Goal: Information Seeking & Learning: Find specific fact

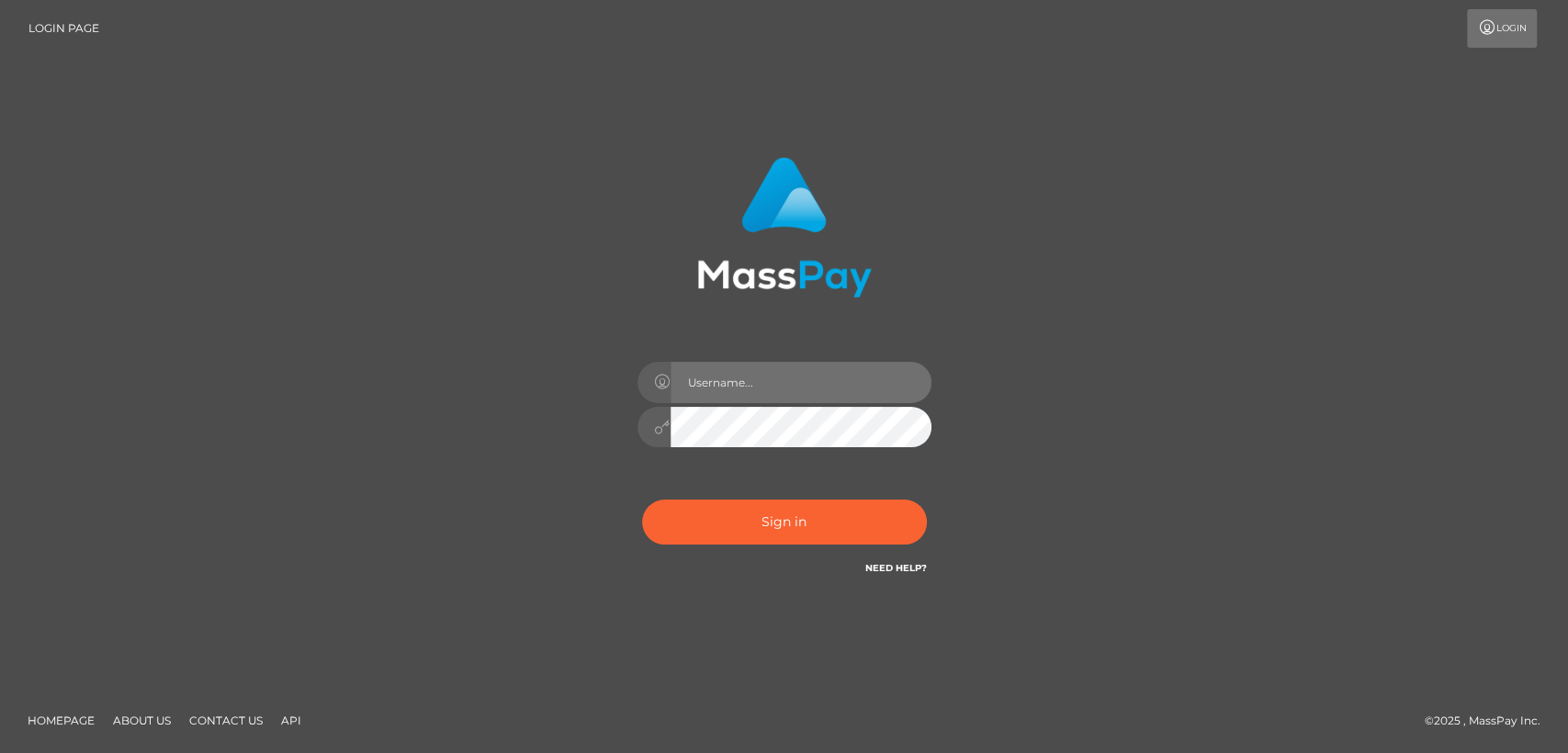
click at [766, 363] on input "text" at bounding box center [801, 382] width 261 height 41
type input "nt.es"
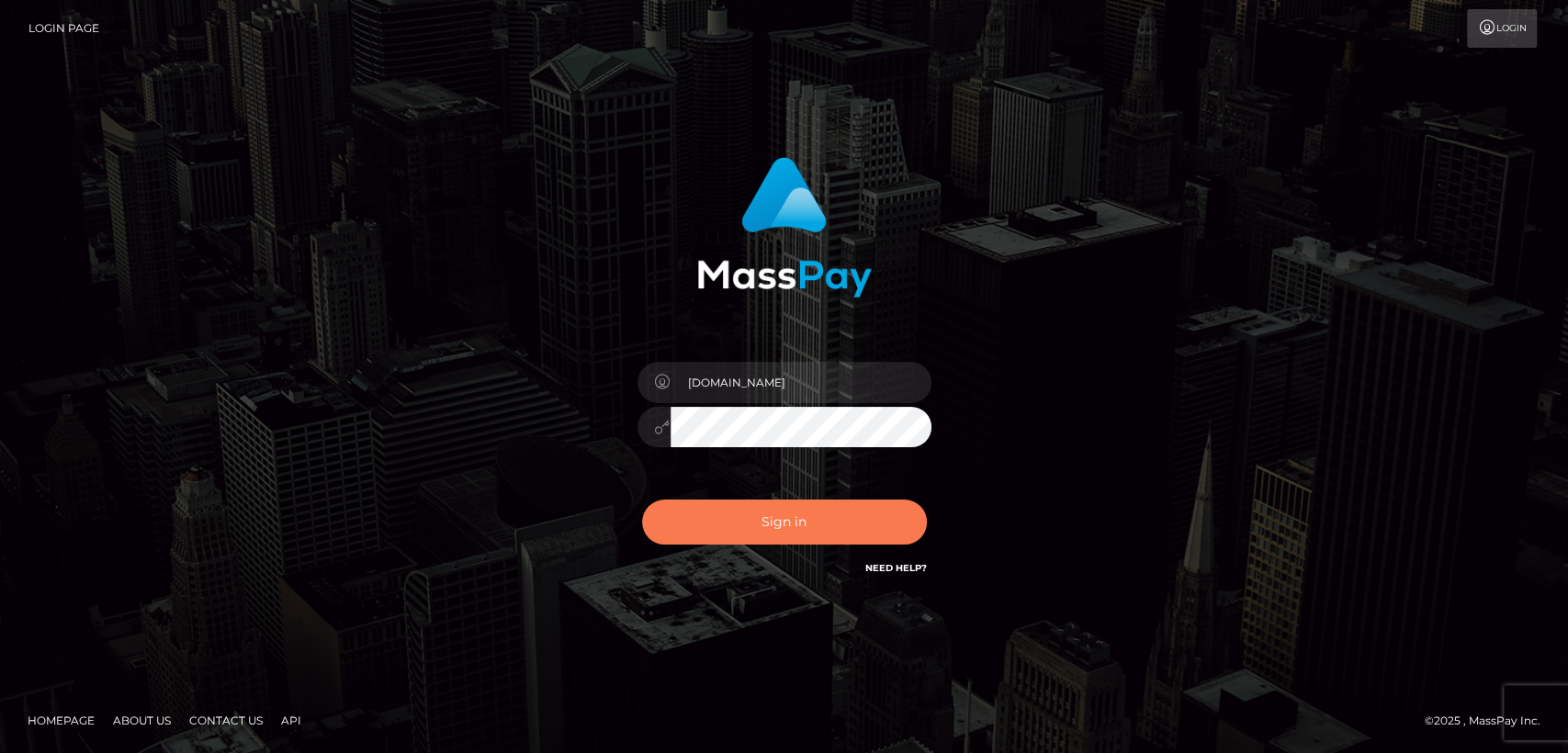
click at [788, 511] on button "Sign in" at bounding box center [784, 522] width 285 height 45
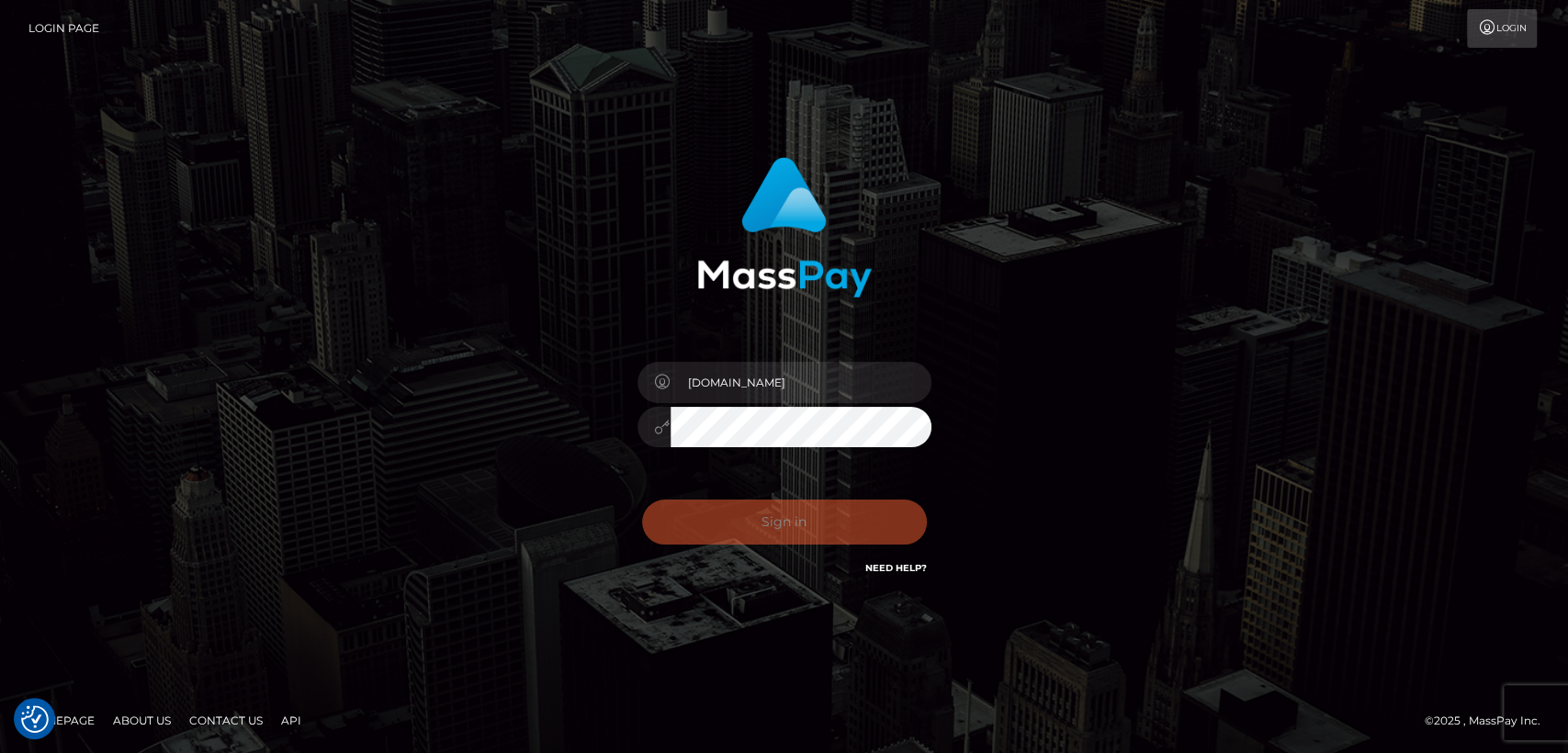
checkbox input "true"
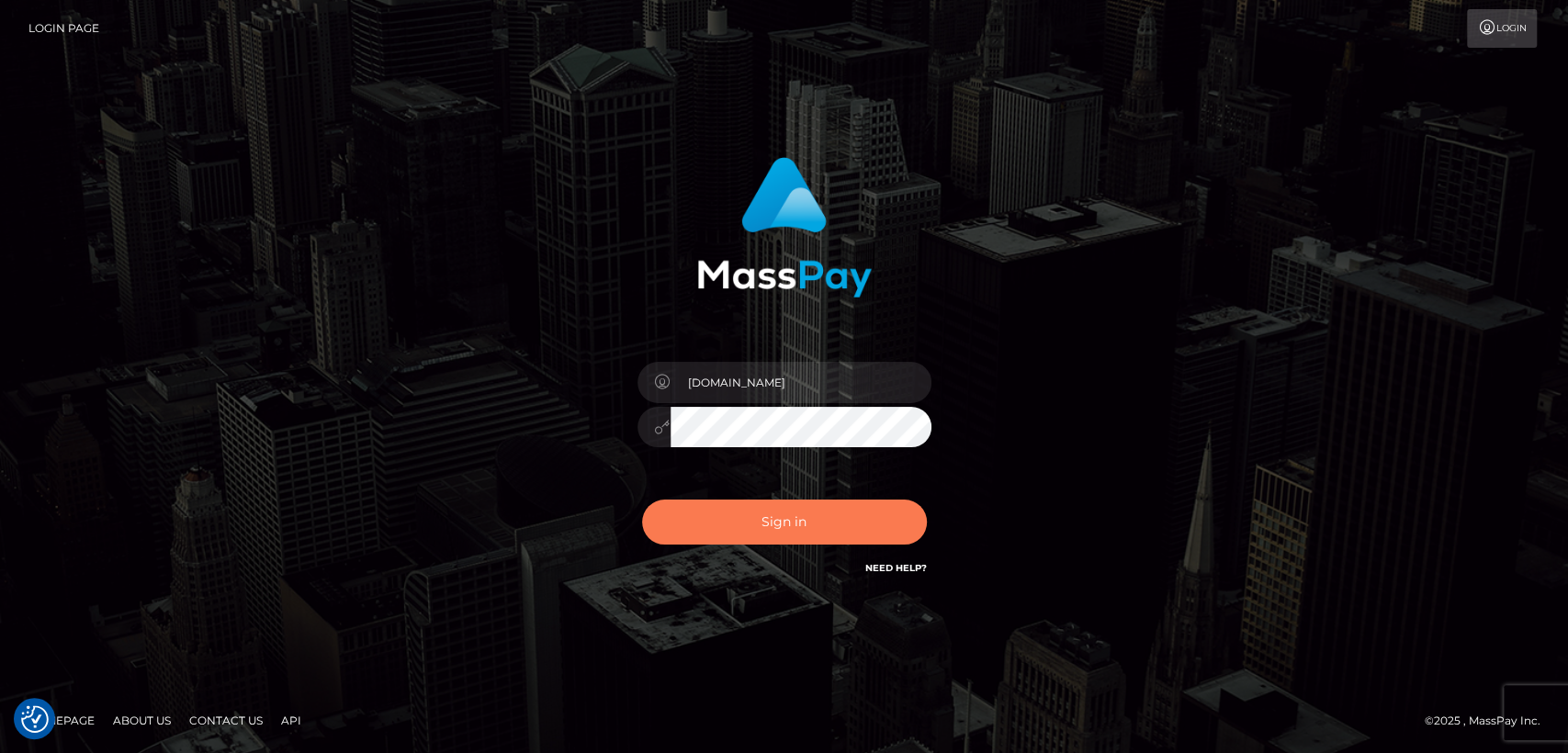
click at [788, 511] on button "Sign in" at bounding box center [784, 522] width 285 height 45
click at [788, 524] on button "Sign in" at bounding box center [784, 522] width 285 height 45
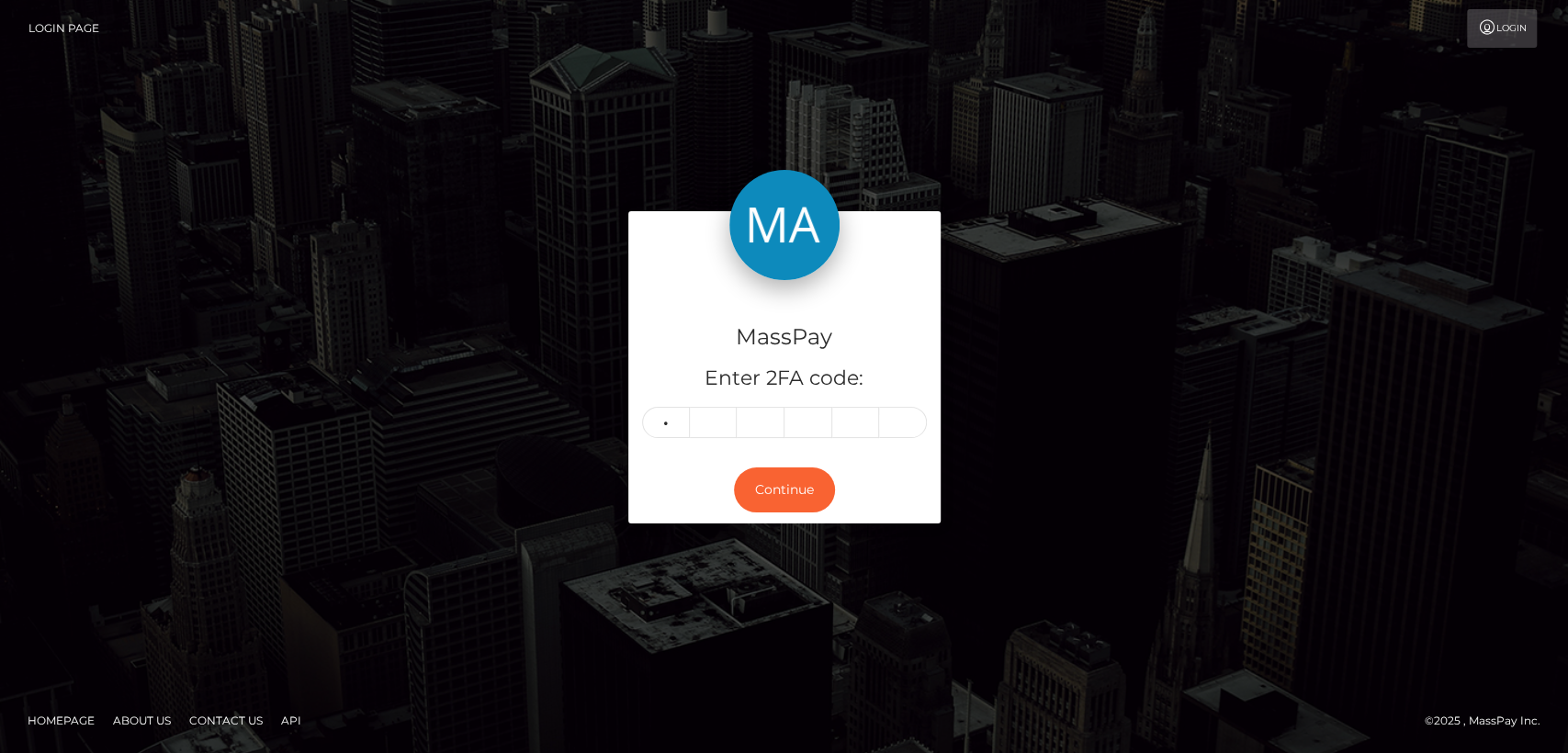
type input "6"
type input "8"
type input "9"
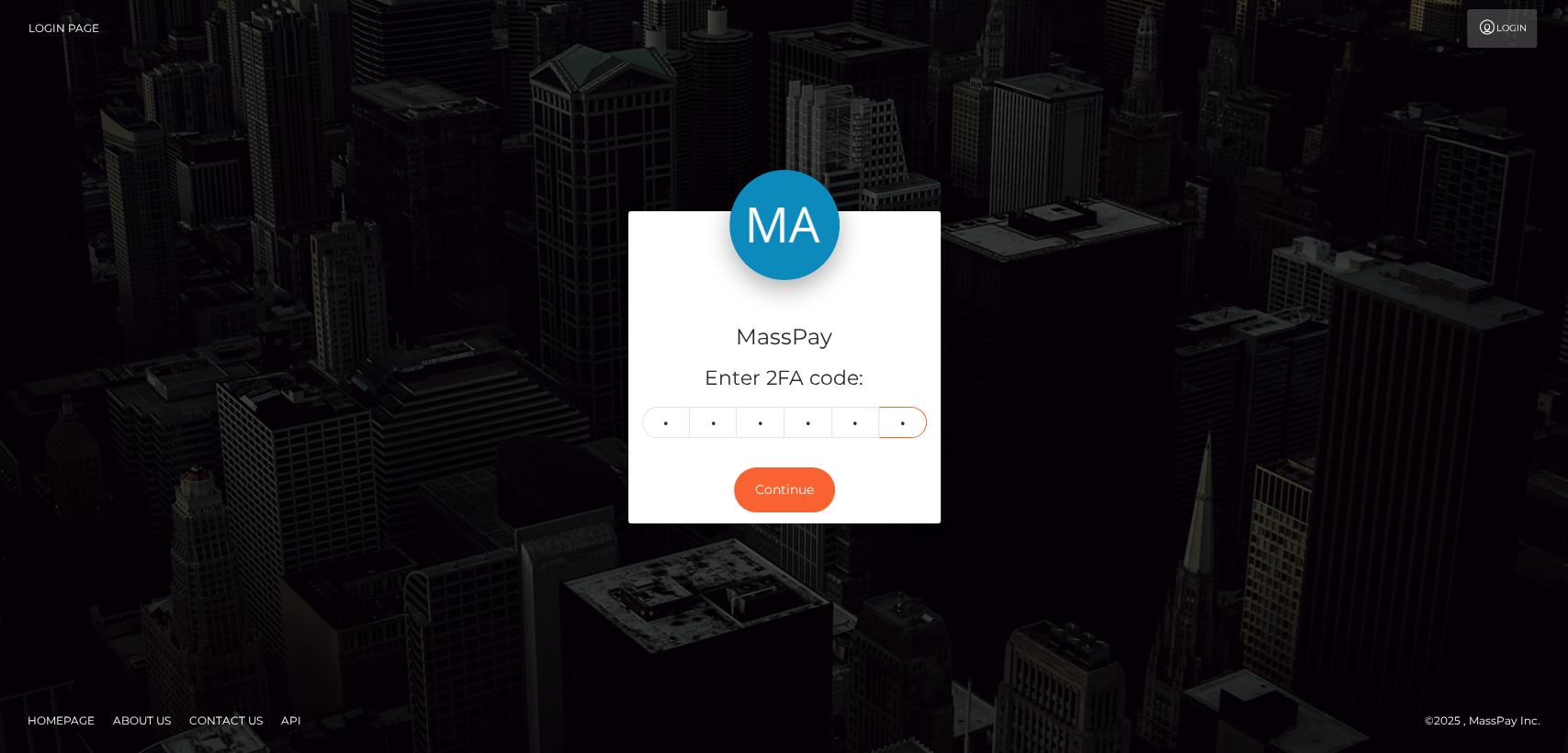
type input "8"
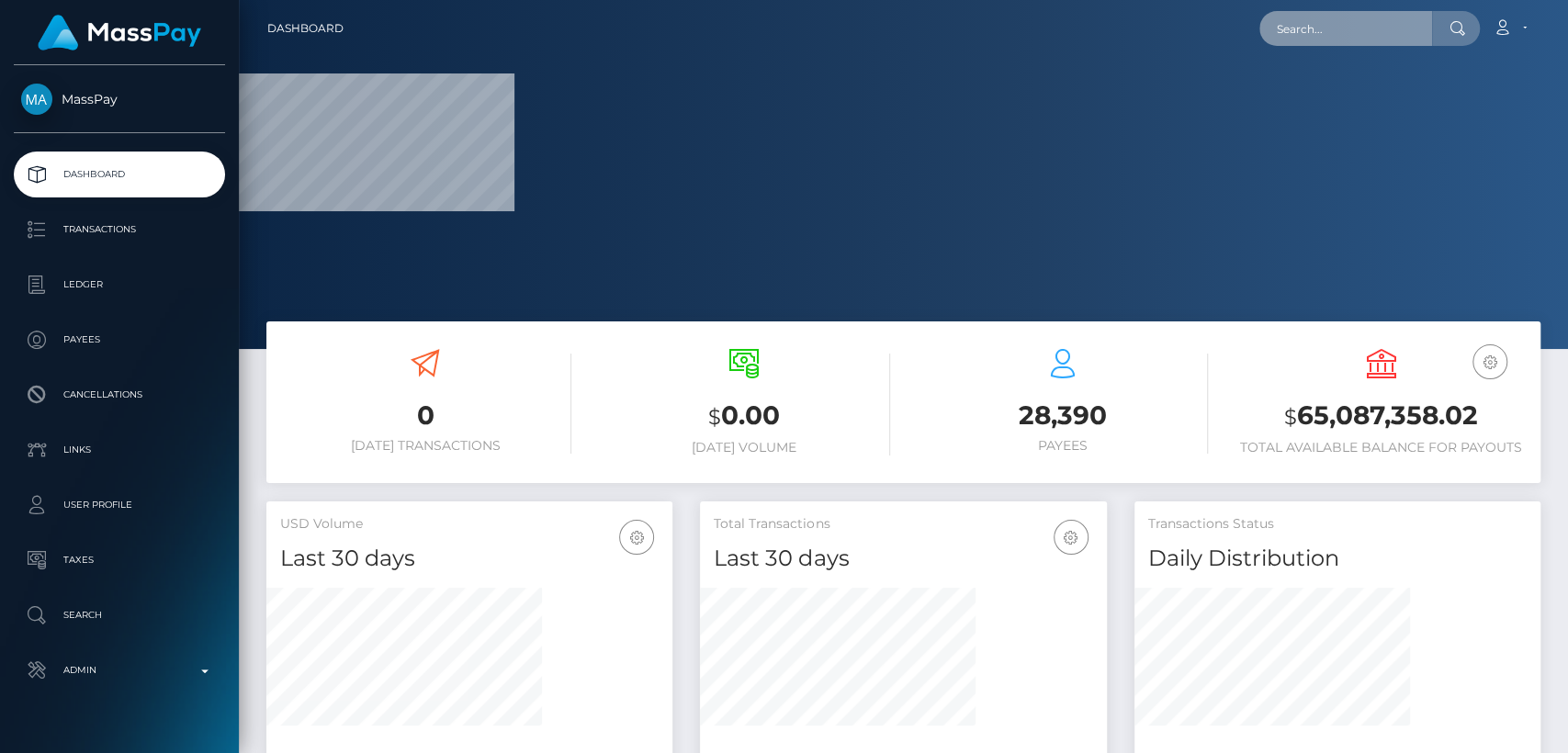
click at [1332, 24] on input "text" at bounding box center [1346, 29] width 173 height 35
paste input "[EMAIL_ADDRESS][DOMAIN_NAME]"
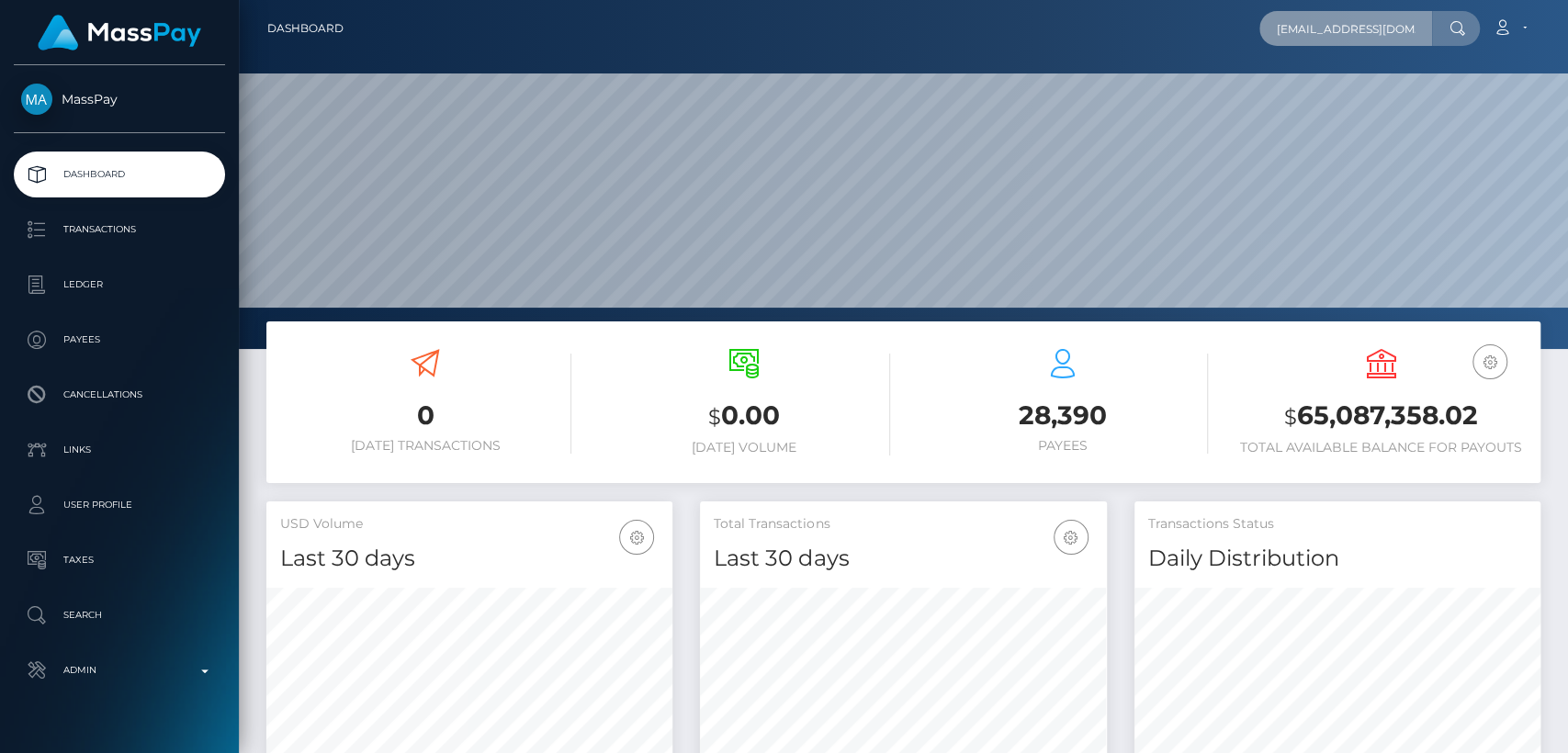
scroll to position [325, 406]
type input "[EMAIL_ADDRESS][DOMAIN_NAME]"
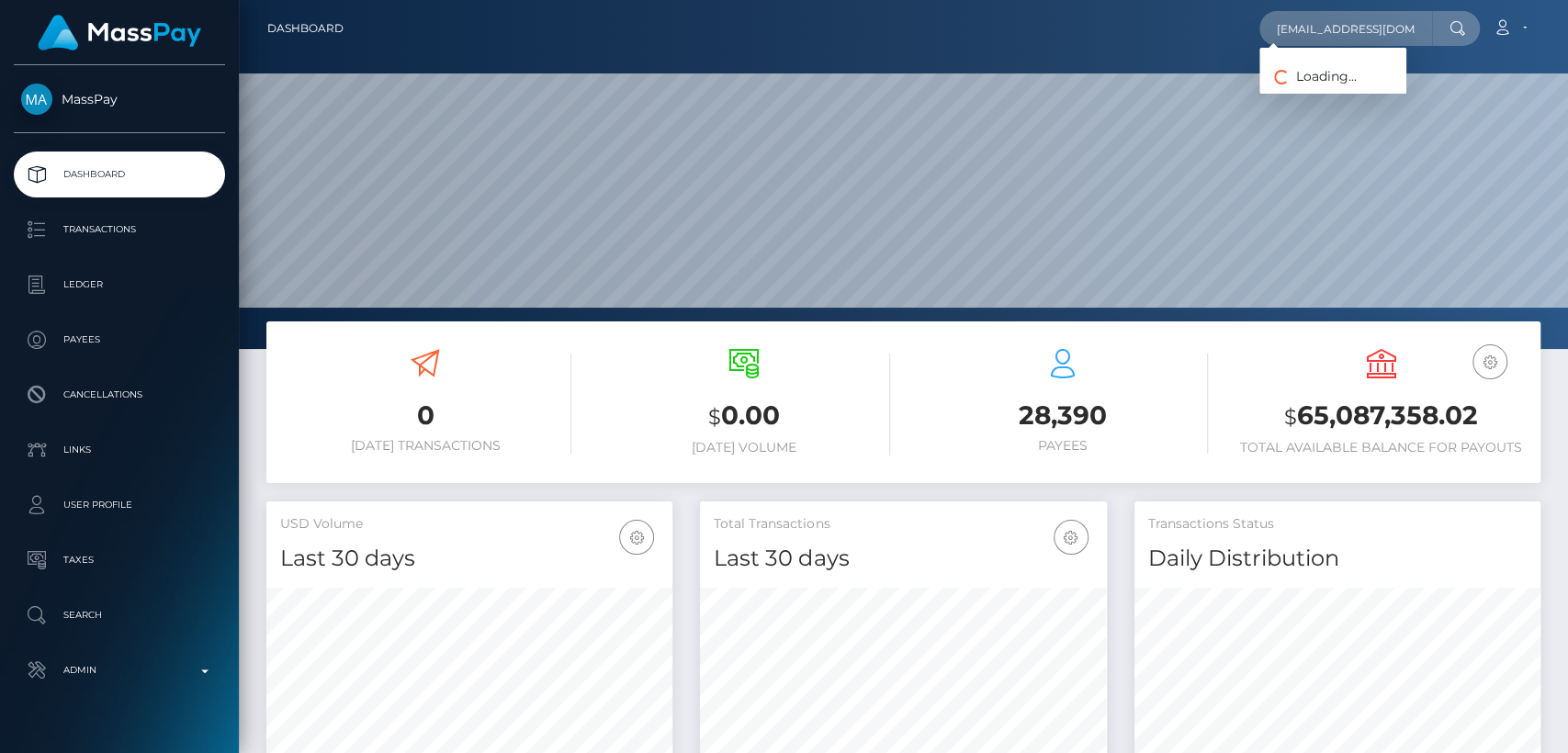
drag, startPoint x: 1051, startPoint y: 40, endPoint x: 1232, endPoint y: 49, distance: 181.2
click at [1232, 49] on nav "Dashboard moniiglove@icloud.com Loading... Loading..." at bounding box center [903, 29] width 1329 height 57
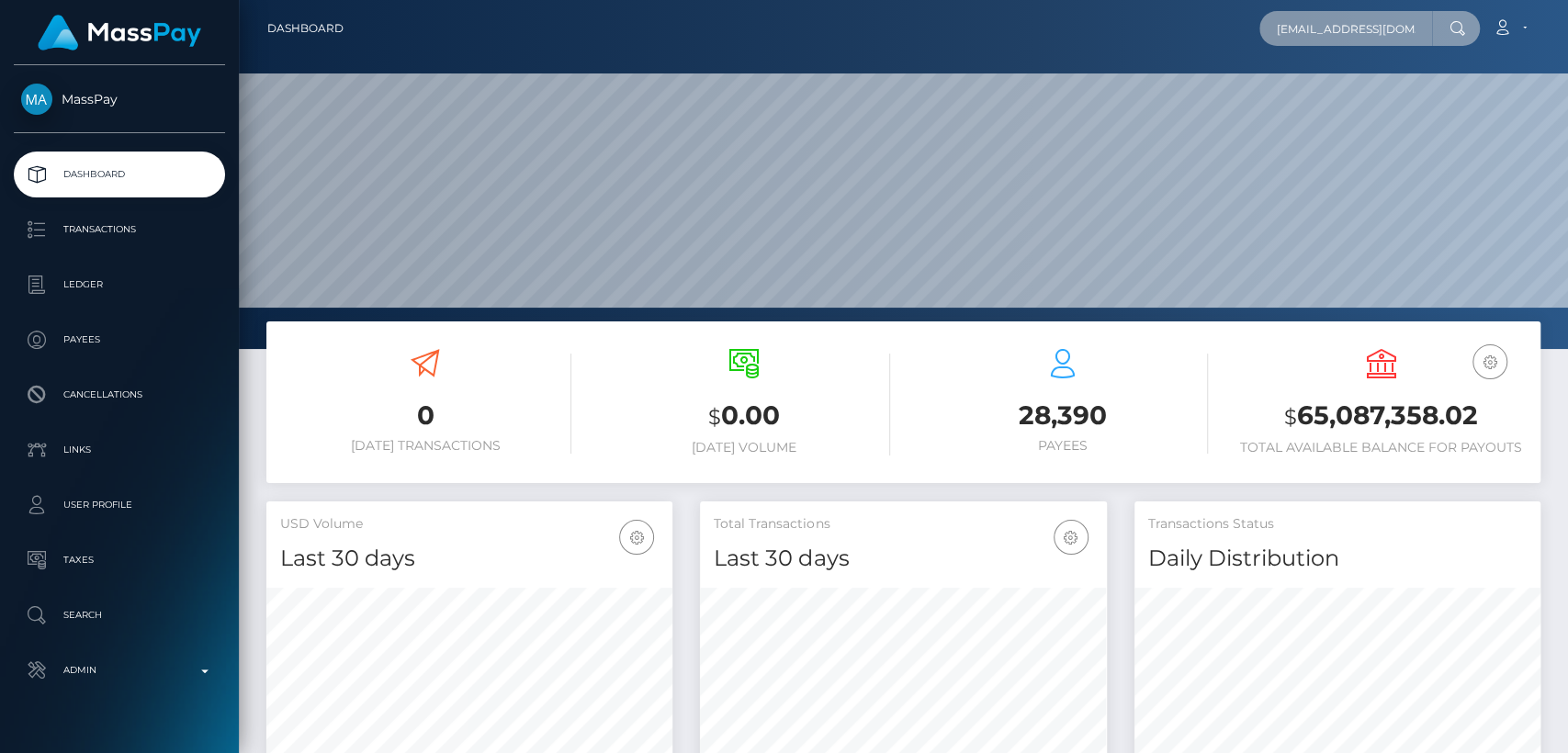
click at [1351, 34] on input "moniiglove@icloud.com" at bounding box center [1346, 29] width 173 height 35
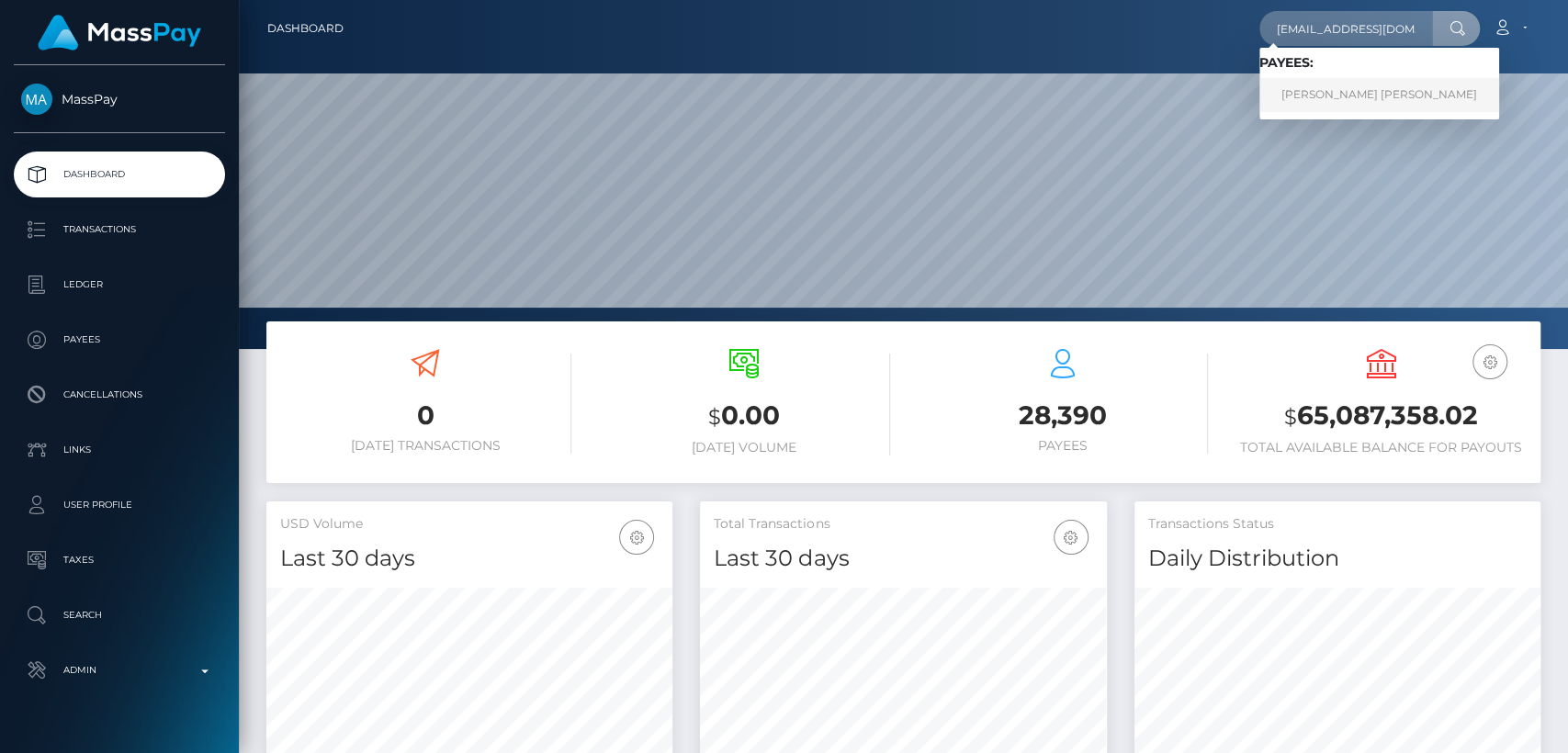
click at [1334, 93] on link "MONICA MELISSA HERNANDEZ" at bounding box center [1379, 95] width 240 height 34
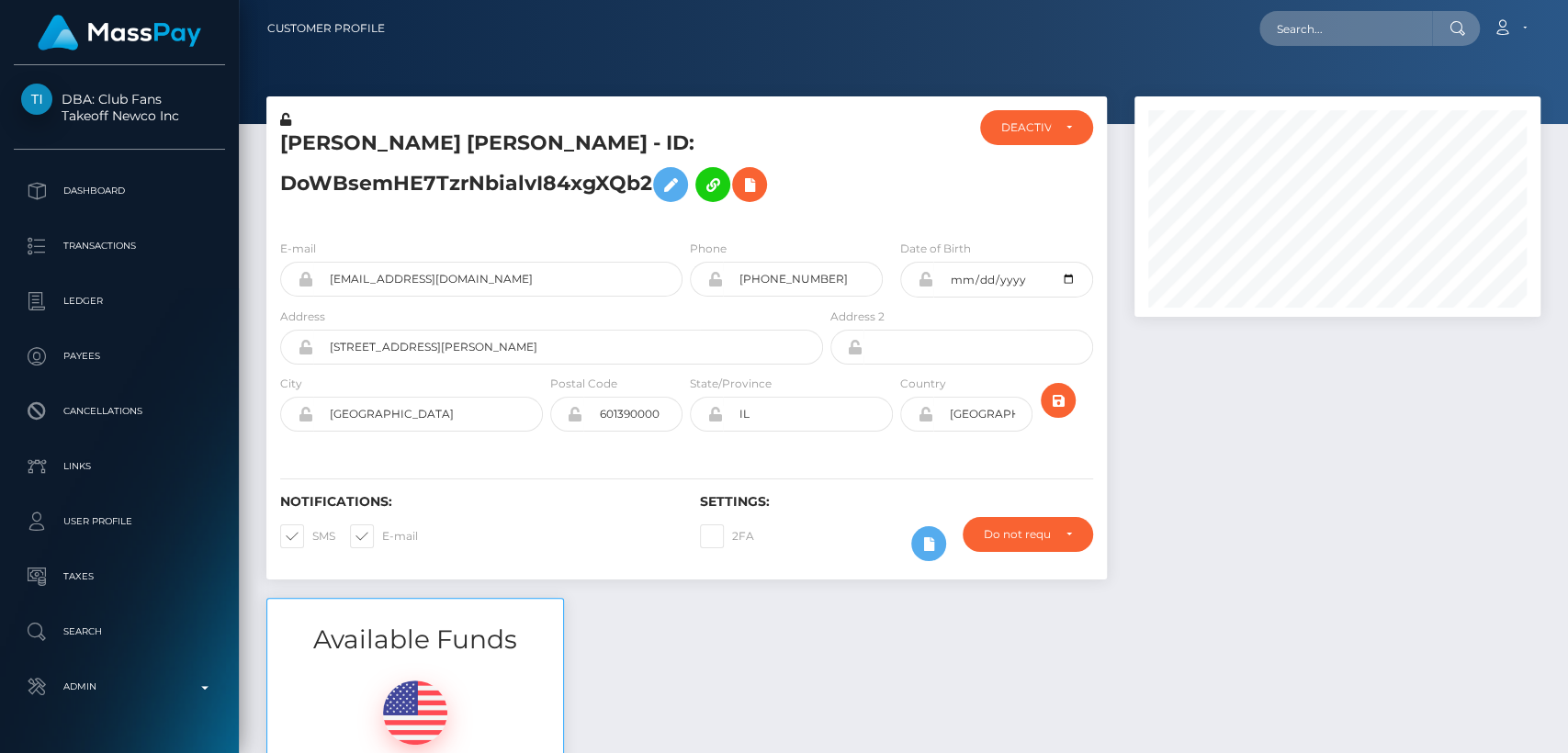
scroll to position [221, 406]
click at [585, 236] on div "E-mail [EMAIL_ADDRESS][DOMAIN_NAME] Phone [PHONE_NUMBER]" at bounding box center [687, 337] width 840 height 225
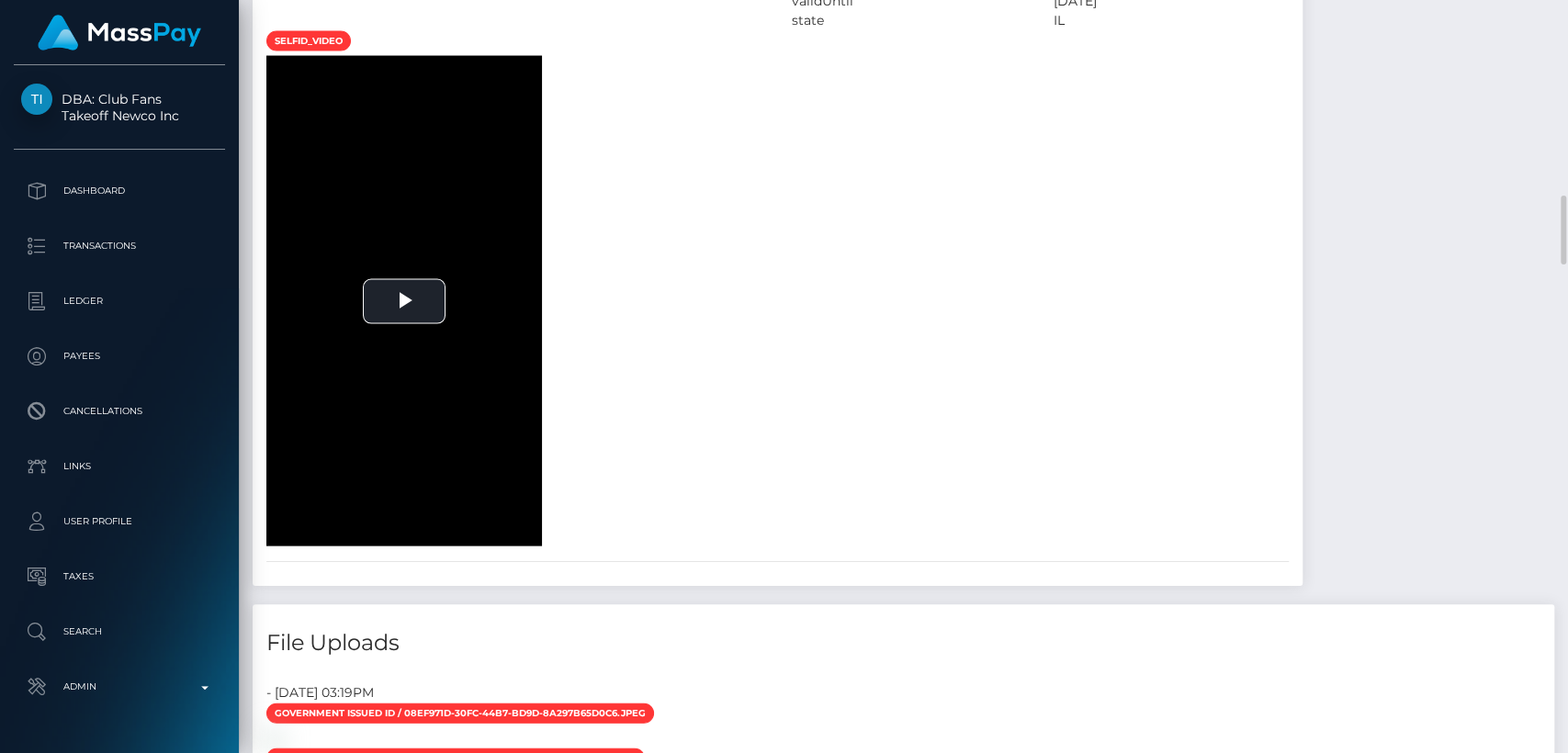
scroll to position [2444, 0]
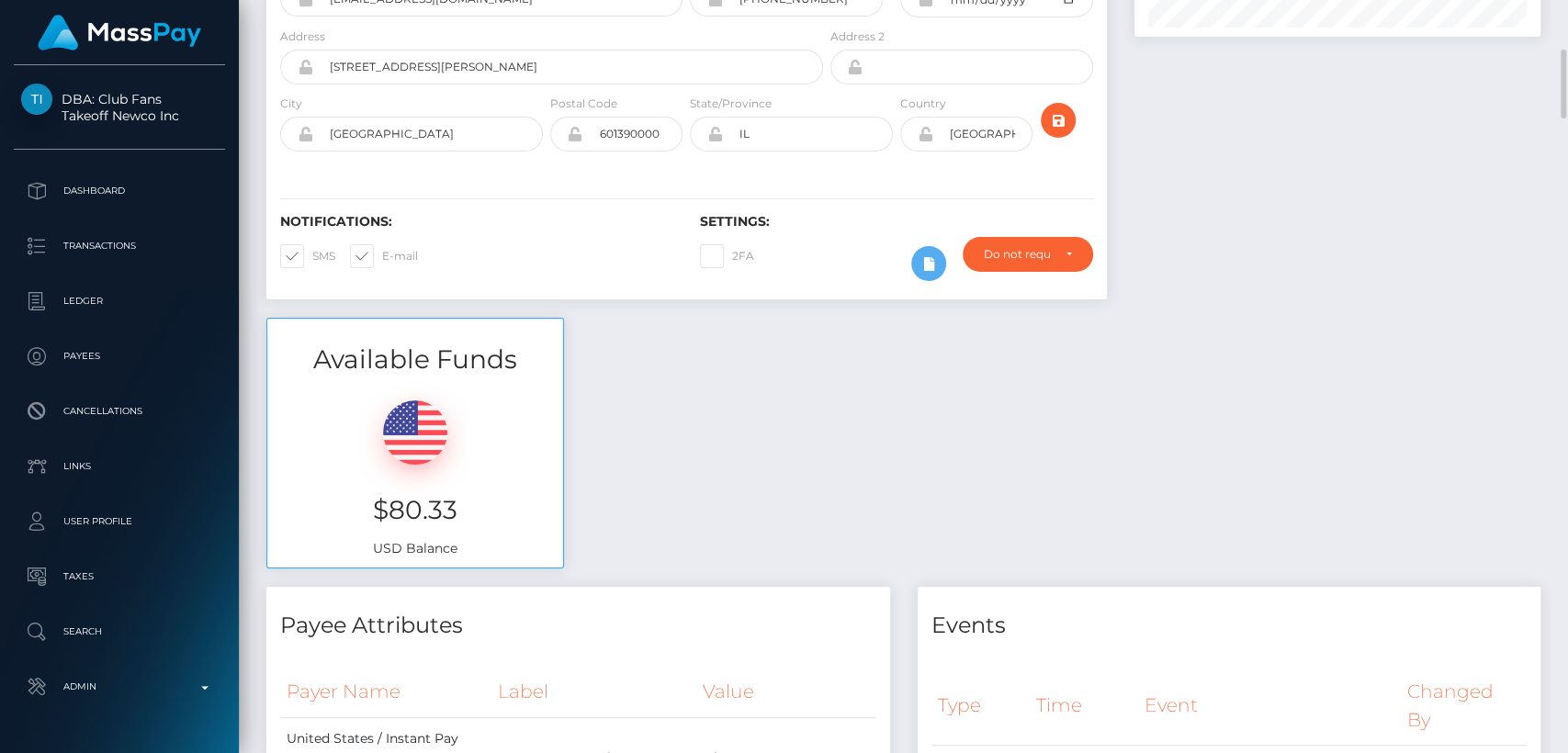
scroll to position [309, 0]
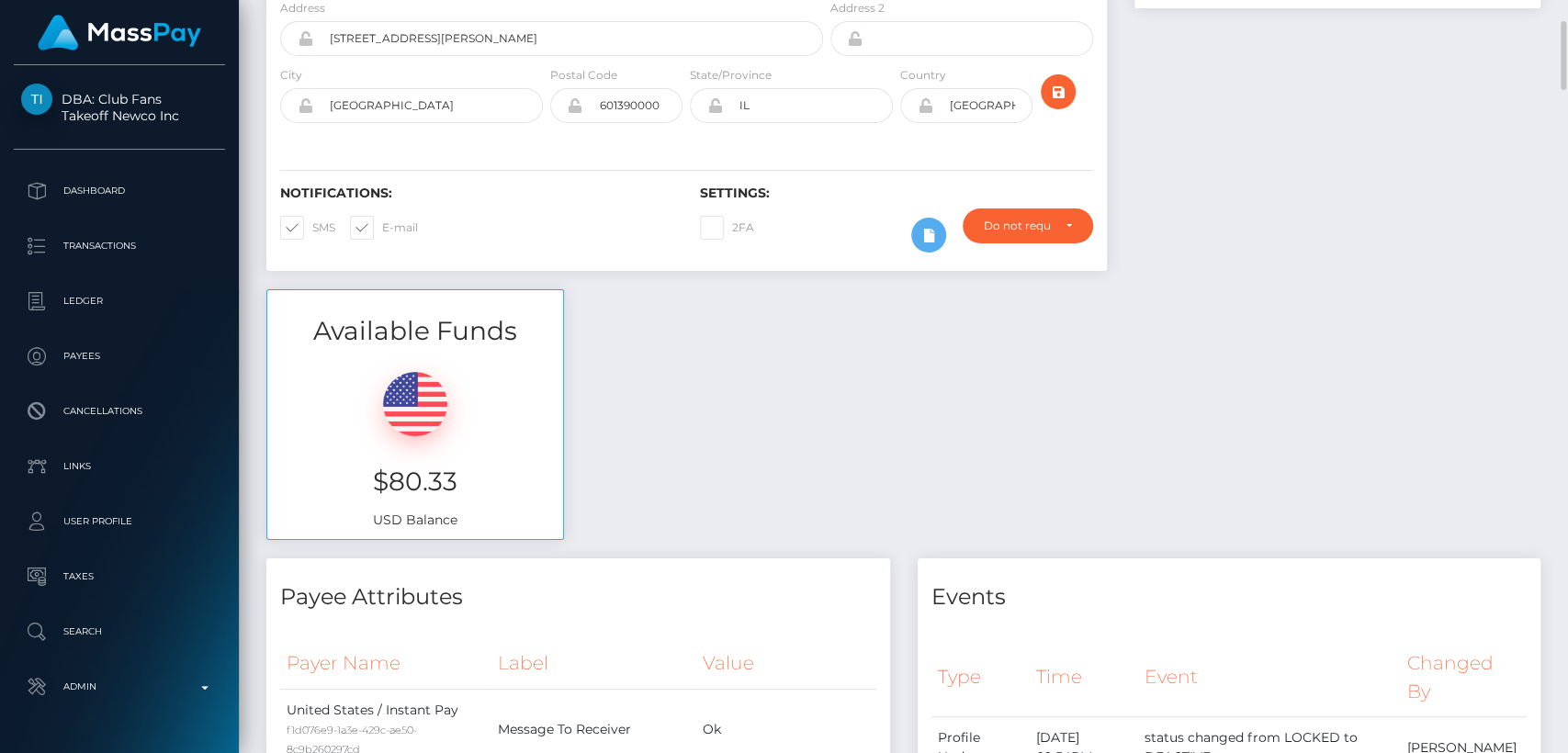
click at [460, 188] on div "Notifications: SMS E-mail Settings: 2FA" at bounding box center [687, 206] width 840 height 130
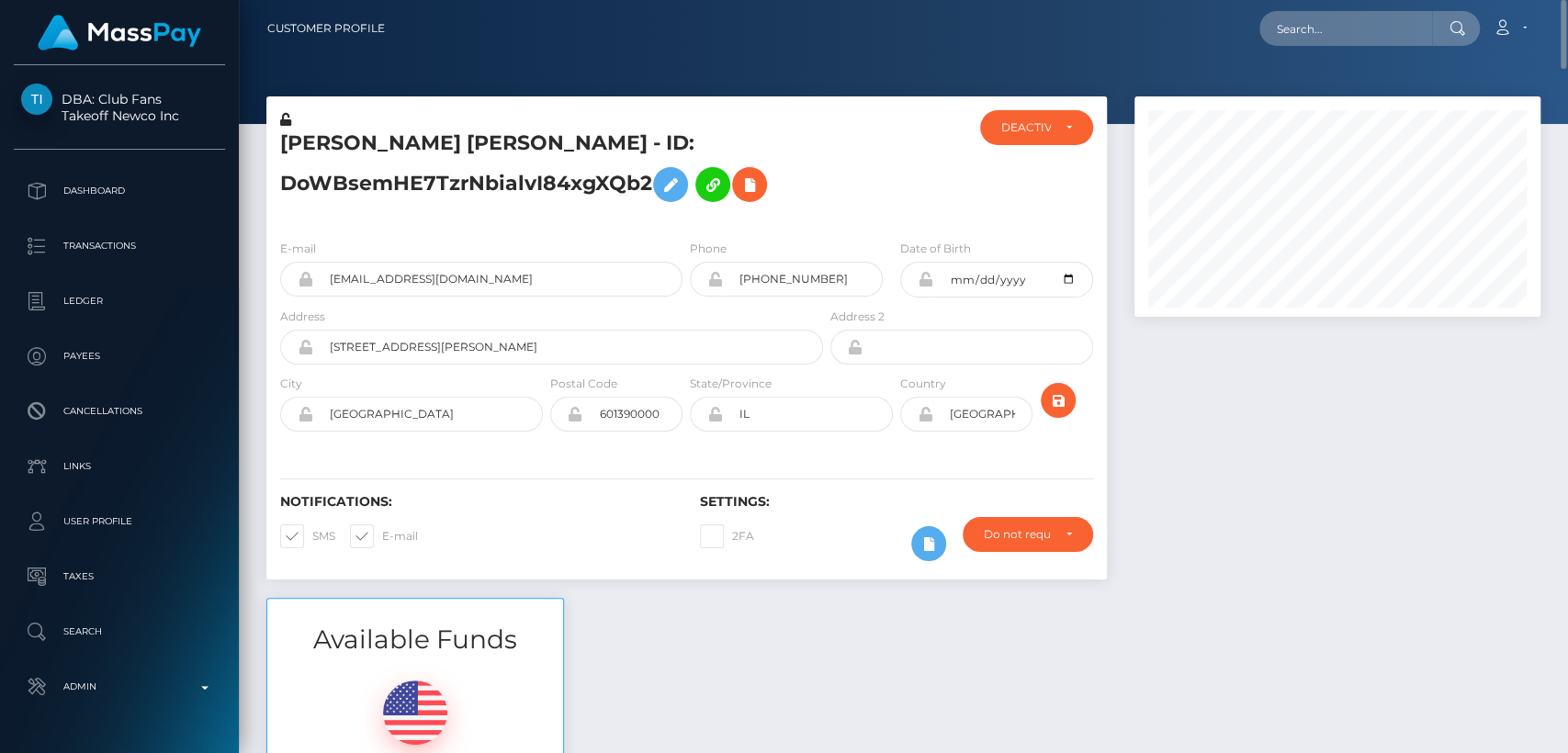
click at [307, 135] on h5 "MONICA MELISSA HERNANDEZ - ID: DoWBsemHE7TzrNbialvI84xgXQb2" at bounding box center [547, 170] width 533 height 82
copy h5 "MONICA"
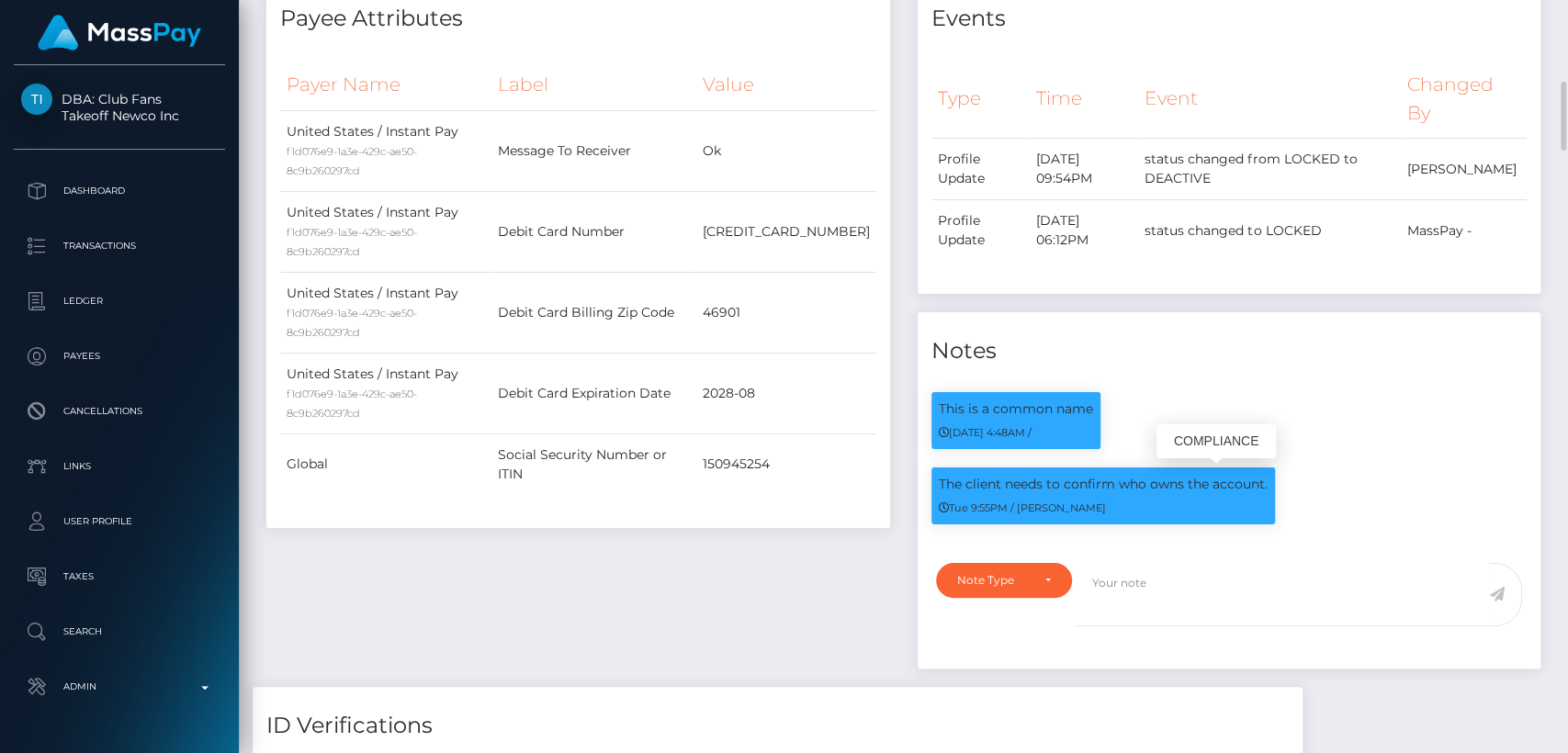
scroll to position [221, 406]
drag, startPoint x: 934, startPoint y: 475, endPoint x: 1267, endPoint y: 486, distance: 333.2
click at [1267, 486] on div "The client needs to confirm who owns the account. Tue 9:55PM / Alexandra Barbu" at bounding box center [1103, 496] width 344 height 57
copy p "The client needs to confirm who owns the account."
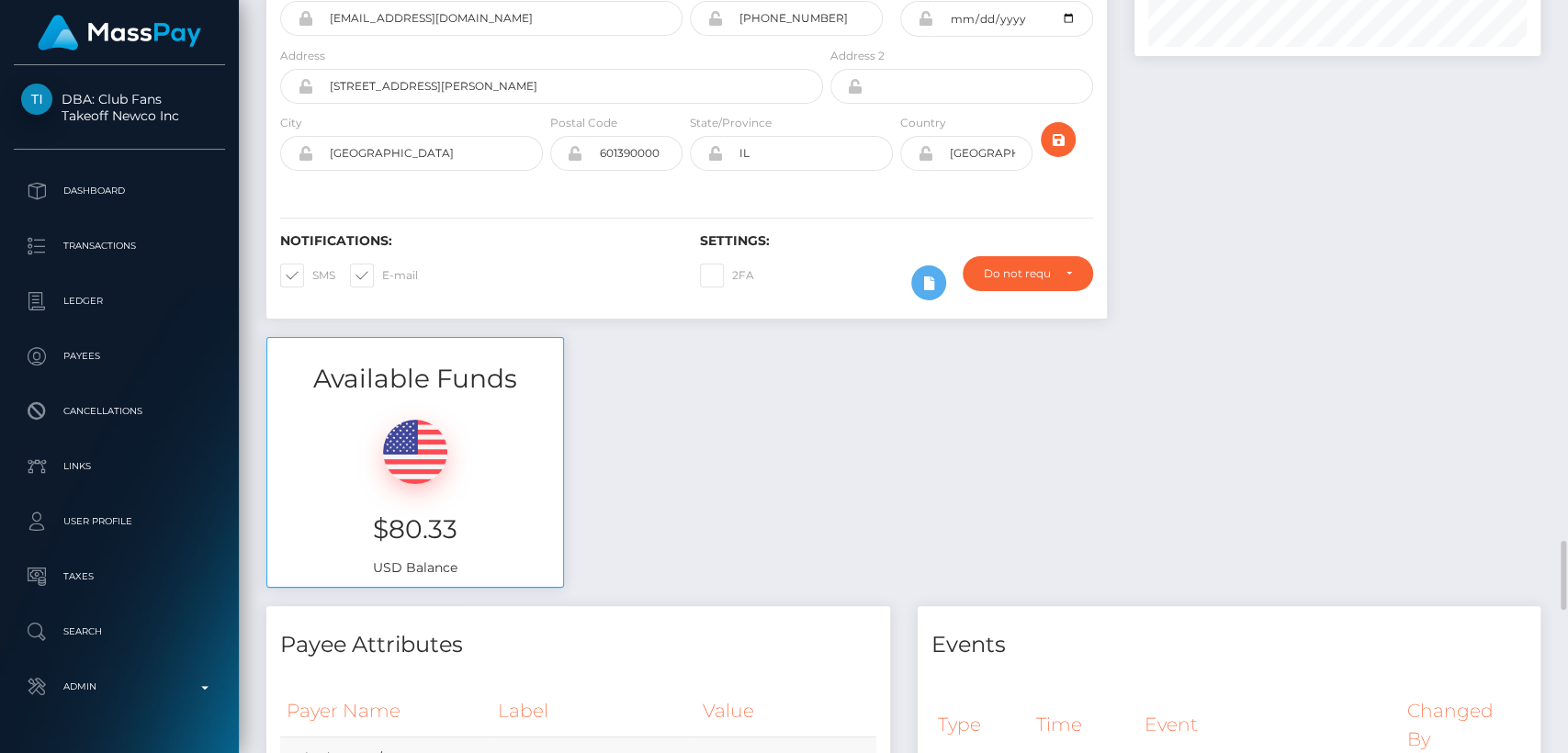
scroll to position [0, 0]
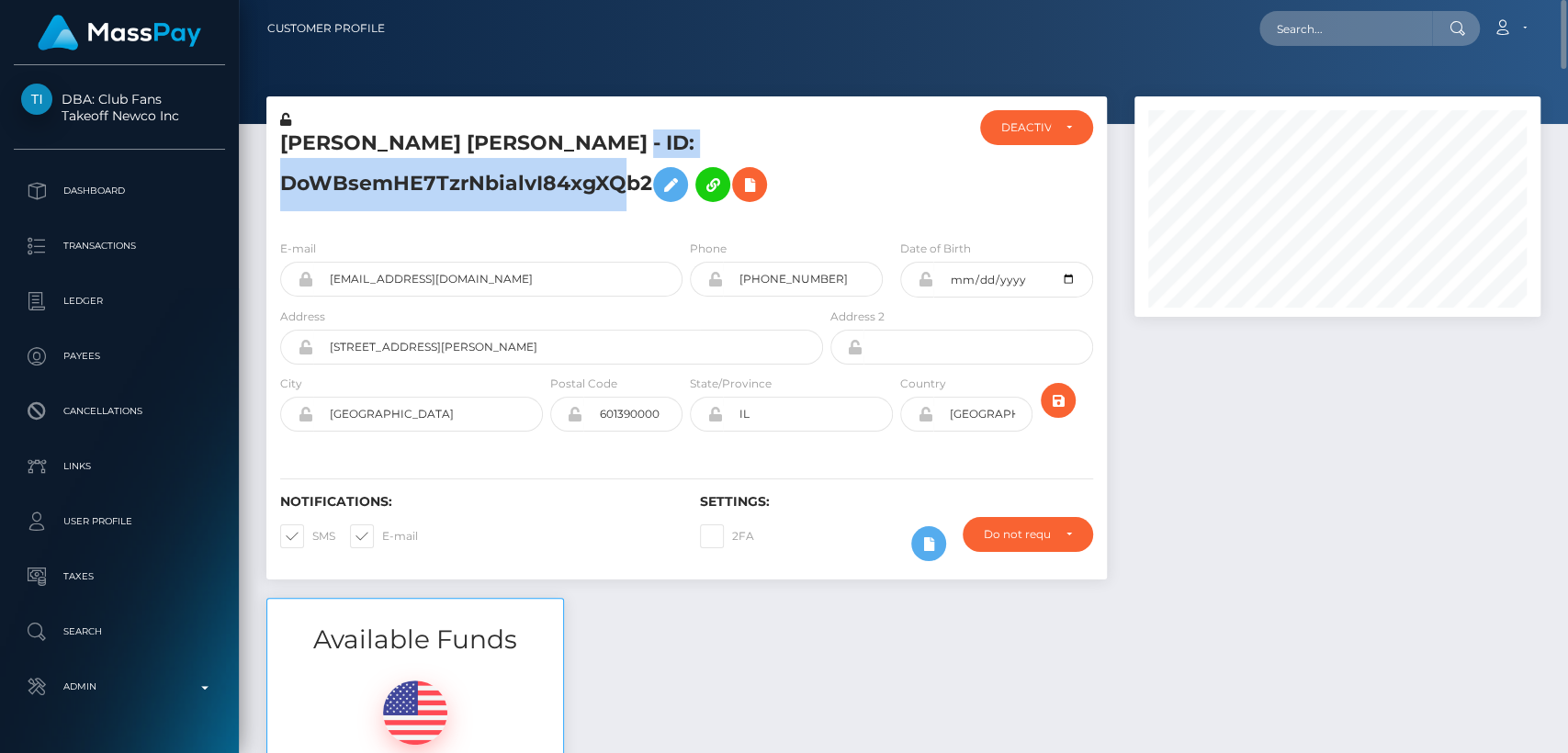
drag, startPoint x: 646, startPoint y: 186, endPoint x: 628, endPoint y: 149, distance: 41.1
click at [628, 149] on h5 "MONICA MELISSA HERNANDEZ - ID: DoWBsemHE7TzrNbialvI84xgXQb2" at bounding box center [547, 170] width 533 height 82
copy h5 "ID: DoWBsemHE7TzrNbialvI84xgXQb2"
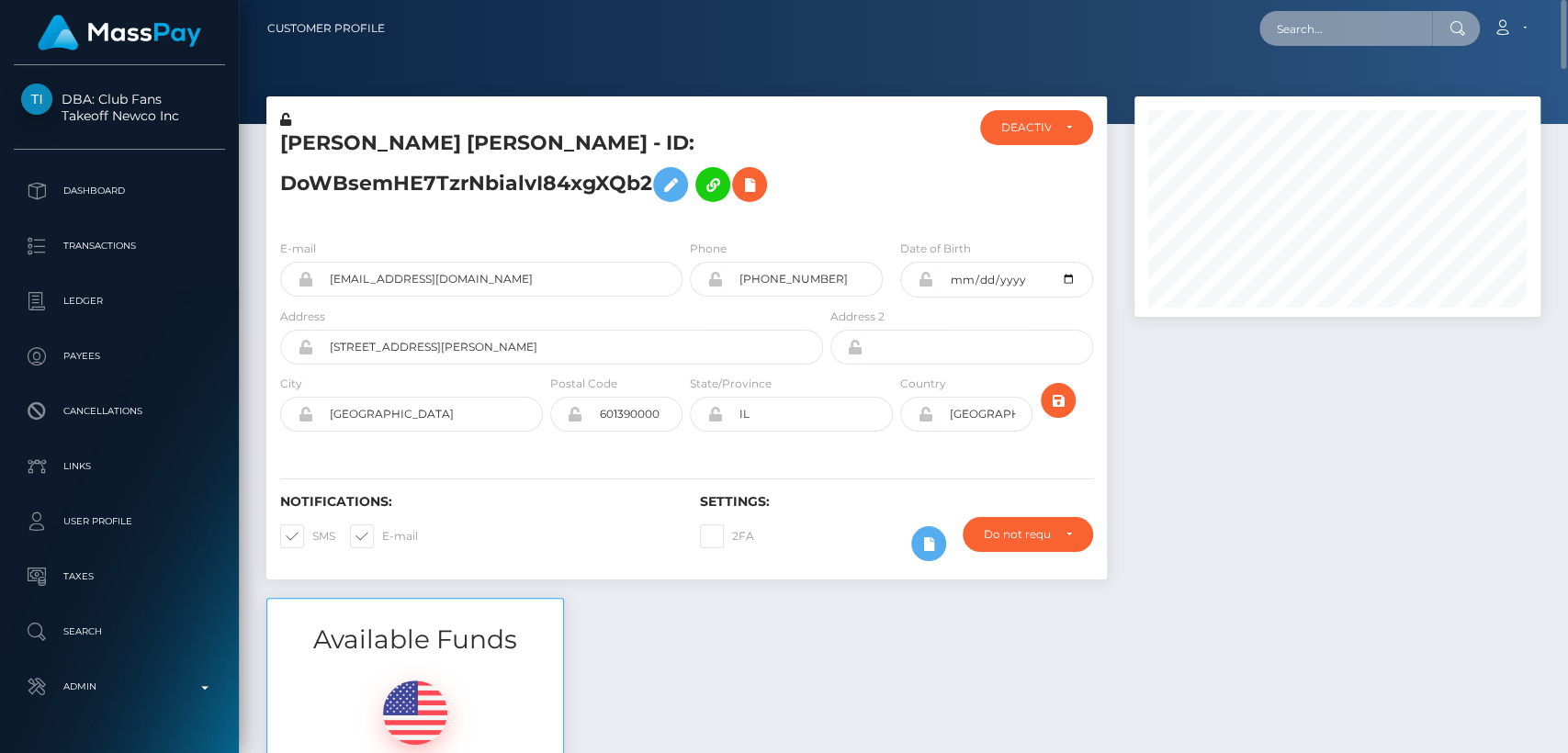
click at [1292, 29] on input "text" at bounding box center [1346, 29] width 173 height 35
paste input "safeffective@proton.me"
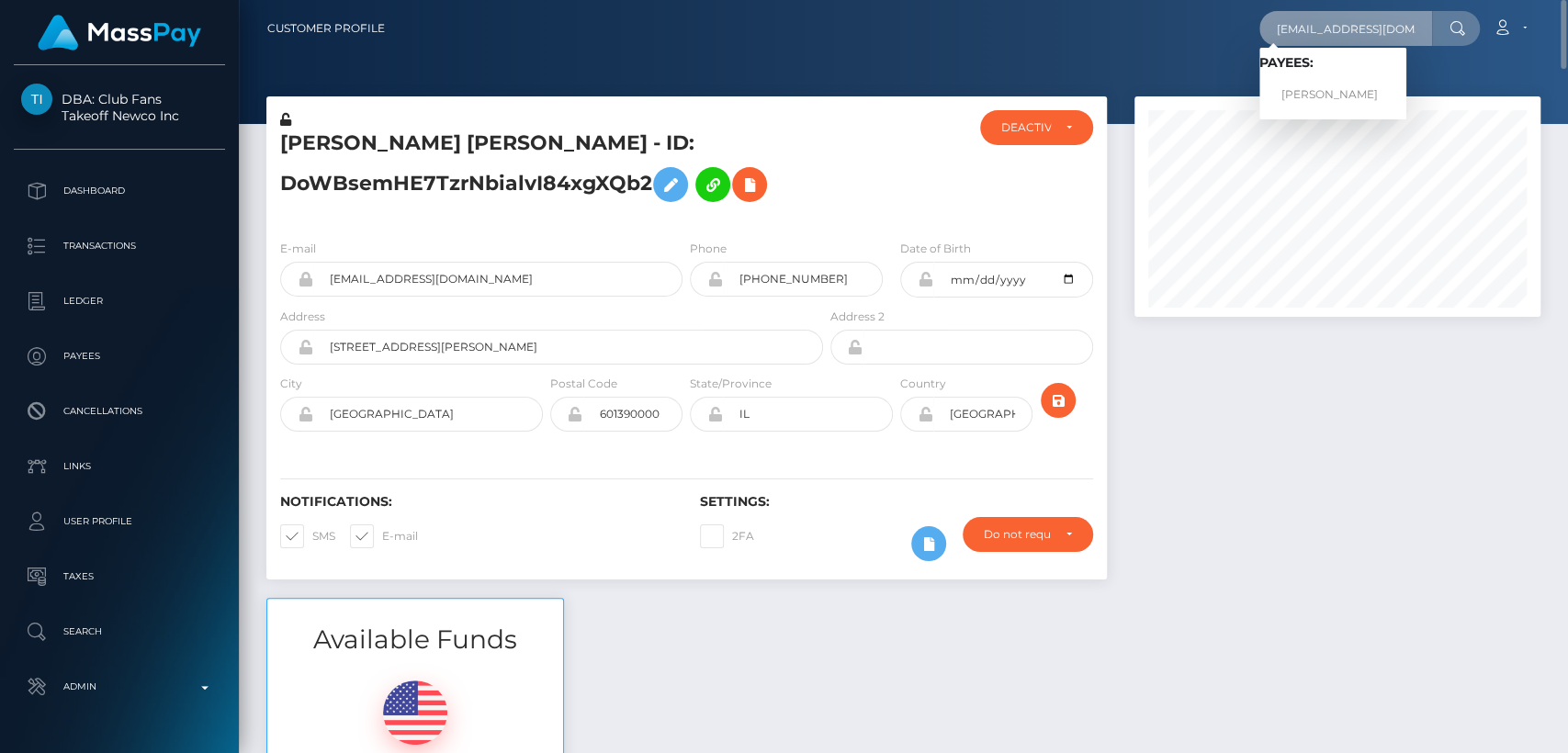
click at [1331, 34] on input "safeffective@proton.me" at bounding box center [1346, 29] width 173 height 35
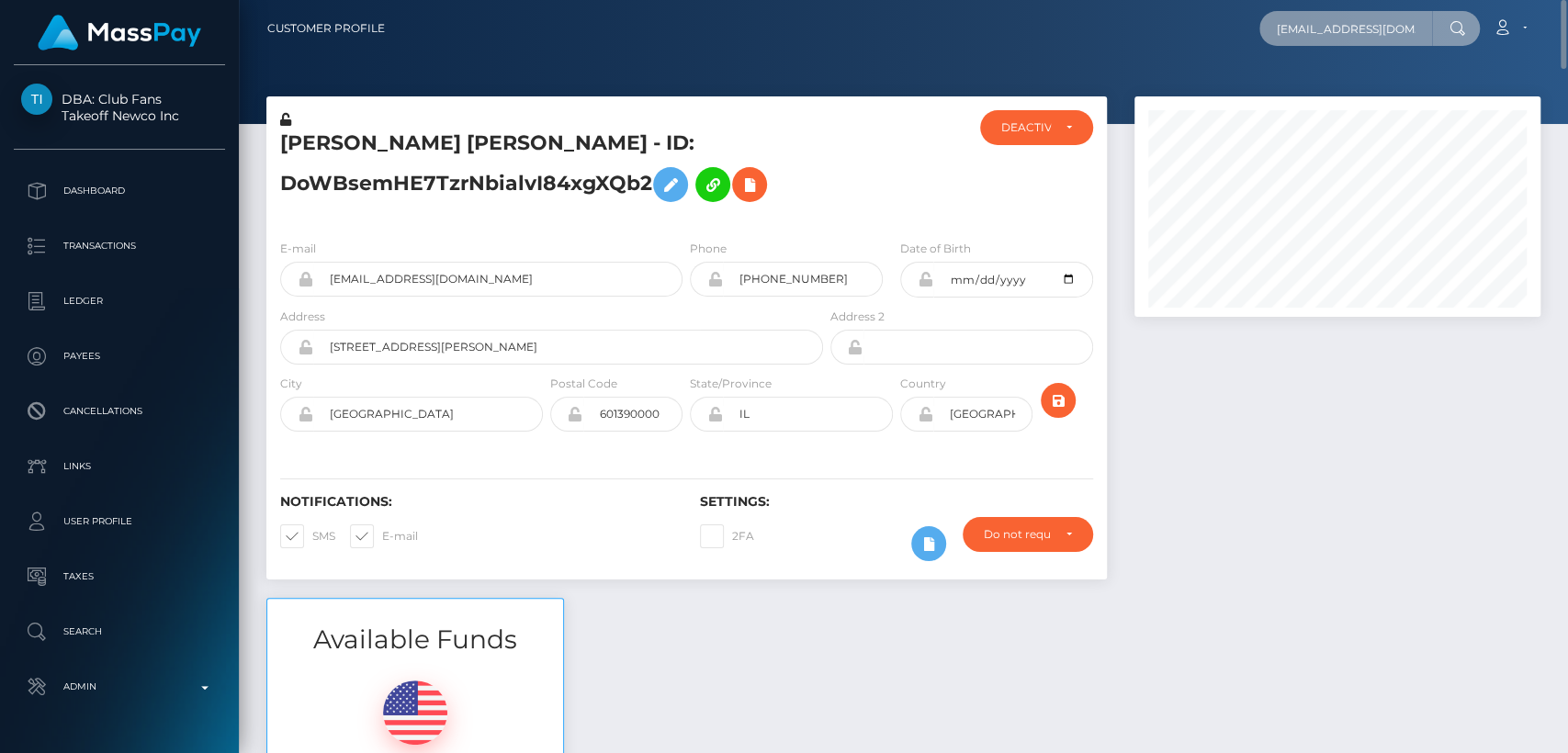
click at [1331, 34] on input "[EMAIL_ADDRESS][DOMAIN_NAME]" at bounding box center [1346, 29] width 173 height 35
paste input "mmi2911@icloud.com"
click at [1346, 30] on input "sammi2911@icloud.com" at bounding box center [1346, 29] width 173 height 35
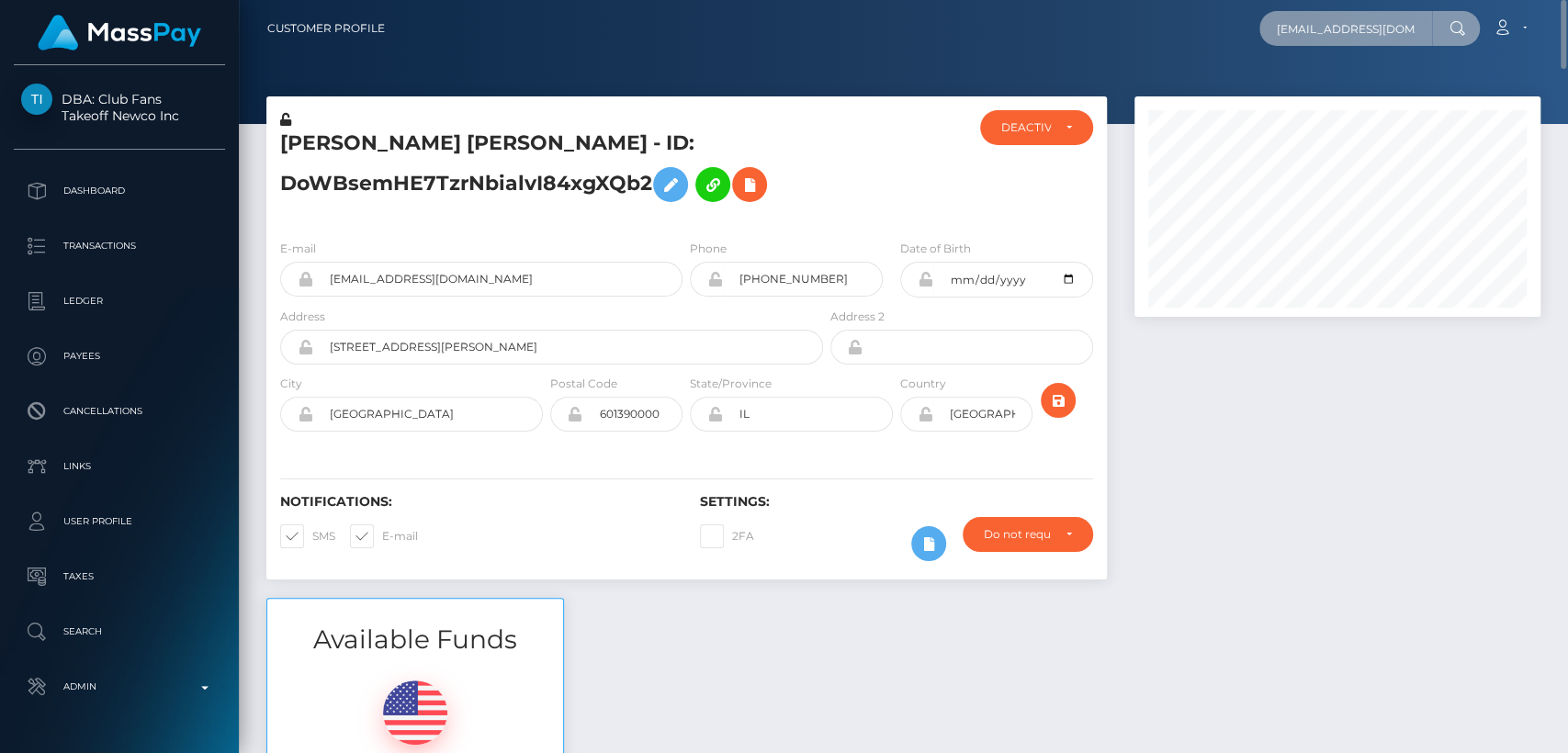
click at [1346, 30] on input "sammi2911@icloud.com" at bounding box center [1346, 29] width 173 height 35
paste input "vitaviitabusiness@gmail.com"
click at [1366, 23] on input "vitaviitabusiness@gmail.com" at bounding box center [1346, 29] width 173 height 35
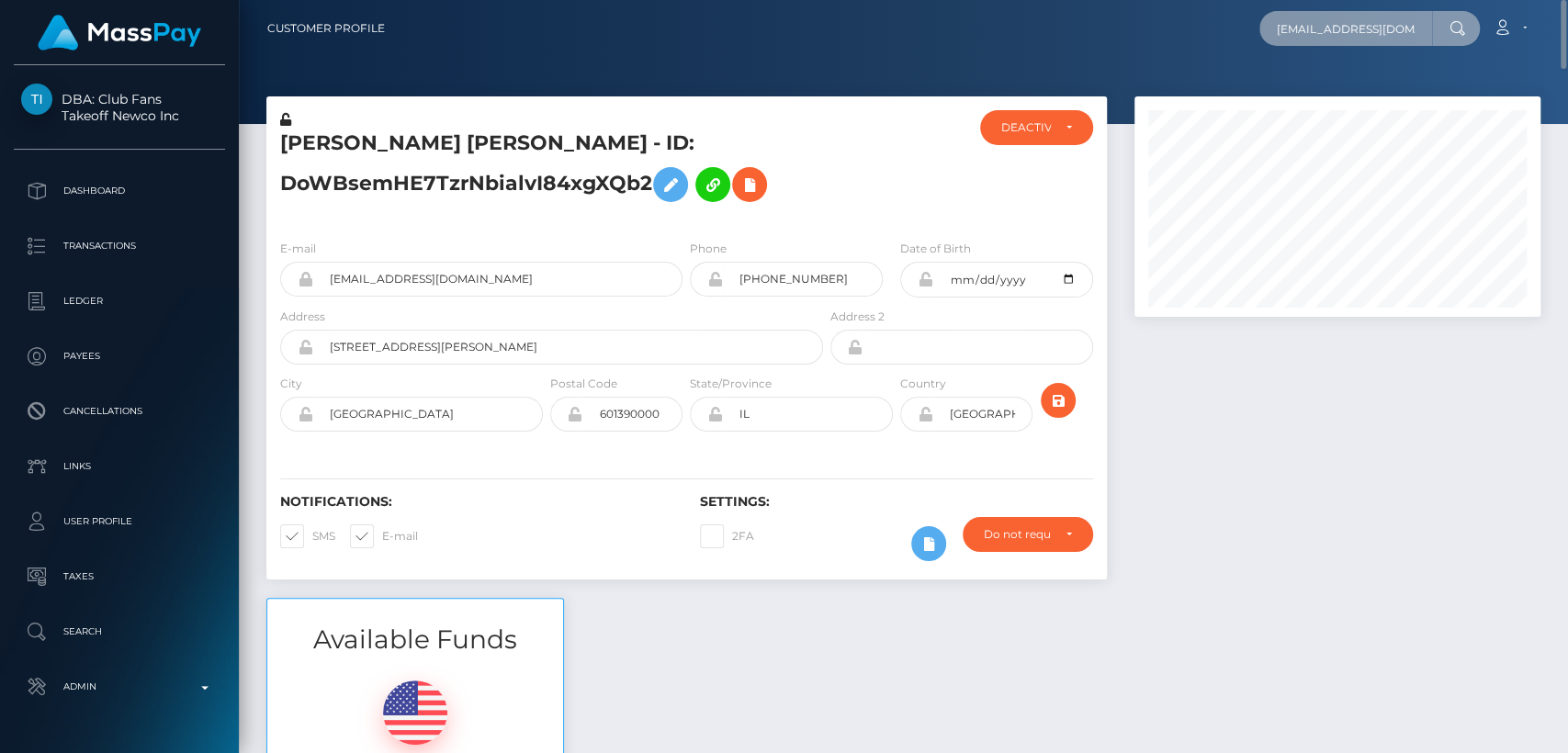
click at [1366, 23] on input "vitaviitabusiness@gmail.com" at bounding box center [1346, 29] width 173 height 35
click at [1337, 24] on input "vitaviitabusiness@gmail.com" at bounding box center [1346, 29] width 173 height 35
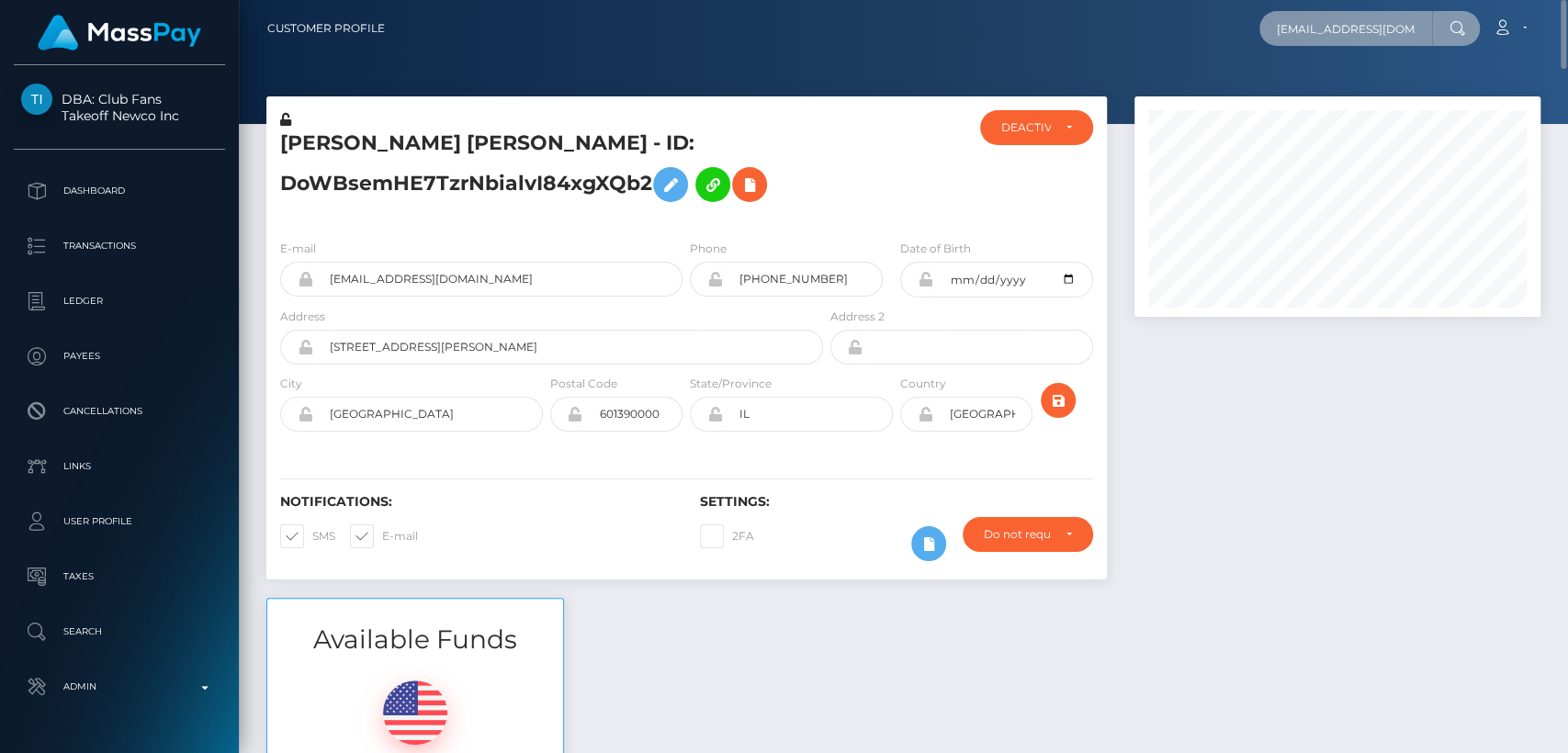
paste input "sammi2911@icloud"
click at [1327, 50] on div "Loading... Loading..." at bounding box center [1333, 55] width 147 height 15
click at [1335, 17] on input "sammi2911@icloud.com" at bounding box center [1346, 29] width 173 height 35
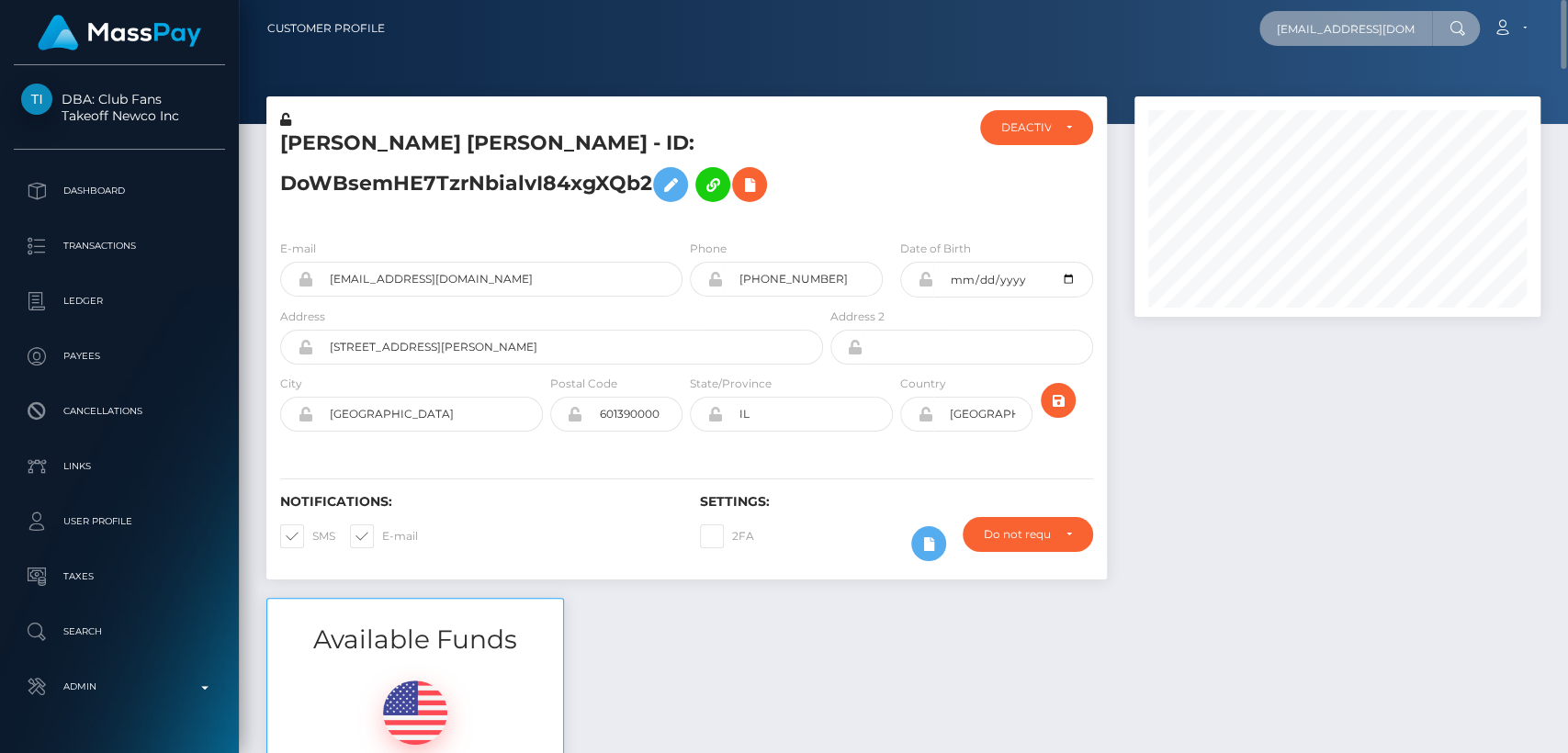
paste input "vitaviitabusiness@gmail"
type input "vitaviitabusiness@gmail.com"
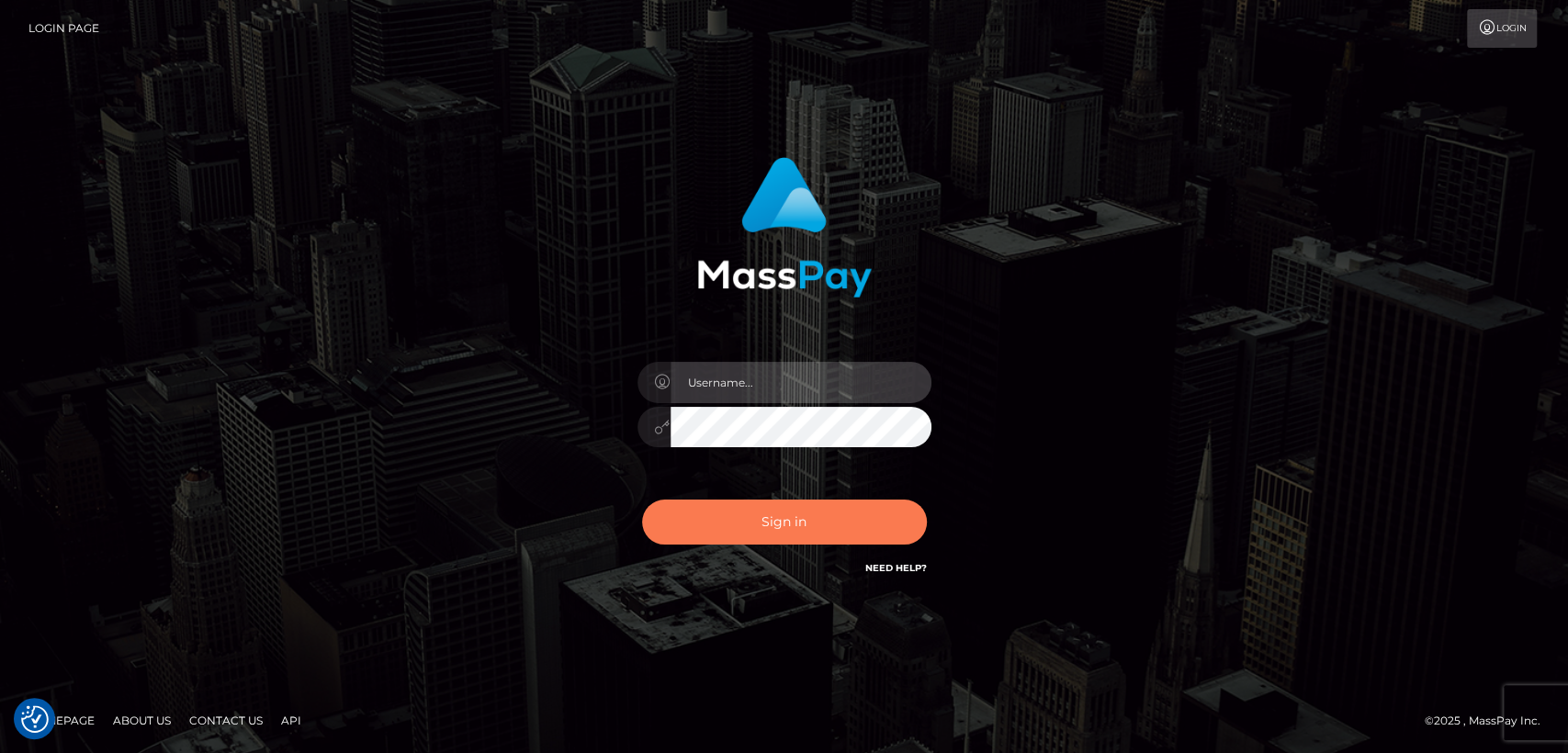
type input "nt.es"
click at [733, 519] on button "Sign in" at bounding box center [784, 522] width 285 height 45
type input "[DOMAIN_NAME]"
click at [762, 542] on button "Sign in" at bounding box center [784, 522] width 285 height 45
type input "nt.es"
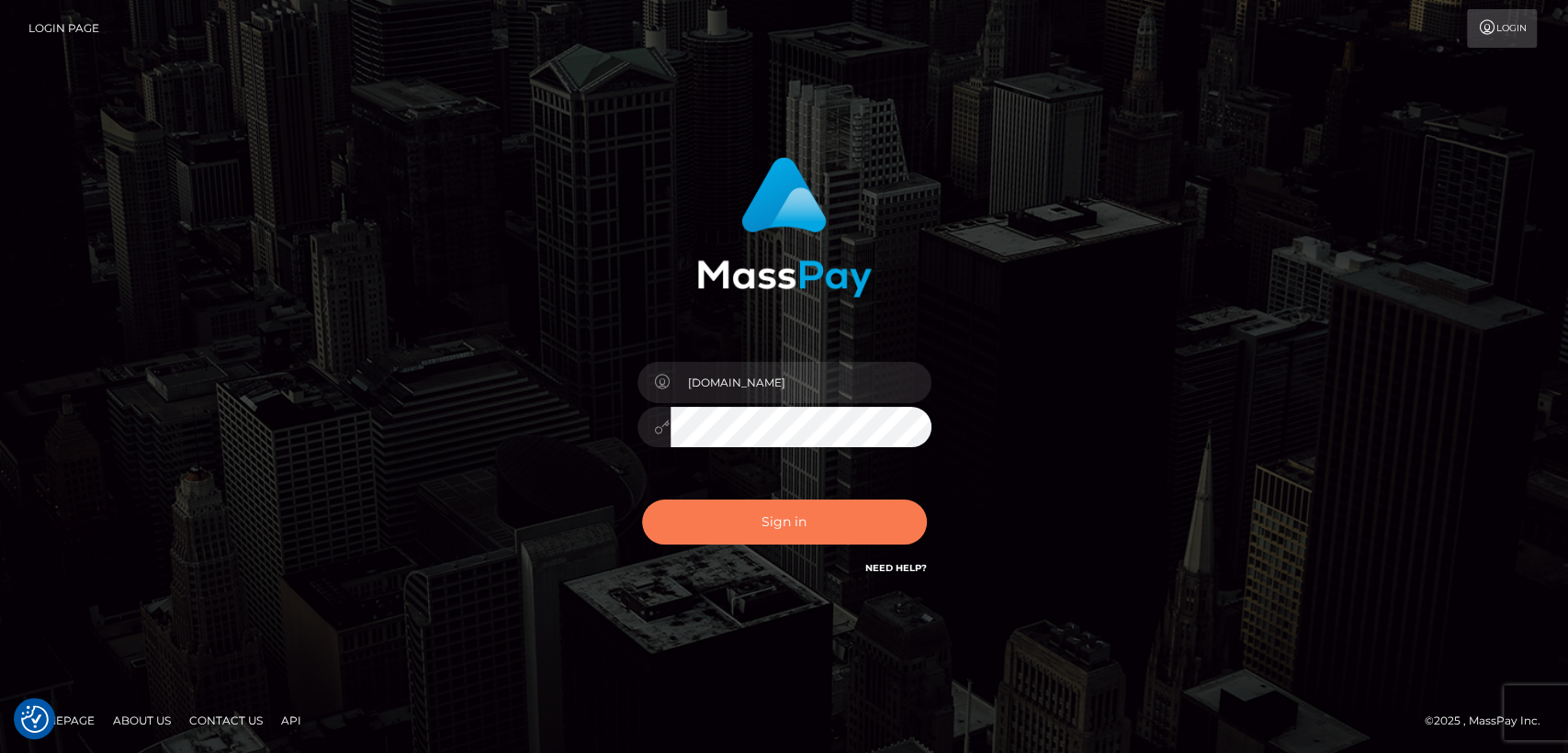
click at [733, 519] on button "Sign in" at bounding box center [784, 522] width 285 height 45
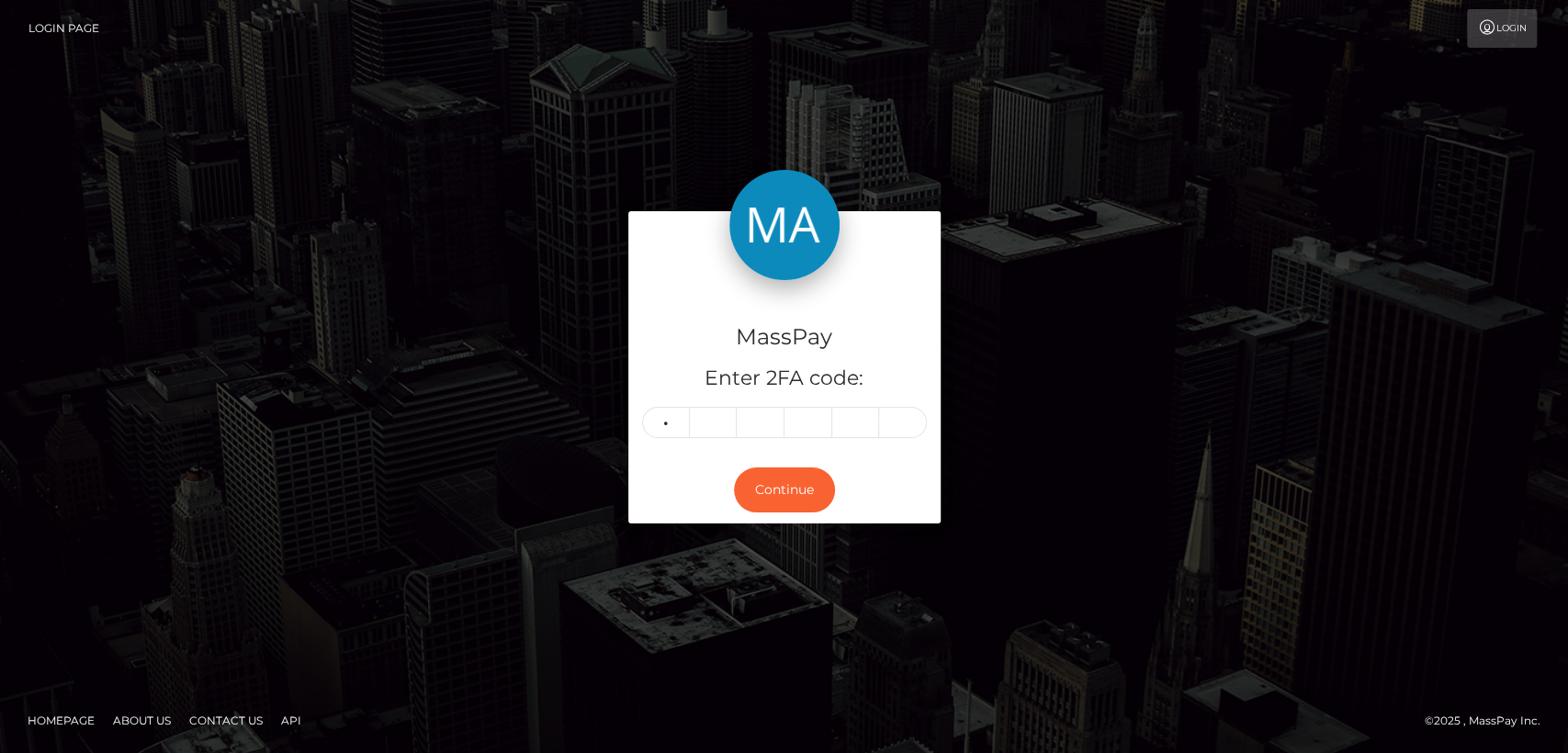
type input "0"
type input "7"
type input "9"
type input "5"
type input "9"
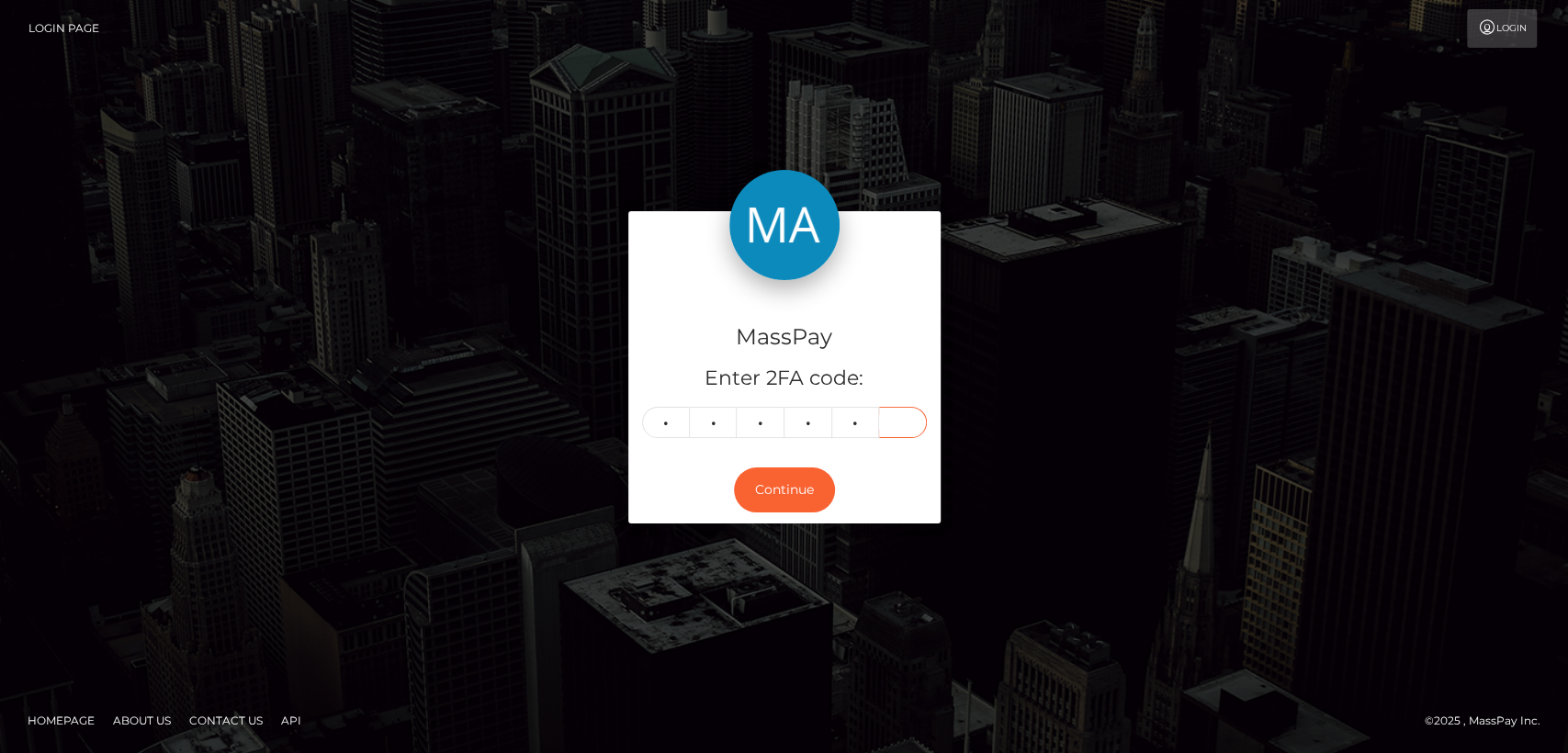
type input "9"
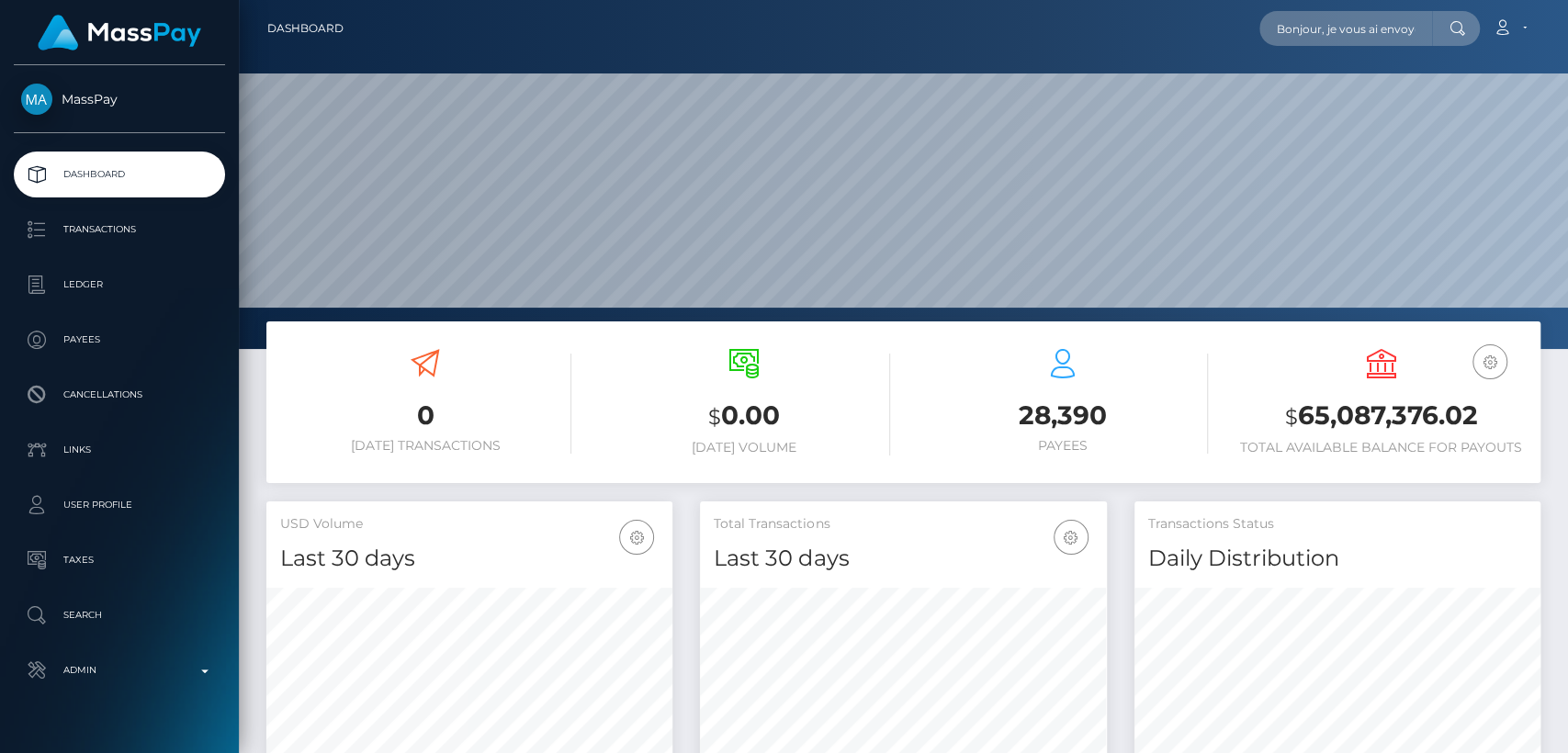
scroll to position [325, 406]
type input "Bonjour, je vous ai envoyé mon RIB comme demandé et toujours pas de réponse de …"
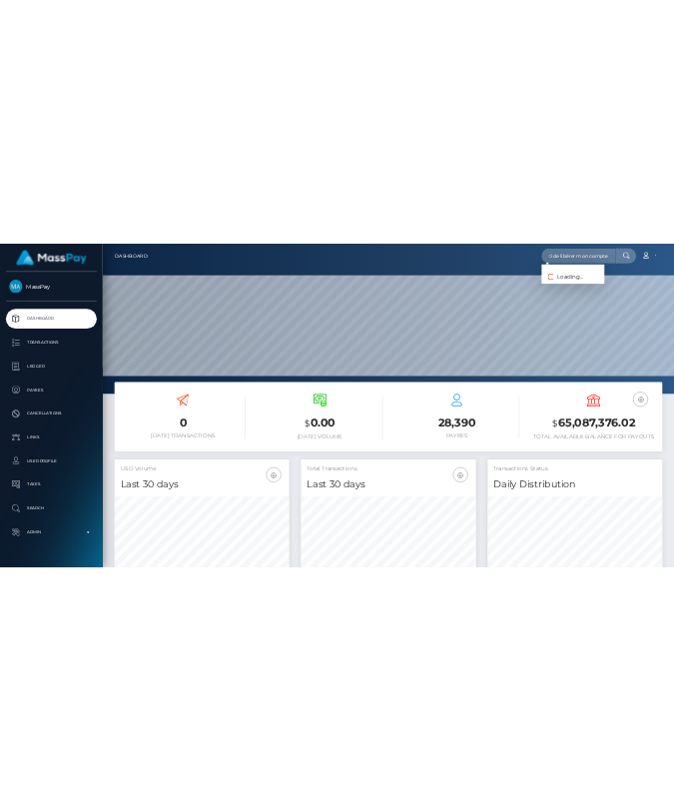
scroll to position [0, 0]
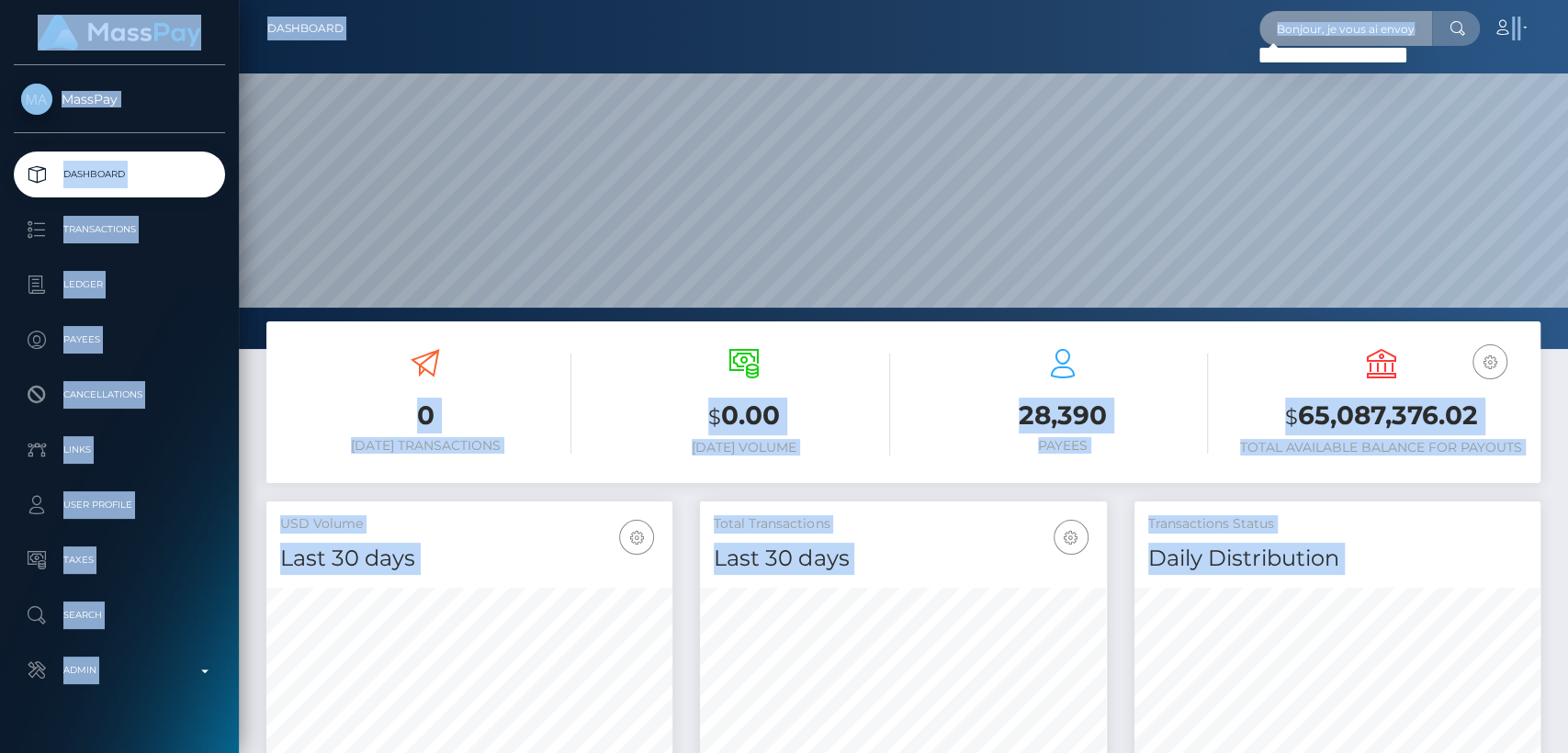
click at [1364, 37] on input "Bonjour, je vous ai envoyé mon RIB comme demandé et toujours pas de réponse de …" at bounding box center [1346, 29] width 173 height 35
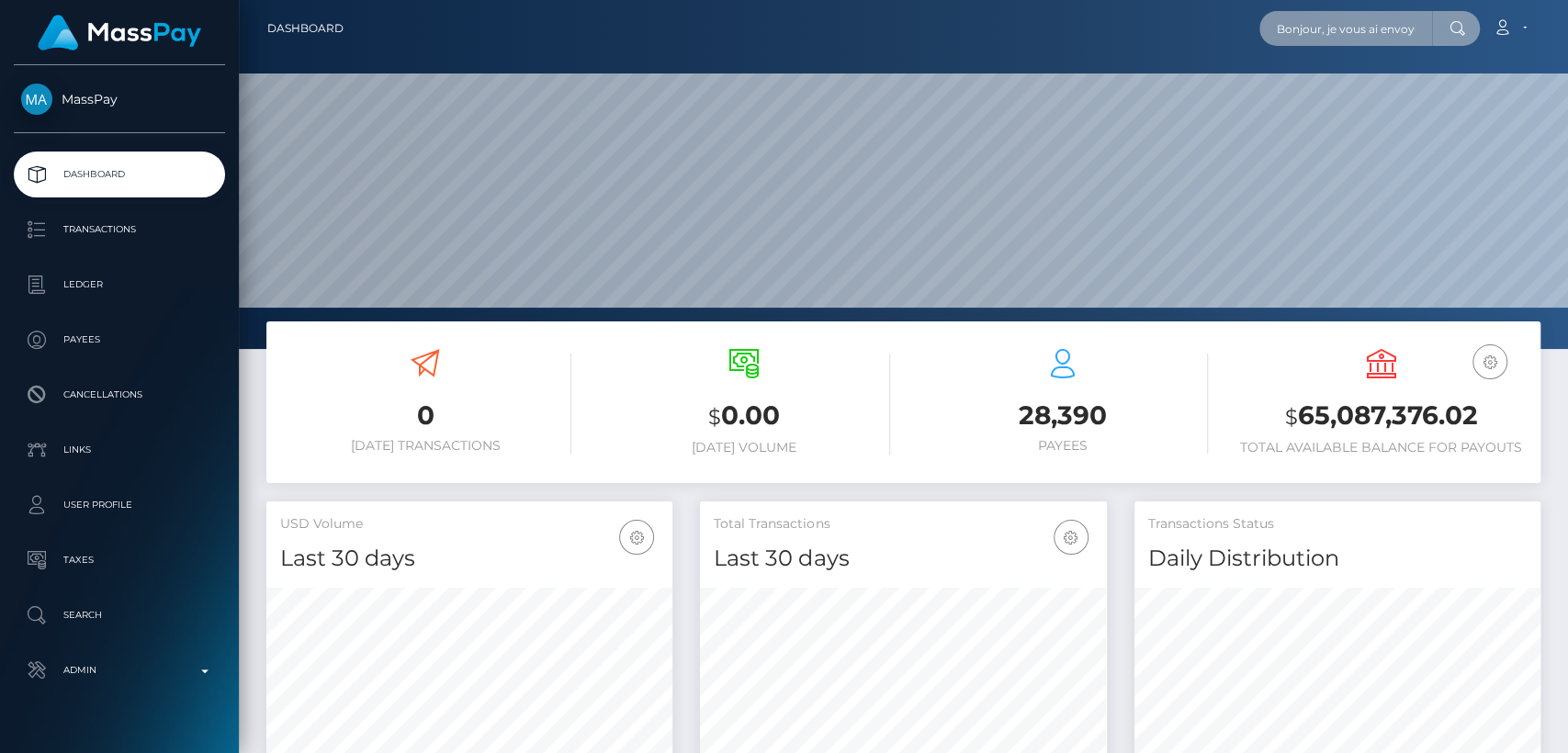
click at [1364, 37] on input "Bonjour, je vous ai envoyé mon RIB comme demandé et toujours pas de réponse de …" at bounding box center [1346, 29] width 173 height 35
click at [1325, 33] on input "text" at bounding box center [1346, 29] width 173 height 35
paste input "[EMAIL_ADDRESS][DOMAIN_NAME]"
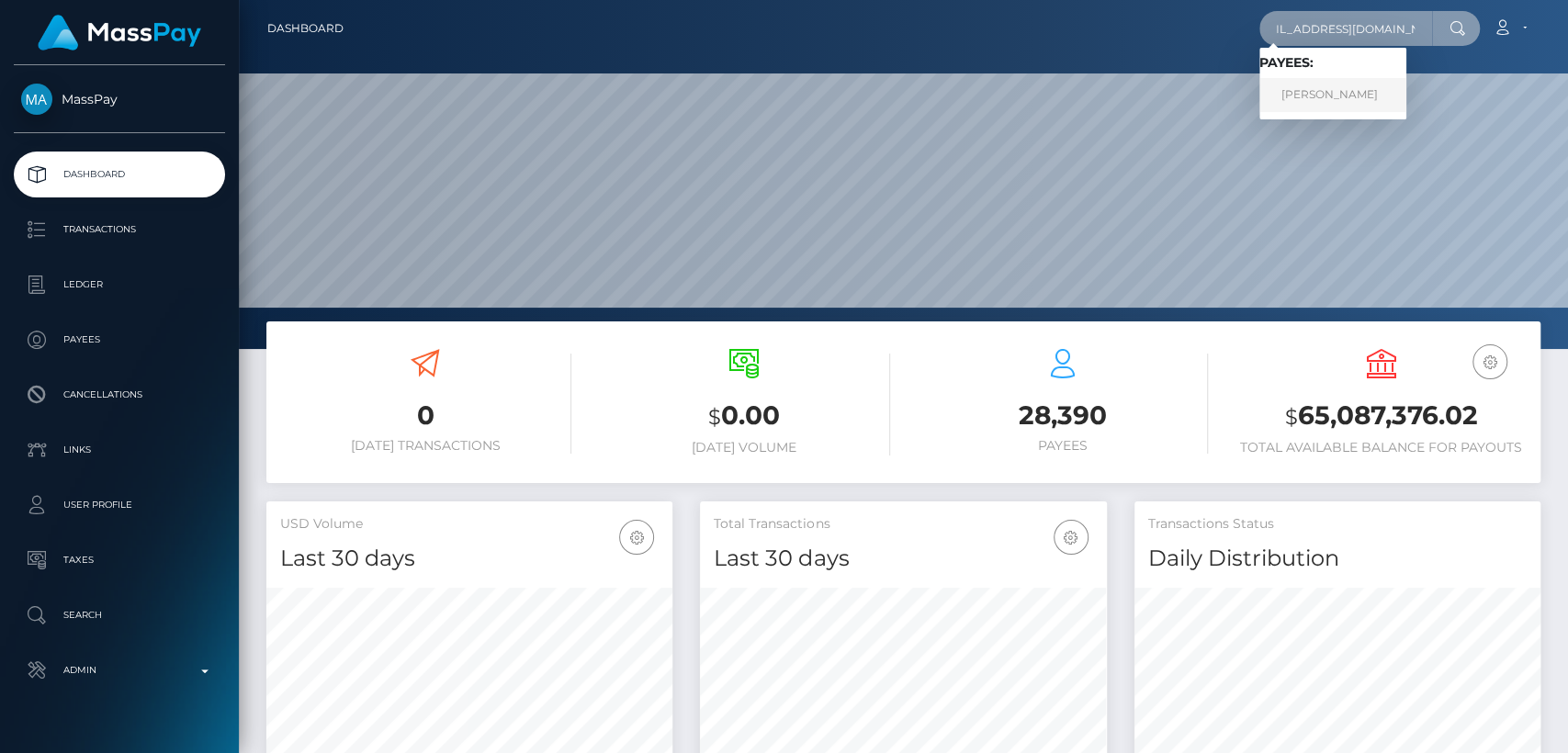
type input "[EMAIL_ADDRESS][DOMAIN_NAME]"
click at [1368, 88] on link "Sophie Desclaux" at bounding box center [1333, 95] width 147 height 34
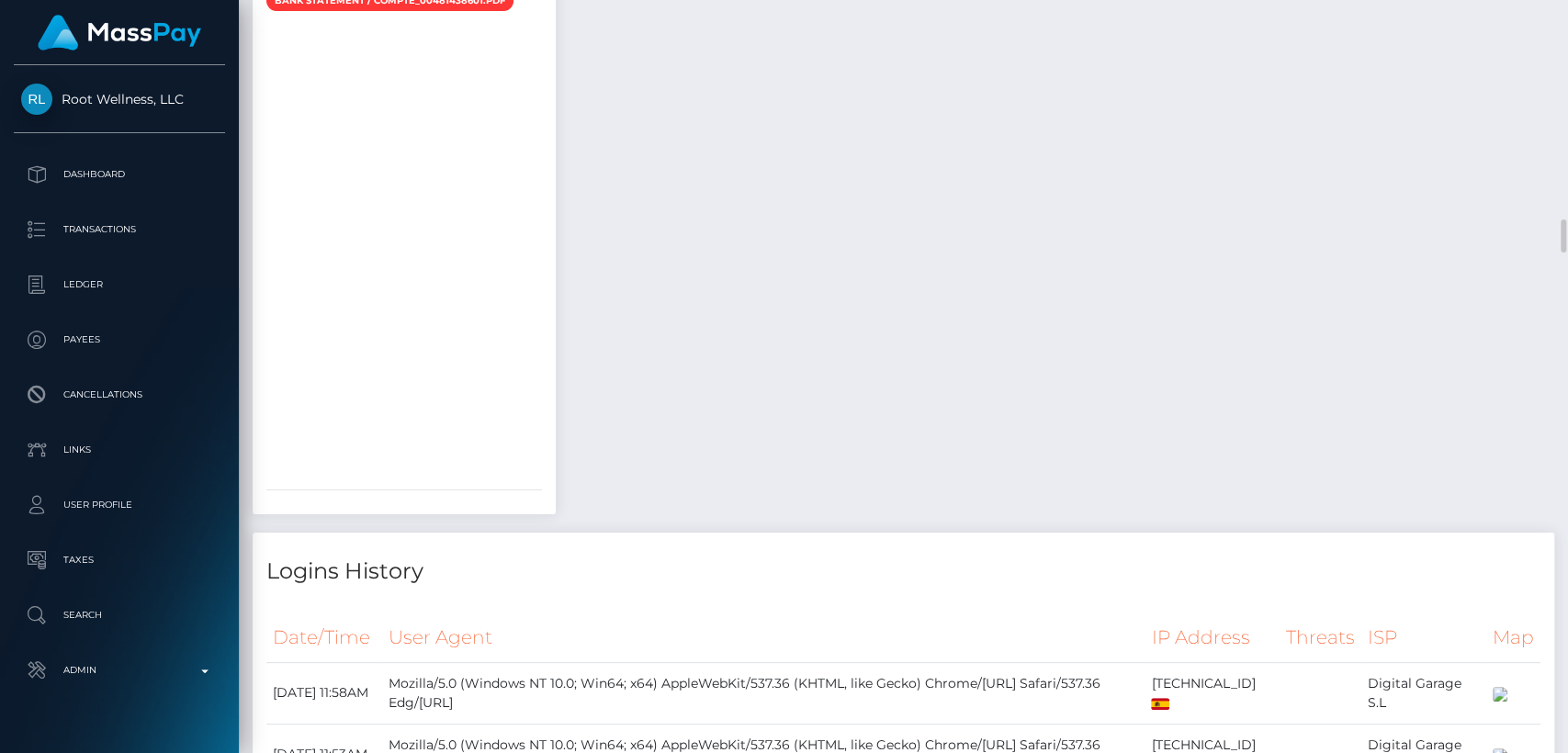
scroll to position [4944, 0]
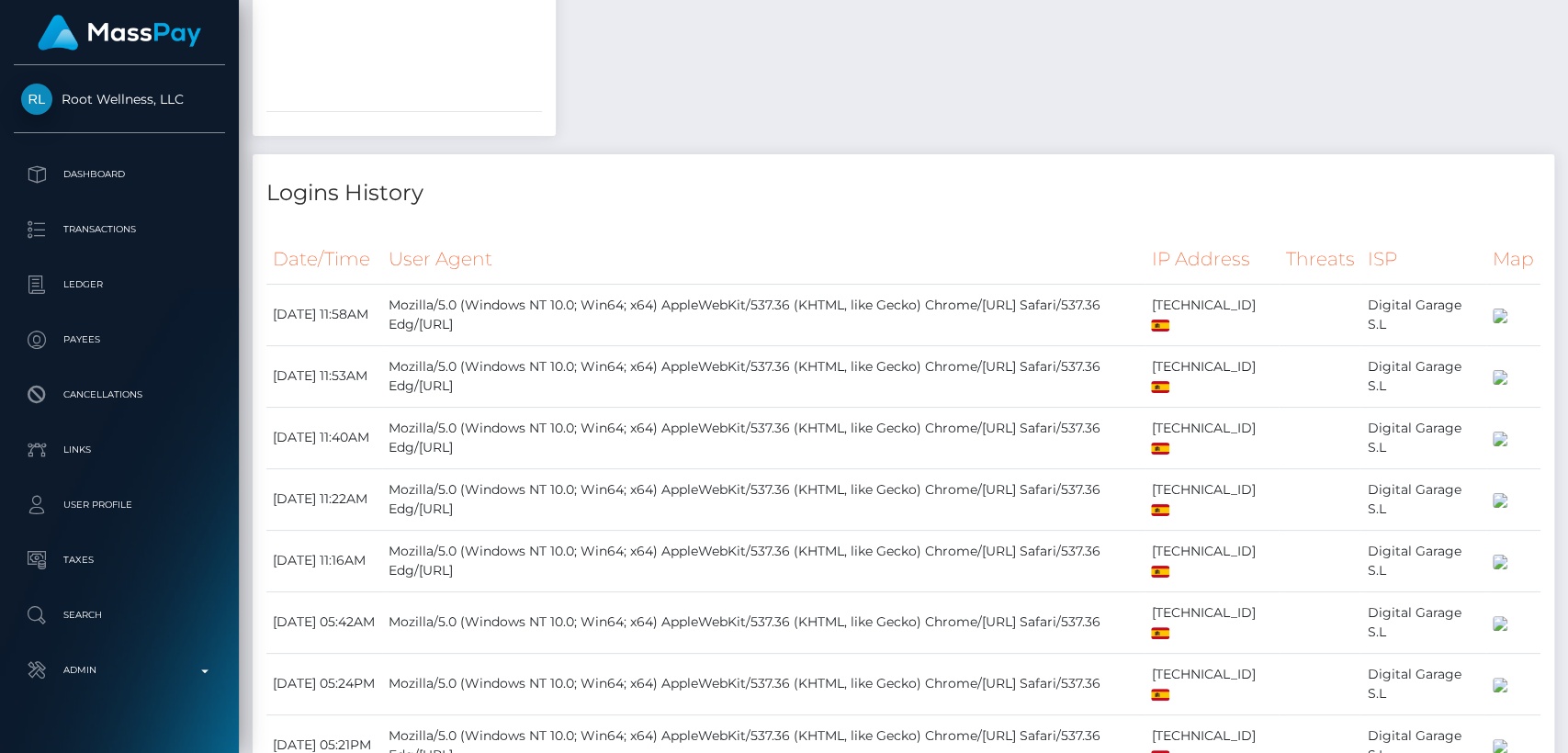
click at [732, 326] on div "Logins History Date/Time User Agent IP Address Threats ISP Map" at bounding box center [903, 543] width 1301 height 778
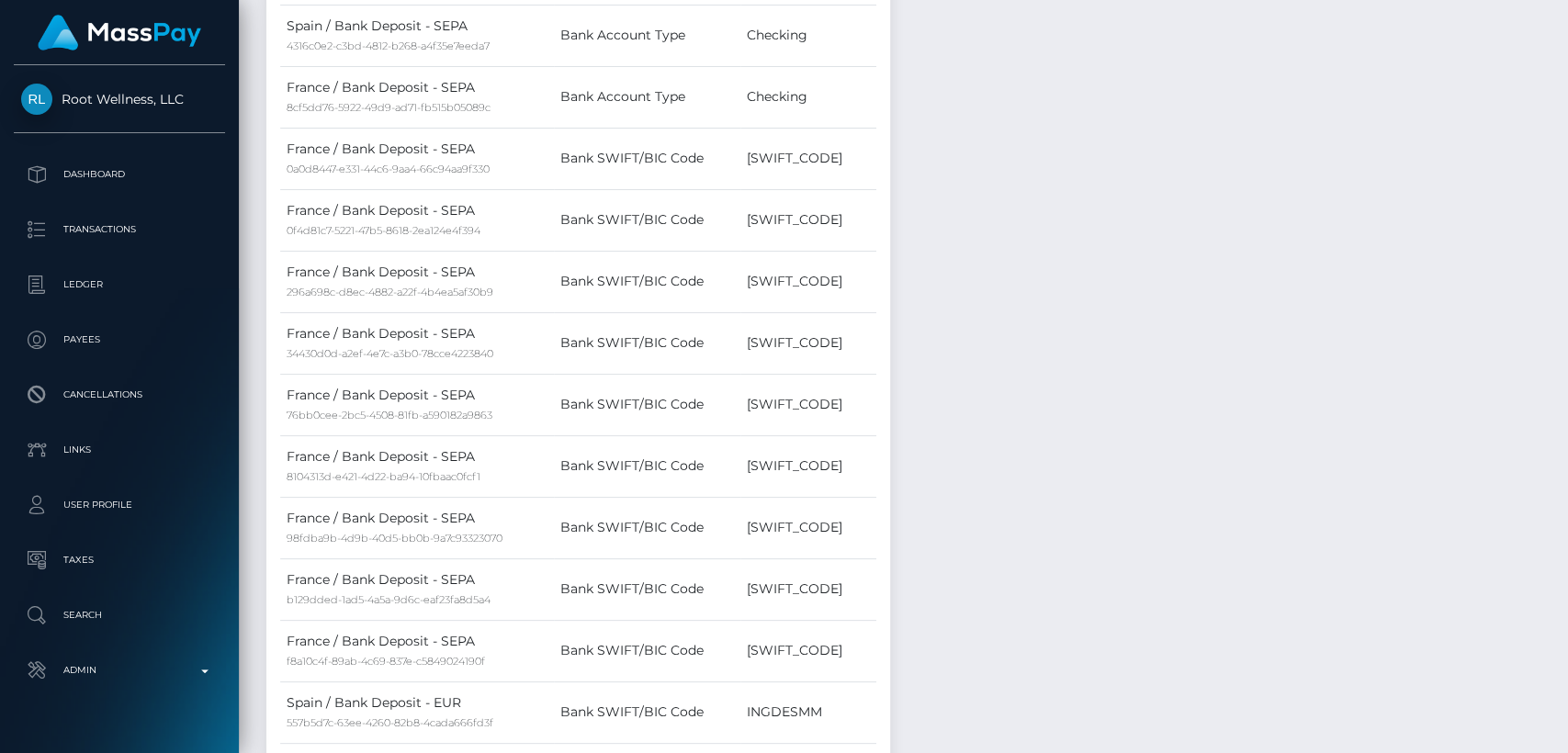
scroll to position [0, 0]
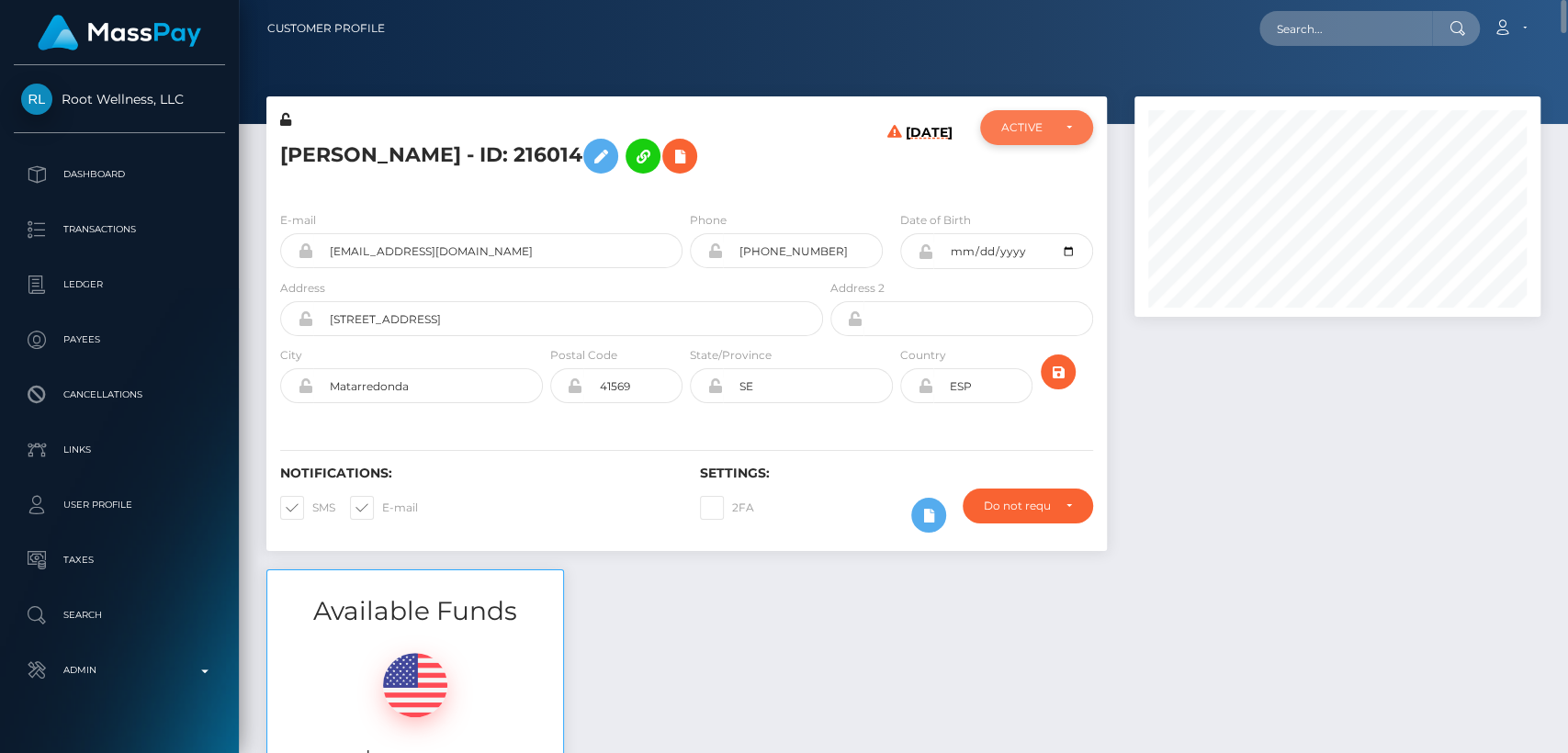
click at [1012, 126] on div "ACTIVE" at bounding box center [1025, 128] width 49 height 15
click at [916, 178] on h6 "08/31/25" at bounding box center [928, 157] width 47 height 64
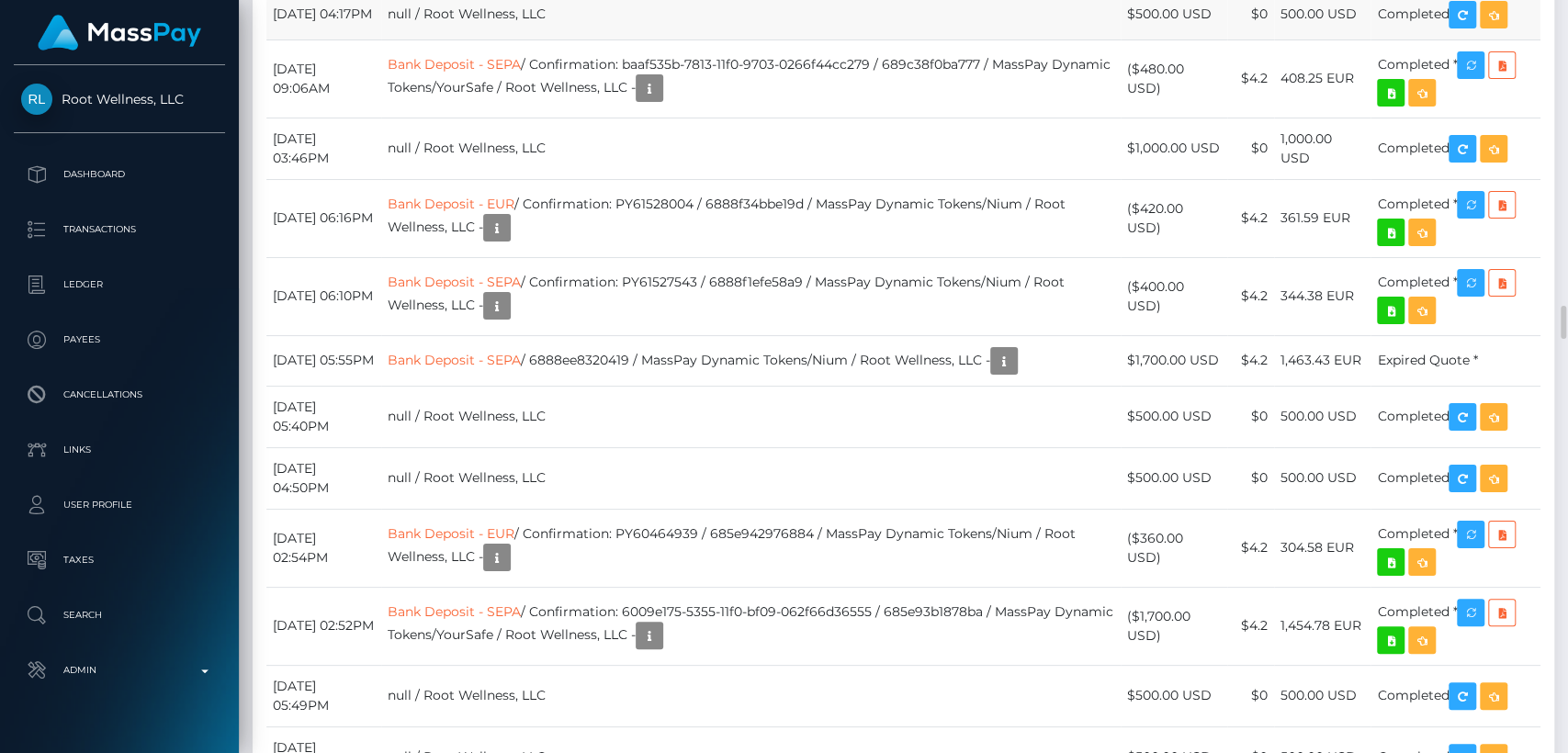
click at [676, 40] on td "null / Root Wellness, LLC" at bounding box center [751, 14] width 739 height 51
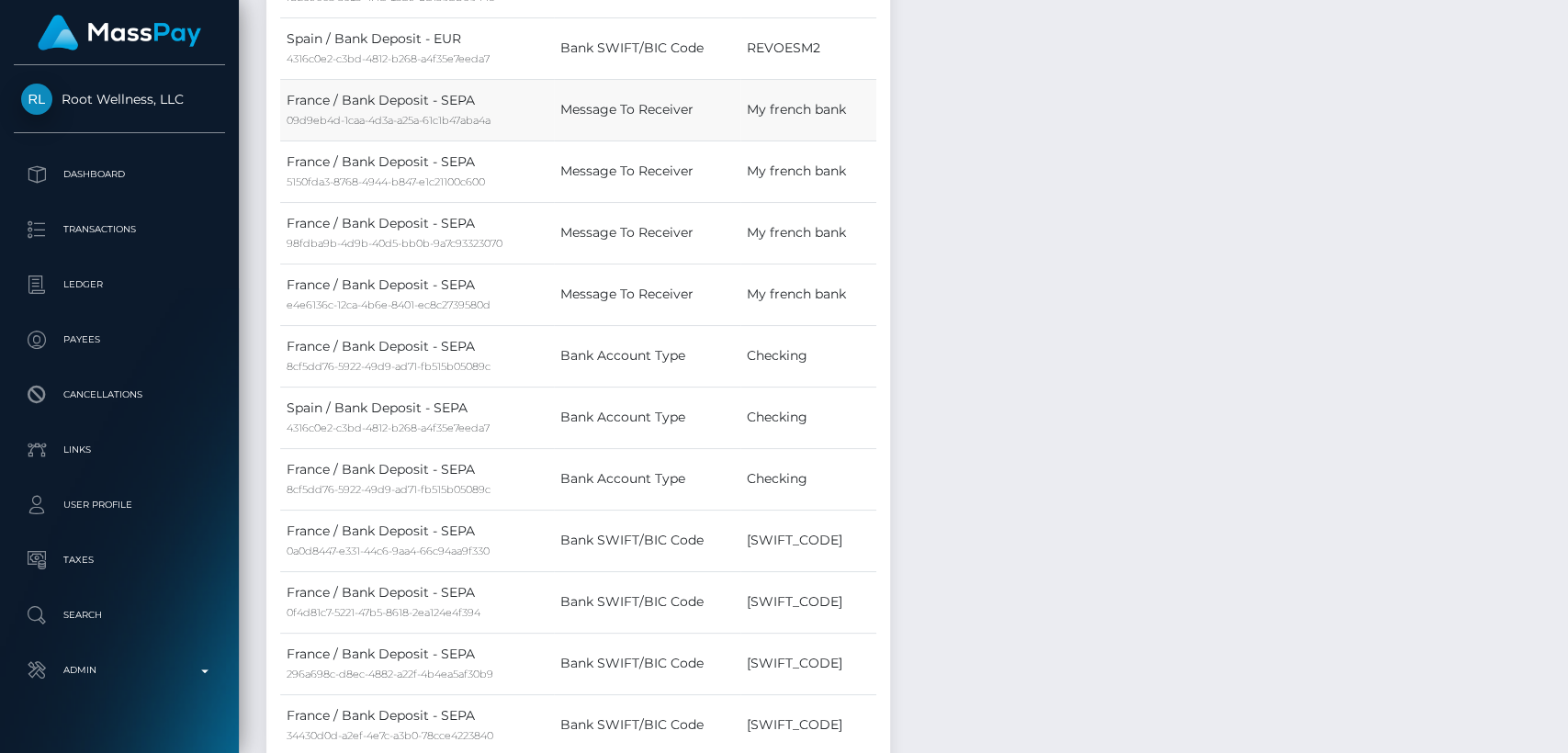
scroll to position [0, 0]
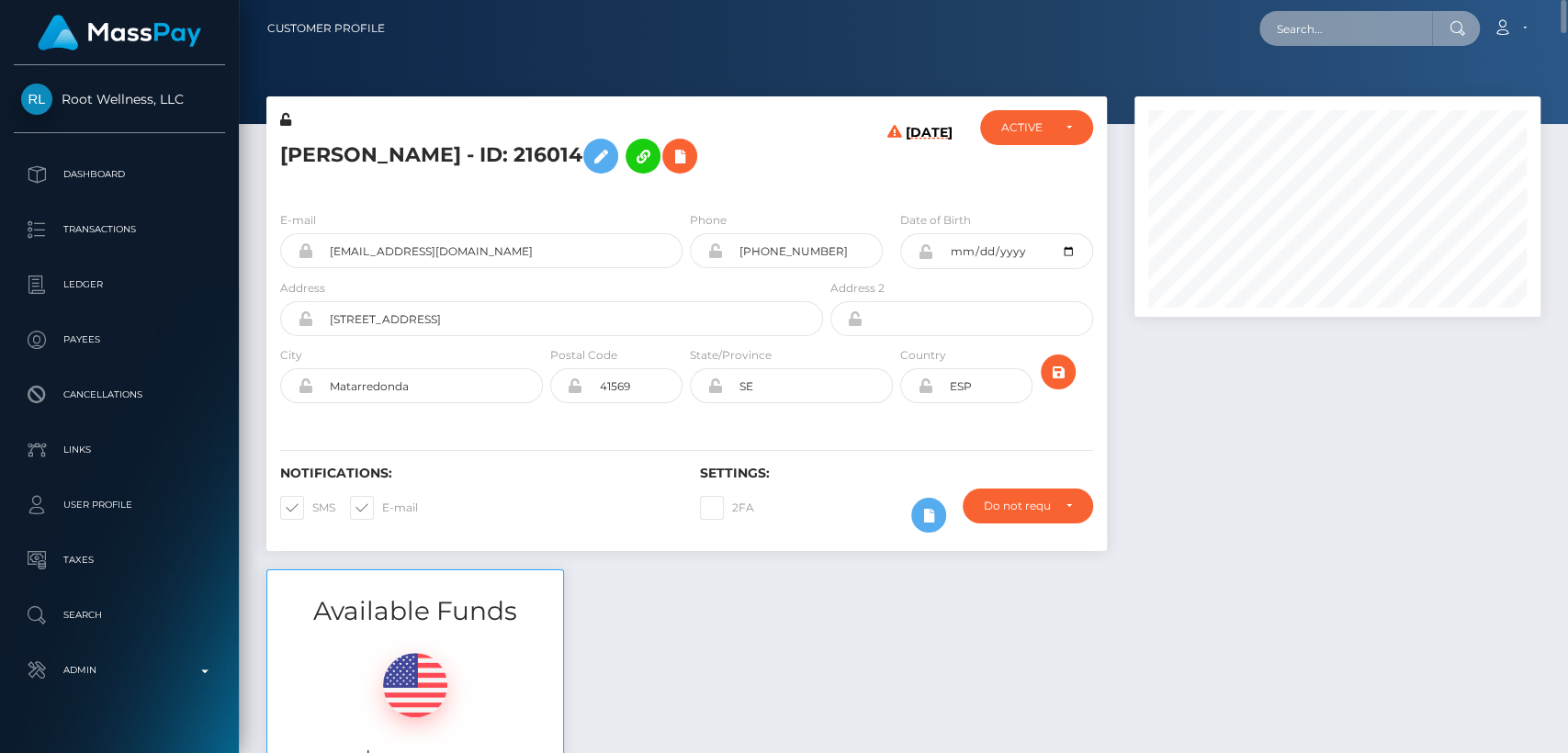
click at [1347, 40] on input "text" at bounding box center [1346, 29] width 173 height 35
paste input "safeffective@proton.me"
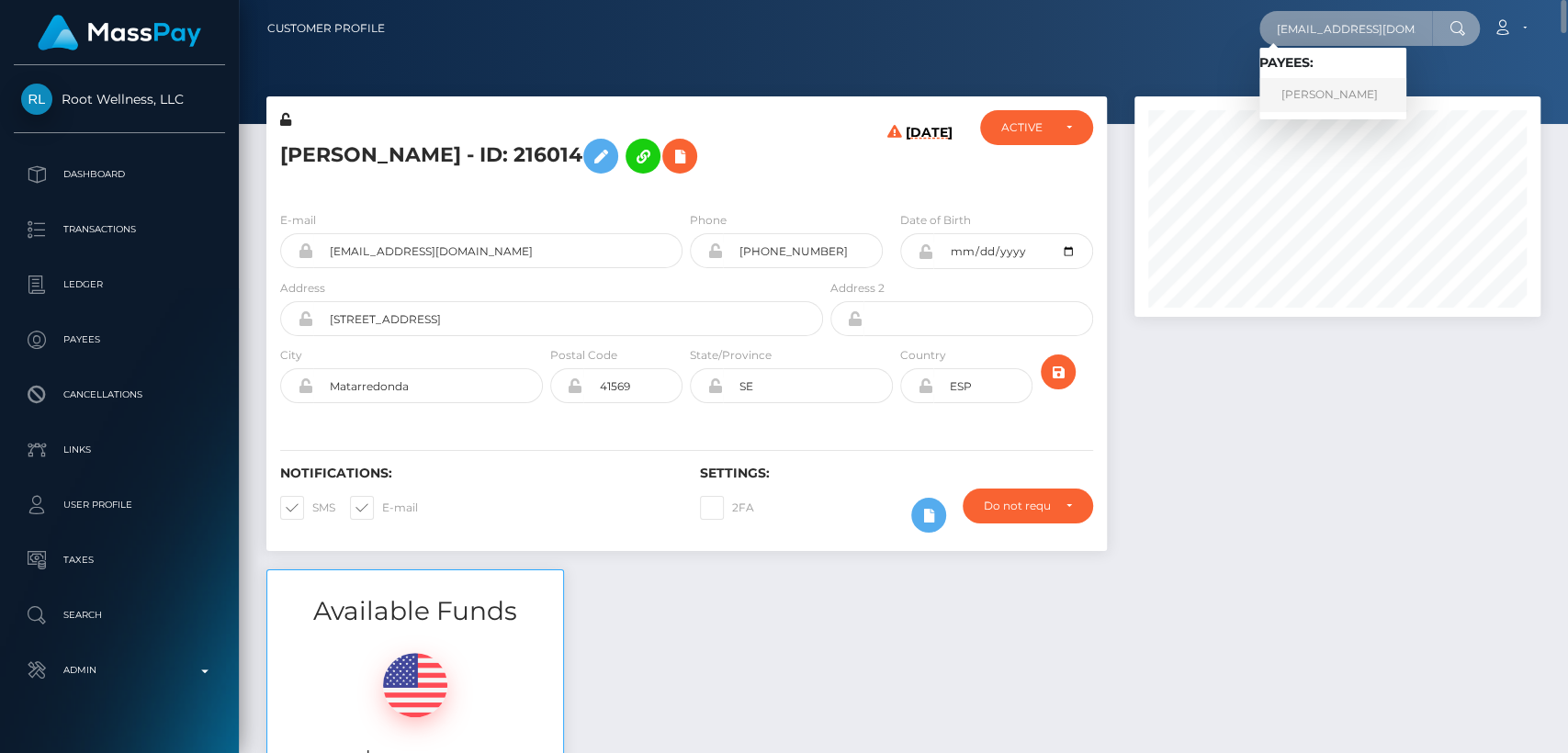
type input "safeffective@proton.me"
click at [1337, 97] on link "Christopher Zettl" at bounding box center [1333, 95] width 147 height 34
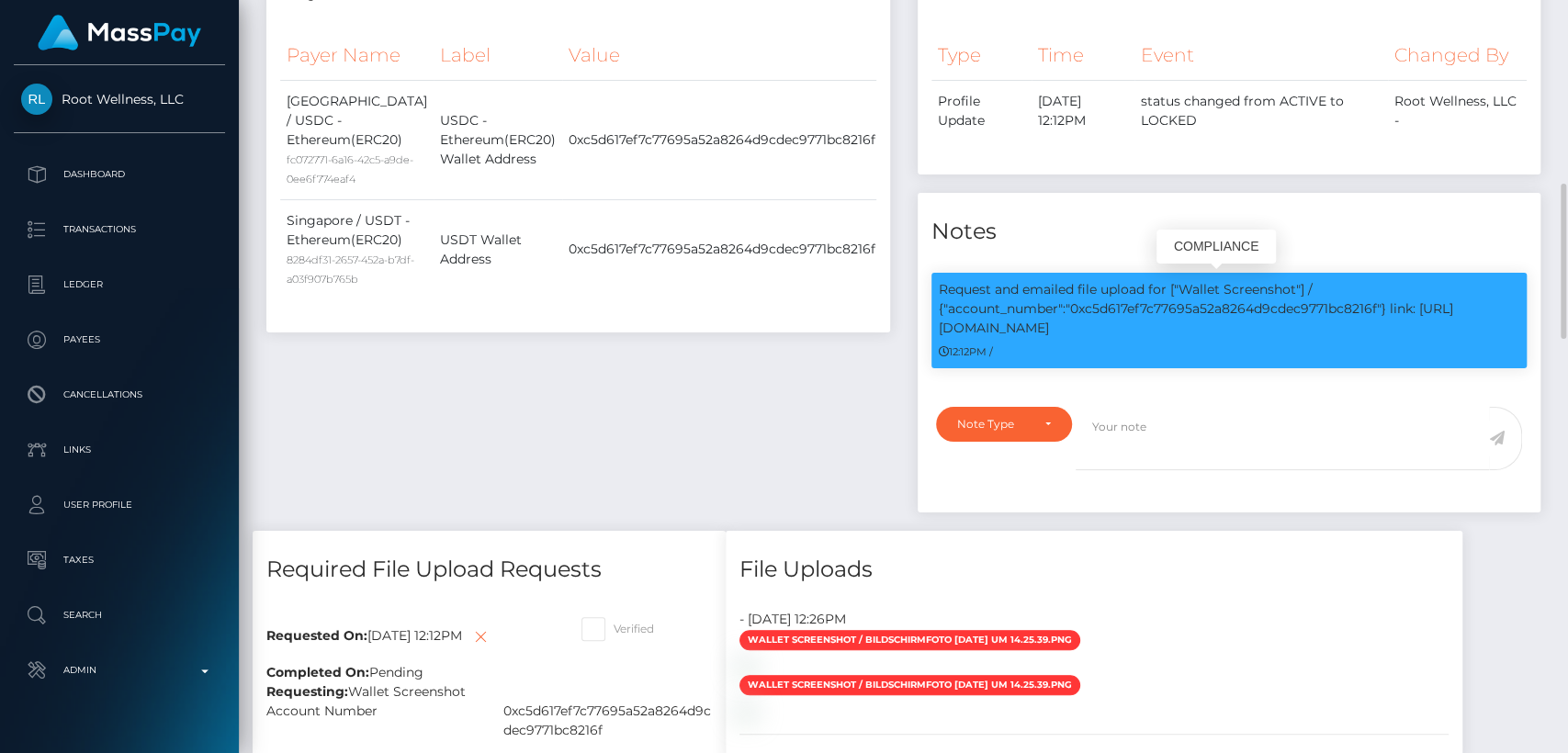
scroll to position [221, 406]
drag, startPoint x: 1104, startPoint y: 331, endPoint x: 979, endPoint y: 292, distance: 130.9
click at [927, 274] on div "Request and emailed file upload for ["Wallet Screenshot"] / {"account_number":"…" at bounding box center [1229, 330] width 623 height 114
copy p "Request and emailed file upload for ["Wallet Screenshot"] / {"account_number":"…"
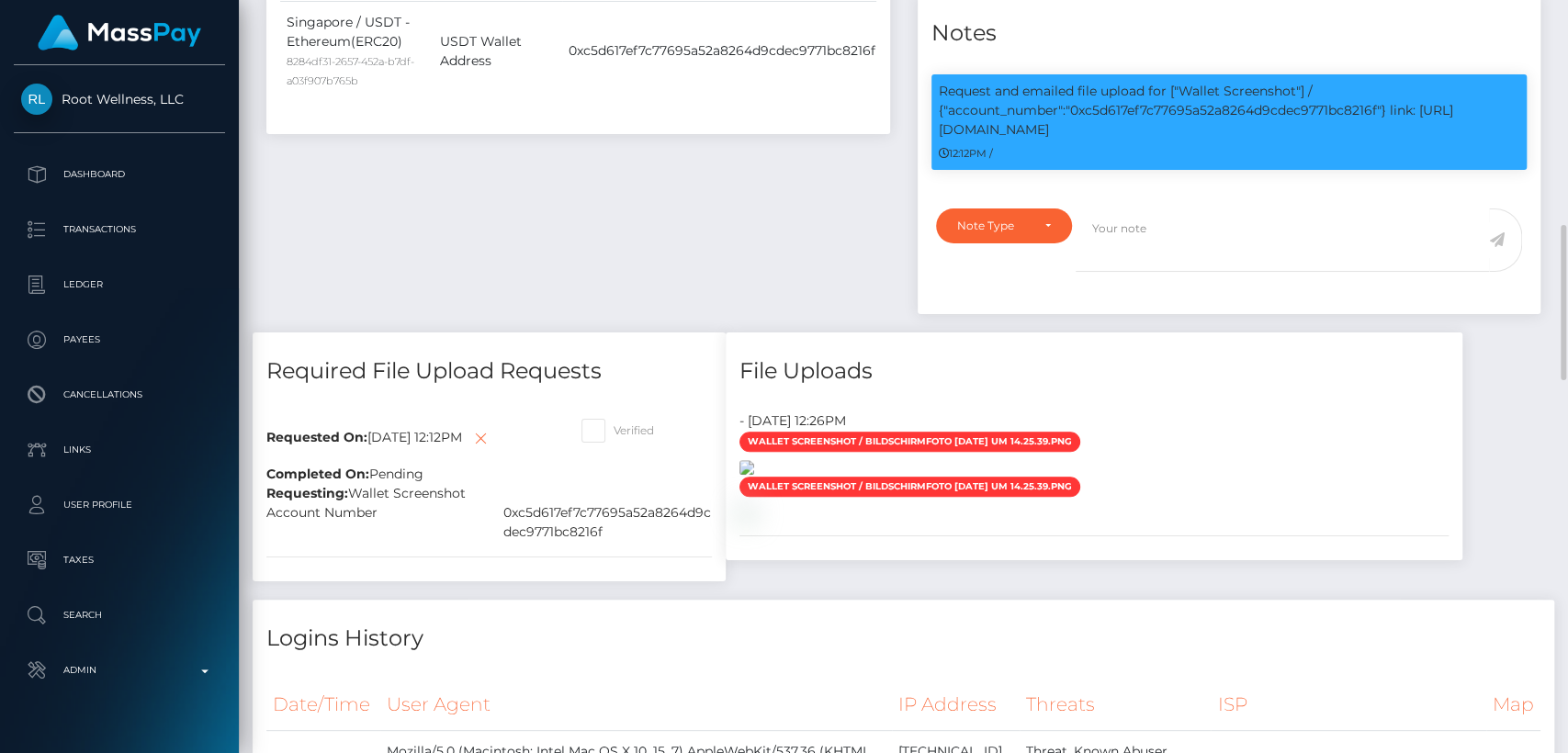
scroll to position [1090, 0]
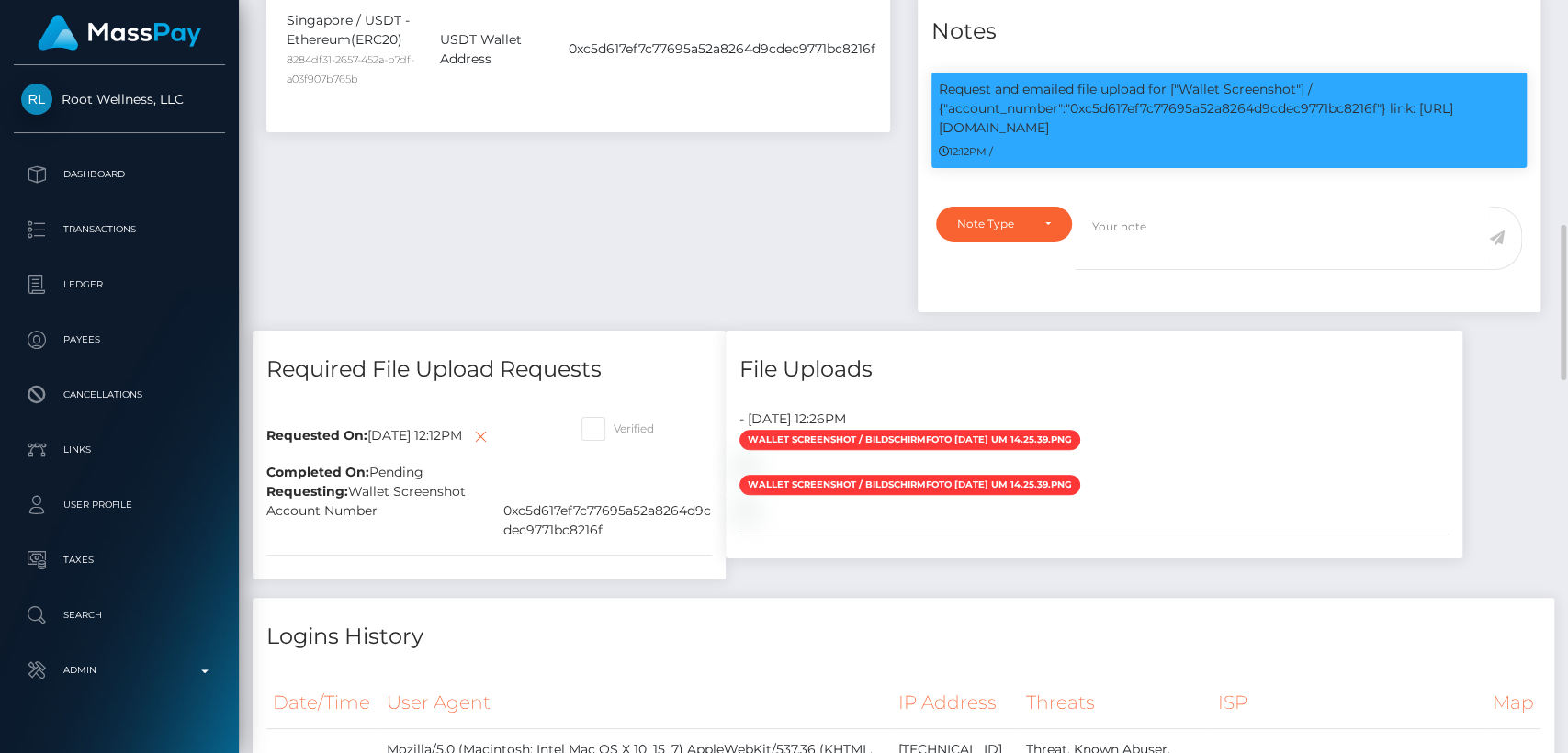
click at [631, 541] on div "0xc5d617ef7c77695a52a8264d9cdec9771bc8216f" at bounding box center [608, 521] width 237 height 39
drag, startPoint x: 613, startPoint y: 549, endPoint x: 504, endPoint y: 525, distance: 111.6
click at [504, 525] on div "0xc5d617ef7c77695a52a8264d9cdec9771bc8216f" at bounding box center [608, 521] width 237 height 39
copy div "0xc5d617ef7c77695a52a8264d9cdec9771bc8216f"
click at [632, 599] on div "Required File Upload Requests Requested On: September 4, 2025 12:12PM Completed…" at bounding box center [489, 465] width 501 height 268
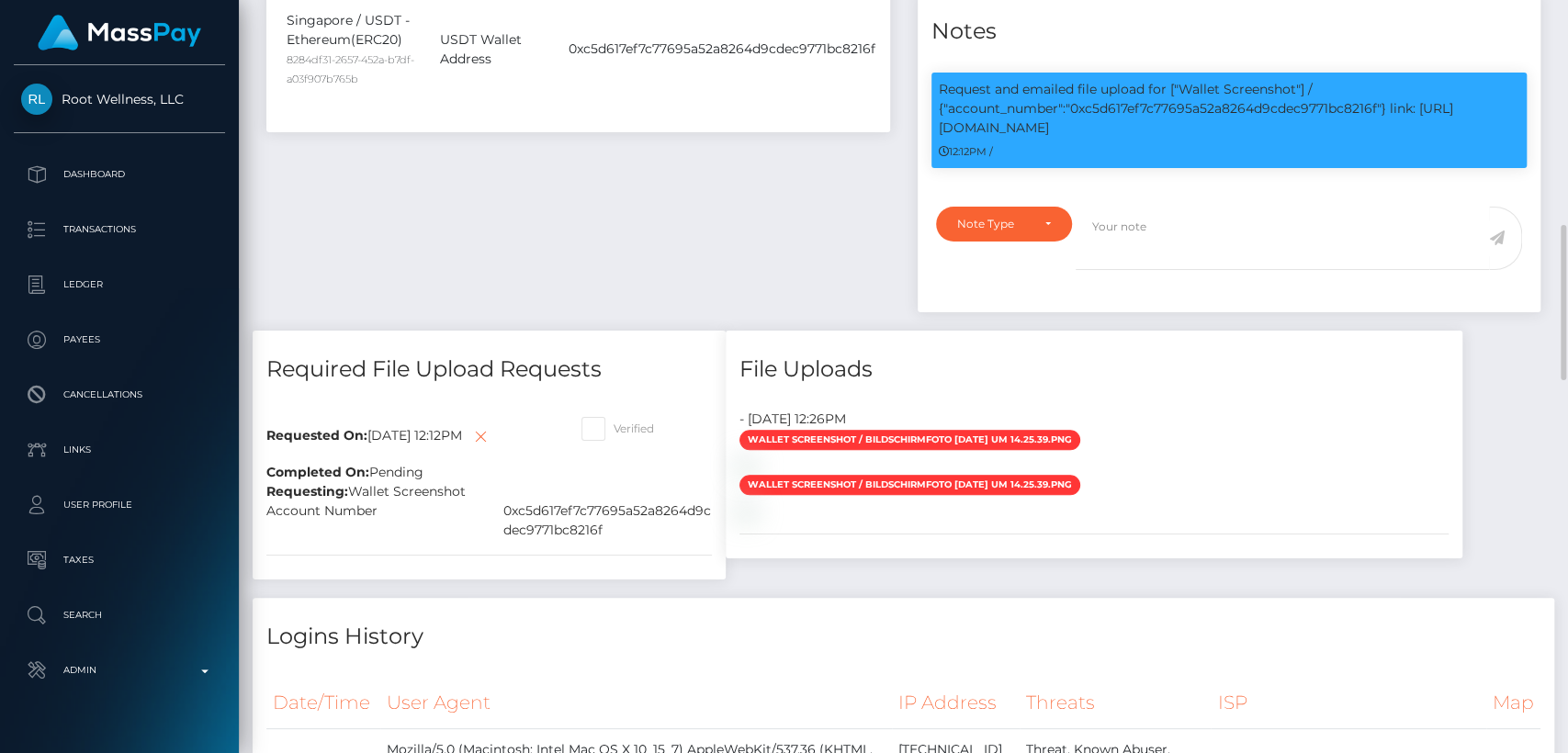
drag, startPoint x: 393, startPoint y: 529, endPoint x: 407, endPoint y: 531, distance: 14.1
click at [369, 519] on div "Account Number" at bounding box center [371, 521] width 237 height 39
click at [412, 531] on div "Account Number" at bounding box center [371, 521] width 237 height 39
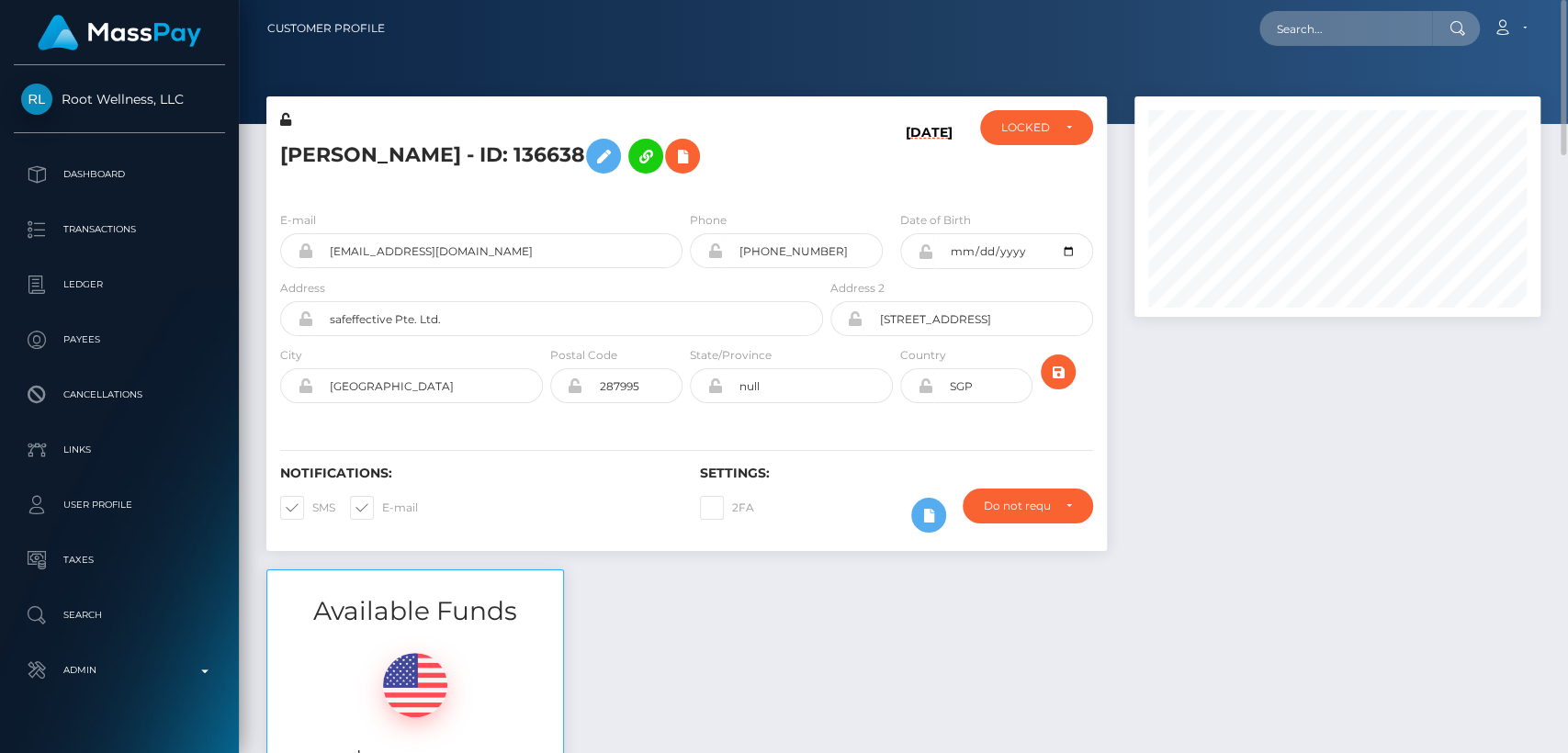
click at [376, 147] on h5 "Christopher Zettl - ID: 136638" at bounding box center [547, 156] width 533 height 53
copy h5 "Christopher"
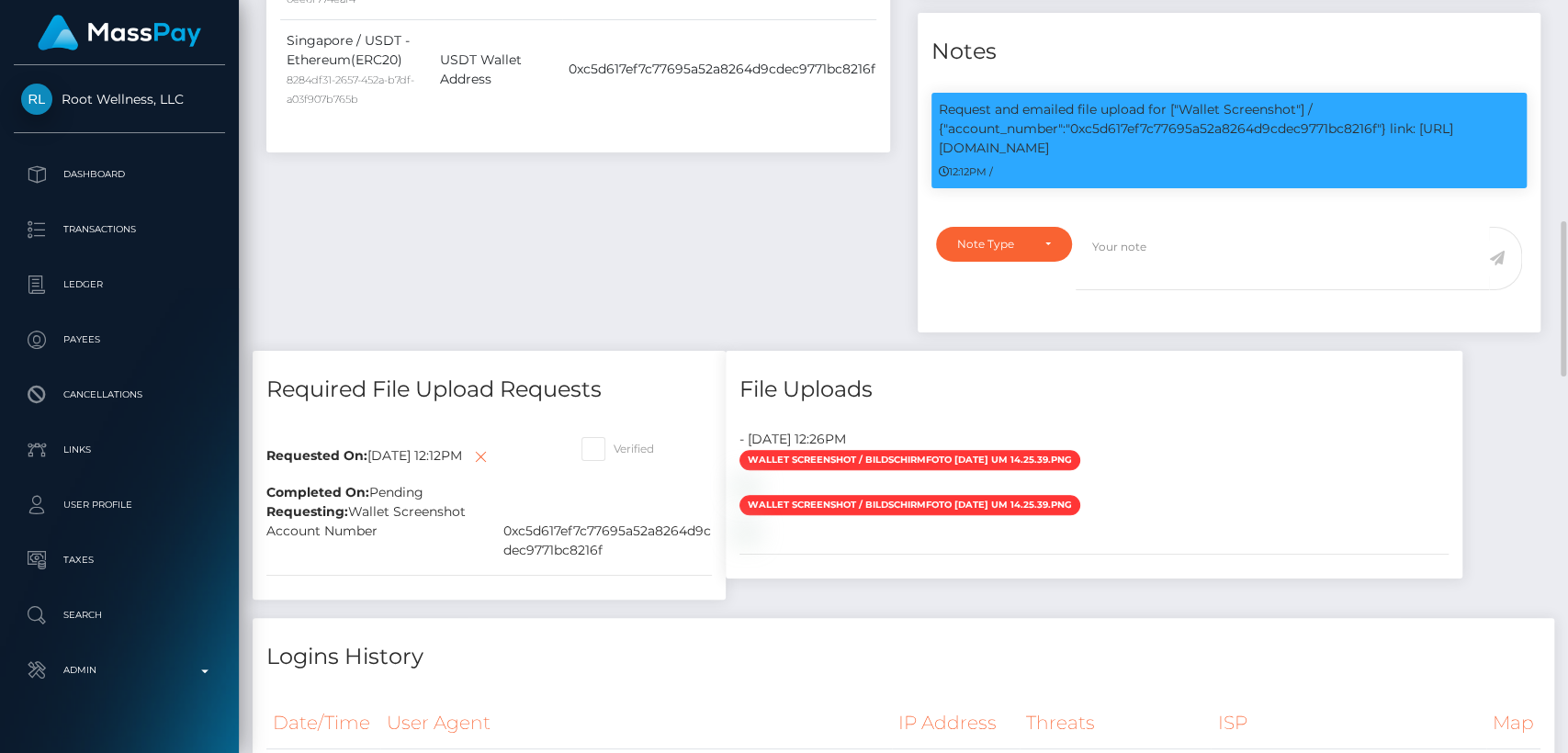
scroll to position [1110, 0]
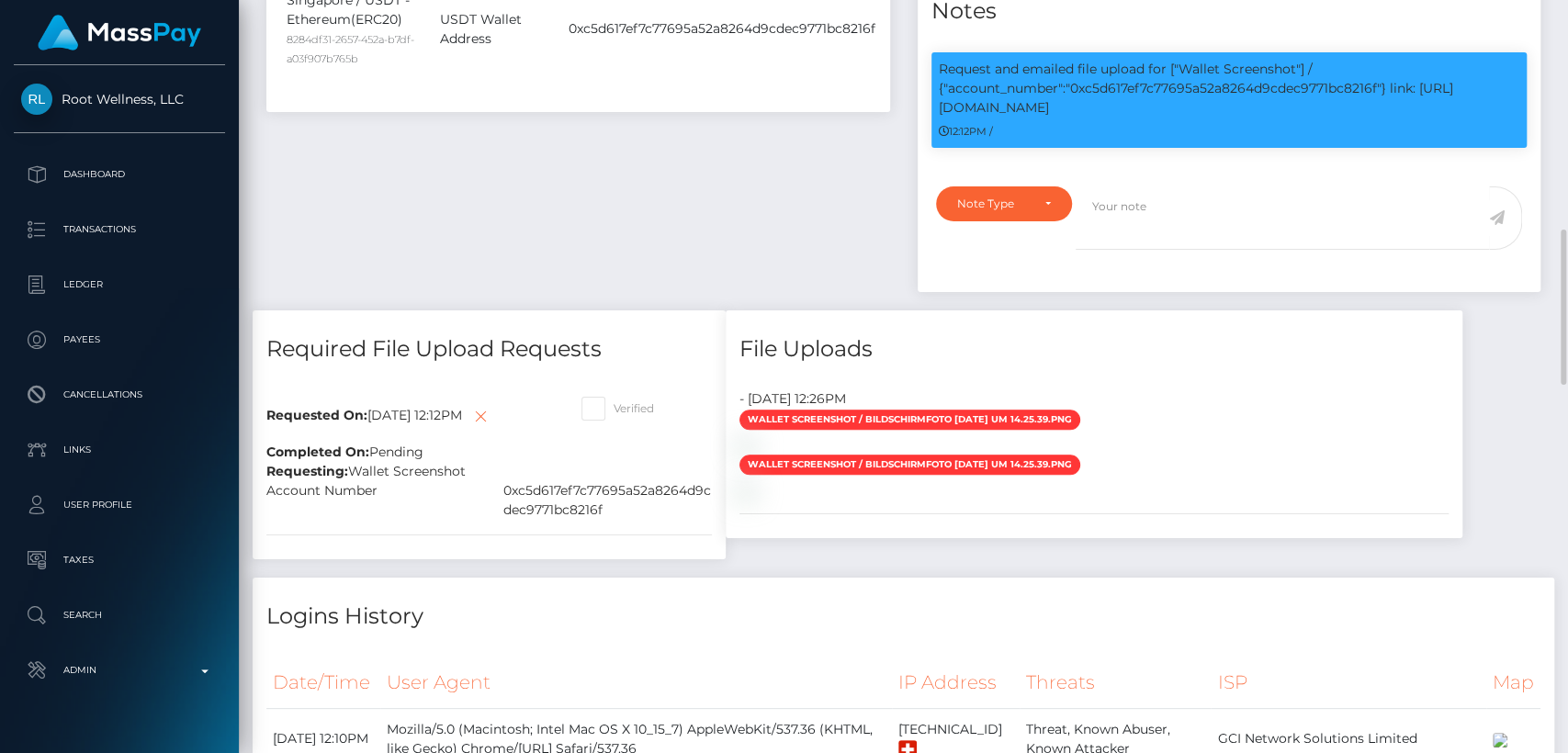
drag, startPoint x: 467, startPoint y: 488, endPoint x: 354, endPoint y: 487, distance: 113.0
click at [354, 482] on div "Requesting: Wallet Screenshot" at bounding box center [489, 472] width 473 height 19
copy div "Wallet Screenshot"
drag, startPoint x: 615, startPoint y: 532, endPoint x: 270, endPoint y: 507, distance: 345.9
click at [270, 507] on div "Account Number 0xc5d617ef7c77695a52a8264d9cdec9771bc8216f" at bounding box center [489, 501] width 473 height 39
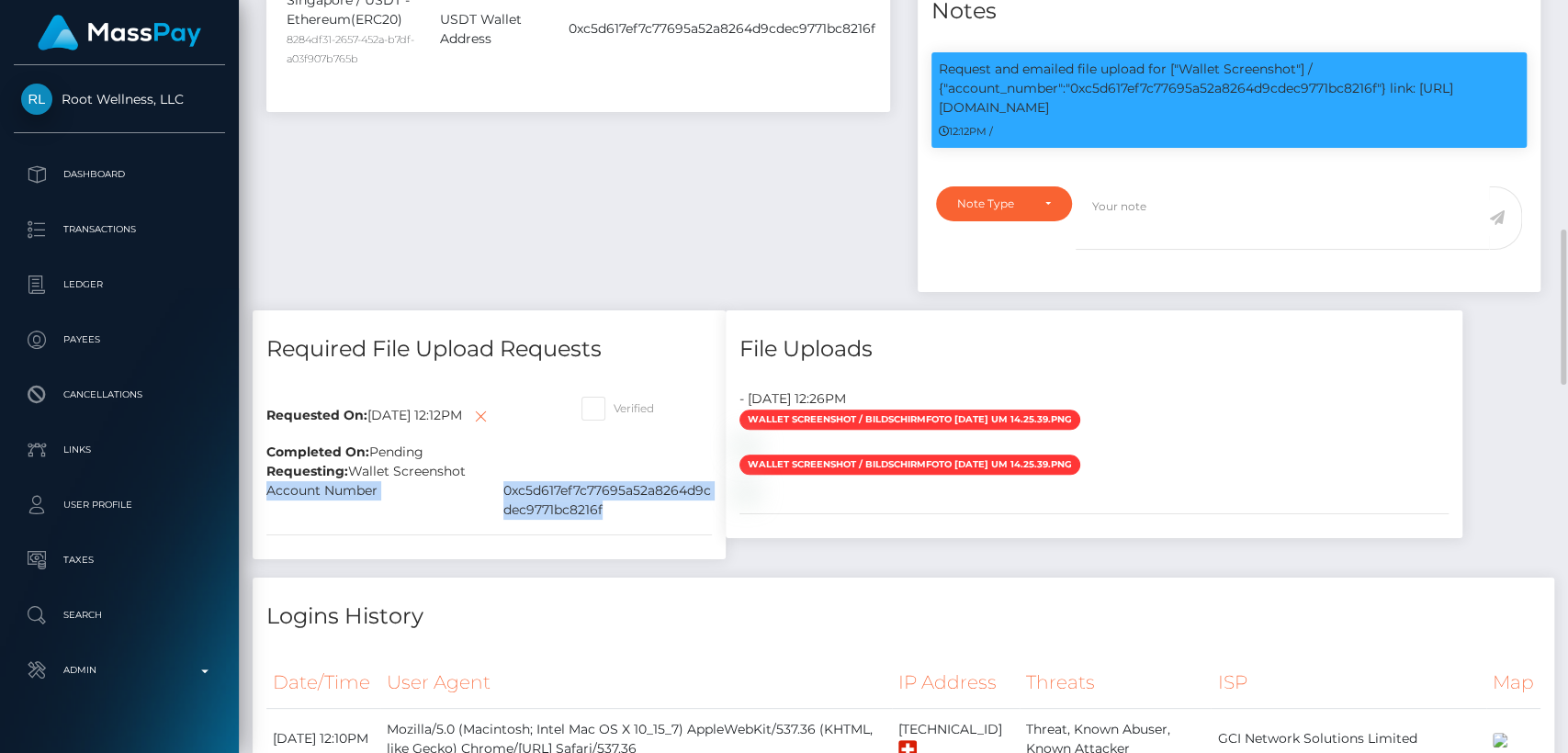
copy div "Account Number 0xc5d617ef7c77695a52a8264d9cdec9771bc8216f"
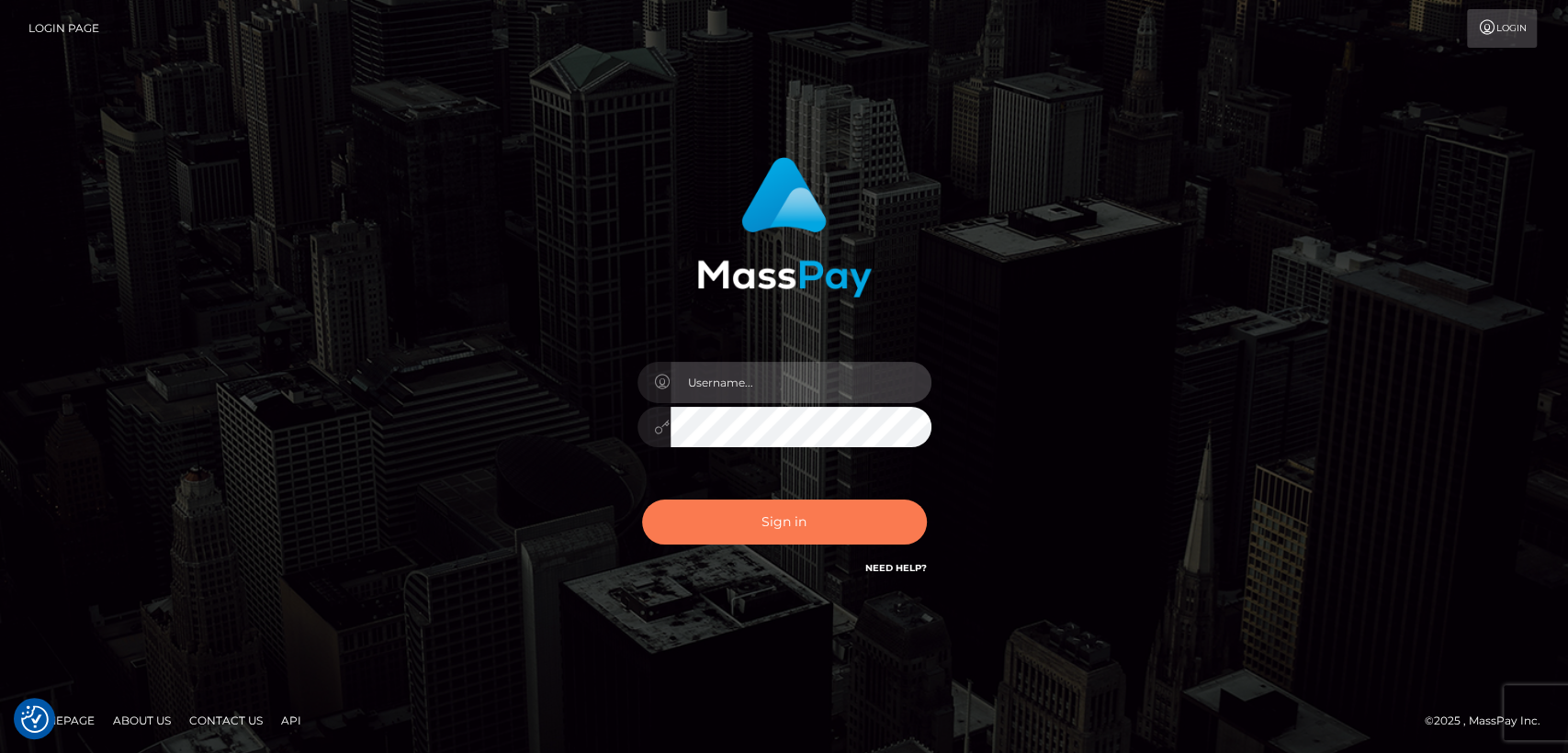
type input "[DOMAIN_NAME]"
click at [731, 514] on button "Sign in" at bounding box center [784, 522] width 285 height 45
type input "[DOMAIN_NAME]"
click at [731, 514] on button "Sign in" at bounding box center [784, 522] width 285 height 45
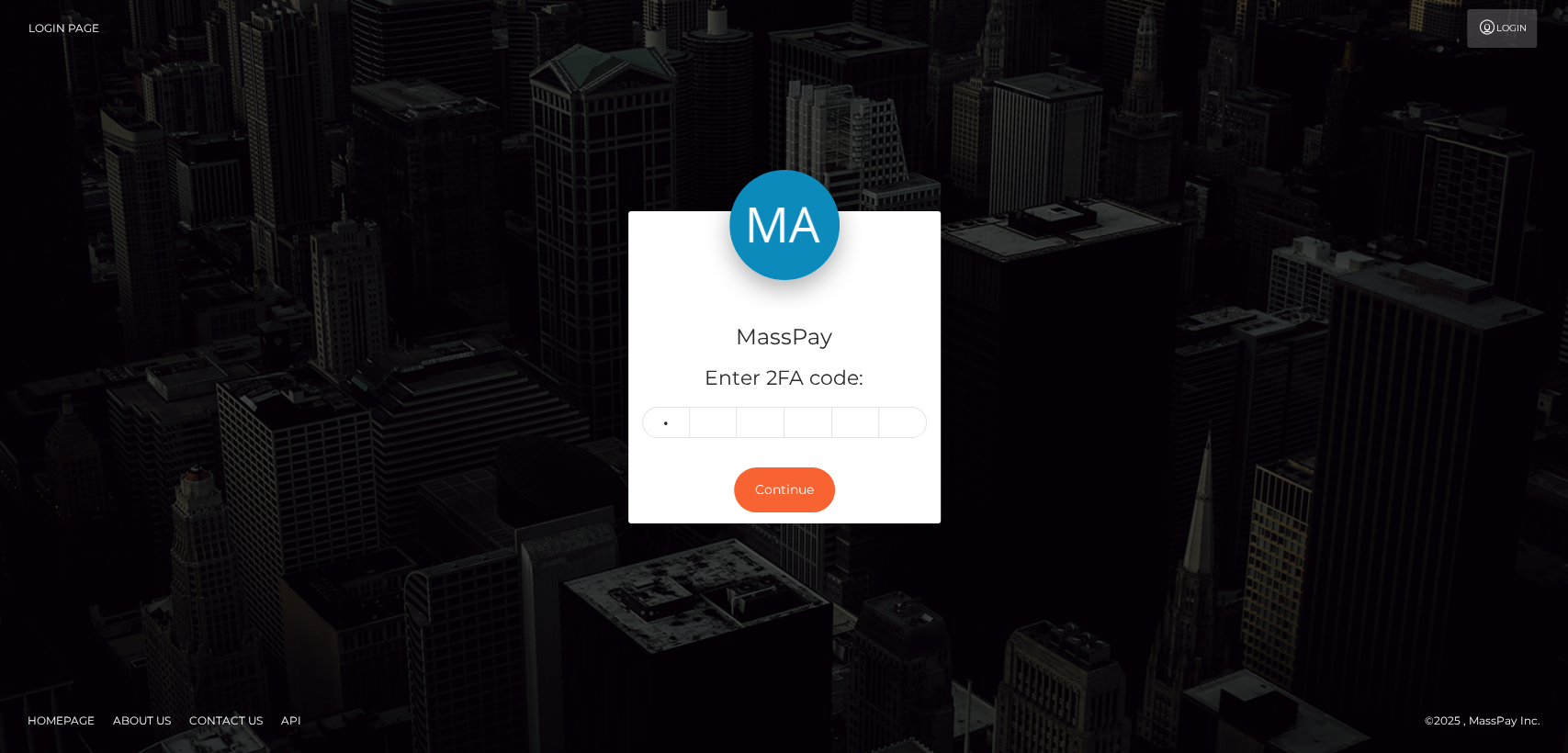
type input "9"
type input "6"
type input "2"
type input "1"
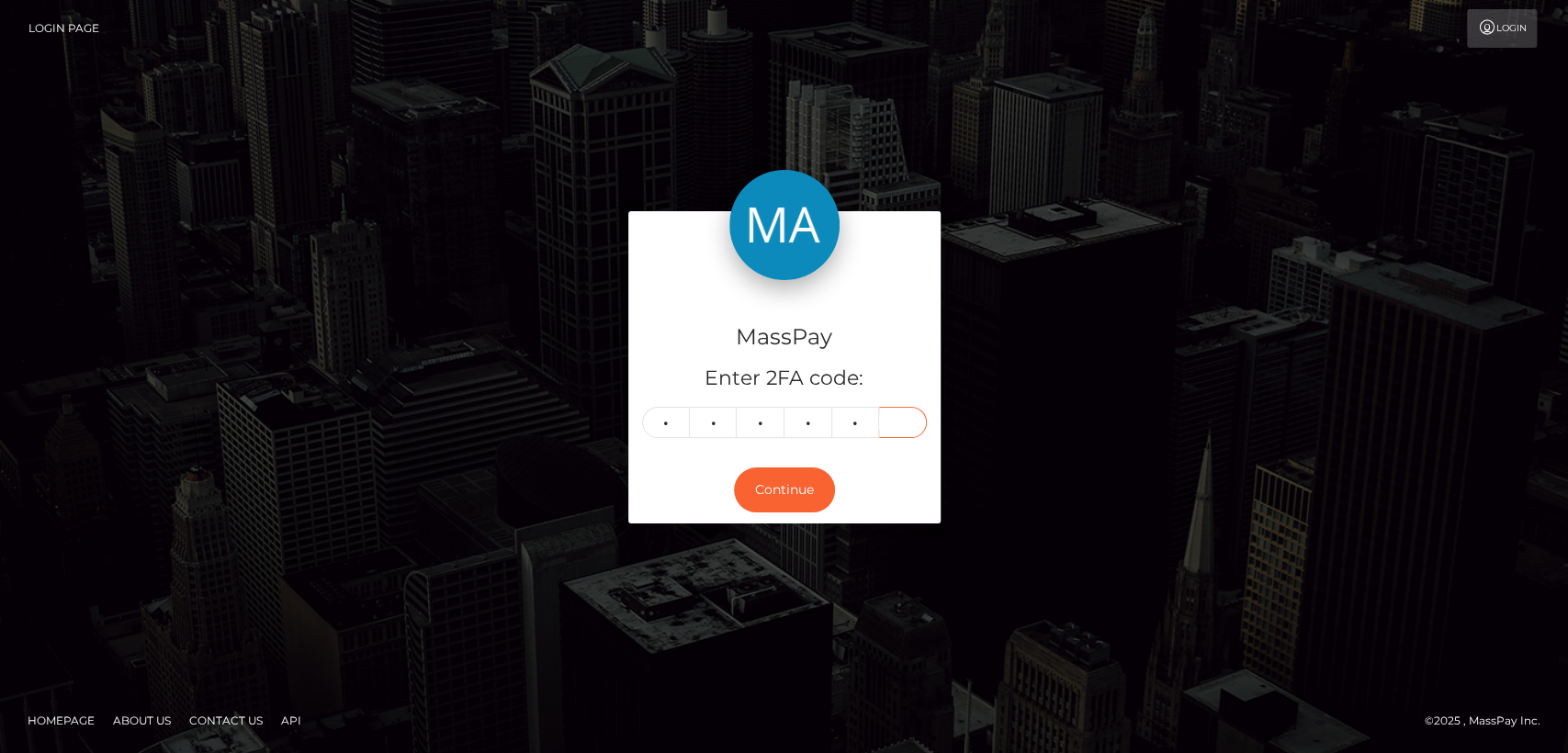
type input "3"
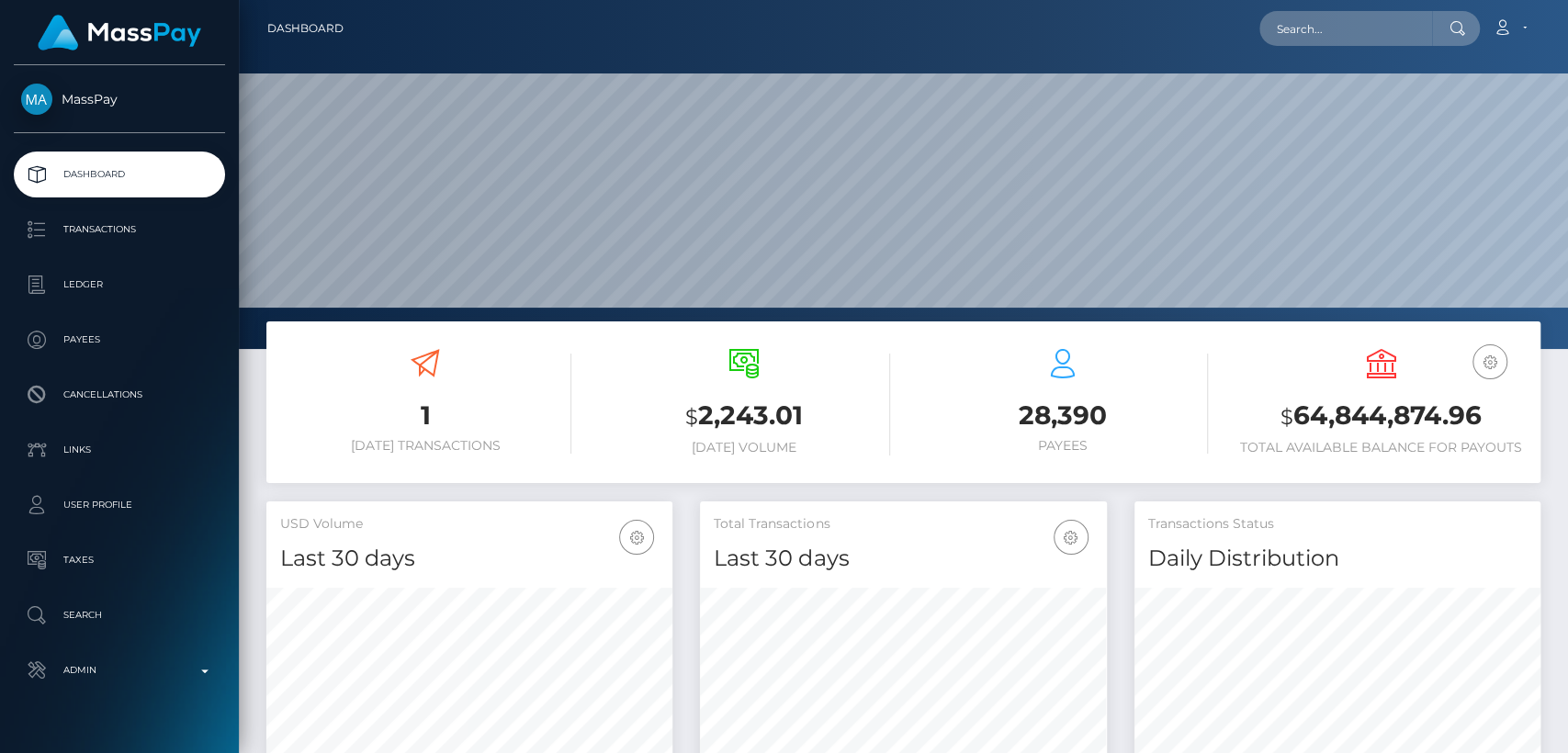
scroll to position [325, 406]
click at [1395, 29] on input "text" at bounding box center [1346, 29] width 173 height 35
paste input "[EMAIL_ADDRESS][DOMAIN_NAME]"
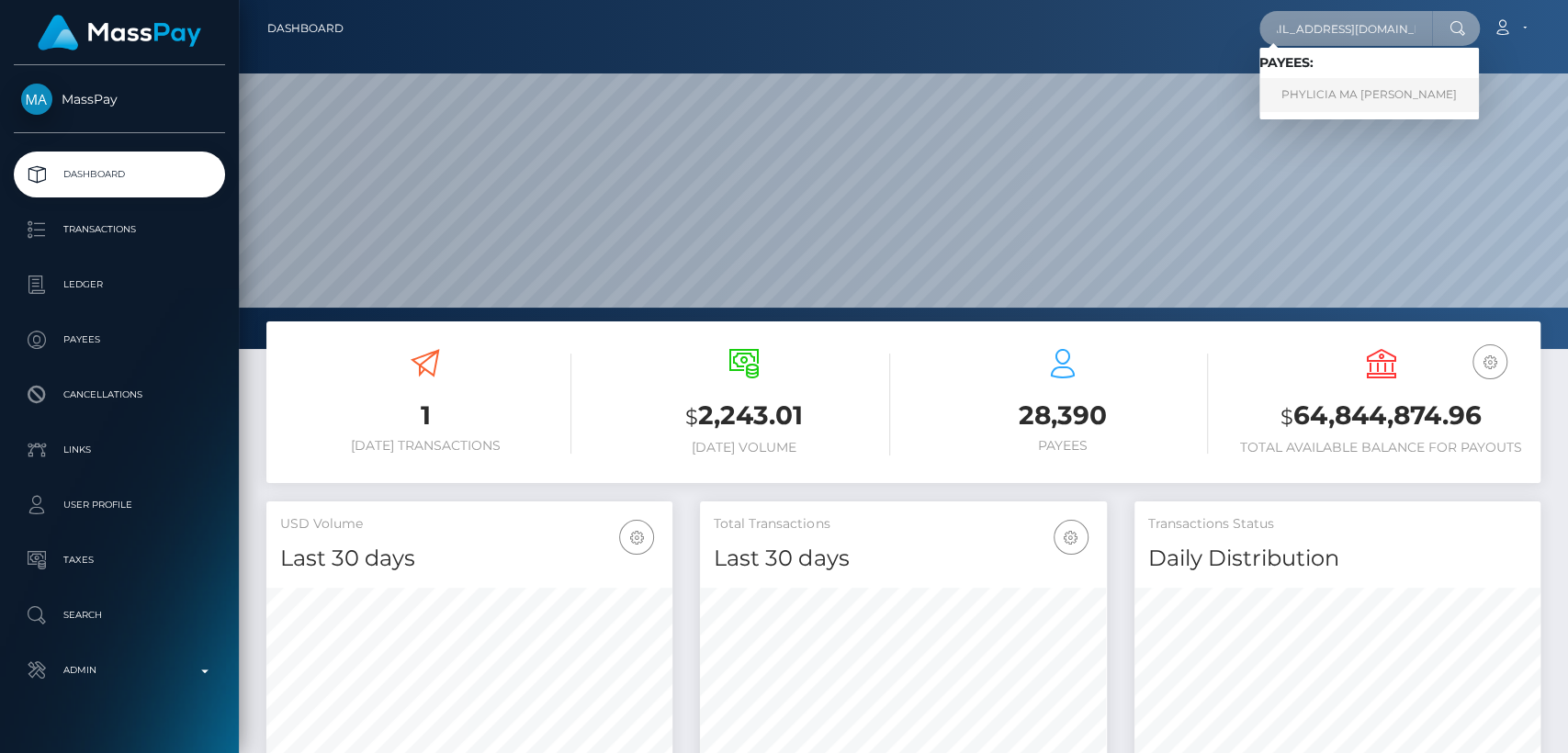
type input "[EMAIL_ADDRESS][DOMAIN_NAME]"
click at [1356, 104] on link "PHYLICIA MA [PERSON_NAME]" at bounding box center [1369, 95] width 220 height 34
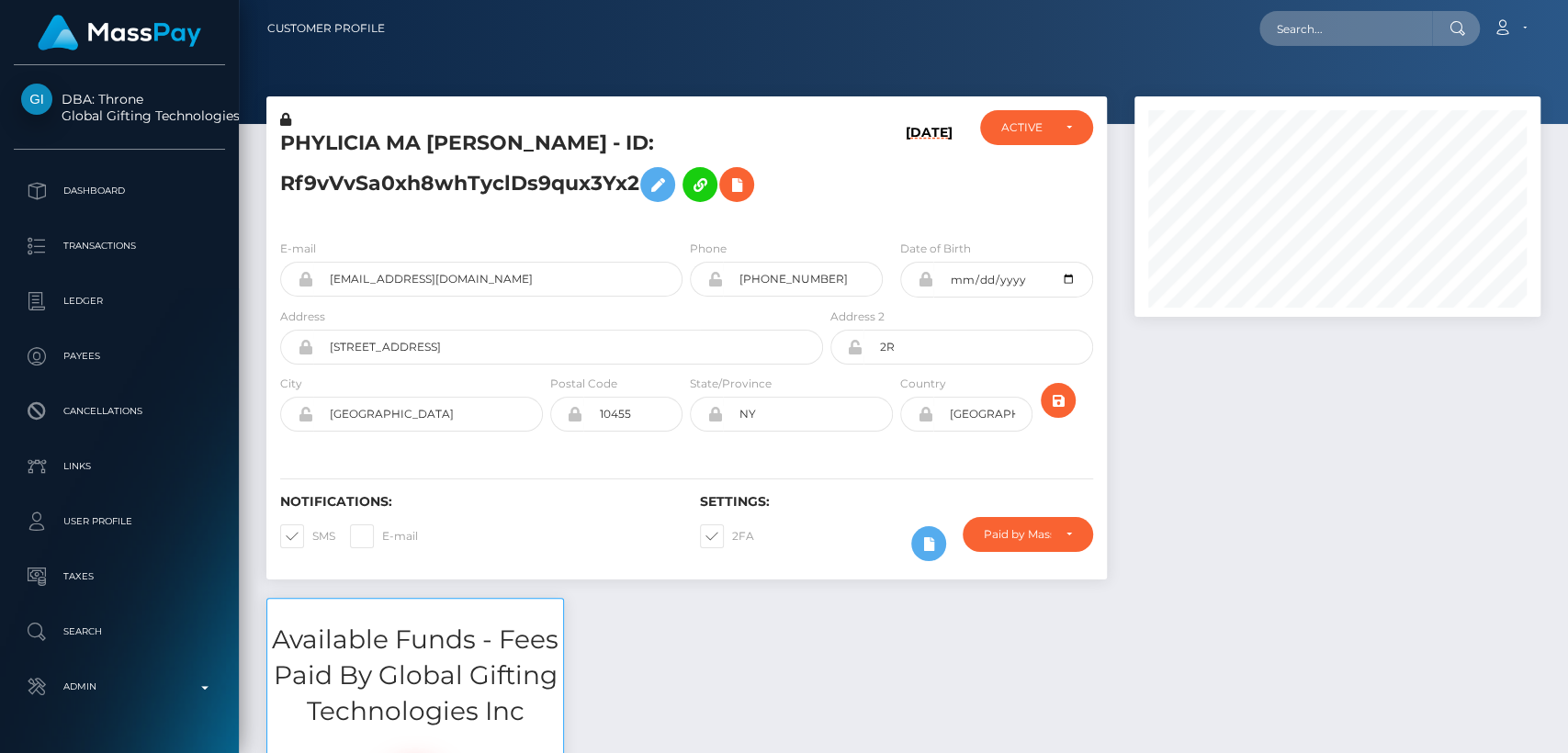
scroll to position [221, 406]
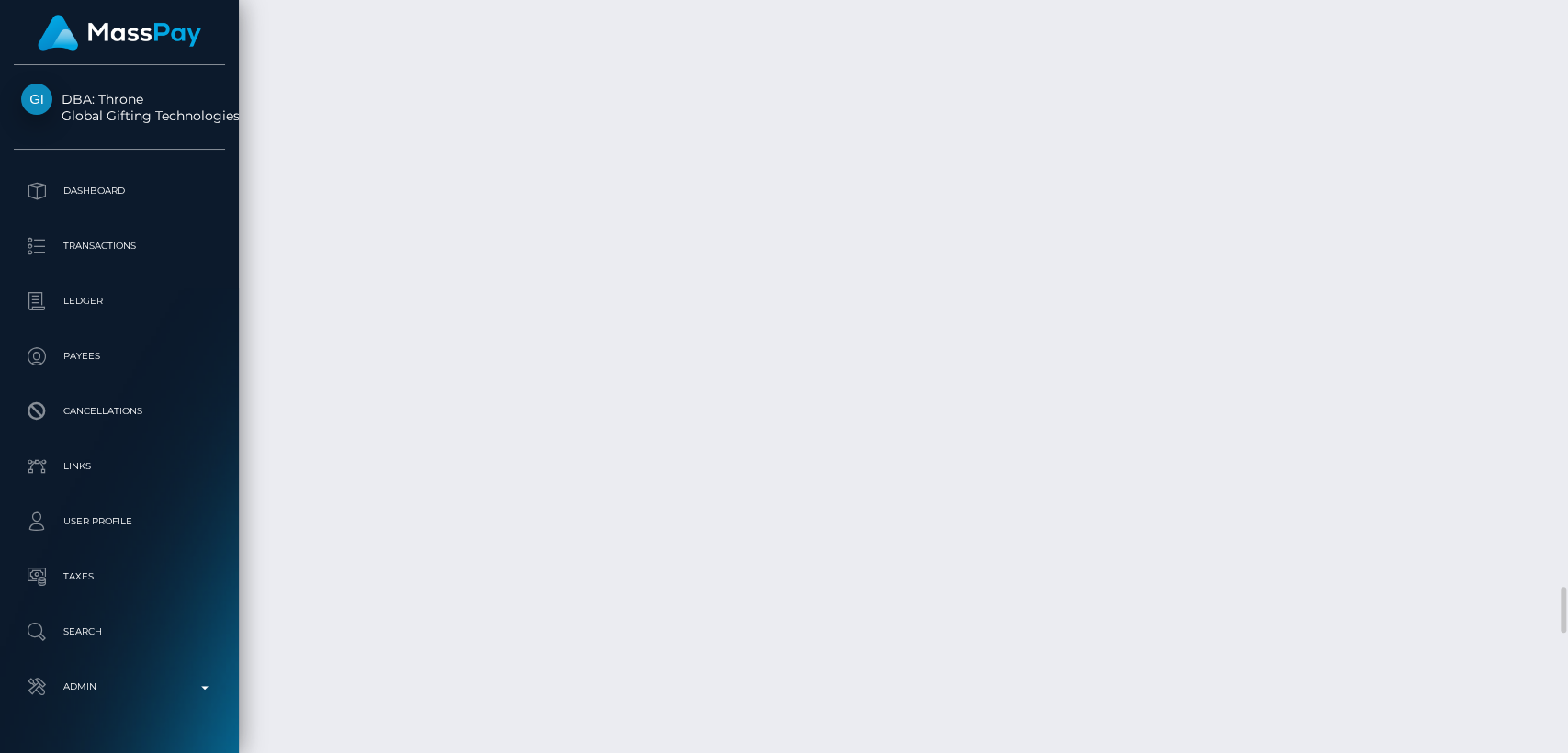
scroll to position [9509, 0]
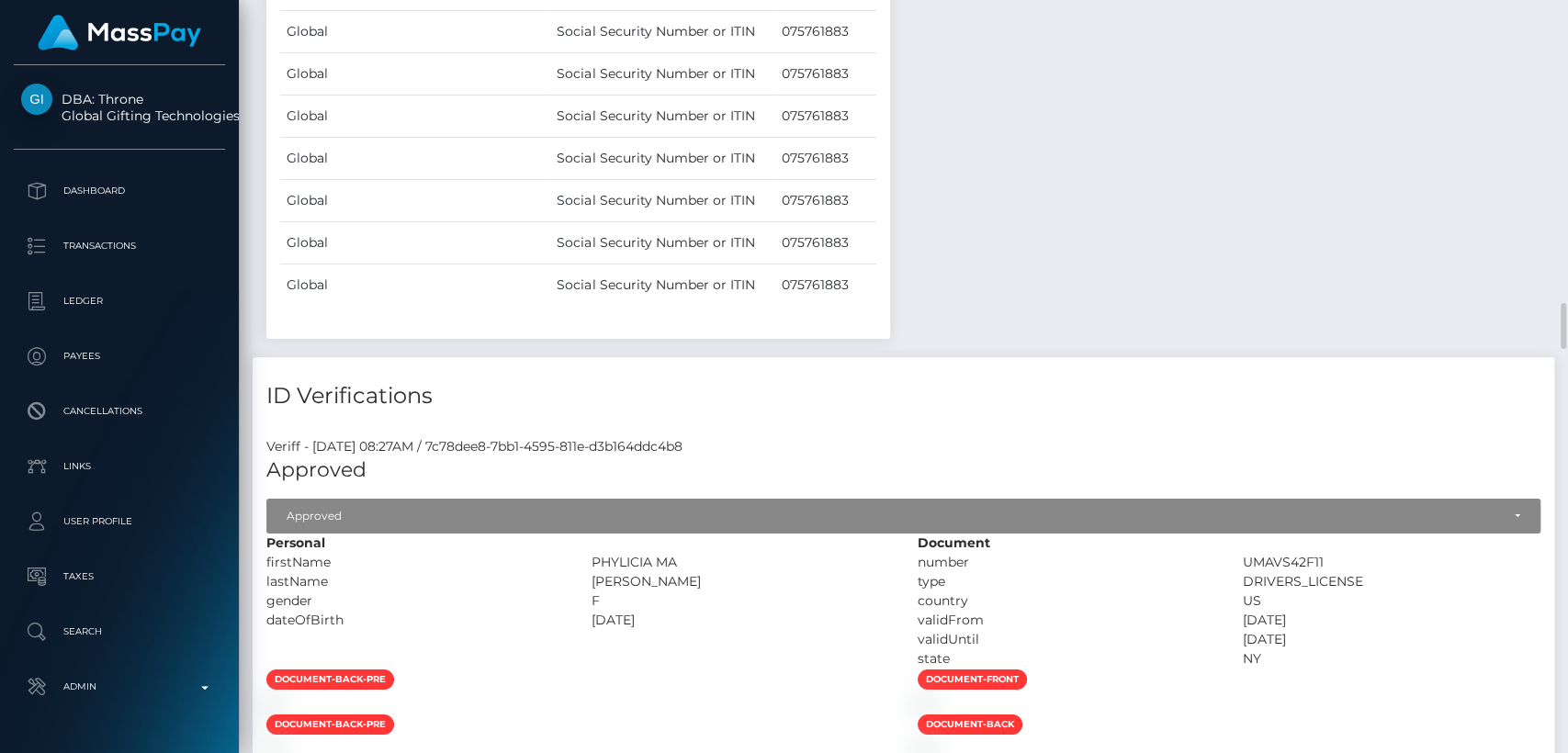
click at [788, 553] on div "PHYLICIA MA" at bounding box center [740, 562] width 325 height 19
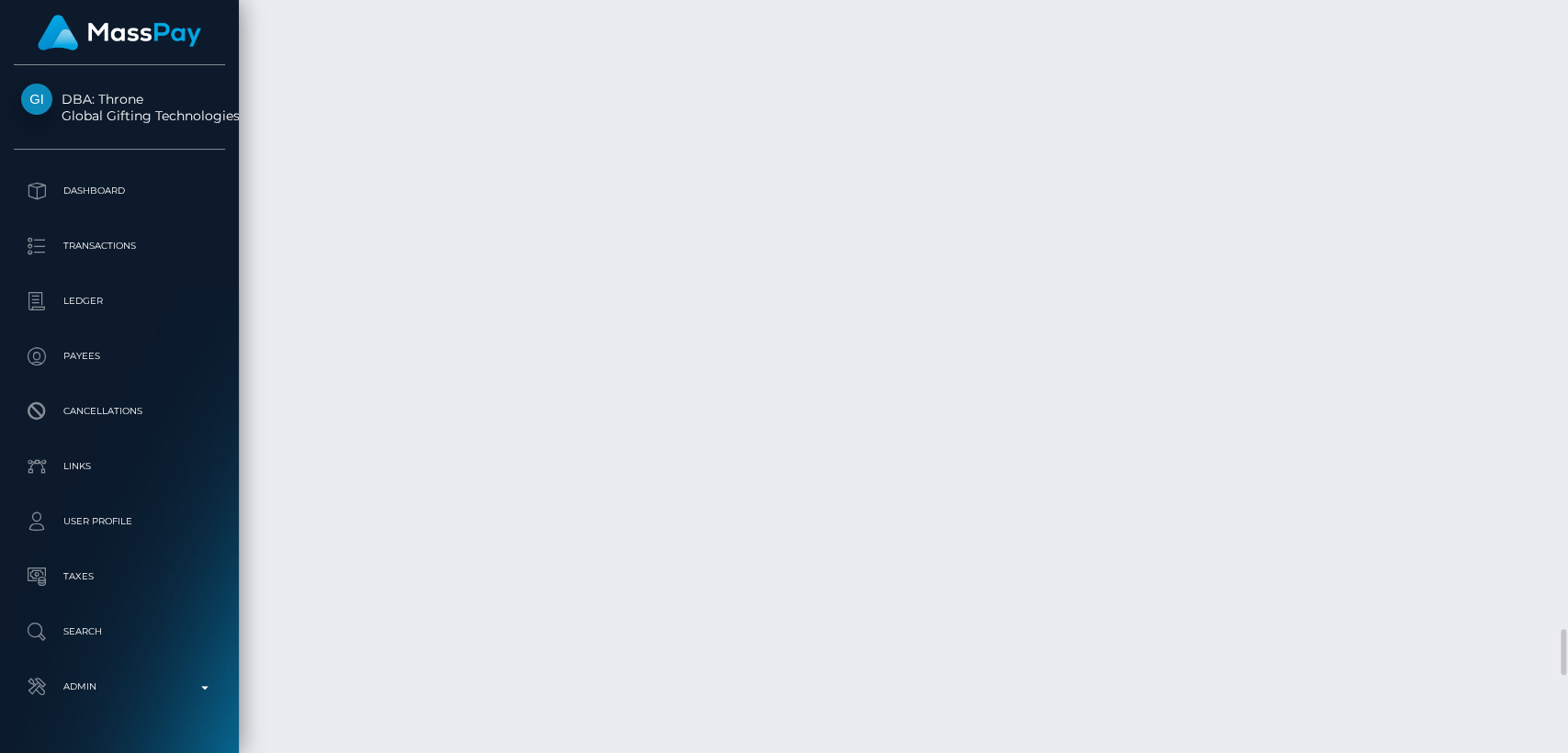
scroll to position [221, 406]
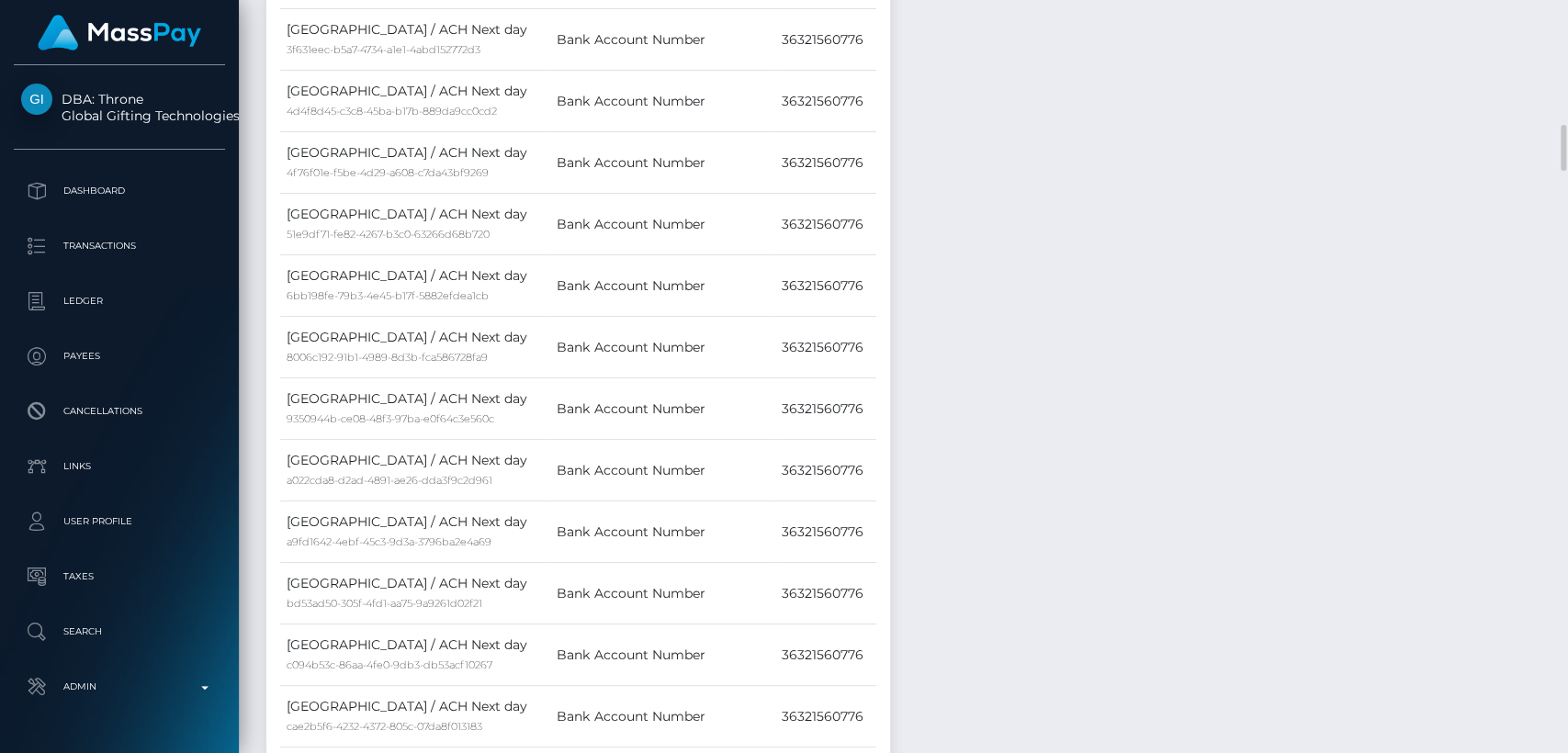
scroll to position [0, 0]
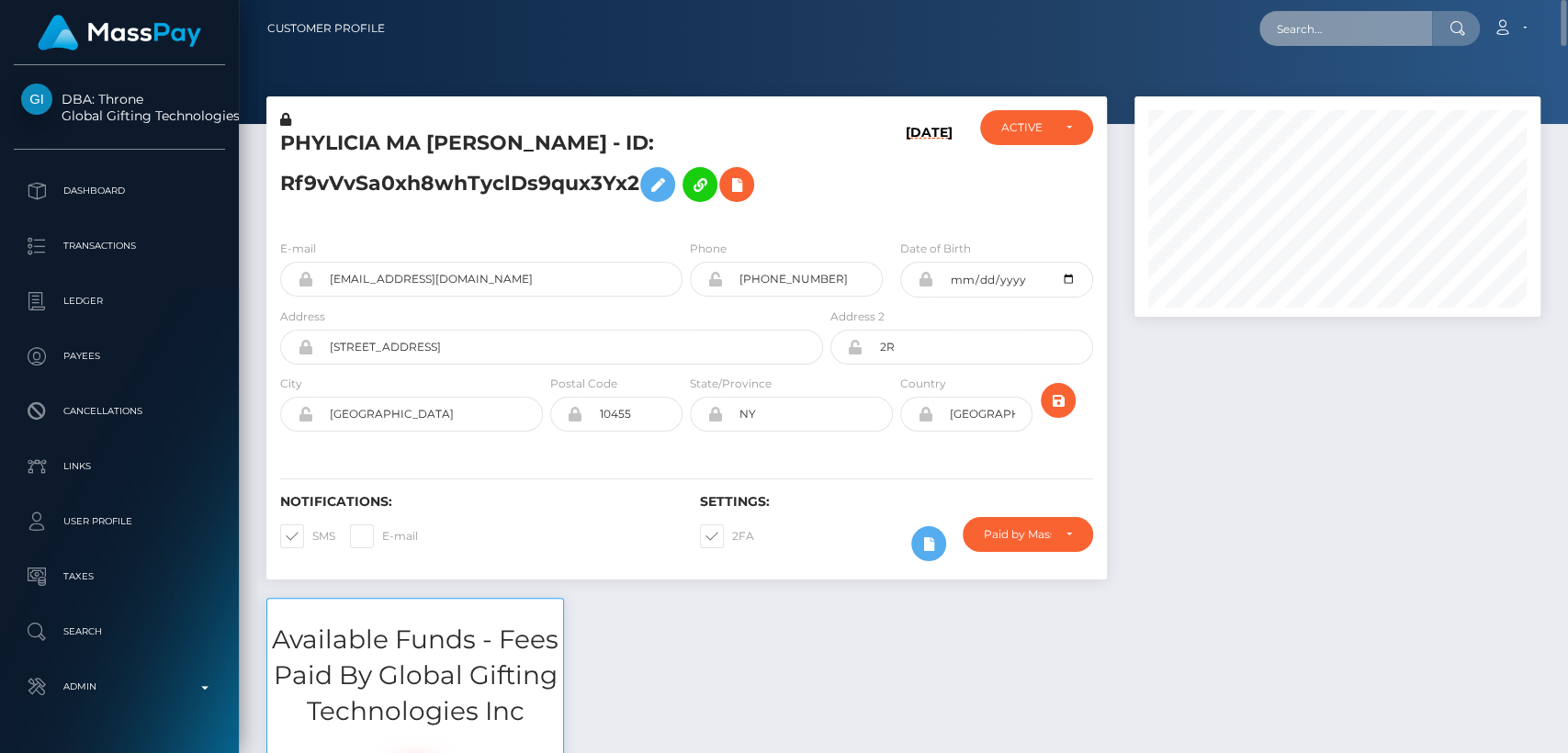
click at [1305, 36] on input "text" at bounding box center [1346, 29] width 173 height 35
paste input "yuliiashtanko19871@gmail.com"
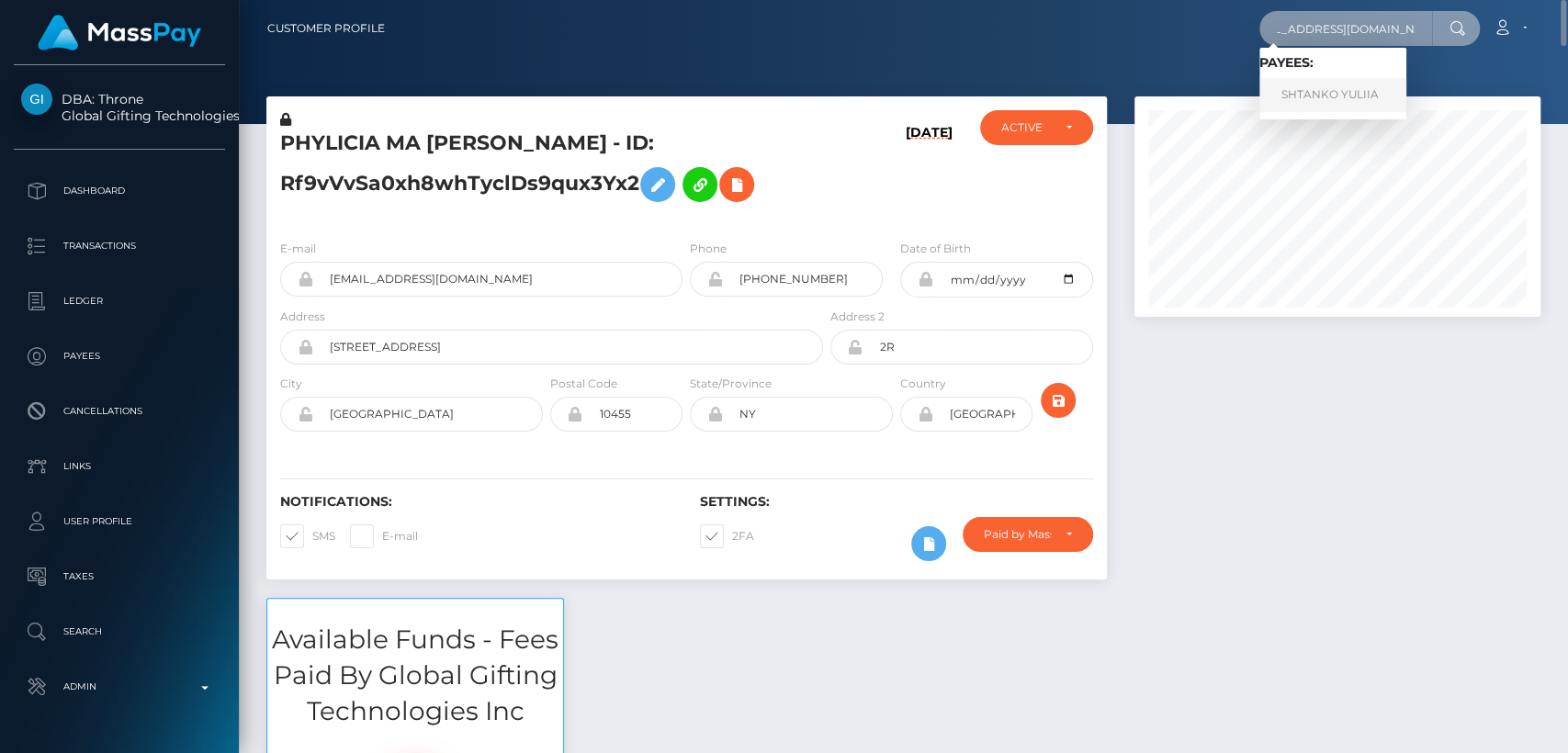
type input "yuliiashtanko19871@gmail.com"
click at [1312, 103] on link "SHTANKO YULIIA" at bounding box center [1333, 95] width 147 height 34
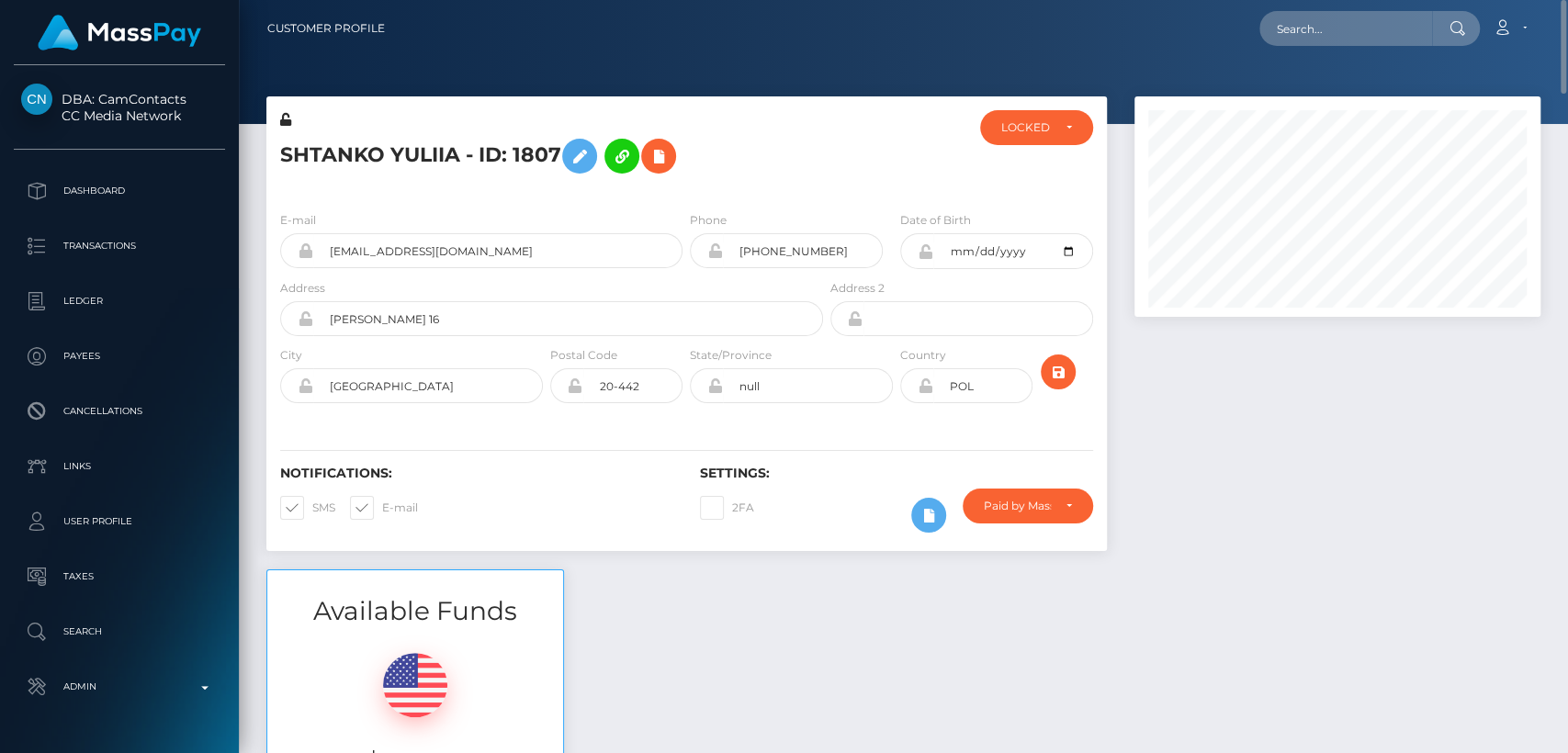
click at [335, 147] on h5 "SHTANKO YULIIA - ID: 1807" at bounding box center [547, 156] width 533 height 53
copy h5 "SHTANKO"
click at [1326, 31] on input "text" at bounding box center [1346, 29] width 173 height 35
paste input "jezebel.jubilation@gmail.com"
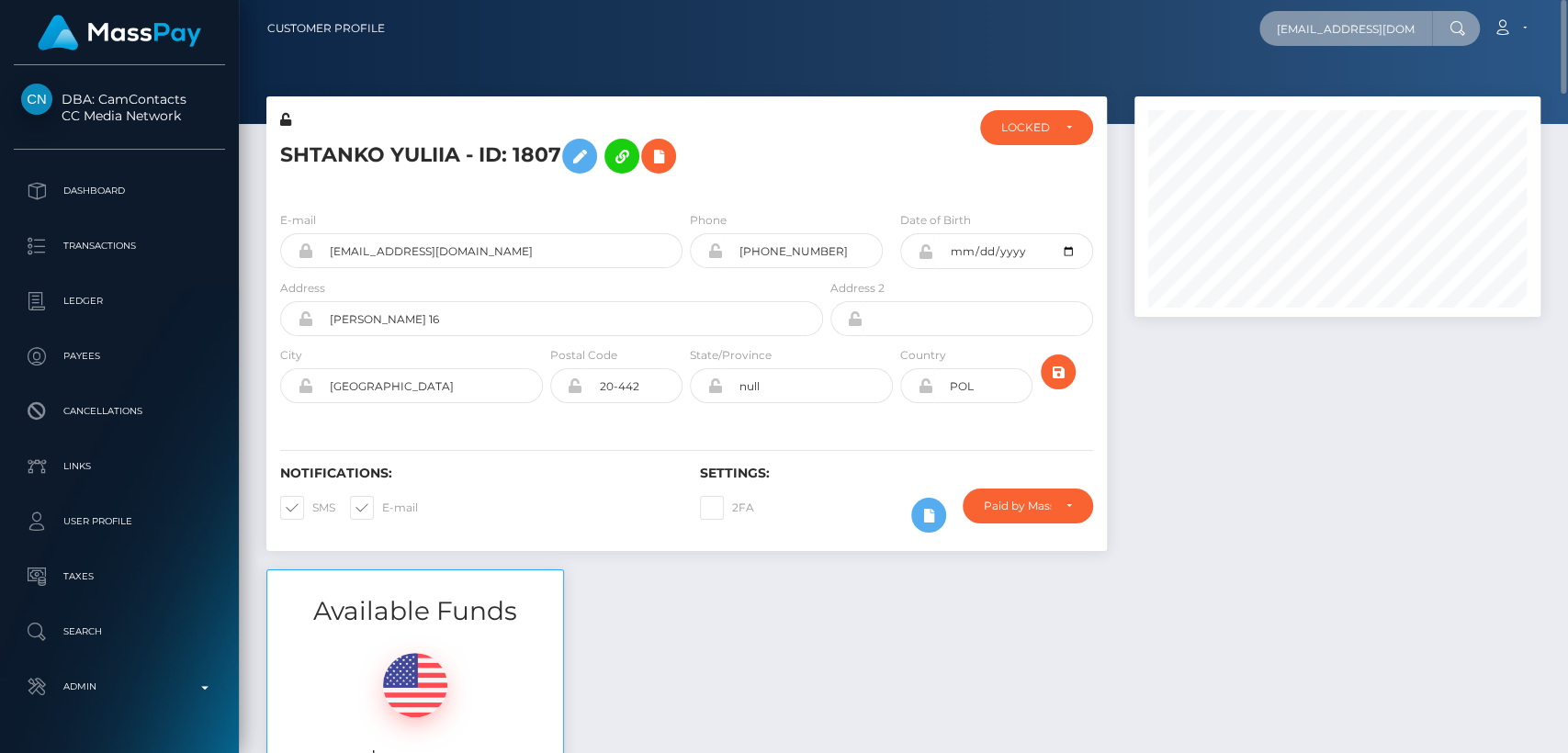
scroll to position [0, 28]
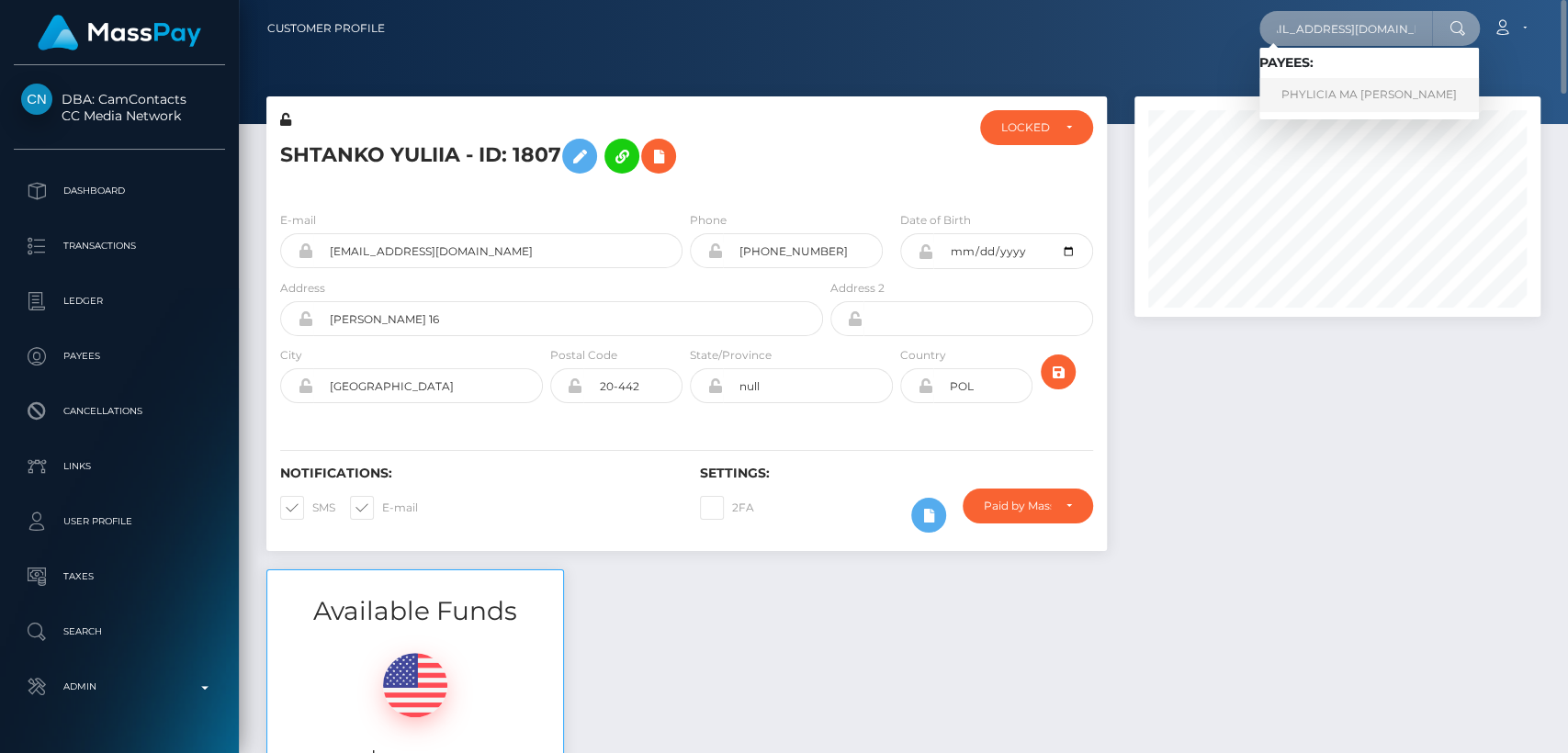
type input "jezebel.jubilation@gmail.com"
click at [1308, 90] on link "PHYLICIA MA ISAACS" at bounding box center [1369, 95] width 220 height 34
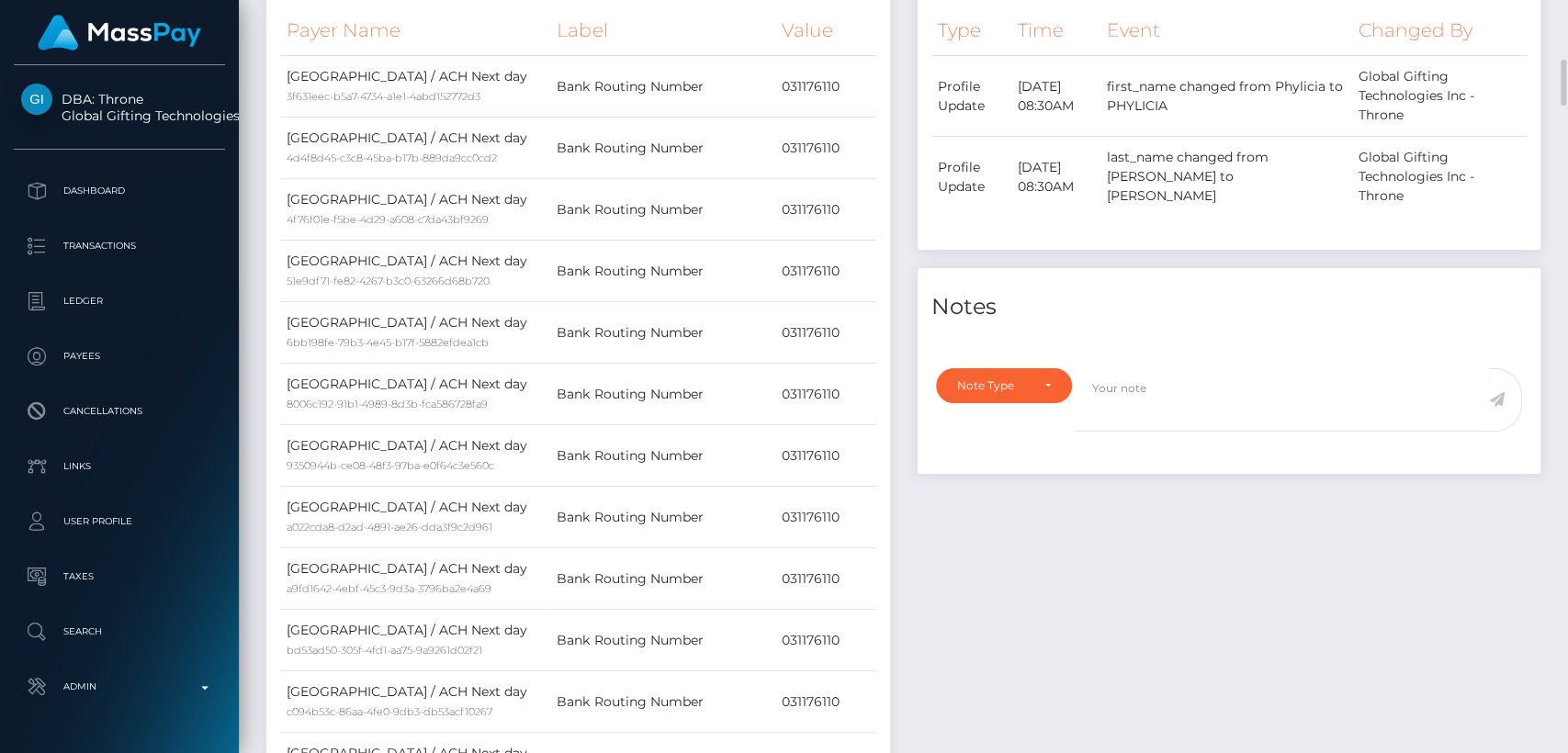
scroll to position [1017, 0]
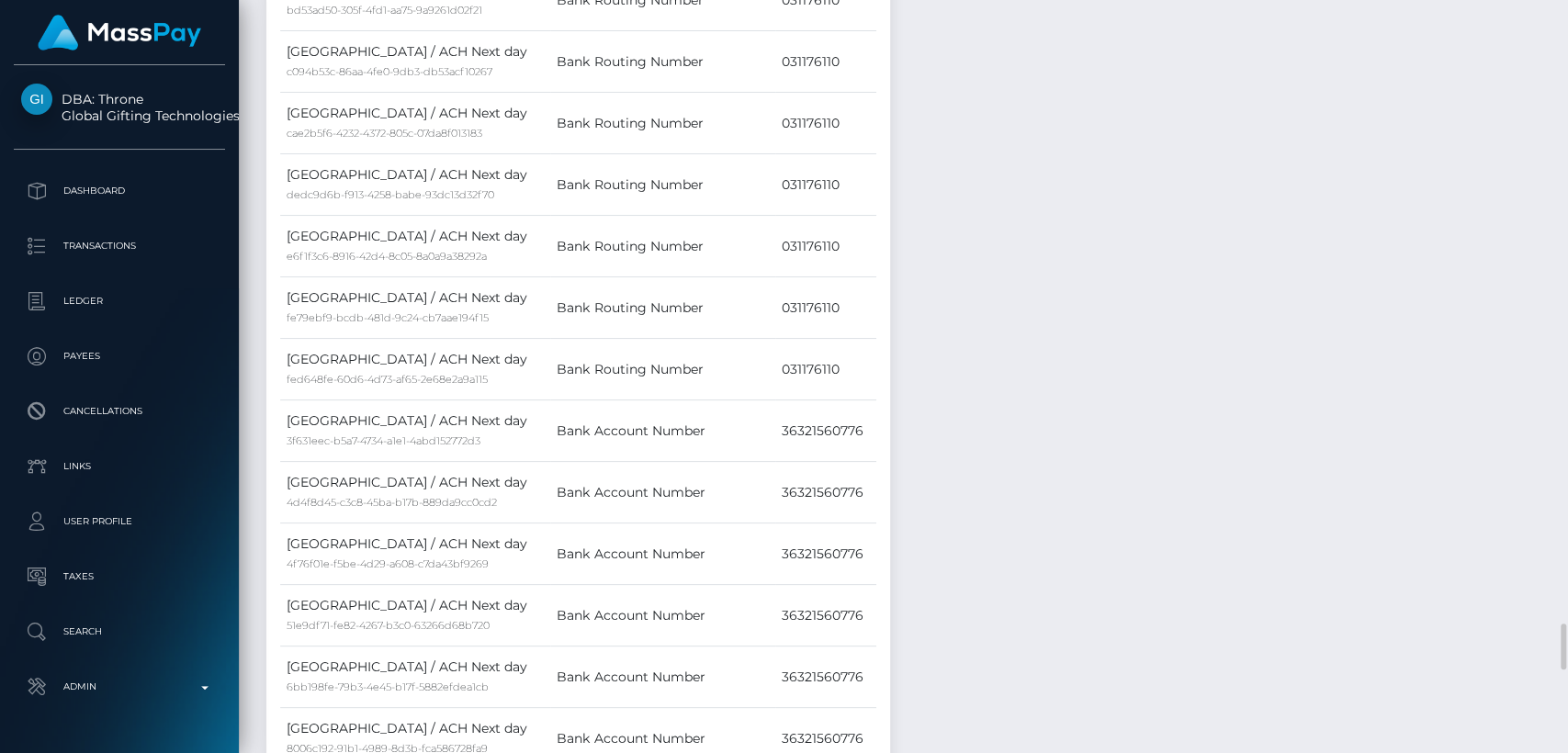
click at [452, 386] on small "fed648fe-60d6-4d73-af65-2e68e2a9a115" at bounding box center [387, 380] width 201 height 13
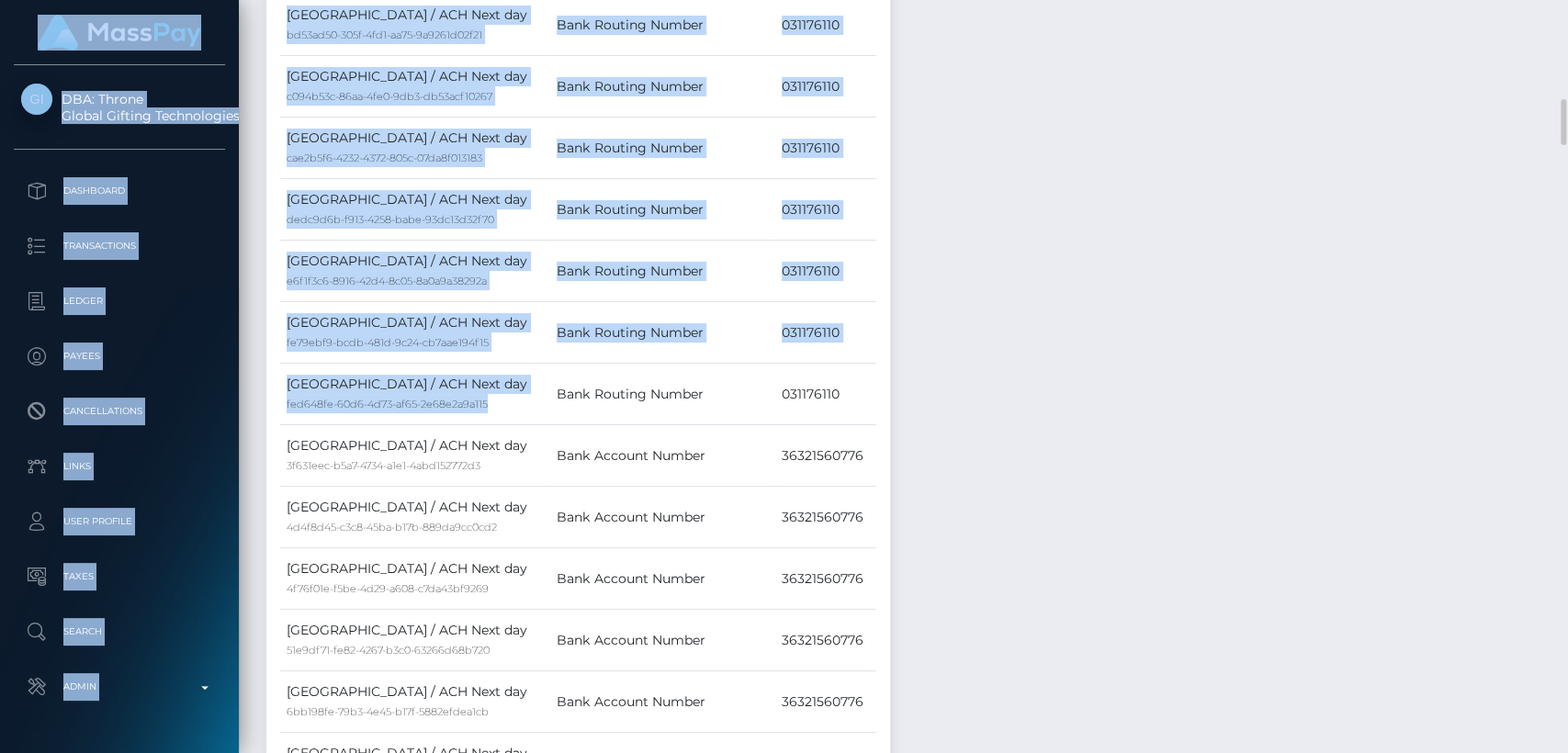
drag, startPoint x: 452, startPoint y: 399, endPoint x: 980, endPoint y: -89, distance: 719.0
click at [980, 0] on html "DBA: Throne Global Gifting Technologies Inc Dashboard Transactions Ledger Payee…" at bounding box center [784, 376] width 1568 height 753
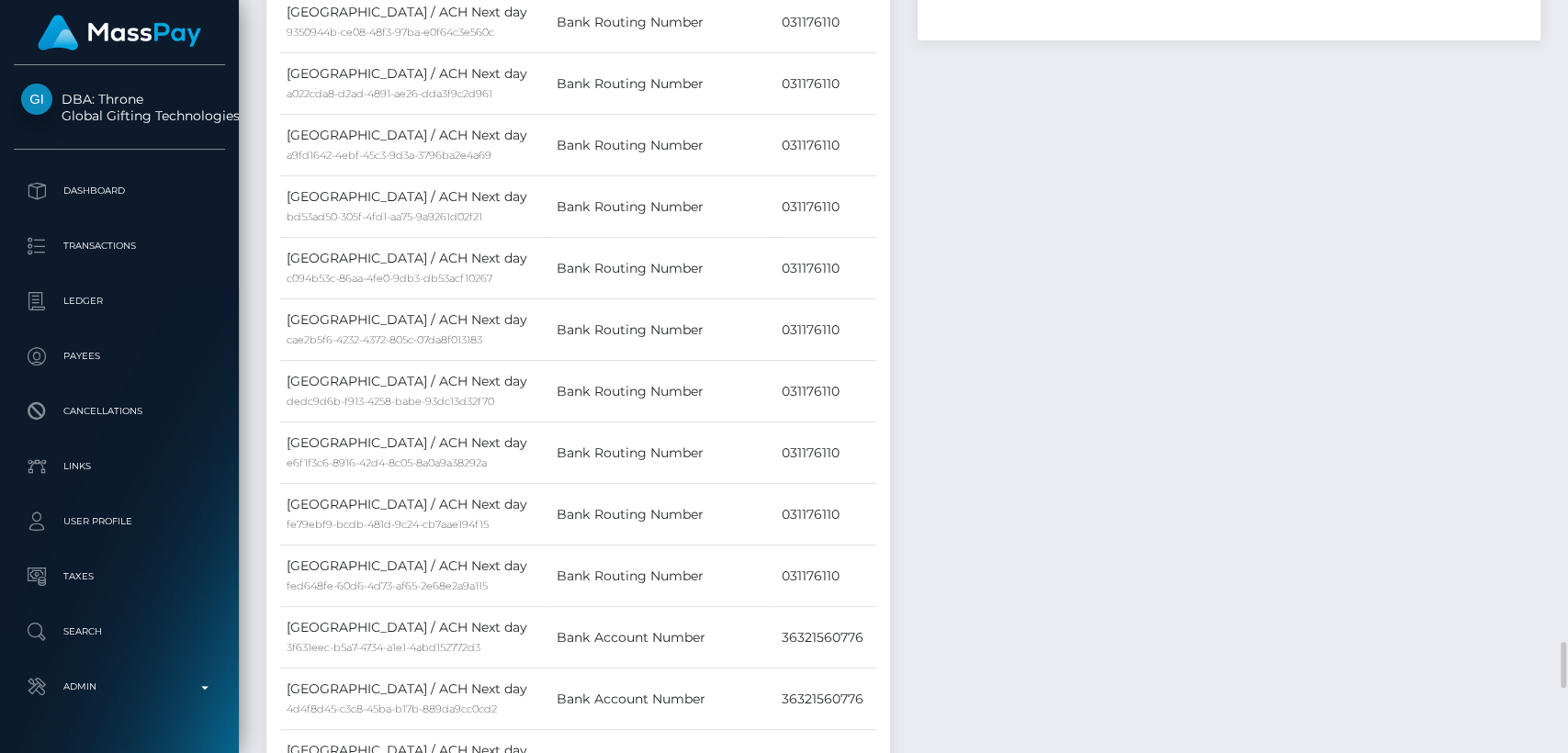
scroll to position [0, 0]
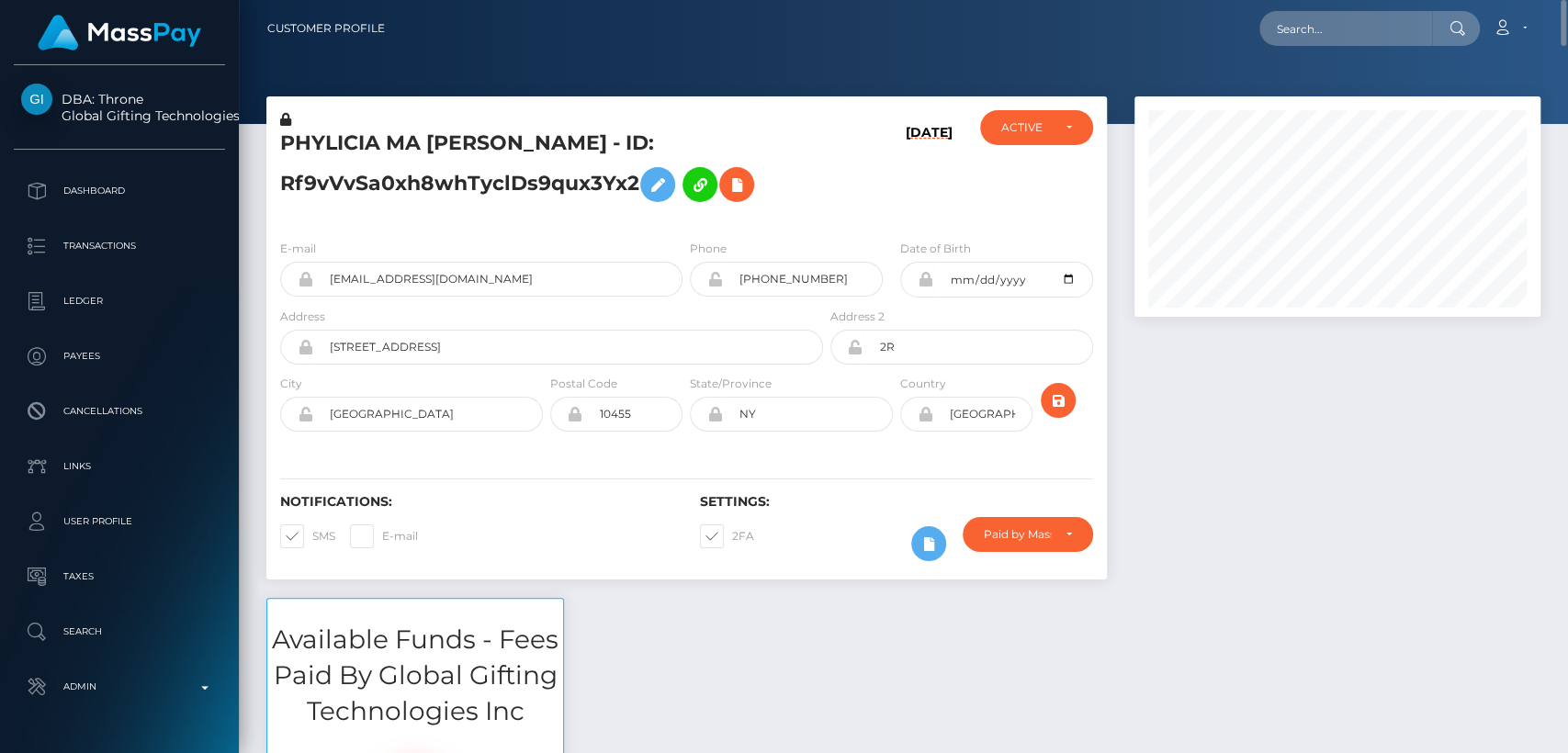
click at [338, 137] on h5 "PHYLICIA MA ISAACS - ID: Rf9vVvSa0xh8whTyclDs9qux3Yx2" at bounding box center [547, 170] width 533 height 82
copy h5 "PHYLICIA"
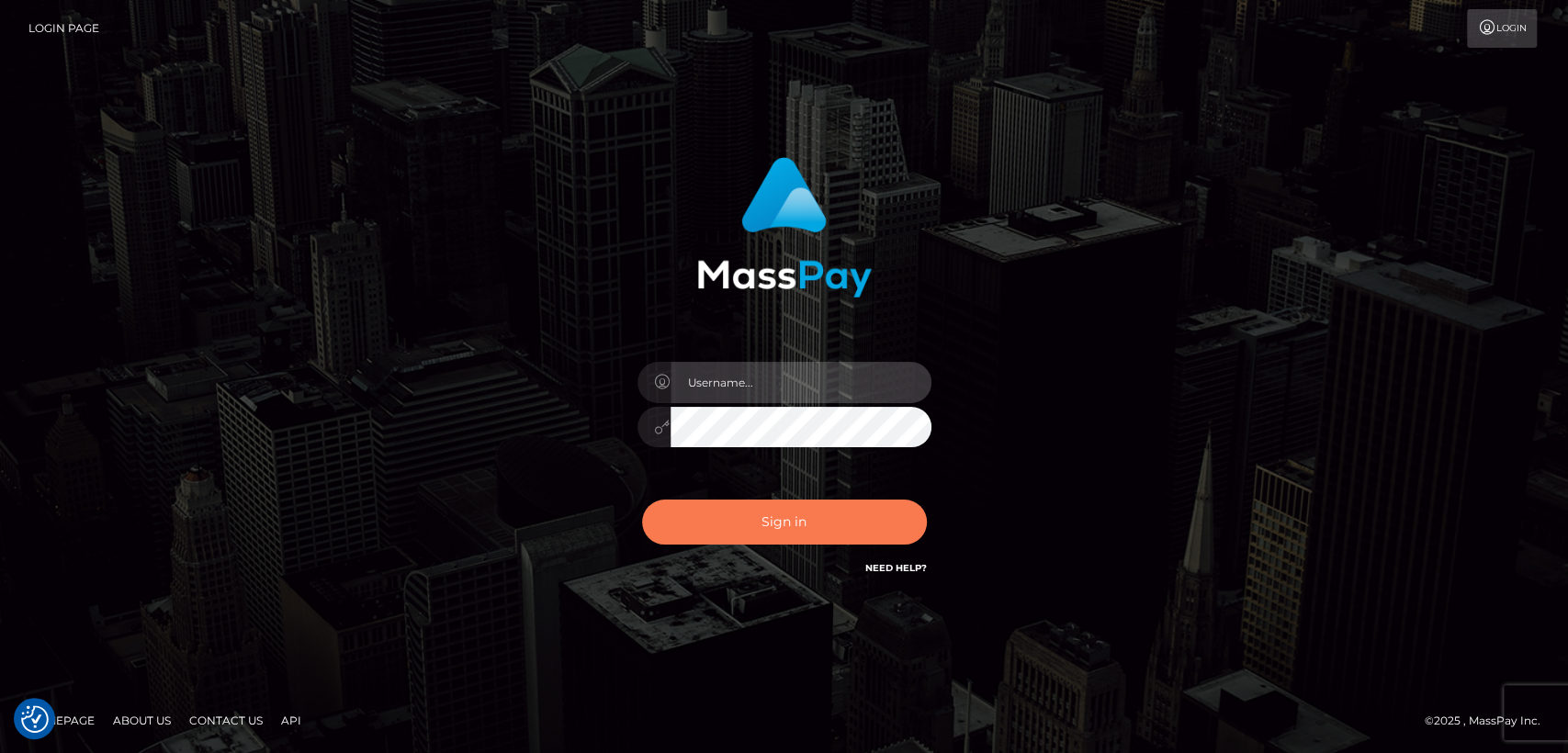
type input "[DOMAIN_NAME]"
click at [745, 533] on button "Sign in" at bounding box center [784, 522] width 285 height 45
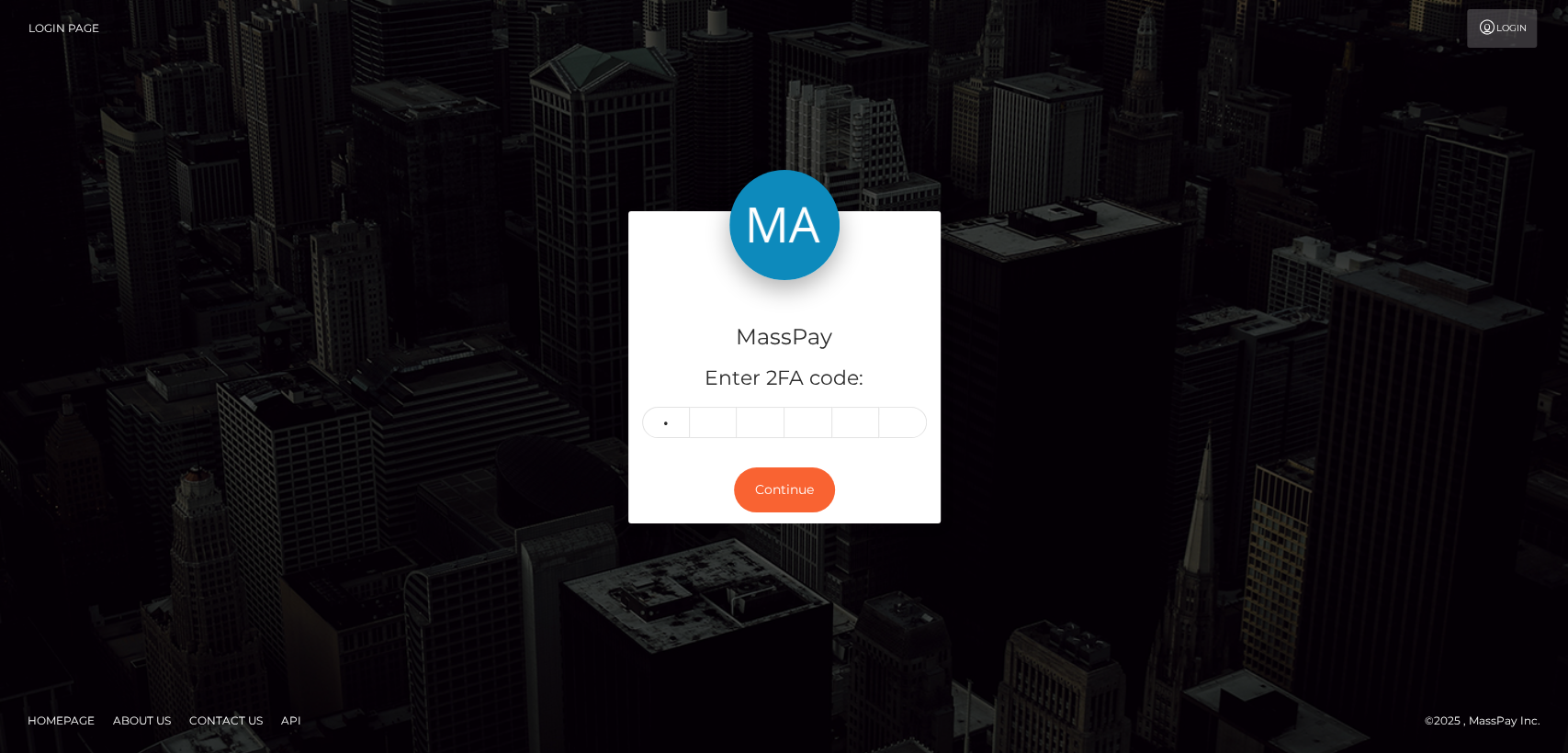
type input "2"
type input "5"
type input "8"
type input "6"
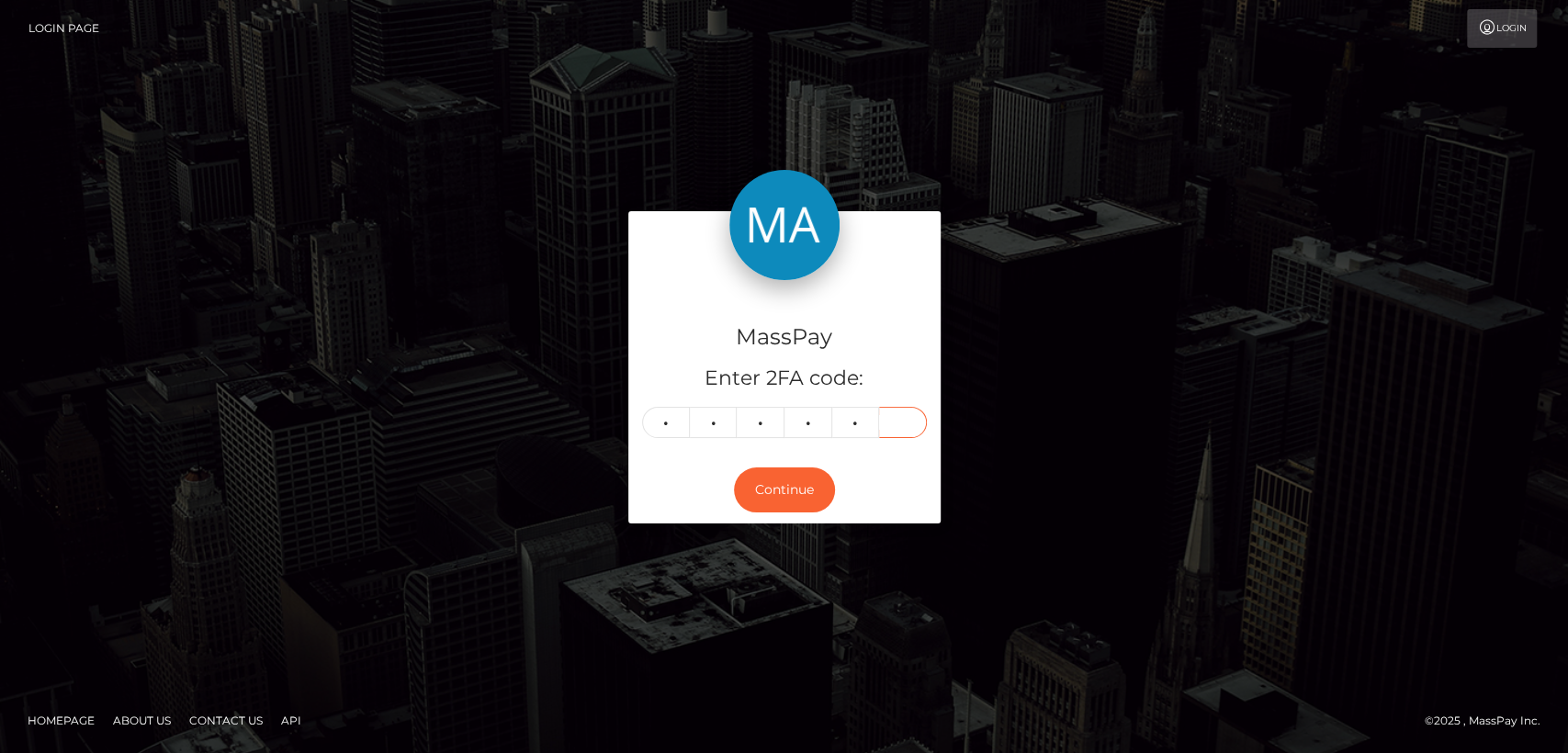
type input "7"
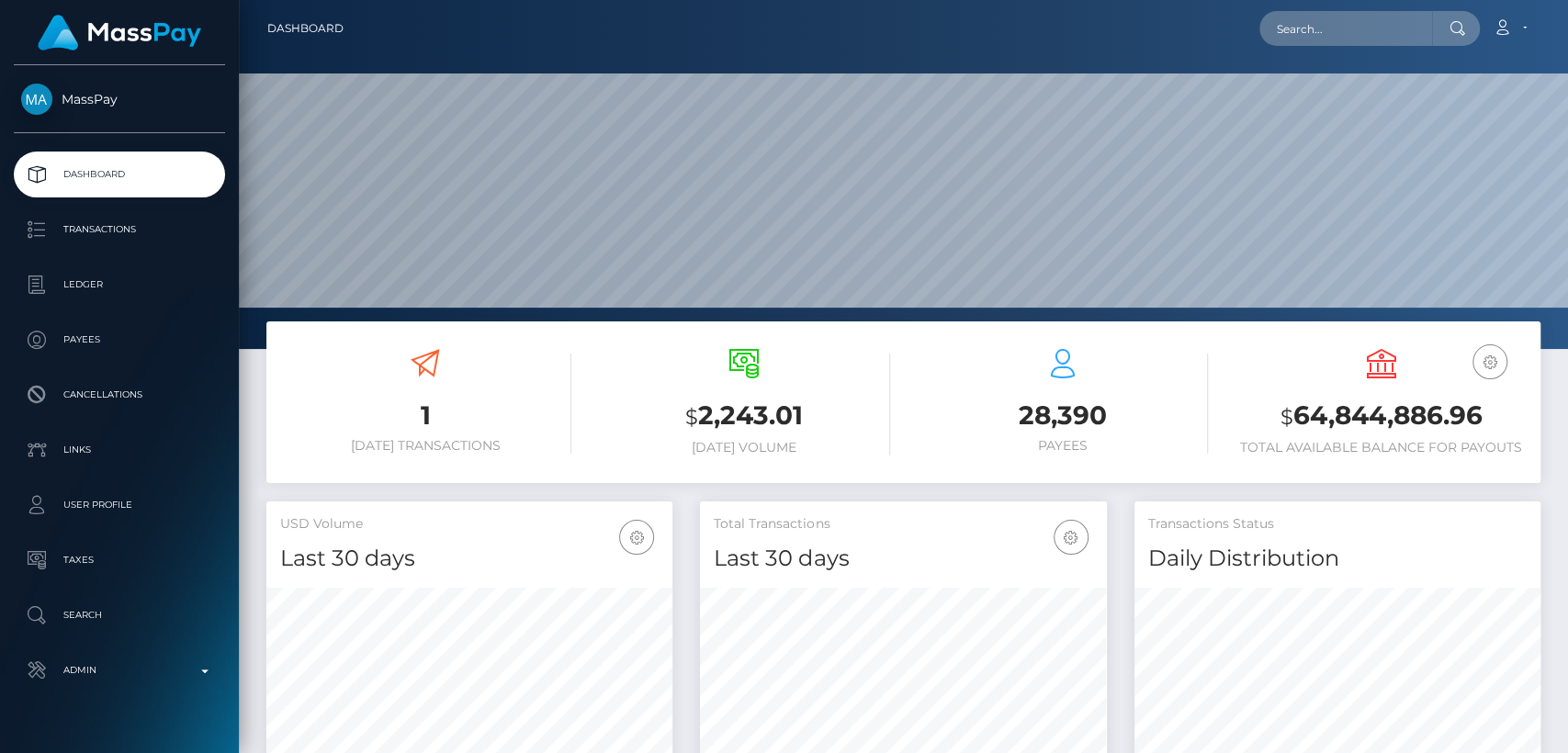
scroll to position [325, 406]
click at [1410, 35] on input "text" at bounding box center [1346, 29] width 173 height 35
paste input "diamondhannett01@gmail.com"
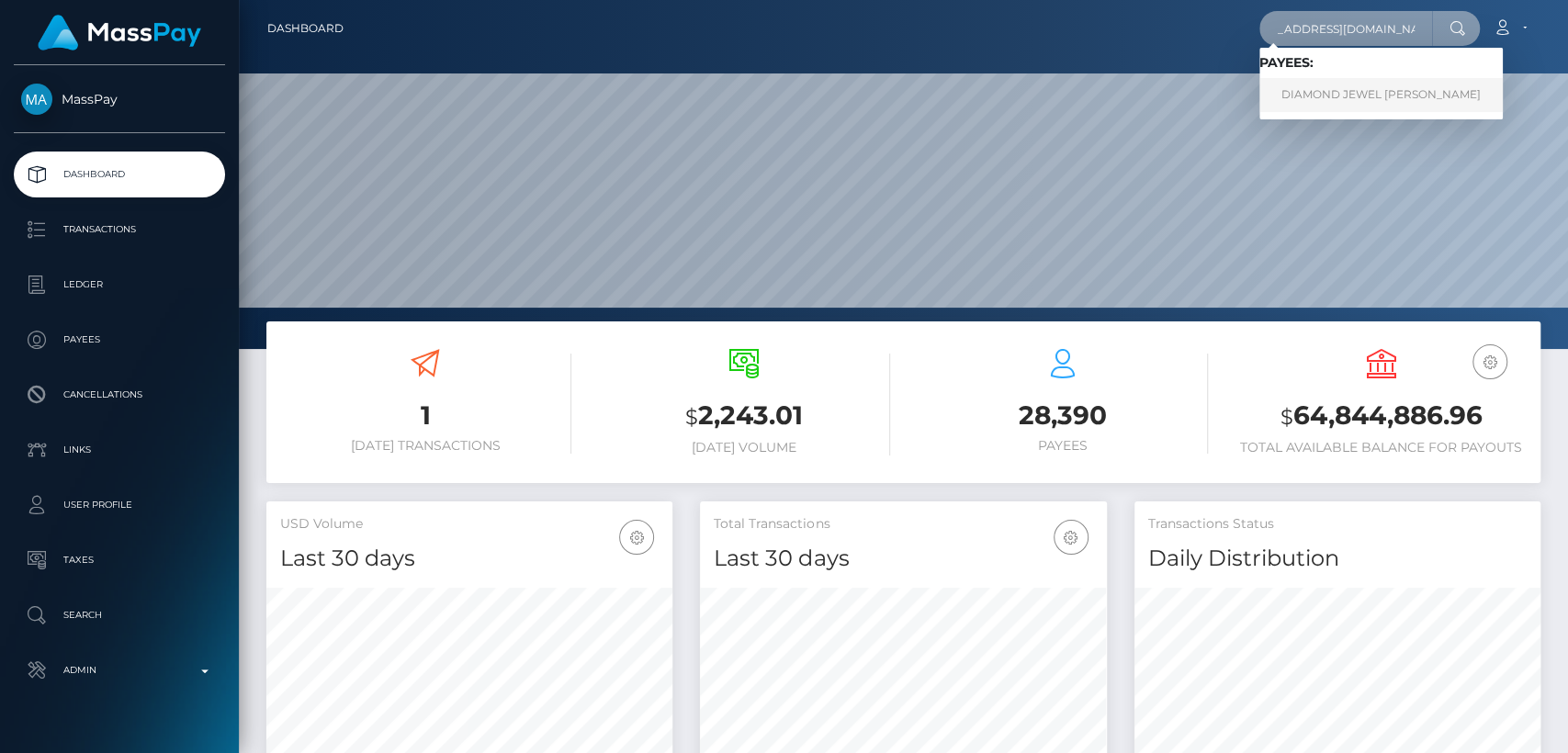
type input "diamondhannett01@gmail.com"
click at [1403, 91] on link "DIAMOND JEWEL ELAIN HANNETT" at bounding box center [1381, 95] width 244 height 34
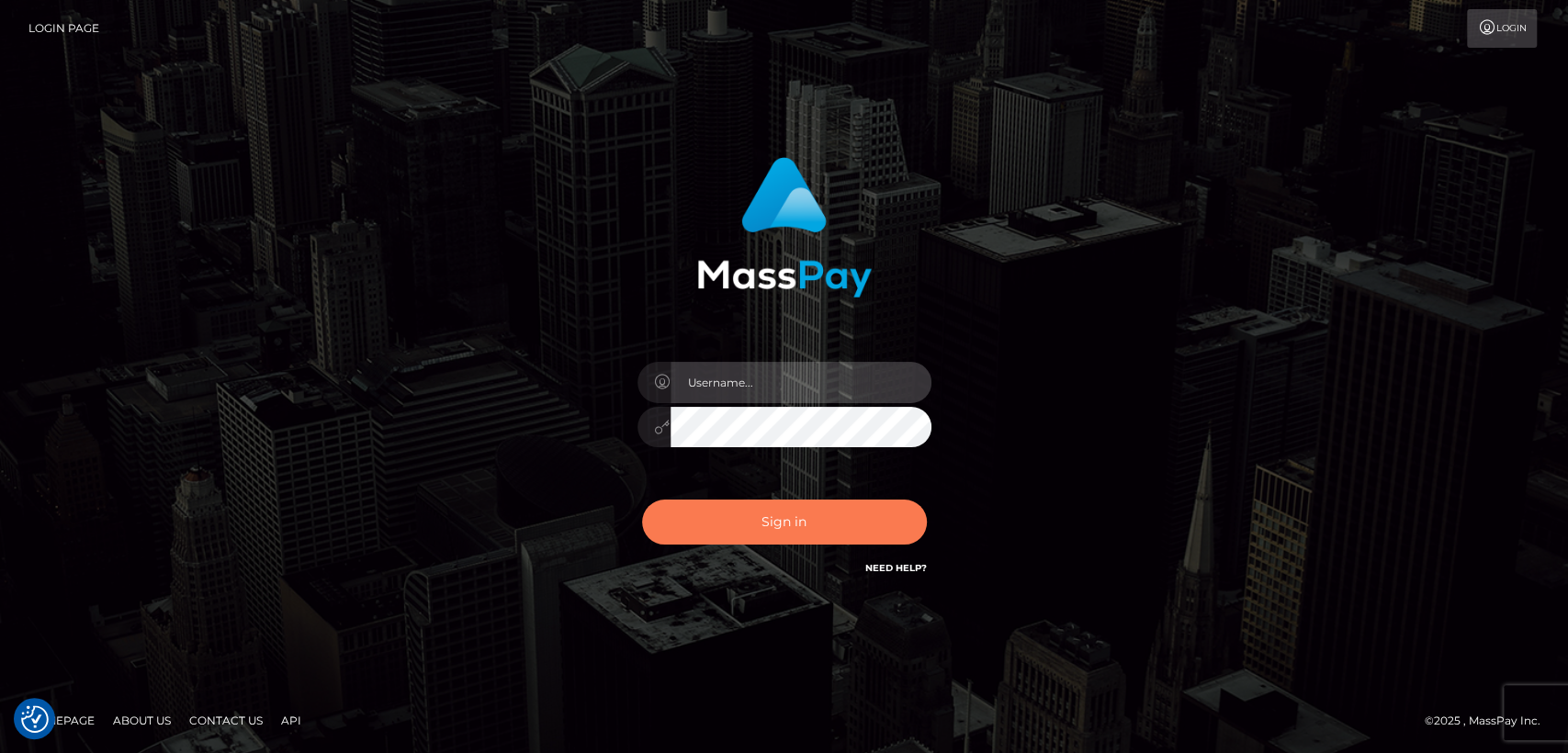
type input "[DOMAIN_NAME]"
click at [711, 522] on button "Sign in" at bounding box center [784, 522] width 285 height 45
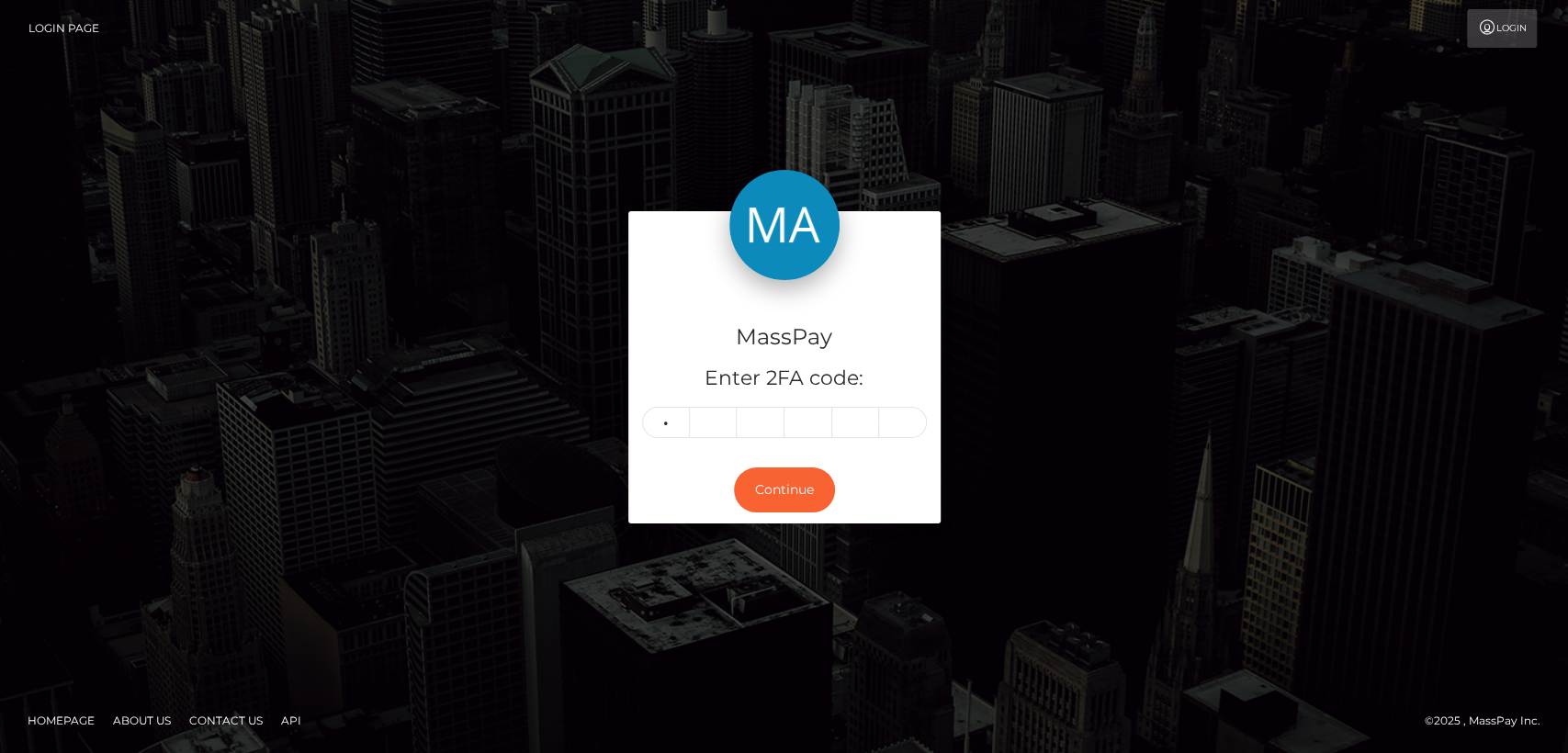
type input "0"
type input "7"
type input "3"
type input "7"
type input "0"
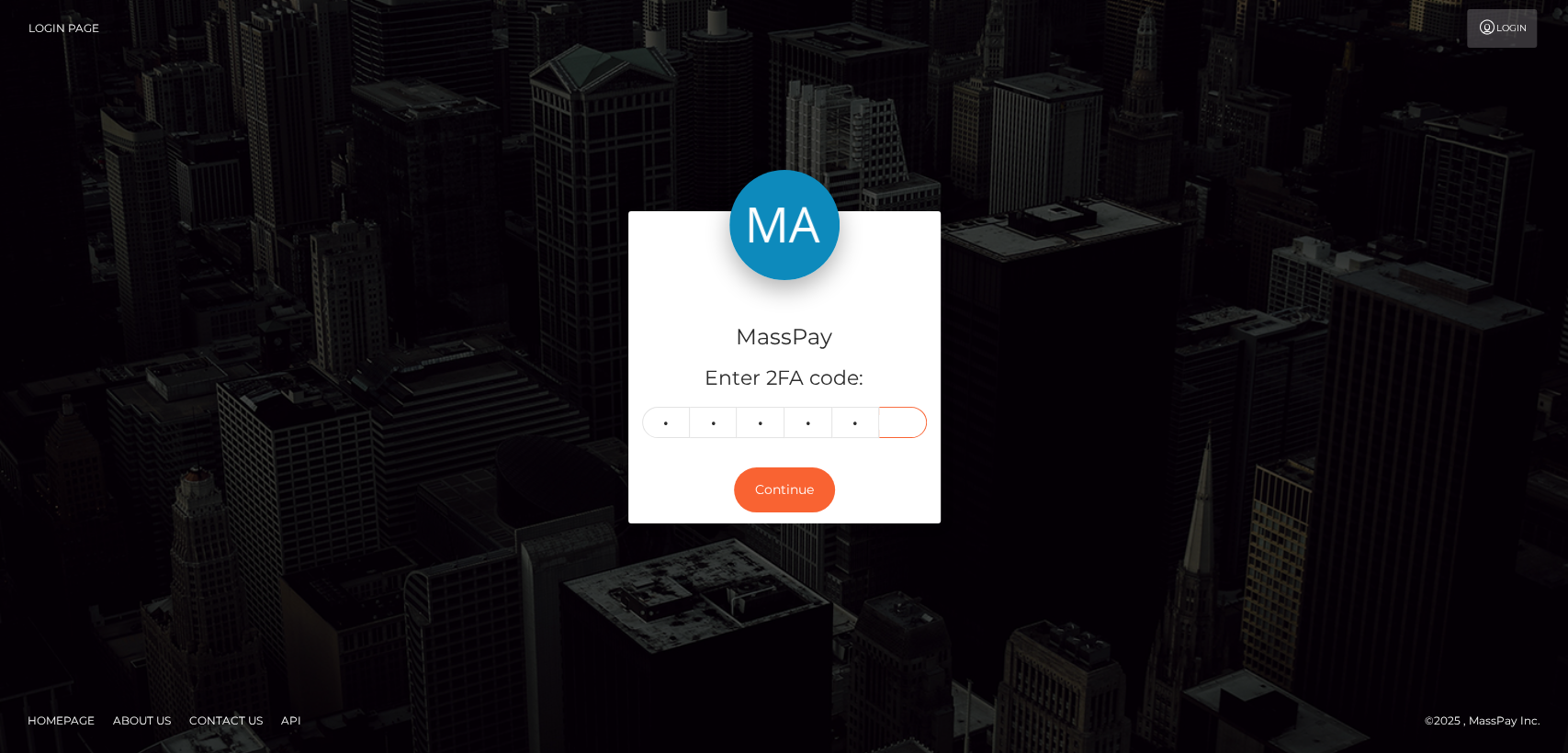
type input "3"
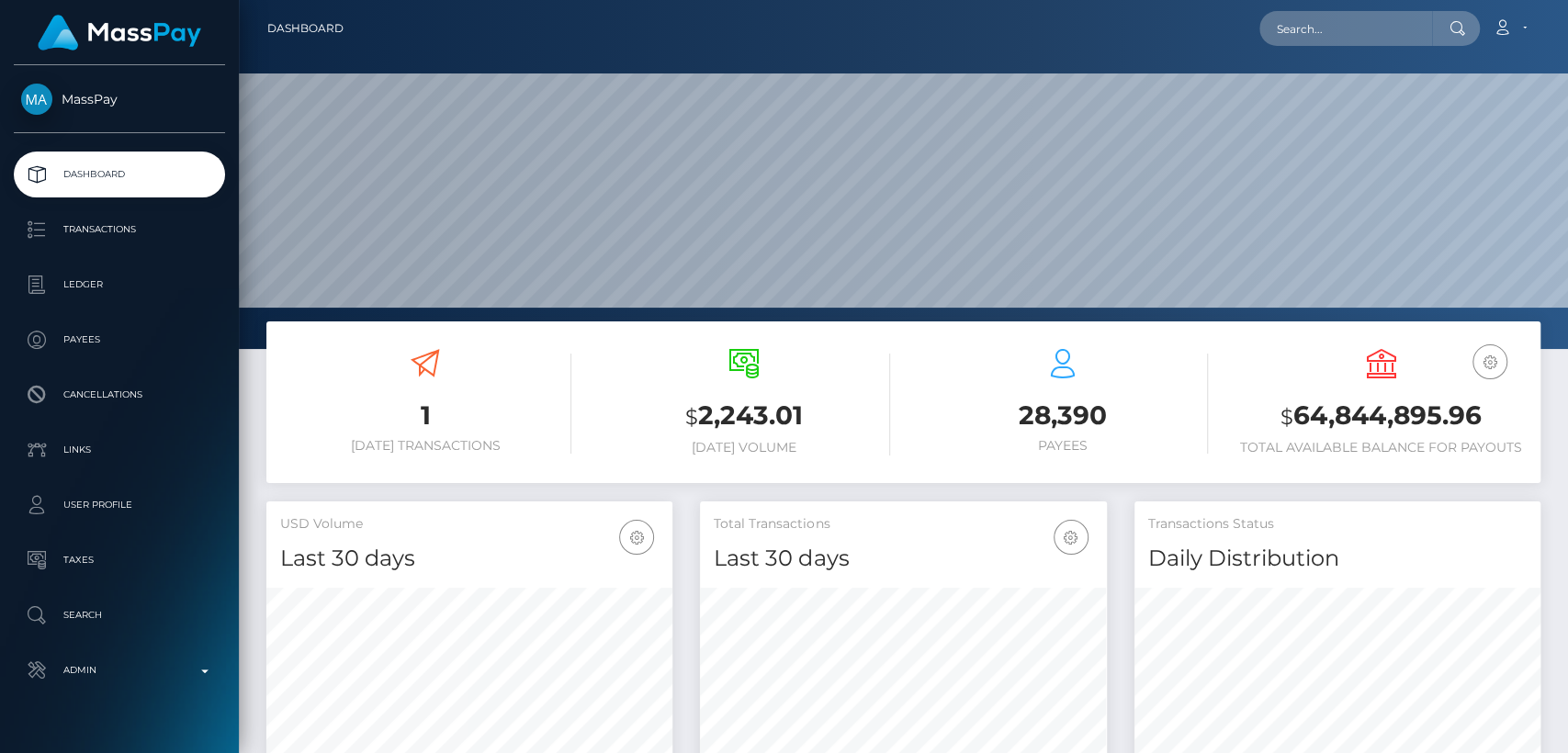
scroll to position [325, 406]
click at [1357, 39] on input "text" at bounding box center [1346, 29] width 173 height 35
paste input "dogoera@gmail.com"
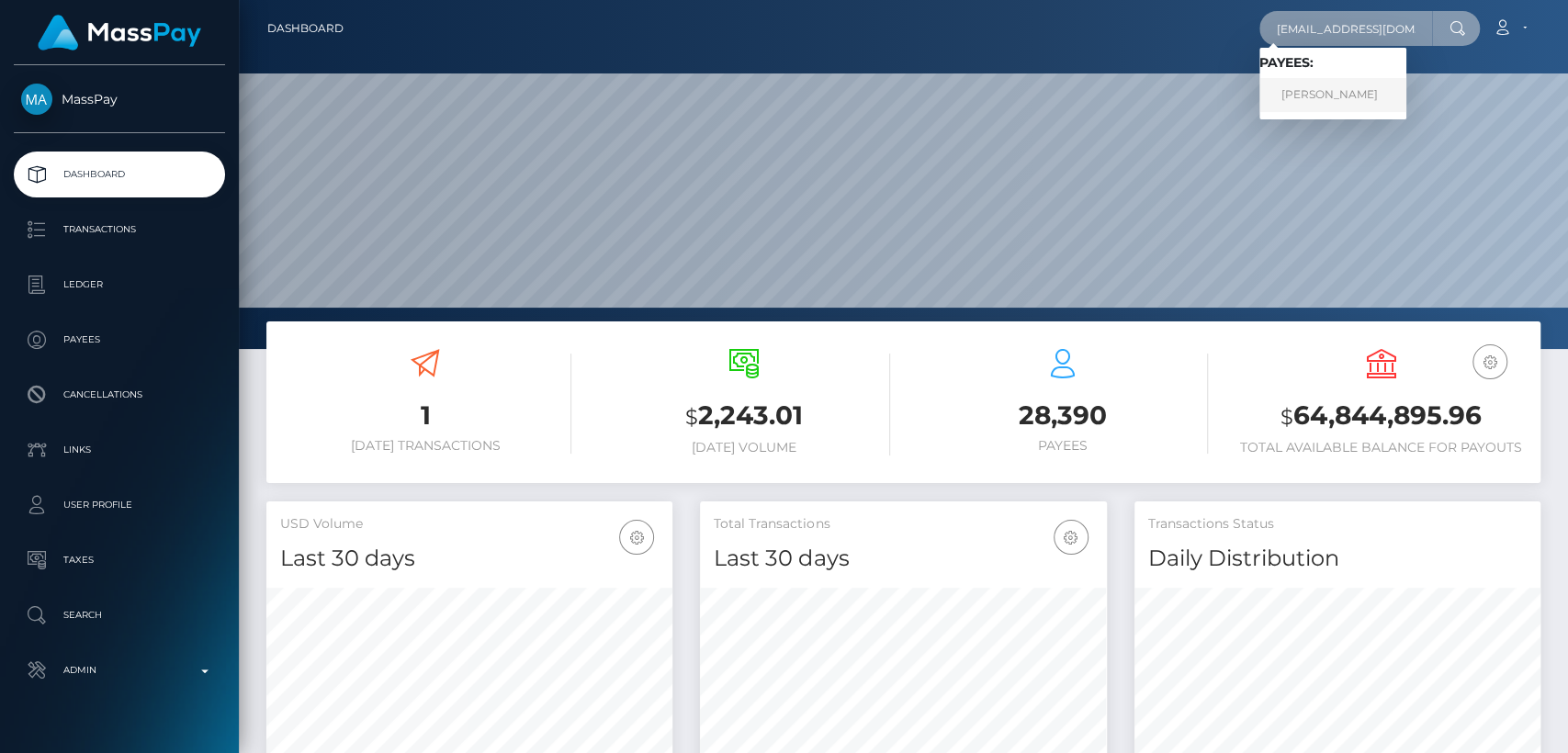
type input "dogoera@gmail.com"
click at [1327, 102] on link "ESTER CROCE" at bounding box center [1333, 95] width 147 height 34
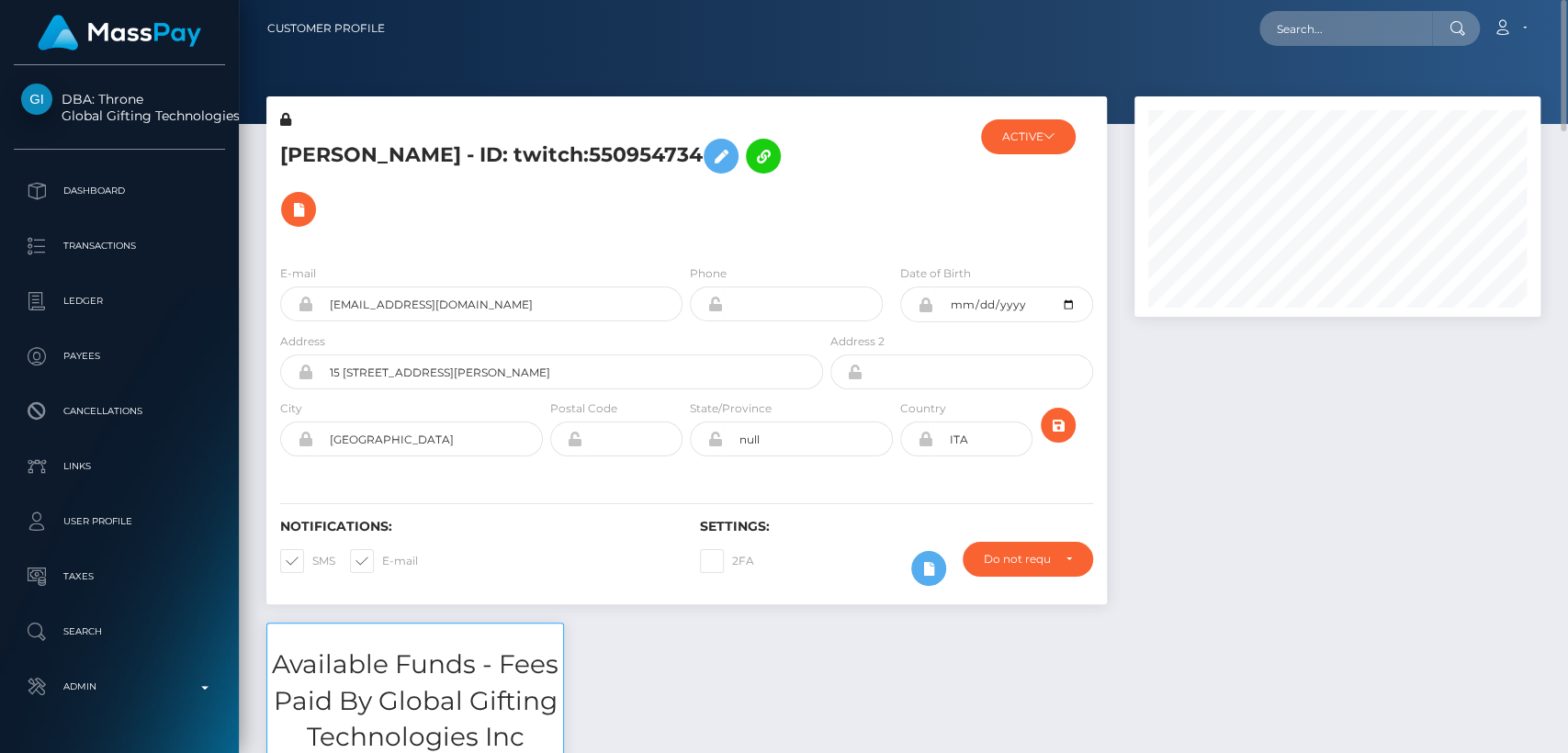
click at [308, 165] on h5 "[PERSON_NAME] - ID: twitch:550954734" at bounding box center [547, 183] width 533 height 107
click at [308, 165] on h5 "ESTER CROCE - ID: twitch:550954734" at bounding box center [547, 183] width 533 height 107
copy h5 "ESTER"
click at [1323, 40] on input "text" at bounding box center [1346, 29] width 173 height 35
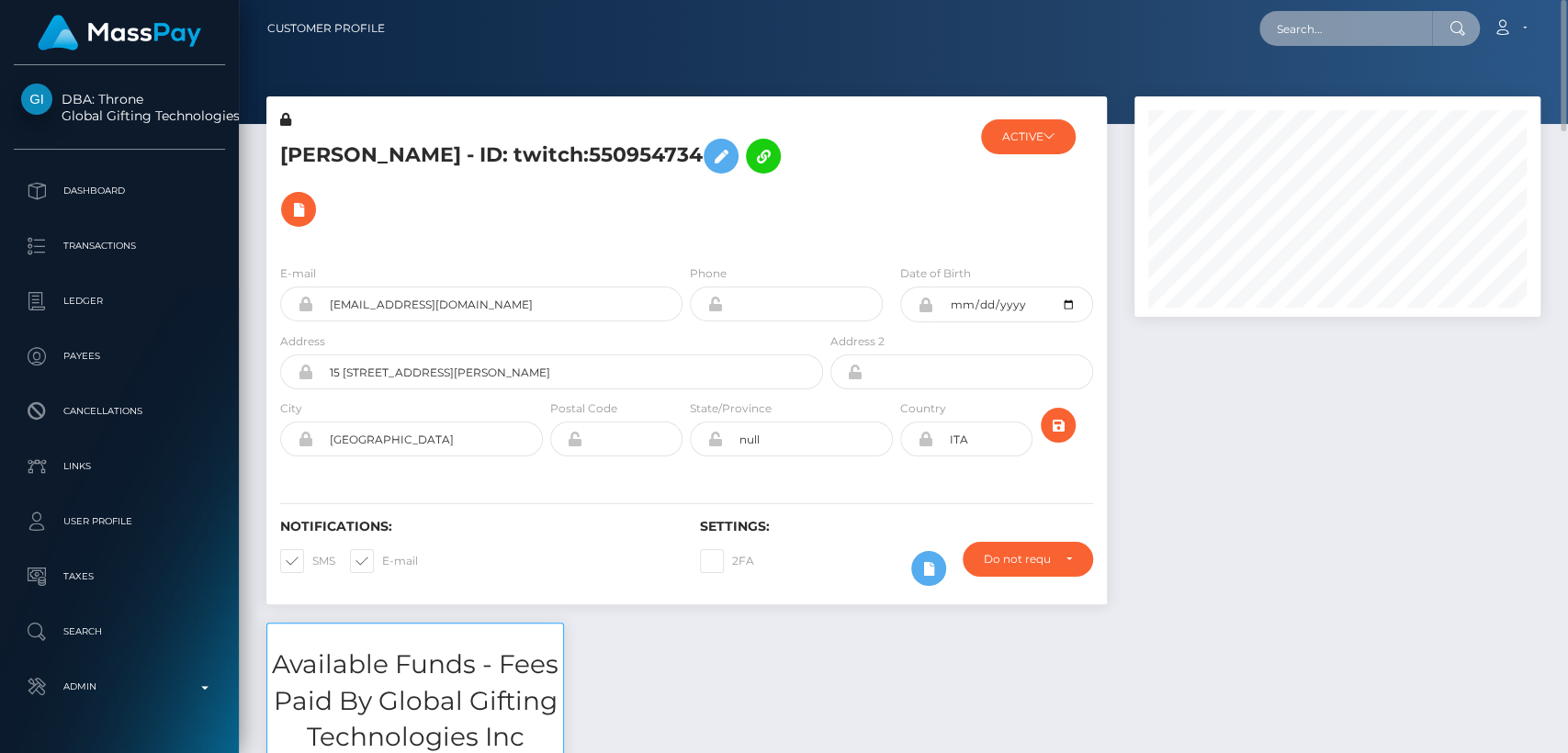
paste input "[EMAIL_ADDRESS][DOMAIN_NAME]"
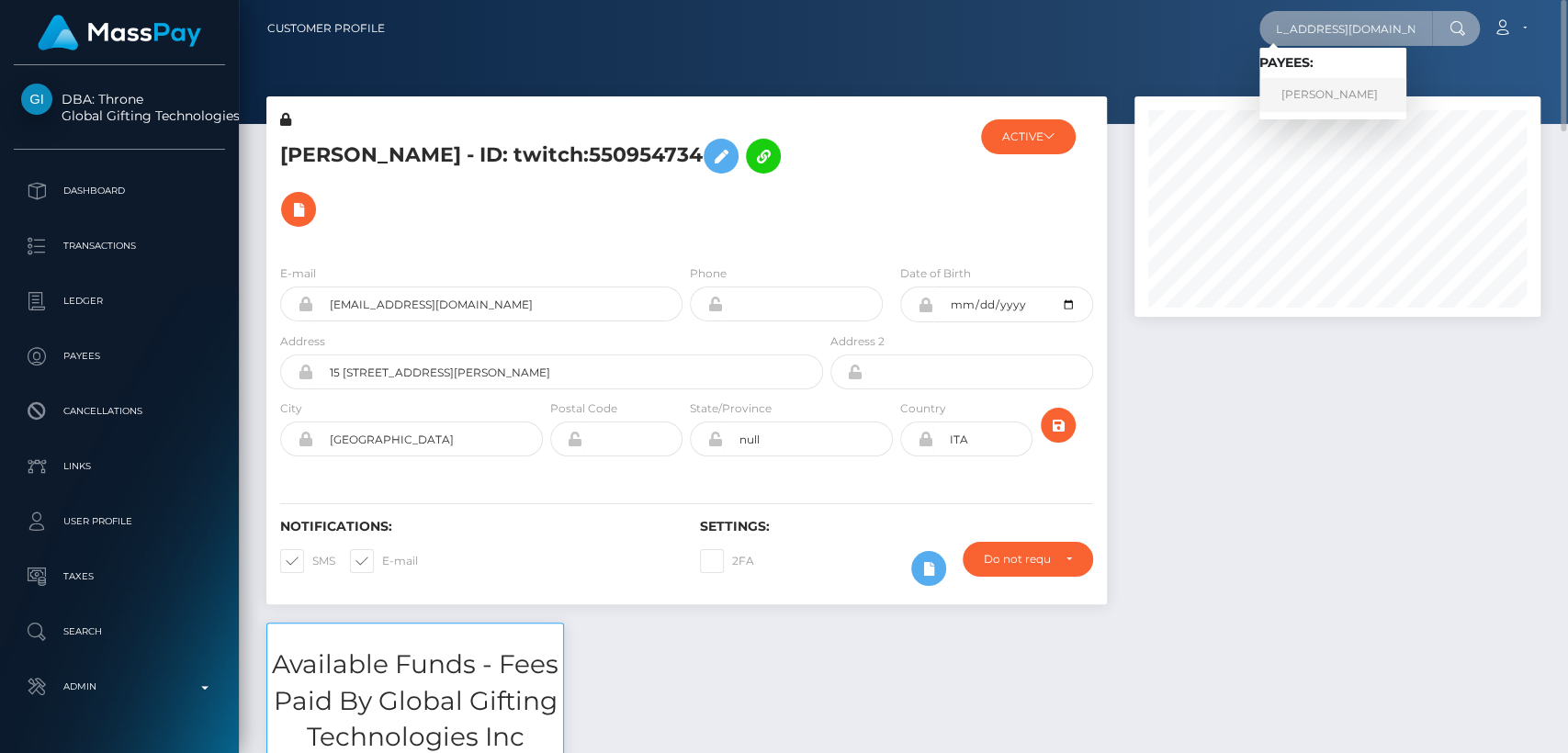
type input "[EMAIL_ADDRESS][DOMAIN_NAME]"
click at [1296, 97] on link "Kelly Bridges" at bounding box center [1333, 95] width 147 height 34
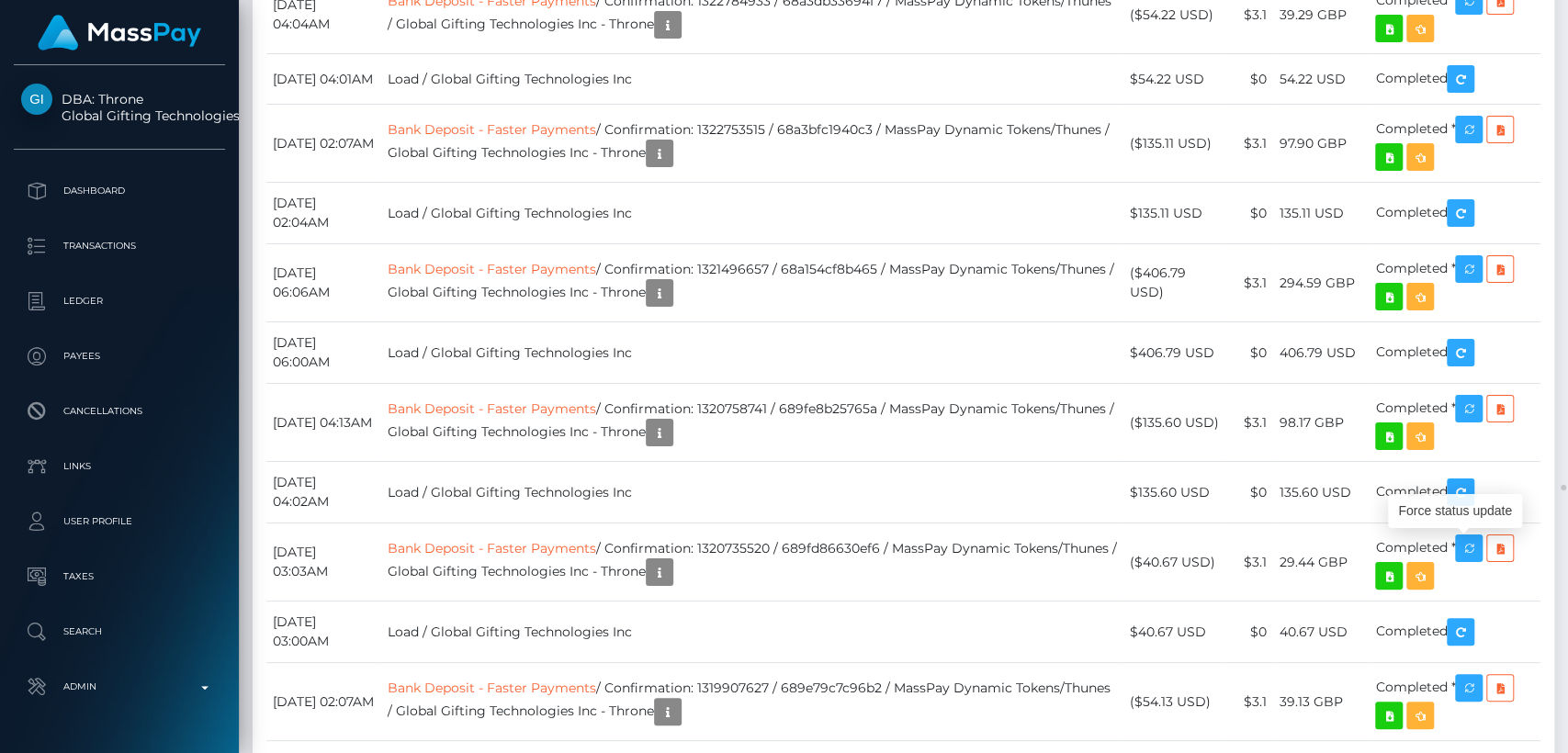
scroll to position [221, 406]
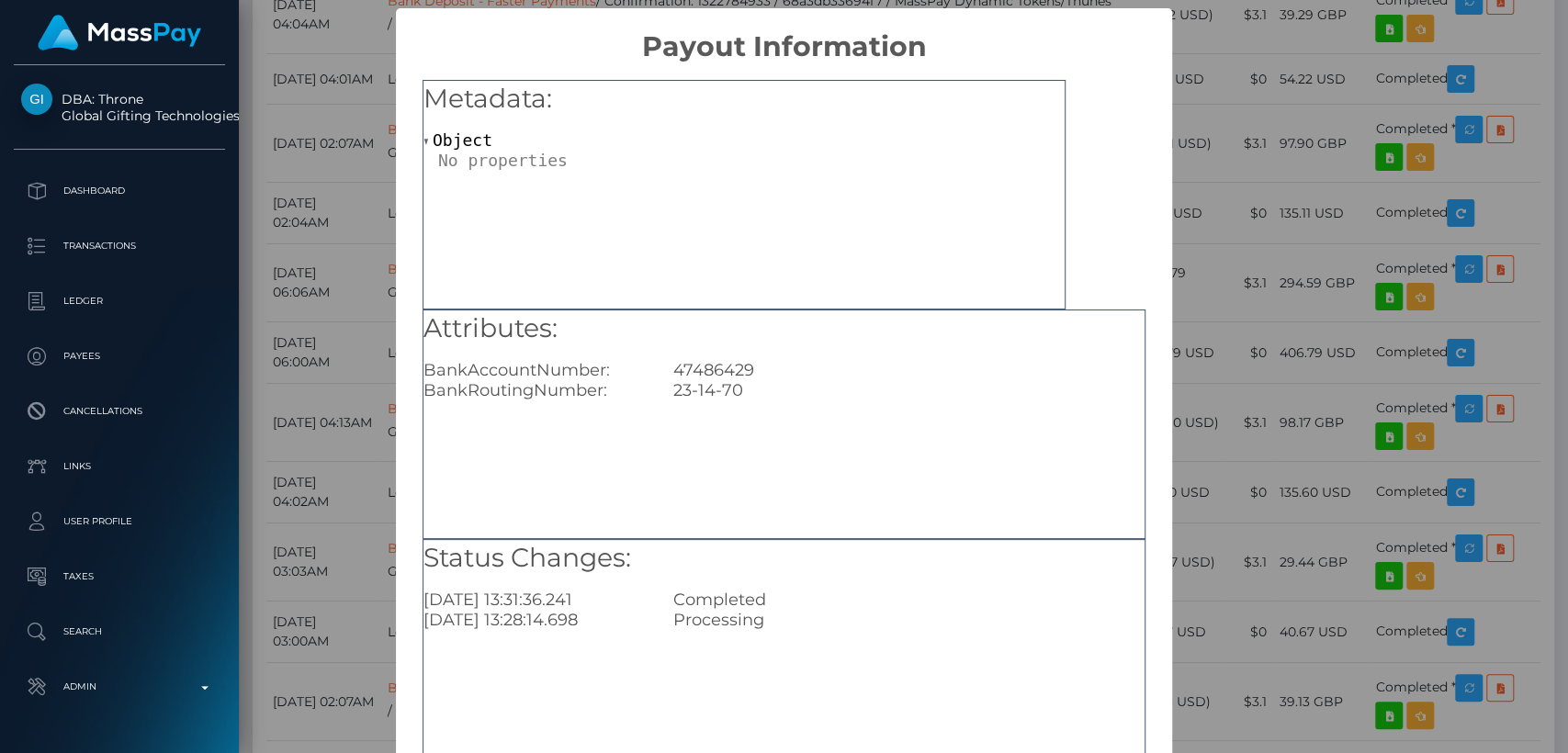
click at [381, 406] on div "× Payout Information Metadata: Object Attributes: BankAccountNumber: 47486429 B…" at bounding box center [784, 376] width 1568 height 753
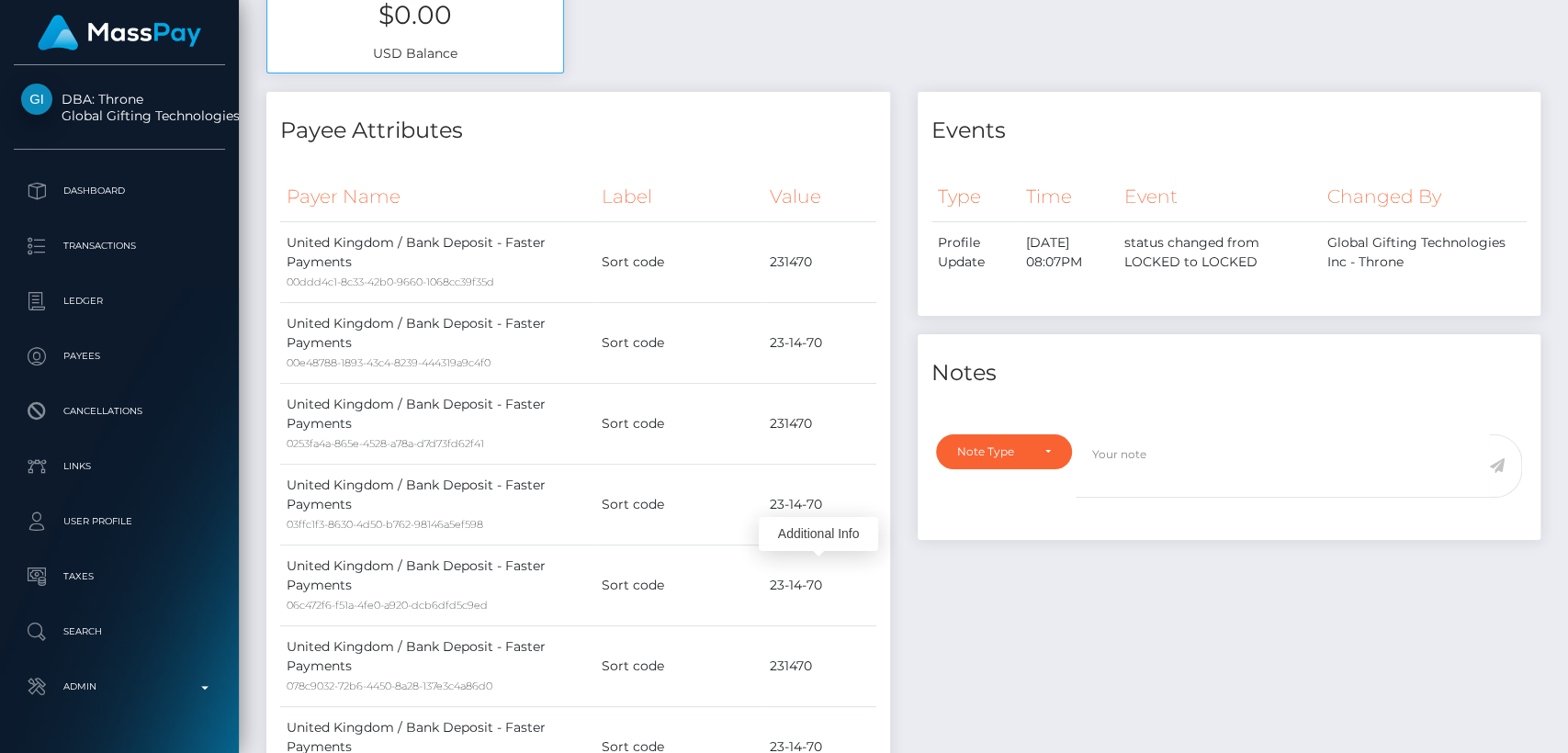
scroll to position [0, 0]
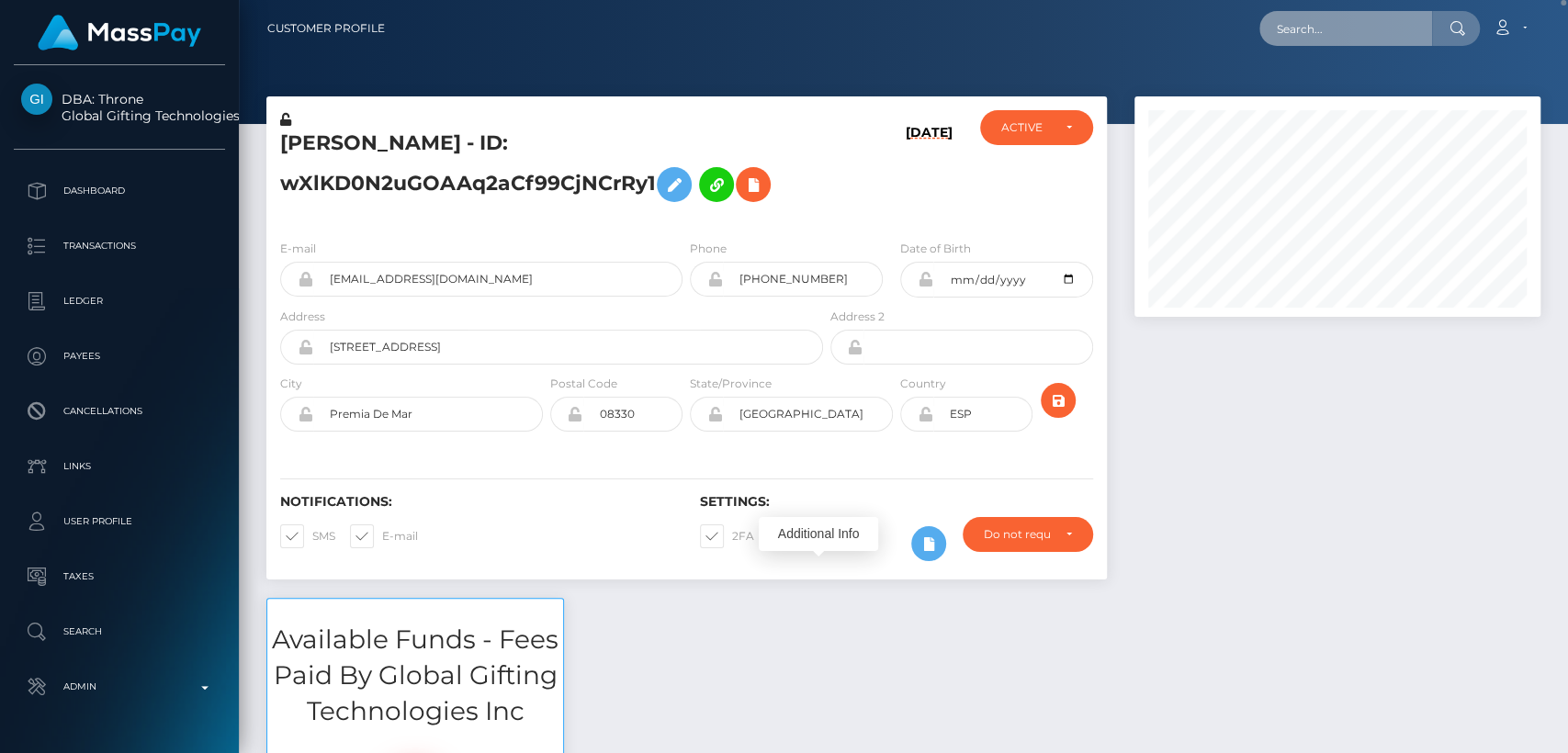
click at [1323, 24] on input "text" at bounding box center [1346, 29] width 173 height 35
paste input "koico009@gmail.com"
click at [1345, 29] on input "koico009@gmail.com" at bounding box center [1346, 29] width 173 height 35
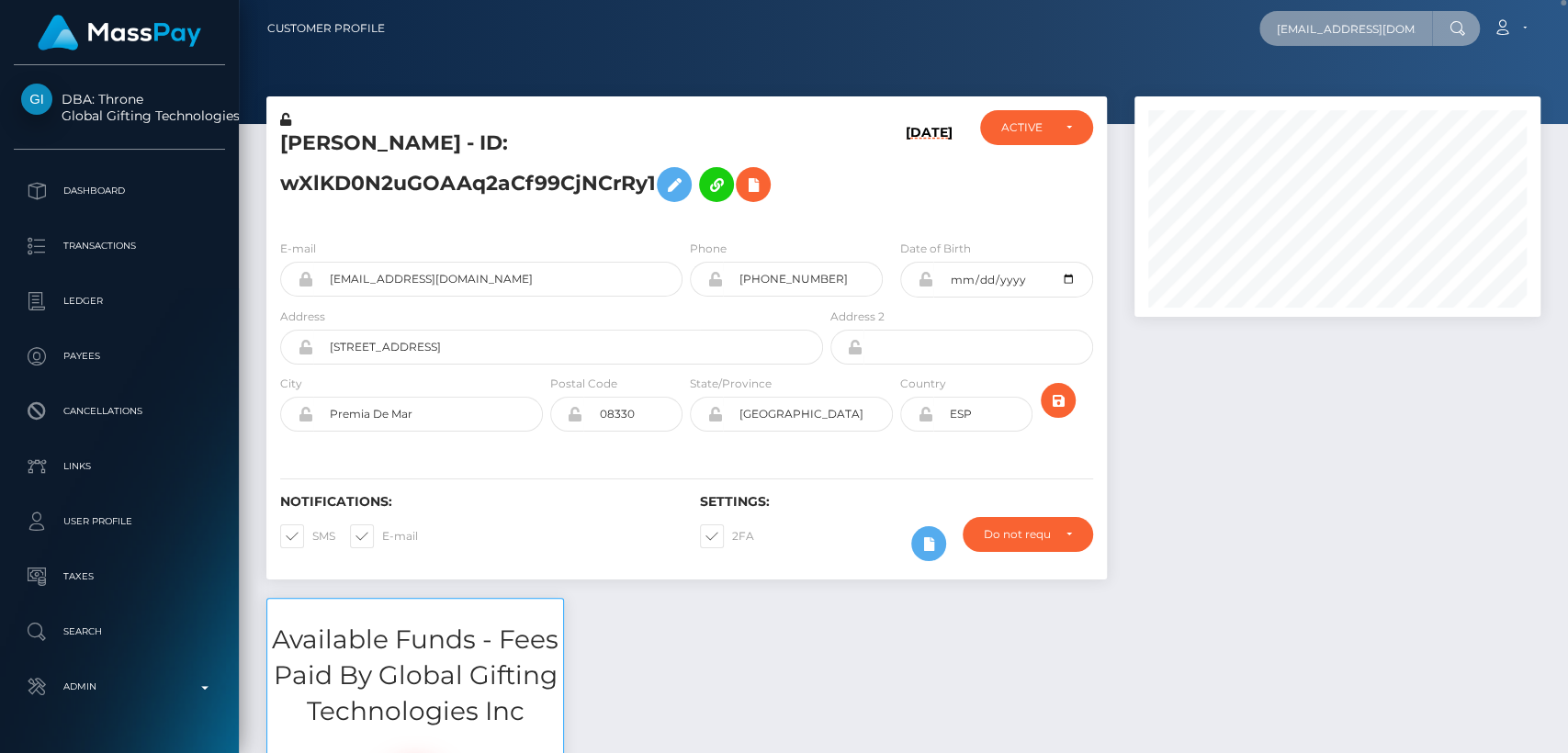
click at [1345, 29] on input "koico009@gmail.com" at bounding box center [1346, 29] width 173 height 35
paste input "rafatamir123"
type input "rafatamir123@gmail.com"
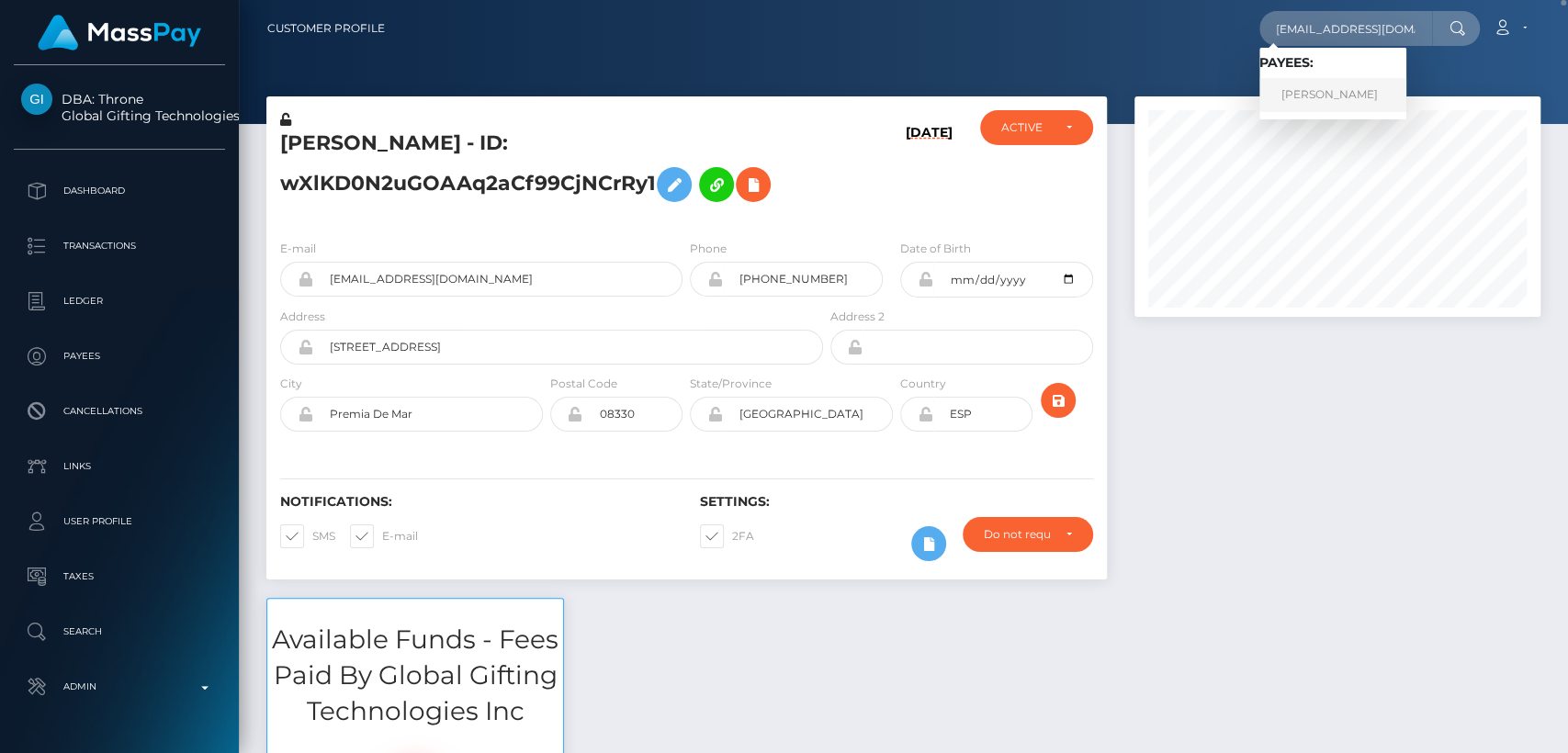
scroll to position [0, 0]
click at [1327, 94] on link "RAFAT AMIR" at bounding box center [1333, 95] width 147 height 34
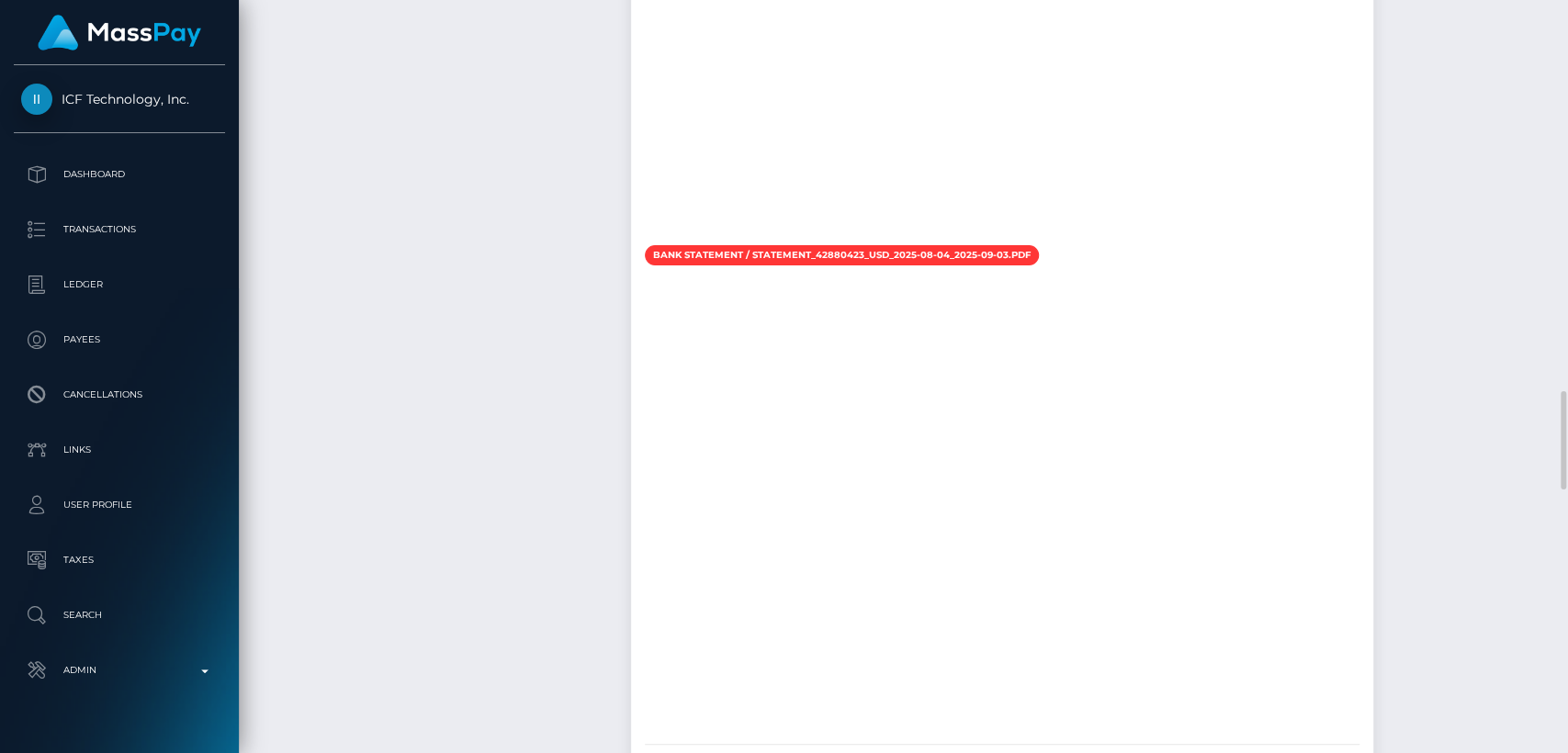
scroll to position [3041, 0]
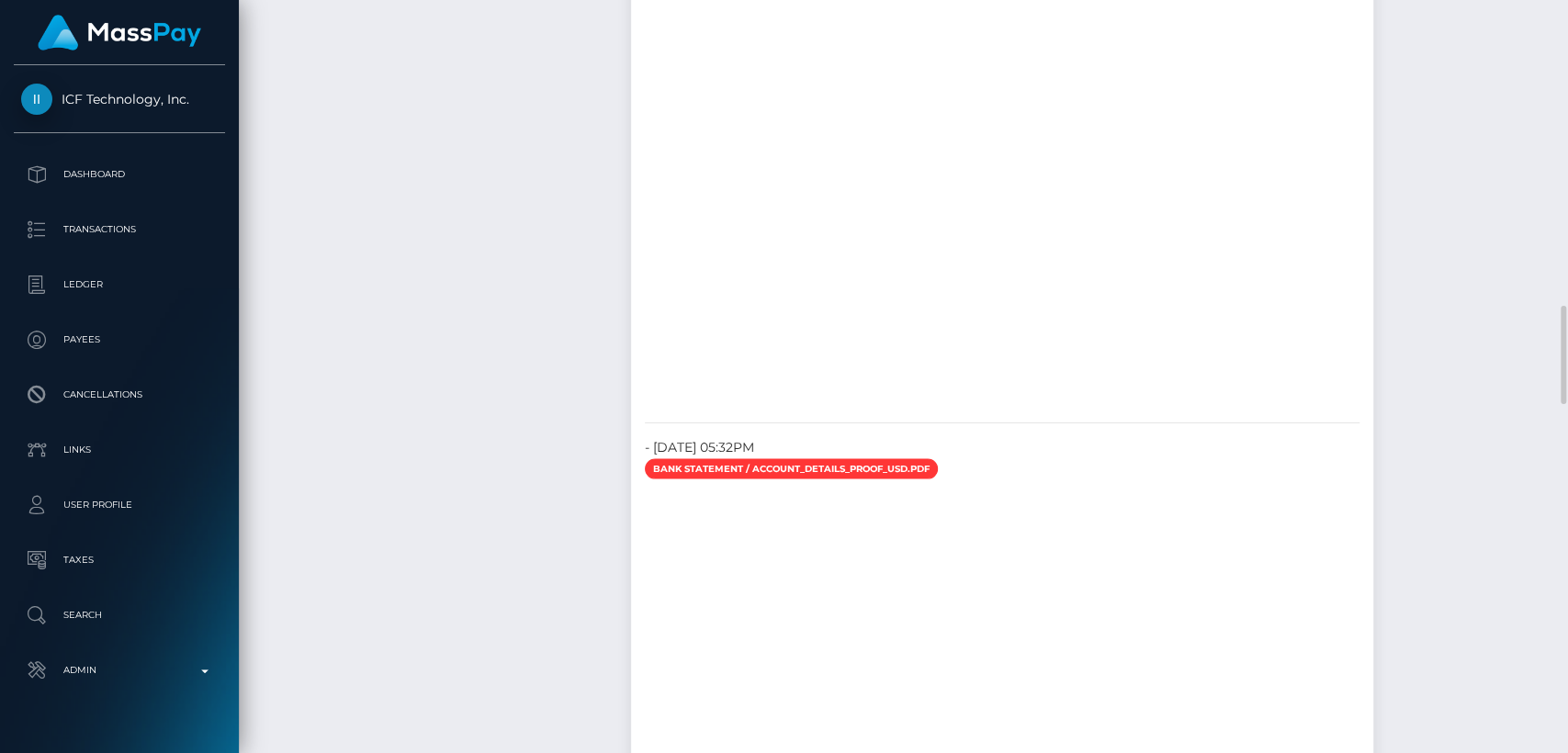
click at [511, 209] on div "Required File Upload Requests Requested On: September 3, 2025 02:39PM Completed…" at bounding box center [442, 412] width 406 height 2147
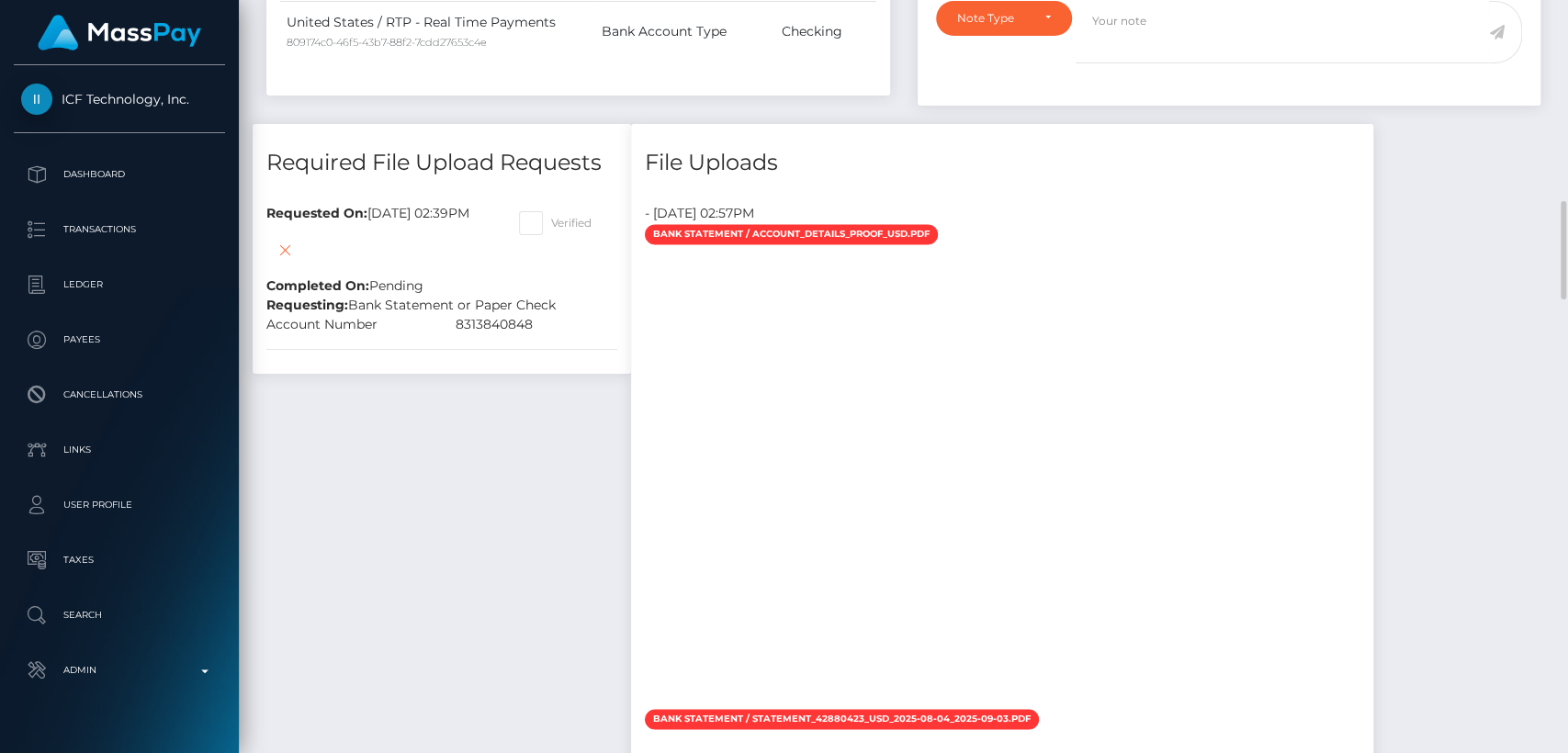
scroll to position [4995, 0]
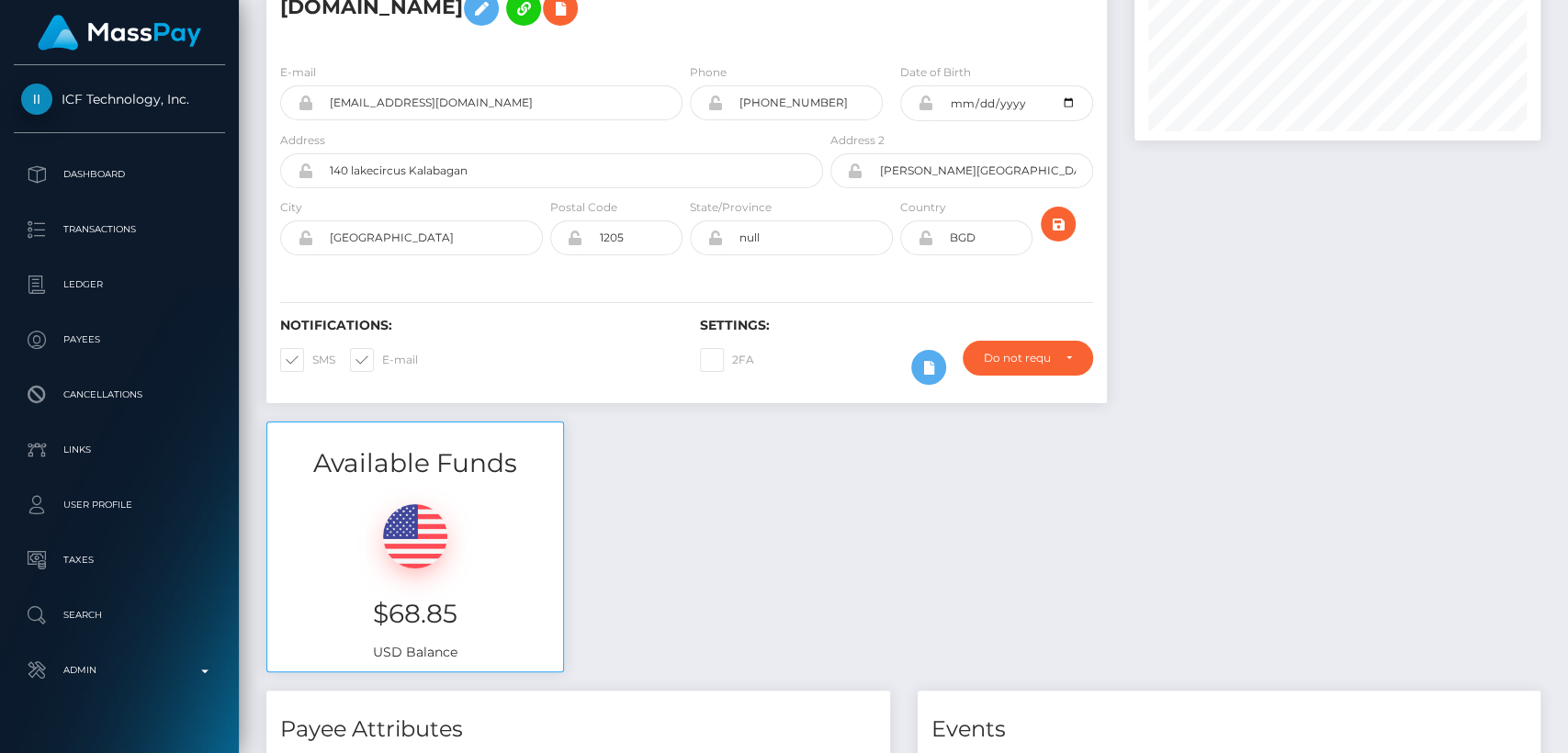
scroll to position [0, 0]
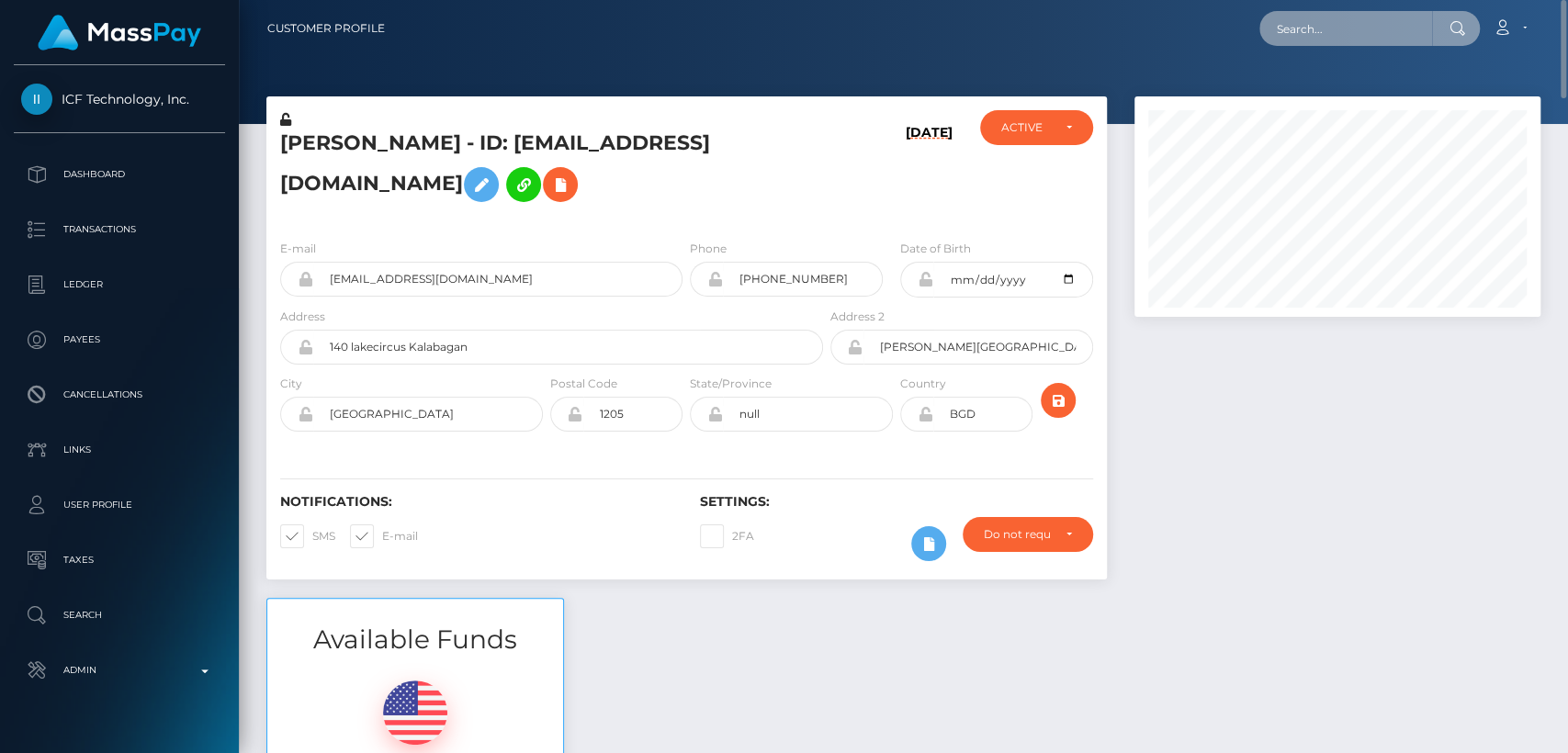
click at [1332, 31] on input "text" at bounding box center [1346, 29] width 173 height 35
paste input "lovely2468@proton.me"
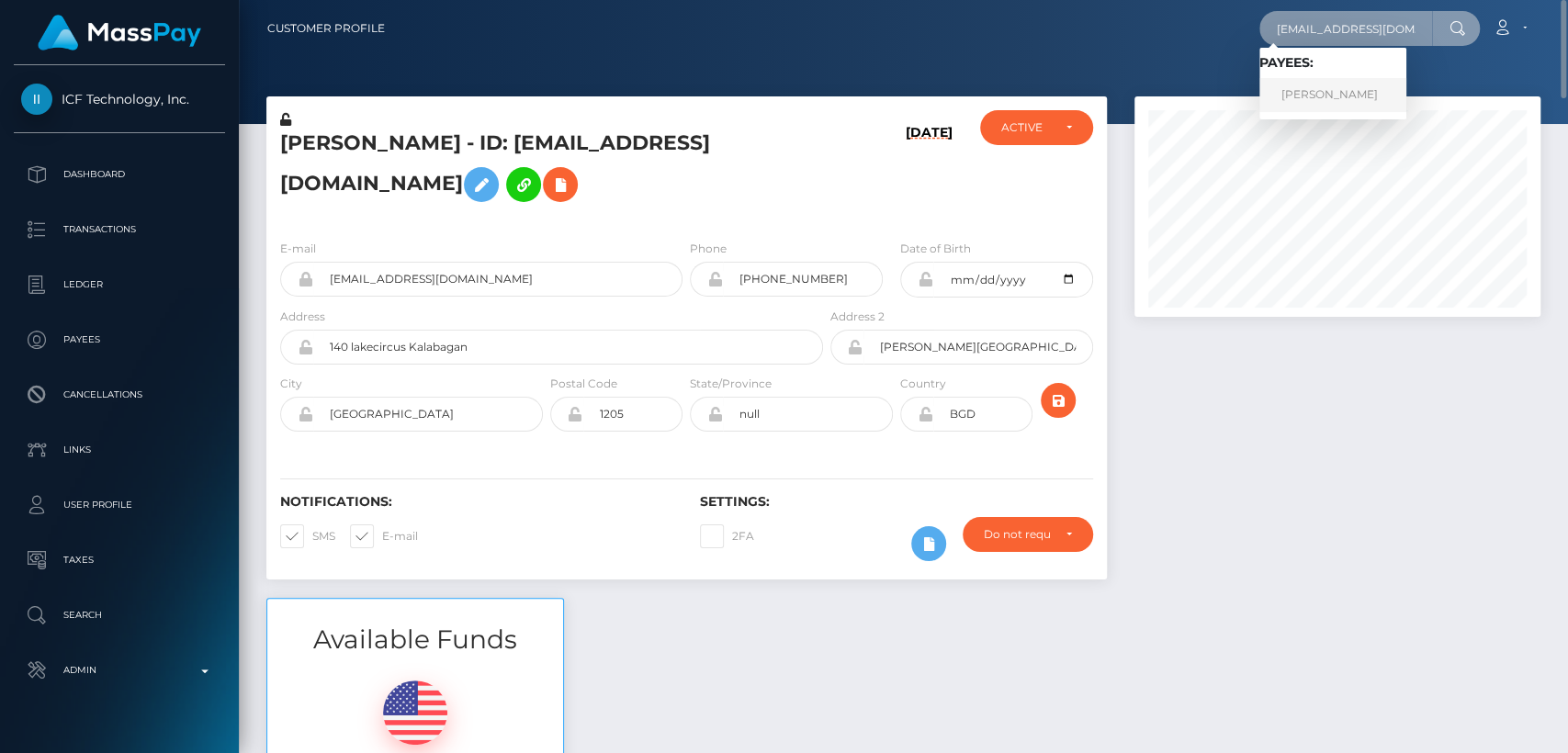
type input "lovely2468@proton.me"
click at [1324, 84] on link "Lisa Quattrone" at bounding box center [1333, 95] width 147 height 34
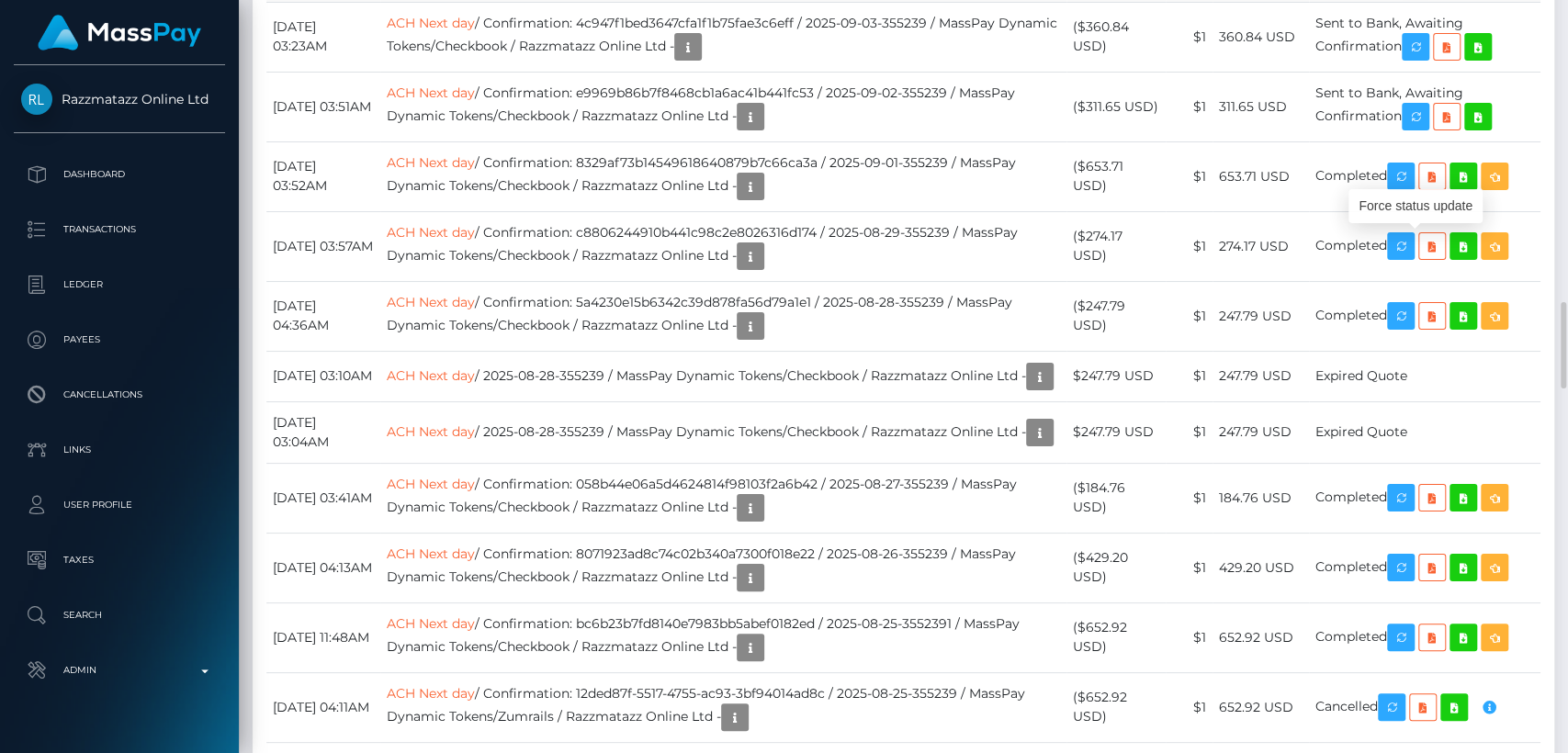
scroll to position [221, 406]
click at [1415, 205] on div "Force status update" at bounding box center [1415, 206] width 134 height 34
click at [1426, 129] on icon "button" at bounding box center [1415, 117] width 22 height 23
click at [1416, 341] on div "Force status update" at bounding box center [1415, 346] width 134 height 34
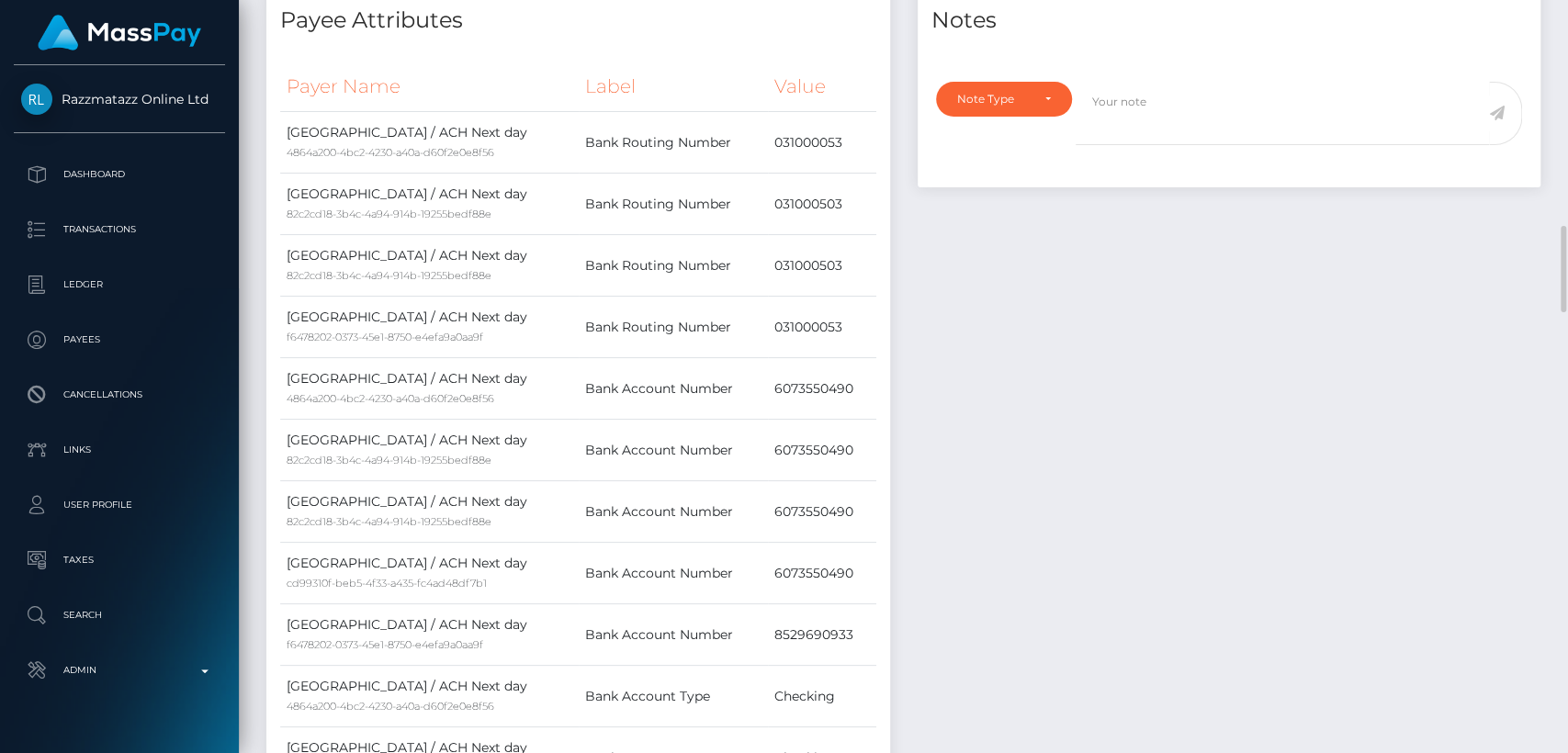
scroll to position [0, 0]
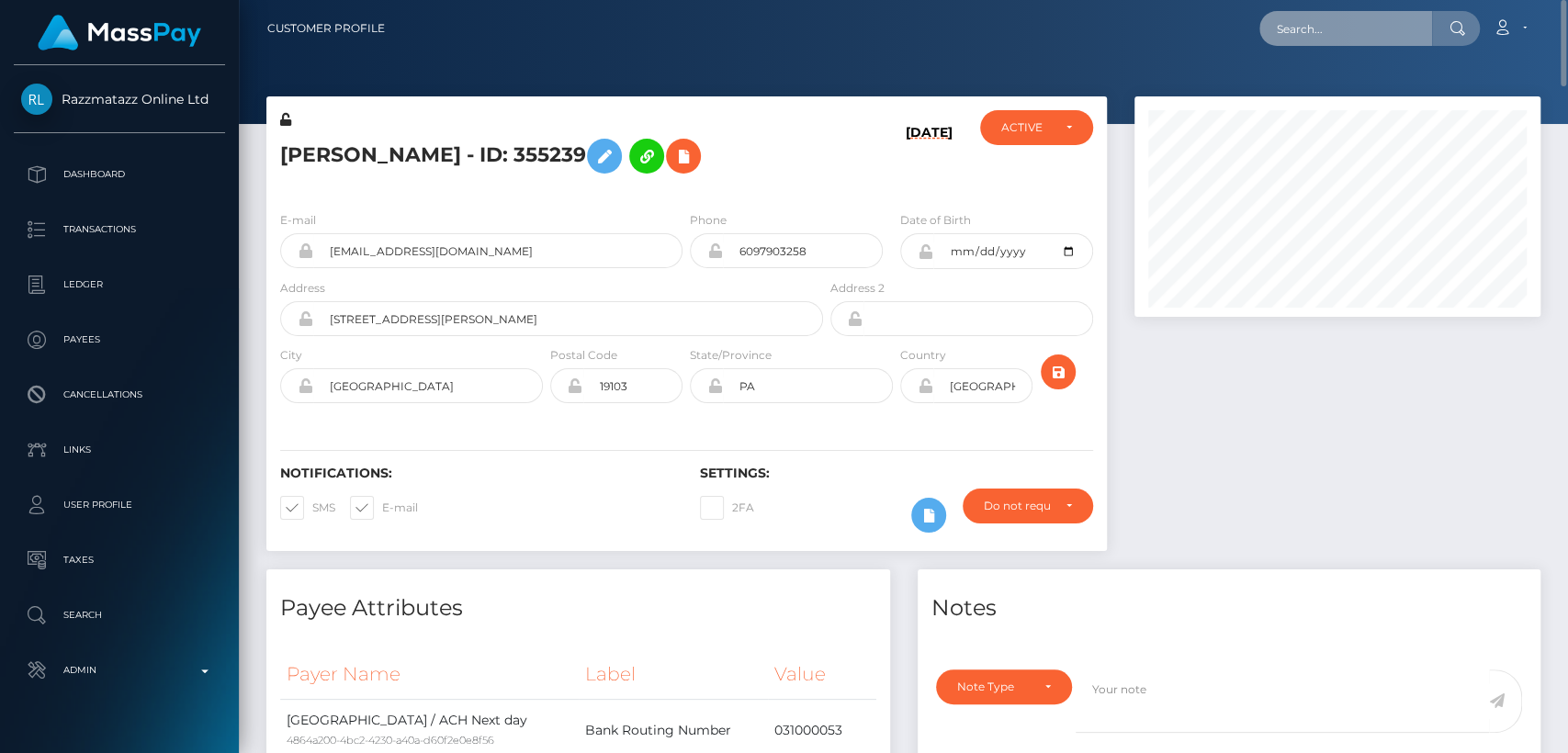
click at [1329, 30] on input "text" at bounding box center [1346, 29] width 173 height 35
paste input "rafatamir123@gmail.com"
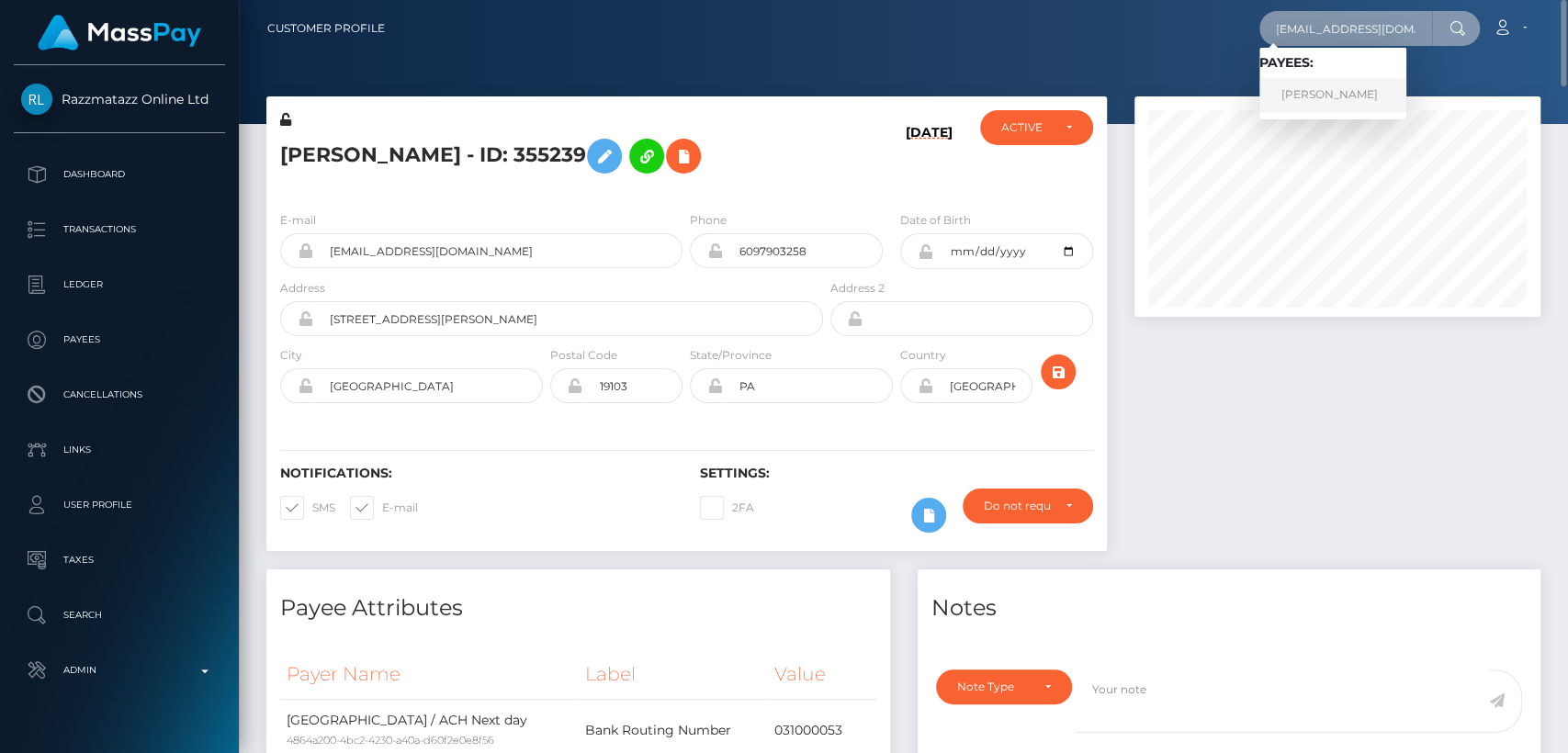
type input "rafatamir123@gmail.com"
click at [1309, 97] on link "RAFAT AMIR" at bounding box center [1333, 95] width 147 height 34
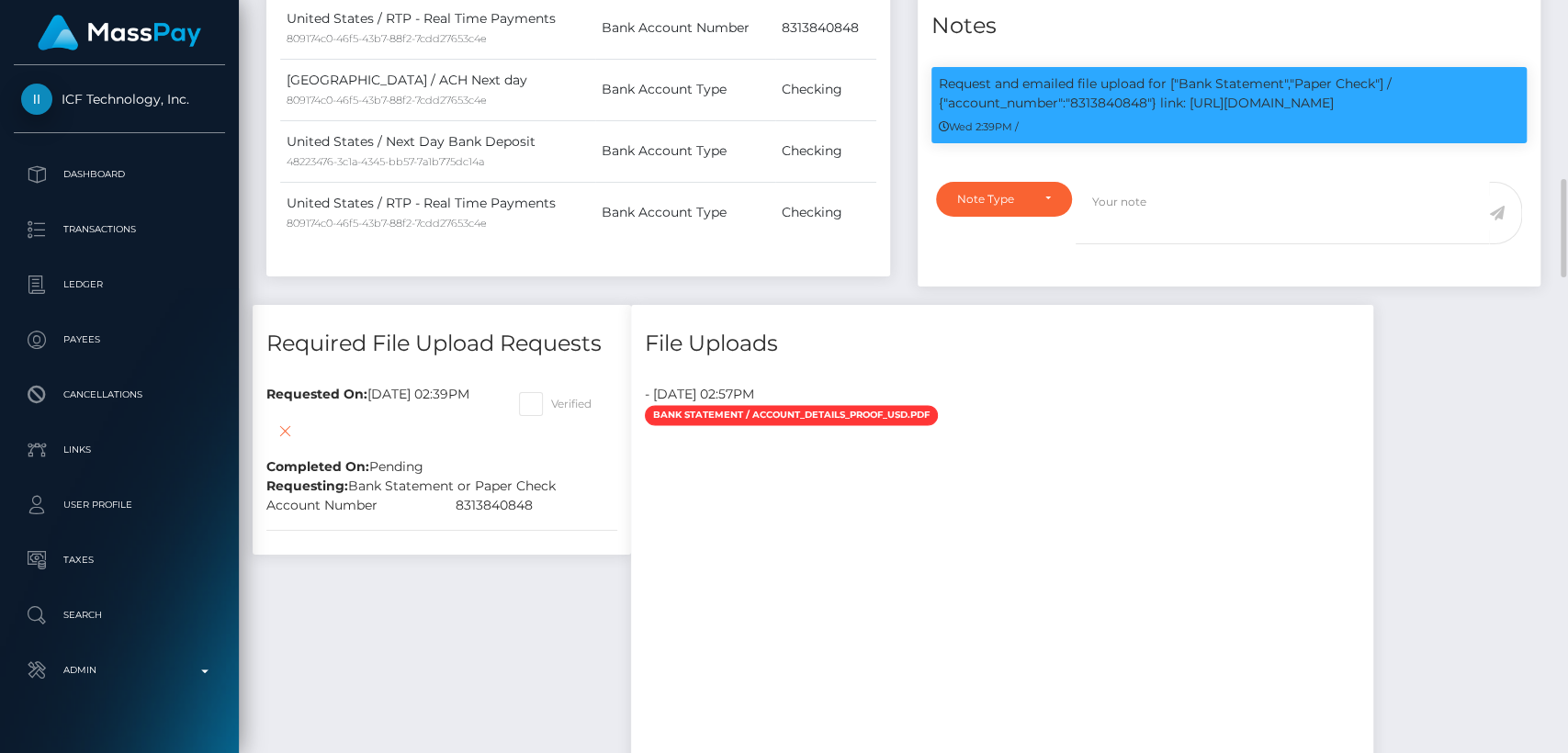
scroll to position [221, 406]
drag, startPoint x: 1147, startPoint y: 121, endPoint x: 1073, endPoint y: 127, distance: 74.2
click at [1073, 113] on p "Request and emailed file upload for ["Bank Statement","Paper Check"] / {"accoun…" at bounding box center [1229, 94] width 581 height 39
copy p "8313840848"
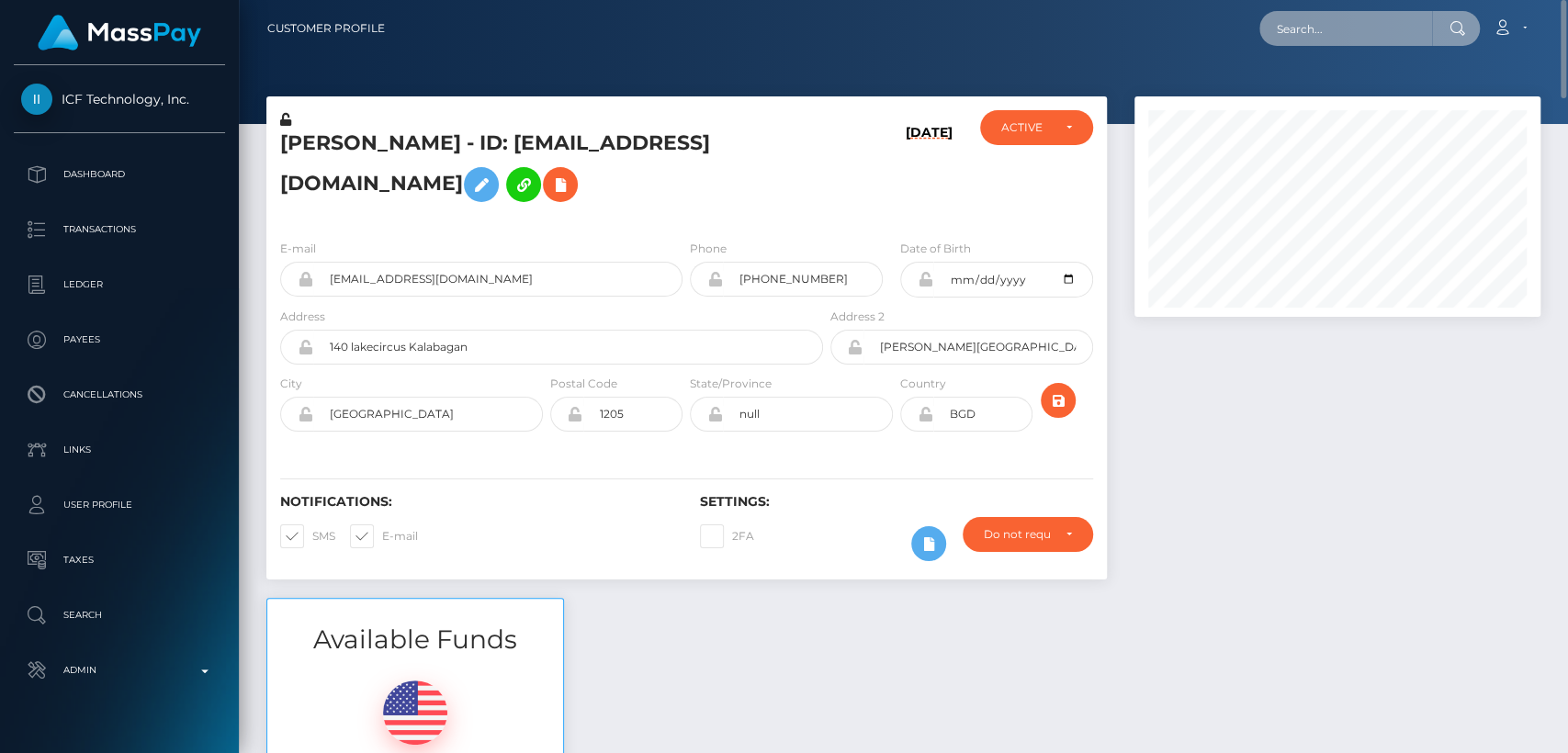
click at [1427, 17] on input "text" at bounding box center [1346, 29] width 173 height 35
paste input "[EMAIL_ADDRESS][DOMAIN_NAME]"
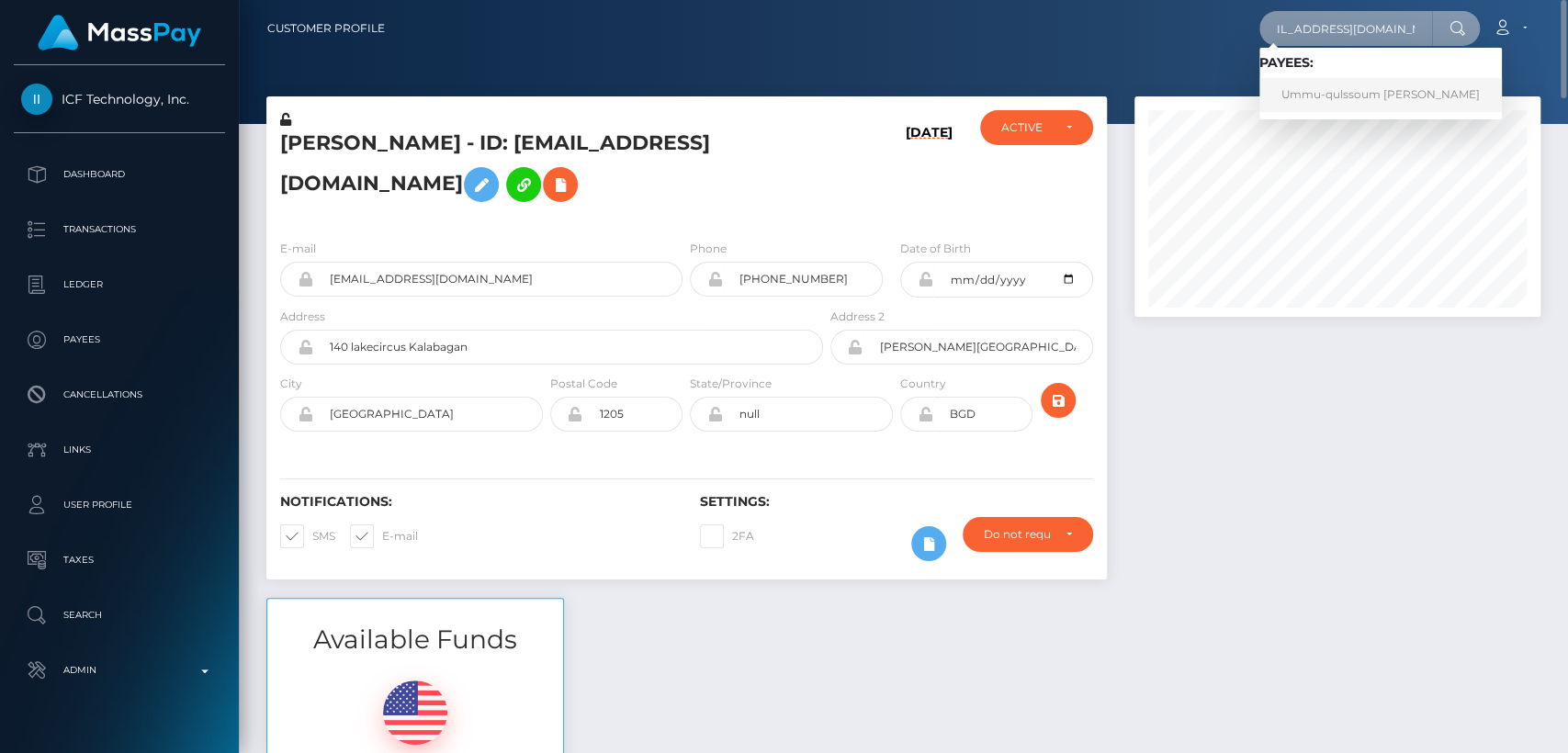
type input "[EMAIL_ADDRESS][DOMAIN_NAME]"
click at [1355, 90] on link "Ummu-qulssoum [PERSON_NAME]" at bounding box center [1381, 95] width 243 height 34
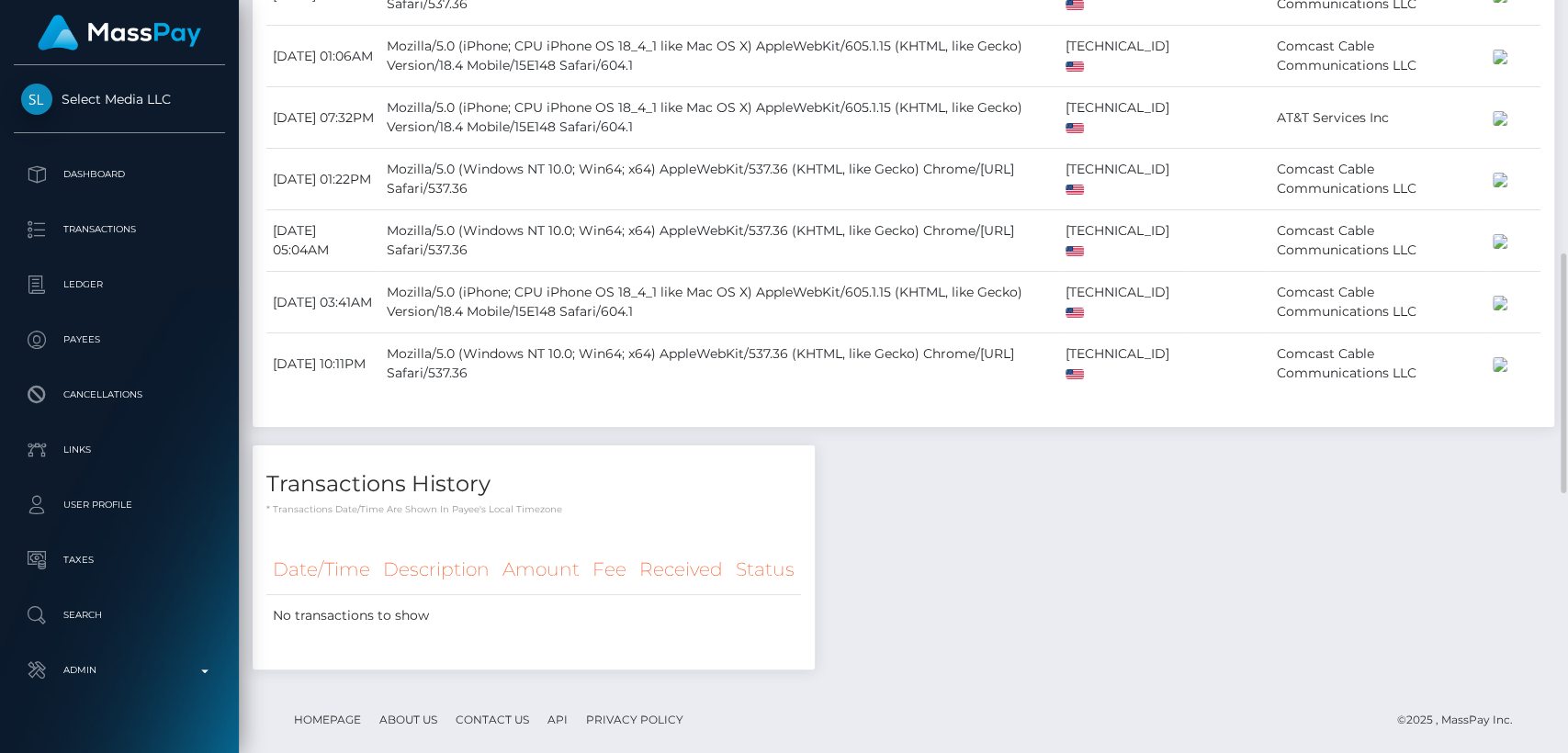
scroll to position [1612, 0]
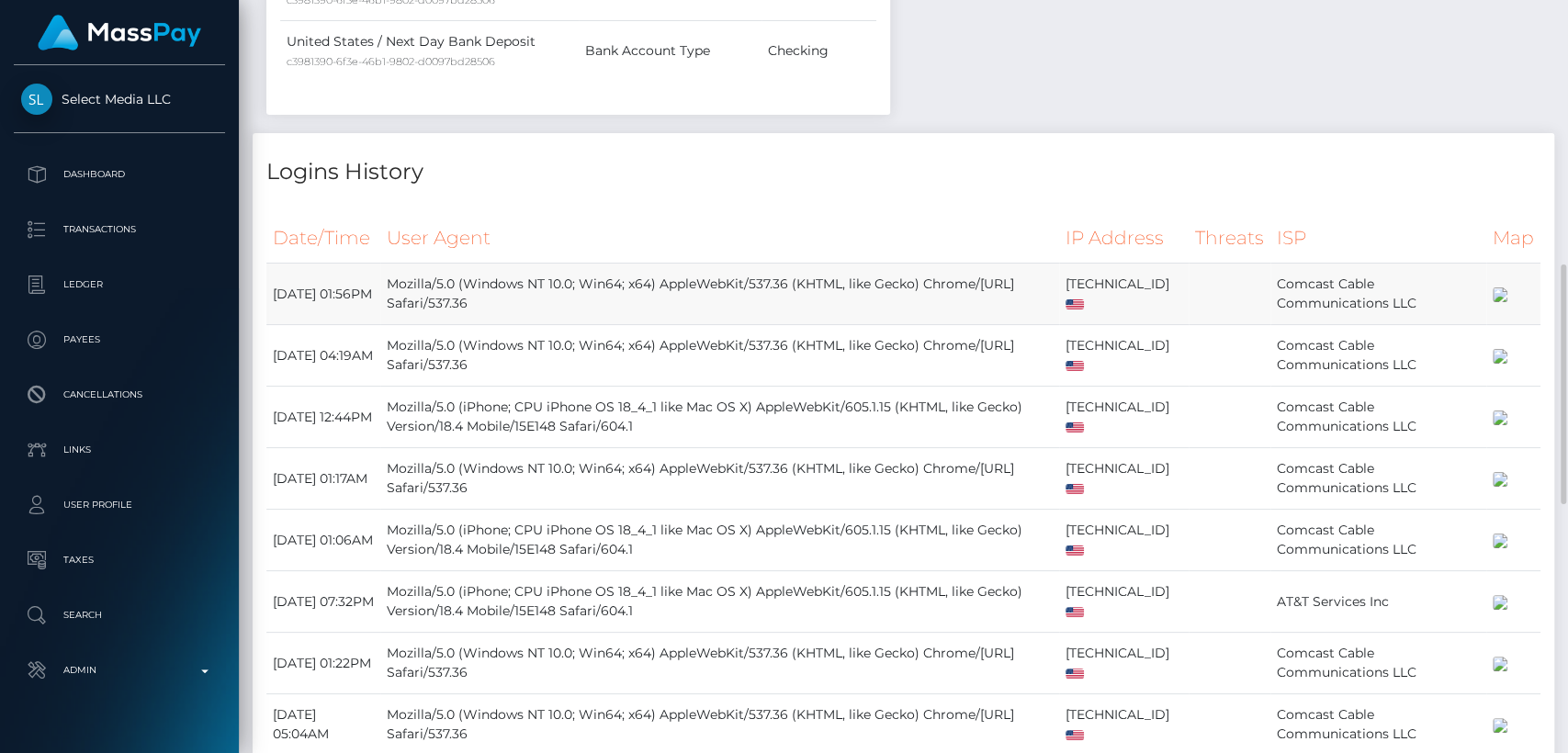
click at [435, 308] on td "Mozilla/5.0 (Windows NT 10.0; Win64; x64) AppleWebKit/537.36 (KHTML, like Gecko…" at bounding box center [720, 294] width 678 height 62
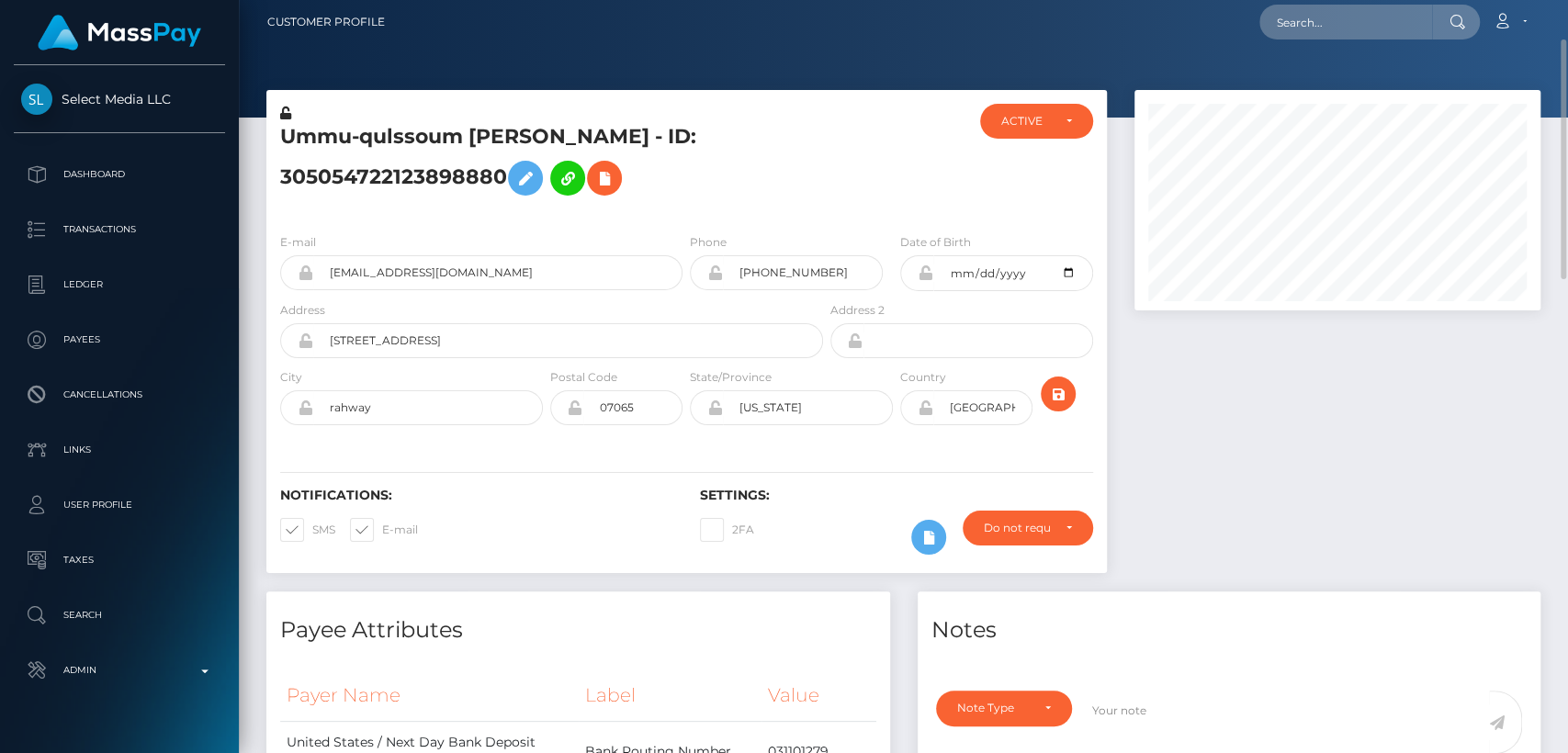
scroll to position [0, 0]
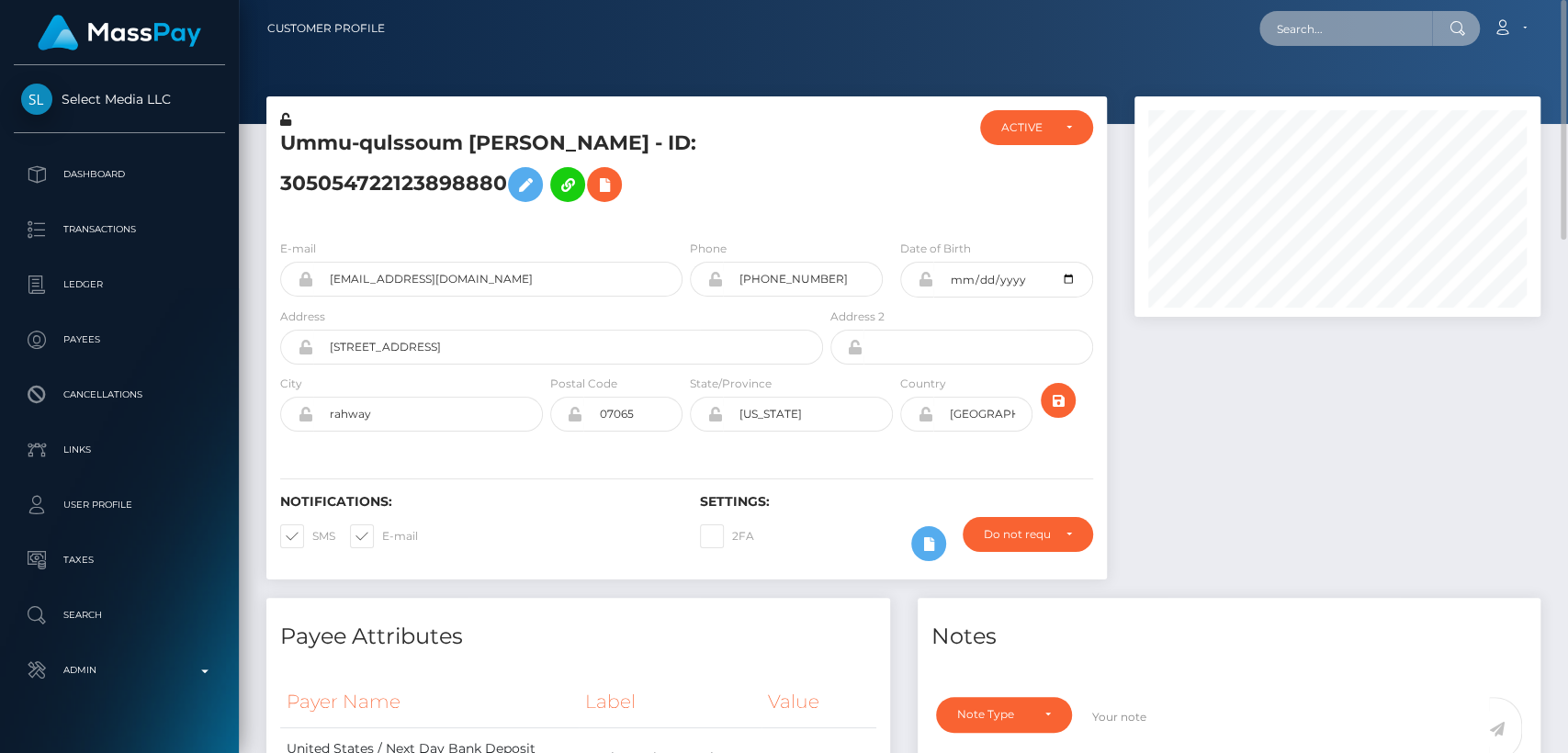
click at [1270, 38] on input "text" at bounding box center [1346, 29] width 173 height 35
paste input "[EMAIL_ADDRESS][DOMAIN_NAME]"
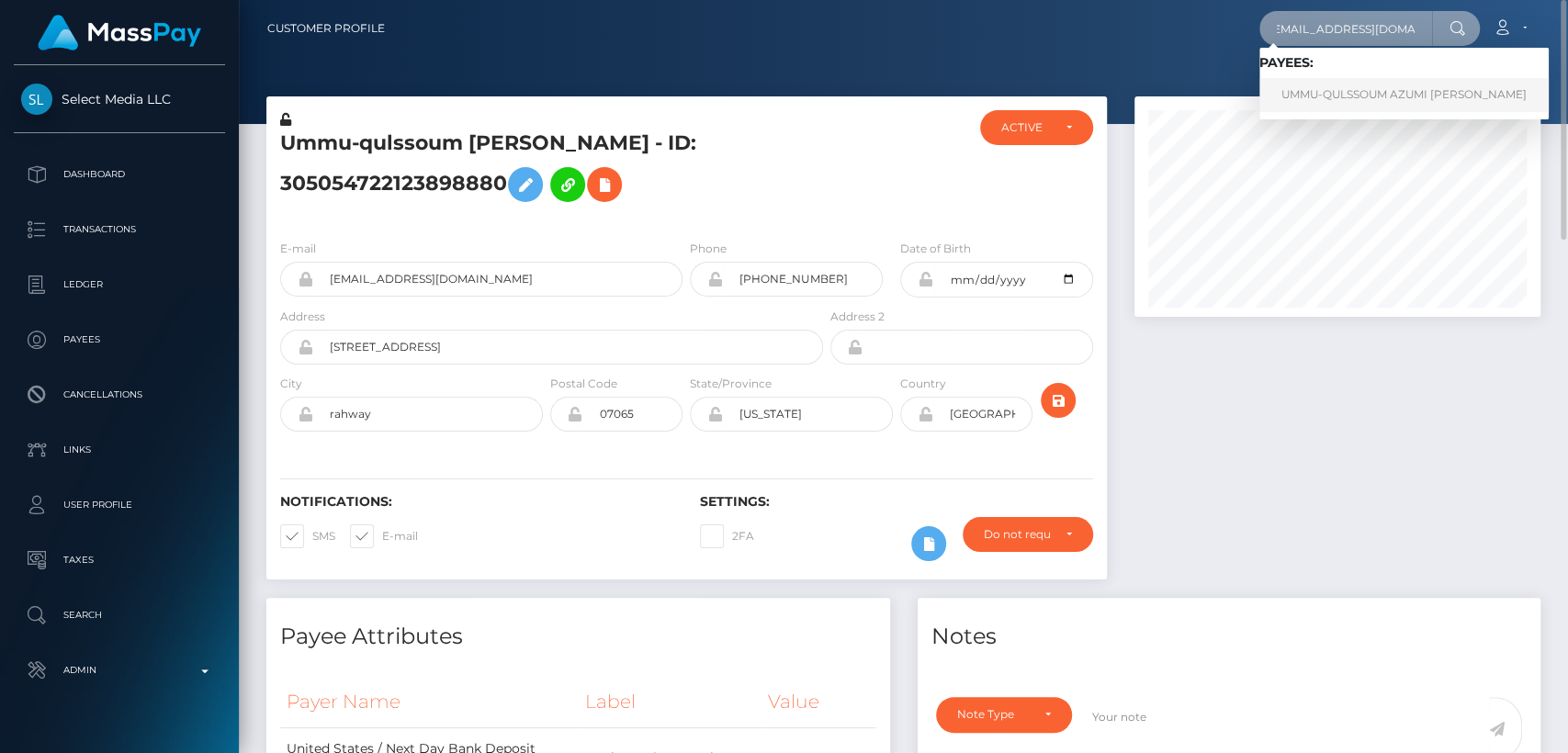
type input "[EMAIL_ADDRESS][DOMAIN_NAME]"
click at [1300, 94] on link "UMMU-QULSSOUM AZUMI [PERSON_NAME]" at bounding box center [1403, 95] width 290 height 34
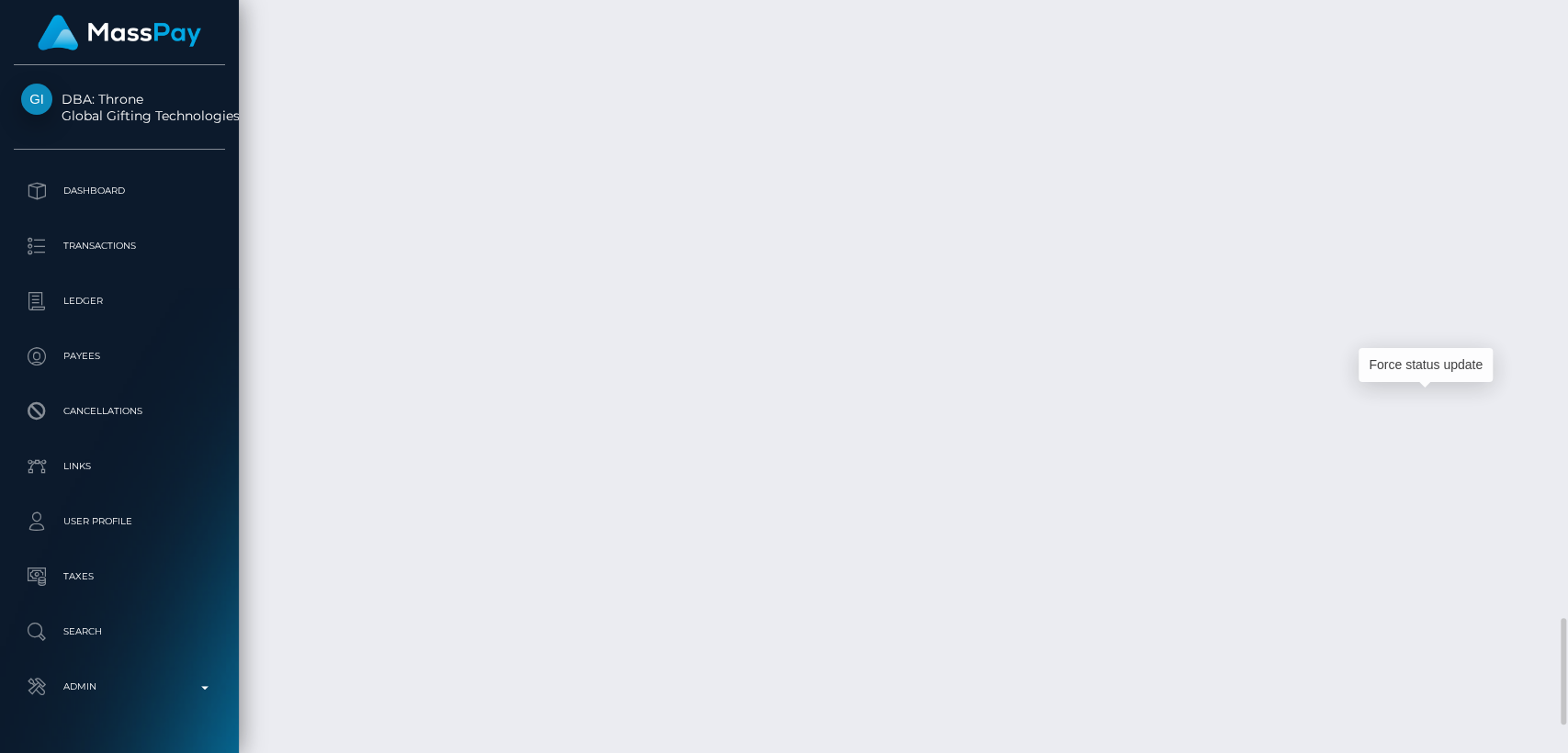
scroll to position [221, 406]
click at [1415, 359] on div "Force status update" at bounding box center [1426, 365] width 134 height 34
drag, startPoint x: 1339, startPoint y: 103, endPoint x: 1304, endPoint y: 103, distance: 35.0
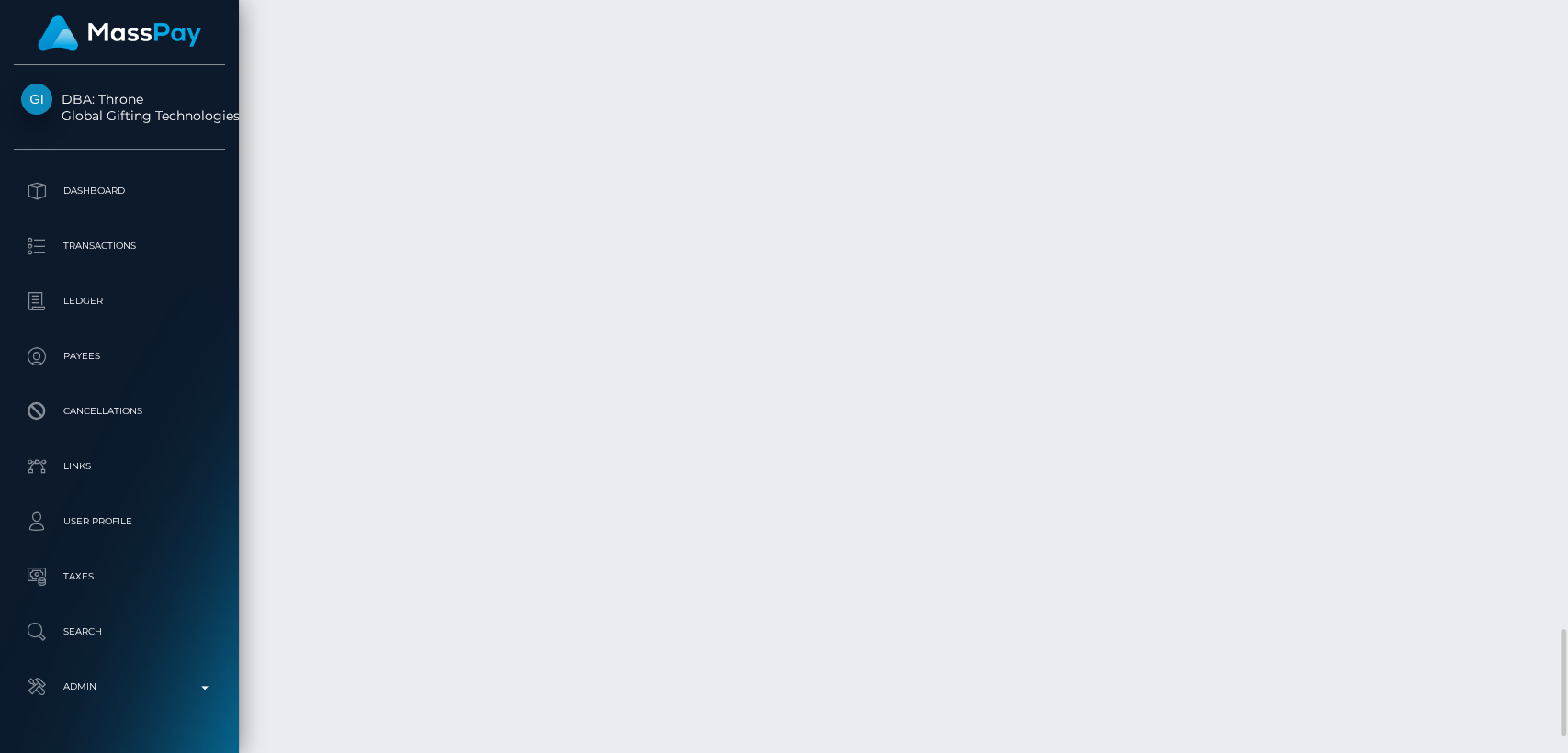
copy tr "September 3, 2025 12:39PM"
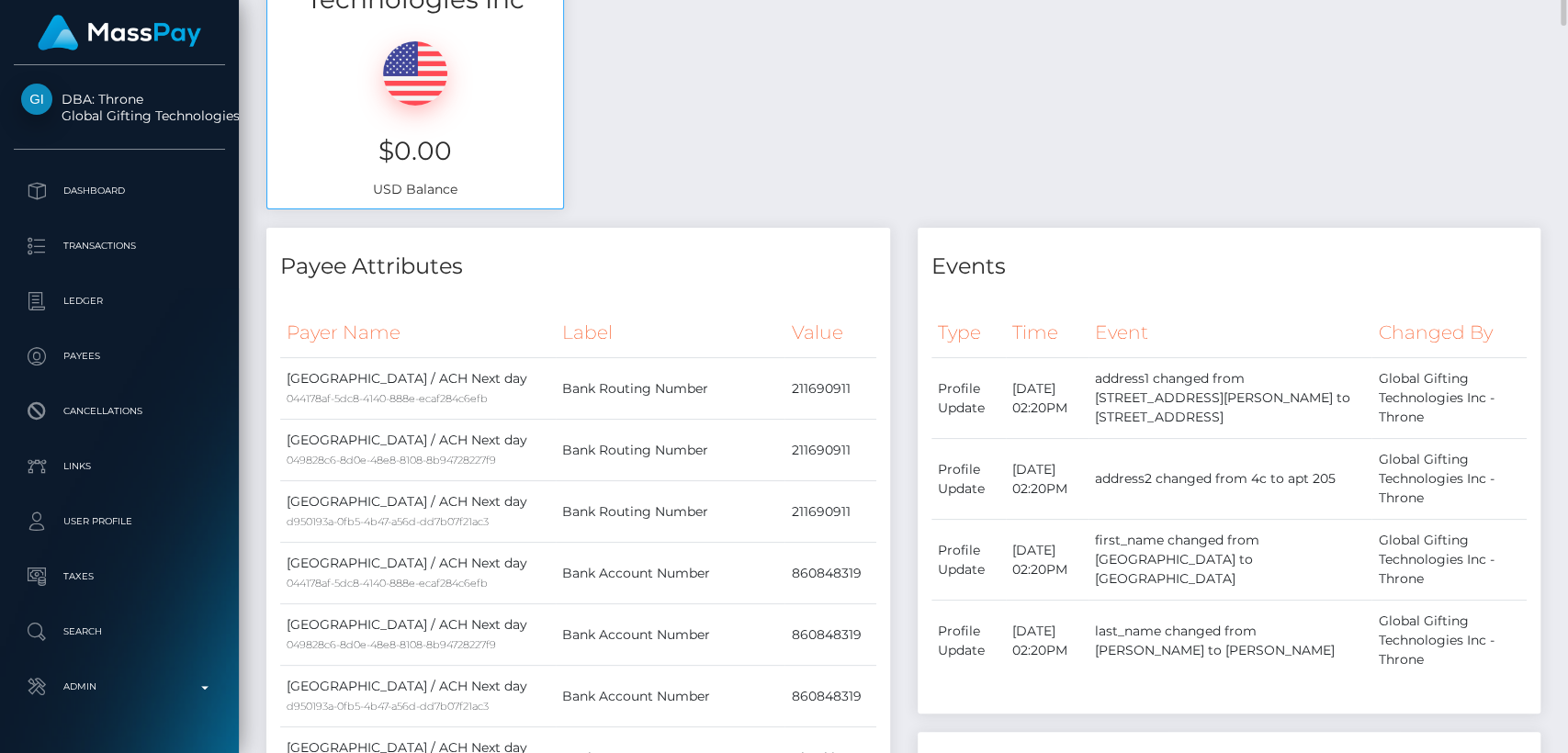
scroll to position [0, 0]
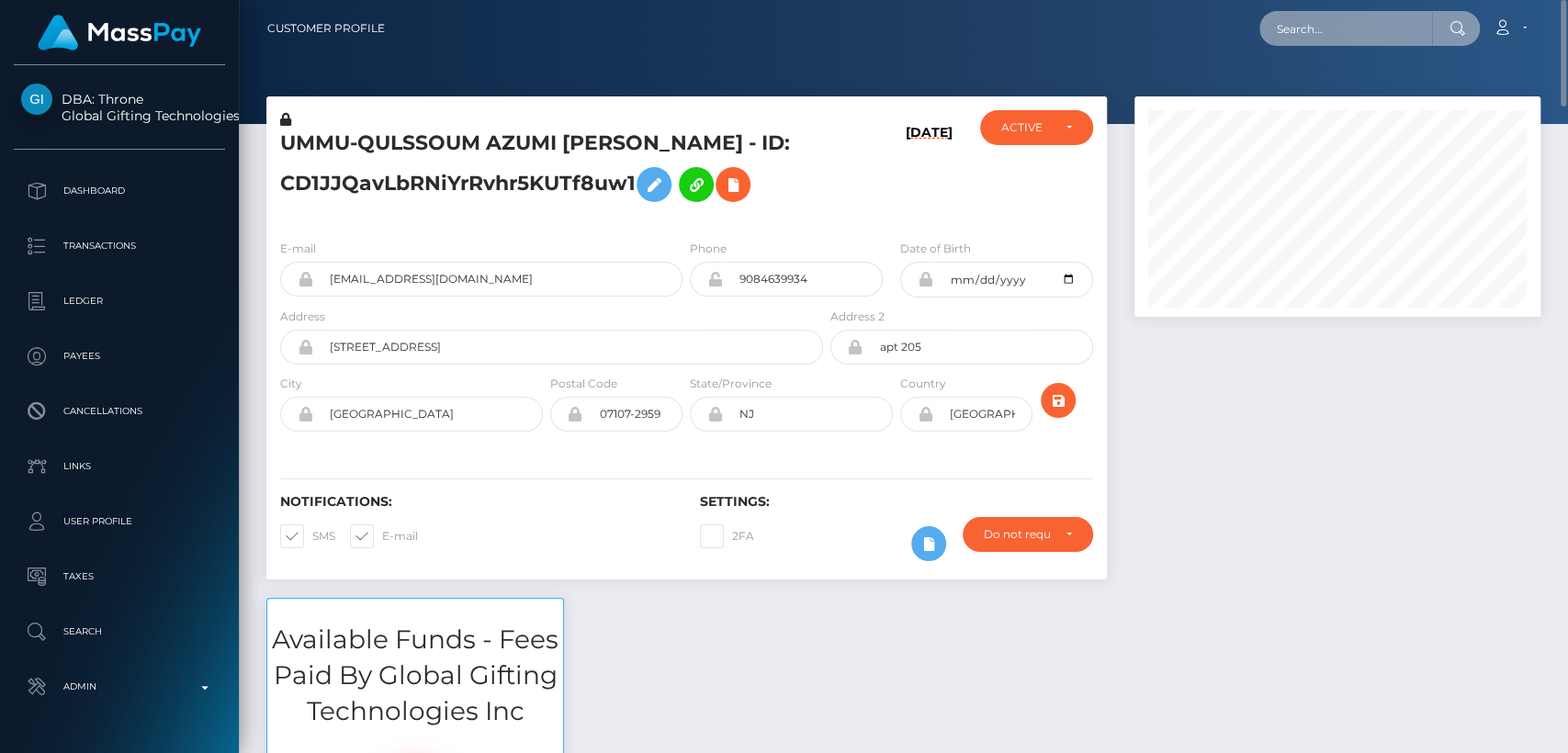
click at [1316, 42] on input "text" at bounding box center [1346, 29] width 173 height 35
paste input "jademerrittxx@icloud.com"
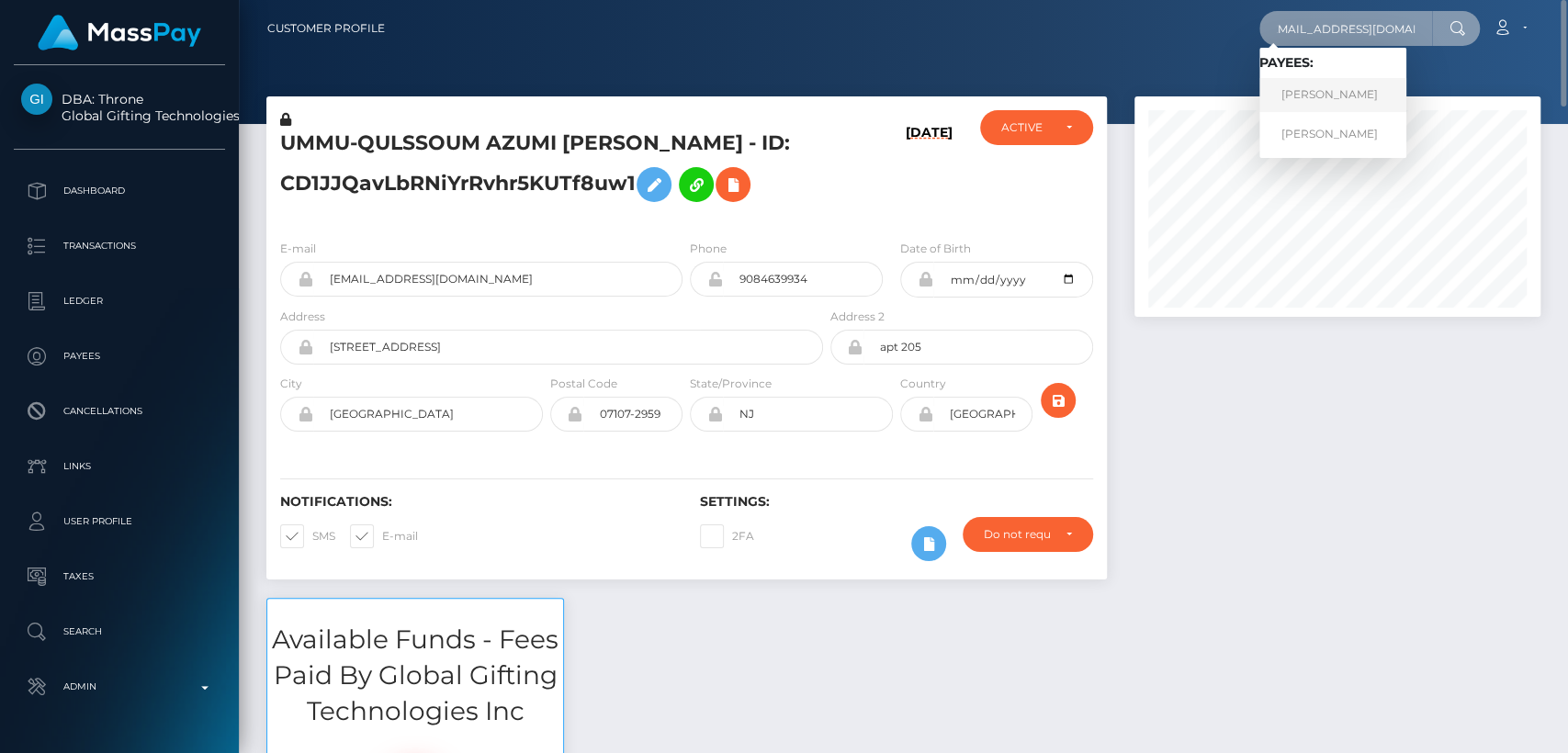
type input "jademerrittxx@icloud.com"
click at [1298, 93] on link "JADE MERRITT" at bounding box center [1333, 95] width 147 height 34
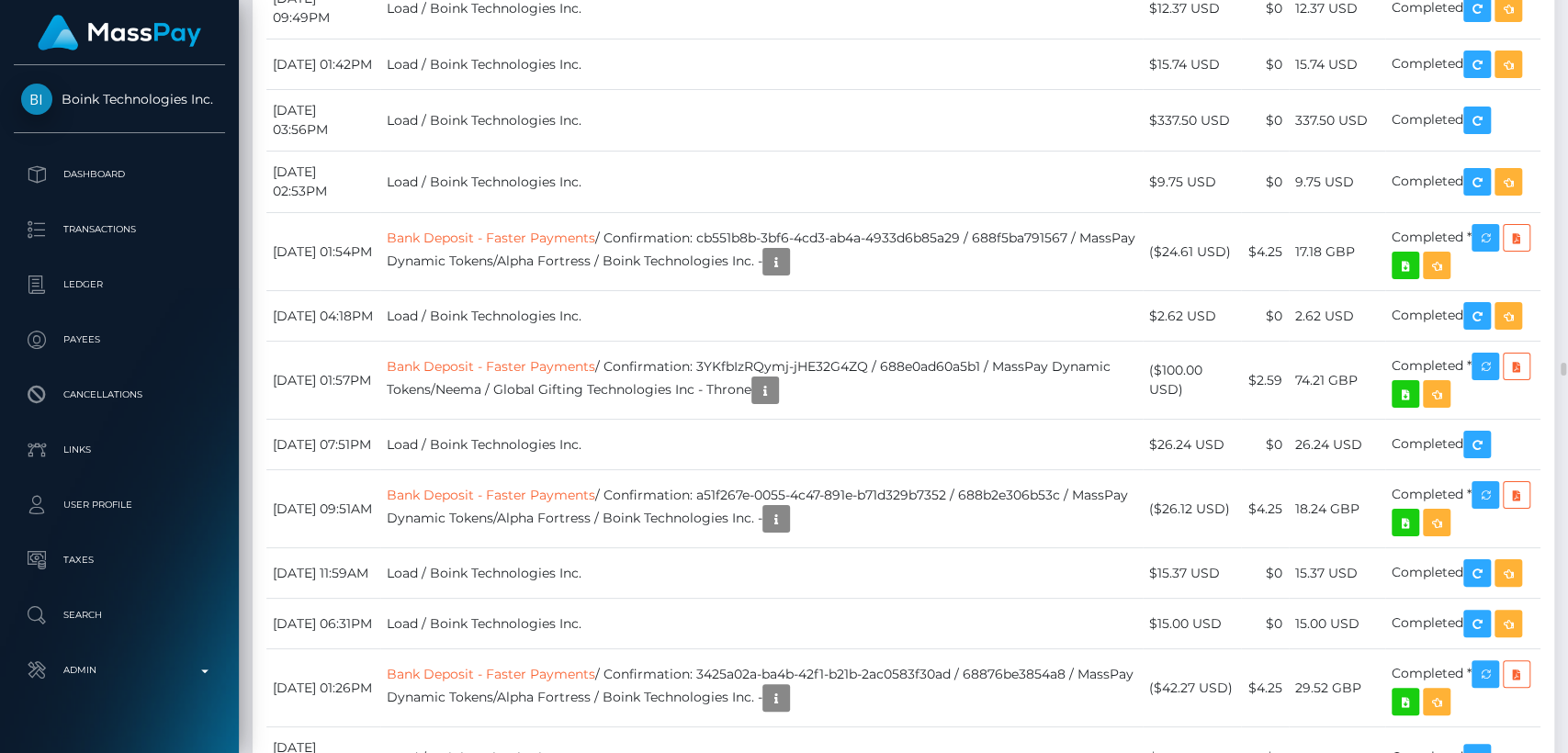
scroll to position [21338, 0]
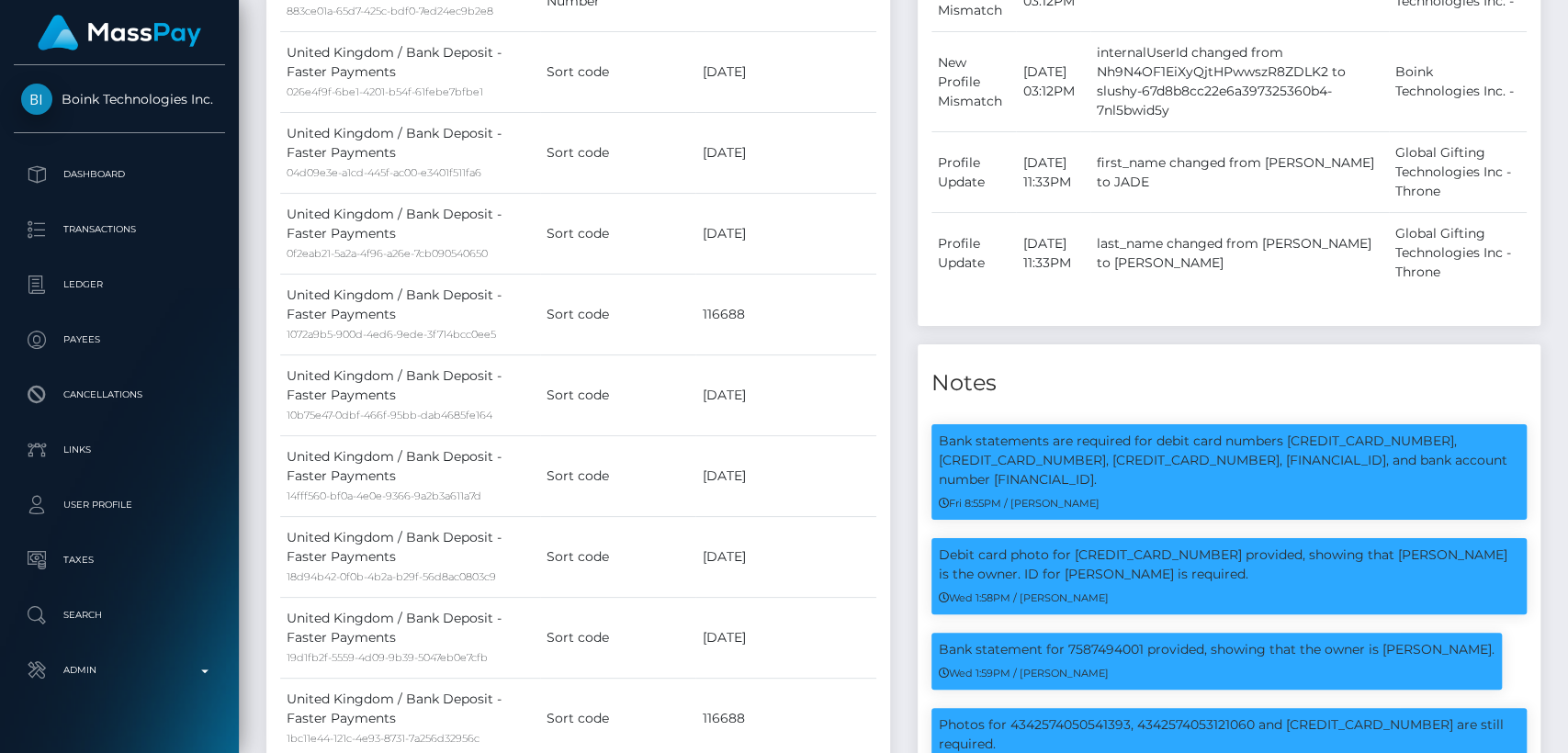
scroll to position [0, 0]
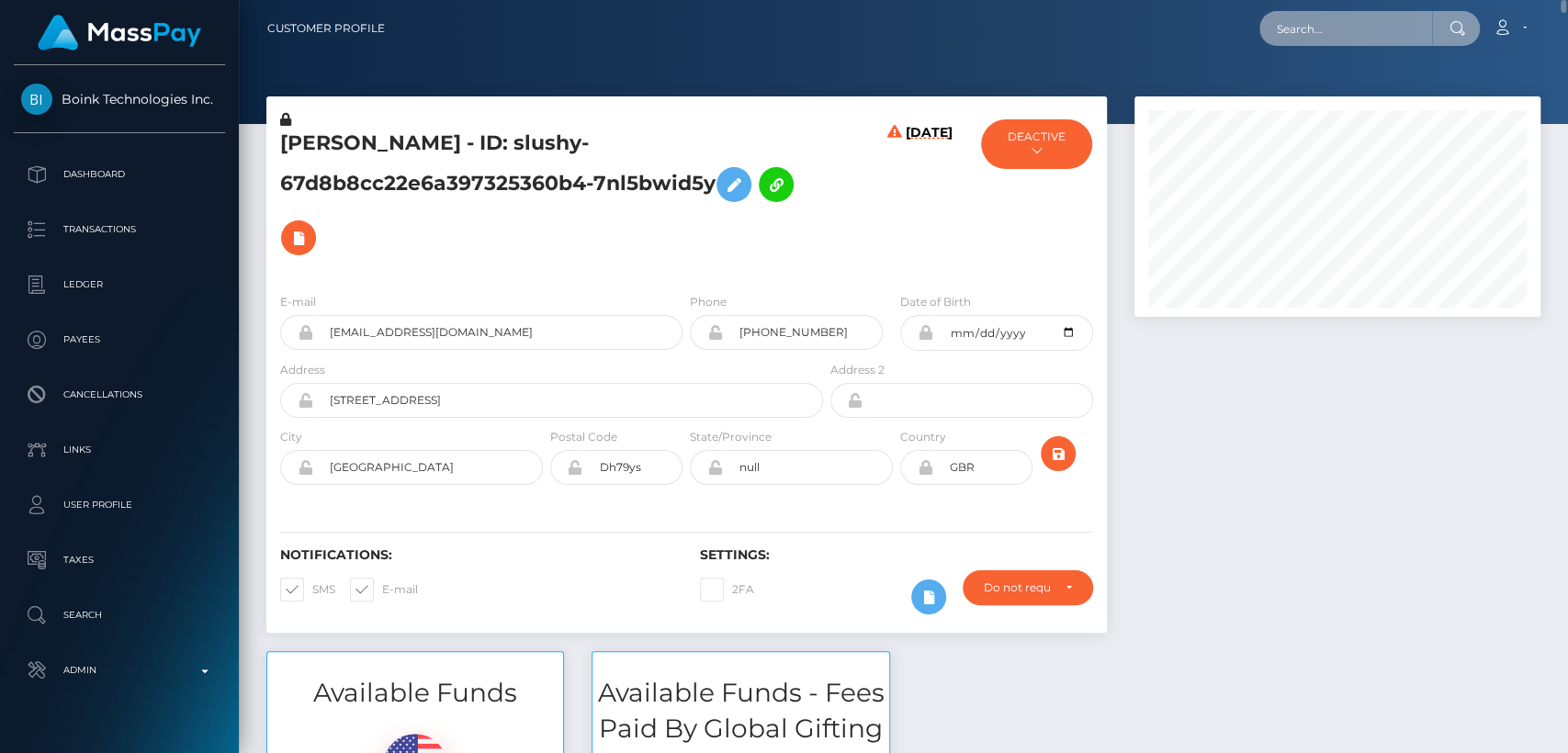
click at [1331, 29] on input "text" at bounding box center [1346, 29] width 173 height 35
paste input "kevin.stelter92@icloud.com"
click at [1360, 32] on input "kevin.stelter92@icloud.com" at bounding box center [1346, 29] width 173 height 35
paste input "courtniework21@gmail"
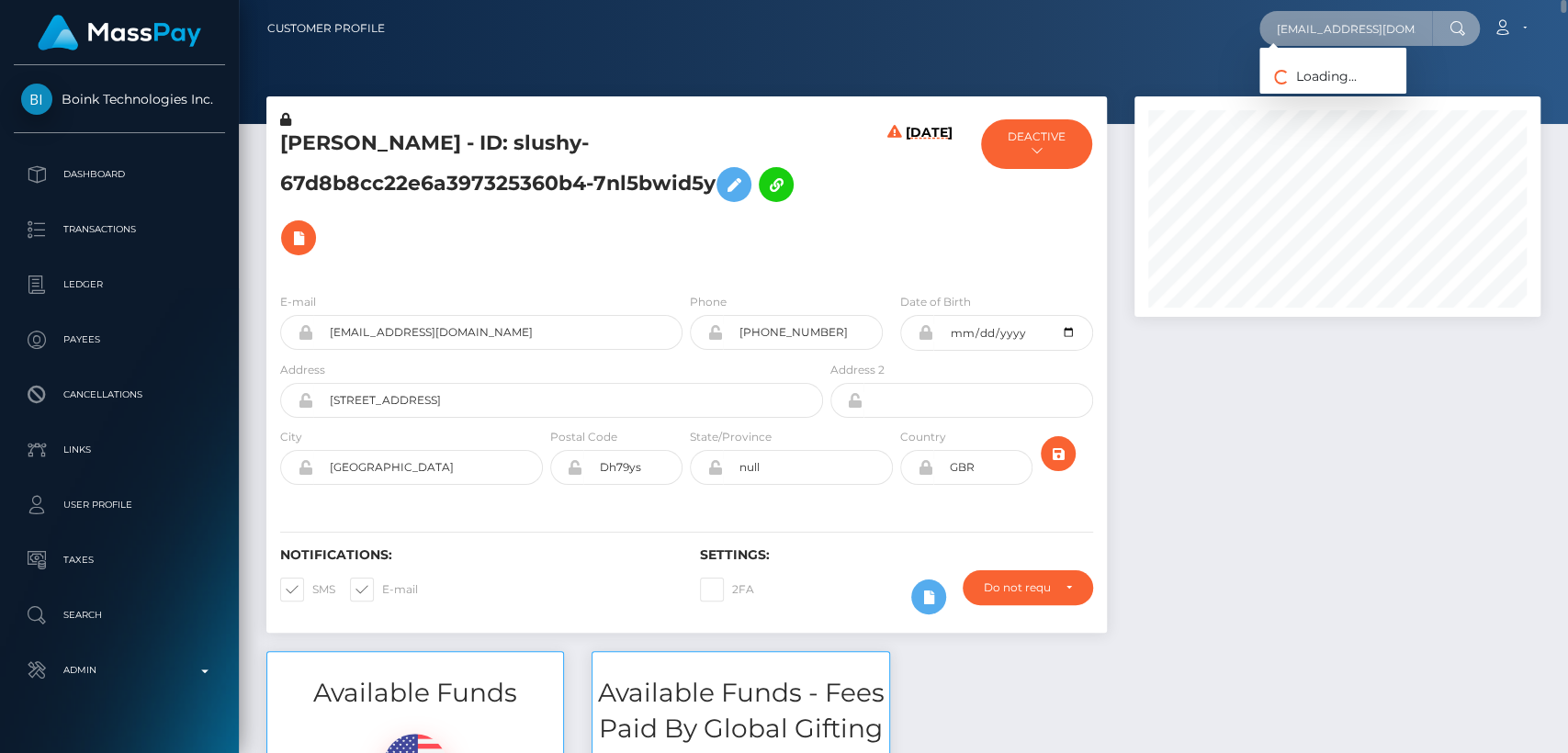
scroll to position [0, 18]
type input "courtniework21@gmail.com"
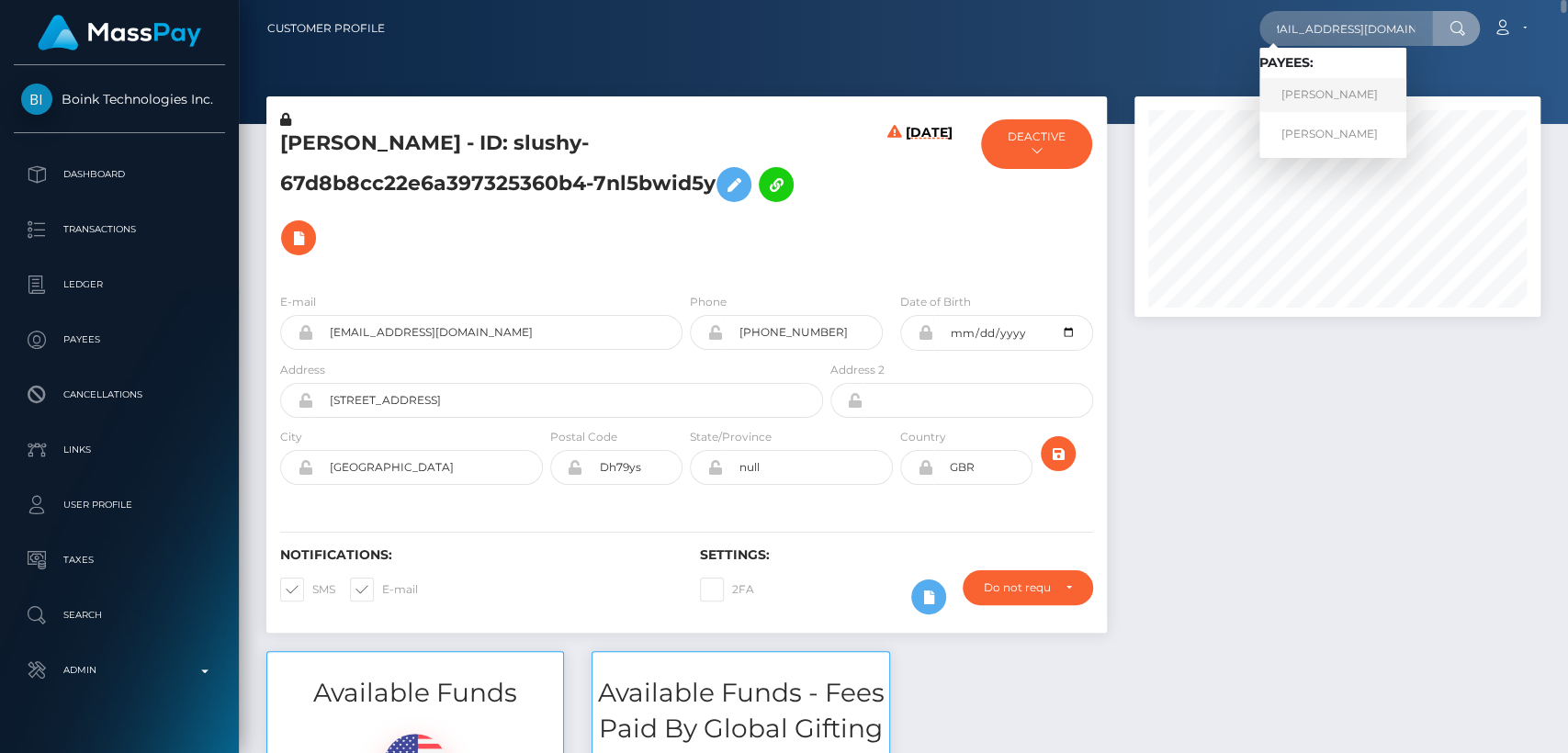
scroll to position [0, 0]
click at [1355, 104] on link "Courtnie L Pelayo" at bounding box center [1333, 95] width 147 height 34
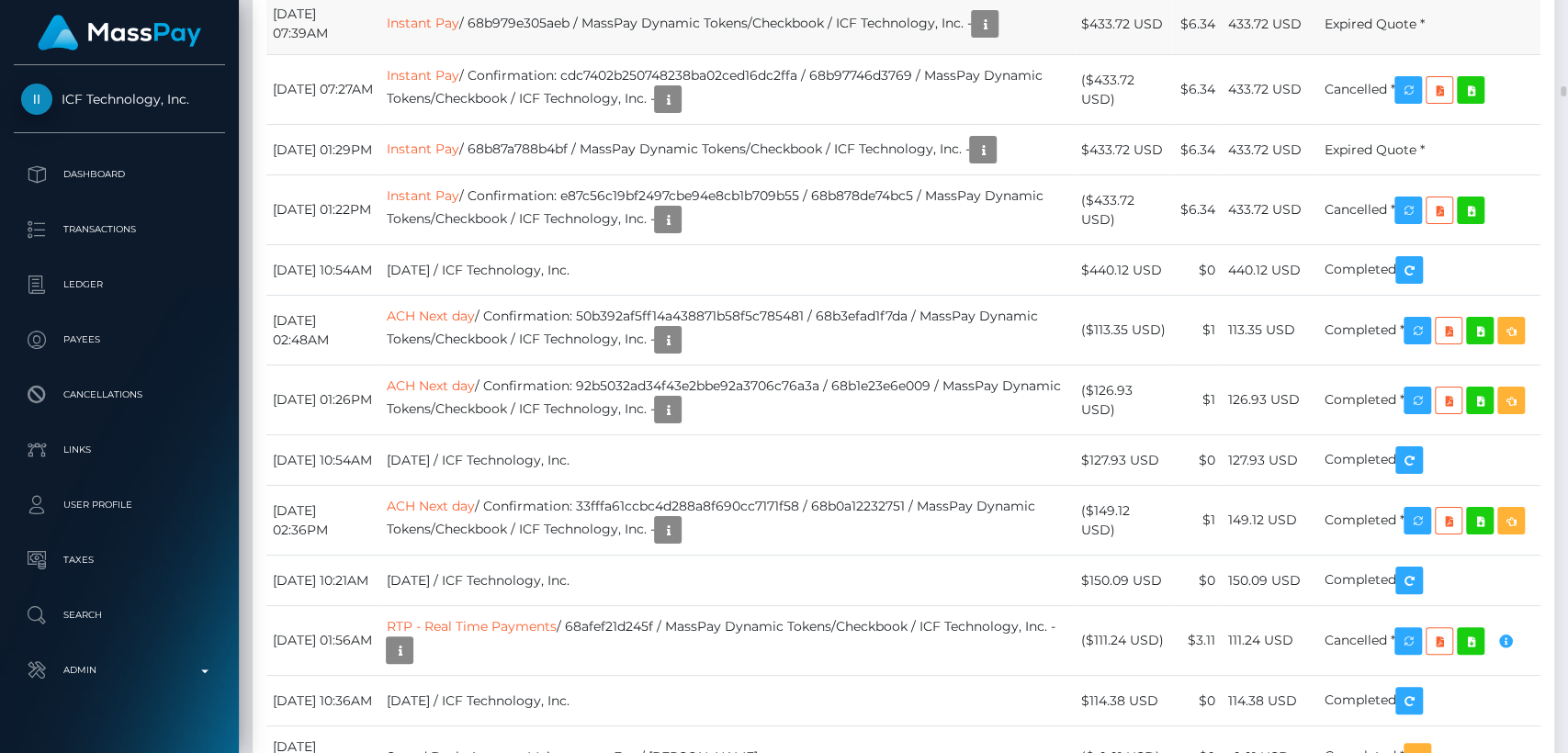
scroll to position [221, 406]
drag, startPoint x: 1460, startPoint y: 423, endPoint x: 1479, endPoint y: 348, distance: 77.4
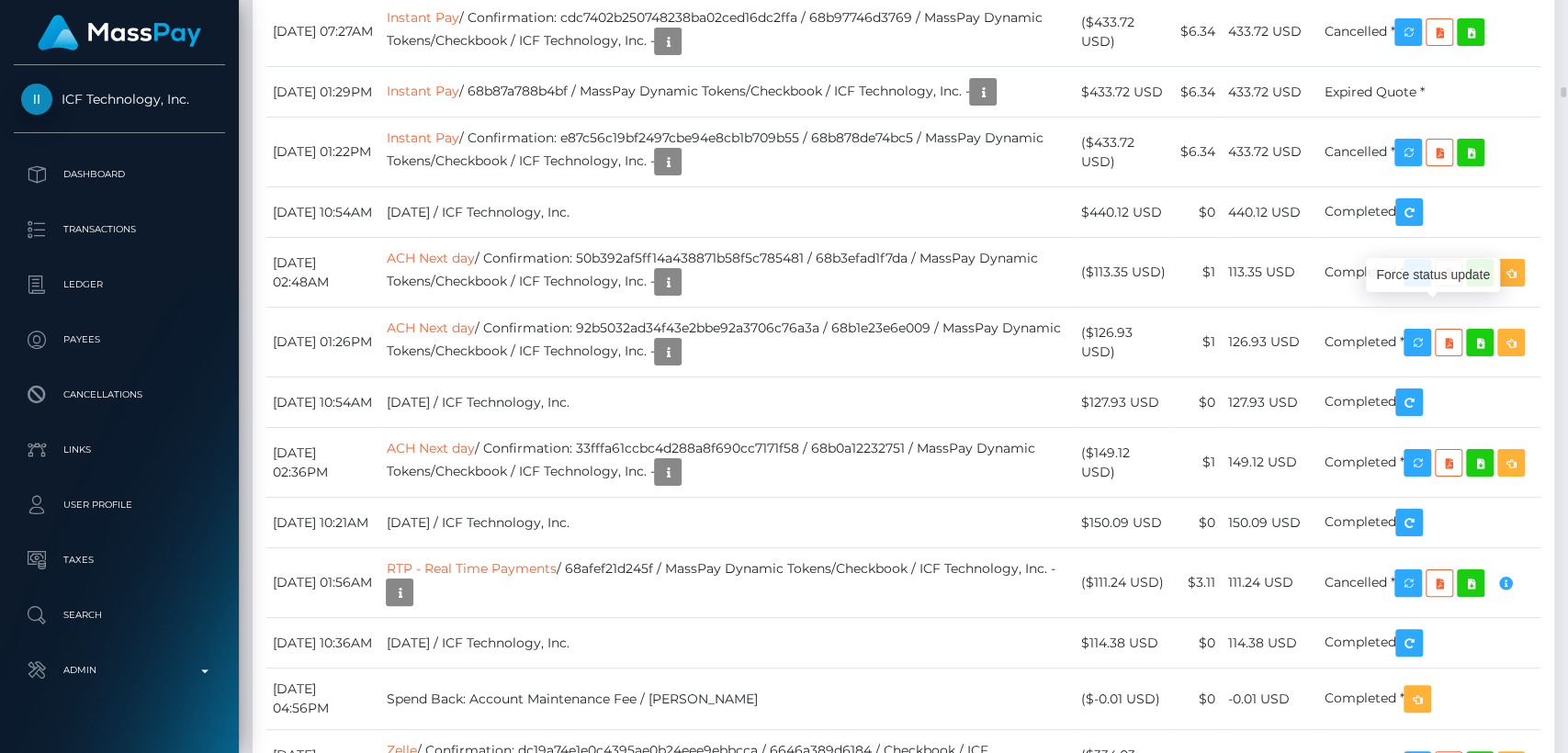
click at [1432, 272] on div "Force status update" at bounding box center [1433, 275] width 134 height 34
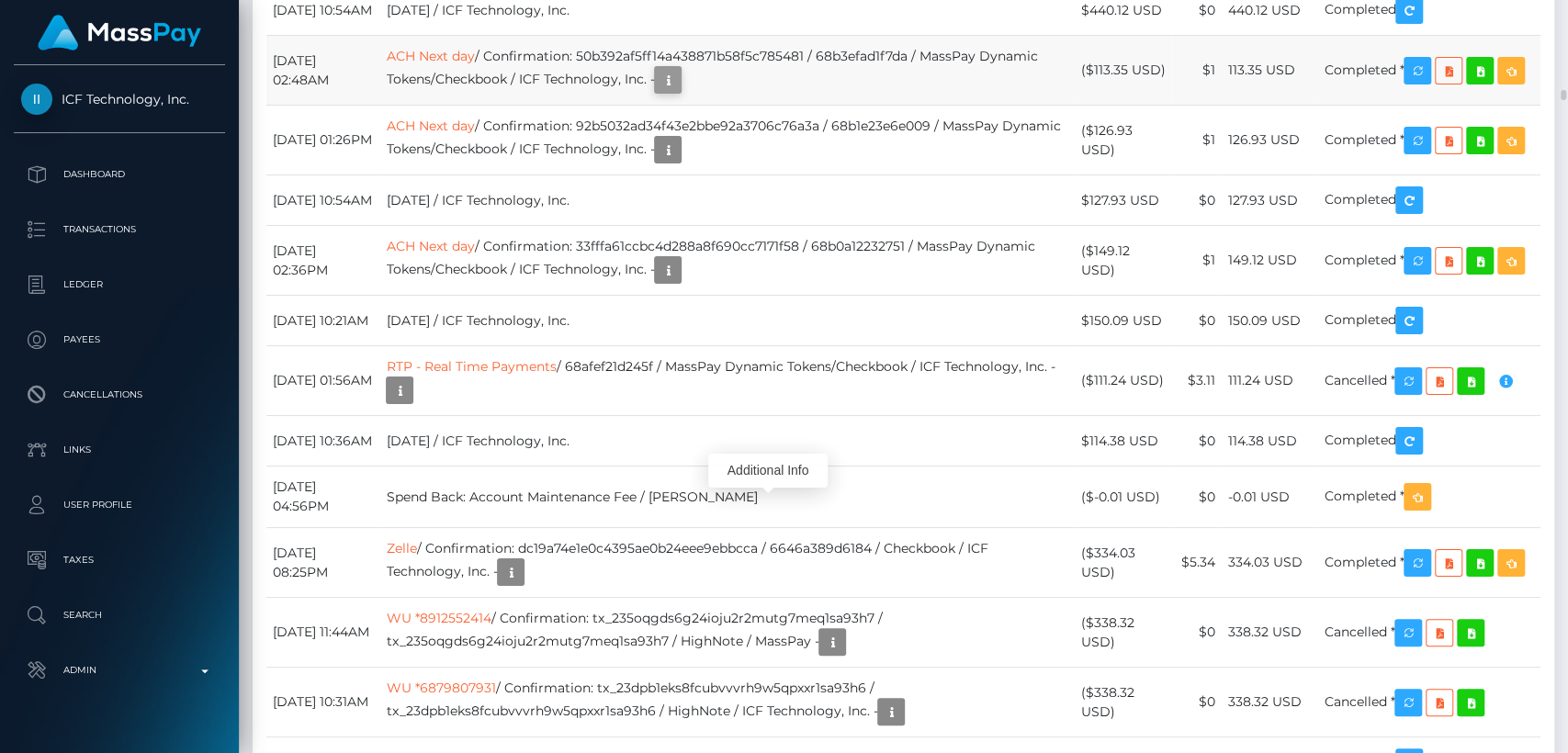
click at [678, 92] on icon "button" at bounding box center [667, 80] width 22 height 23
click at [733, 463] on div "Additional Info" at bounding box center [767, 471] width 119 height 34
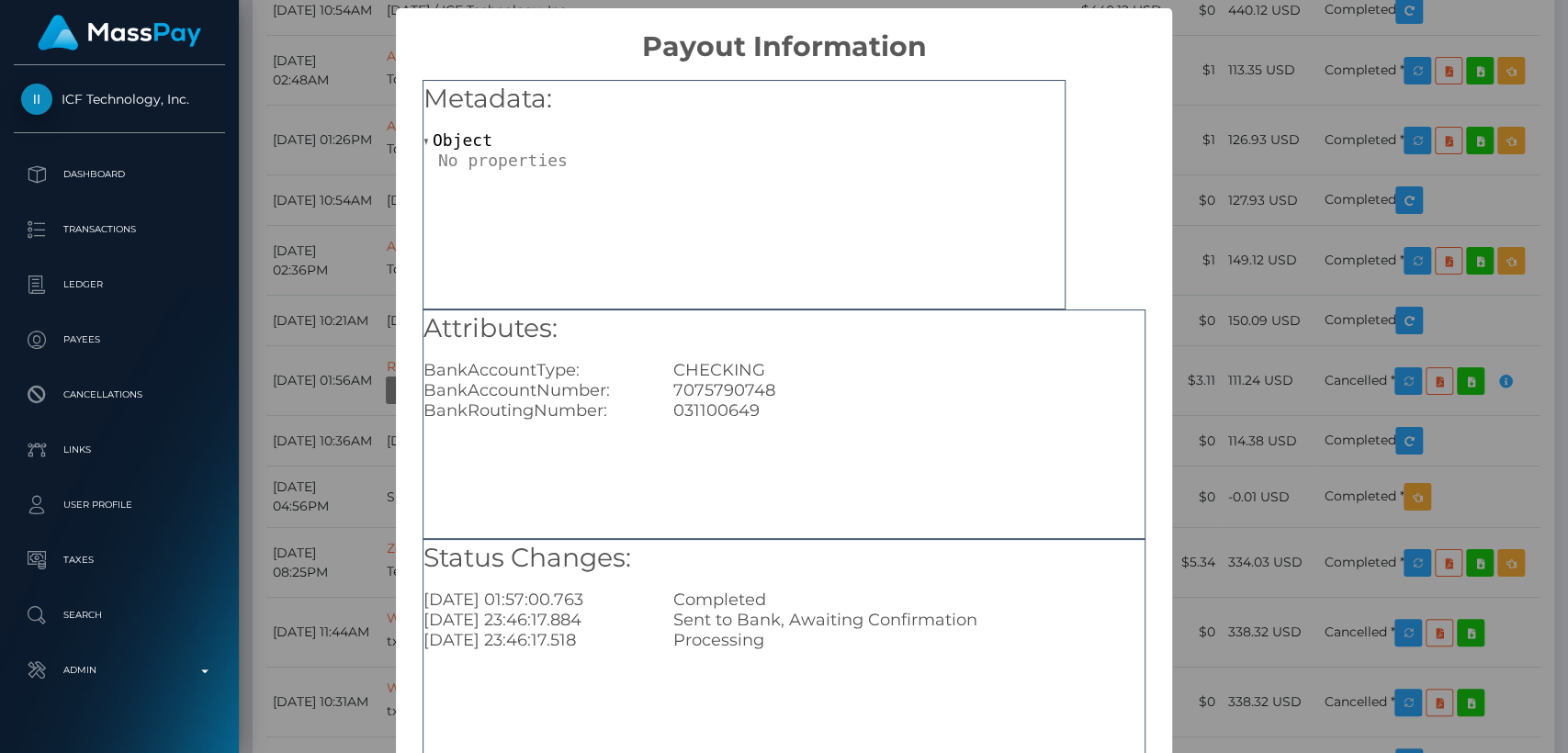
click at [1290, 85] on div "× Payout Information Metadata: Object Attributes: BankAccountType: CHECKING Ban…" at bounding box center [784, 376] width 1568 height 753
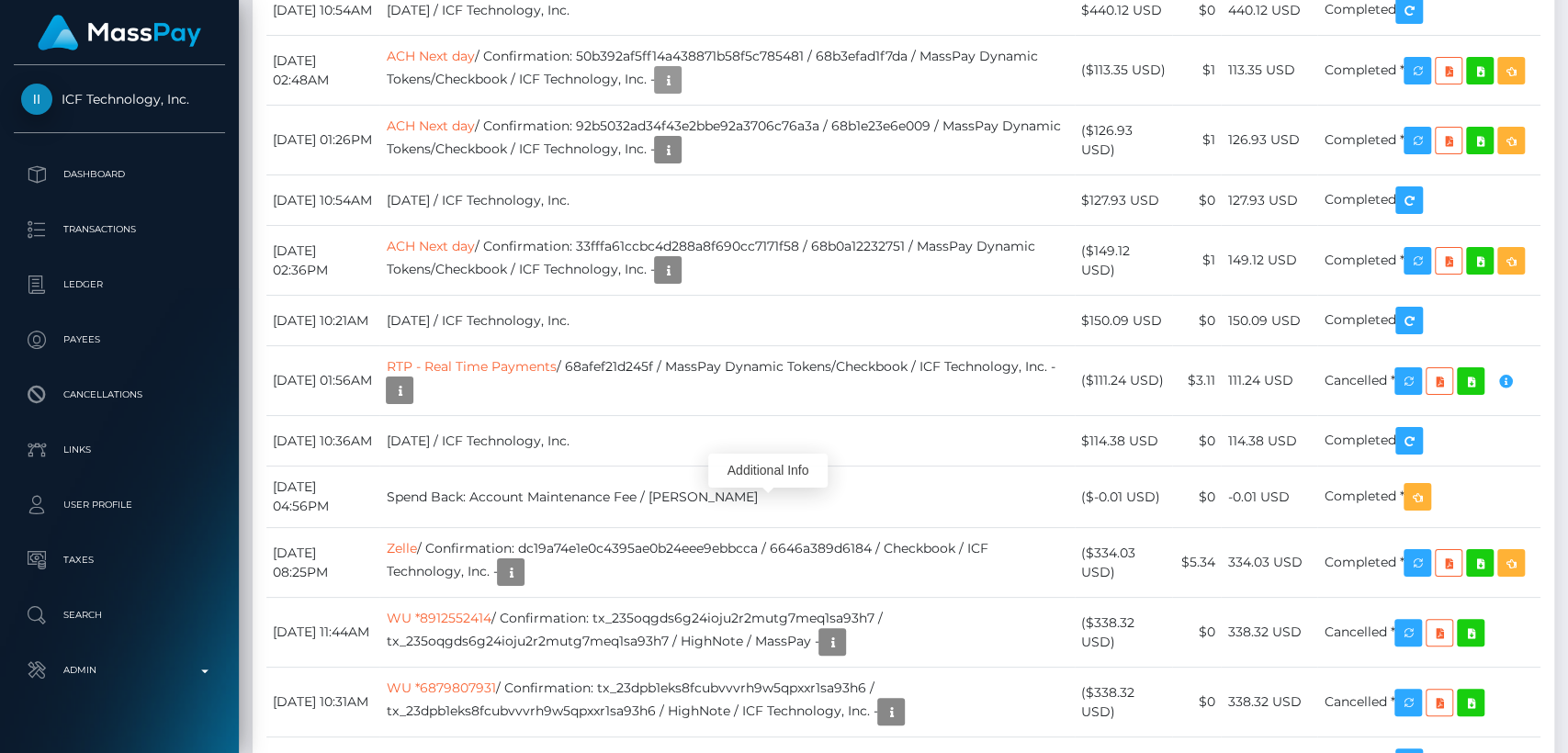
scroll to position [0, 0]
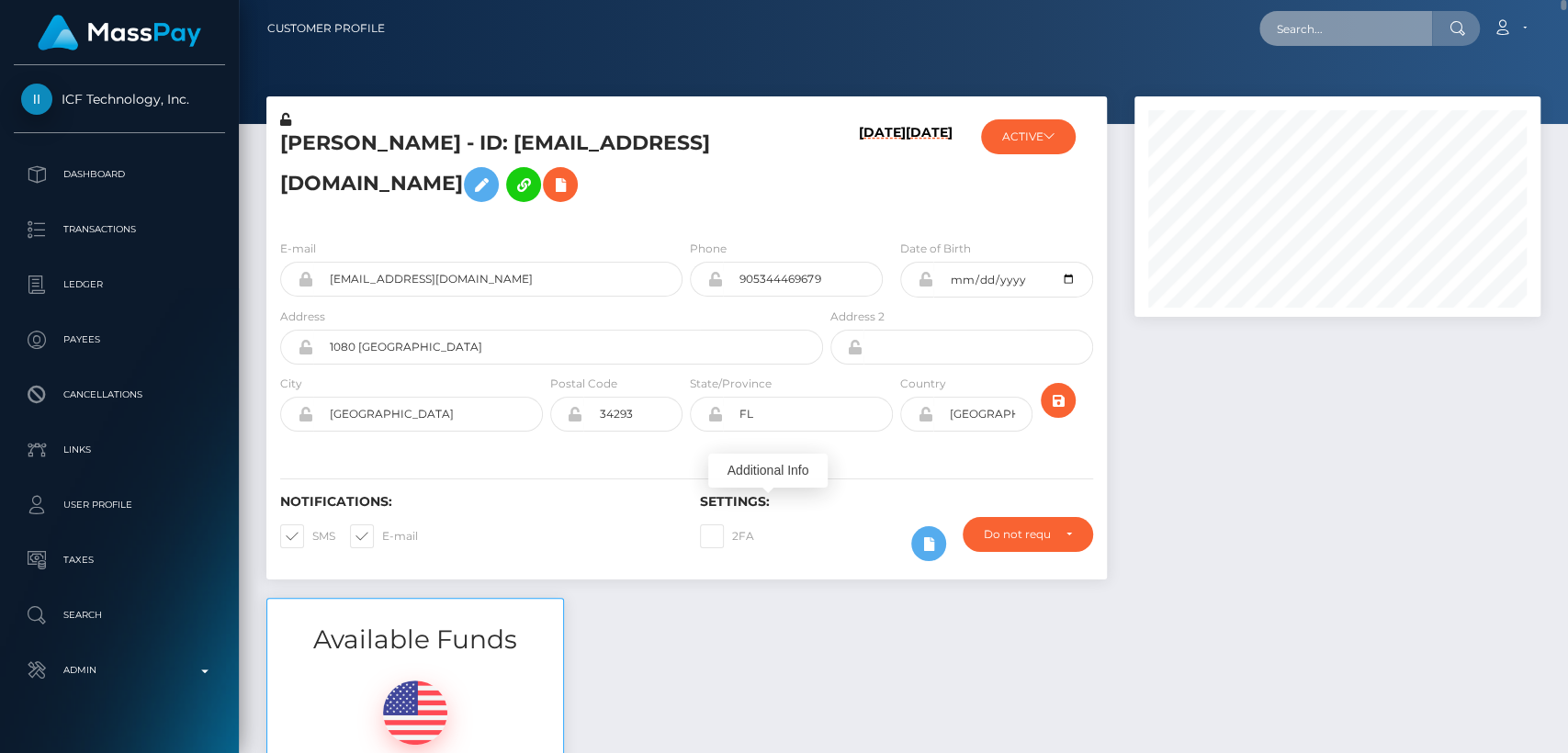
click at [1352, 28] on input "text" at bounding box center [1346, 29] width 173 height 35
paste input "jademerrittxx@icloud.com"
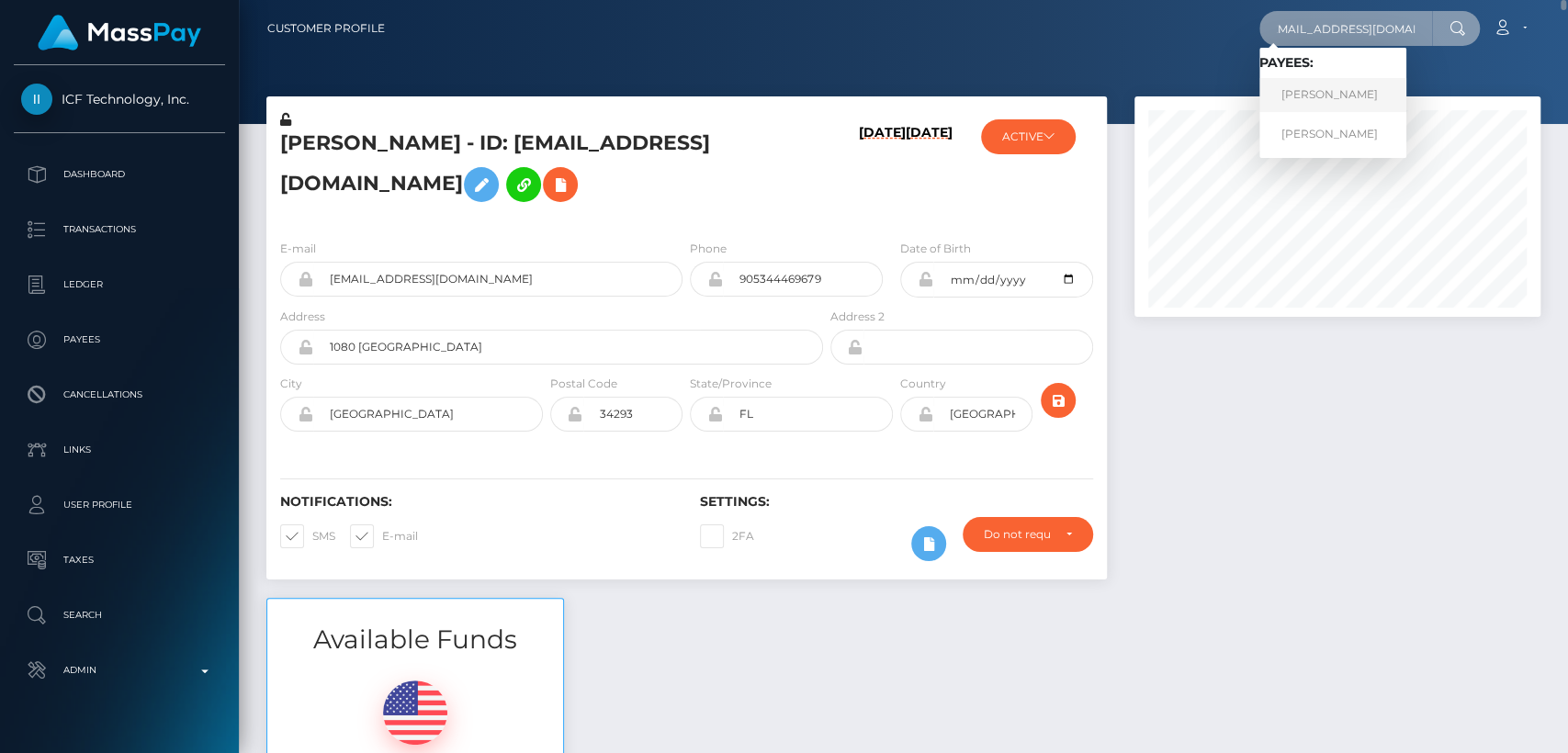
type input "jademerrittxx@icloud.com"
click at [1315, 96] on link "JADE MERRITT" at bounding box center [1333, 95] width 147 height 34
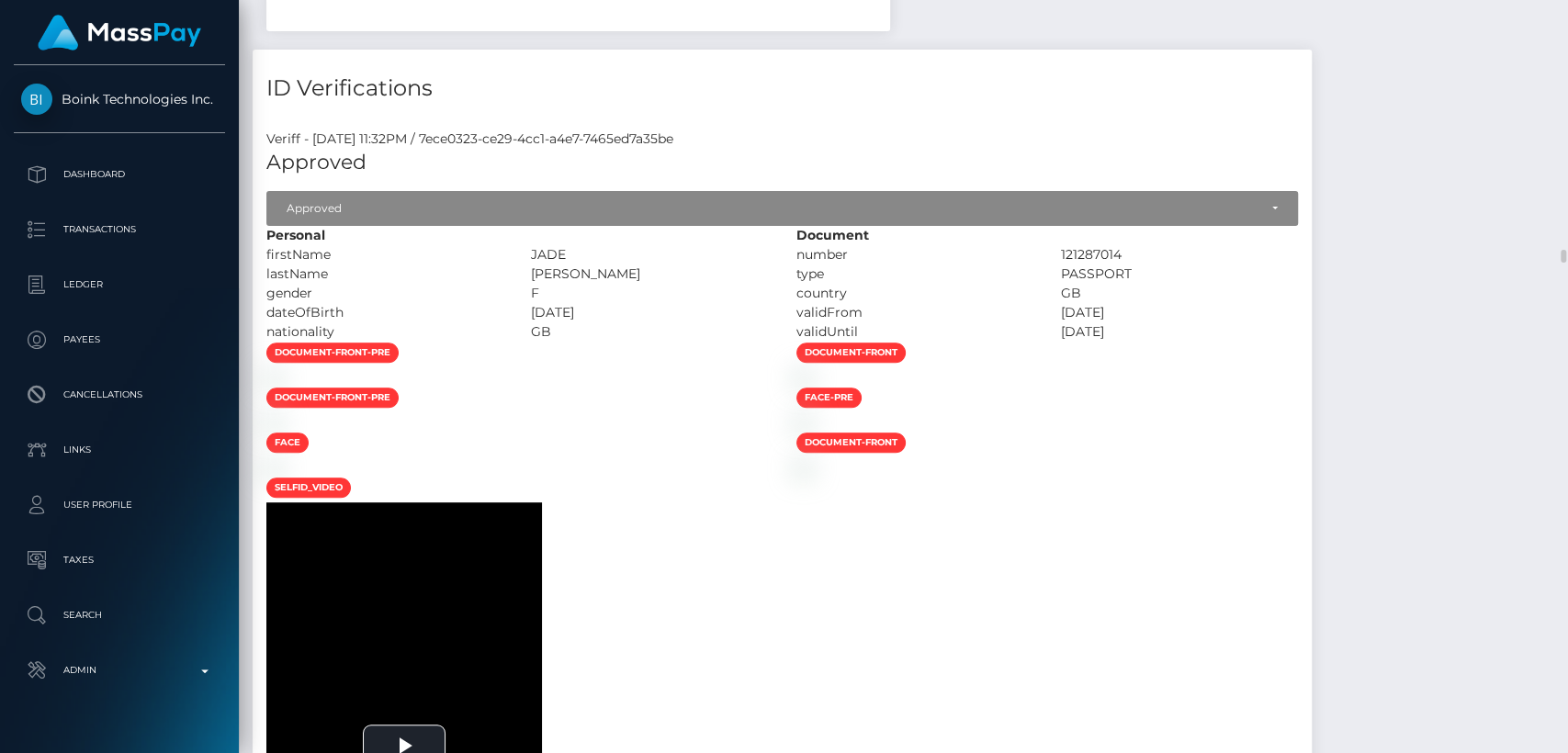
scroll to position [14566, 0]
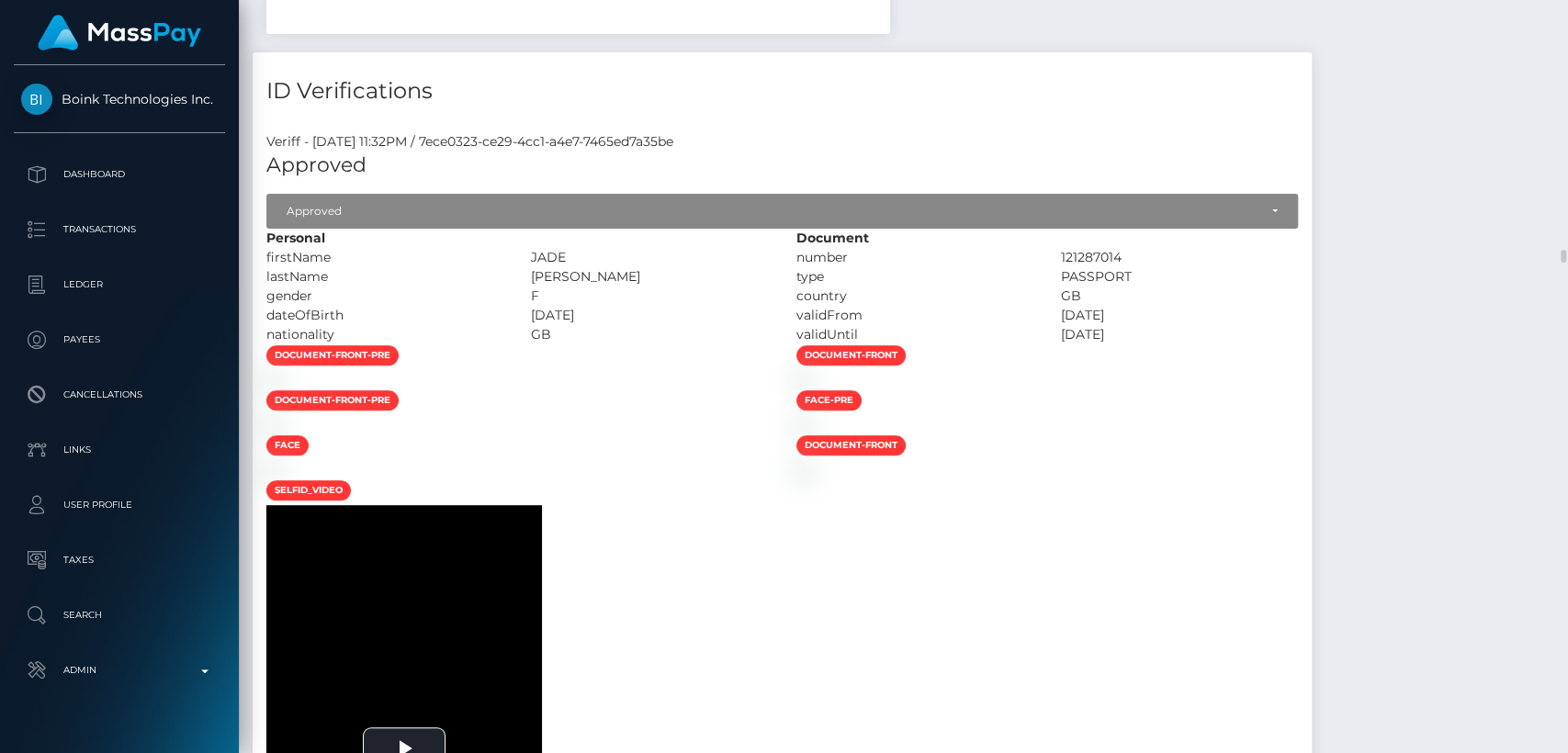
click at [281, 388] on img at bounding box center [274, 381] width 15 height 15
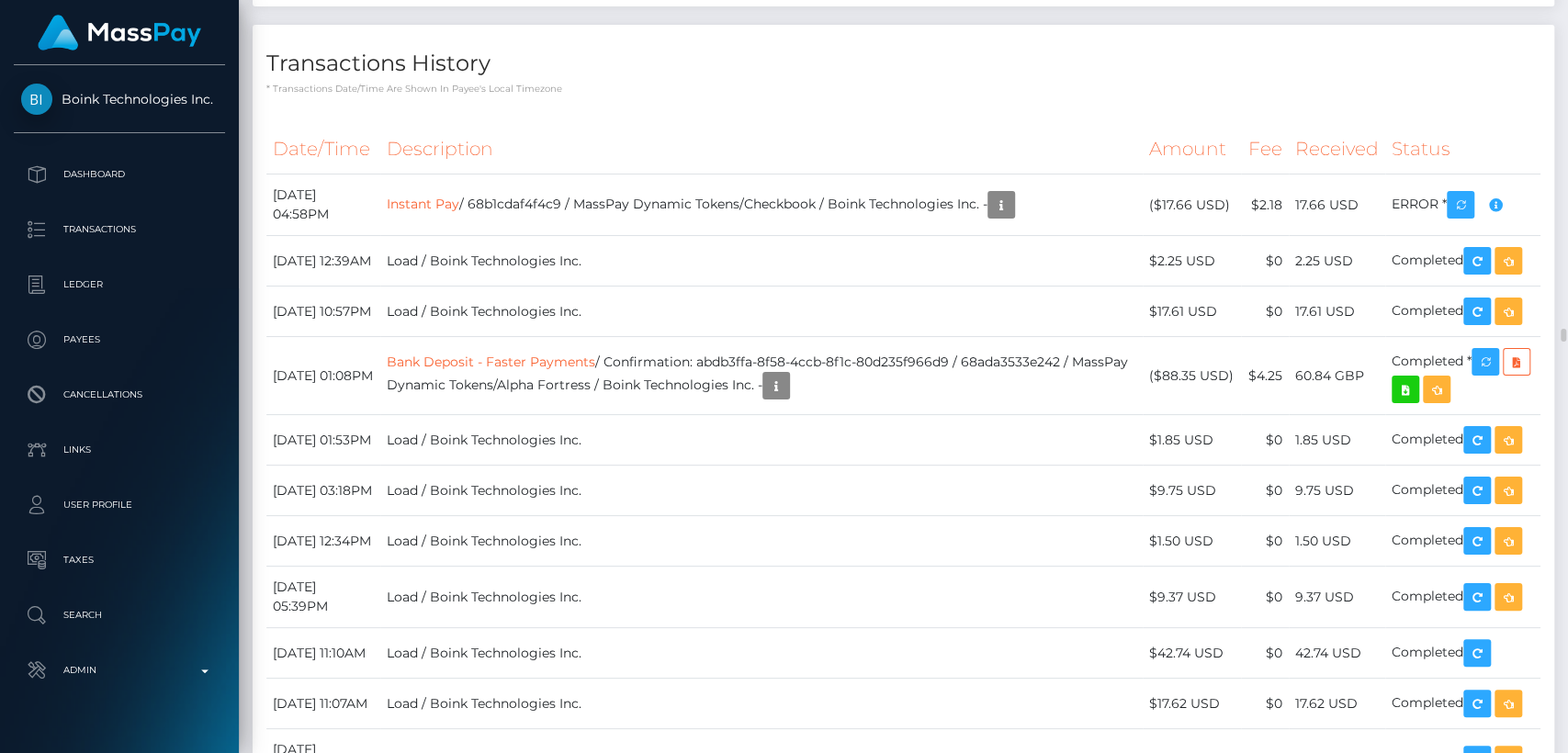
scroll to position [18865, 0]
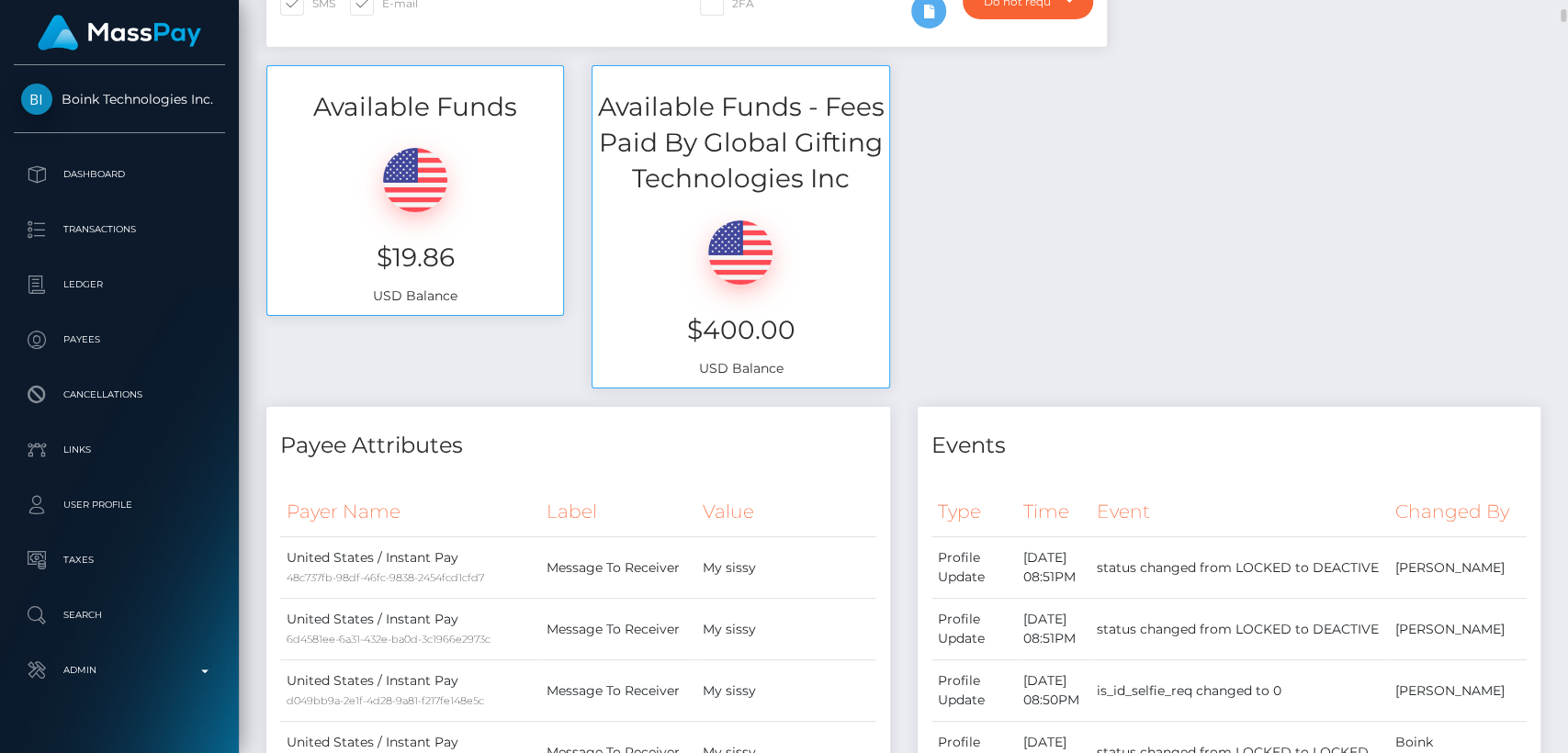
scroll to position [0, 0]
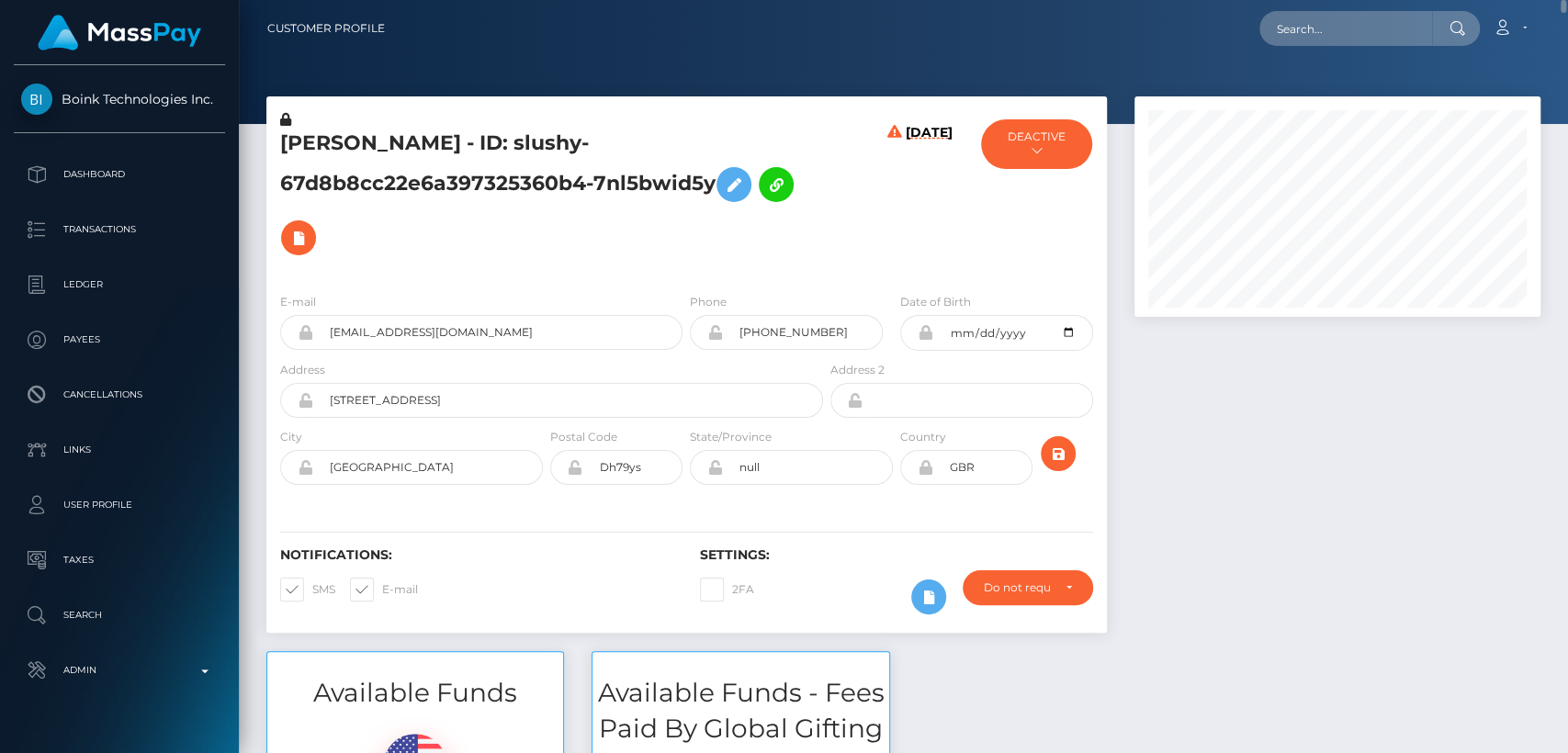
click at [324, 137] on h5 "JADE MERRITT - ID: slushy-67d8b8cc22e6a397325360b4-7nl5bwid5y" at bounding box center [547, 197] width 533 height 135
copy h5 "JADE"
click at [1297, 20] on input "text" at bounding box center [1346, 29] width 173 height 35
paste input "will.it.systems@gmail.com"
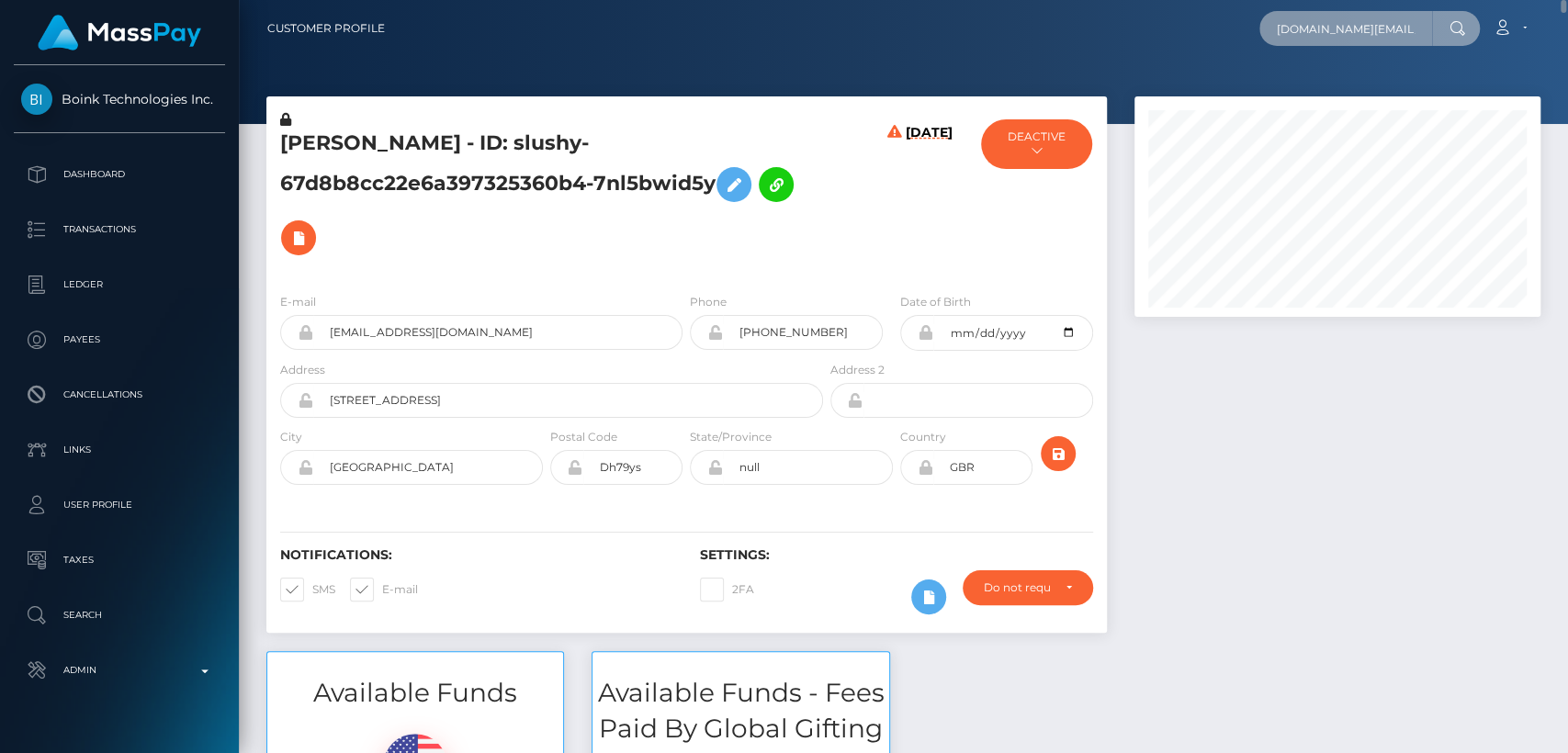
scroll to position [0, 9]
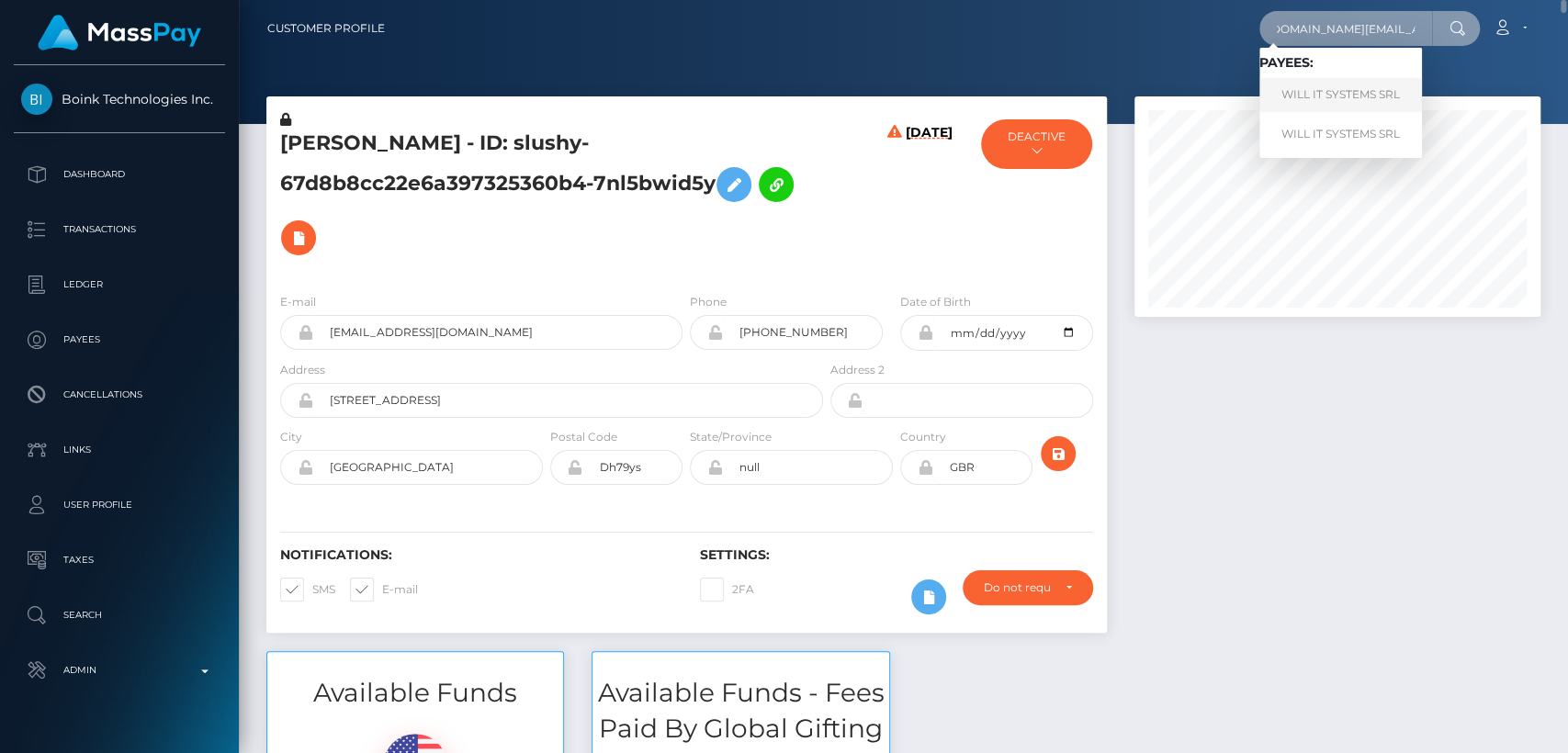
type input "will.it.systems@gmail.com"
click at [1308, 97] on link "WILL IT SYSTEMS SRL" at bounding box center [1340, 95] width 163 height 34
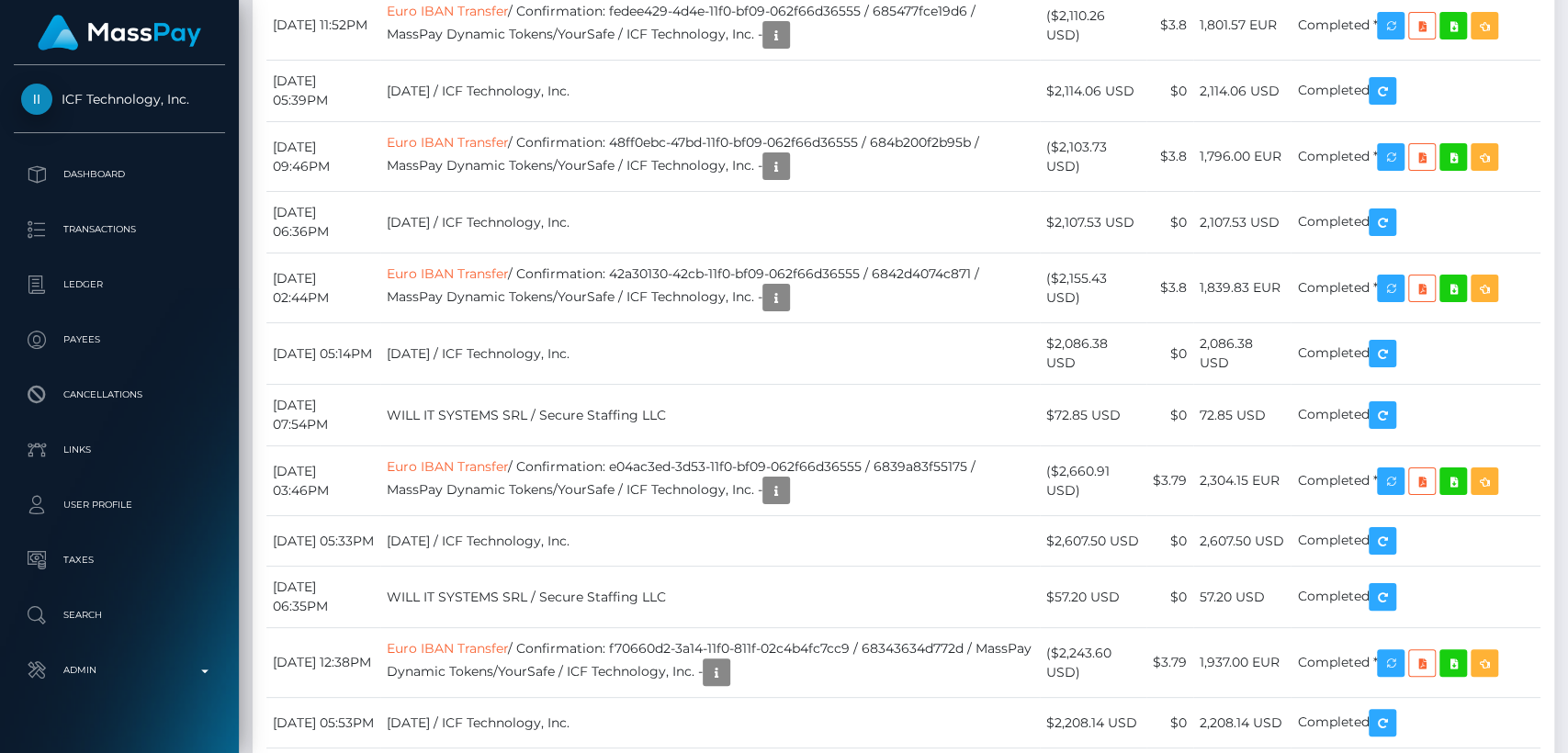
scroll to position [221, 406]
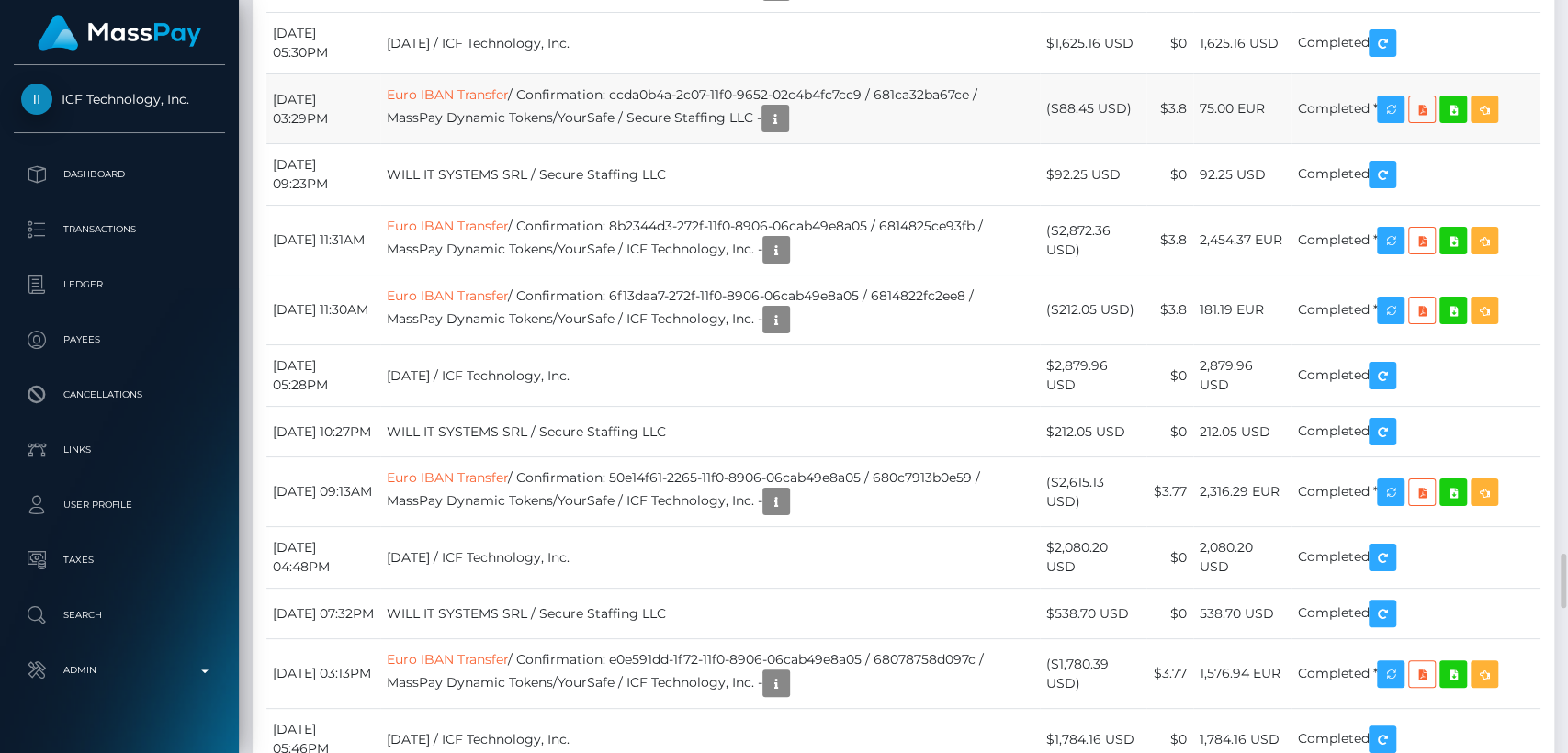
click at [446, 144] on td "Euro IBAN Transfer / Confirmation: ccda0b4a-2c07-11f0-9652-02c4b4fc7cc9 / 681ca…" at bounding box center [710, 109] width 659 height 70
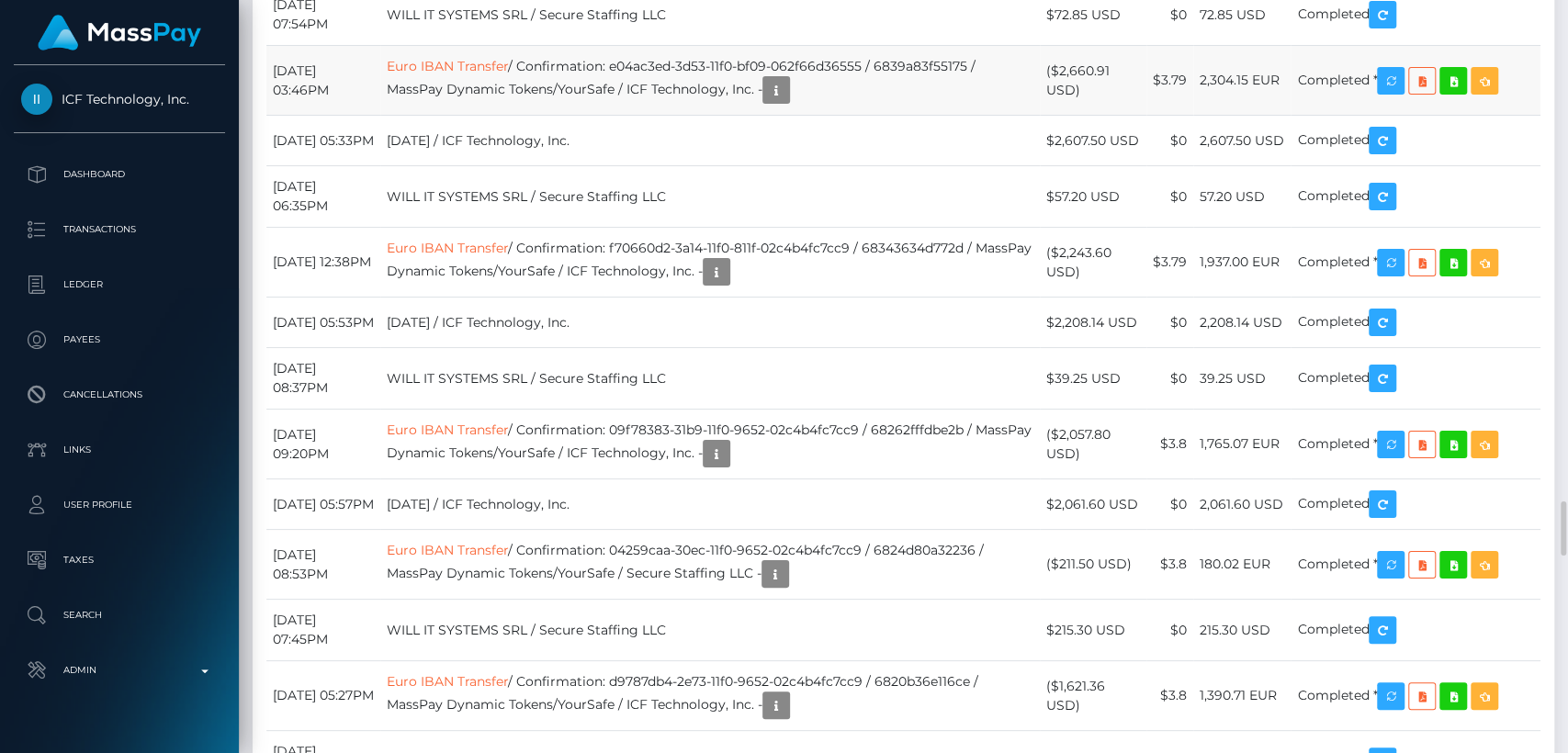
click at [446, 116] on td "Euro IBAN Transfer / Confirmation: e04ac3ed-3d53-11f0-bf09-062f66d36555 / 6839a…" at bounding box center [710, 81] width 659 height 70
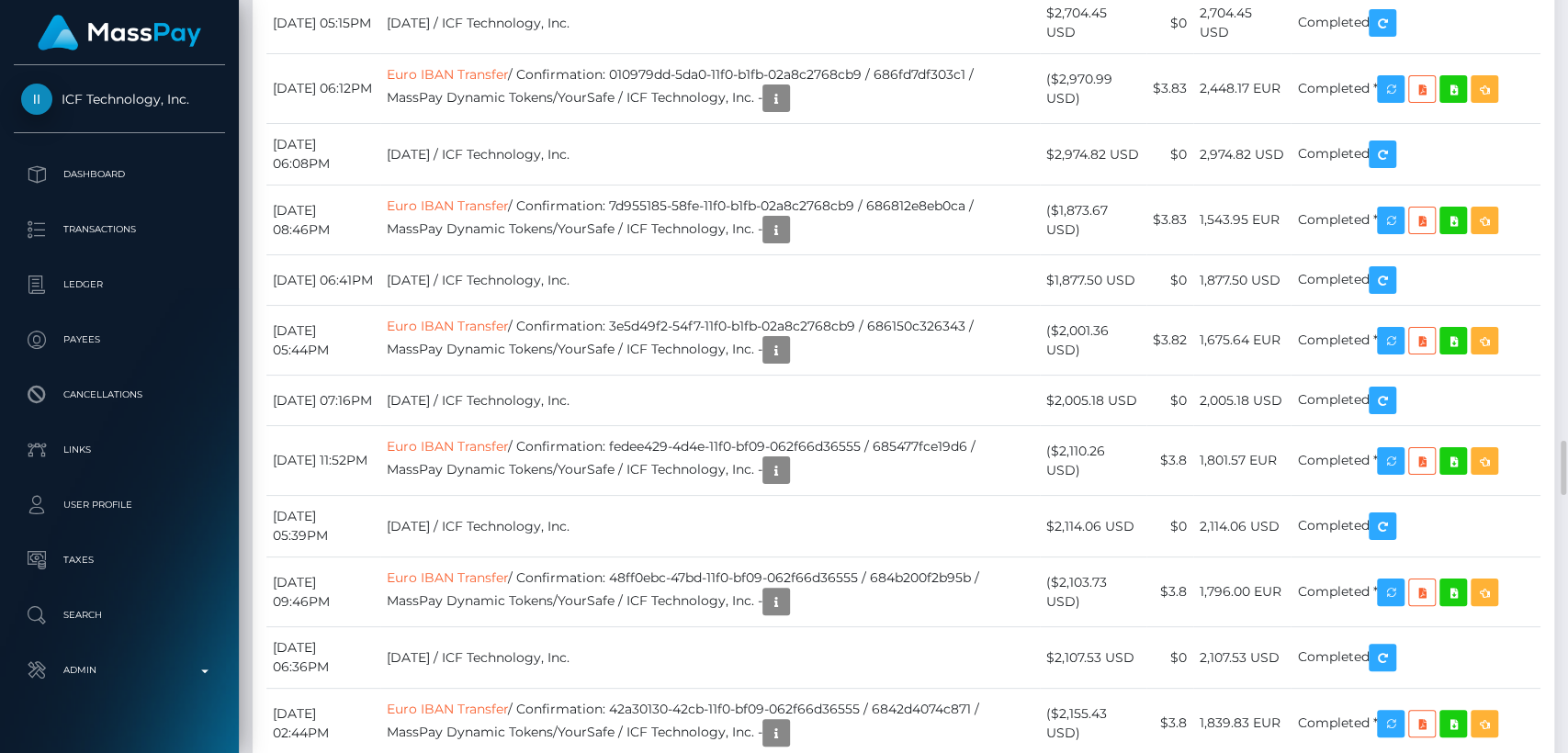
click at [446, 124] on td "Euro IBAN Transfer / Confirmation: 010979dd-5da0-11f0-b1fb-02a8c2768cb9 / 686fd…" at bounding box center [710, 89] width 659 height 70
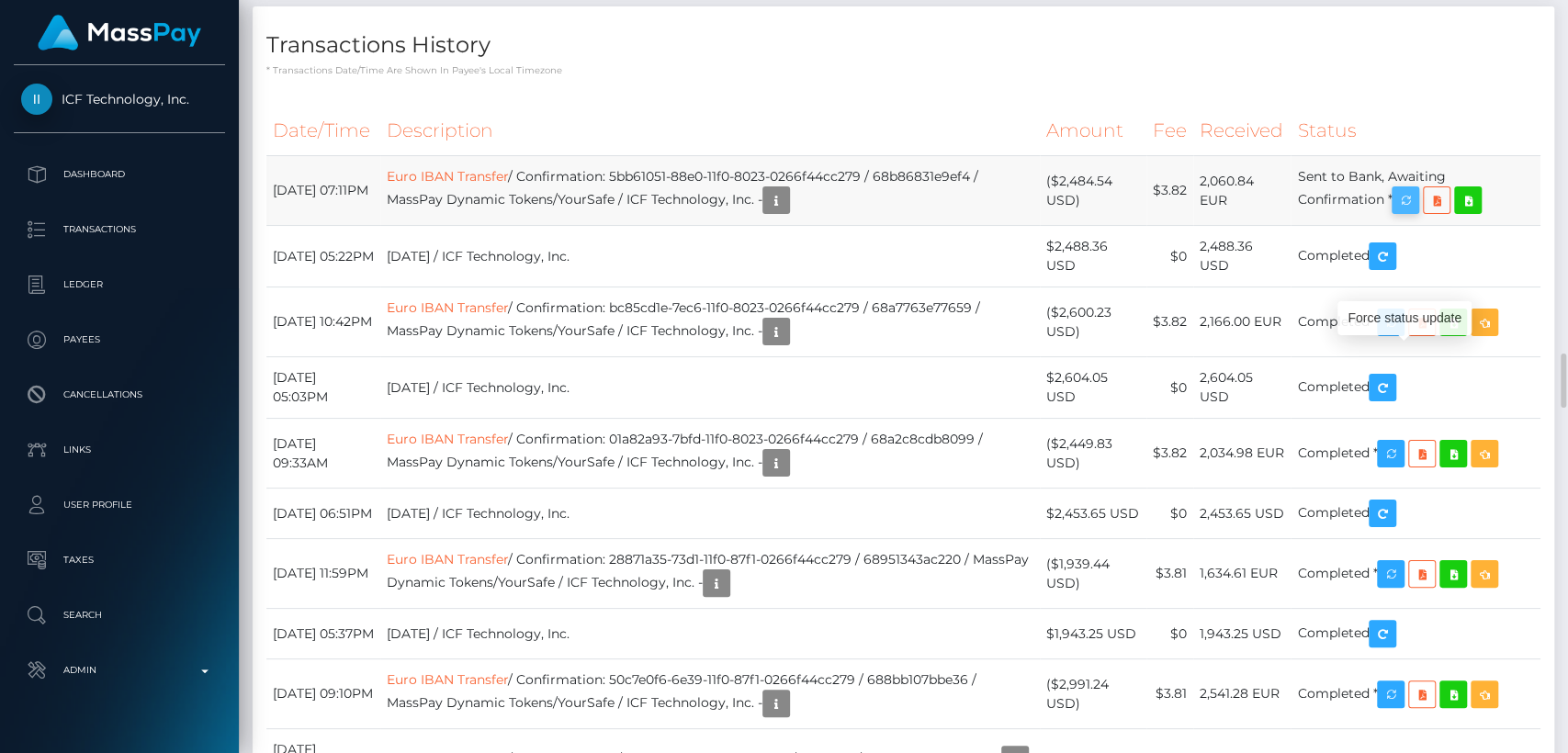
click at [1416, 212] on icon "button" at bounding box center [1405, 200] width 22 height 23
click at [1396, 311] on div "Force status update" at bounding box center [1404, 318] width 134 height 34
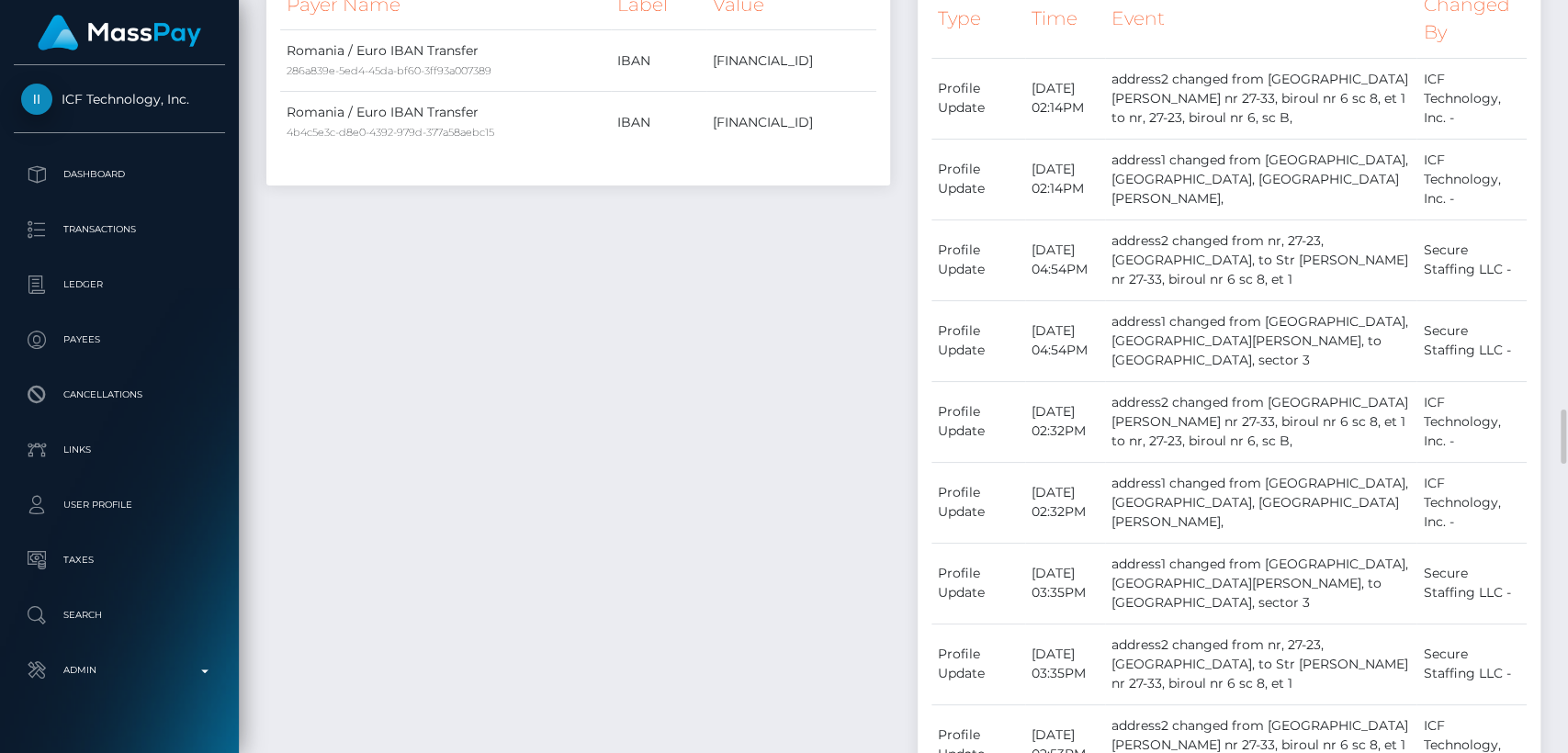
scroll to position [0, 0]
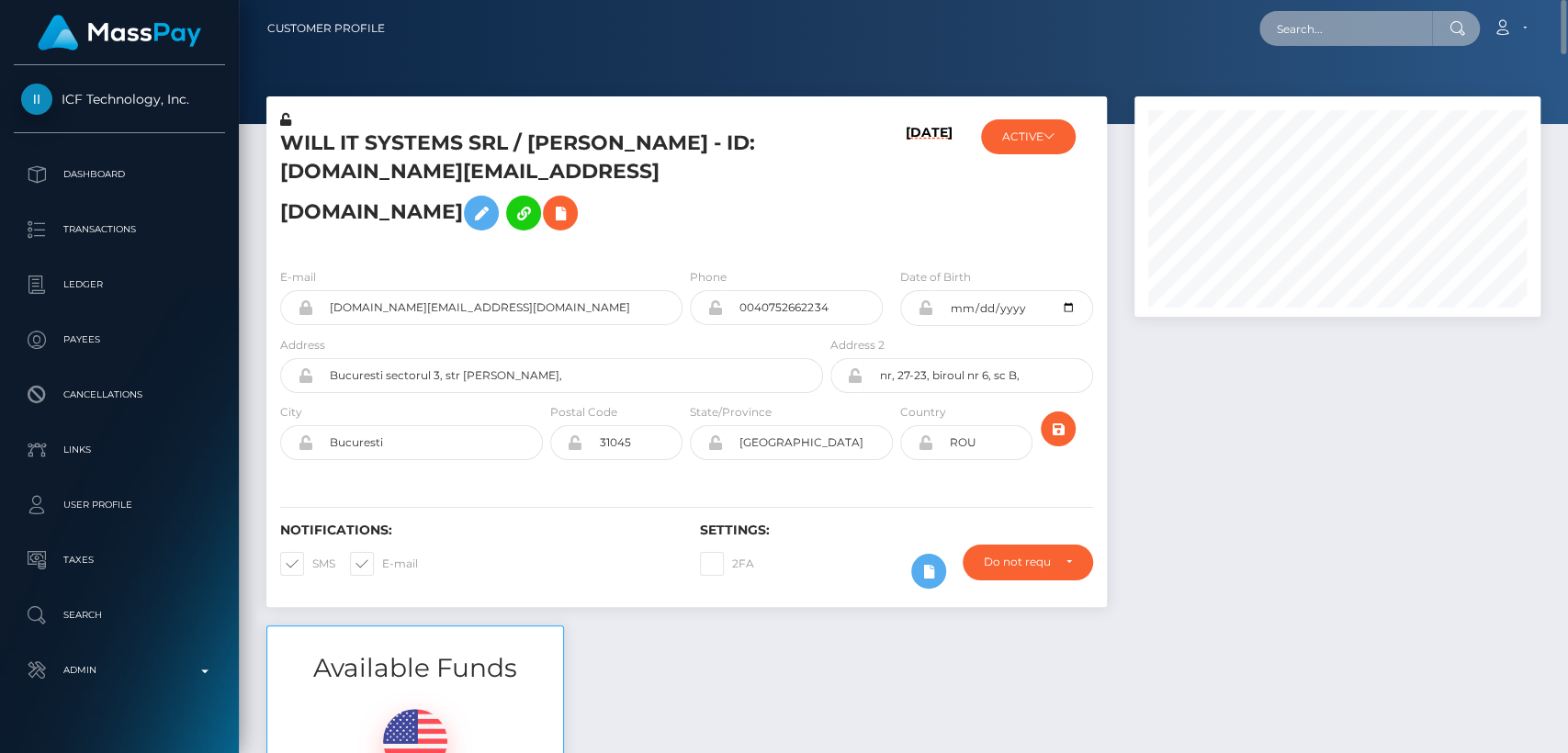
click at [1337, 24] on input "text" at bounding box center [1346, 29] width 173 height 35
paste input "[EMAIL_ADDRESS][DOMAIN_NAME]"
click at [1270, 41] on input "julieaileen84@gmail.com" at bounding box center [1346, 29] width 173 height 35
click at [1305, 34] on input "julieaileen84@gmail.com" at bounding box center [1346, 29] width 173 height 35
paste input "Jewelssalesstuff"
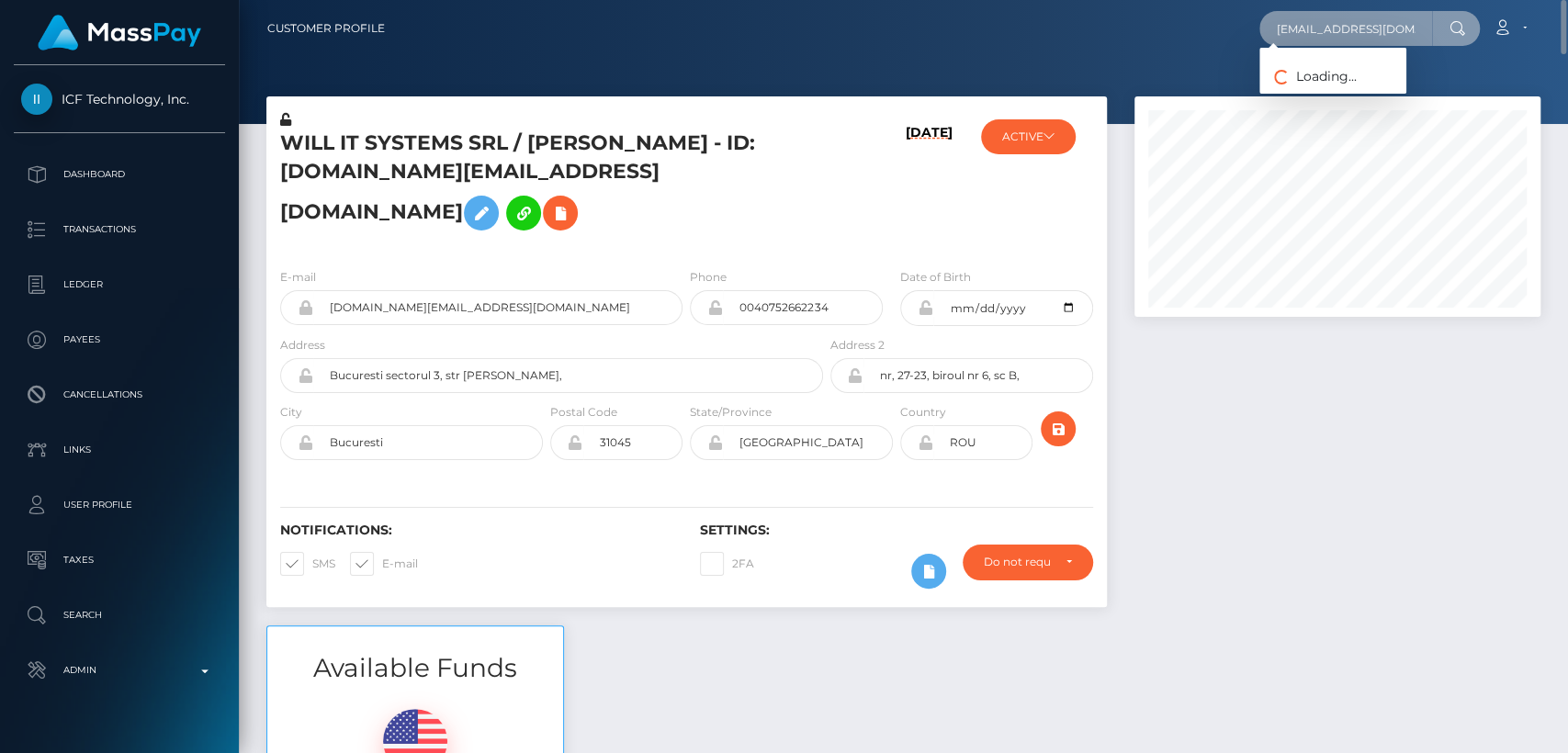
scroll to position [0, 22]
type input "Jewelssalesstuff@gmail.com"
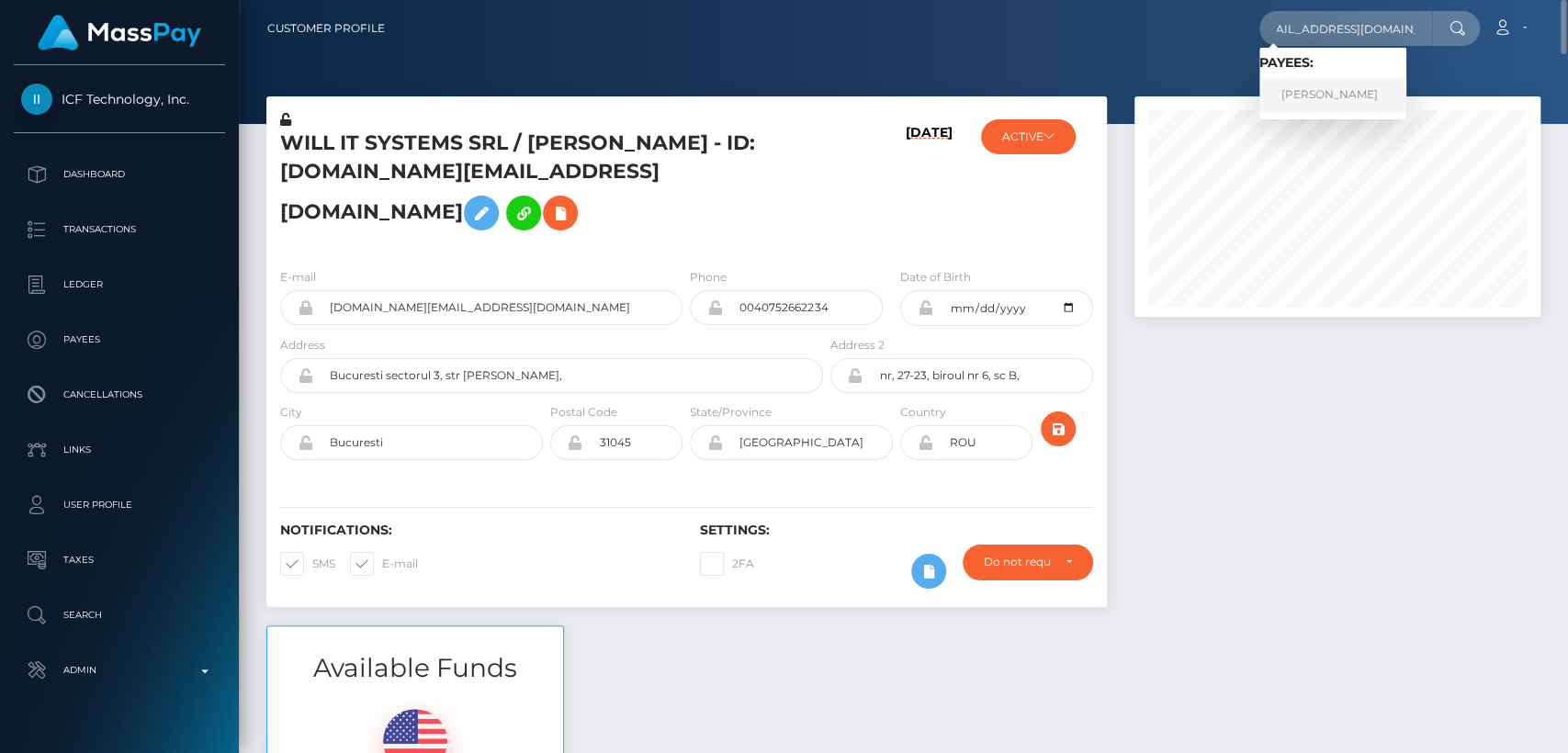
scroll to position [0, 0]
click at [1299, 102] on link "JULIE AILEEN VYBIRAL" at bounding box center [1333, 95] width 147 height 34
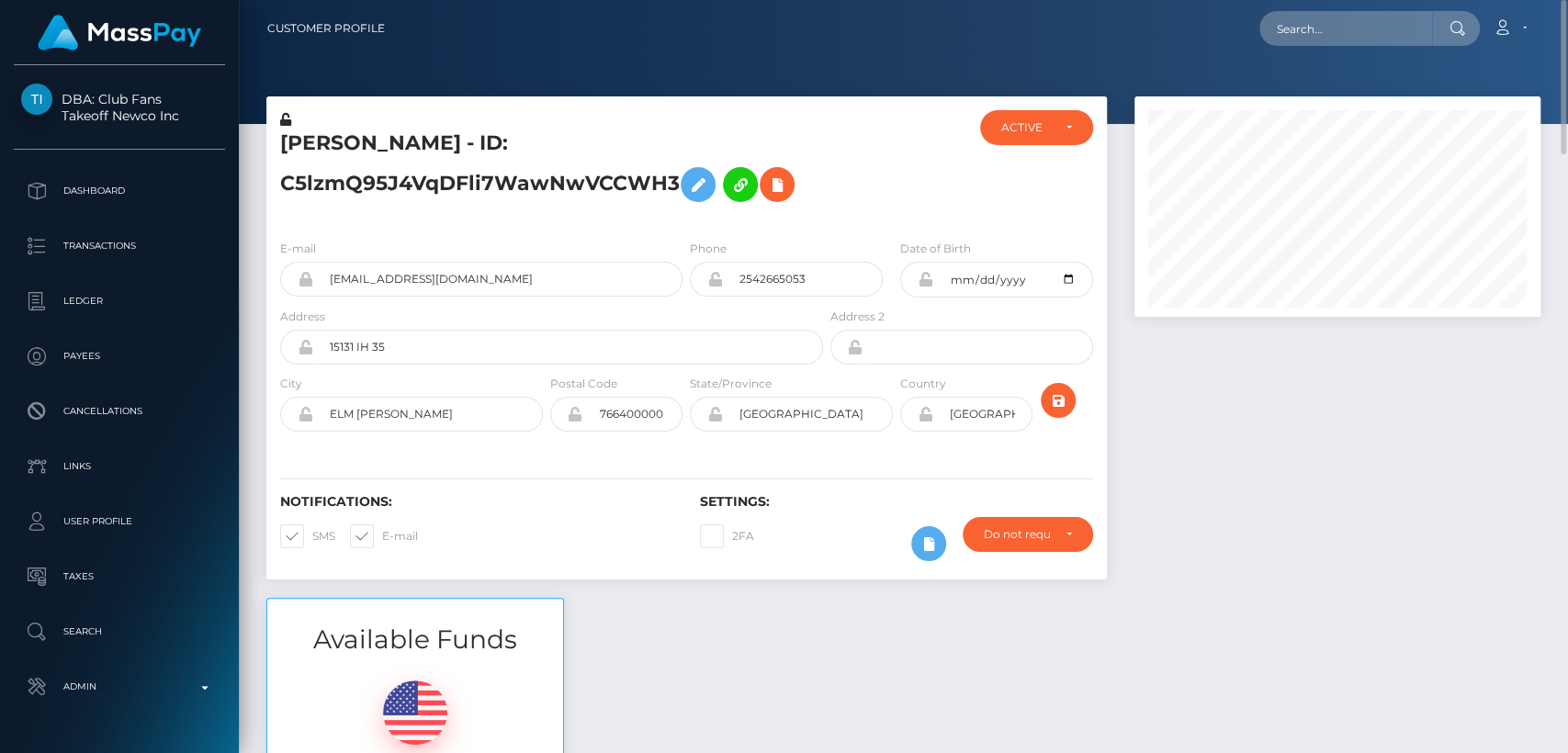
click at [1375, 8] on nav "Customer Profile Loading... Loading... Account" at bounding box center [903, 29] width 1329 height 57
click at [1375, 24] on input "text" at bounding box center [1346, 29] width 173 height 35
paste input "[EMAIL_ADDRESS][DOMAIN_NAME]"
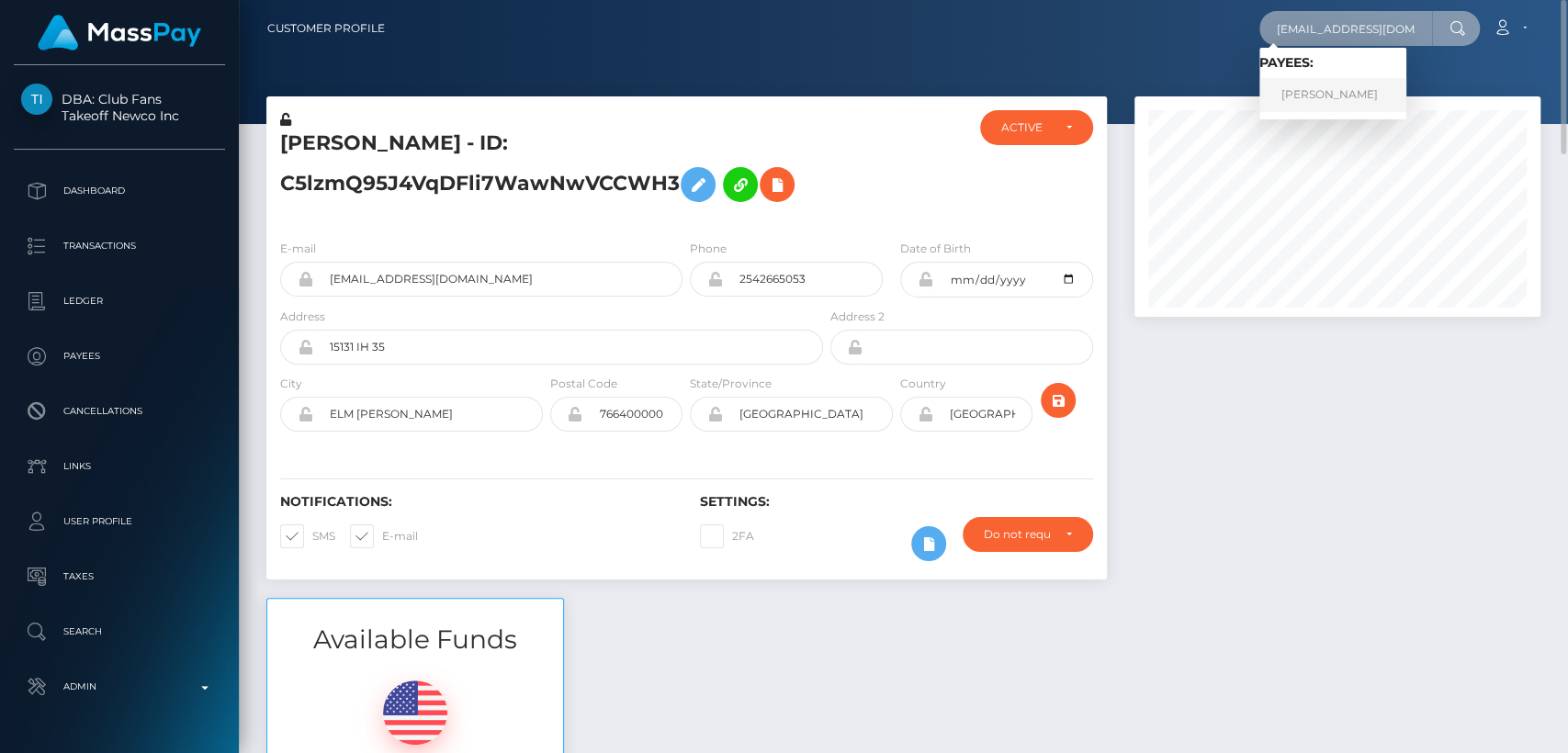
type input "[EMAIL_ADDRESS][DOMAIN_NAME]"
click at [1358, 92] on link "[PERSON_NAME]" at bounding box center [1333, 95] width 147 height 34
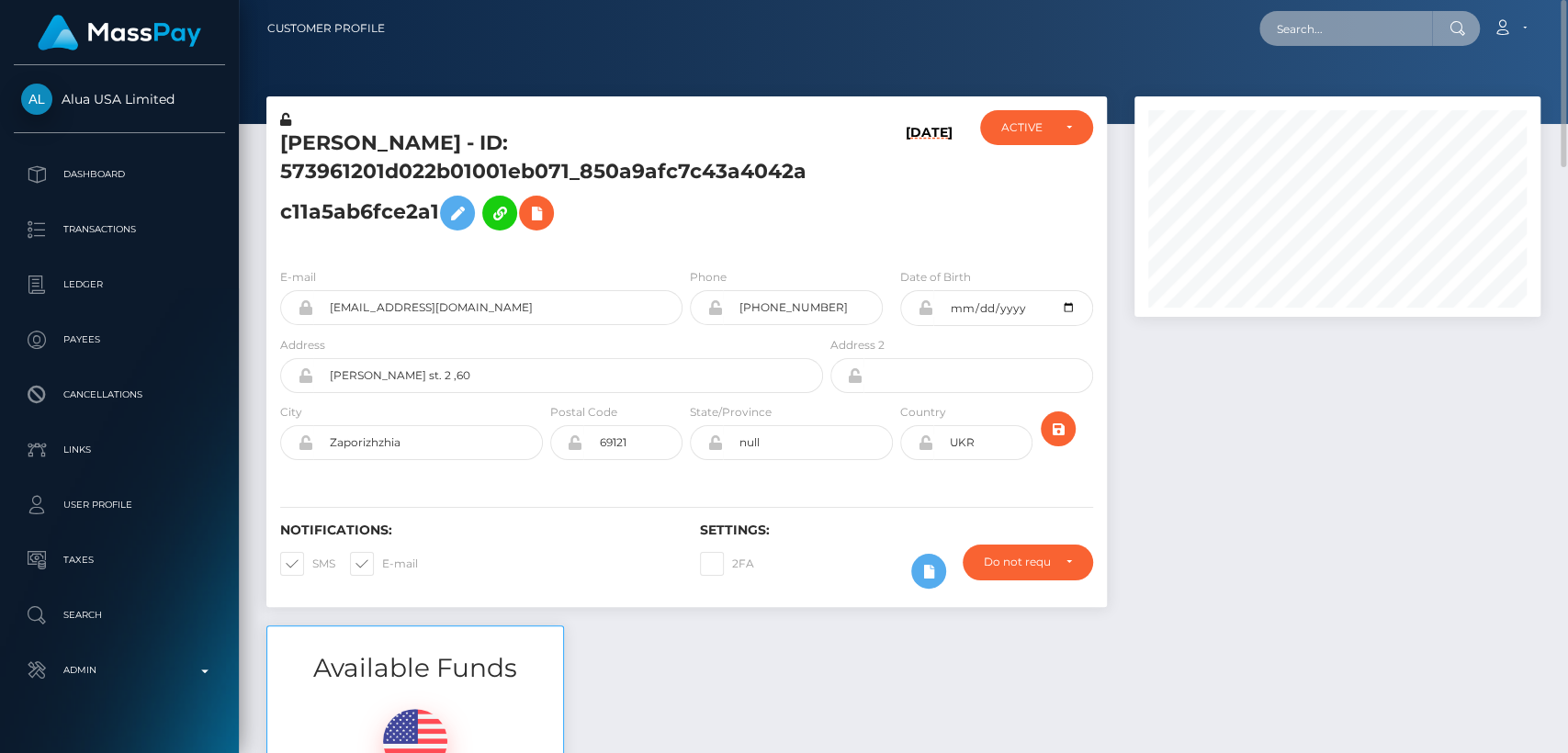
click at [1338, 14] on input "text" at bounding box center [1346, 29] width 173 height 35
paste input "[EMAIL_ADDRESS][DOMAIN_NAME]"
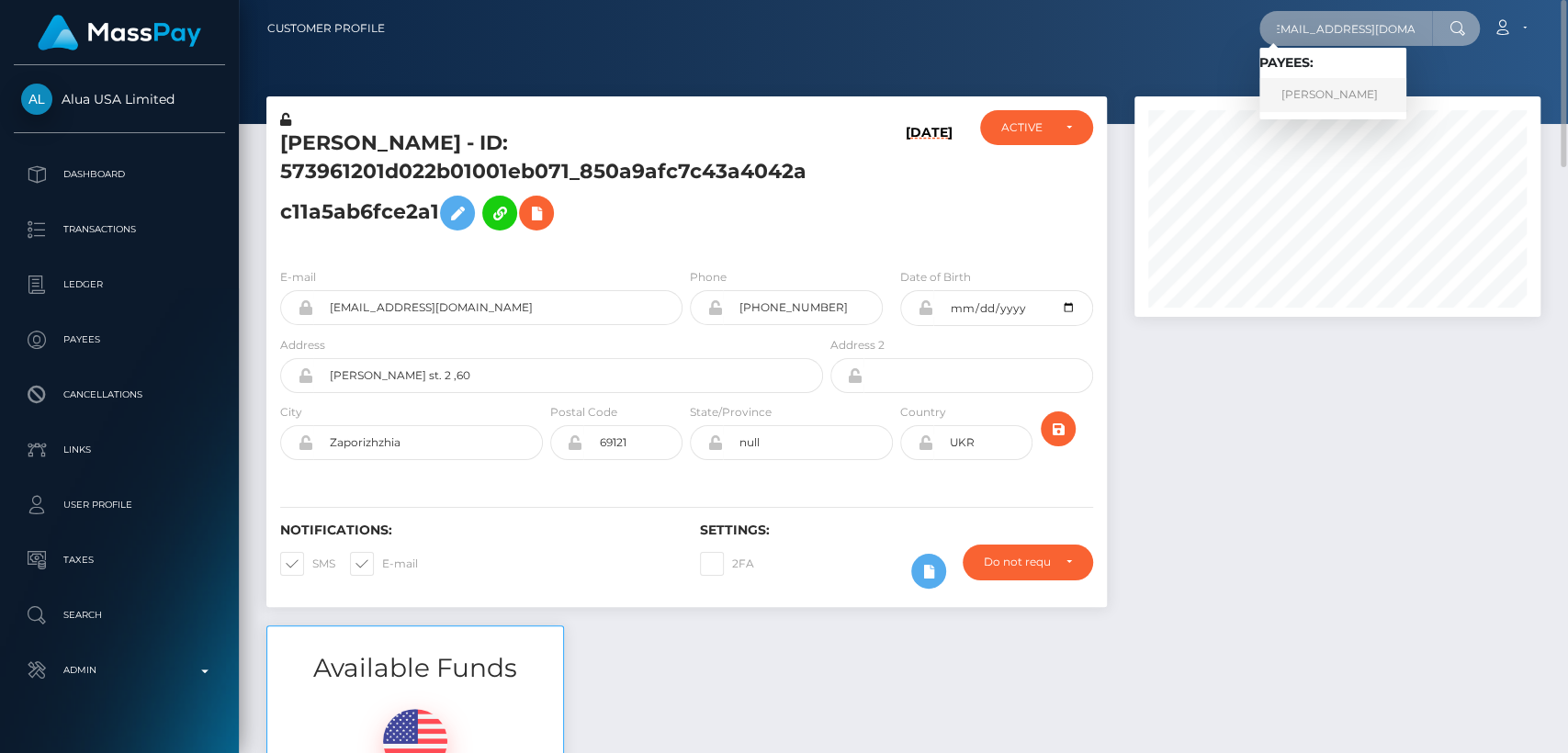
type input "[EMAIL_ADDRESS][DOMAIN_NAME]"
click at [1335, 85] on link "PHILIPPA ANNE MESTRAUD" at bounding box center [1333, 95] width 147 height 34
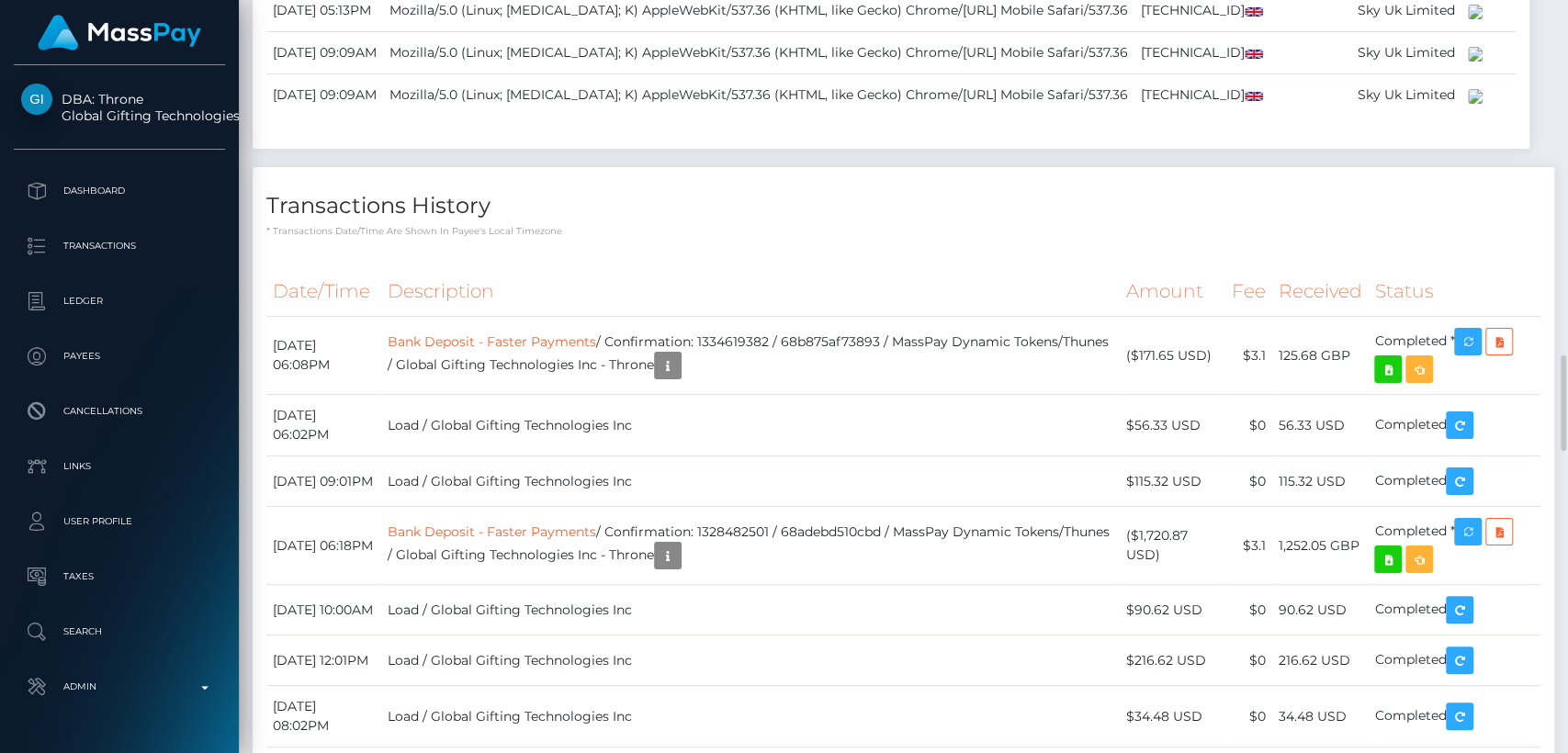
scroll to position [2716, 0]
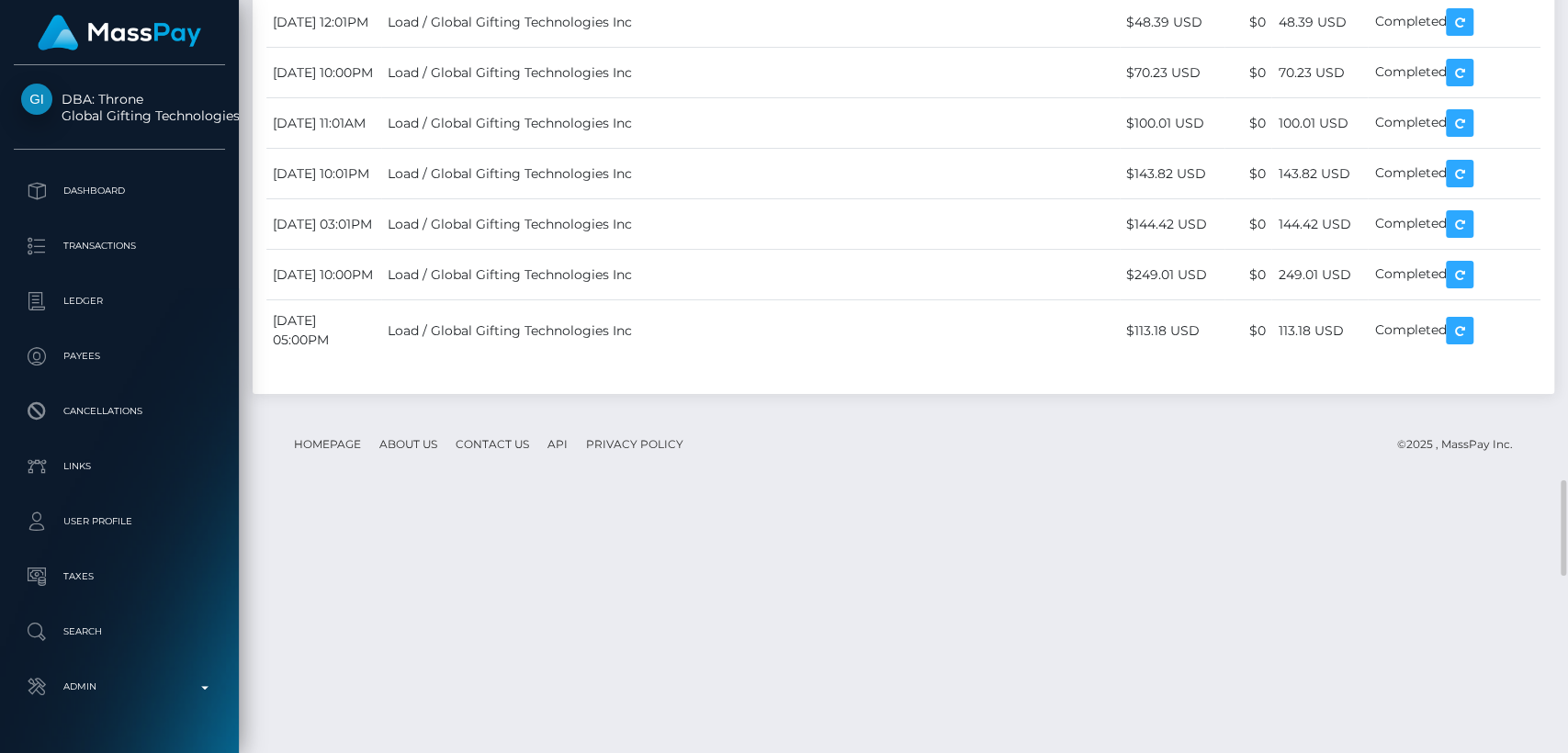
scroll to position [3774, 0]
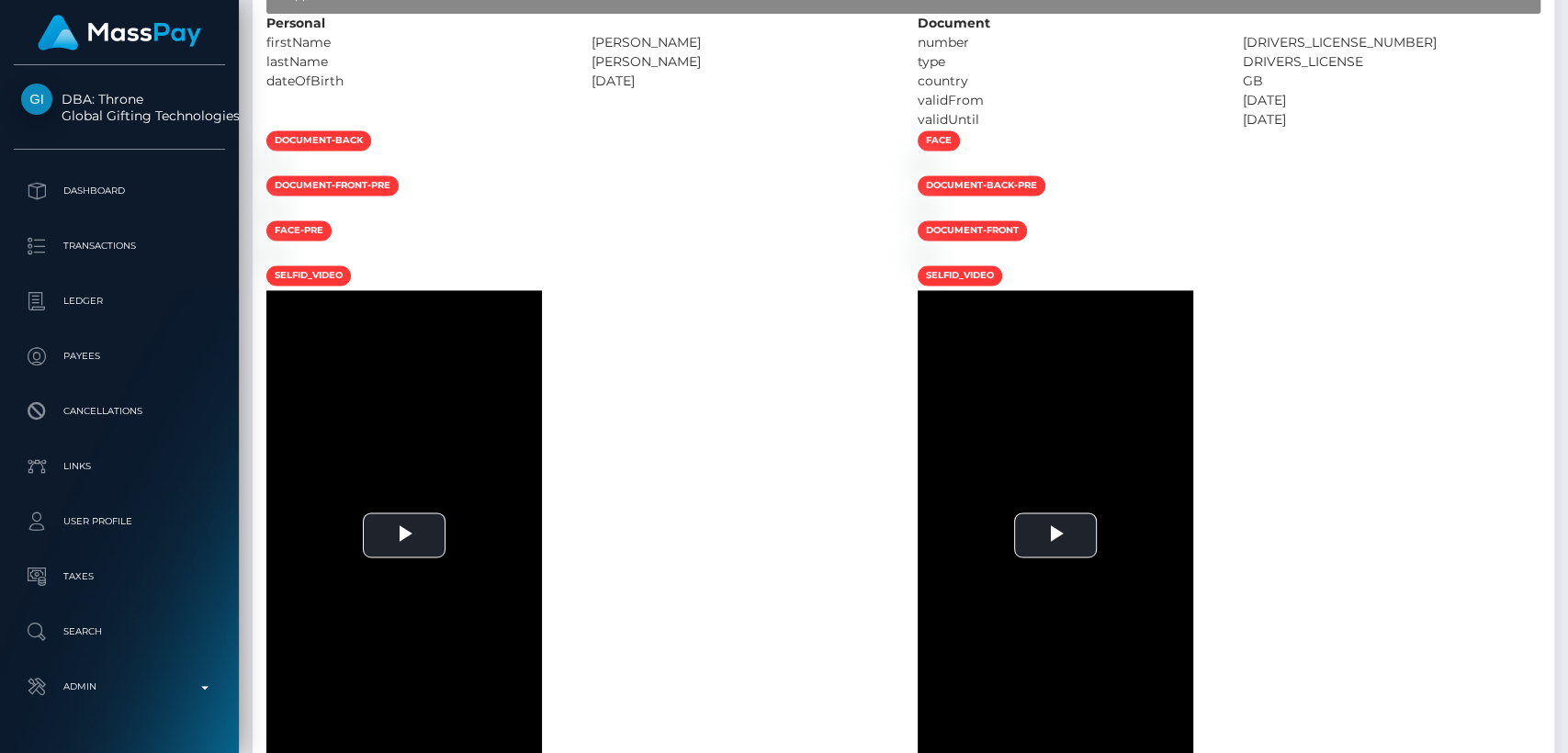
scroll to position [0, 0]
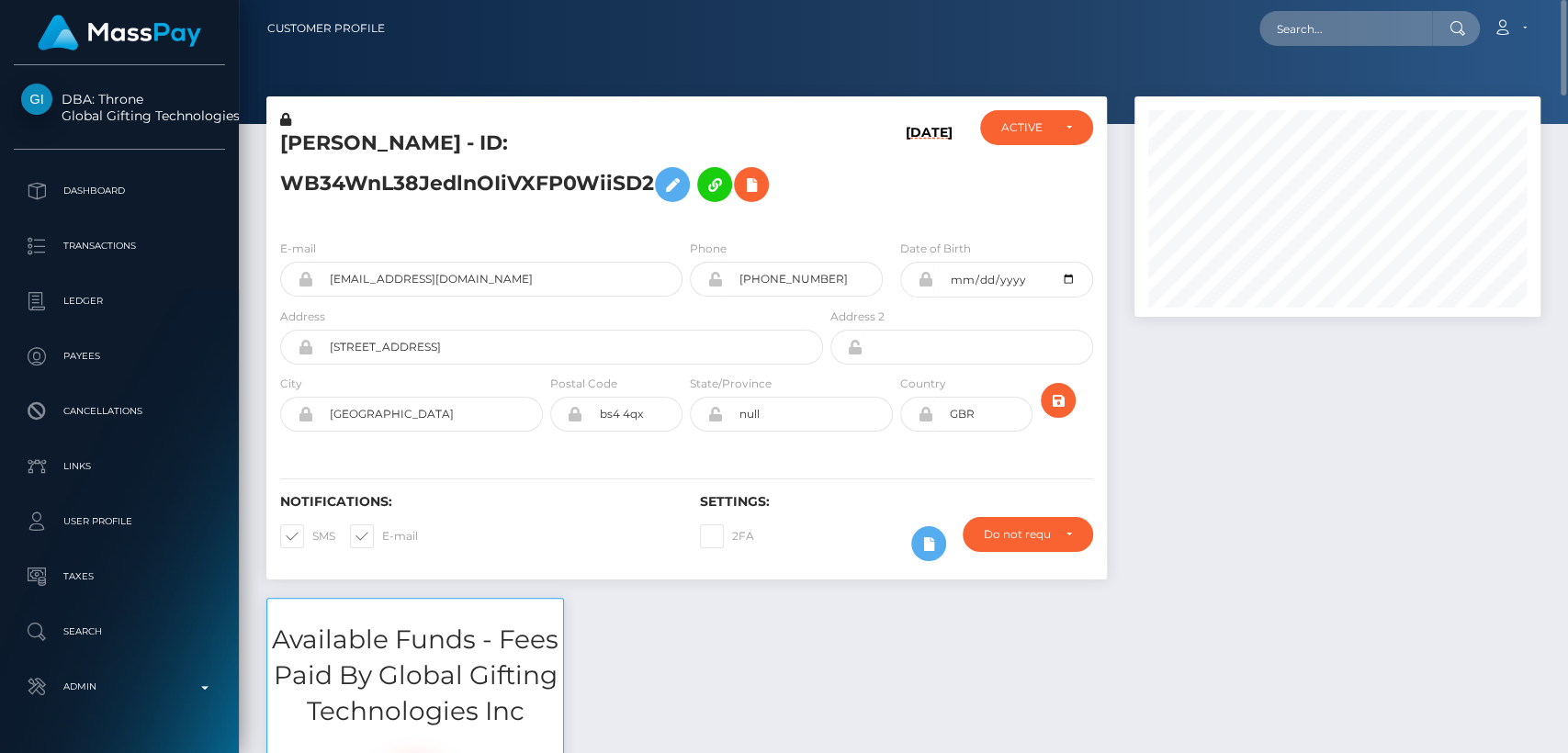
click at [1302, 8] on nav "Customer Profile Loading... Loading... Account" at bounding box center [903, 29] width 1329 height 57
click at [1308, 26] on input "text" at bounding box center [1346, 29] width 173 height 35
paste input "[EMAIL_ADDRESS][DOMAIN_NAME]"
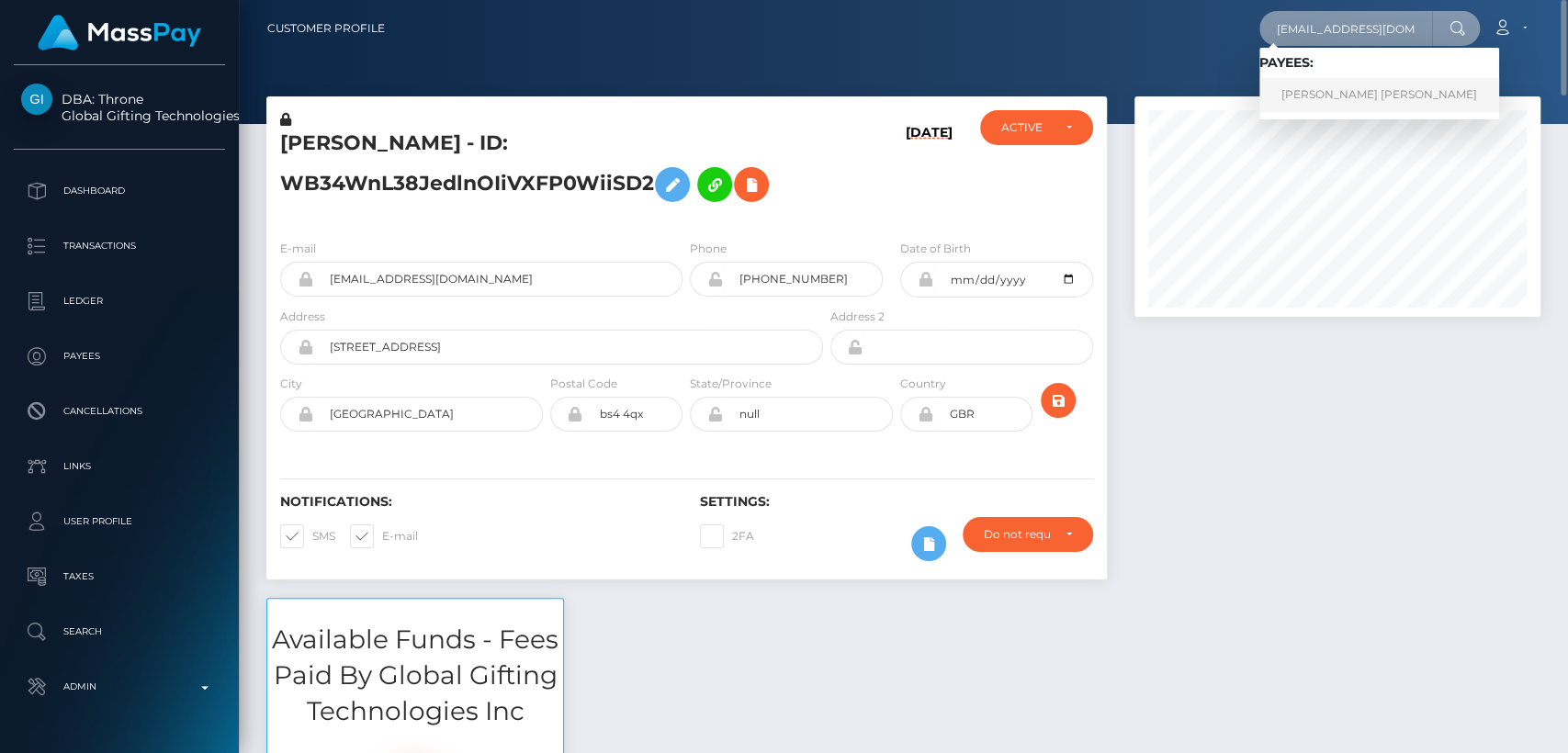
type input "[EMAIL_ADDRESS][DOMAIN_NAME]"
click at [1319, 92] on link "[PERSON_NAME] [PERSON_NAME]" at bounding box center [1379, 95] width 240 height 34
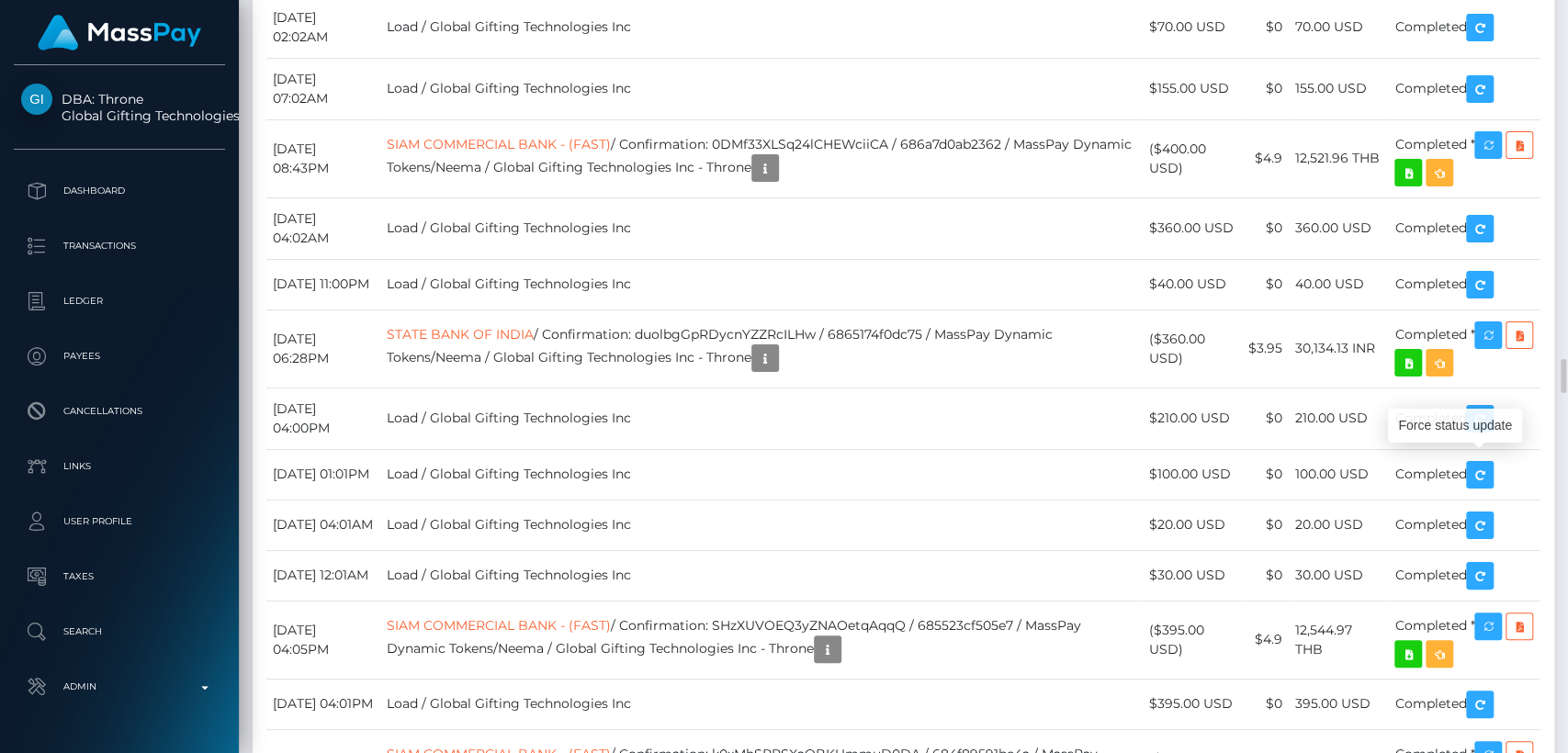
scroll to position [221, 406]
click at [1424, 412] on div "Force status update" at bounding box center [1455, 426] width 134 height 34
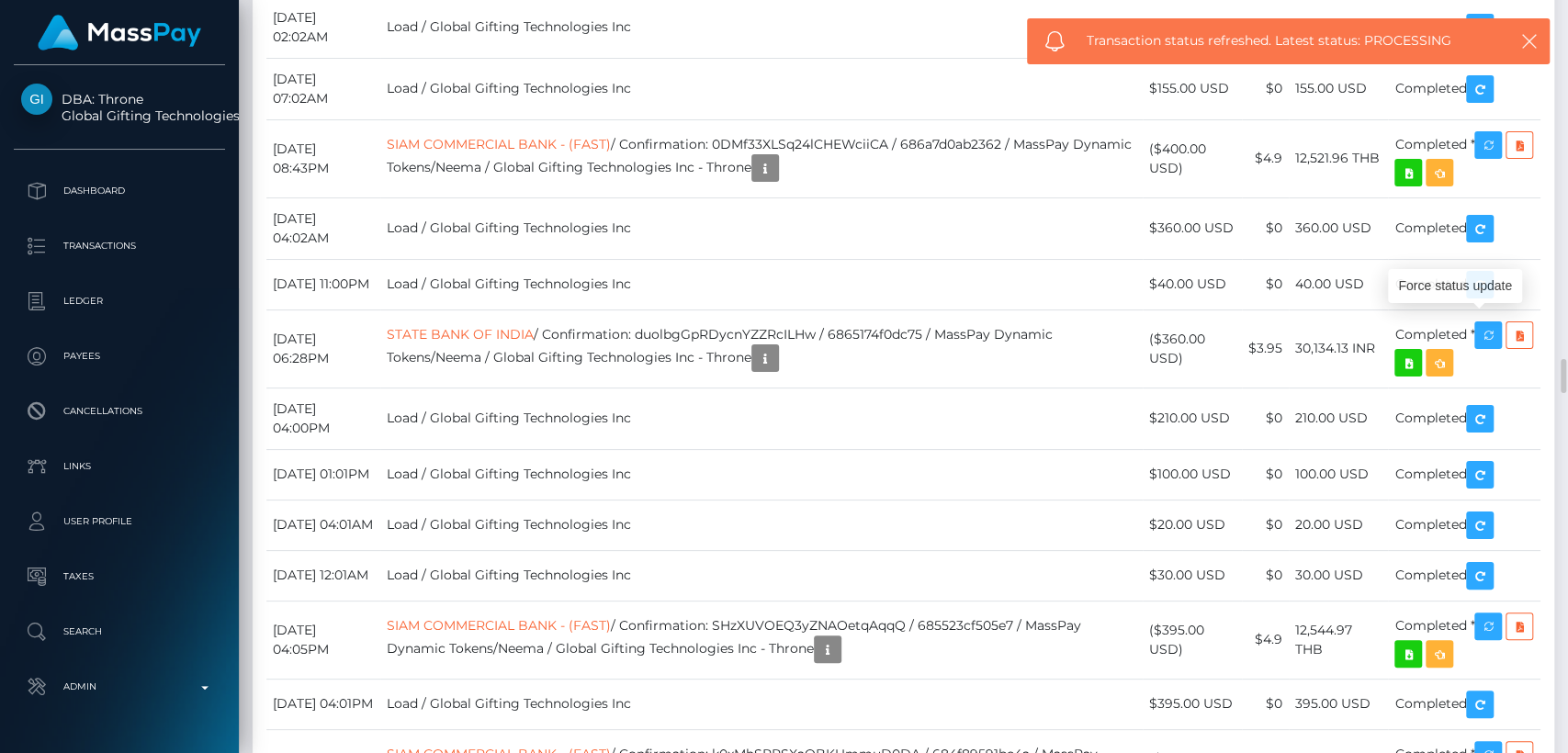
click at [1440, 279] on div "Force status update" at bounding box center [1455, 286] width 134 height 34
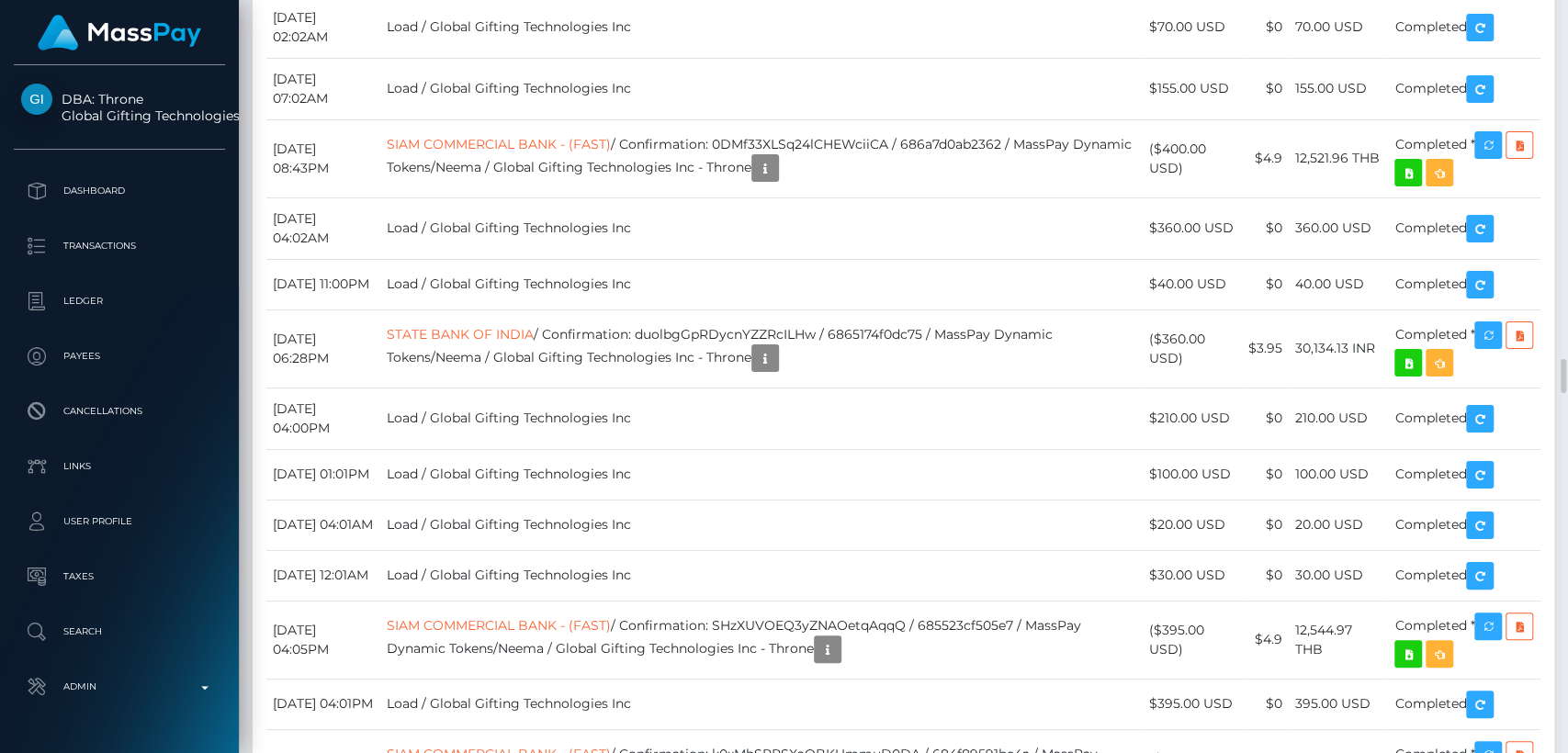
drag, startPoint x: 370, startPoint y: 560, endPoint x: 274, endPoint y: 553, distance: 96.3
copy td "August 31, 2025"
drag, startPoint x: 382, startPoint y: 475, endPoint x: 277, endPoint y: 471, distance: 105.1
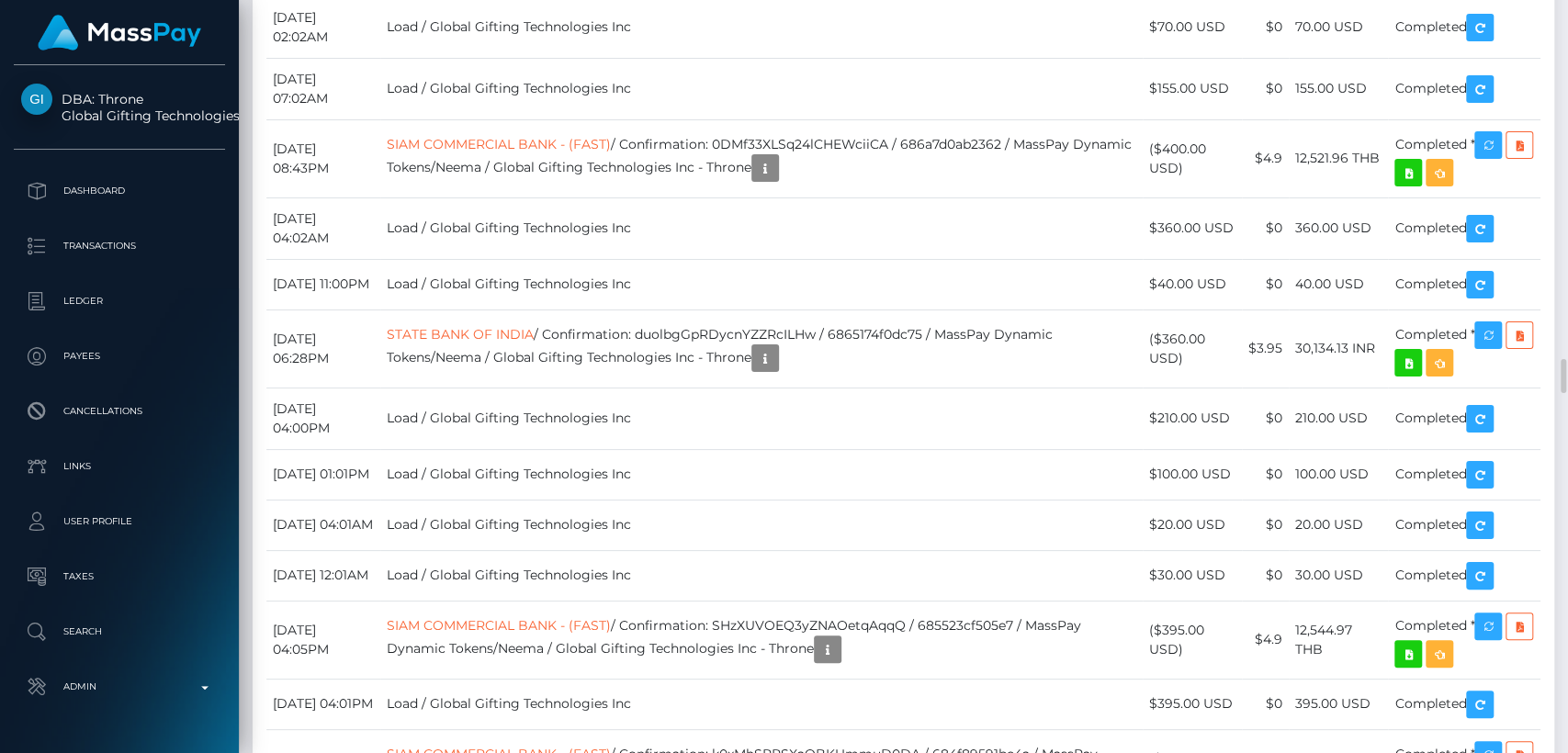
drag, startPoint x: 274, startPoint y: 472, endPoint x: 394, endPoint y: 484, distance: 120.6
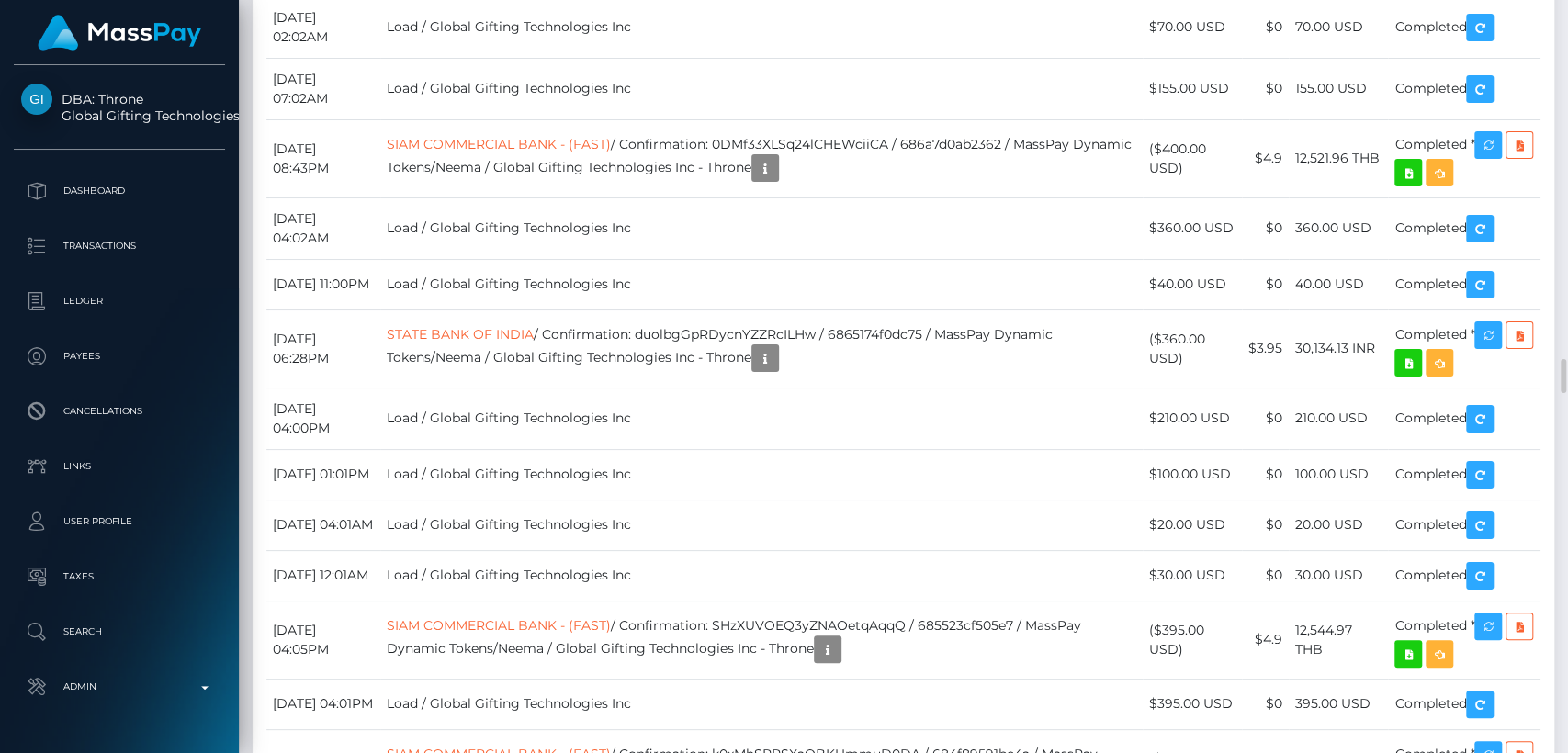
drag, startPoint x: 353, startPoint y: 475, endPoint x: 273, endPoint y: 467, distance: 80.4
copy td "September 3"
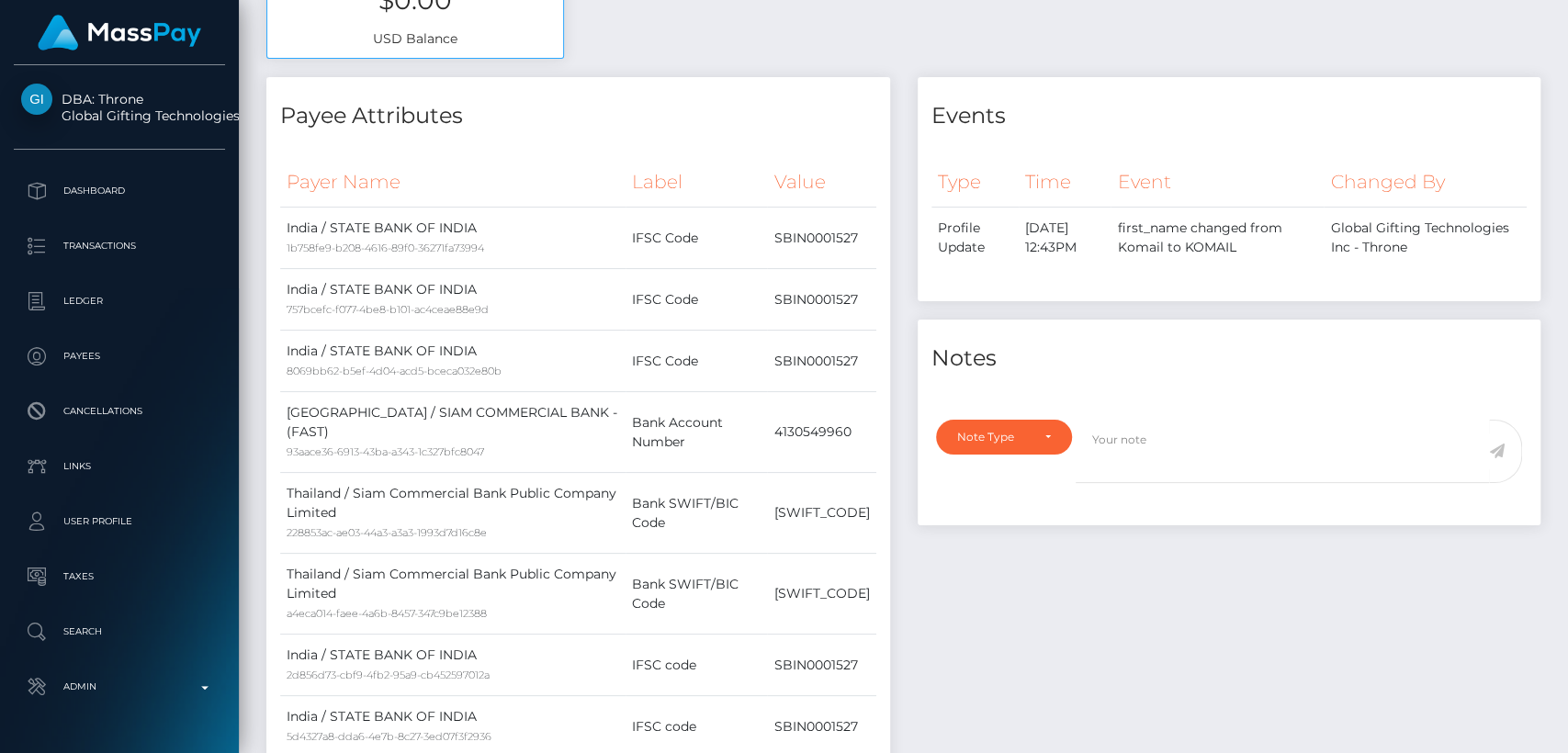
scroll to position [0, 0]
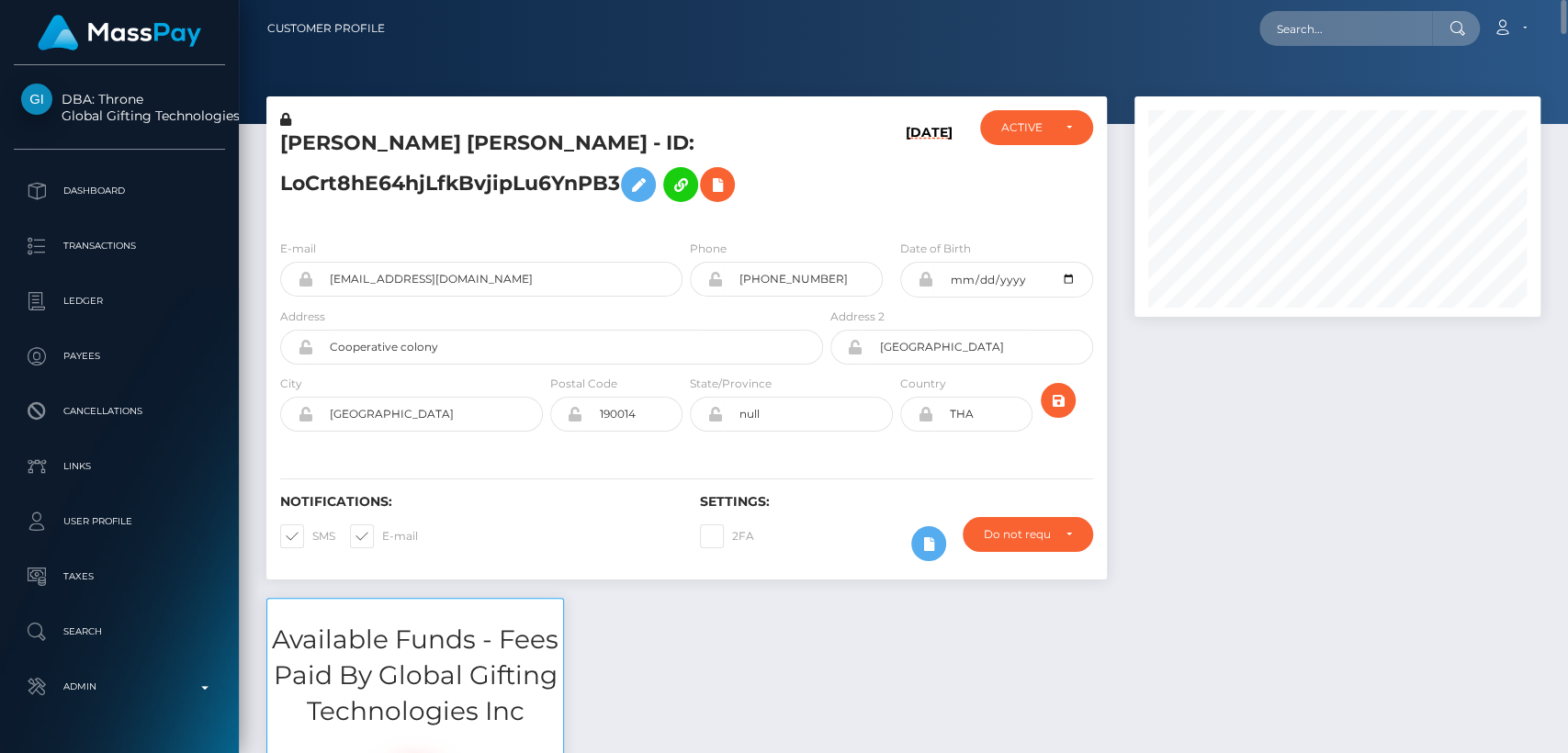
click at [1457, 35] on icon at bounding box center [1457, 29] width 16 height 15
click at [1382, 18] on input "text" at bounding box center [1346, 29] width 173 height 35
paste input "superman69cake@gmail.com"
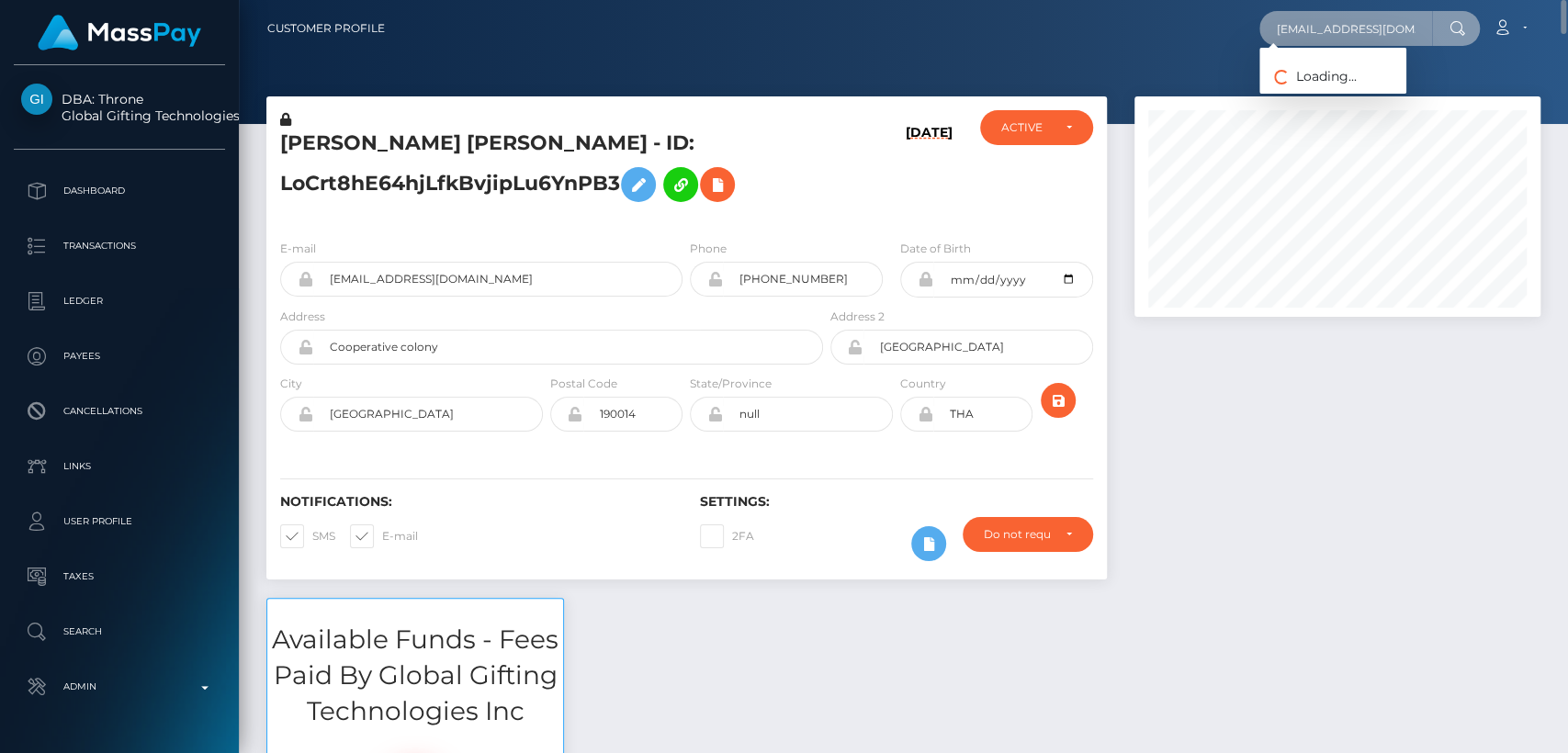
scroll to position [0, 29]
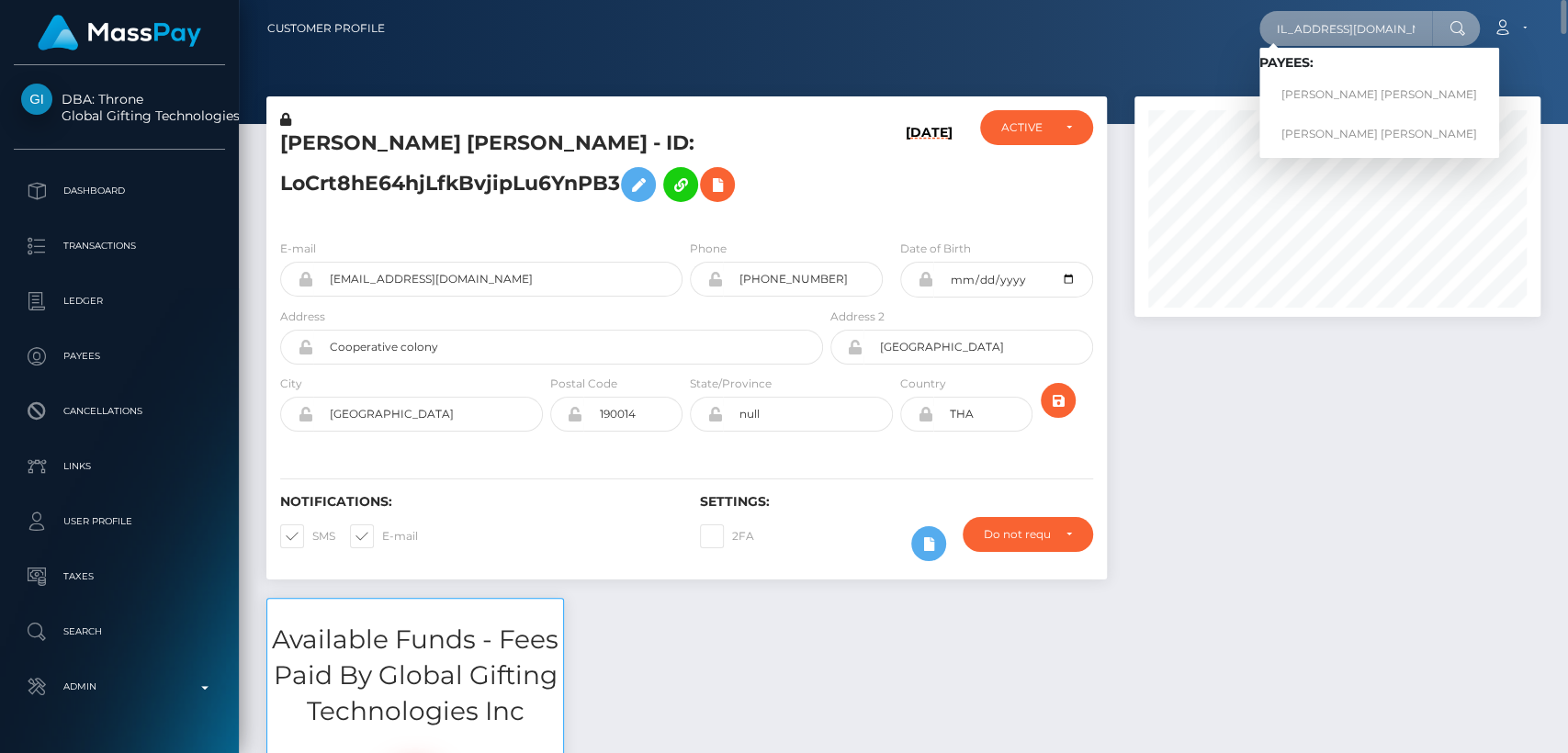
type input "superman69cake@gmail.com"
click at [1373, 76] on span "Payees: DEVANSHU DEV CHAUDHARY DEVANSHU DEV CHAUDHARY" at bounding box center [1379, 103] width 240 height 96
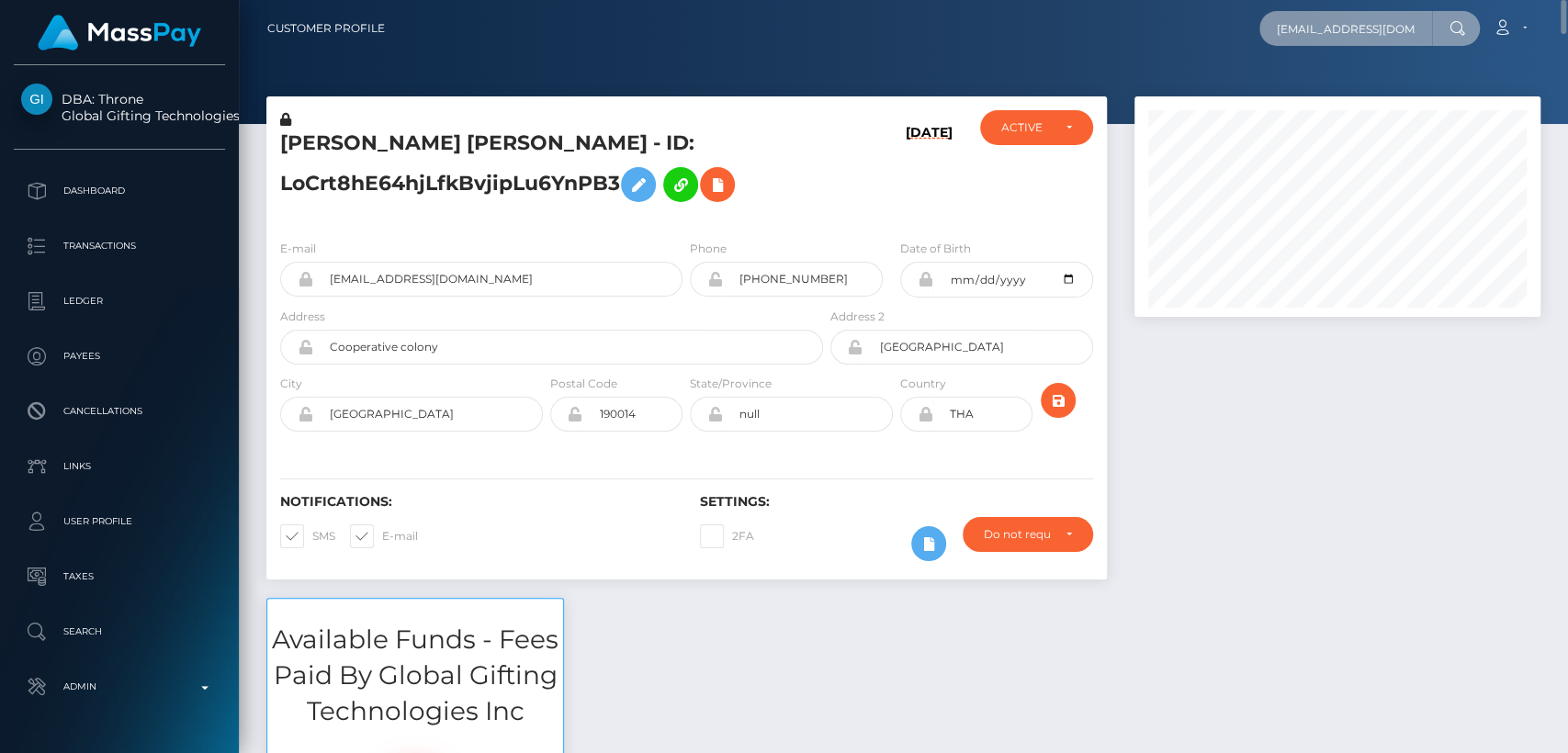
click at [1370, 39] on input "superman69cake@gmail.com" at bounding box center [1346, 29] width 173 height 35
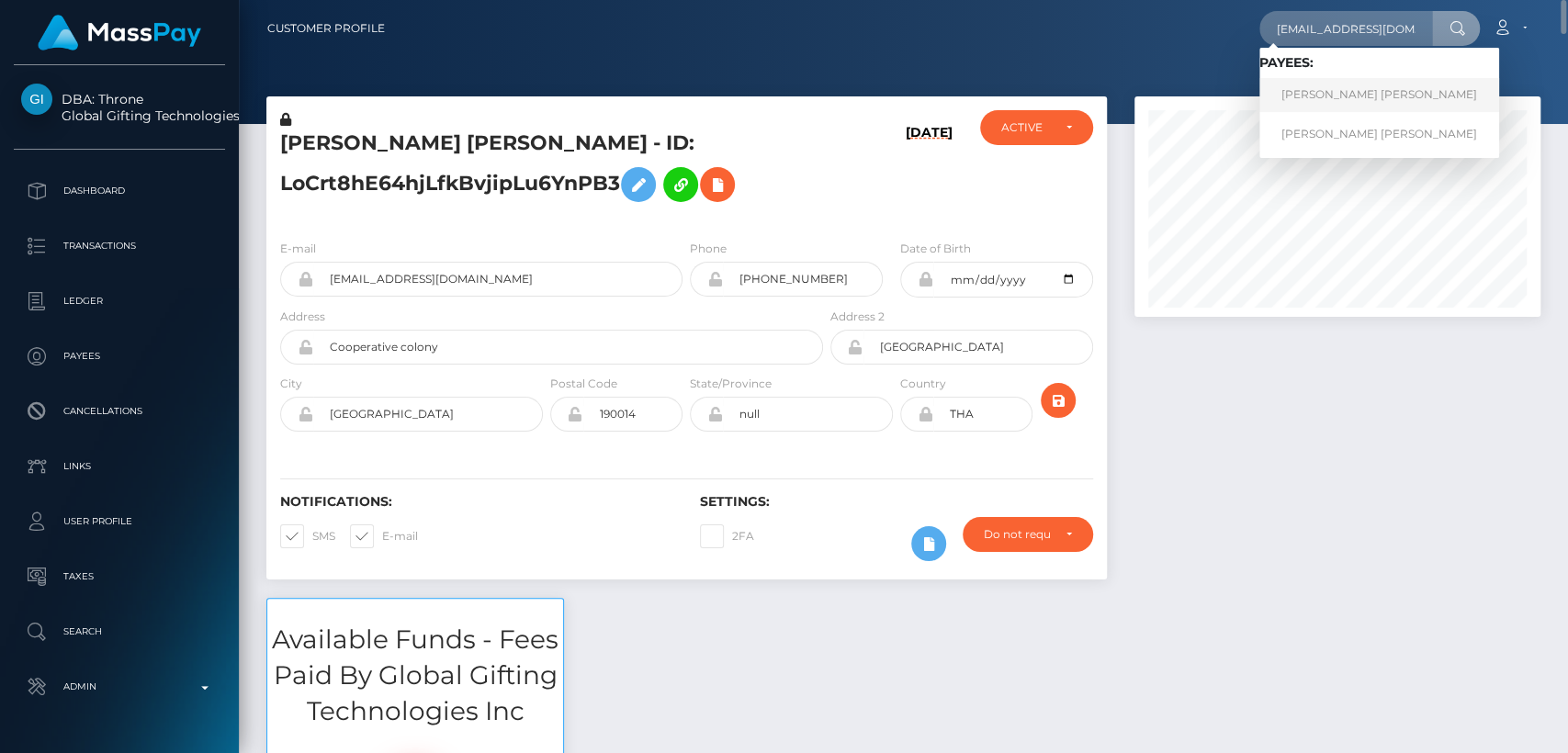
click at [1376, 91] on link "DEVANSHU DEV CHAUDHARY" at bounding box center [1379, 95] width 240 height 34
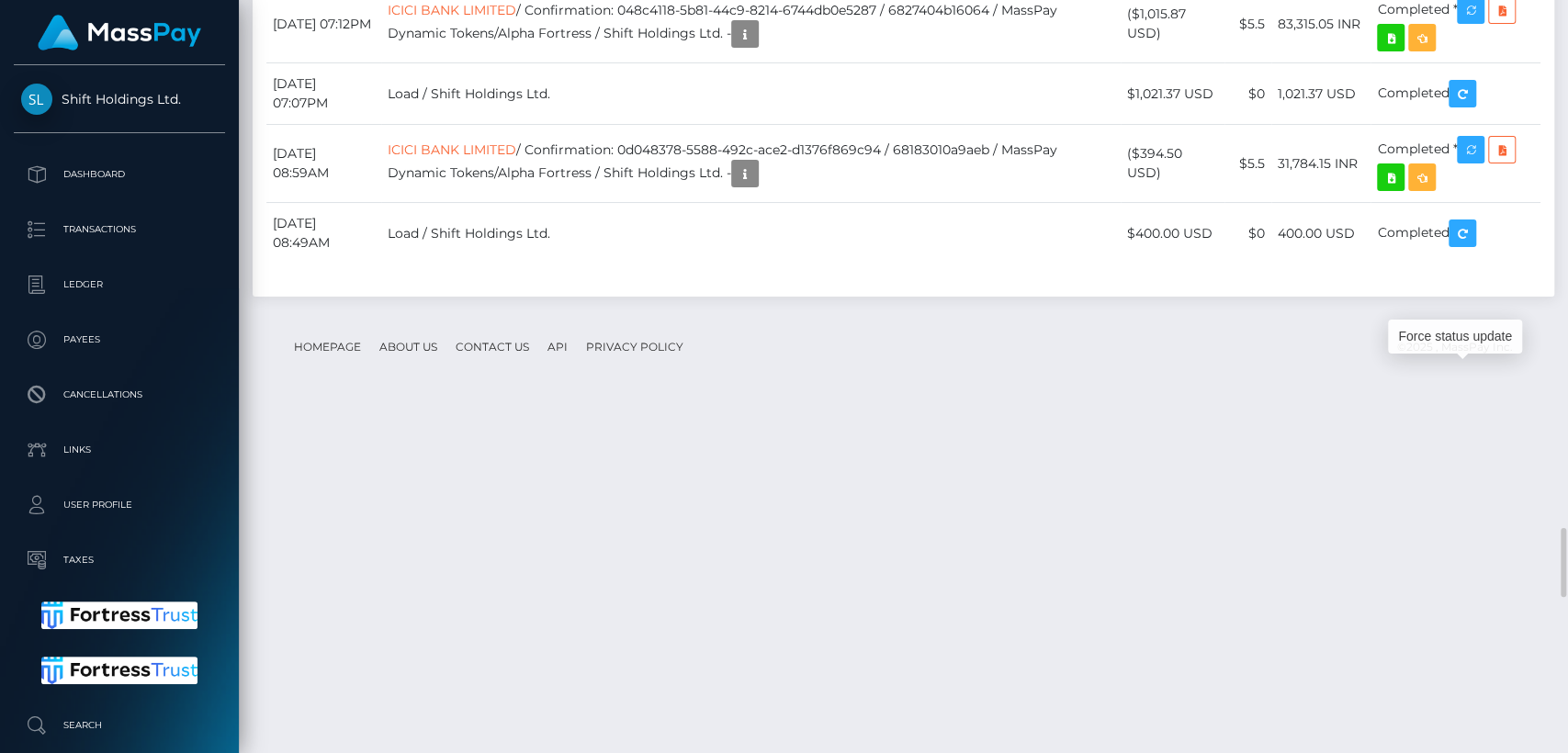
scroll to position [221, 406]
click at [1454, 338] on div "Force status update" at bounding box center [1455, 337] width 134 height 34
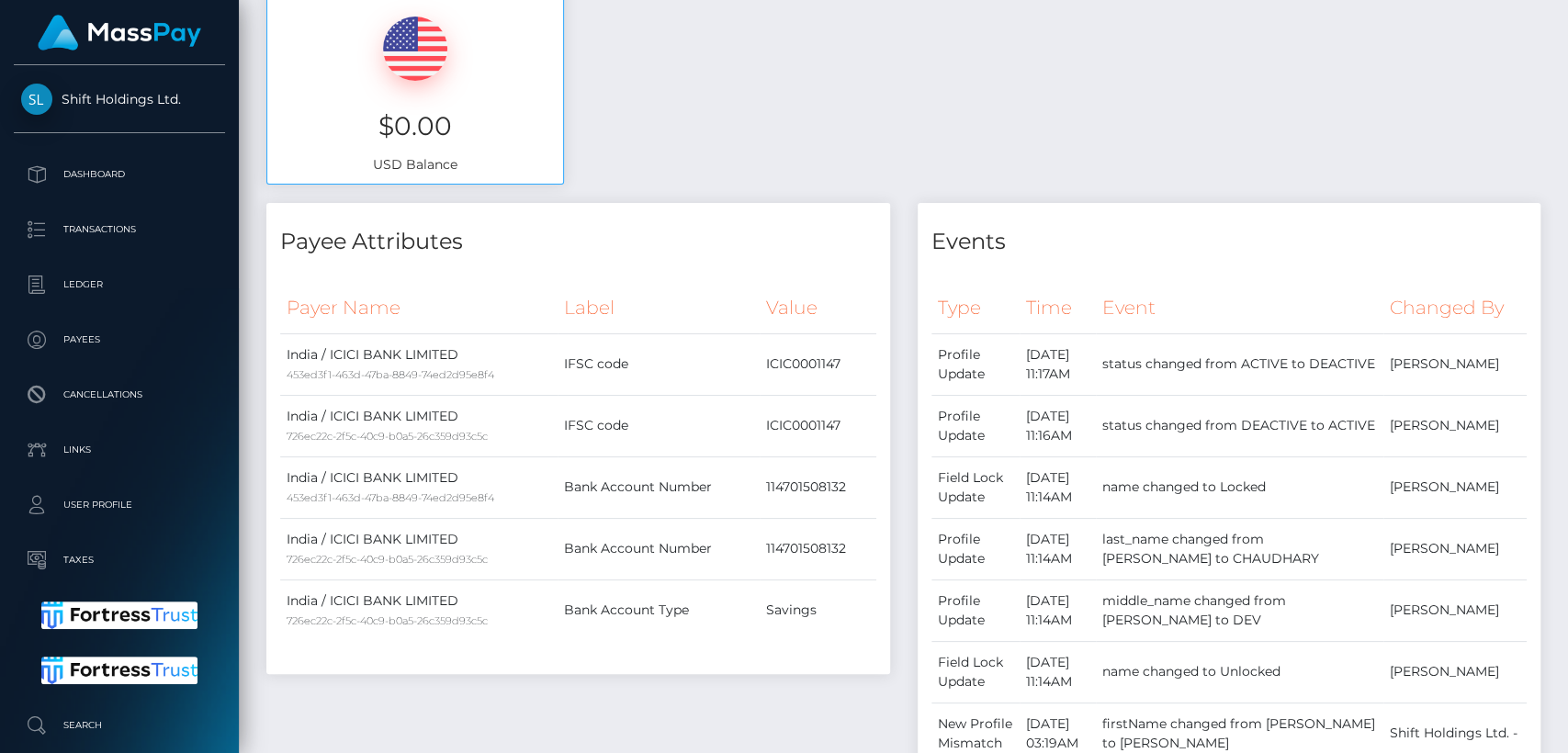
scroll to position [0, 0]
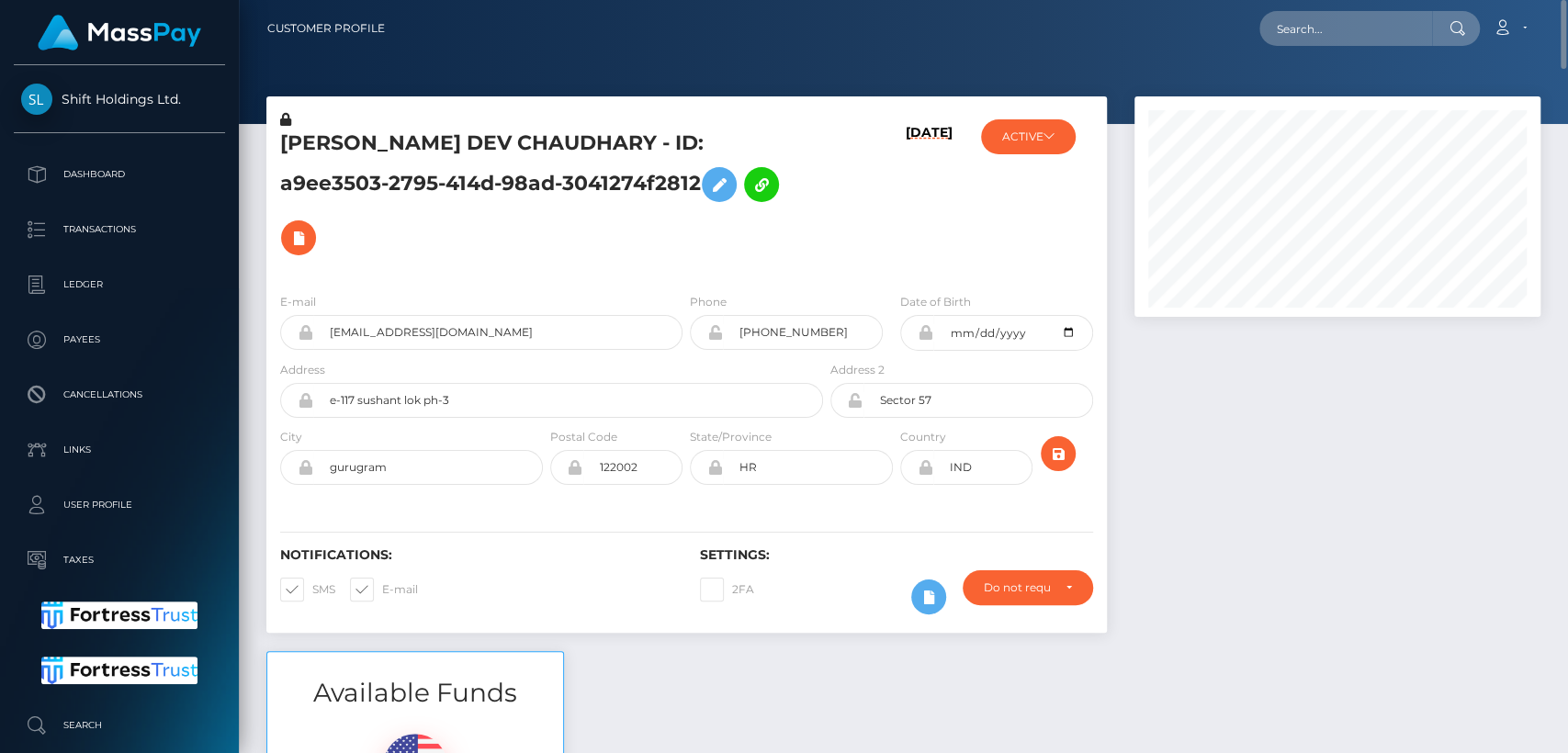
click at [344, 134] on h5 "DEVANSHU DEV CHAUDHARY - ID: a9ee3503-2795-414d-98ad-3041274f2812" at bounding box center [547, 197] width 533 height 135
copy h5 "DEVANSHU"
click at [1337, 19] on input "text" at bounding box center [1346, 29] width 173 height 35
paste input "[PERSON_NAME][EMAIL_ADDRESS][DOMAIN_NAME]"
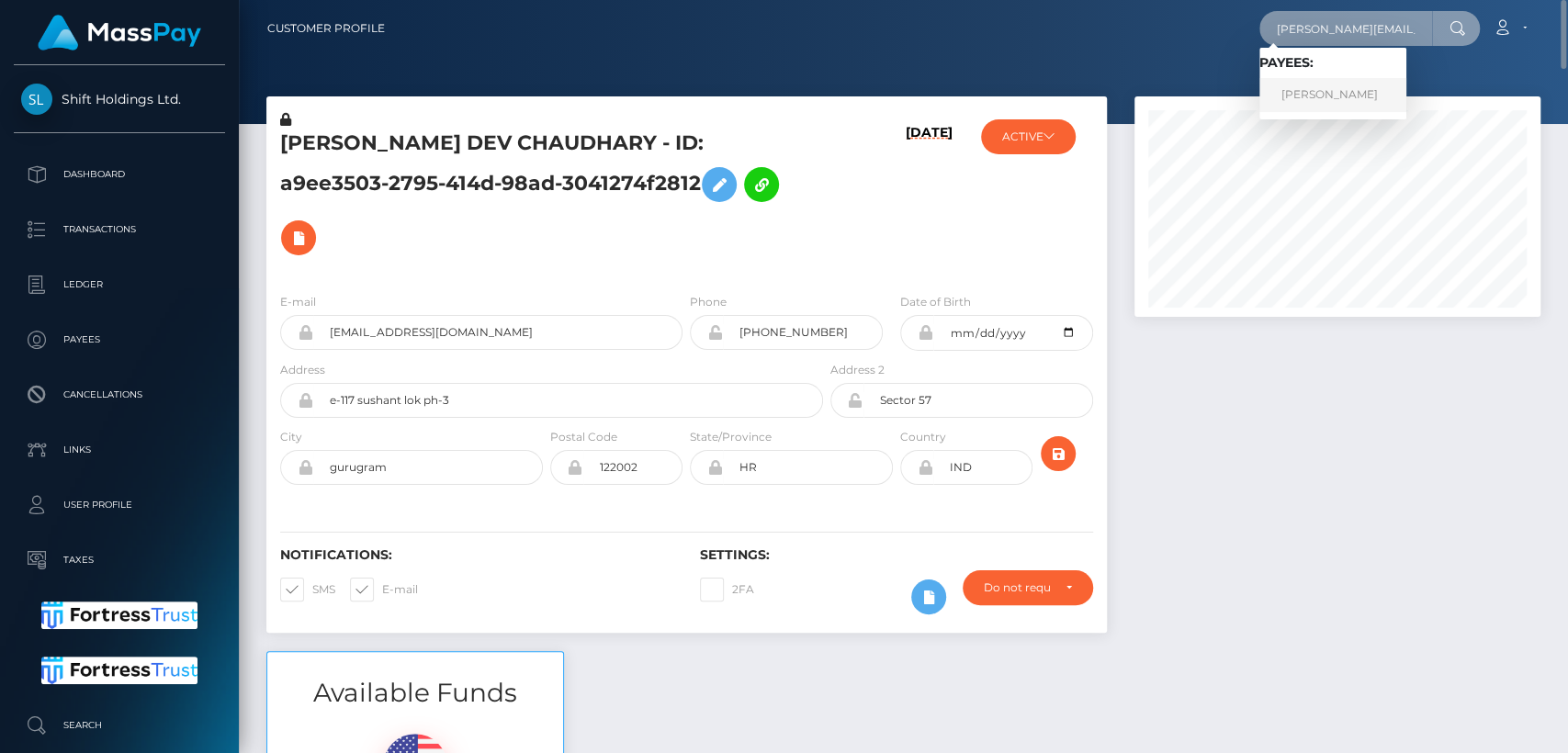
type input "[PERSON_NAME][EMAIL_ADDRESS][DOMAIN_NAME]"
click at [1335, 90] on link "Monika Ferreira" at bounding box center [1333, 95] width 147 height 34
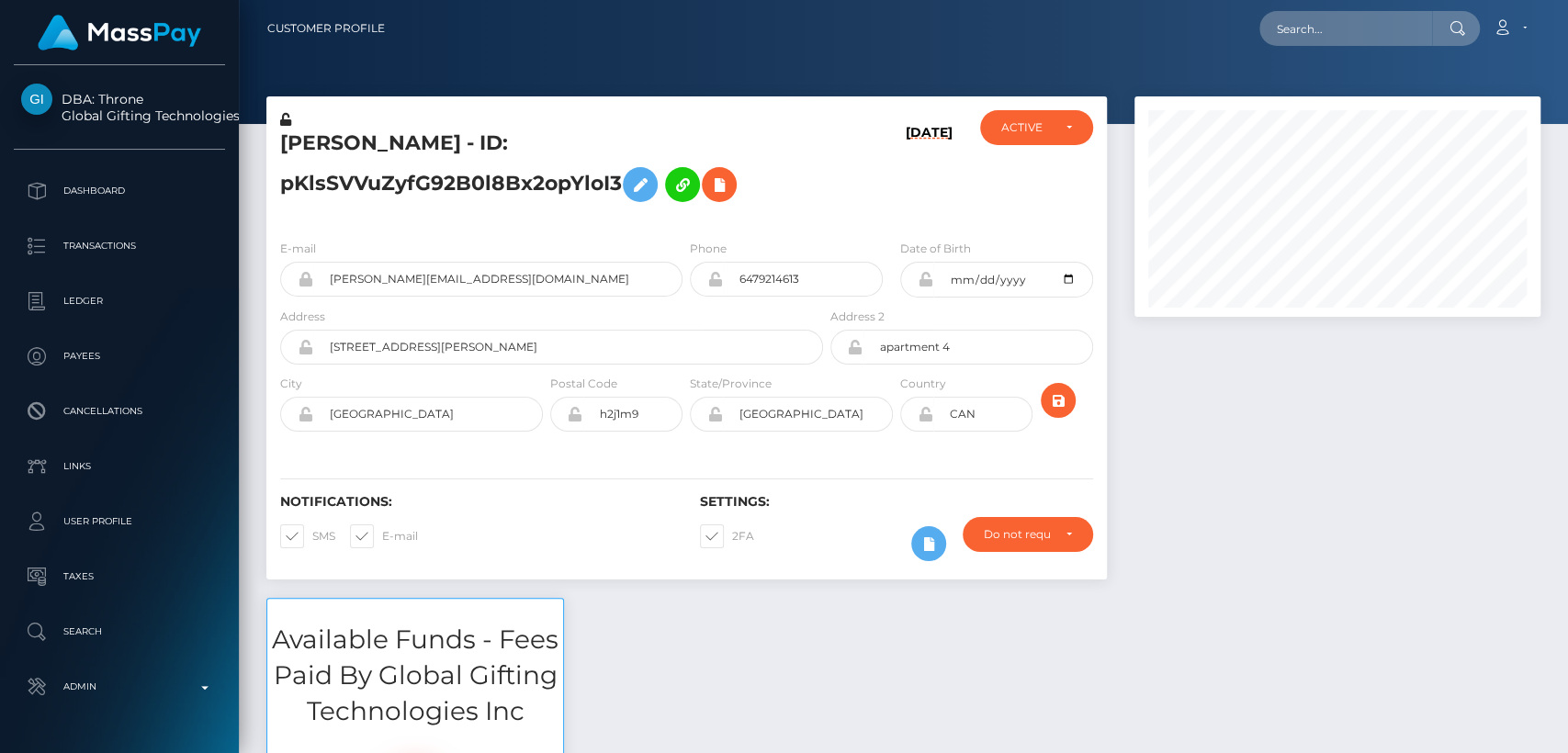
scroll to position [221, 406]
click at [327, 135] on h5 "[PERSON_NAME] - ID: pKlsSVVuZyfG92B0l8Bx2opYloI3" at bounding box center [547, 170] width 533 height 82
copy h5 "[PERSON_NAME]"
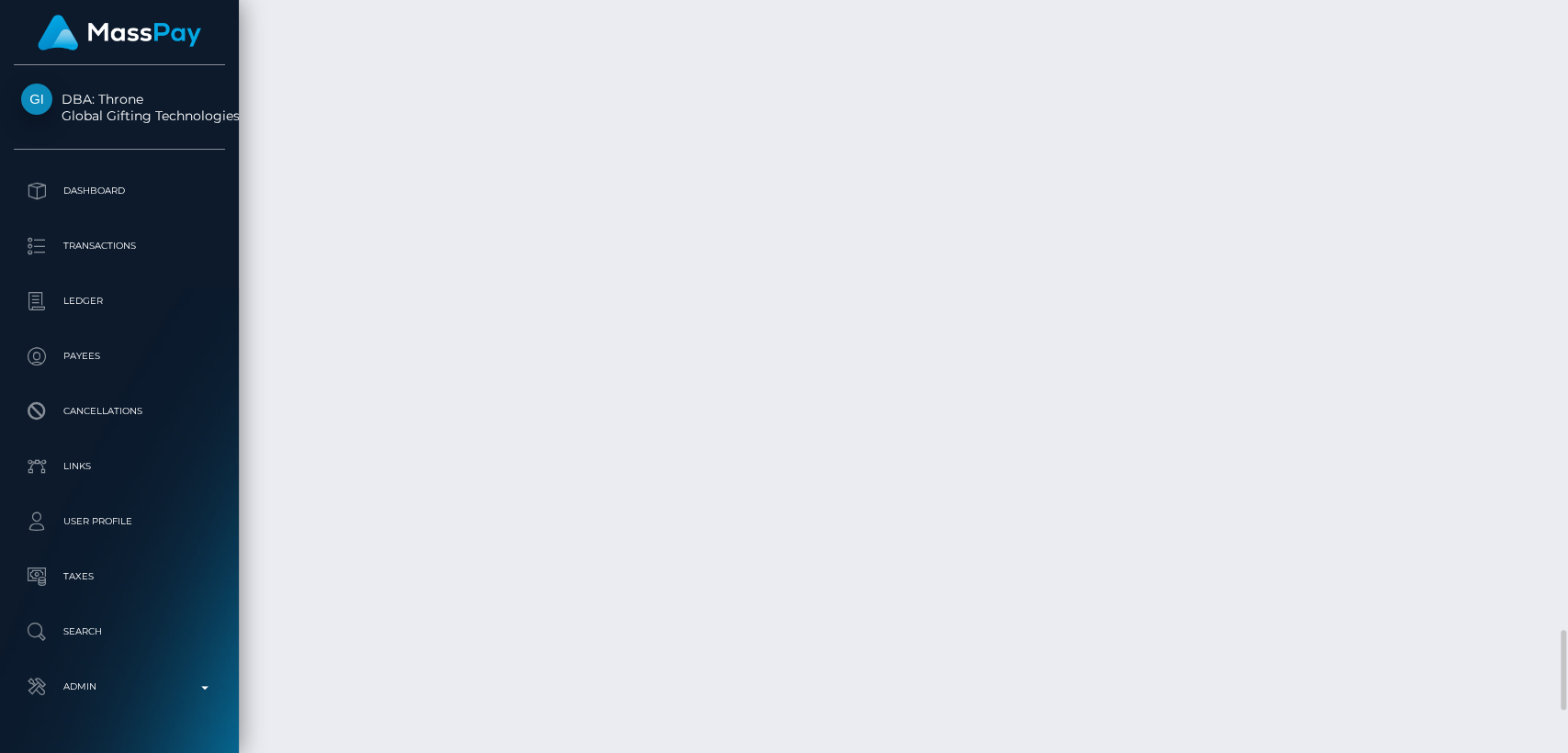
drag, startPoint x: 597, startPoint y: 672, endPoint x: 597, endPoint y: 682, distance: 10.0
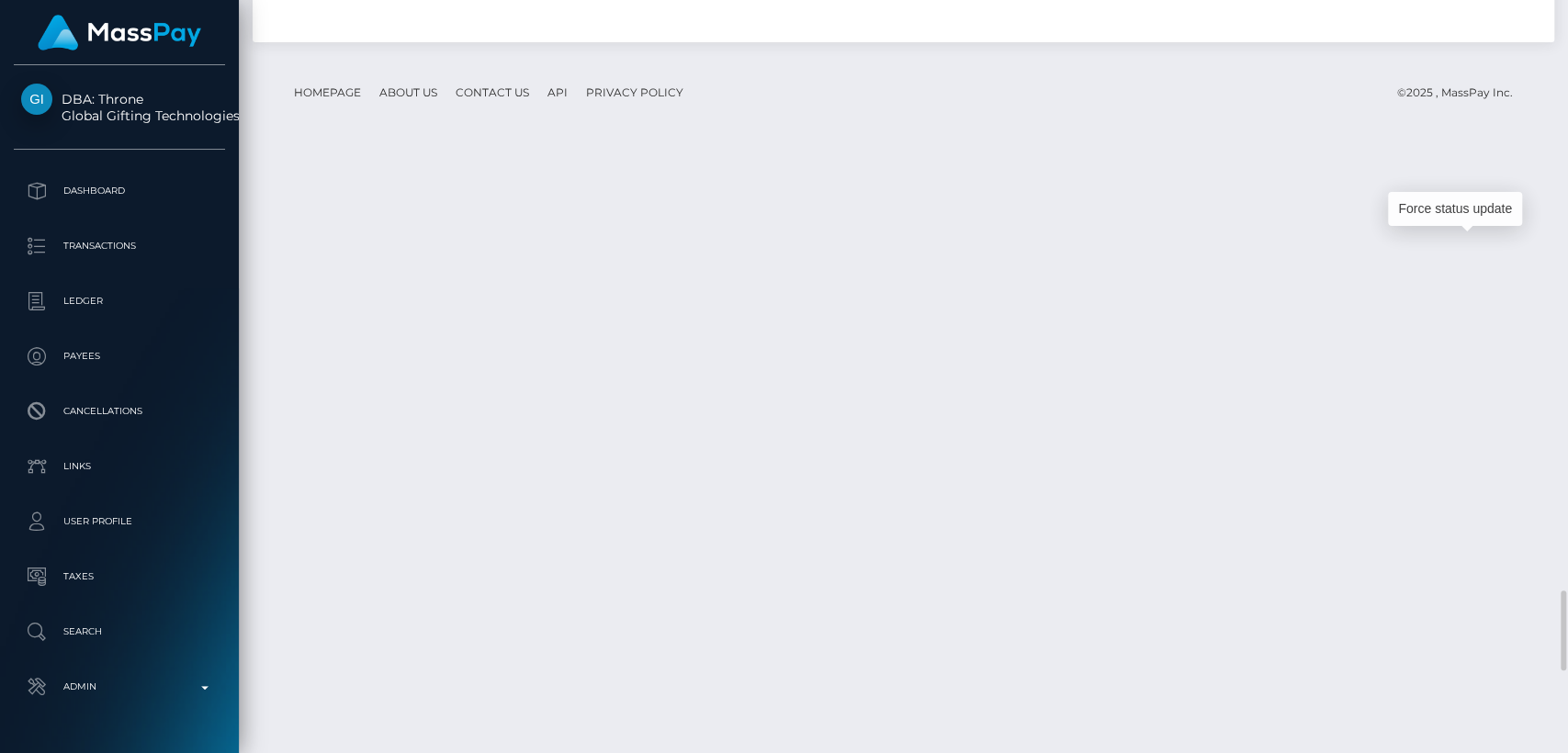
click at [1472, 211] on div "Force status update" at bounding box center [1455, 209] width 134 height 34
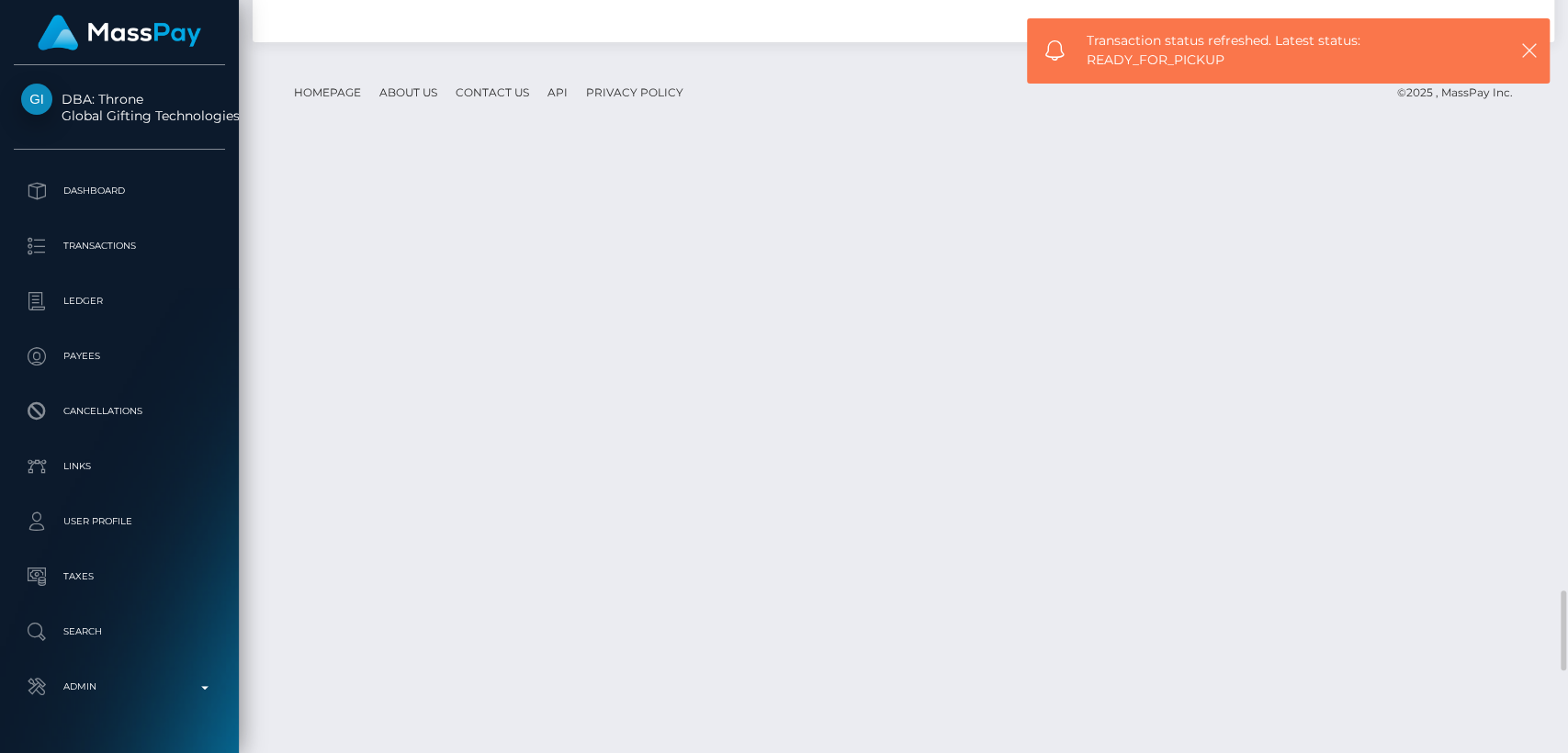
click at [847, 233] on div "Additional Info" at bounding box center [884, 232] width 119 height 34
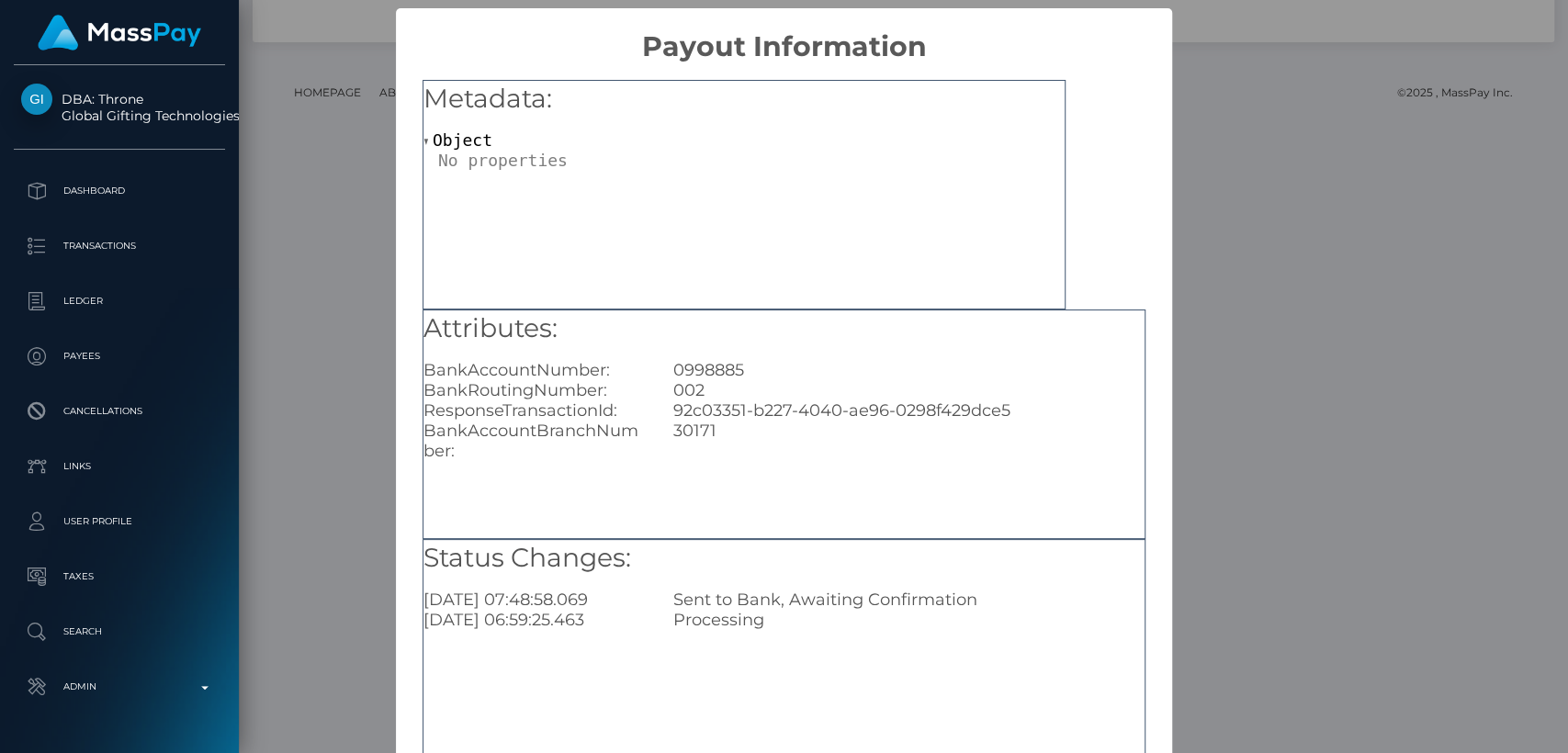
click at [714, 360] on div "0998885" at bounding box center [908, 371] width 499 height 20
copy div "0998885"
click at [1213, 252] on div "× Payout Information Metadata: Object Attributes: BankAccountNumber: 0998885 Ba…" at bounding box center [784, 376] width 1568 height 753
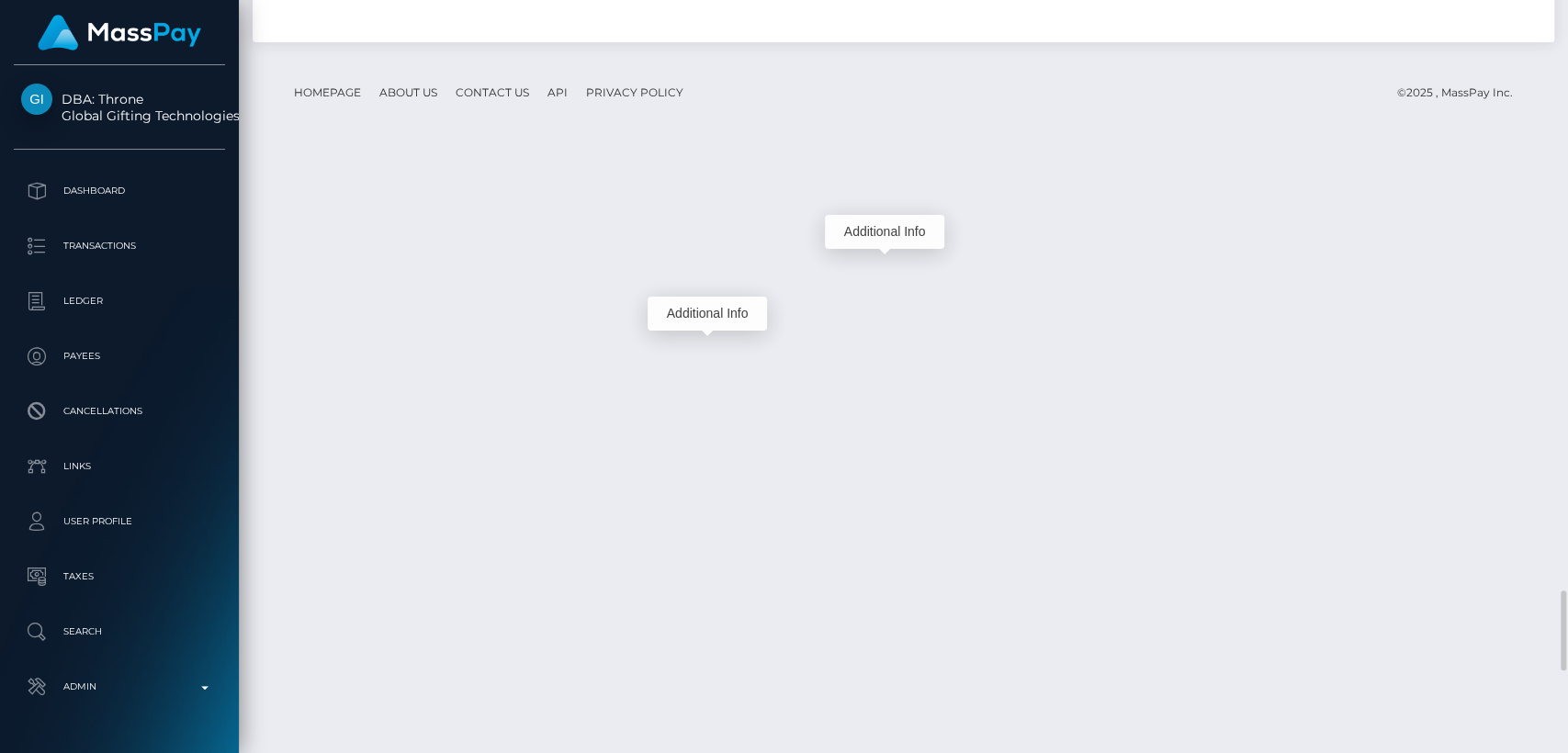
click at [704, 305] on div "Additional Info" at bounding box center [707, 314] width 119 height 34
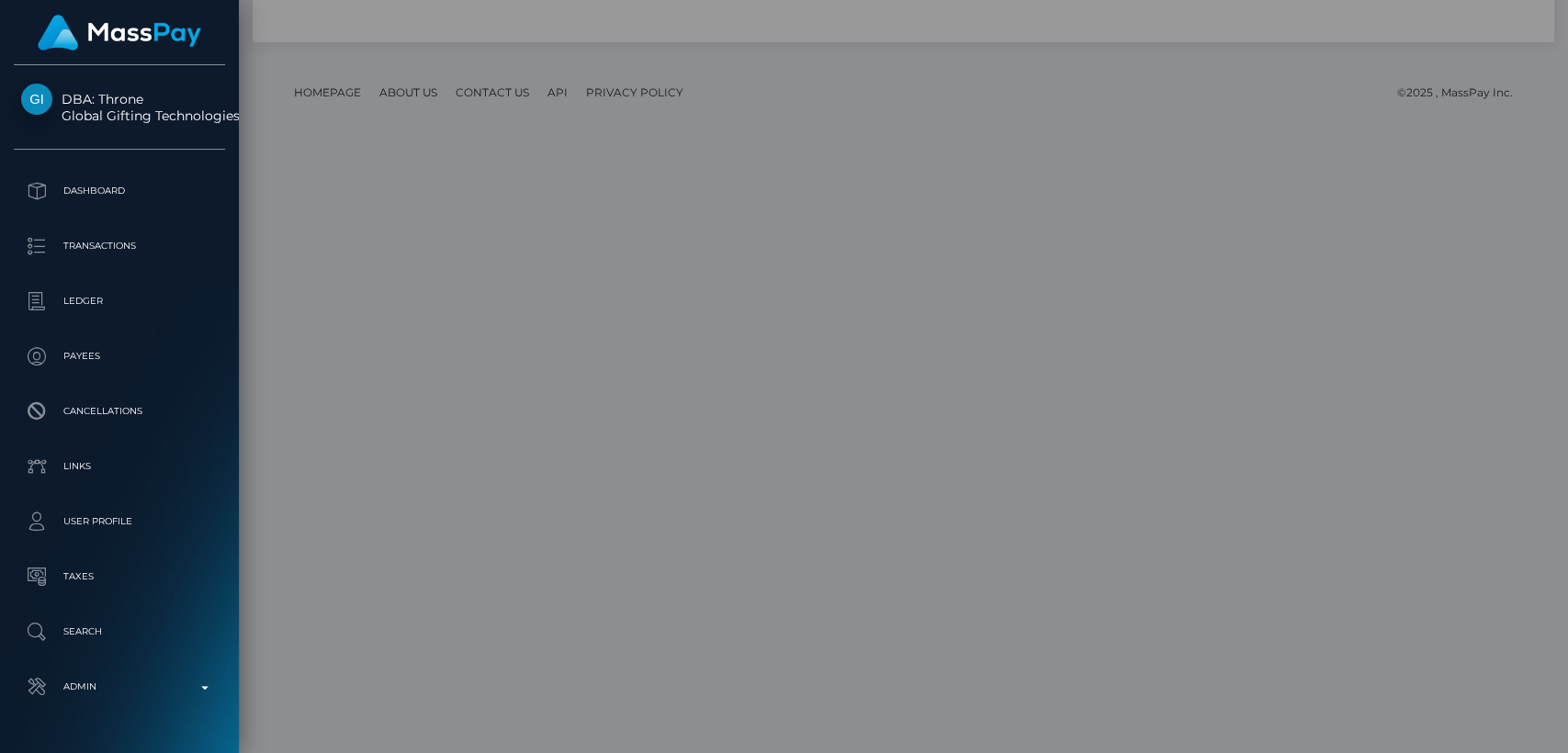
scroll to position [0, 0]
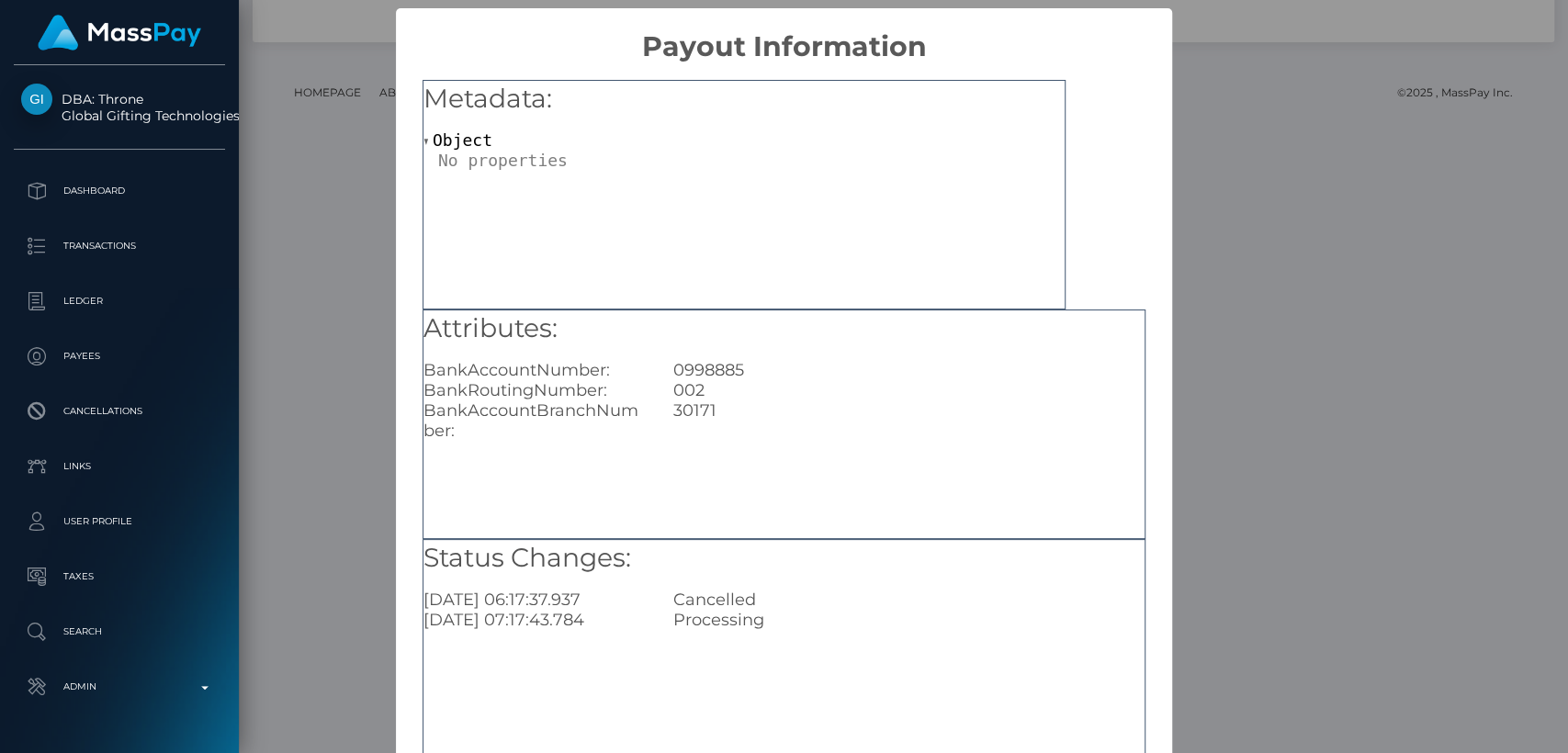
click at [1187, 99] on div "× Payout Information Metadata: Object Attributes: BankAccountNumber: 0998885 Ba…" at bounding box center [784, 376] width 1568 height 753
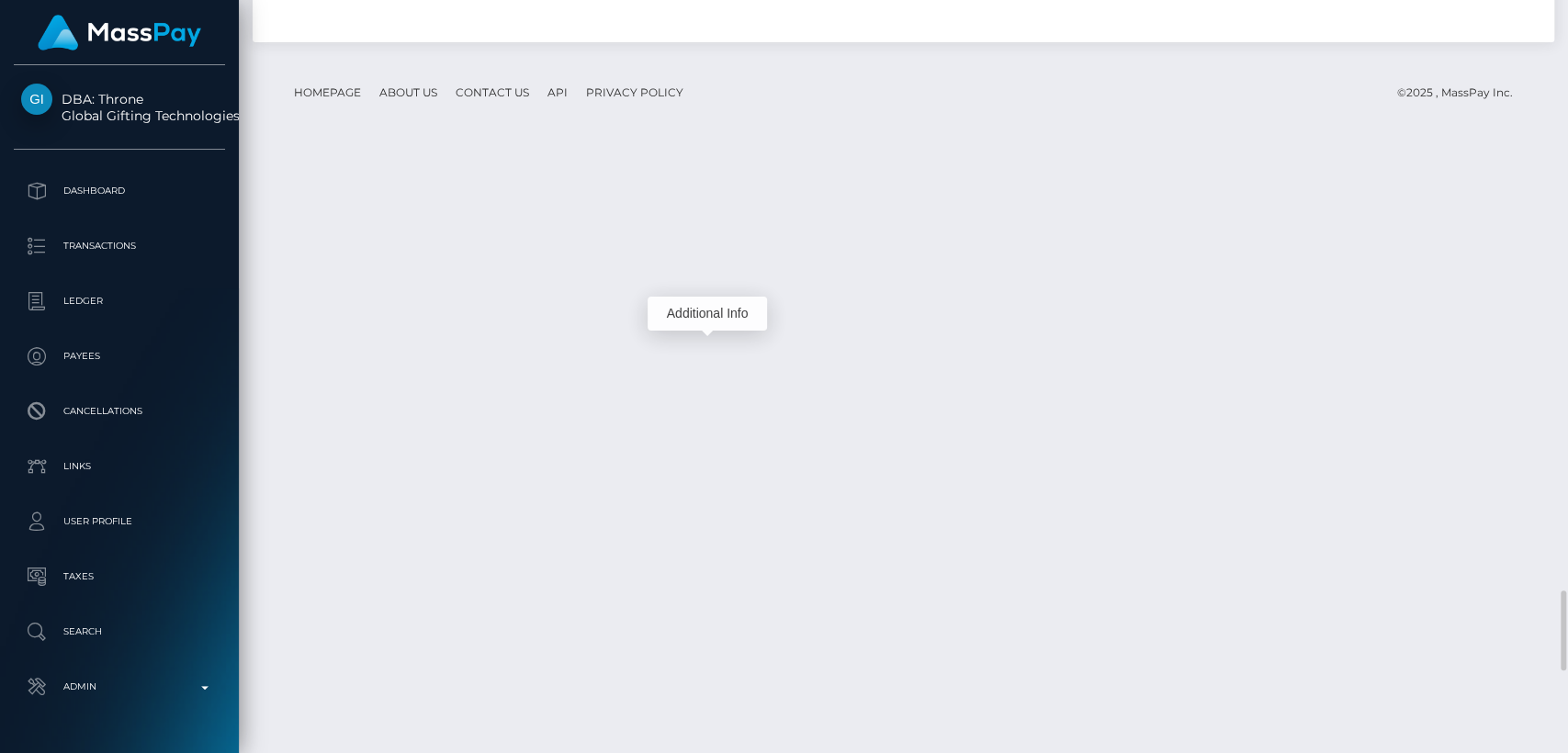
scroll to position [221, 406]
click at [709, 384] on div "Additional Info" at bounding box center [707, 399] width 119 height 34
click at [709, 394] on div "Additional Info" at bounding box center [707, 399] width 119 height 34
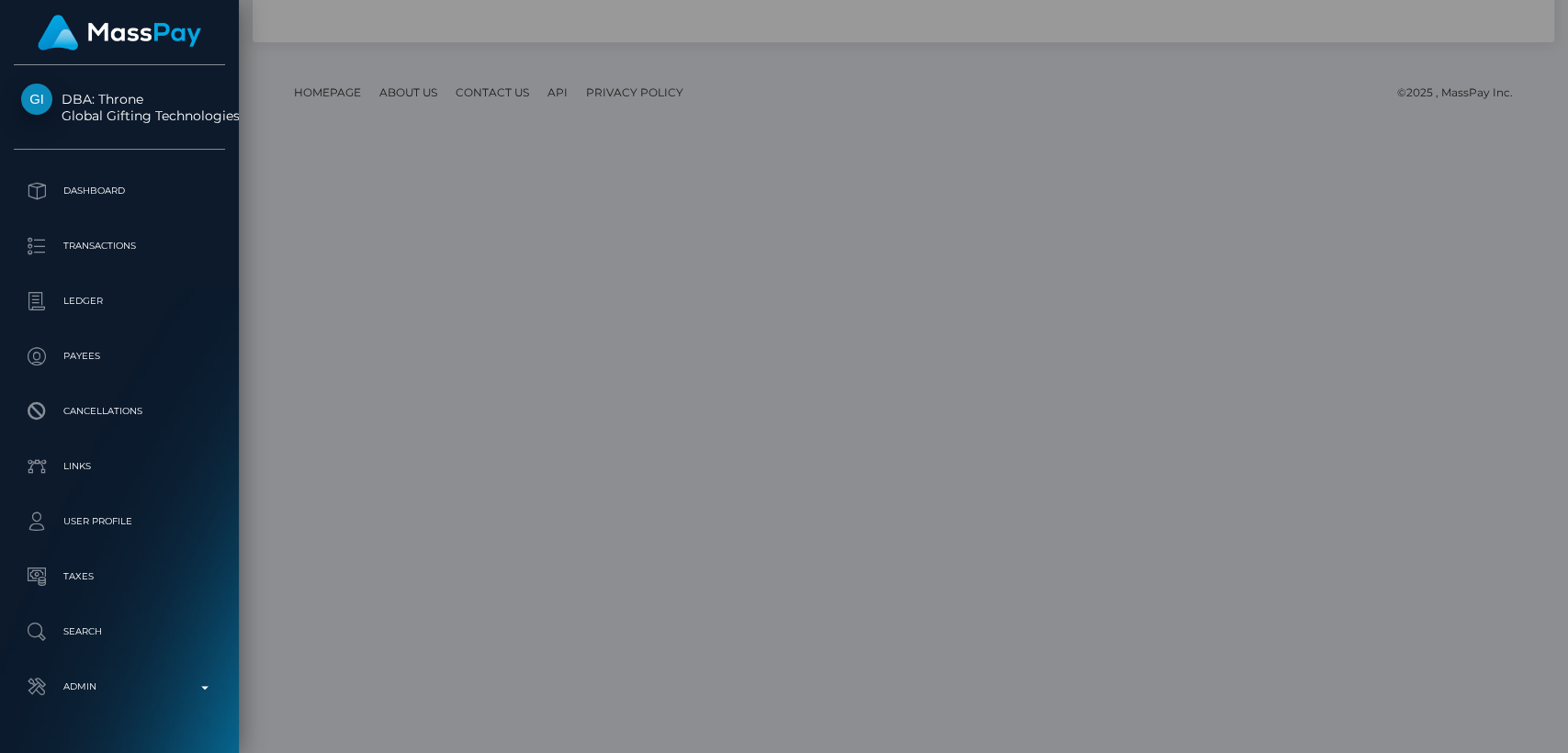
scroll to position [0, 0]
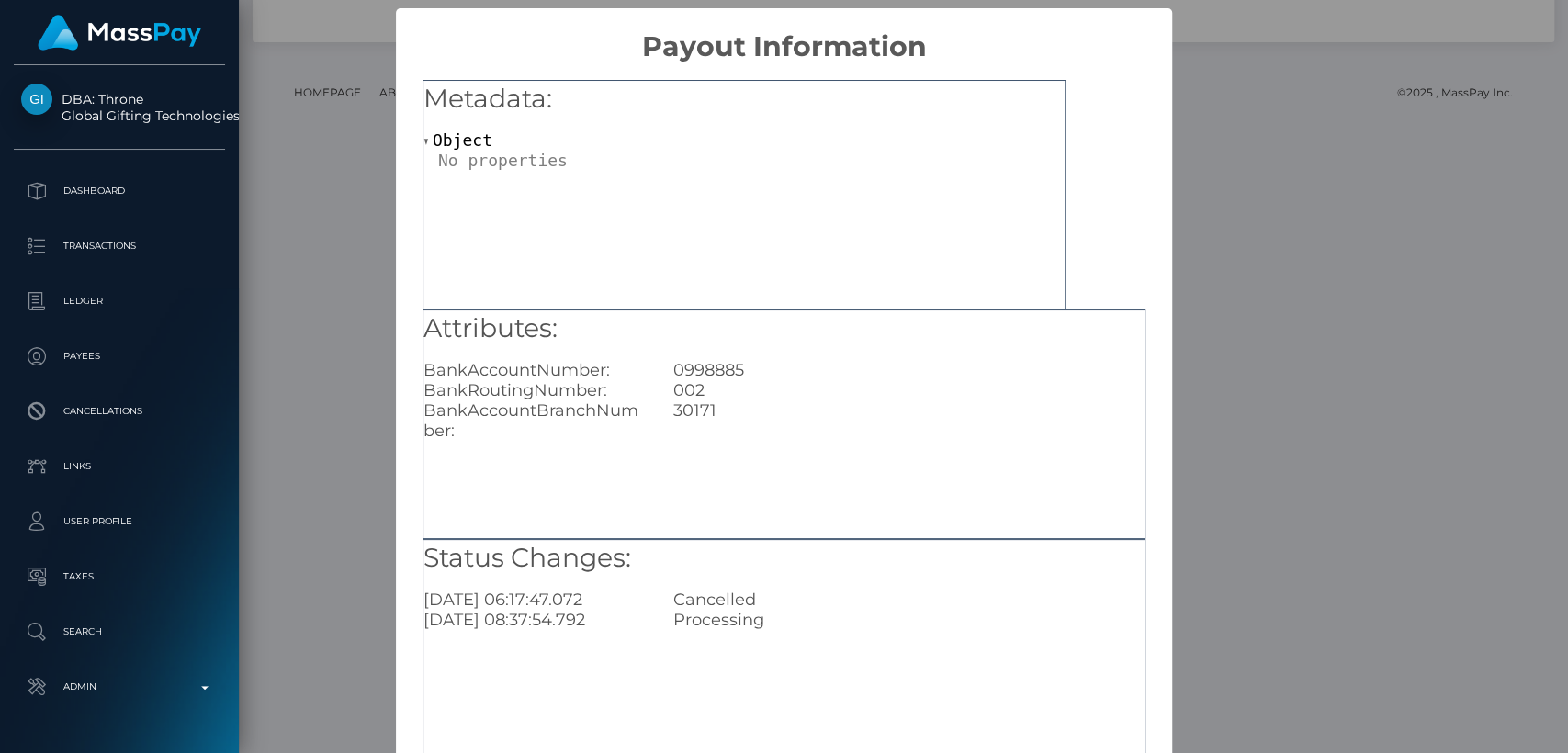
click at [1327, 92] on div "× Payout Information Metadata: Object Attributes: BankAccountNumber: 0998885 Ba…" at bounding box center [784, 376] width 1568 height 753
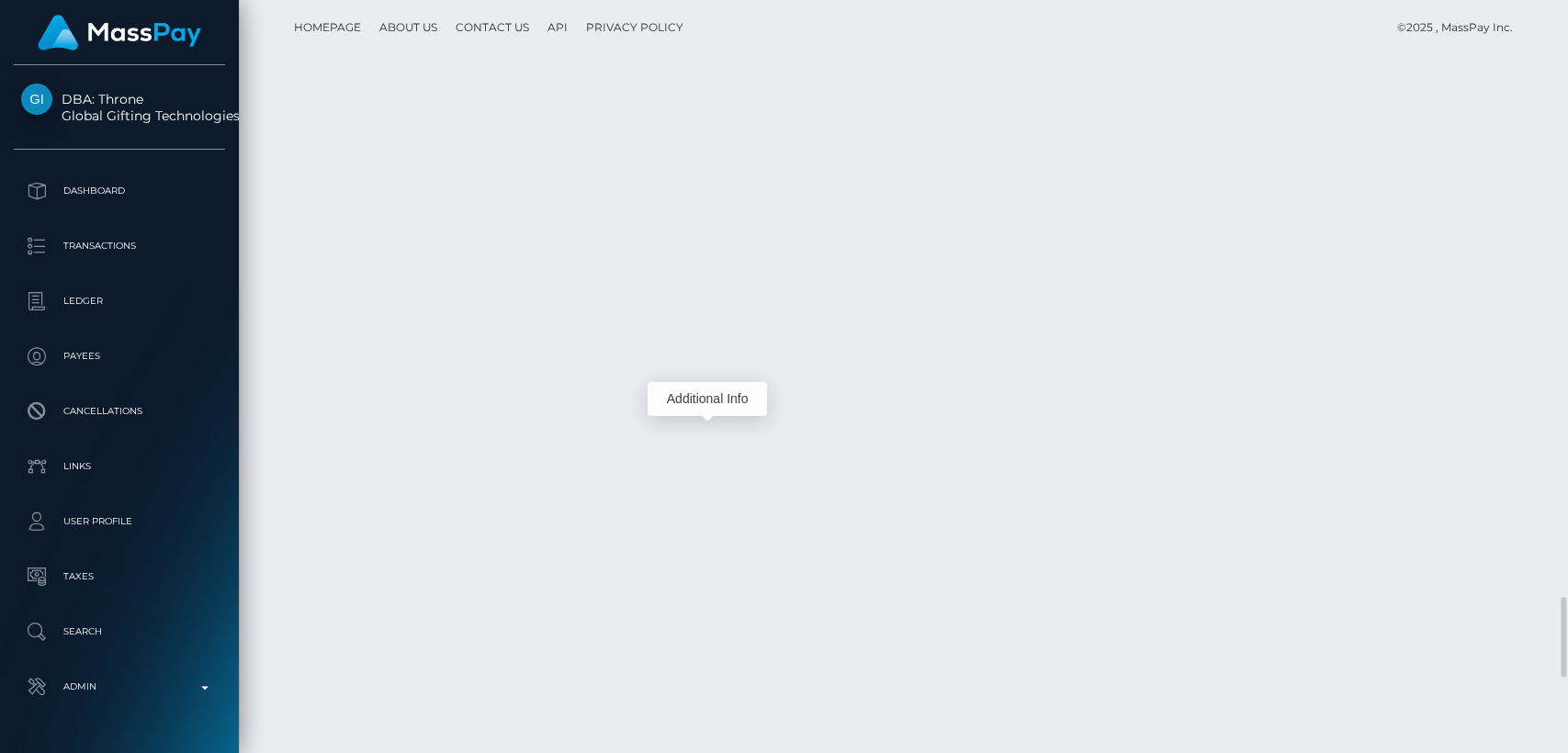
scroll to position [221, 406]
click at [646, 476] on div "Additional Info" at bounding box center [662, 476] width 119 height 34
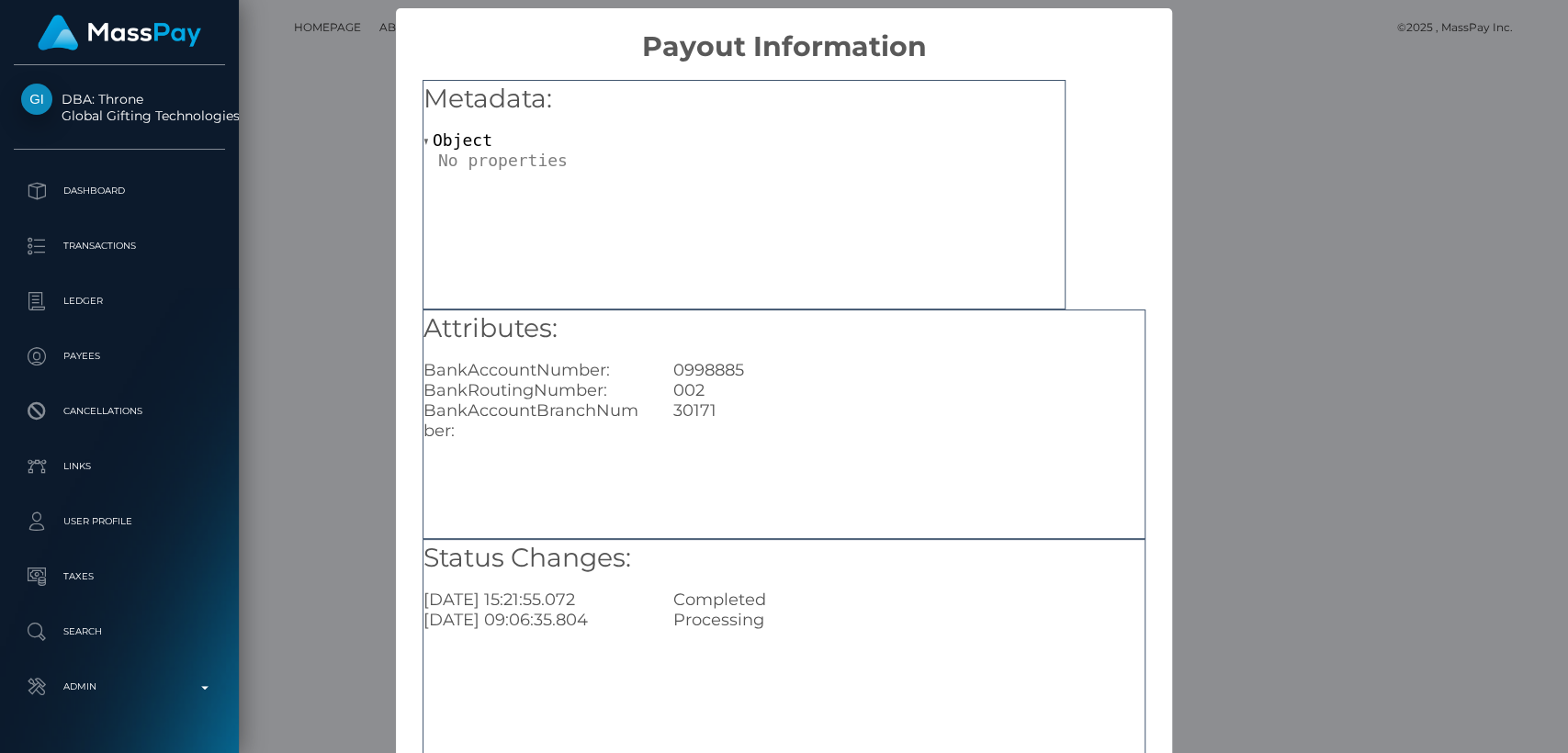
scroll to position [0, 0]
click at [1232, 100] on div "× Payout Information Metadata: Object Attributes: BankAccountNumber: 0998885 Ba…" at bounding box center [784, 376] width 1568 height 753
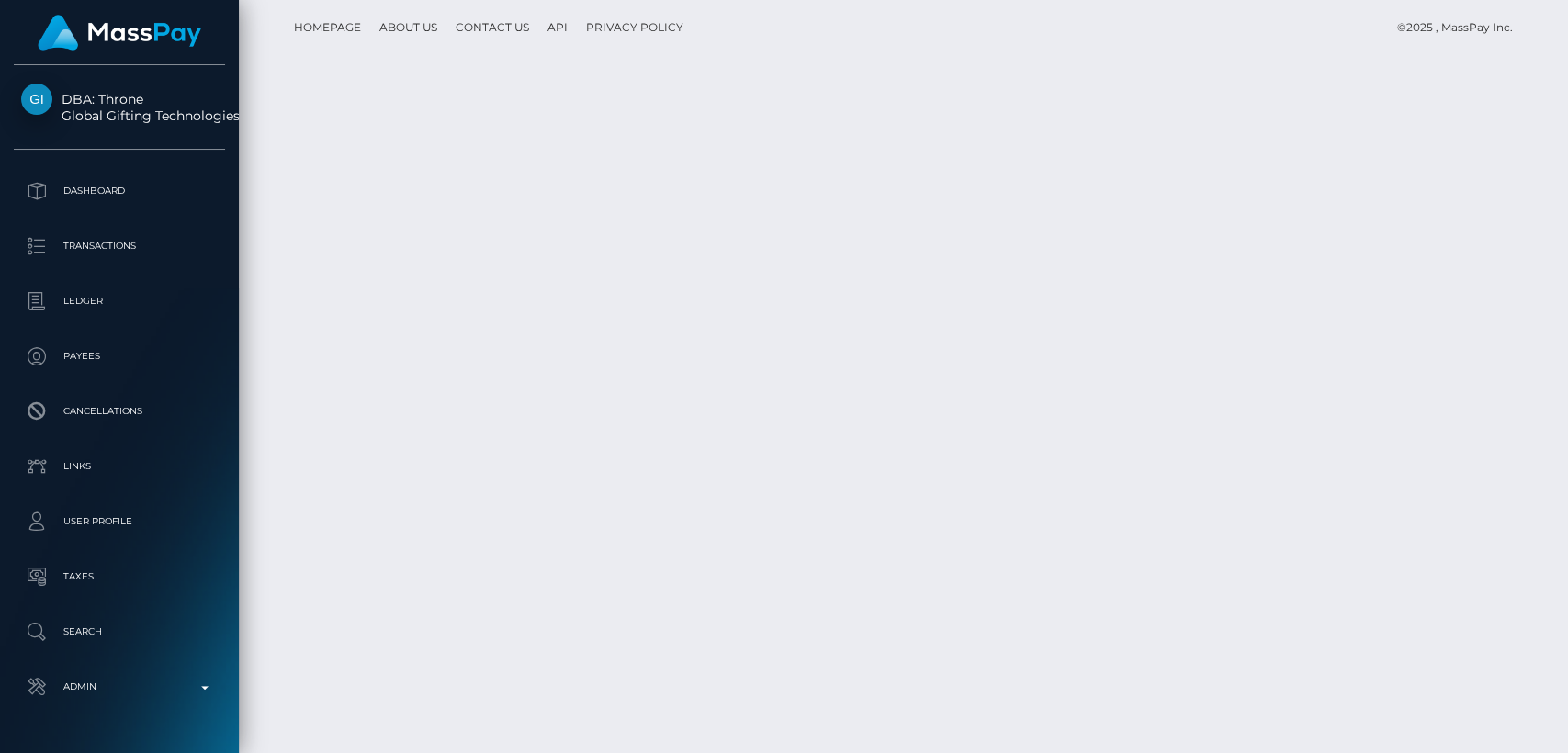
scroll to position [221, 406]
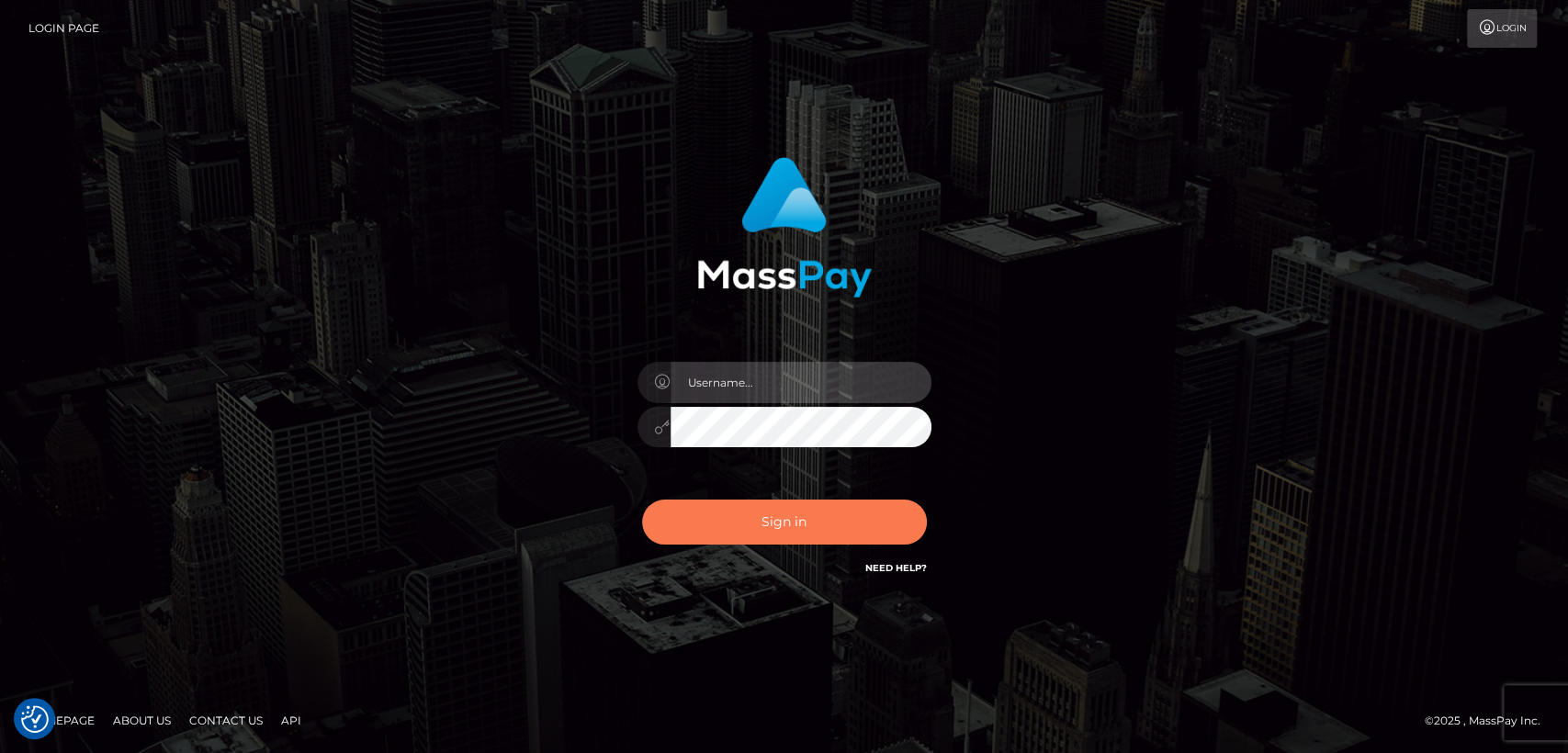
type input "[DOMAIN_NAME]"
click at [676, 500] on button "Sign in" at bounding box center [784, 522] width 285 height 45
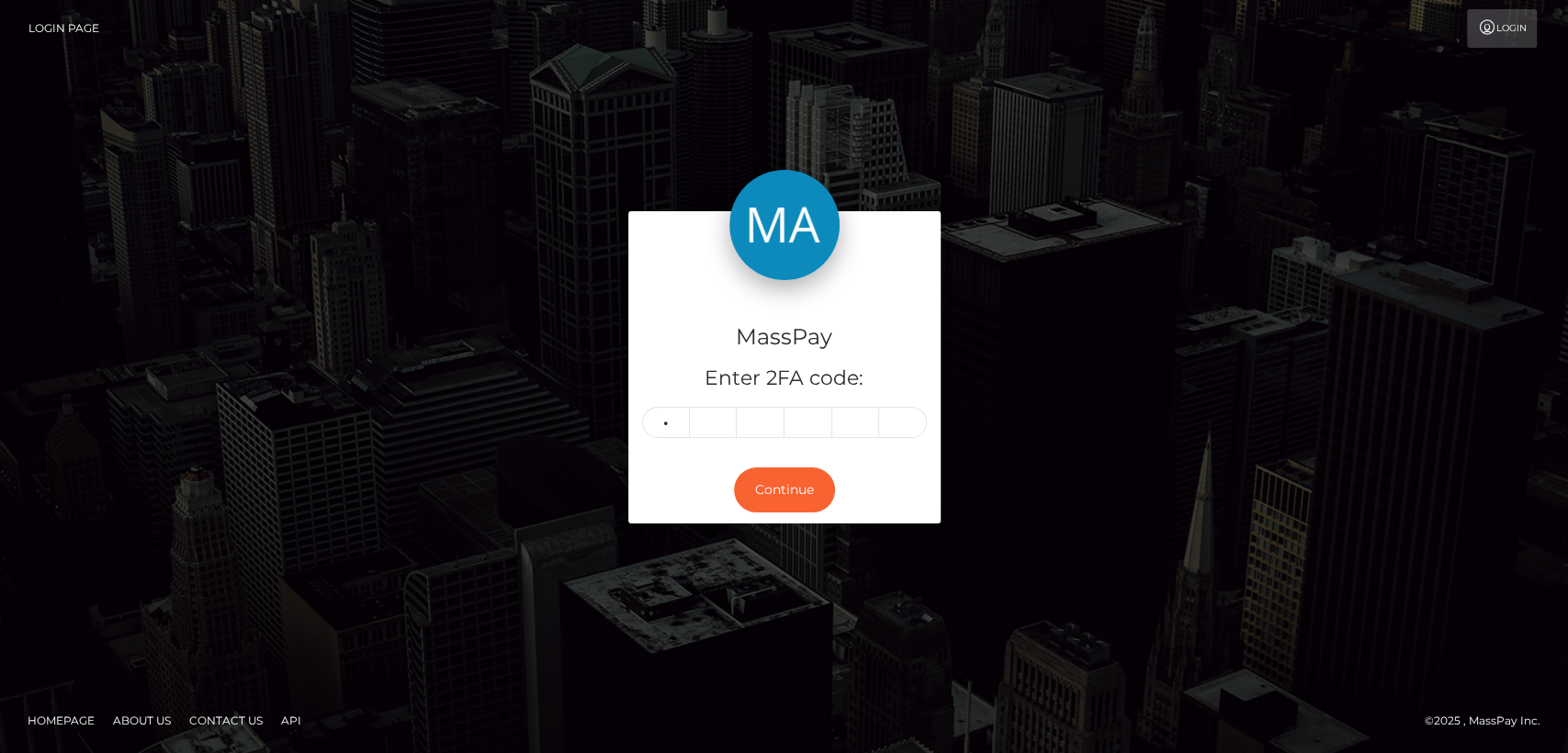
type input "4"
type input "5"
type input "2"
type input "7"
type input "6"
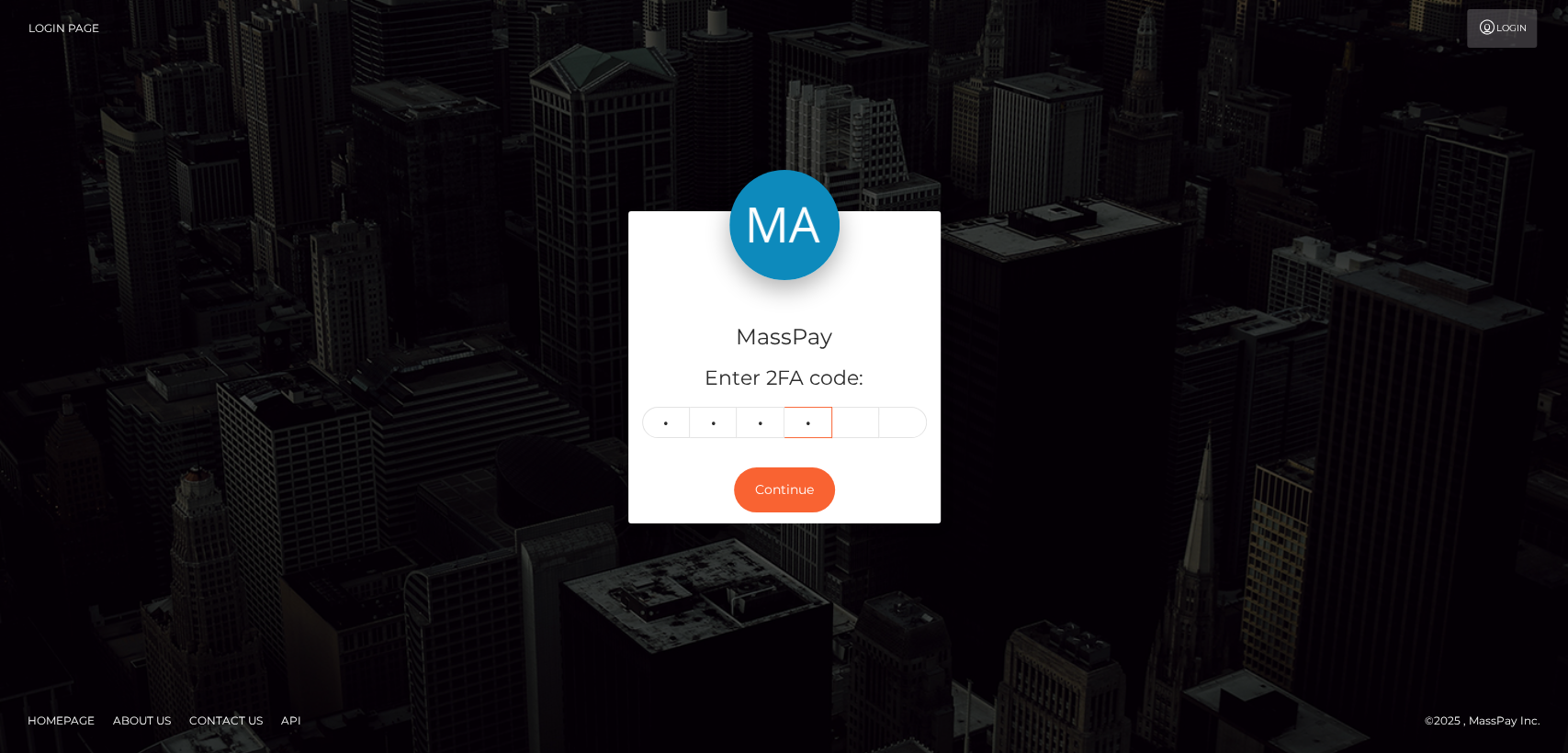
type input "2"
type input "3"
type input "6"
click at [676, 500] on div "Continue" at bounding box center [784, 490] width 312 height 67
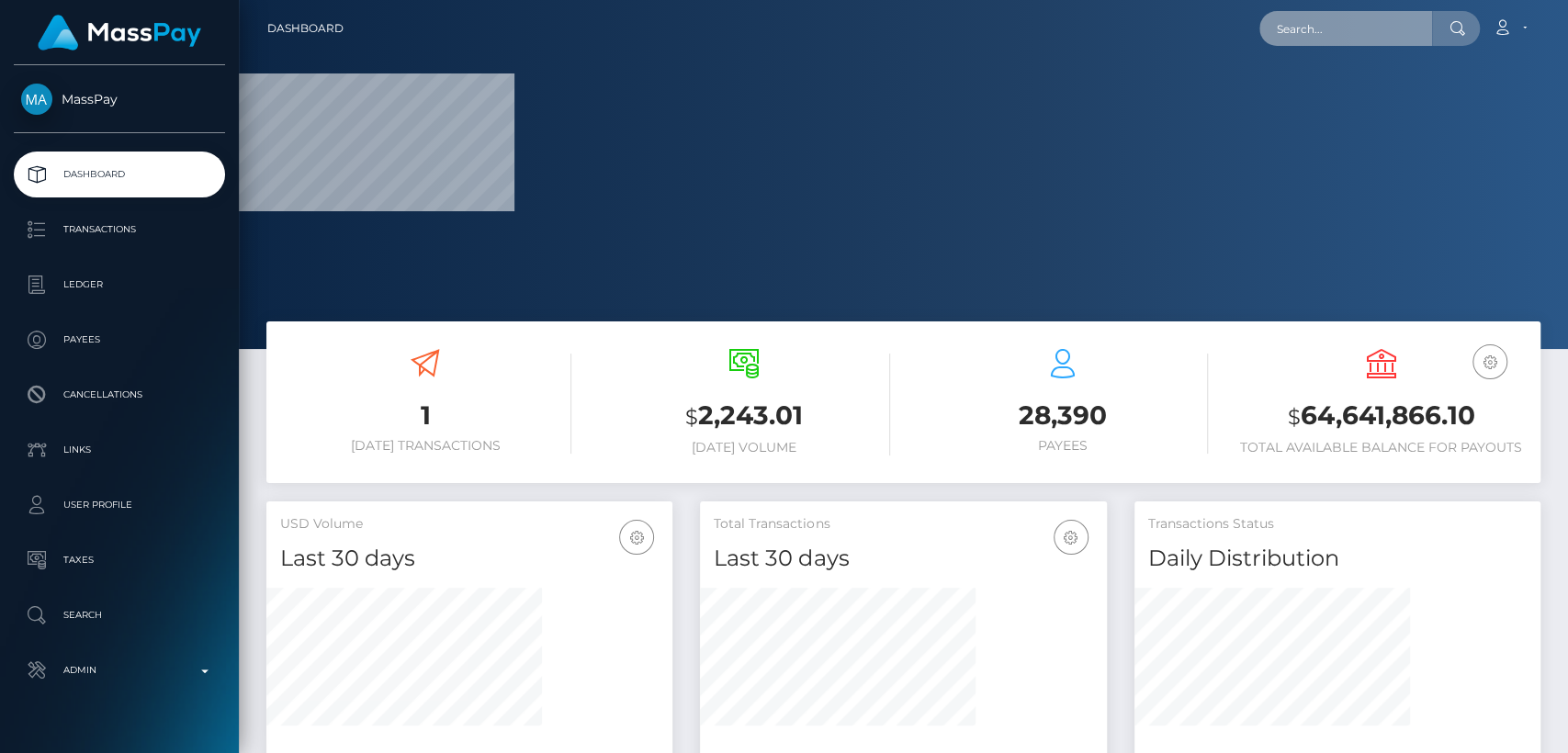
click at [1278, 27] on input "text" at bounding box center [1346, 29] width 173 height 35
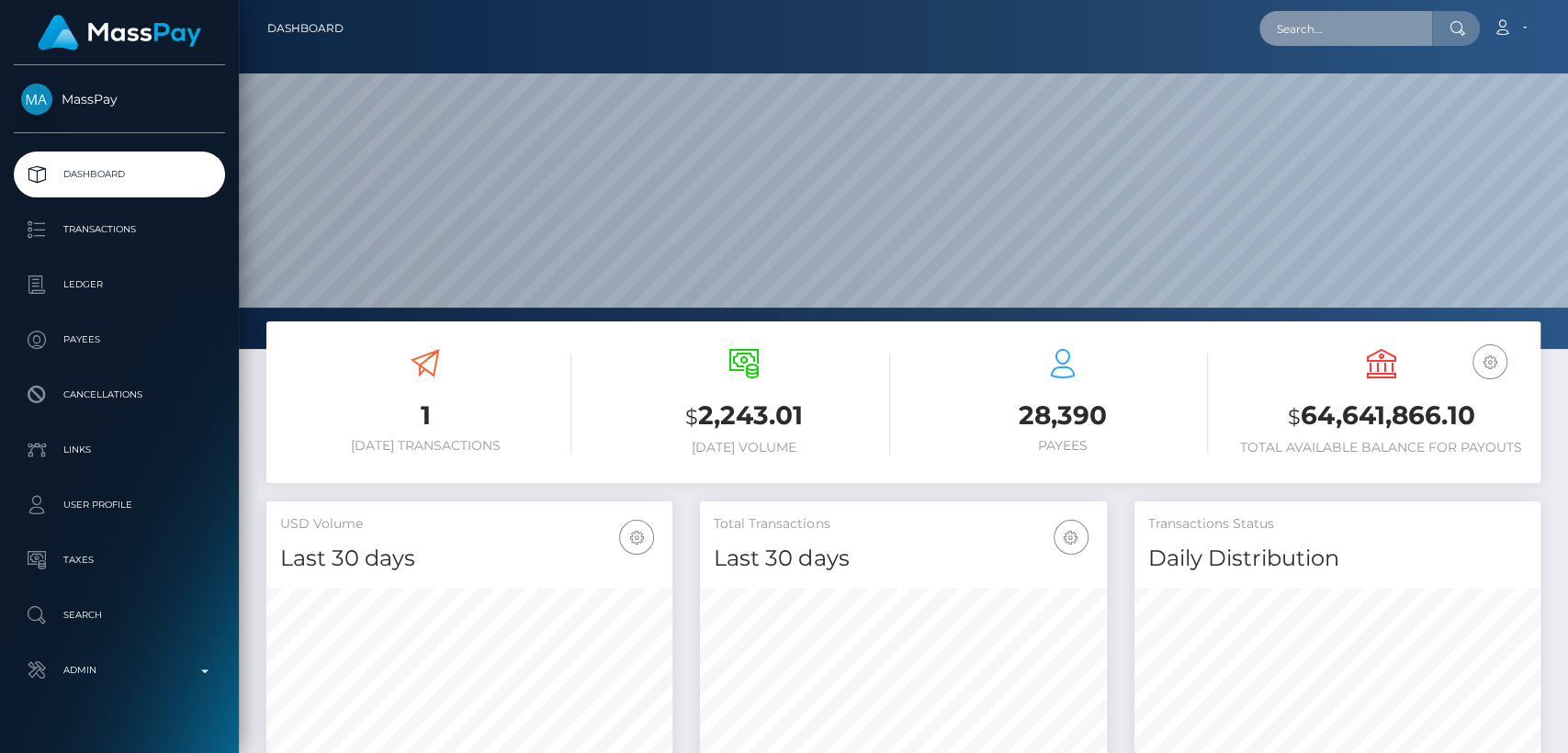
scroll to position [325, 406]
paste input "jeimyh246@icloud.com"
click at [1389, 17] on input "jeimyh246@icloud.com" at bounding box center [1346, 29] width 173 height 35
click at [1451, 27] on icon at bounding box center [1457, 29] width 16 height 15
click at [1411, 30] on input "jeimyh246@icloud.com" at bounding box center [1346, 29] width 173 height 35
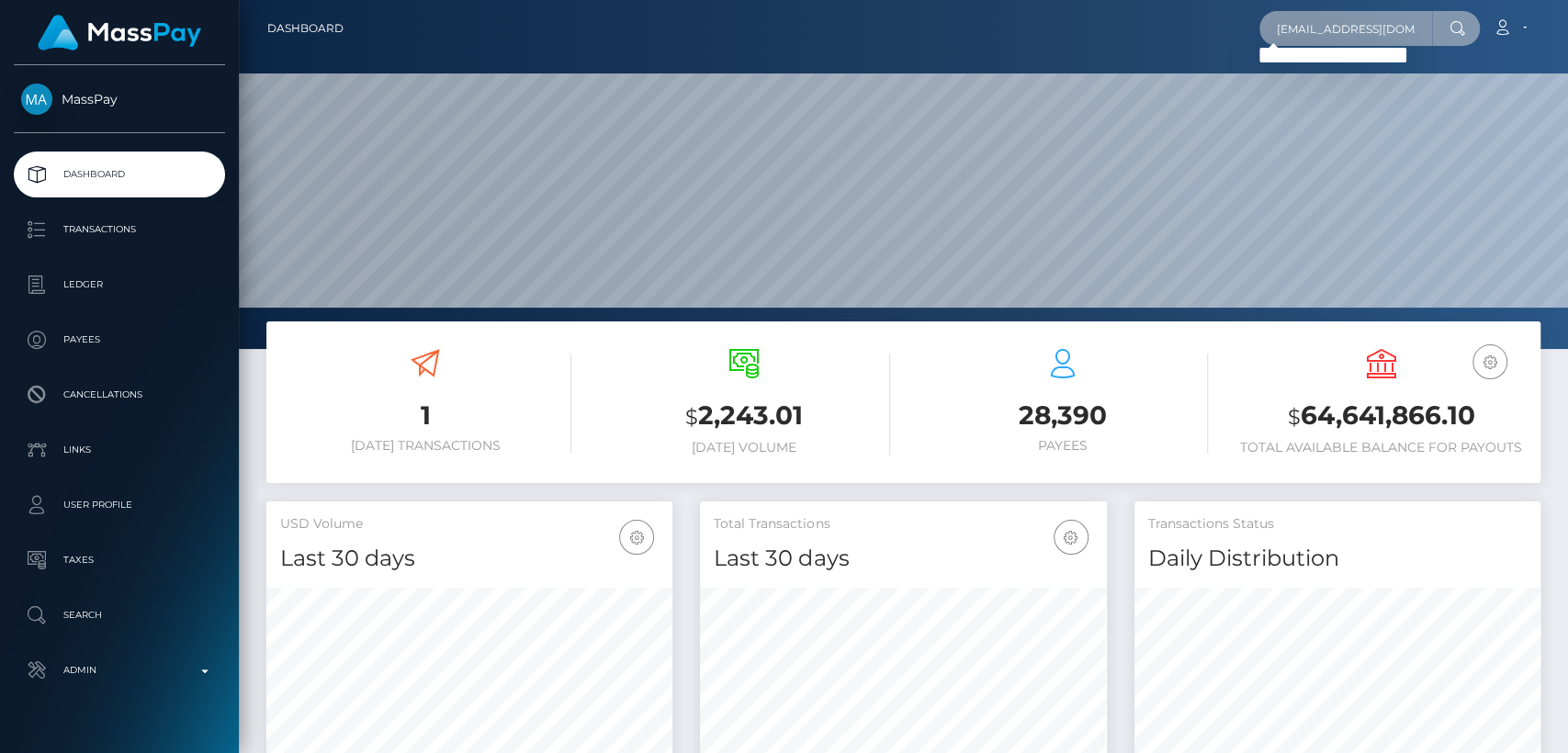
click at [1337, 33] on input "jeimyh246@icloud.com" at bounding box center [1346, 29] width 173 height 35
paste input "Herrerajeimy39@gmail"
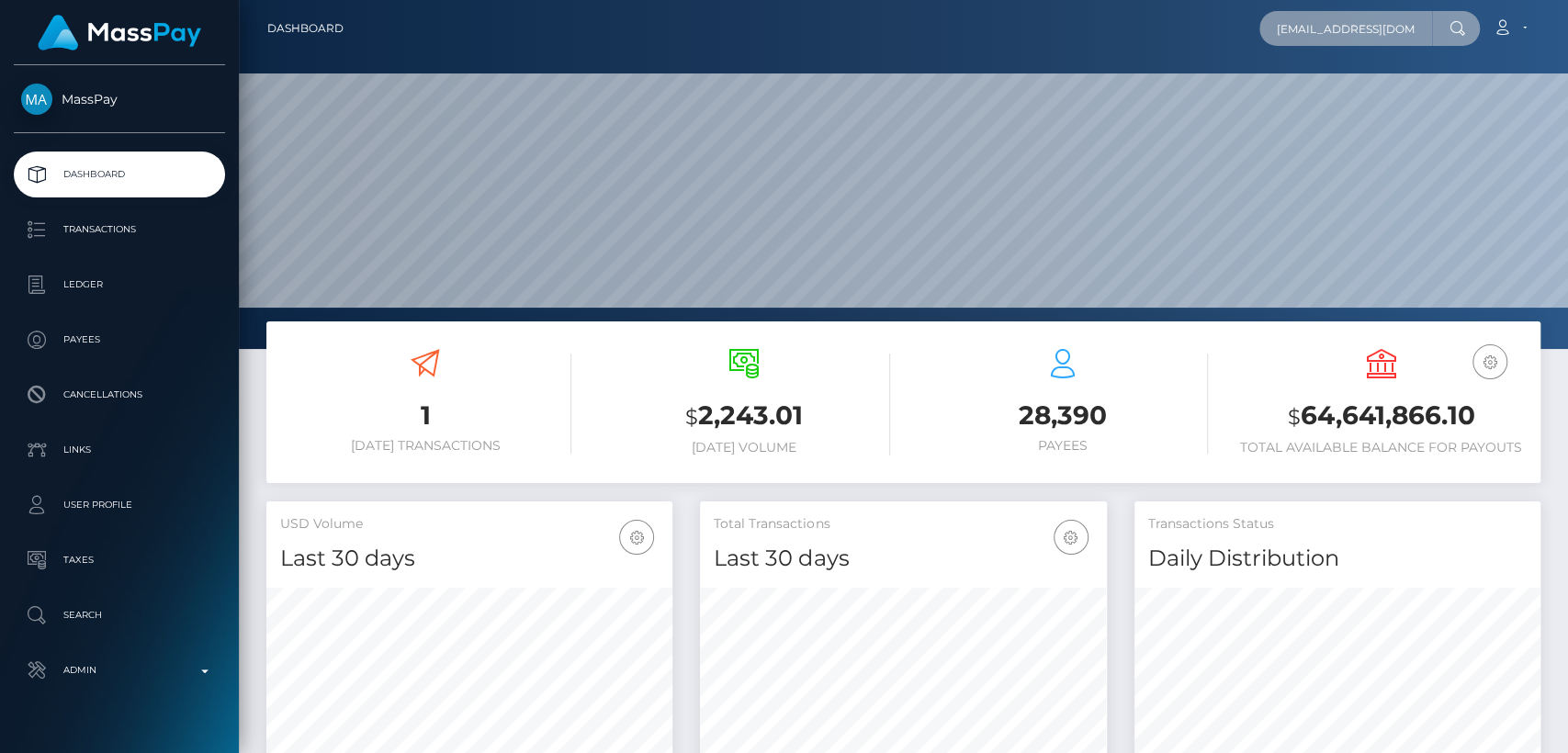
scroll to position [0, 18]
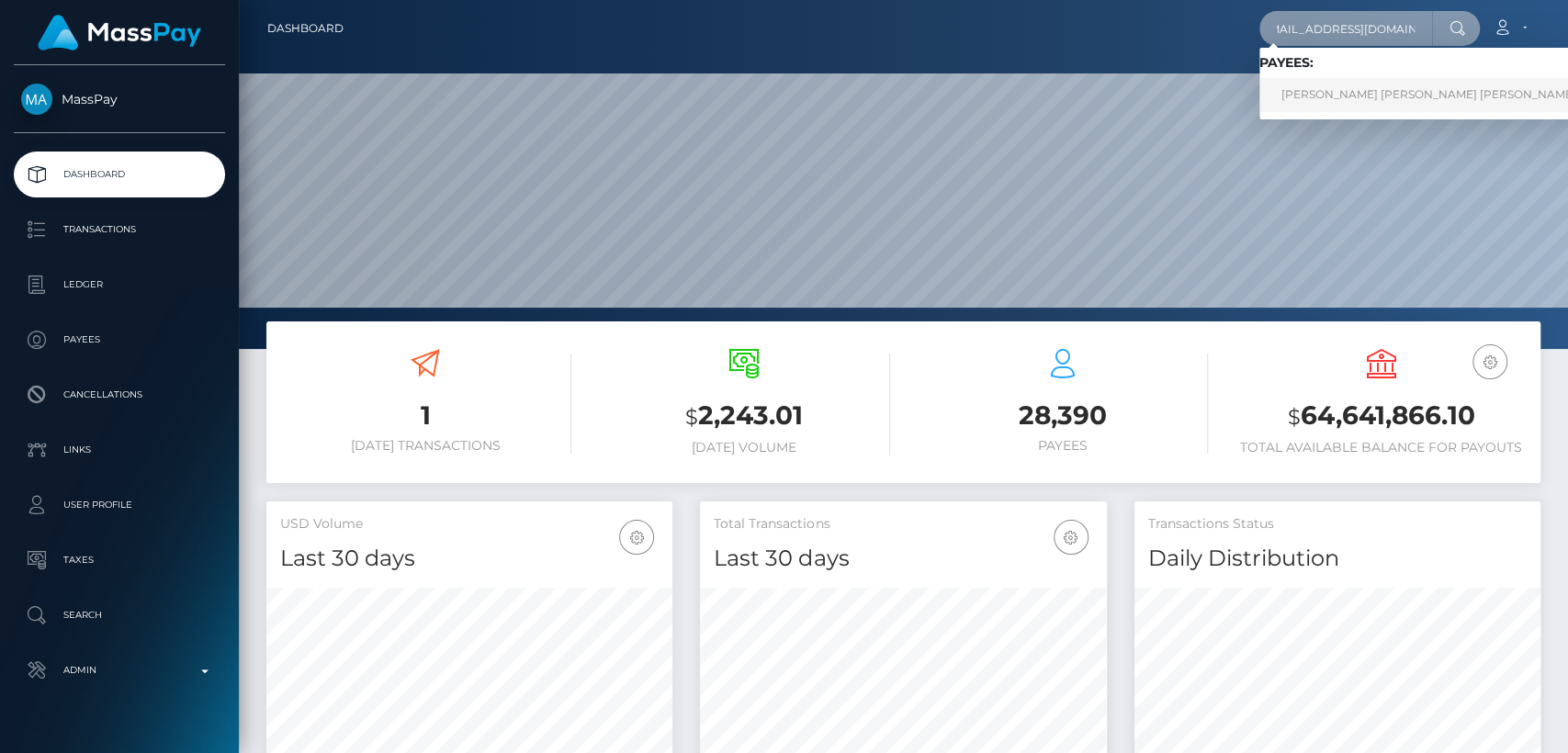
type input "Herrerajeimy39@gmail.com"
click at [1397, 83] on link "JEIMY CAROLINA HERRERA LOPEZ" at bounding box center [1428, 95] width 339 height 34
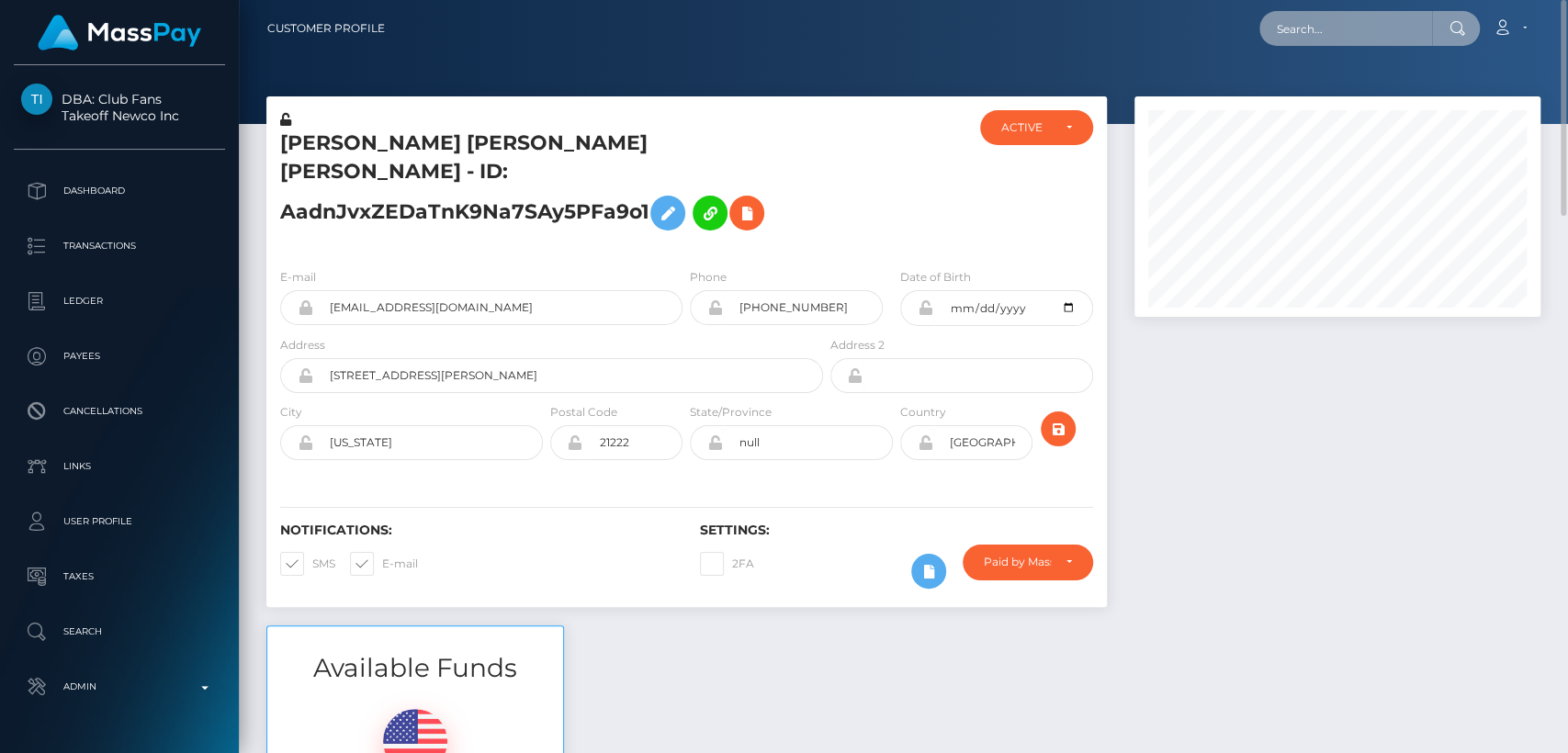
click at [1308, 36] on input "text" at bounding box center [1346, 29] width 173 height 35
paste input "[EMAIL_ADDRESS][DOMAIN_NAME]"
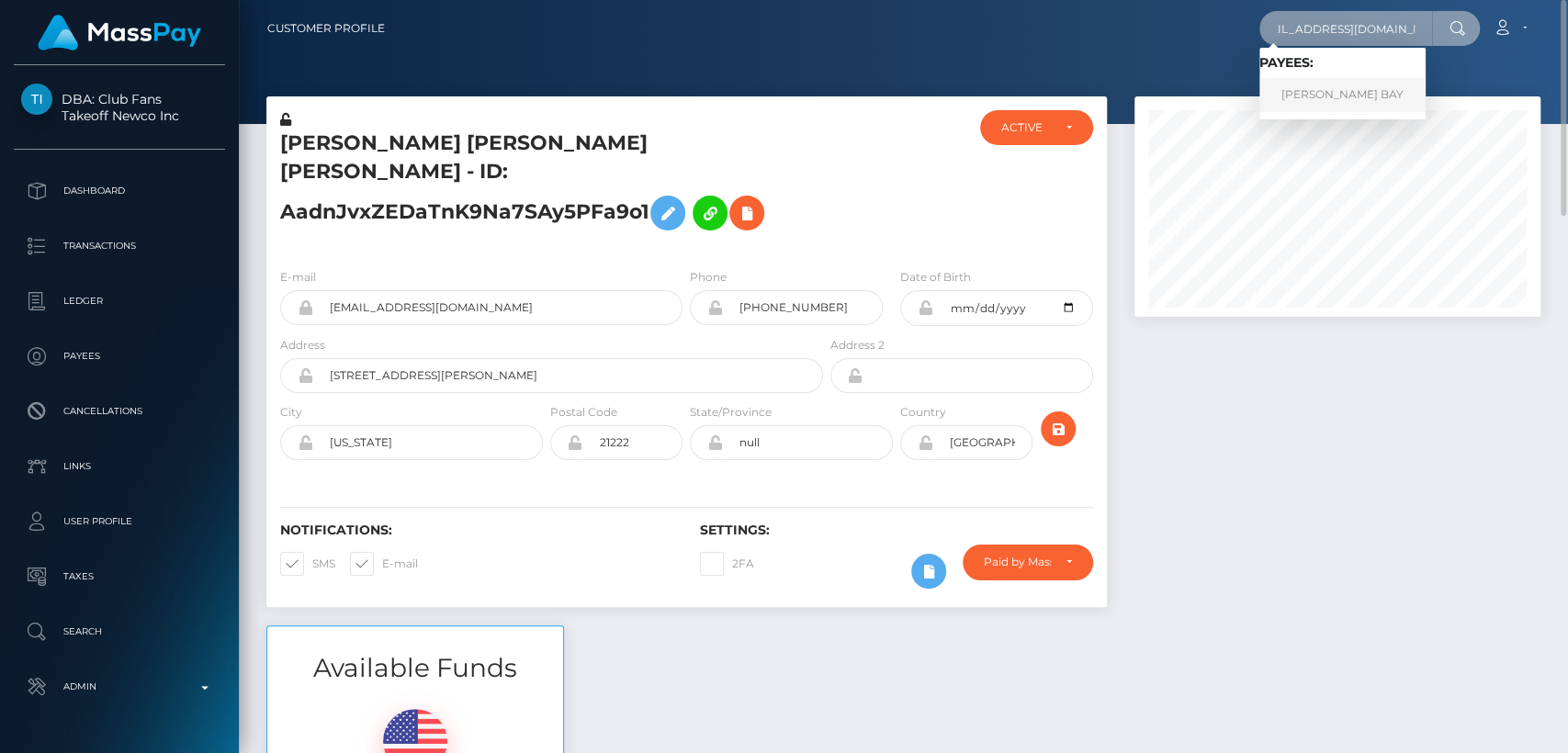
type input "duongthibaylyyb@gmail.com"
click at [1298, 83] on link "DUONG THI BAY" at bounding box center [1342, 95] width 166 height 34
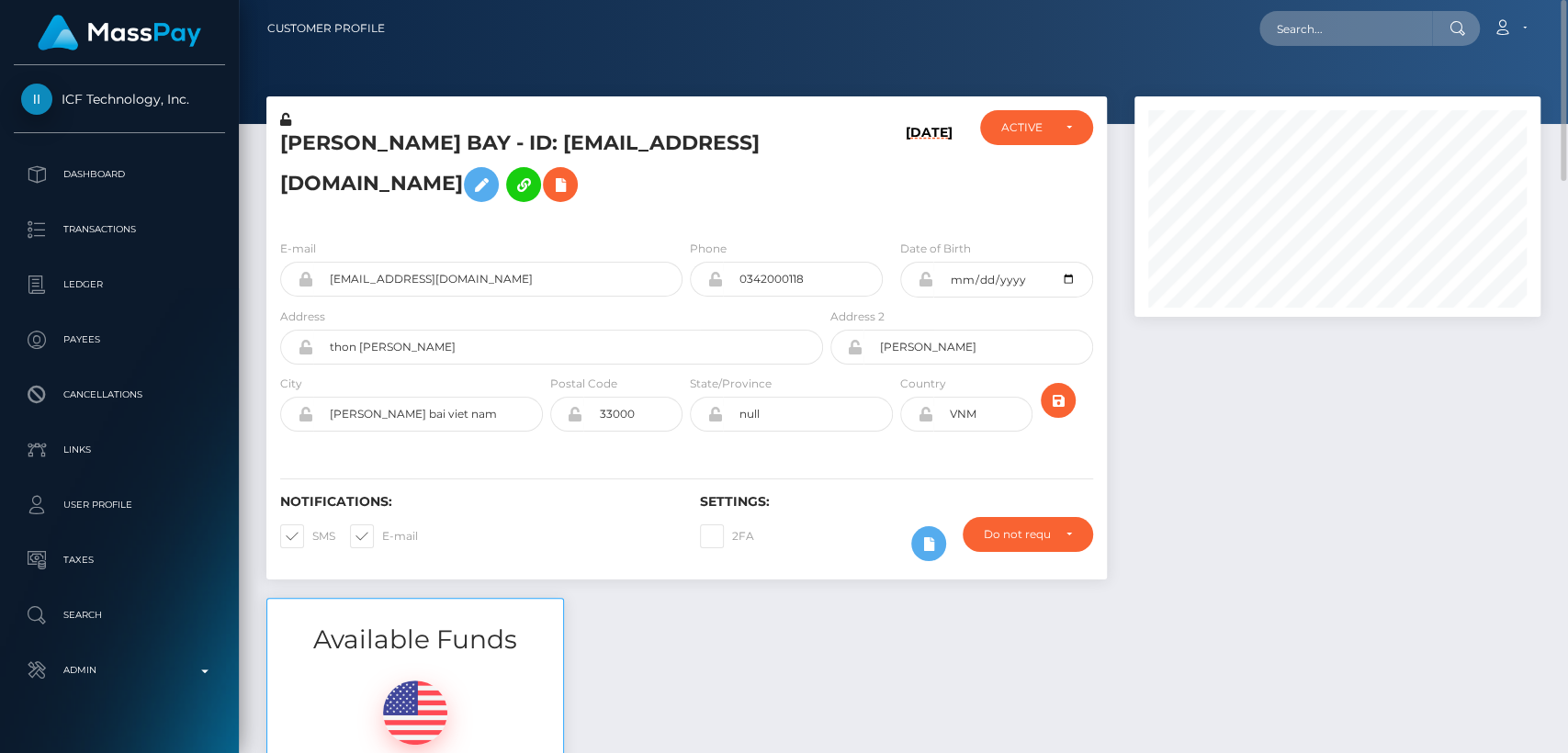
click at [364, 138] on h5 "[PERSON_NAME] BAY - ID: [EMAIL_ADDRESS][DOMAIN_NAME]" at bounding box center [547, 170] width 533 height 82
click at [364, 138] on h5 "DUONG THI BAY - ID: duongthibaylyyb@gmail.com" at bounding box center [547, 170] width 533 height 82
click at [341, 138] on h5 "DUONG THI BAY - ID: duongthibaylyyb@gmail.com" at bounding box center [547, 170] width 533 height 82
copy h5 "DUONG"
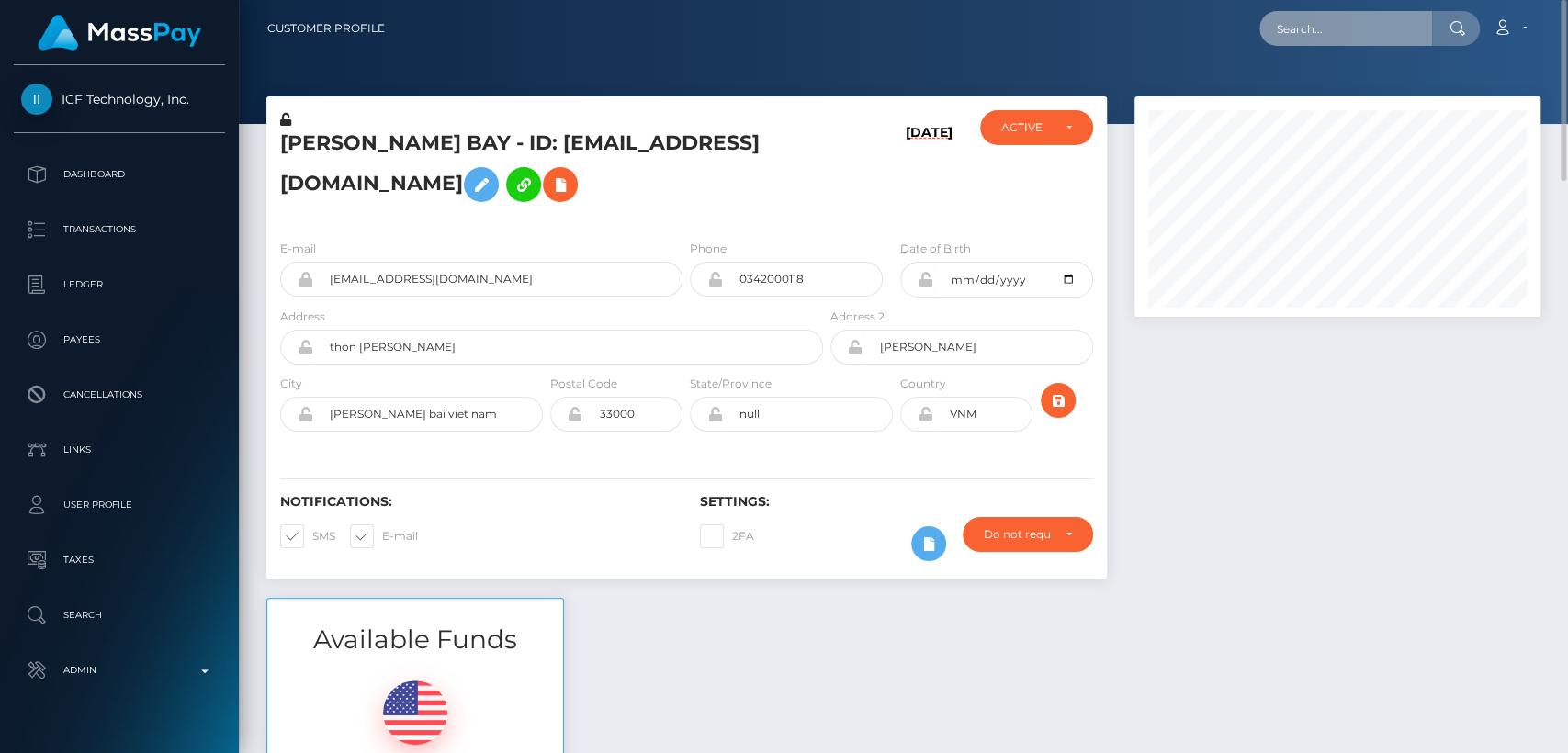
click at [1301, 38] on input "text" at bounding box center [1346, 29] width 173 height 35
paste input "[EMAIL_ADDRESS][DOMAIN_NAME]"
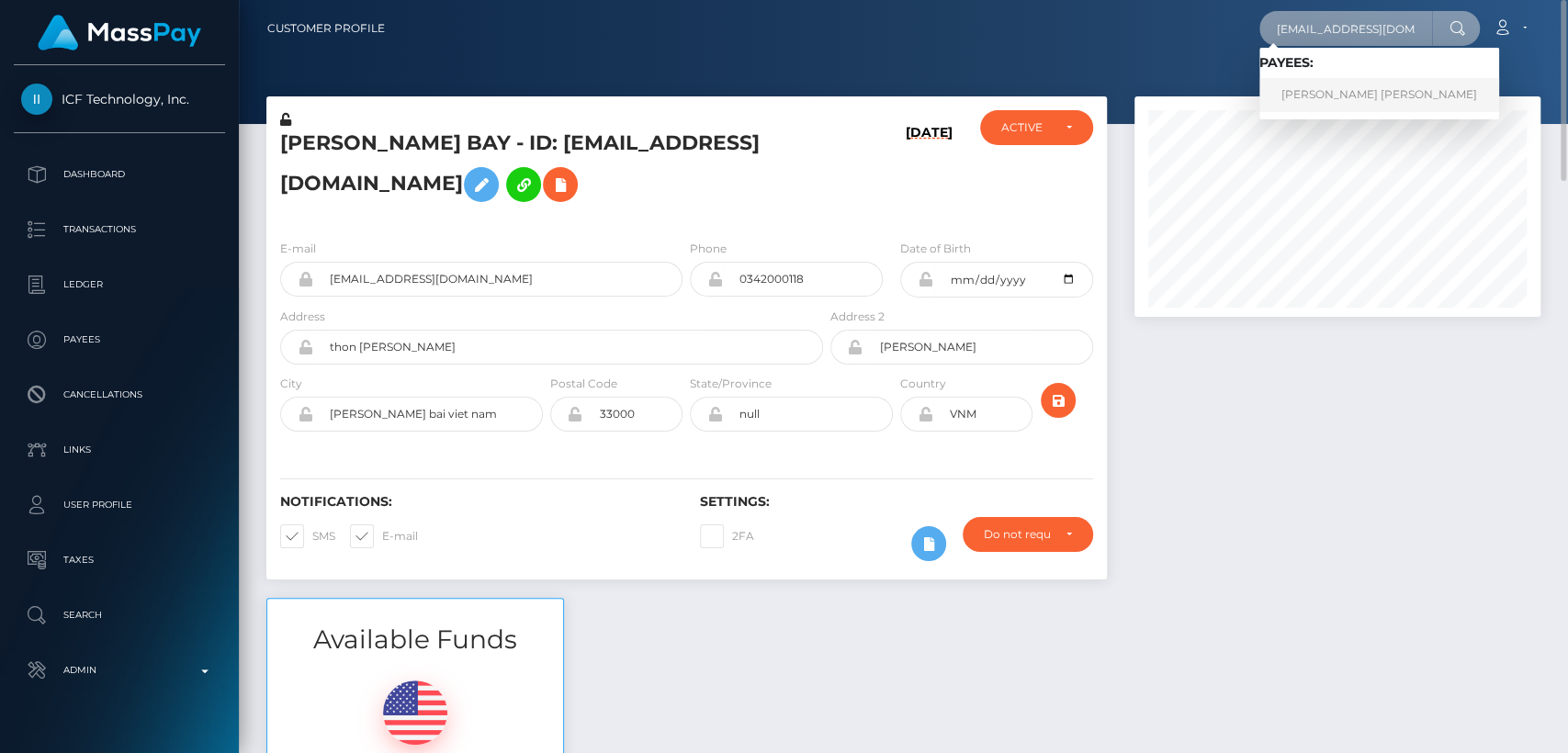
type input "[EMAIL_ADDRESS][DOMAIN_NAME]"
click at [1300, 92] on link "marta da silva cordeiro" at bounding box center [1379, 95] width 240 height 34
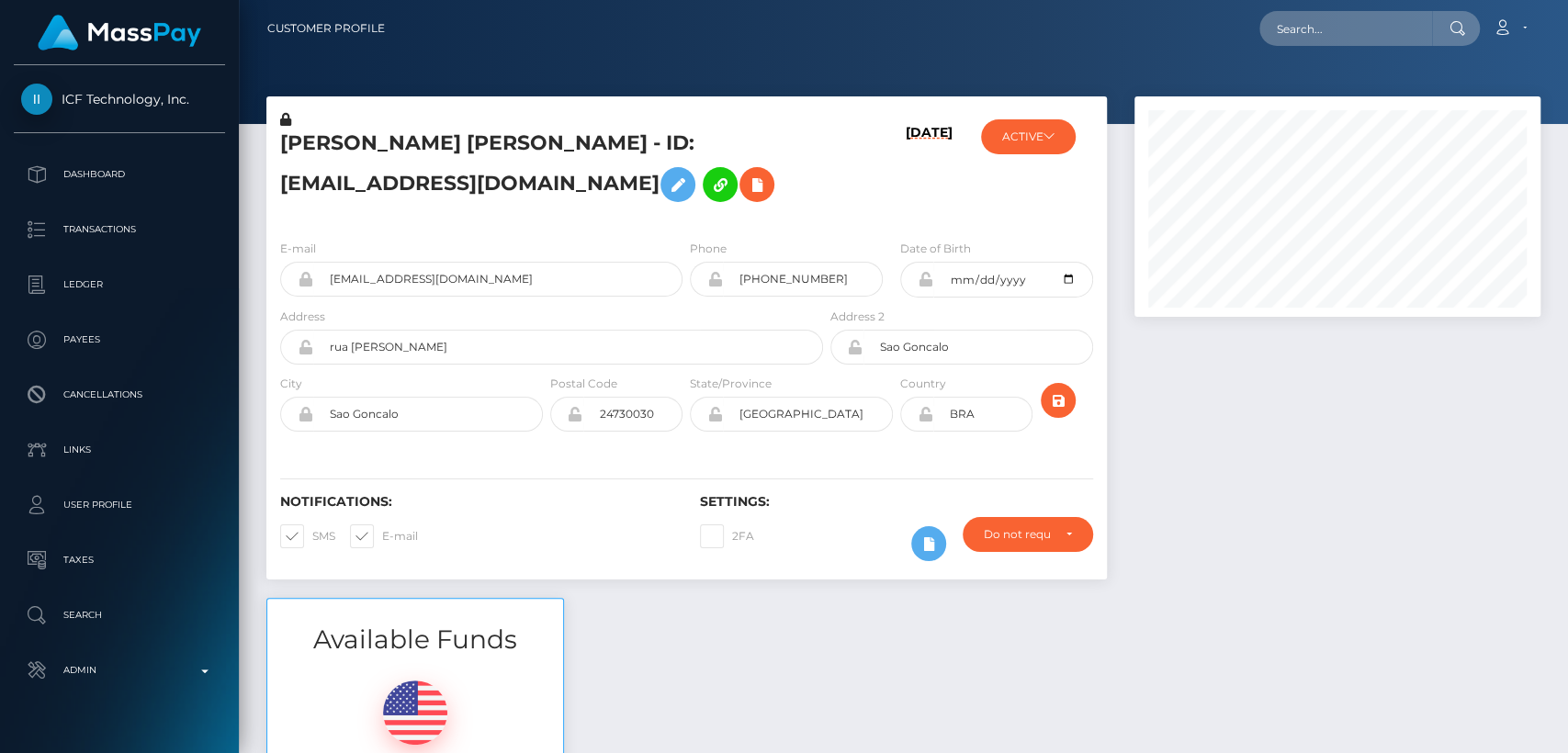
scroll to position [221, 406]
click at [1240, 432] on div at bounding box center [1337, 348] width 434 height 502
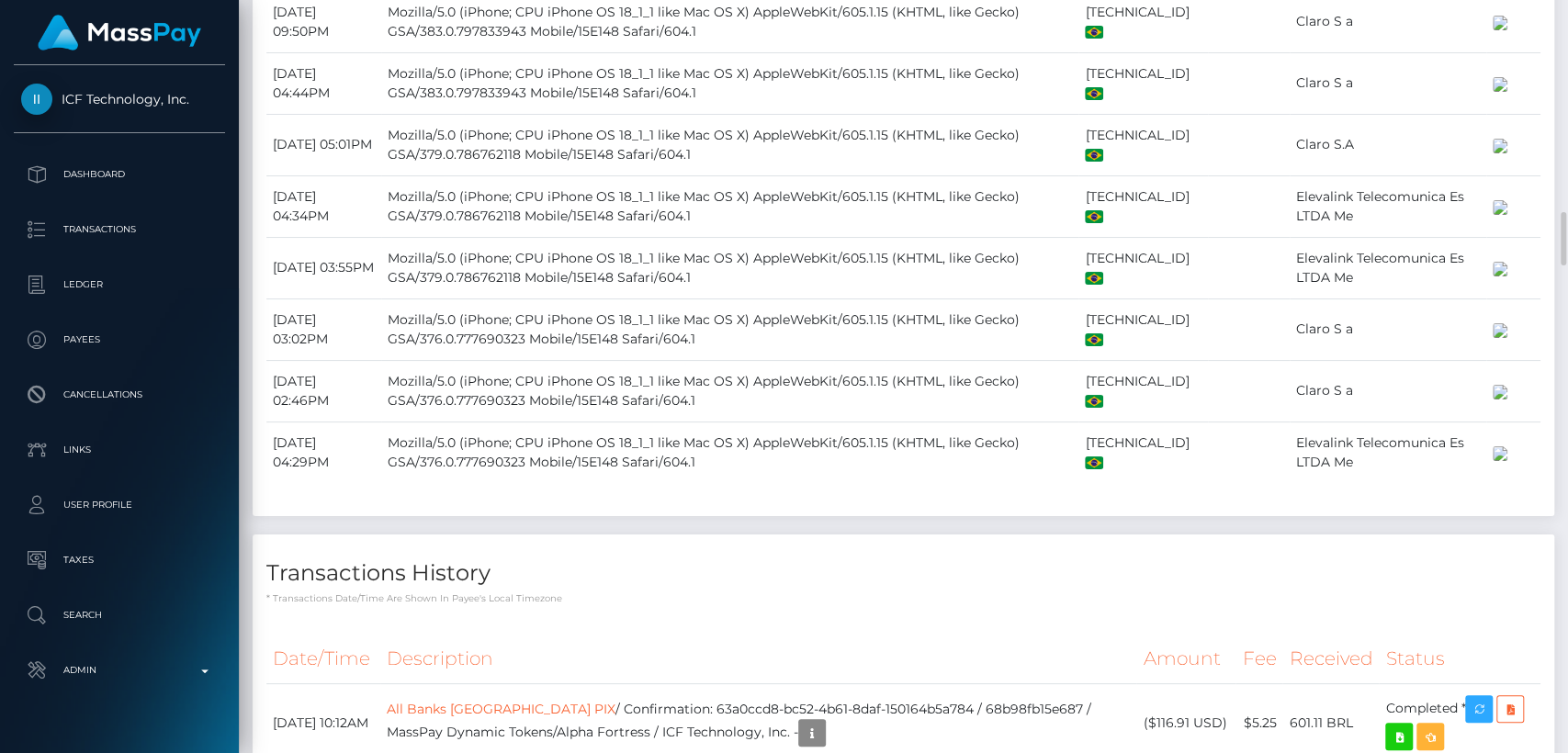
click at [622, 239] on td "Mozilla/5.0 (iPhone; CPU iPhone OS 18_1_1 like Mac OS X) AppleWebKit/605.1.15 (…" at bounding box center [730, 268] width 698 height 62
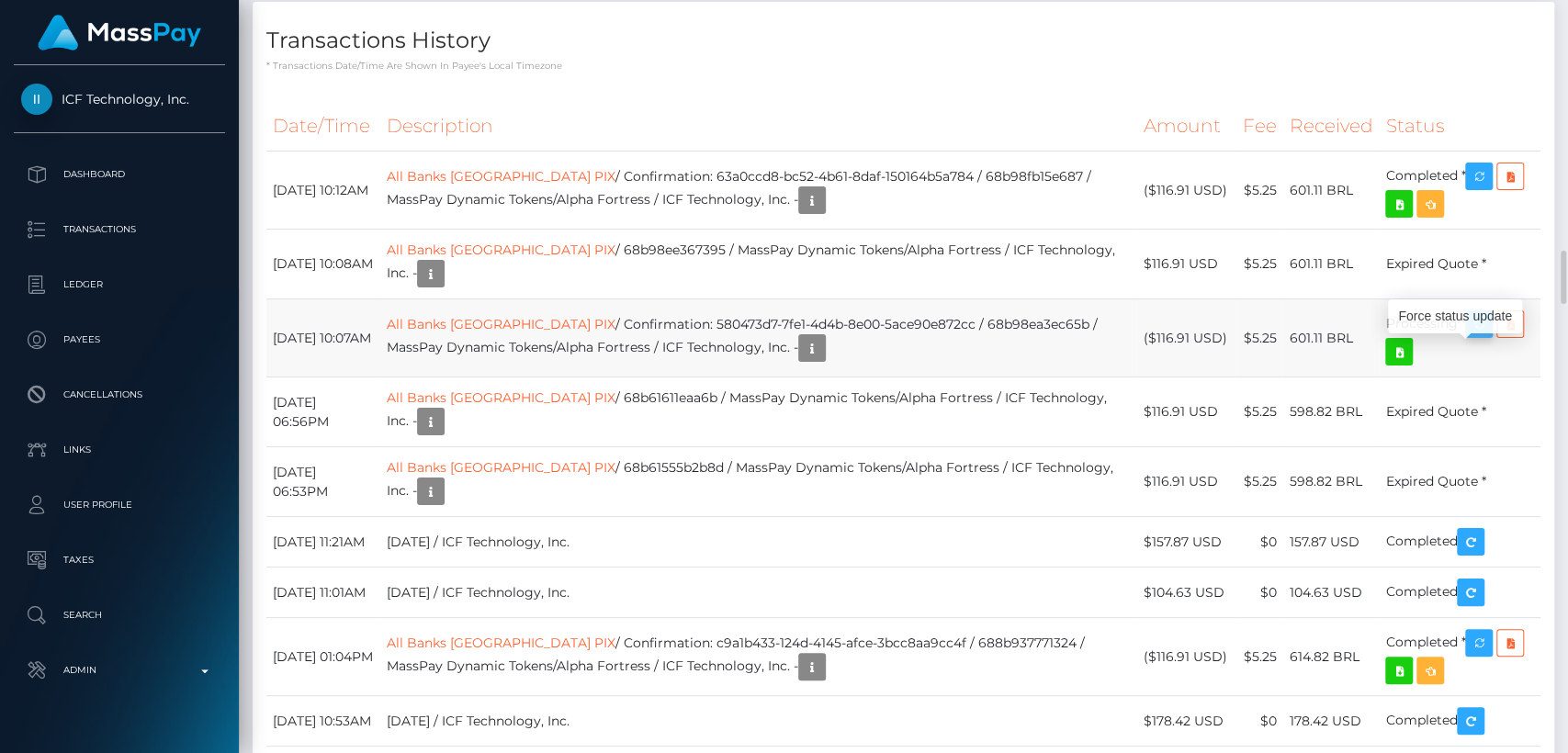
click at [1480, 337] on icon "button" at bounding box center [1479, 325] width 22 height 23
click at [1455, 321] on div "Force status update" at bounding box center [1455, 316] width 134 height 34
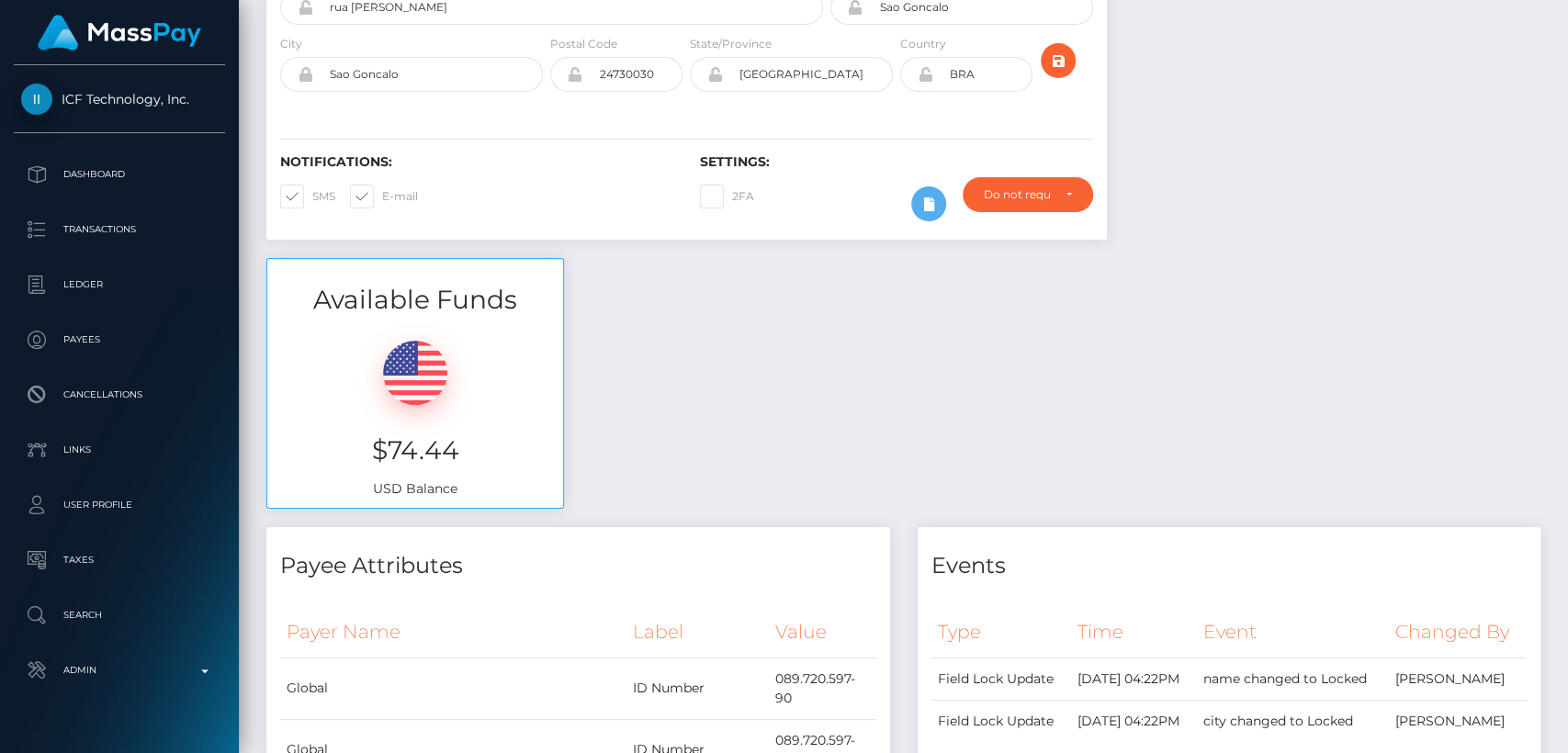
scroll to position [0, 0]
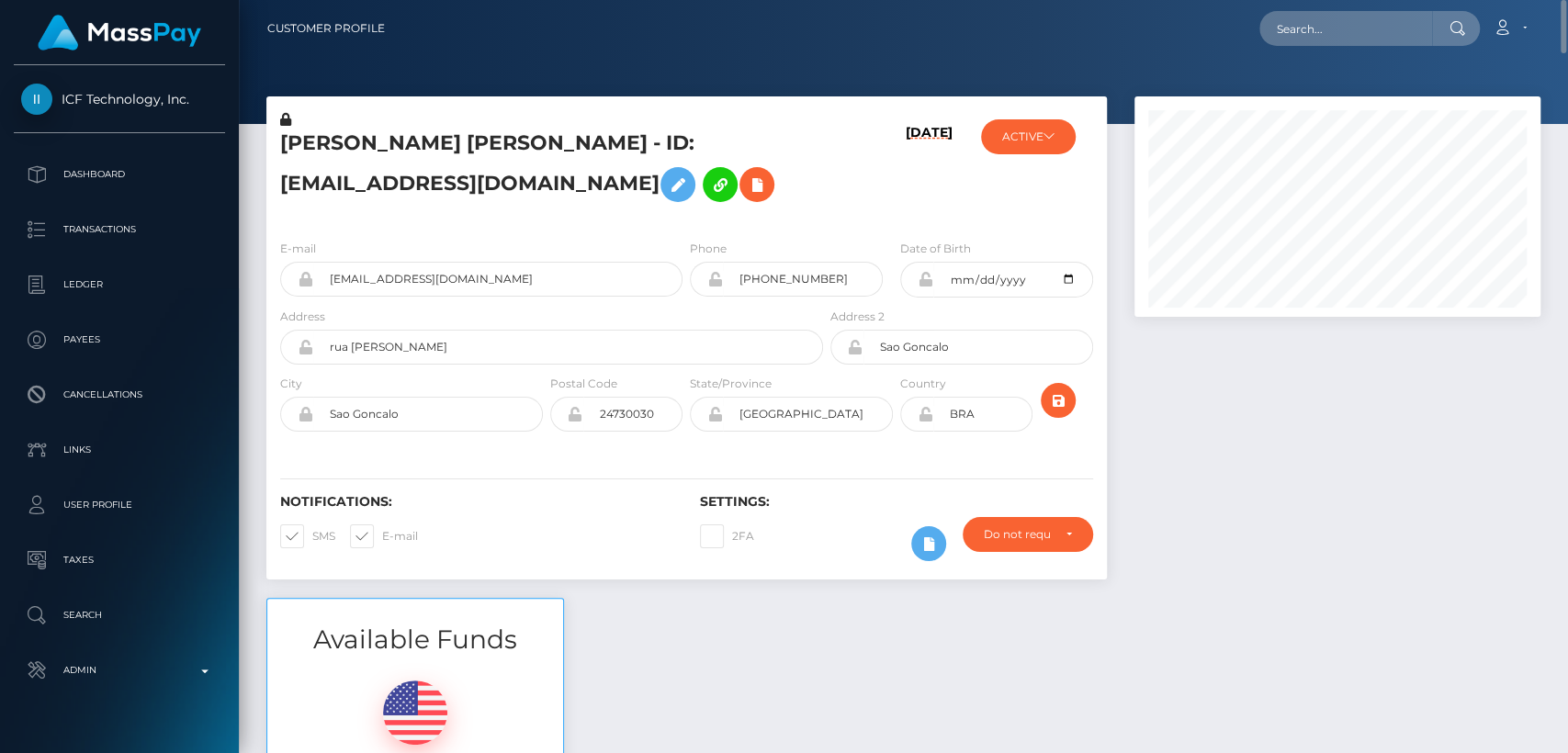
click at [327, 143] on h5 "[PERSON_NAME] [PERSON_NAME] - ID: [EMAIL_ADDRESS][DOMAIN_NAME]" at bounding box center [547, 170] width 533 height 82
copy h5 "marta"
click at [762, 606] on div "Available Funds $74.44 USD Balance" at bounding box center [903, 733] width 1301 height 270
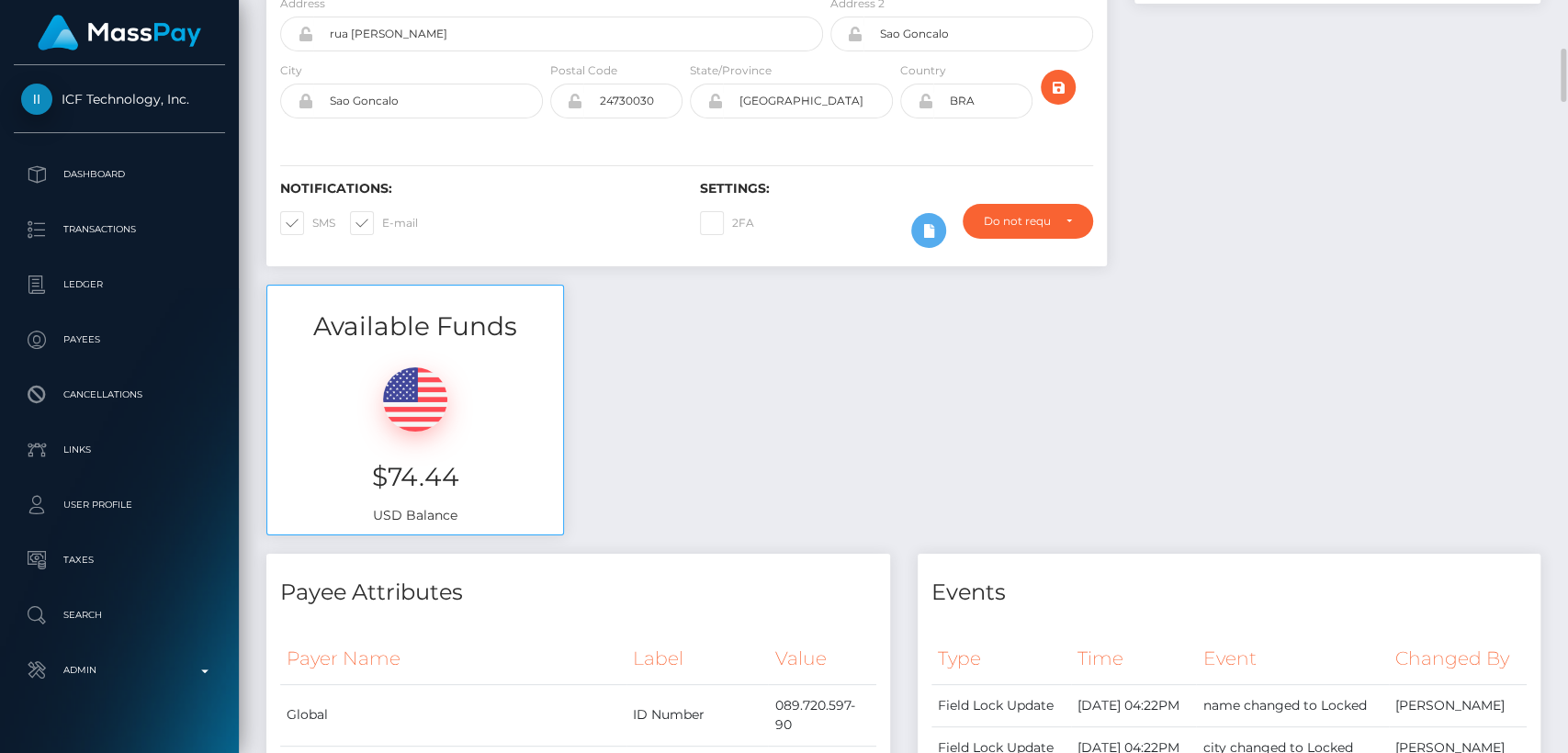
scroll to position [353, 0]
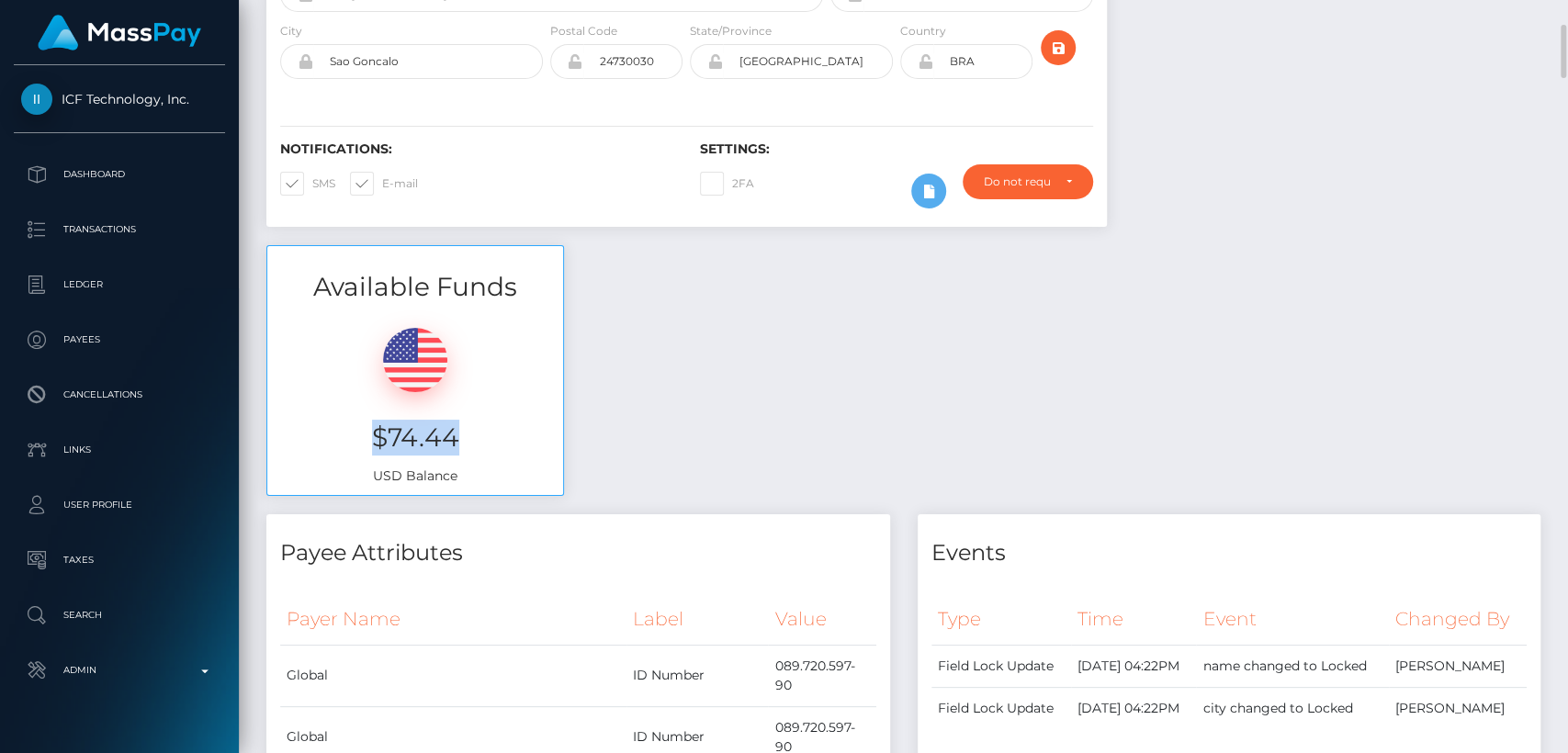
drag, startPoint x: 470, startPoint y: 437, endPoint x: 378, endPoint y: 424, distance: 92.9
click at [378, 424] on h3 "$74.44" at bounding box center [415, 438] width 268 height 36
copy h3 "$74.44"
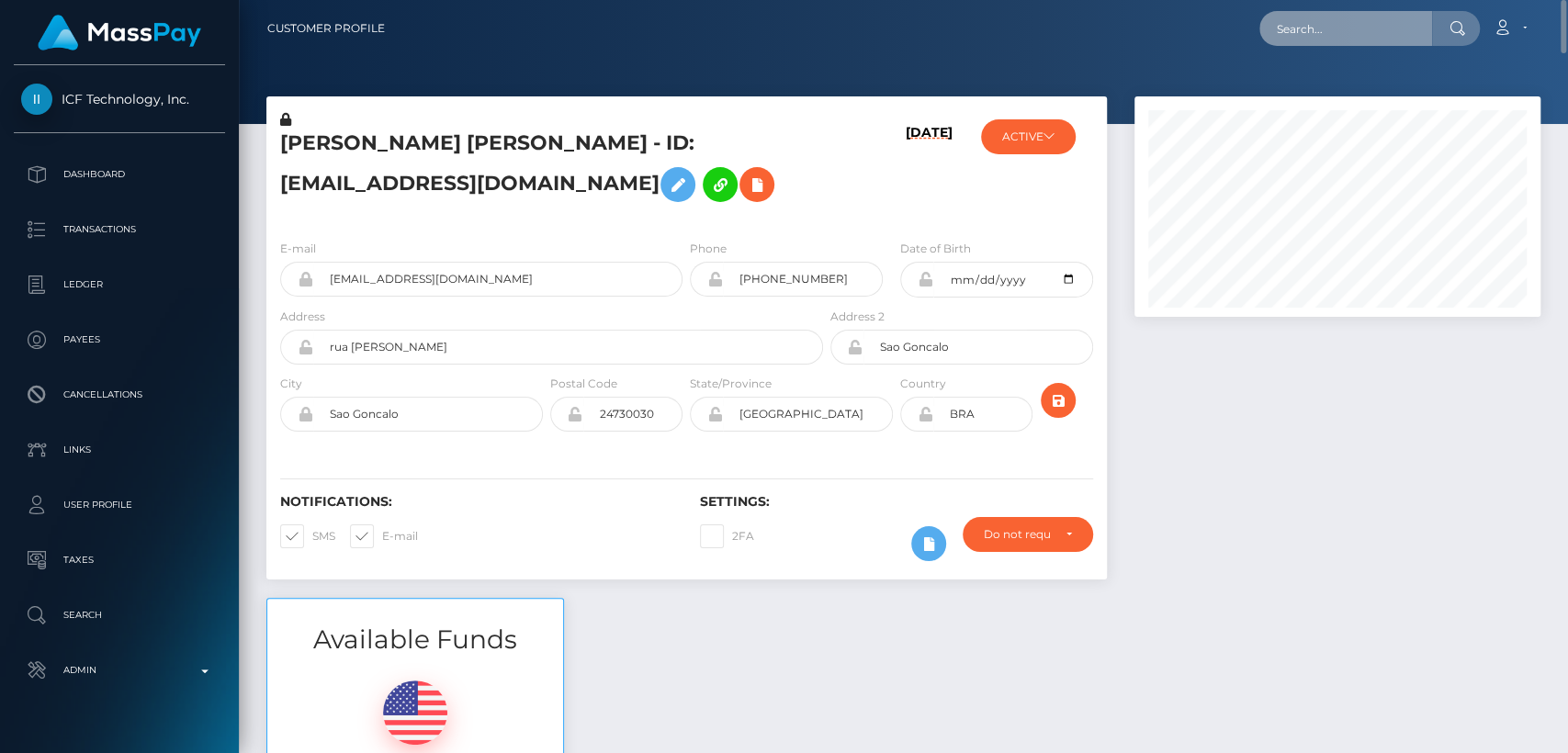
click at [1288, 25] on input "text" at bounding box center [1346, 29] width 173 height 35
paste input "meghamahi06@gmail.com"
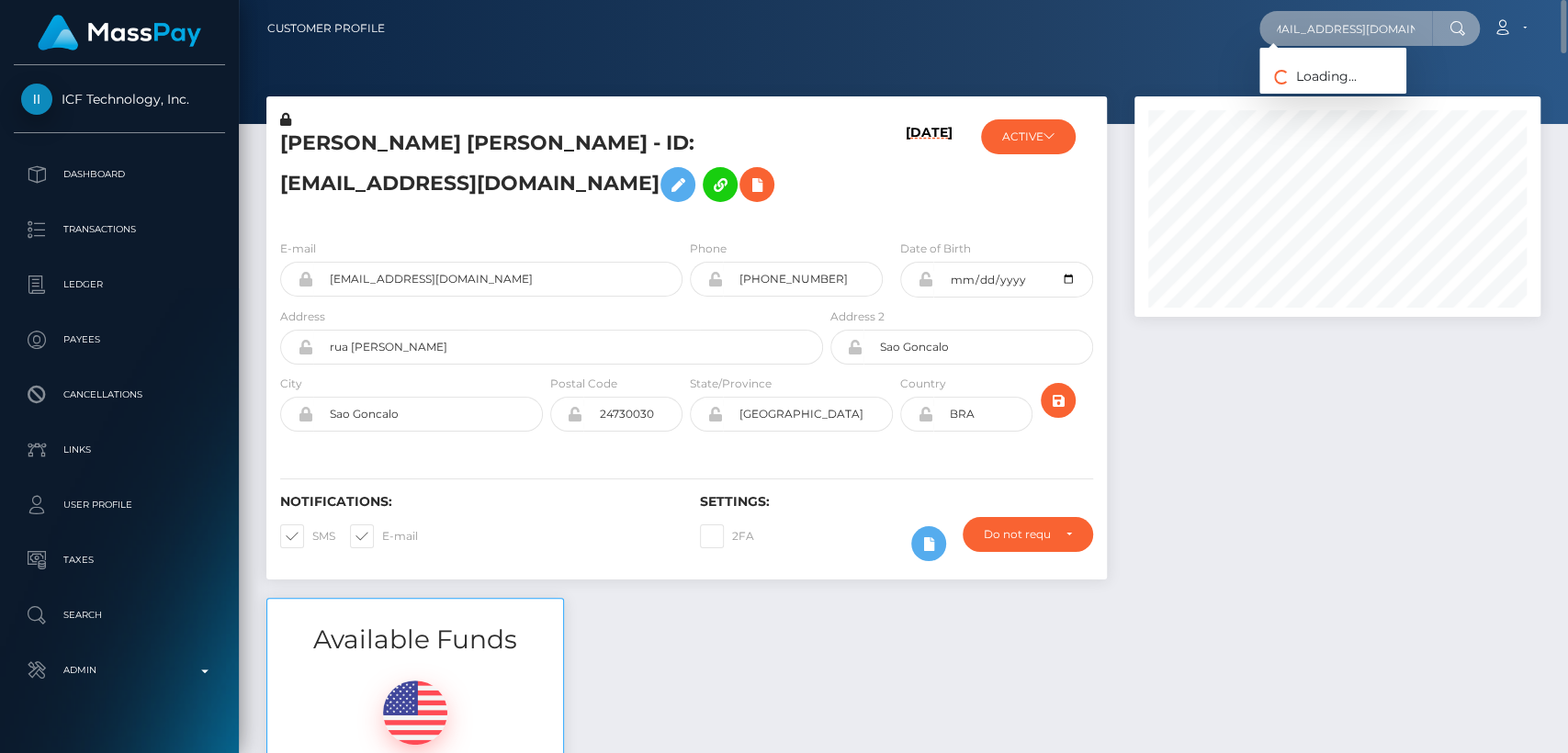
type input "meghamahi06@gmail.com"
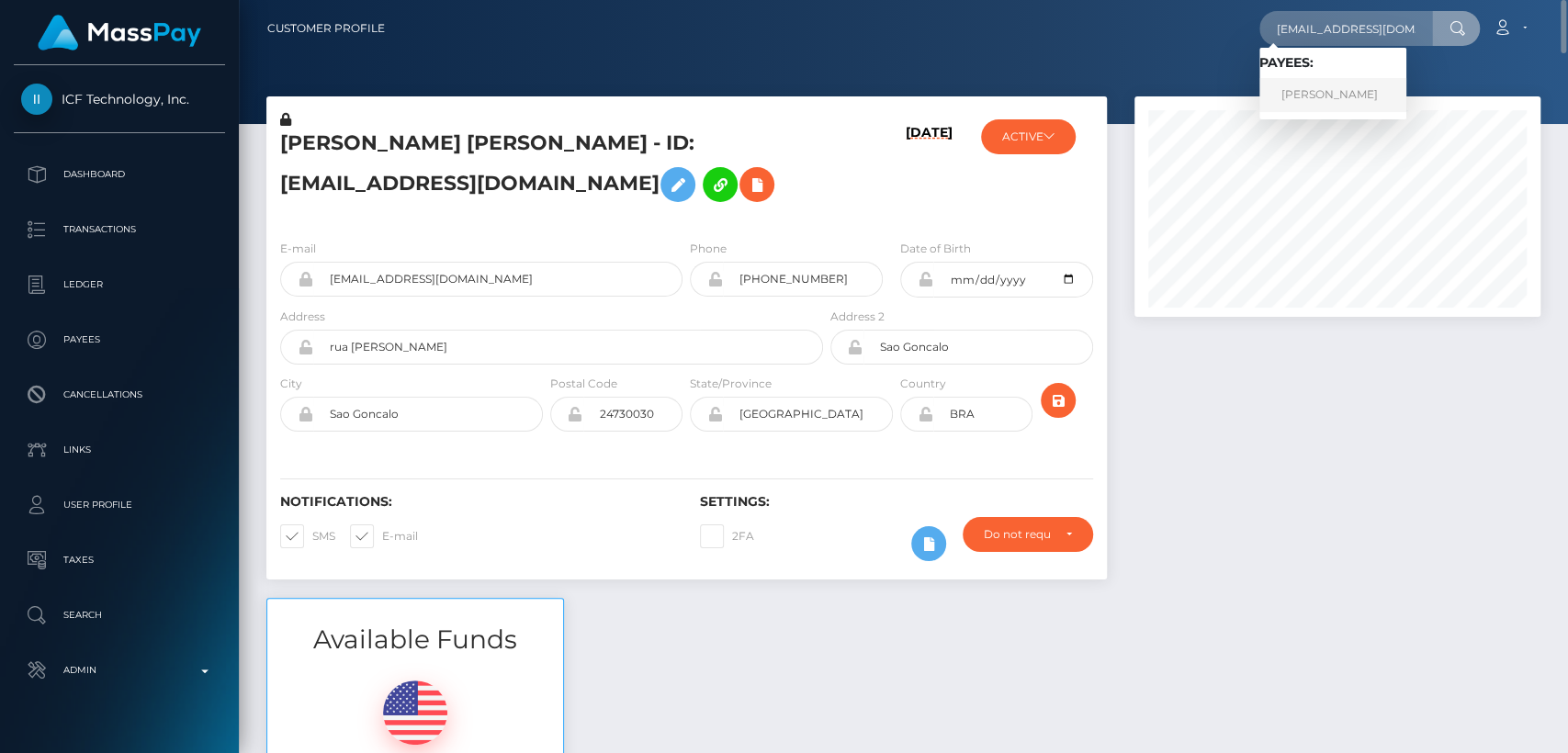
click at [1301, 99] on link "Abhinav Goel" at bounding box center [1333, 95] width 147 height 34
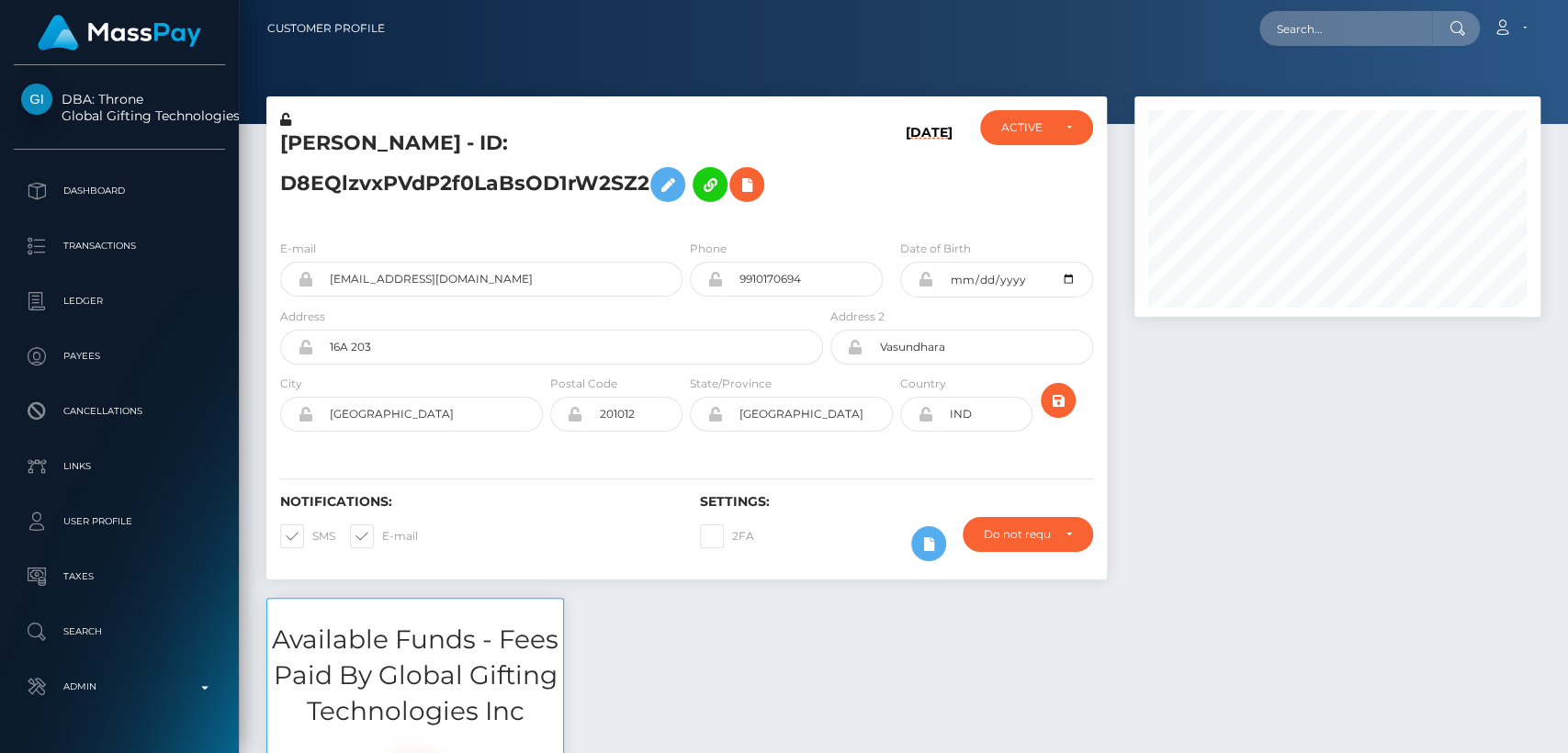
scroll to position [221, 406]
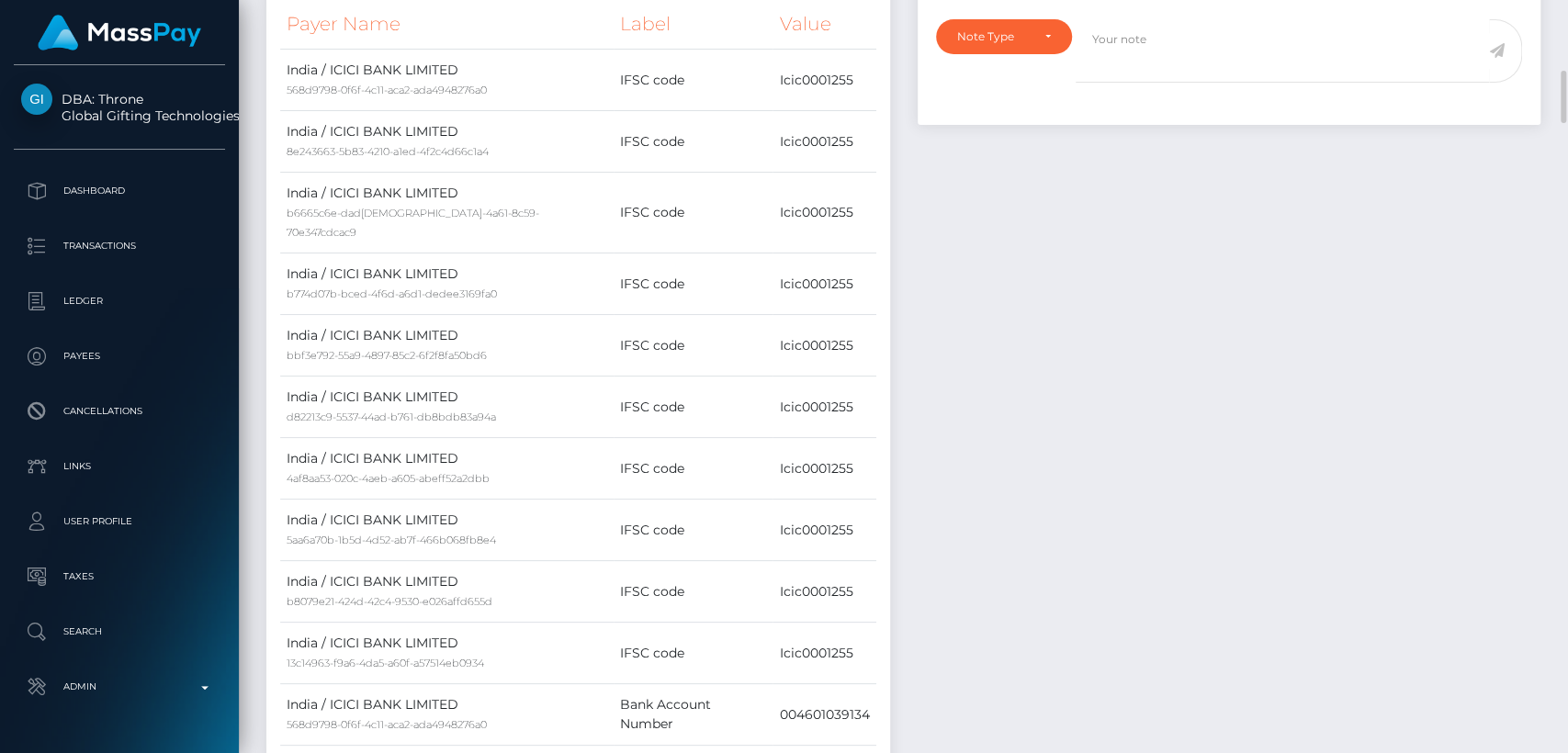
click at [747, 385] on td "IFSC code" at bounding box center [693, 407] width 160 height 62
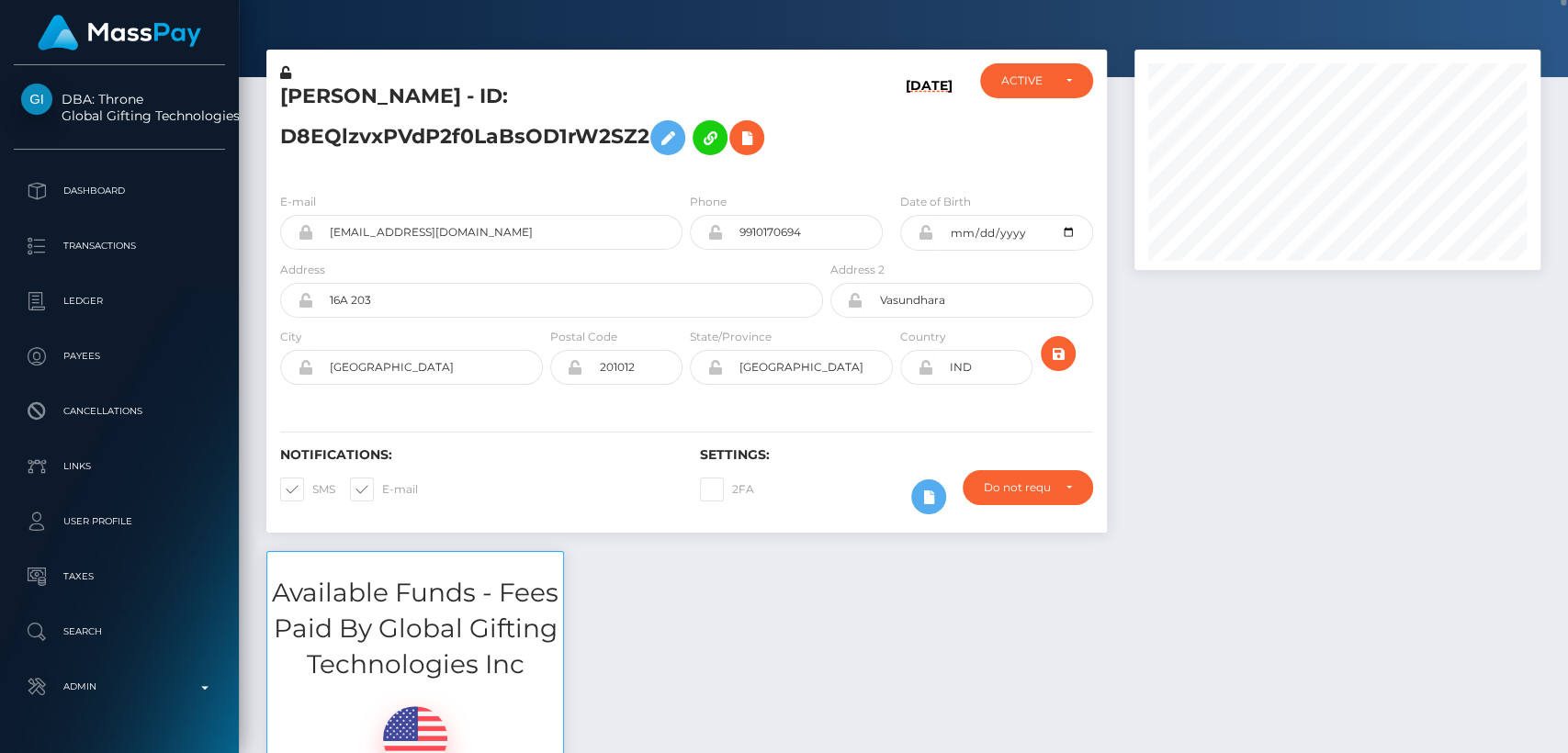
scroll to position [0, 0]
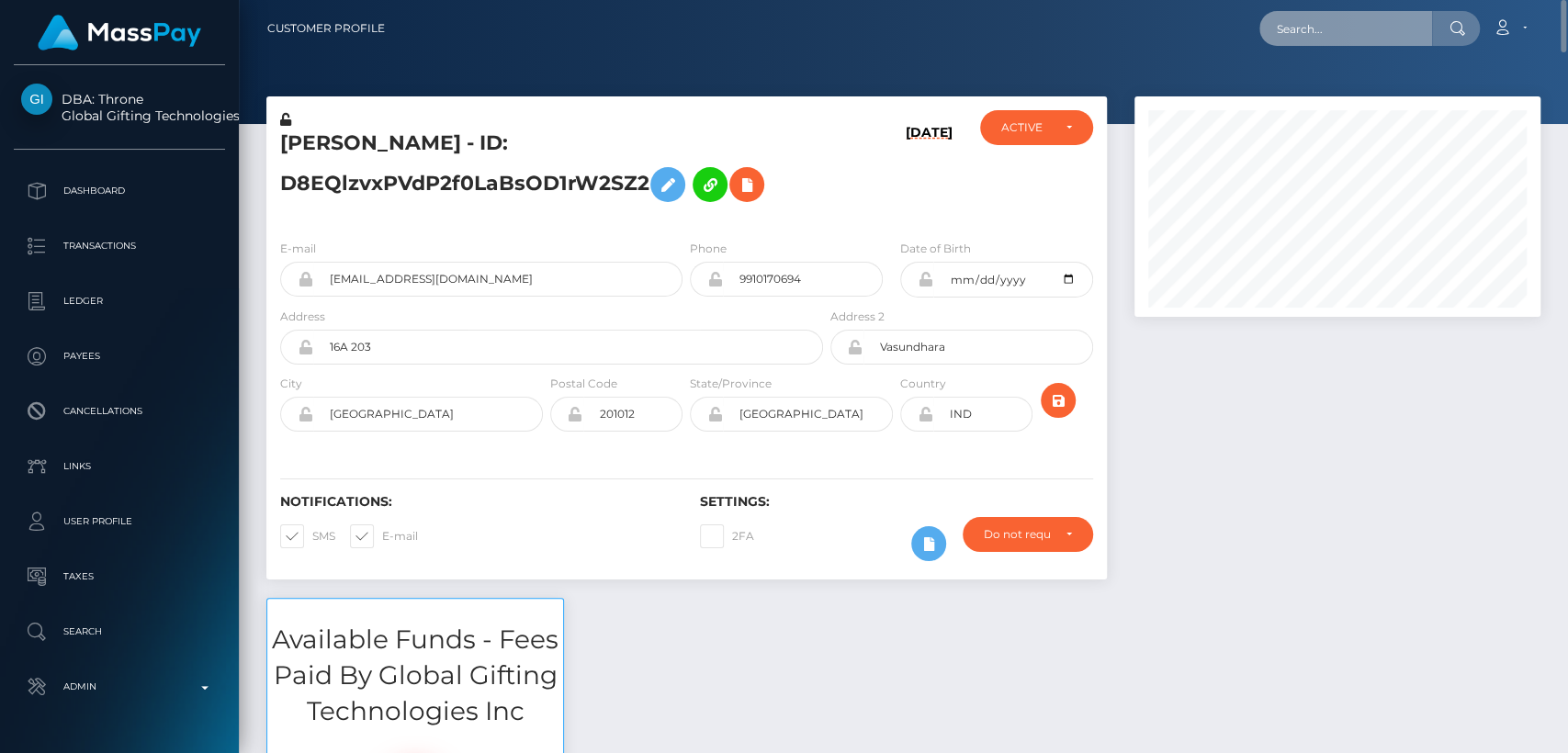
click at [1293, 27] on input "text" at bounding box center [1346, 29] width 173 height 35
paste input "seasoncafeltd@gmail.com"
click at [1349, 24] on input "seasoncafeltd@gmail.com" at bounding box center [1346, 29] width 173 height 35
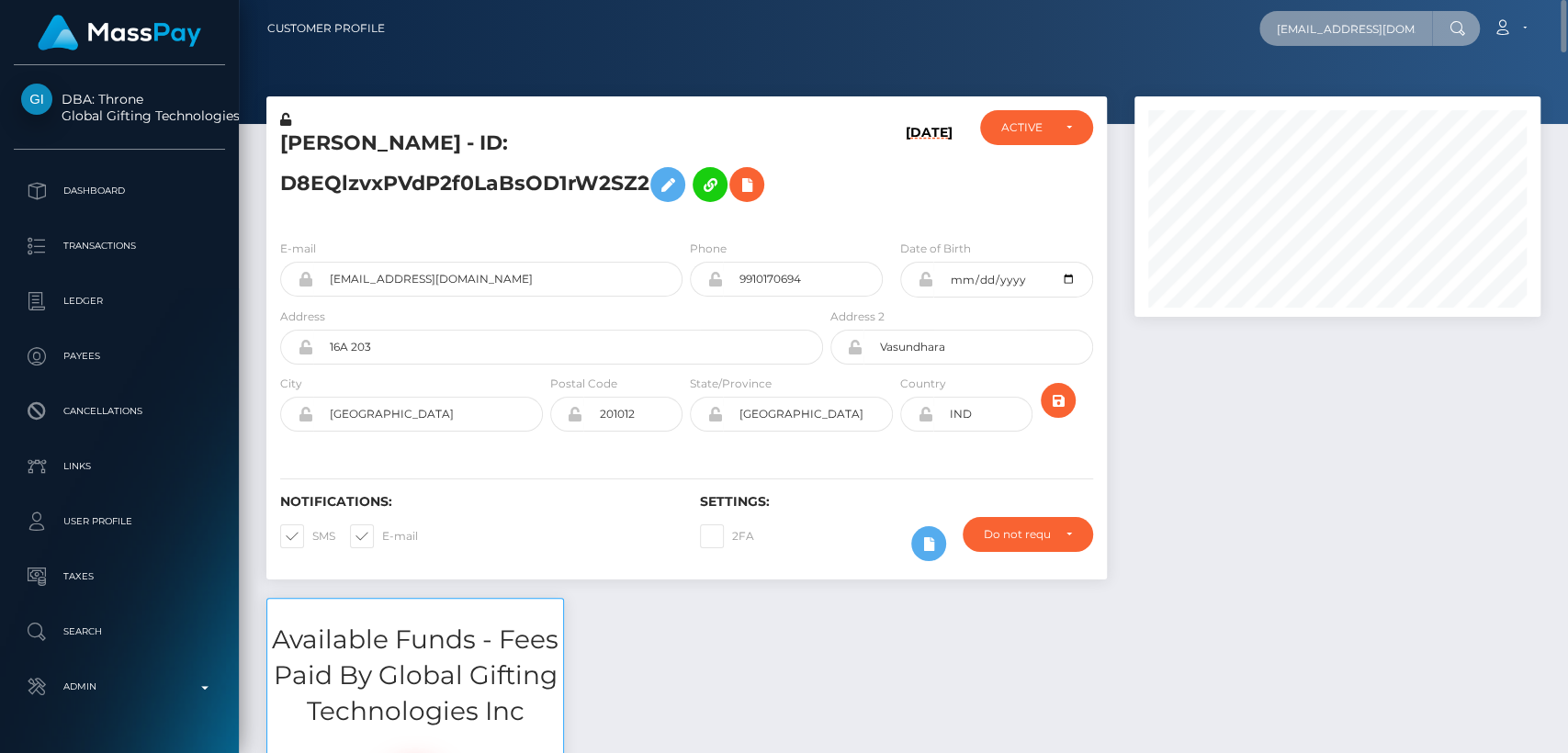
click at [1349, 24] on input "seasoncafeltd@gmail.com" at bounding box center [1346, 29] width 173 height 35
paste input "s"
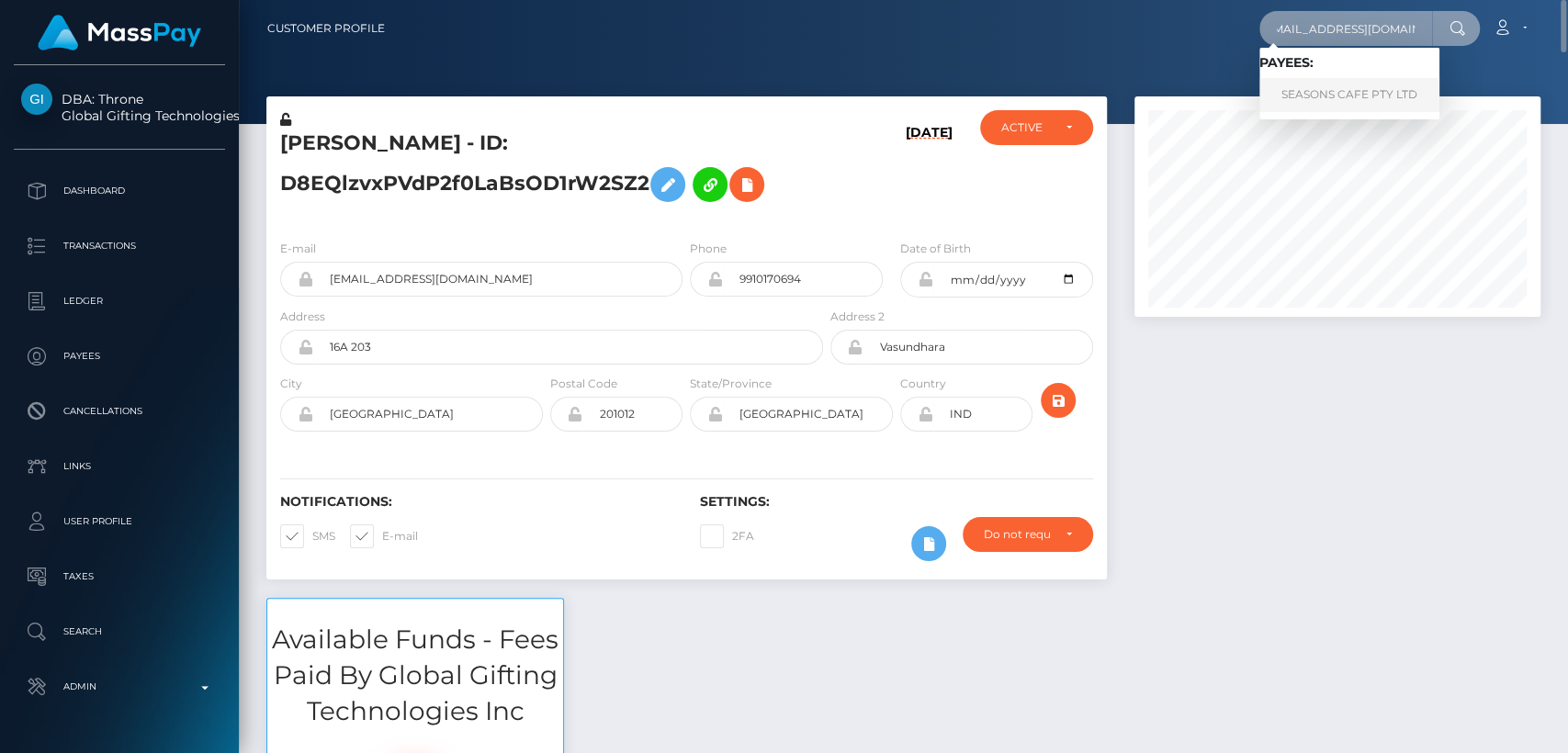
type input "seasonscafeltd@gmail.com"
click at [1328, 99] on link "SEASONS CAFE PTY LTD" at bounding box center [1349, 95] width 180 height 34
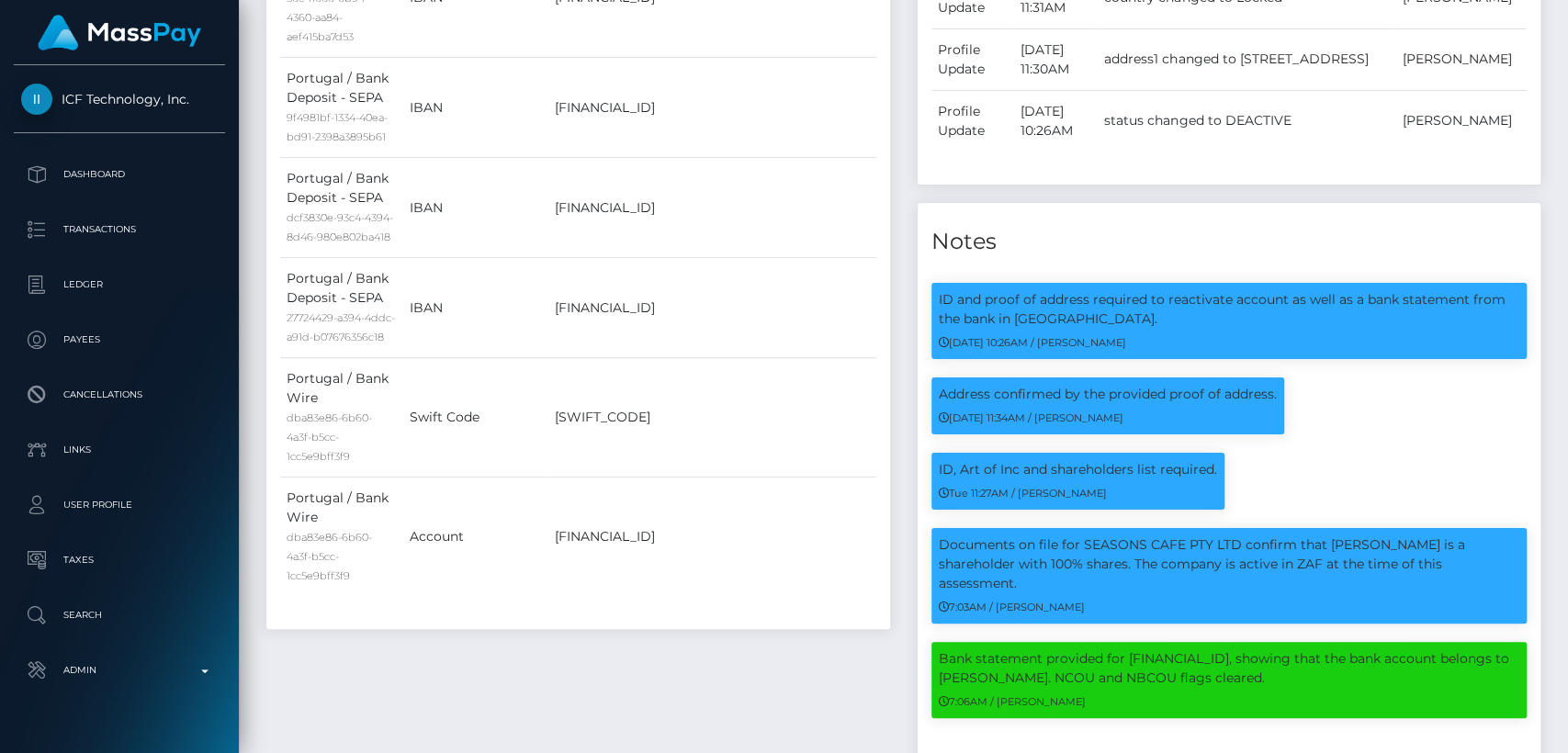
scroll to position [1617, 0]
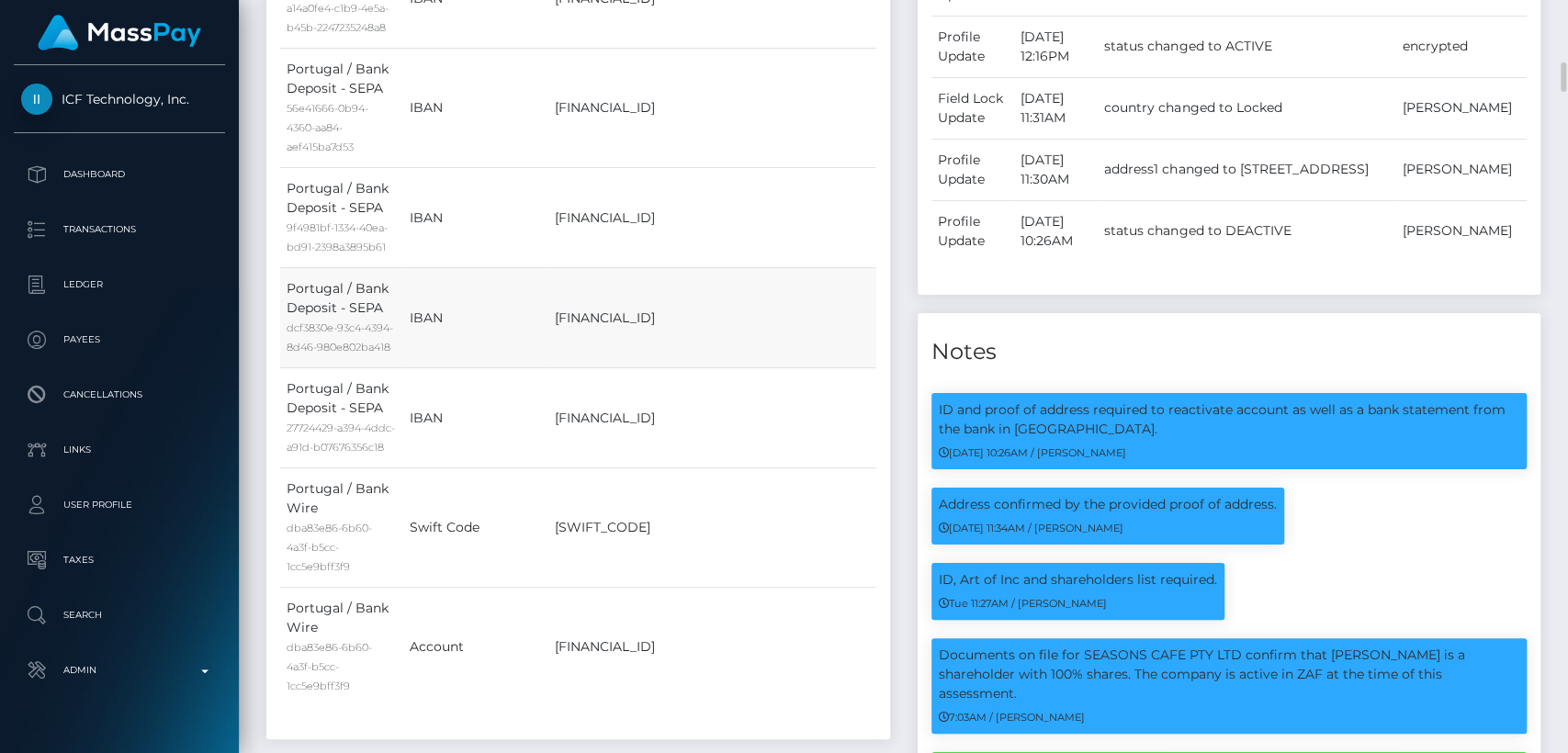
drag, startPoint x: 685, startPoint y: 165, endPoint x: 687, endPoint y: 208, distance: 43.0
click at [687, 208] on tbody "Portugal / Bank Deposit - SEPA 56e41666-0b94-4360-aa84-aef415ba7d53 Bank SWIFT/…" at bounding box center [578, 59] width 596 height 1298
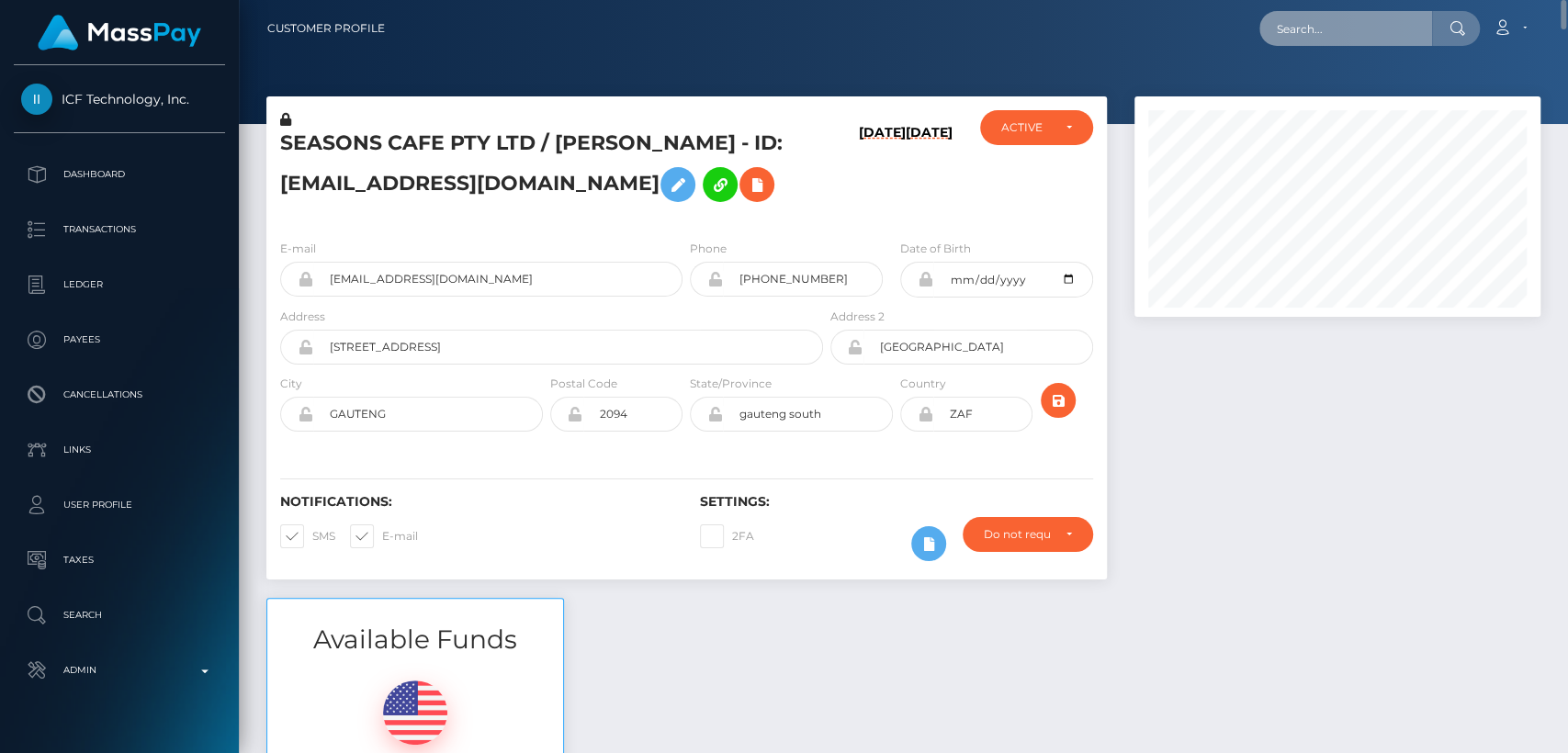
click at [1335, 19] on input "text" at bounding box center [1346, 29] width 173 height 35
paste input "valentinarizzoli00@icloud.com"
click at [1381, 32] on input "valentinarizzoli00@icloud.com" at bounding box center [1346, 29] width 173 height 35
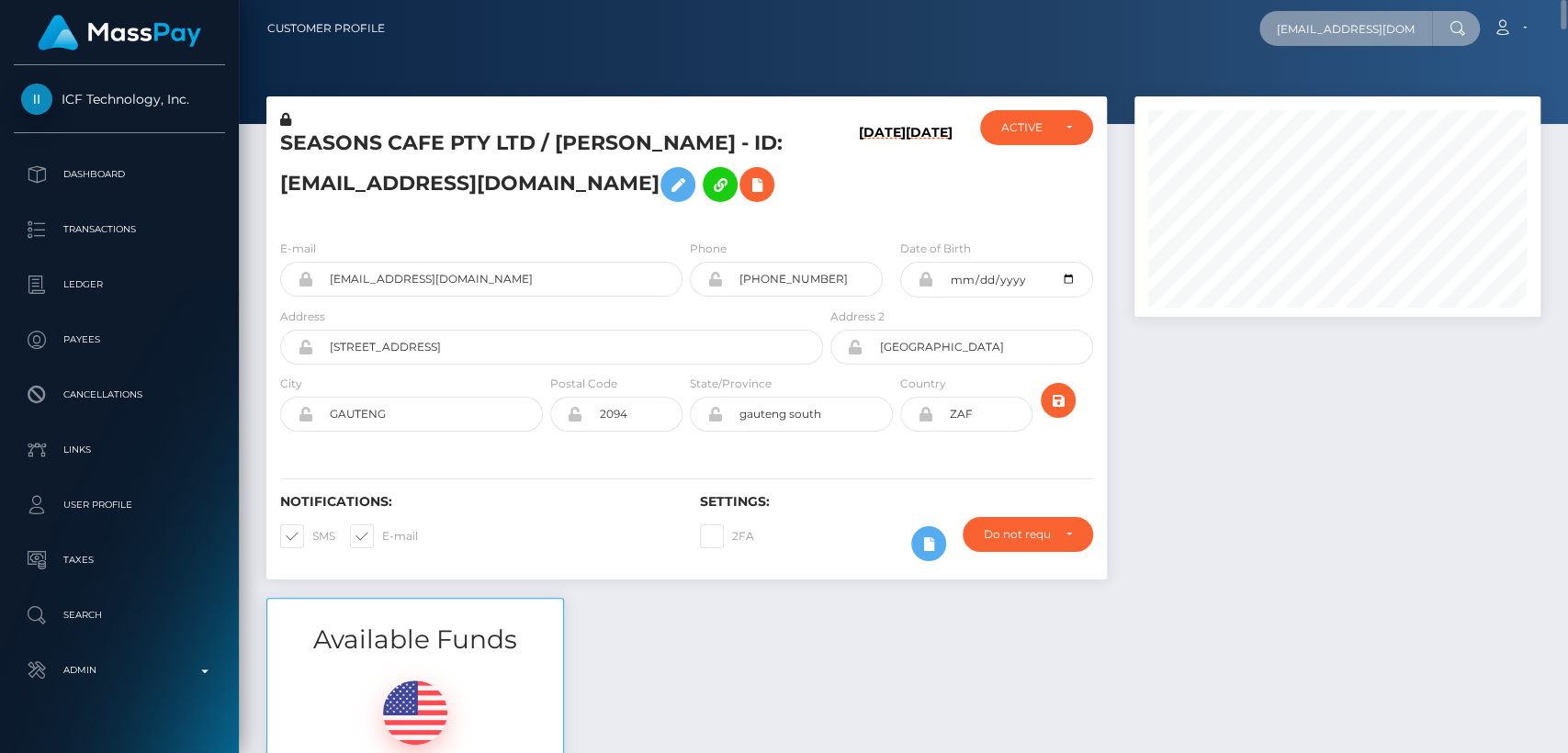
click at [1381, 32] on input "valentinarizzoli00@icloud.com" at bounding box center [1346, 29] width 173 height 35
paste input "Valentinarizzoli42@gmail"
type input "Valentinarizzoli42@gmail.com"
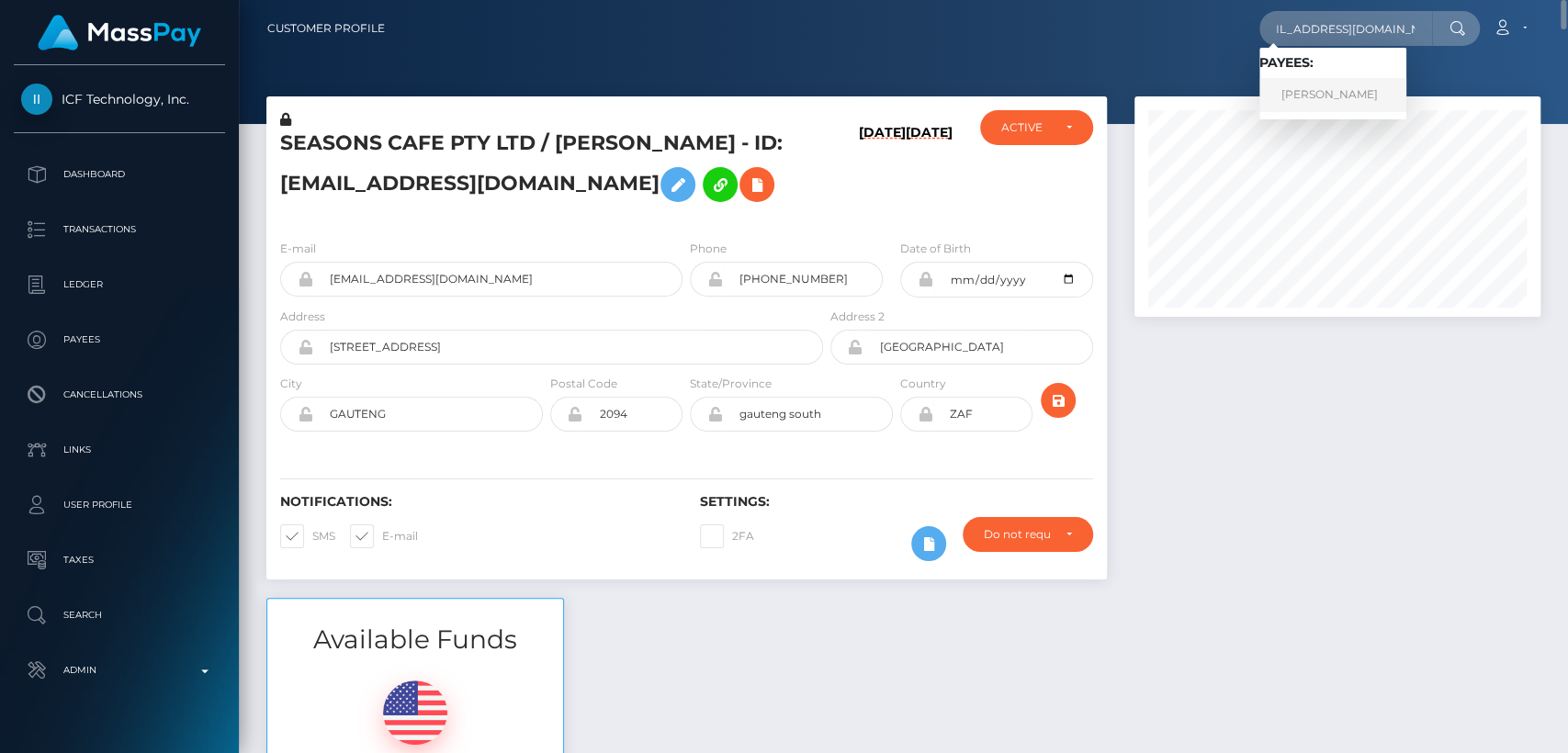
scroll to position [0, 0]
click at [1387, 97] on link "VALENTINA RIZZOLI" at bounding box center [1333, 95] width 147 height 34
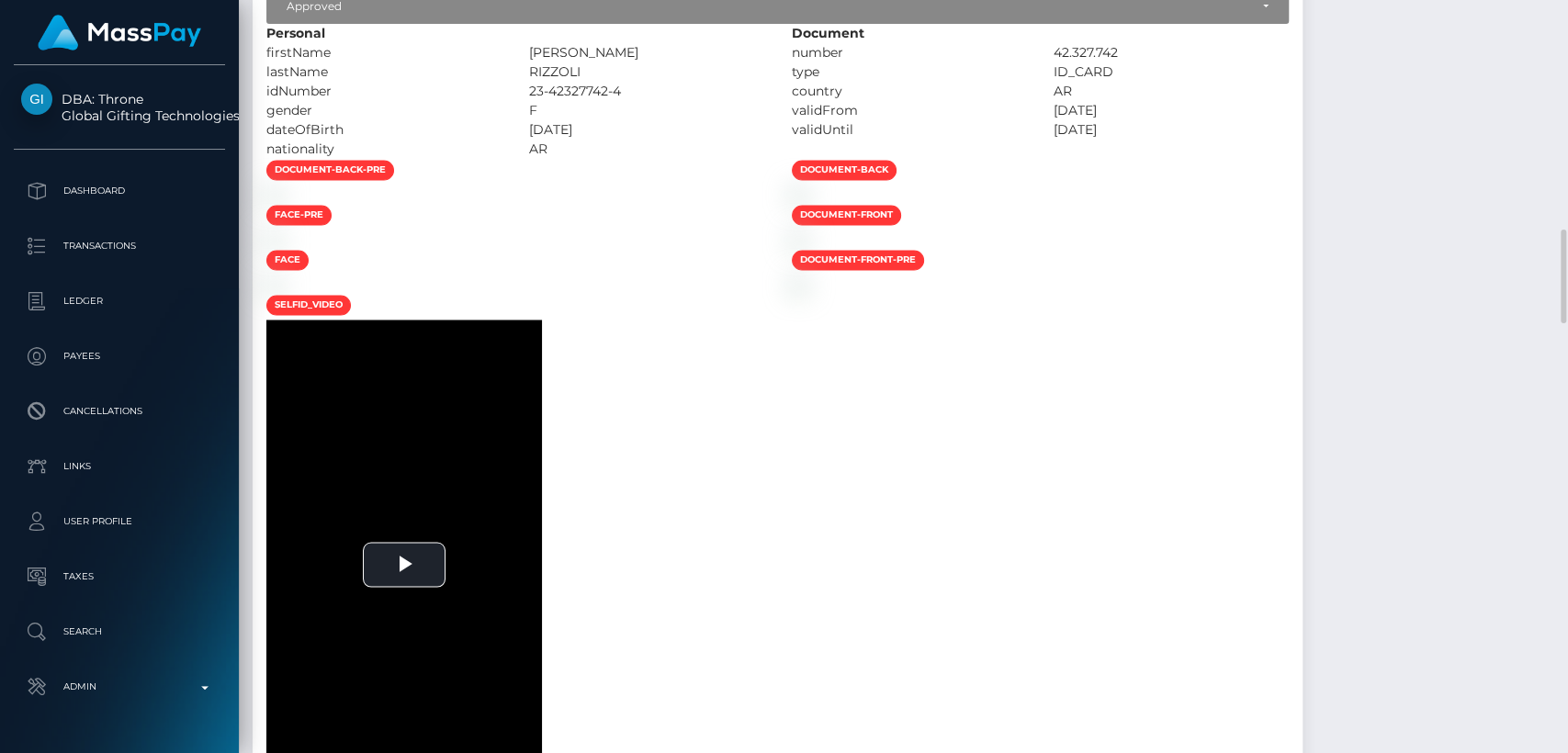
scroll to position [1822, 0]
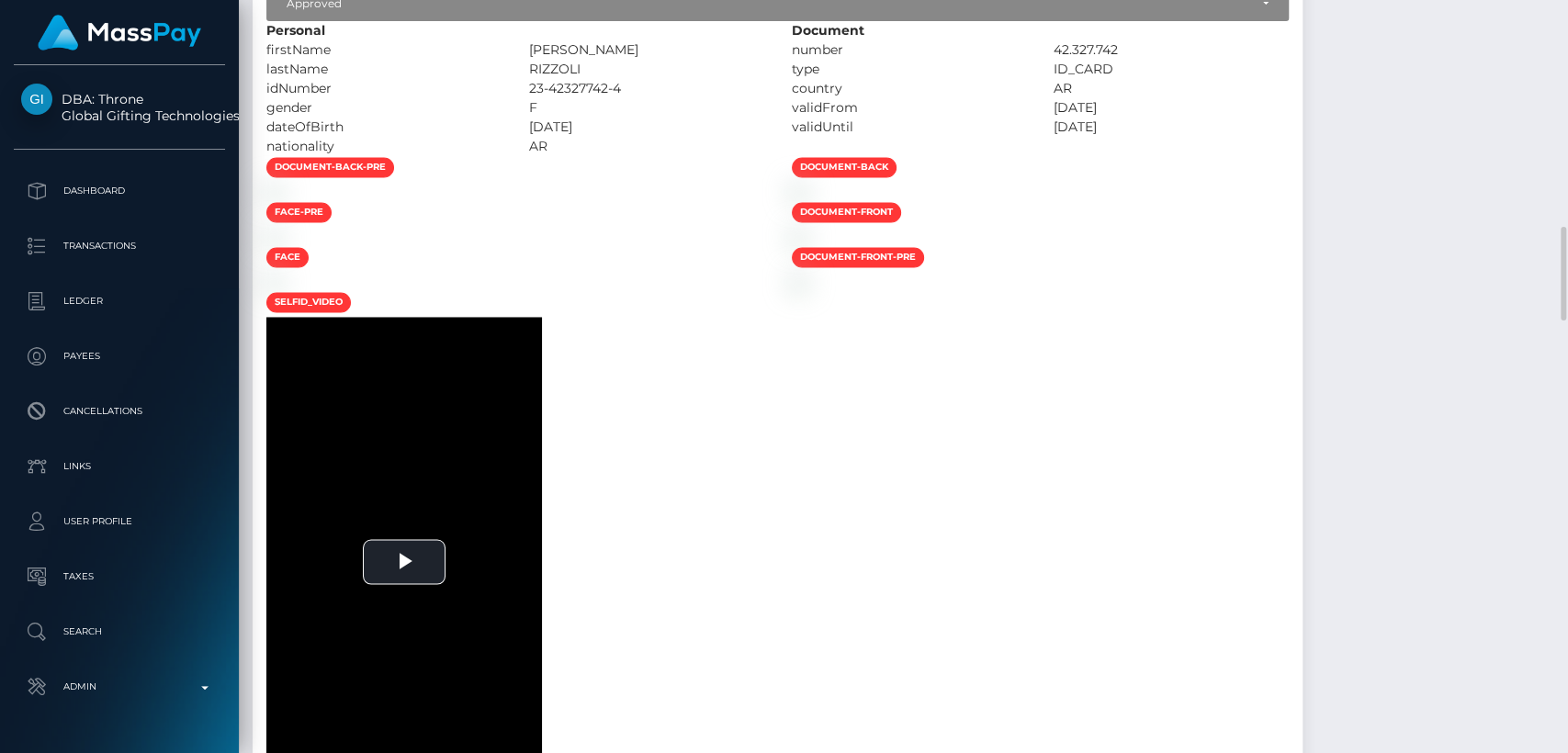
drag, startPoint x: 835, startPoint y: 379, endPoint x: 885, endPoint y: 230, distance: 157.2
click at [778, 201] on div at bounding box center [516, 191] width 526 height 19
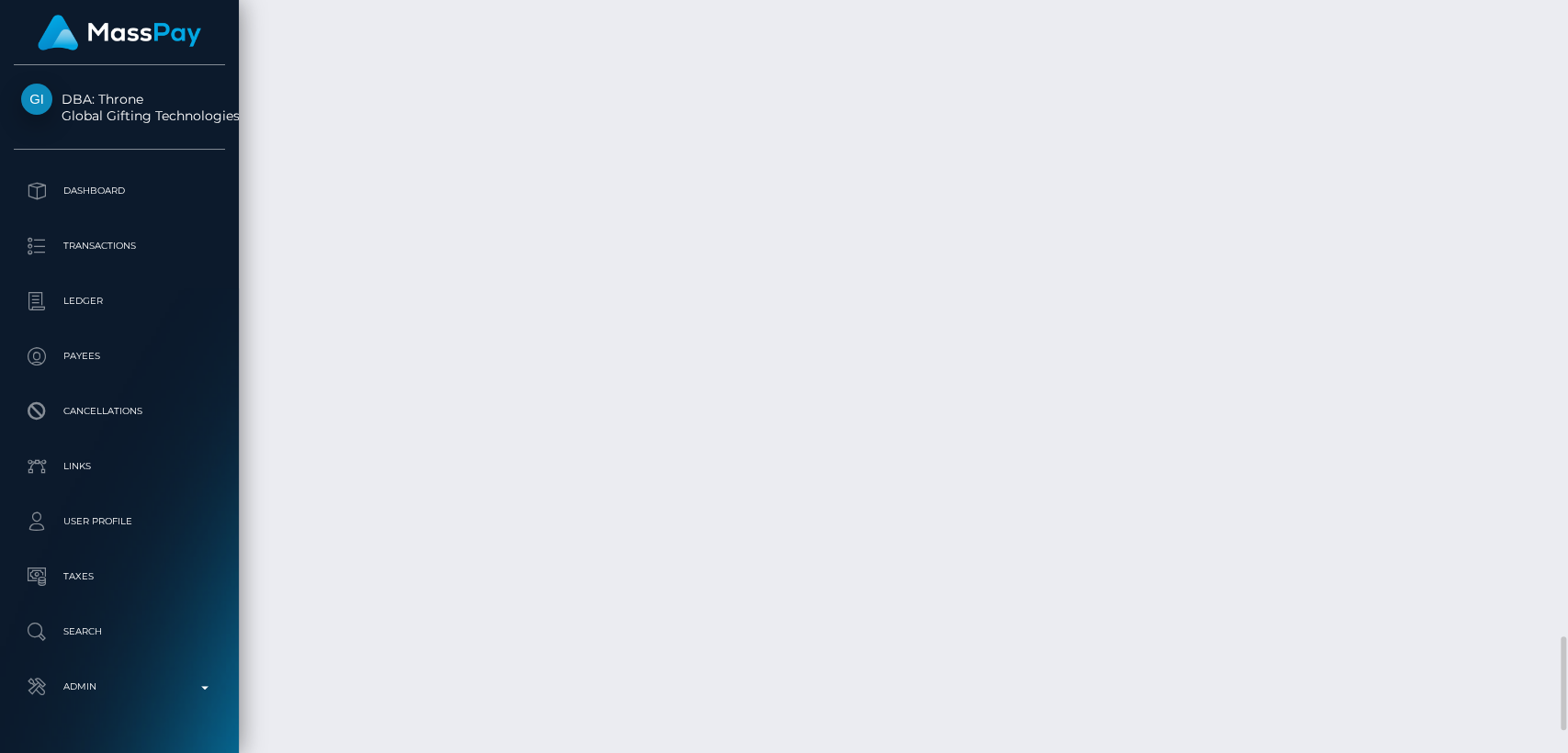
scroll to position [5279, 0]
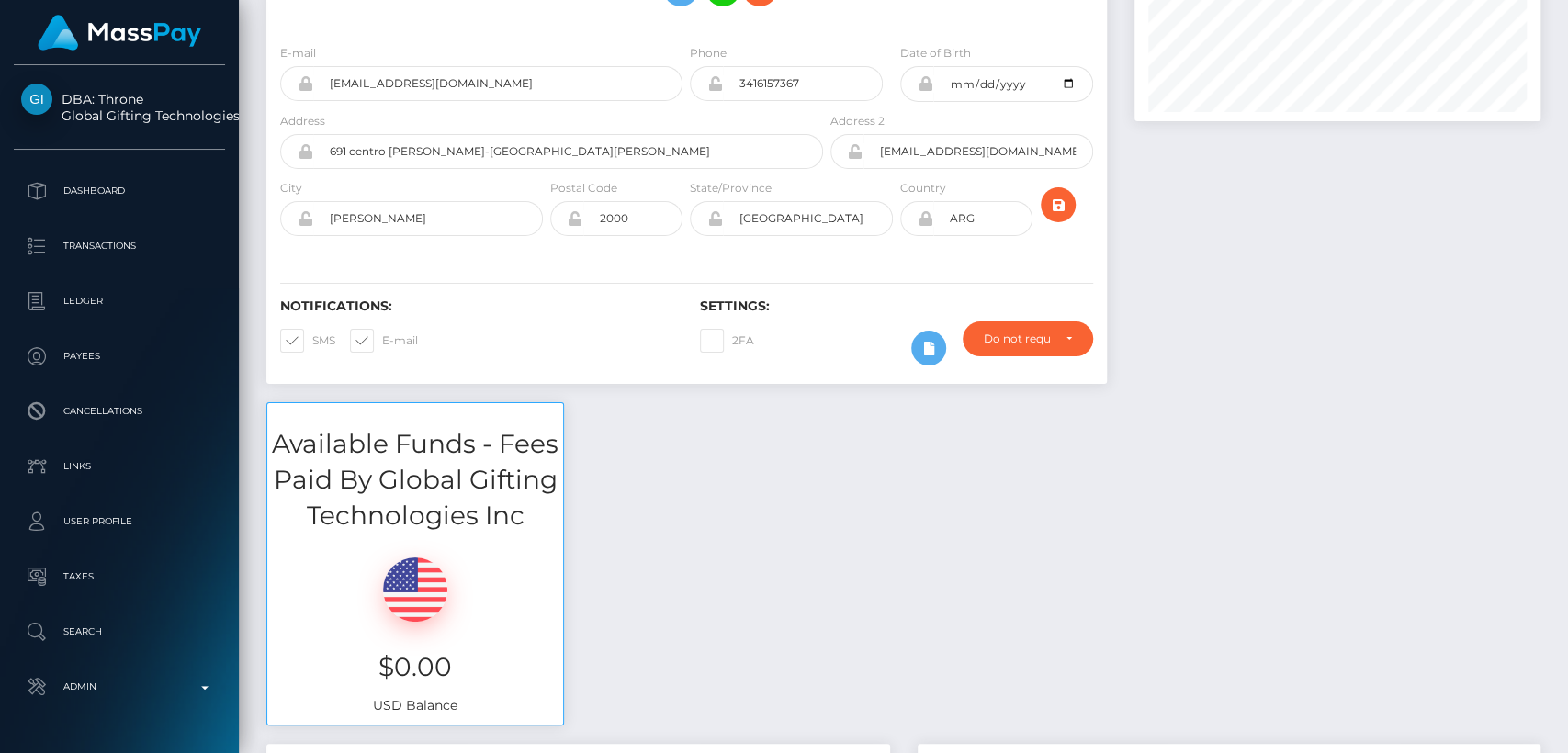
scroll to position [0, 0]
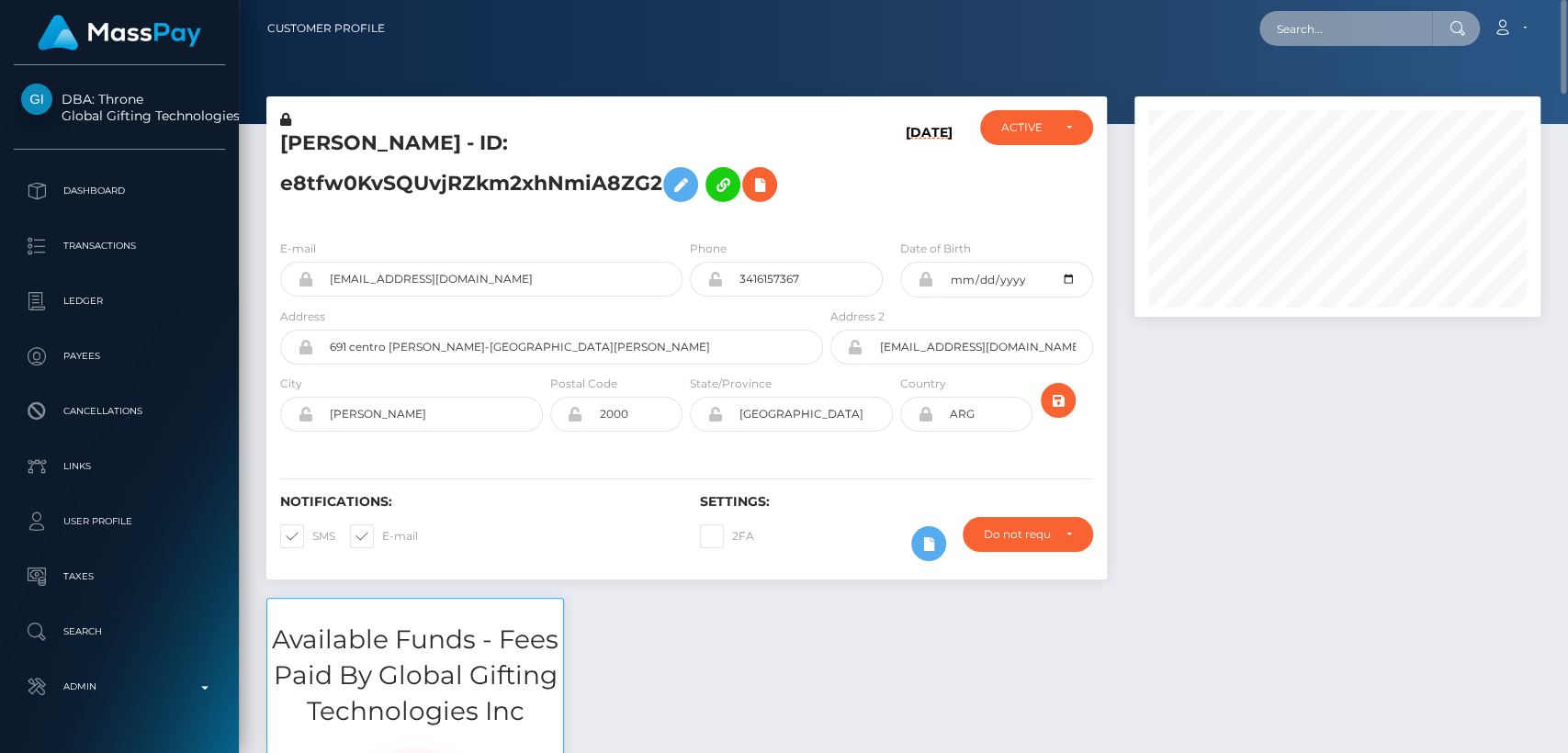
click at [1349, 22] on input "text" at bounding box center [1346, 29] width 173 height 35
paste input "[EMAIL_ADDRESS][DOMAIN_NAME]"
type input "[EMAIL_ADDRESS][DOMAIN_NAME]"
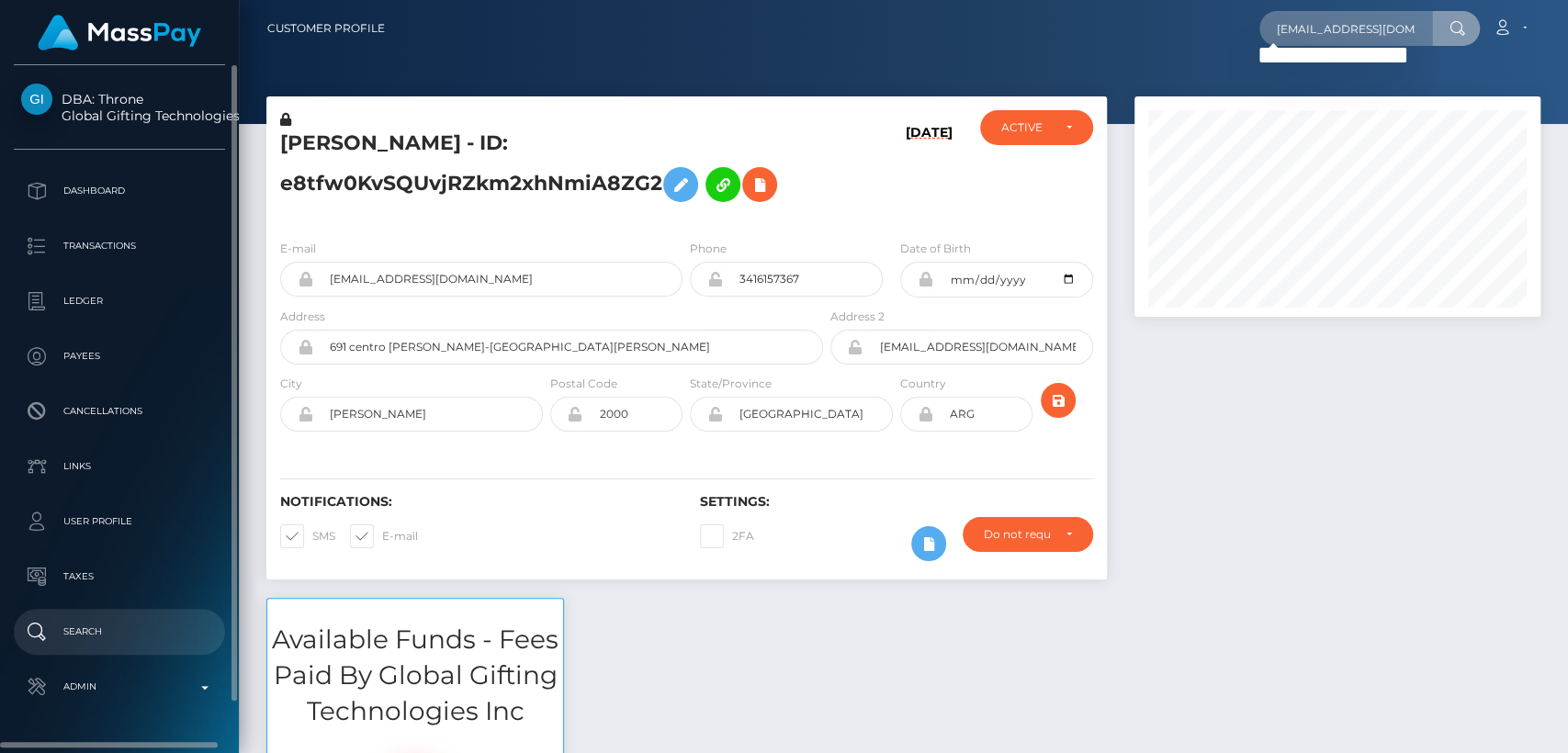
click at [140, 625] on p "Search" at bounding box center [119, 632] width 197 height 28
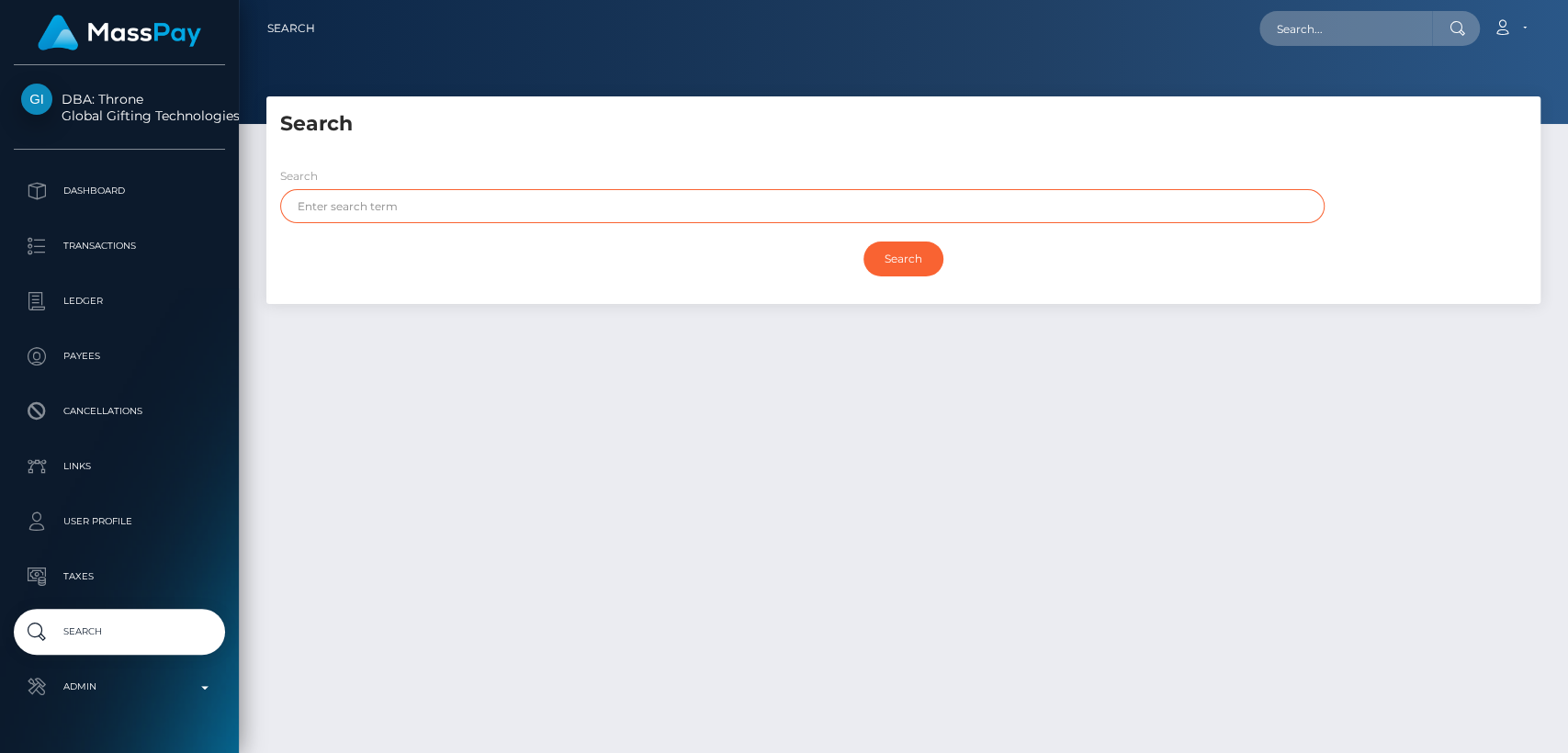
click at [438, 206] on input "text" at bounding box center [802, 206] width 1044 height 34
paste input "sammi"
type input "sammi"
click at [863, 242] on input "Search" at bounding box center [903, 259] width 80 height 35
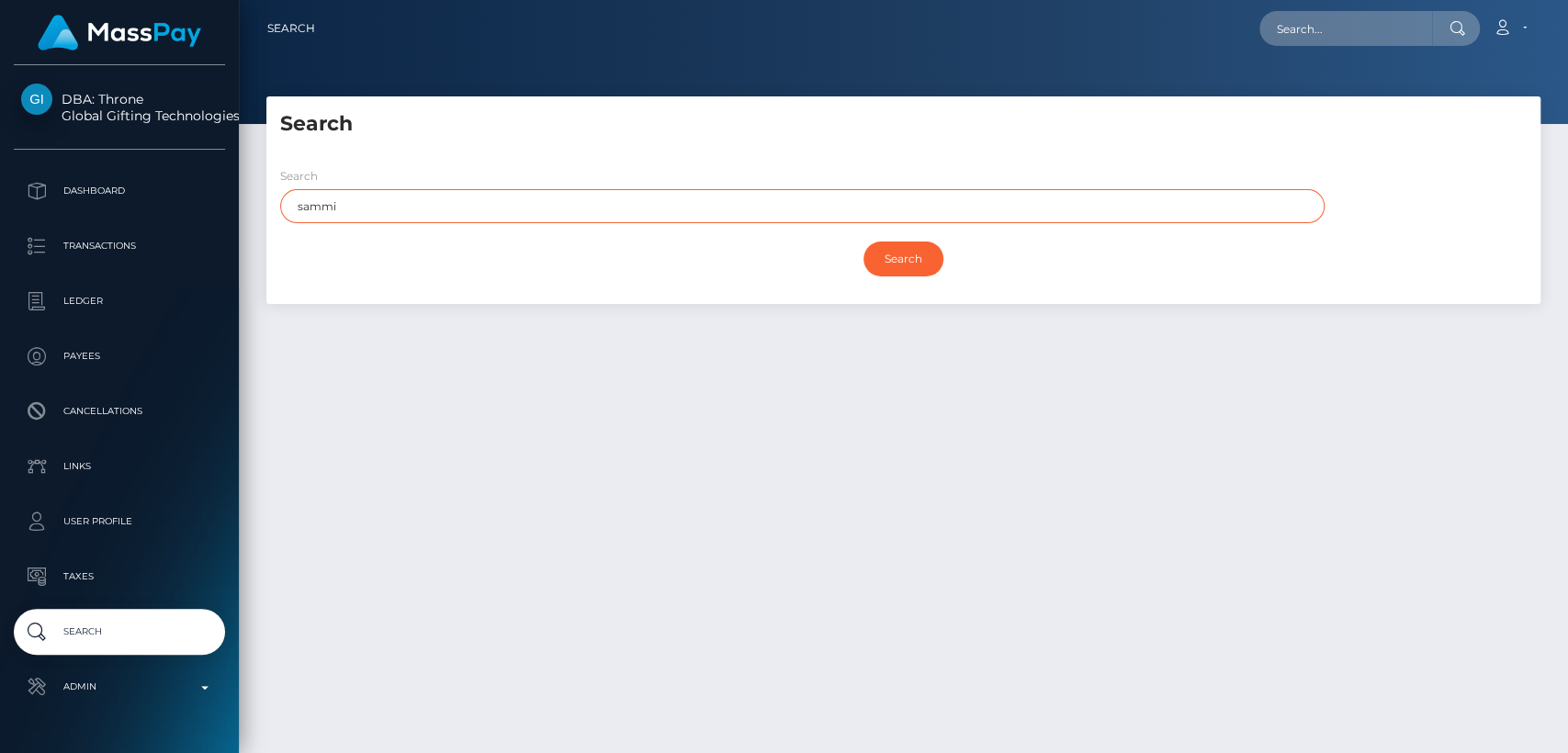
click at [863, 242] on input "Search" at bounding box center [903, 259] width 80 height 35
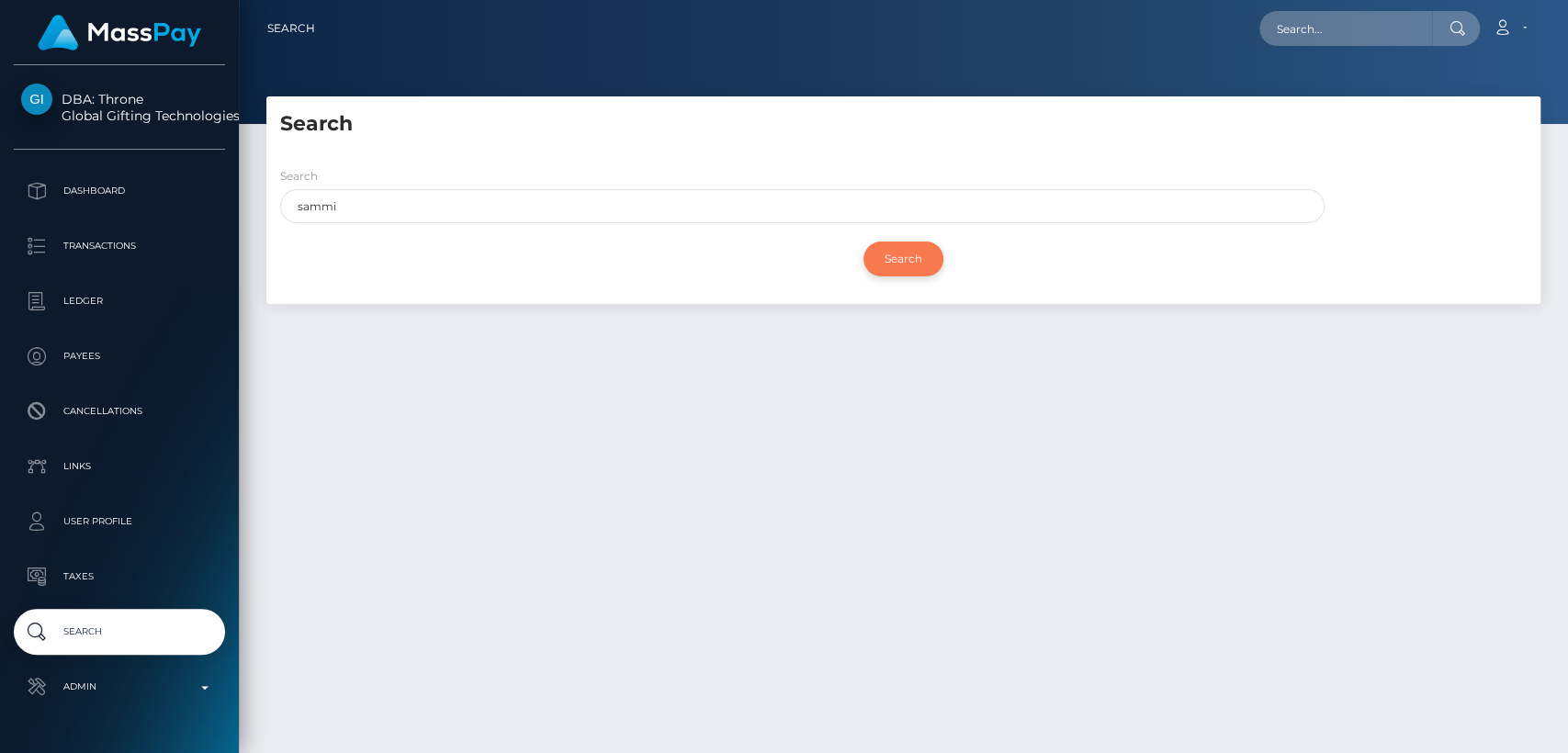
click at [889, 259] on input "Search" at bounding box center [903, 259] width 80 height 35
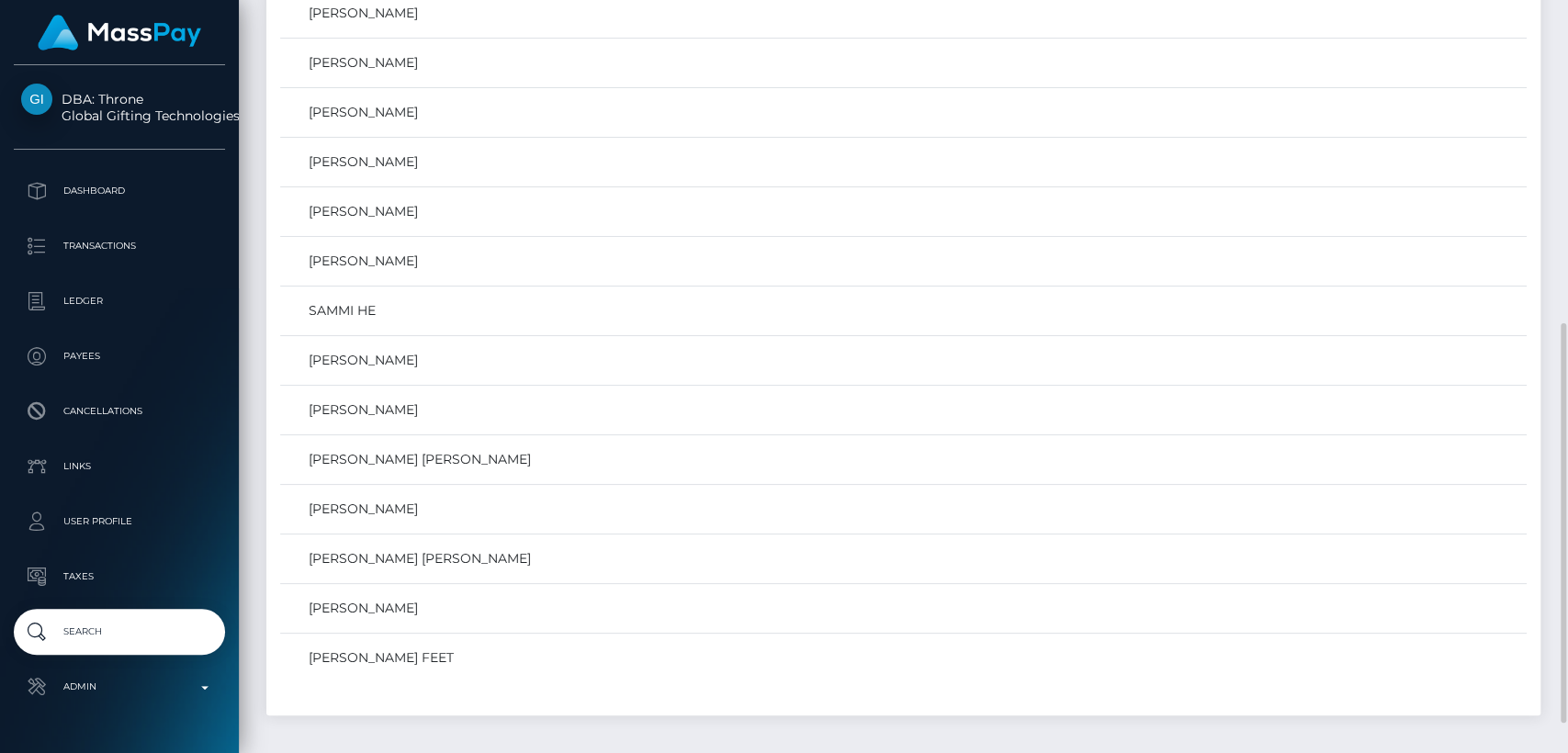
scroll to position [589, 0]
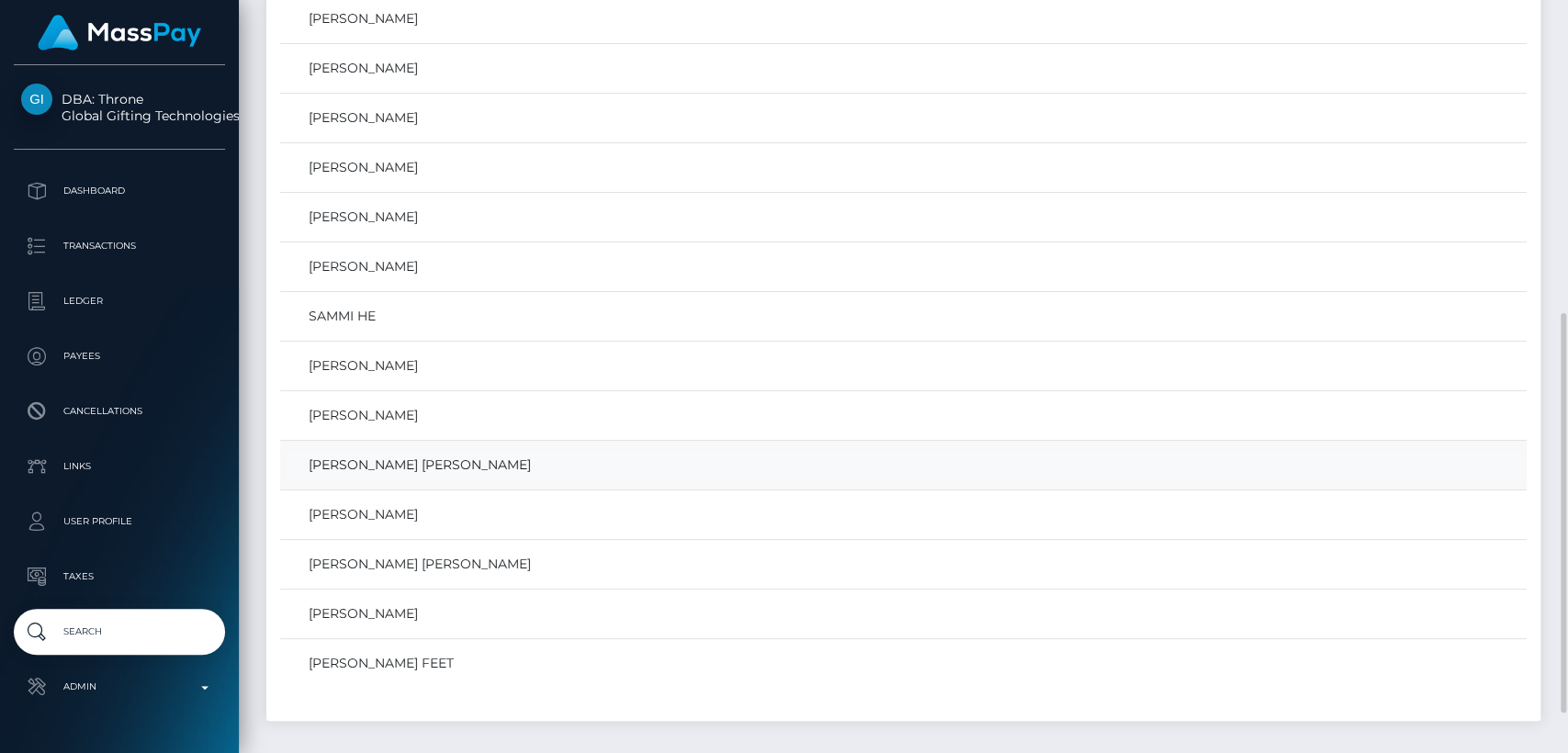
click at [619, 470] on link "SAMMI QIAN YIN SHI" at bounding box center [903, 465] width 1233 height 27
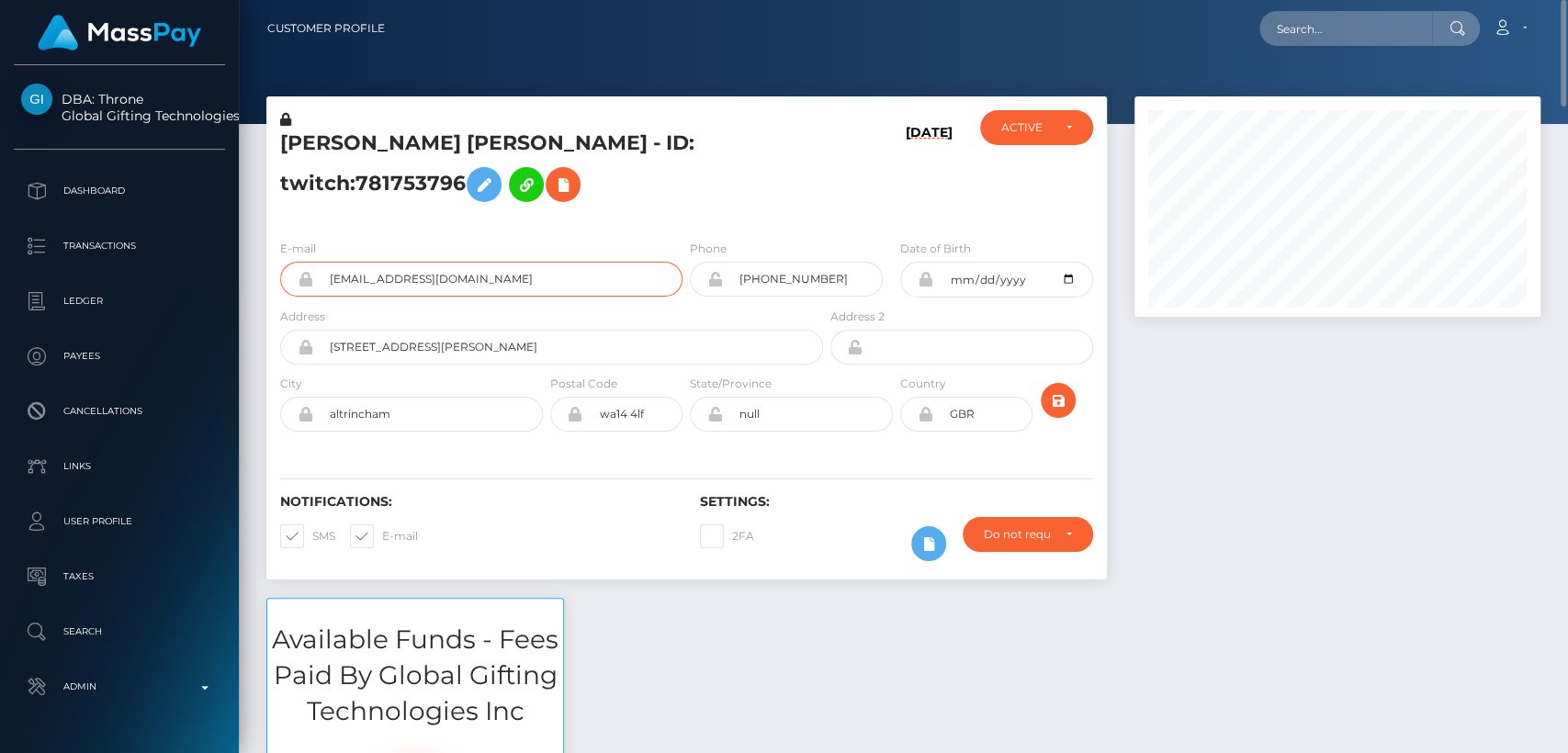
click at [371, 297] on input "[EMAIL_ADDRESS][DOMAIN_NAME]" at bounding box center [498, 280] width 369 height 35
click at [458, 297] on input "vitaducky@gmail.com" at bounding box center [498, 280] width 369 height 35
drag, startPoint x: 457, startPoint y: 313, endPoint x: 331, endPoint y: 303, distance: 126.4
click at [331, 297] on input "vitaducky@gmail.com" at bounding box center [498, 280] width 369 height 35
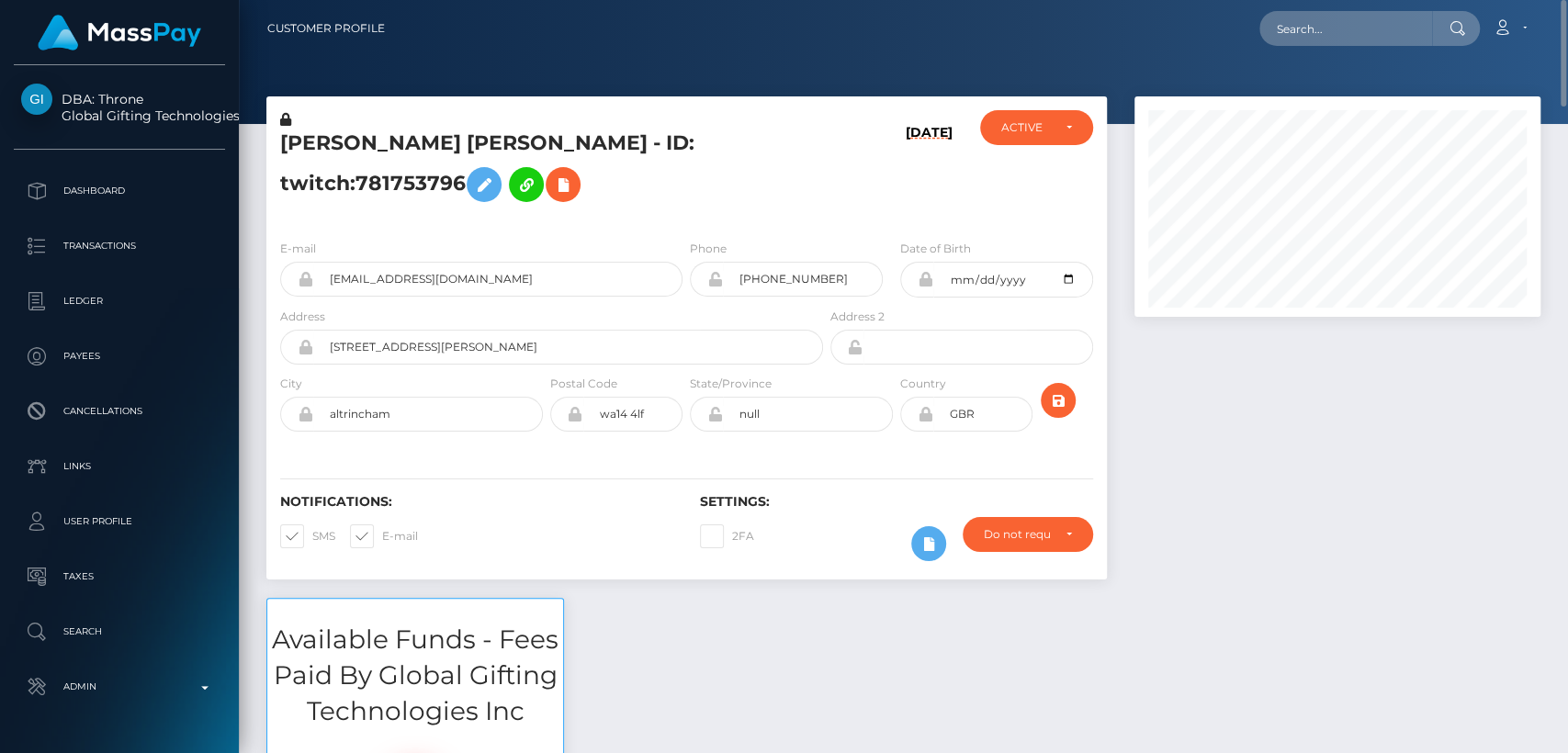
click at [317, 156] on h5 "SAMMI QIAN YIN SHI - ID: twitch:781753796" at bounding box center [547, 170] width 533 height 82
copy h5 "SAMMI"
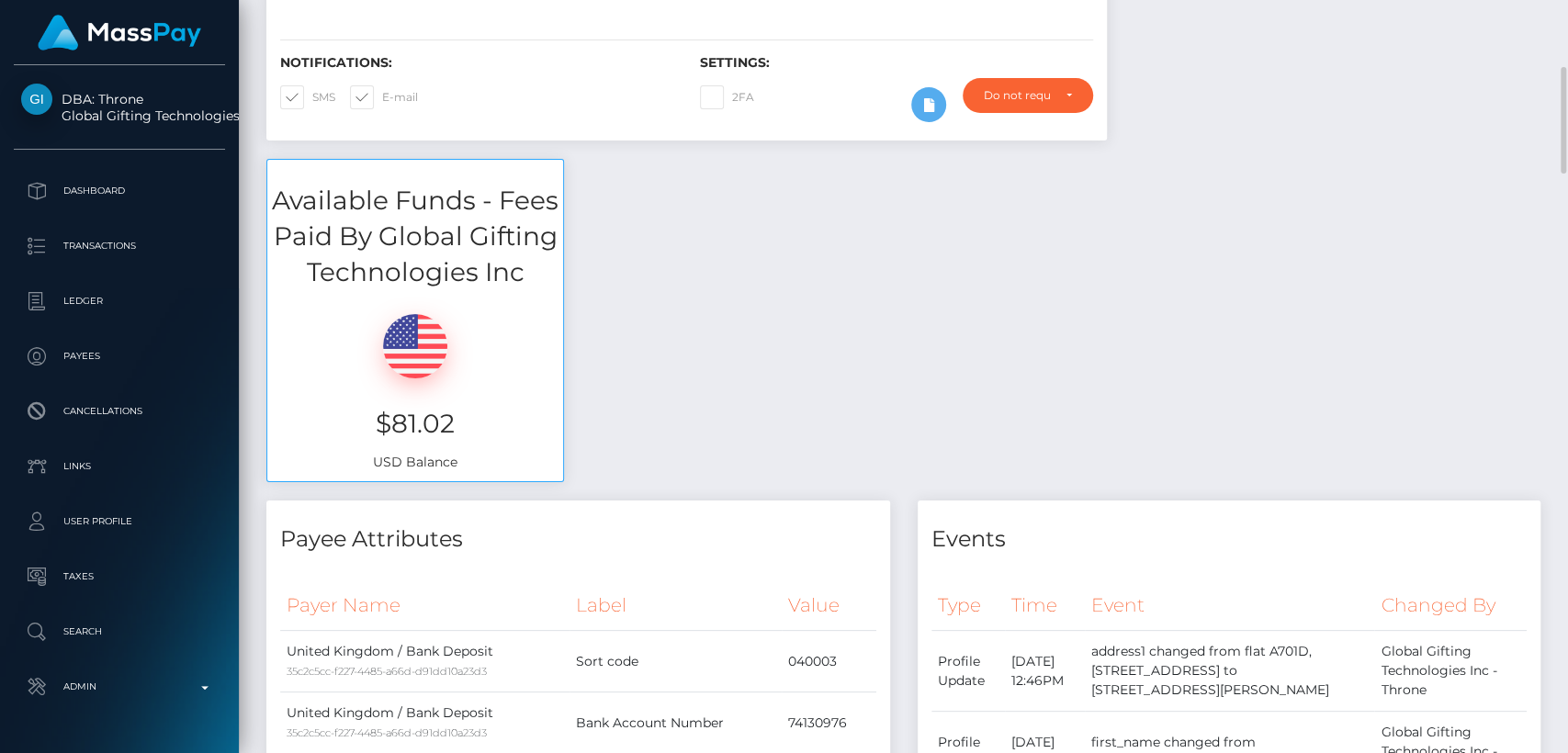
scroll to position [444, 0]
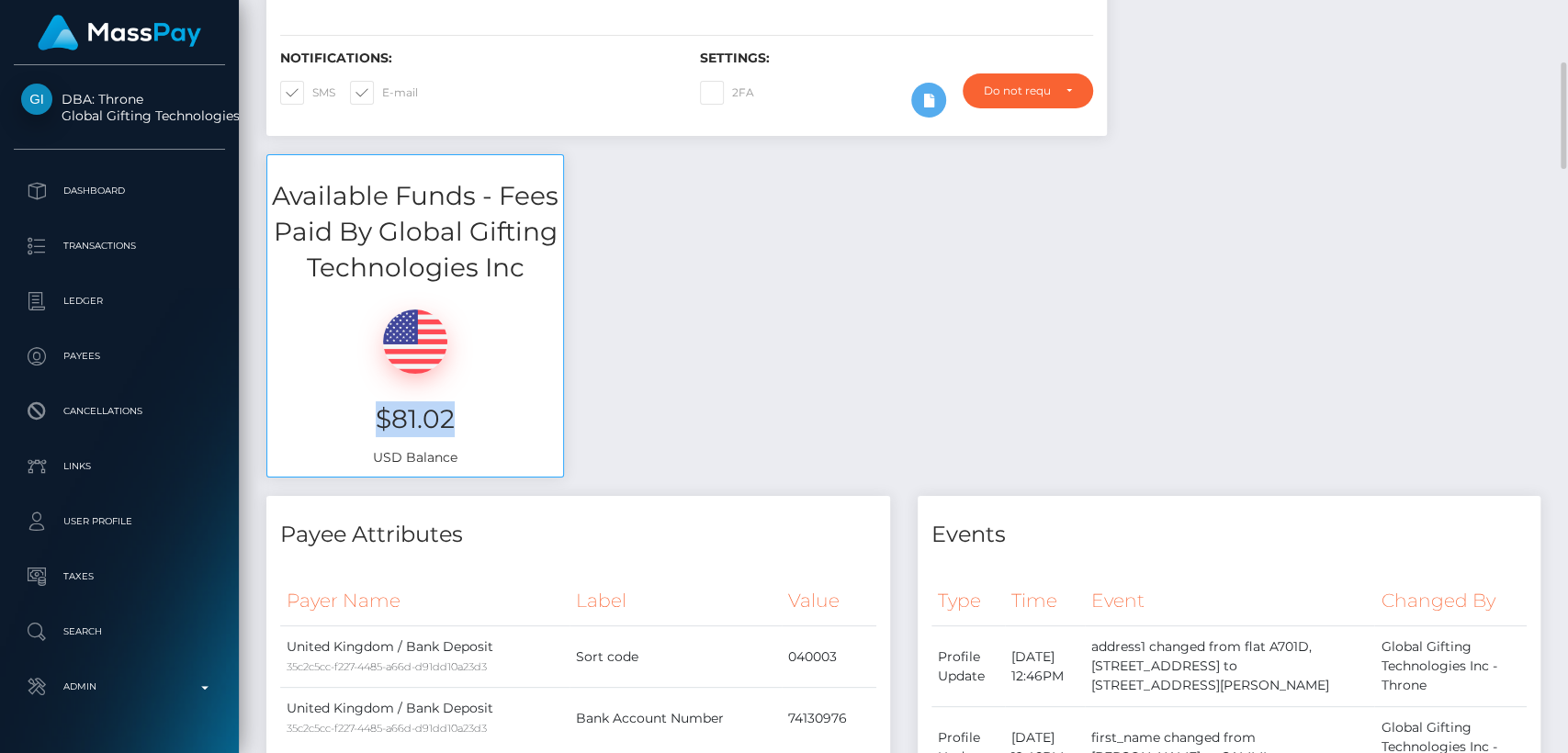
drag, startPoint x: 471, startPoint y: 443, endPoint x: 382, endPoint y: 433, distance: 89.6
click at [382, 433] on h3 "$81.02" at bounding box center [415, 419] width 268 height 36
copy h3 "$81.02"
click at [602, 496] on div "Available Funds - Fees Paid By Global Gifting Technologies Inc $81.02 USD Balan…" at bounding box center [903, 325] width 1301 height 342
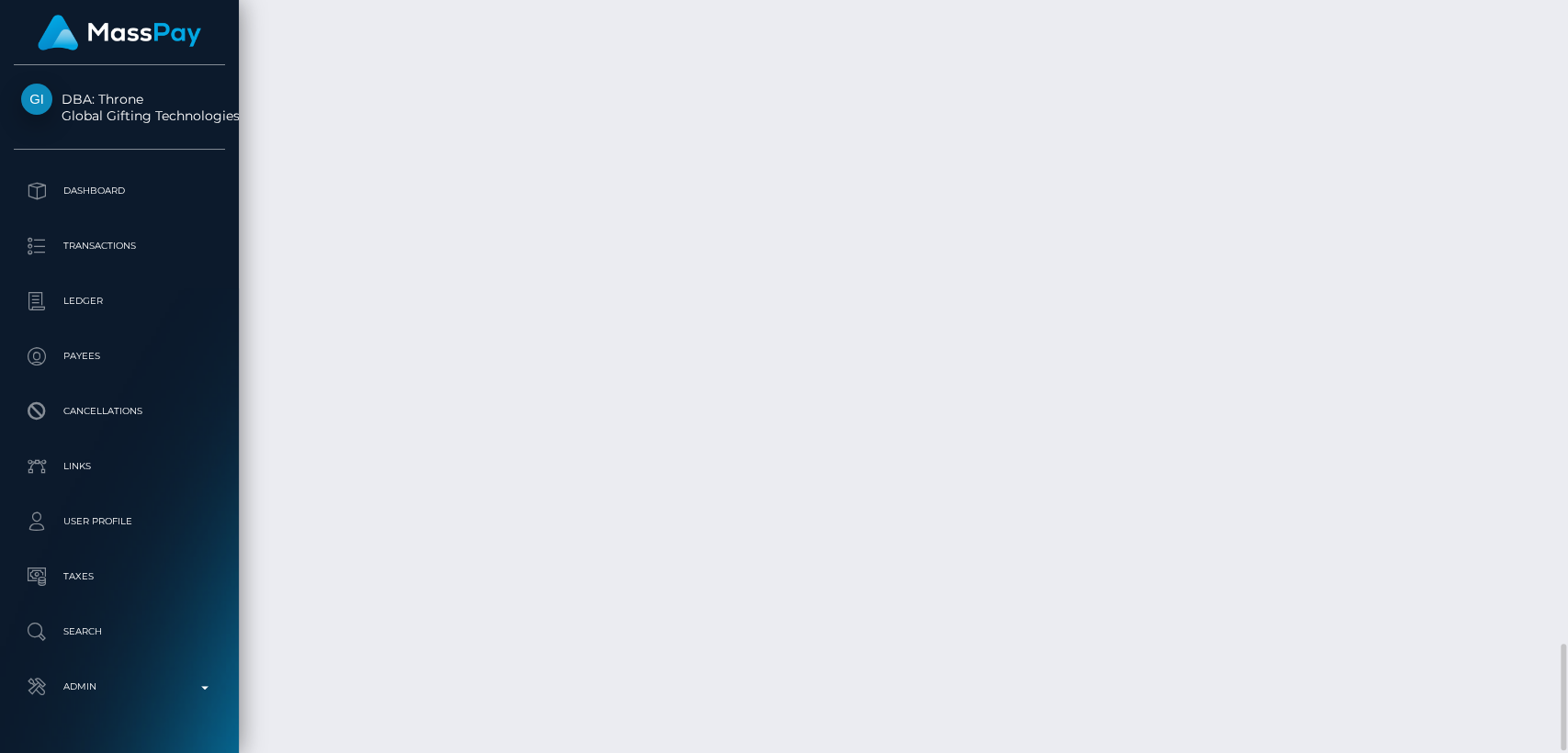
scroll to position [4520, 0]
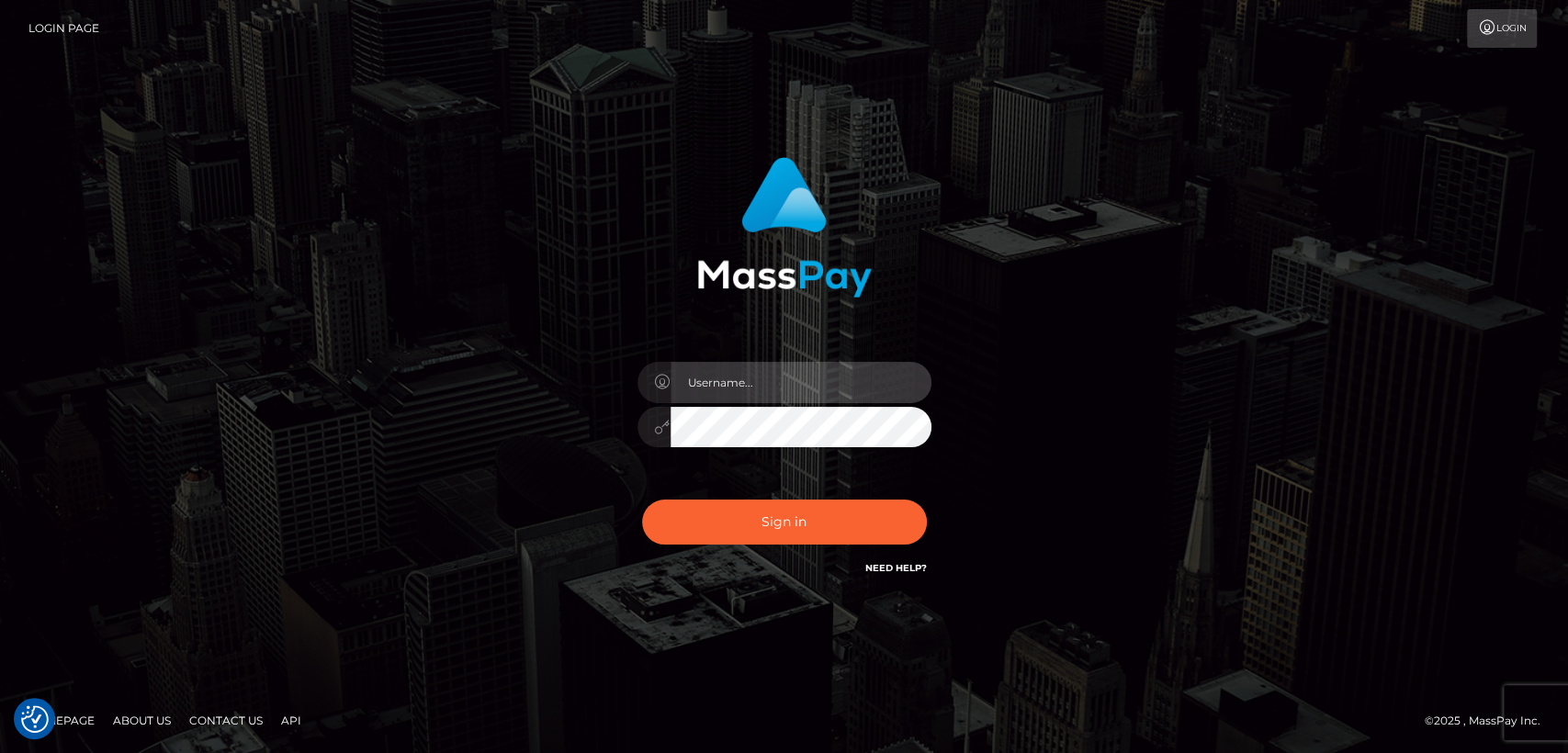
type input "[DOMAIN_NAME]"
click at [742, 498] on div "Sign in Need Help?" at bounding box center [784, 530] width 322 height 82
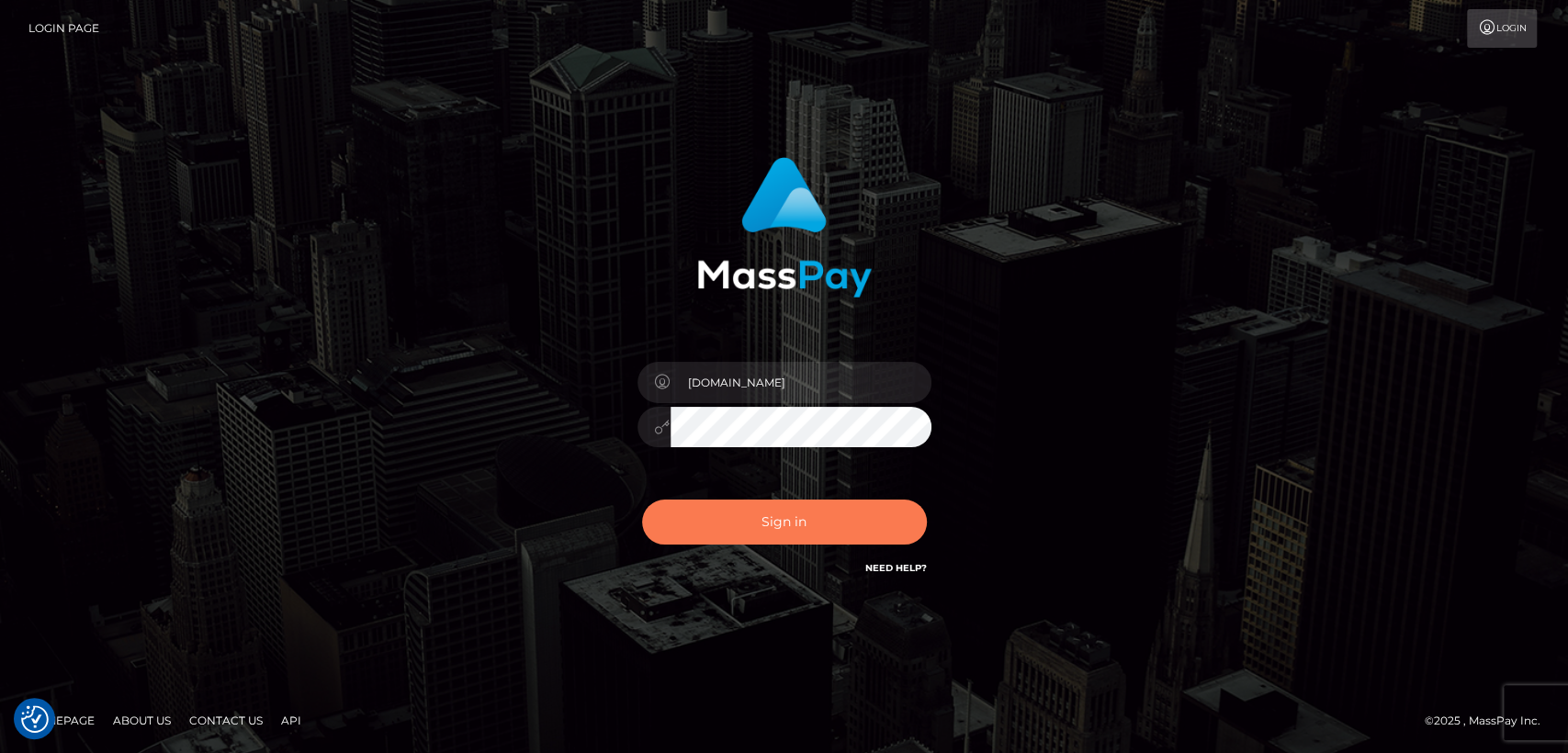
click at [653, 522] on button "Sign in" at bounding box center [784, 522] width 285 height 45
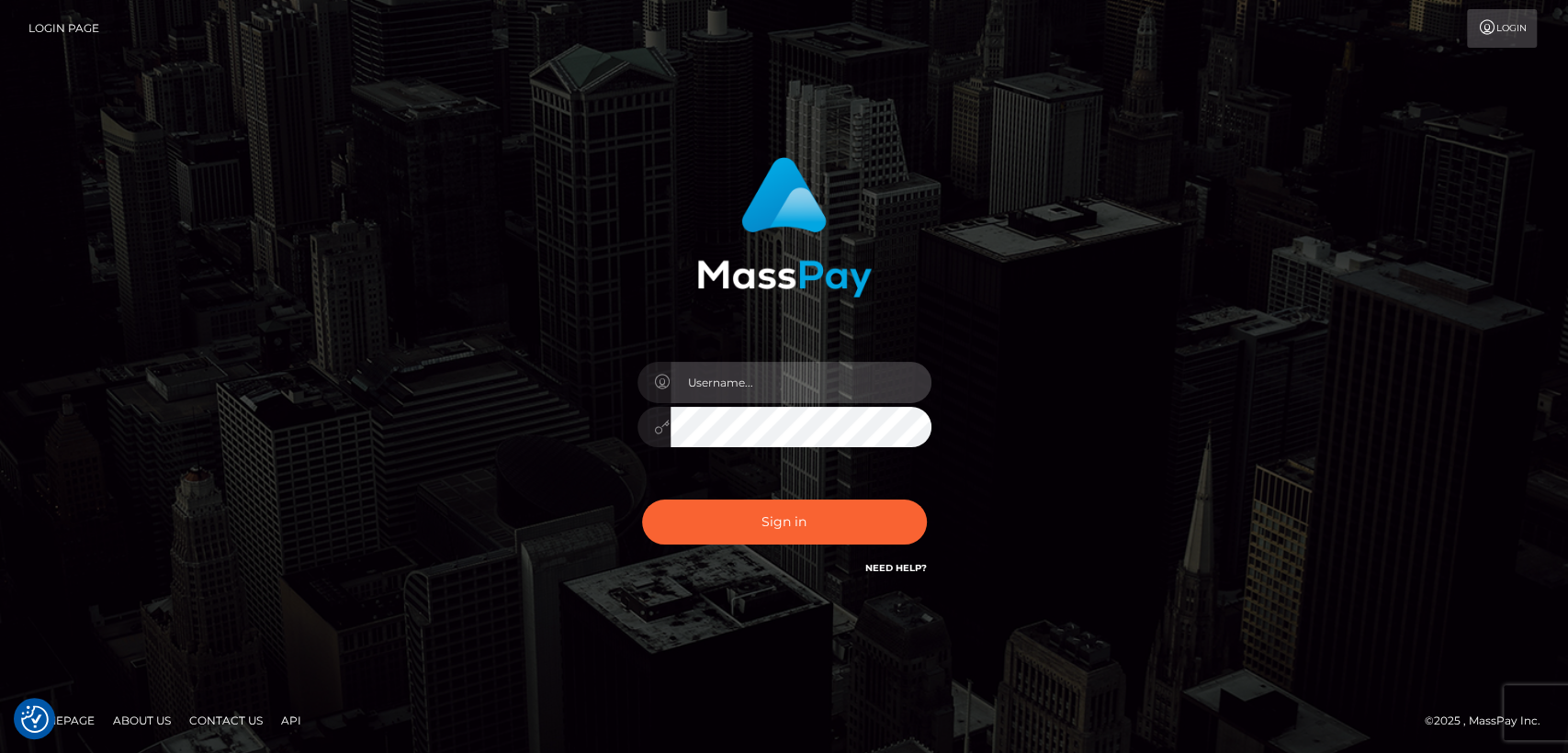
type input "[DOMAIN_NAME]"
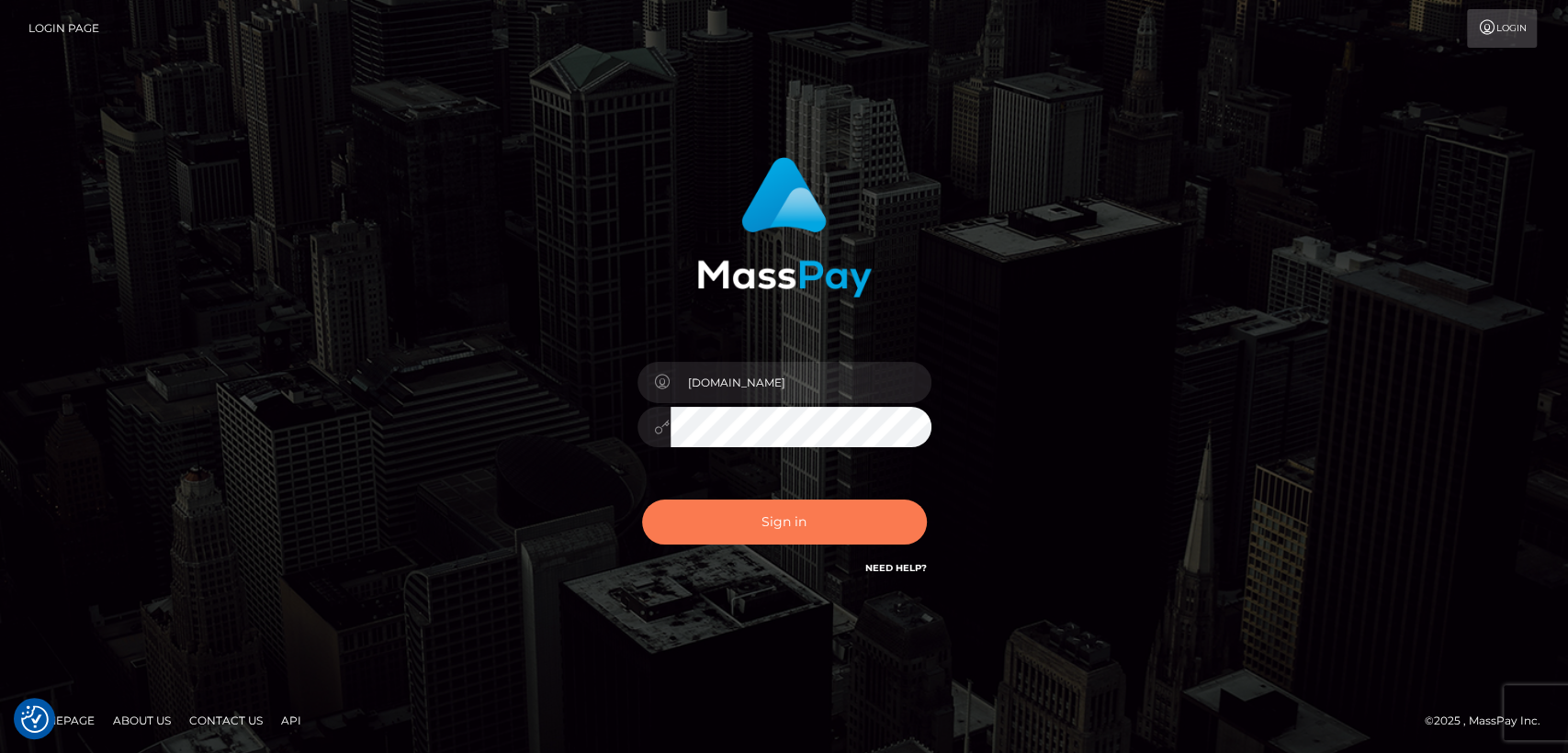
click at [653, 522] on button "Sign in" at bounding box center [784, 522] width 285 height 45
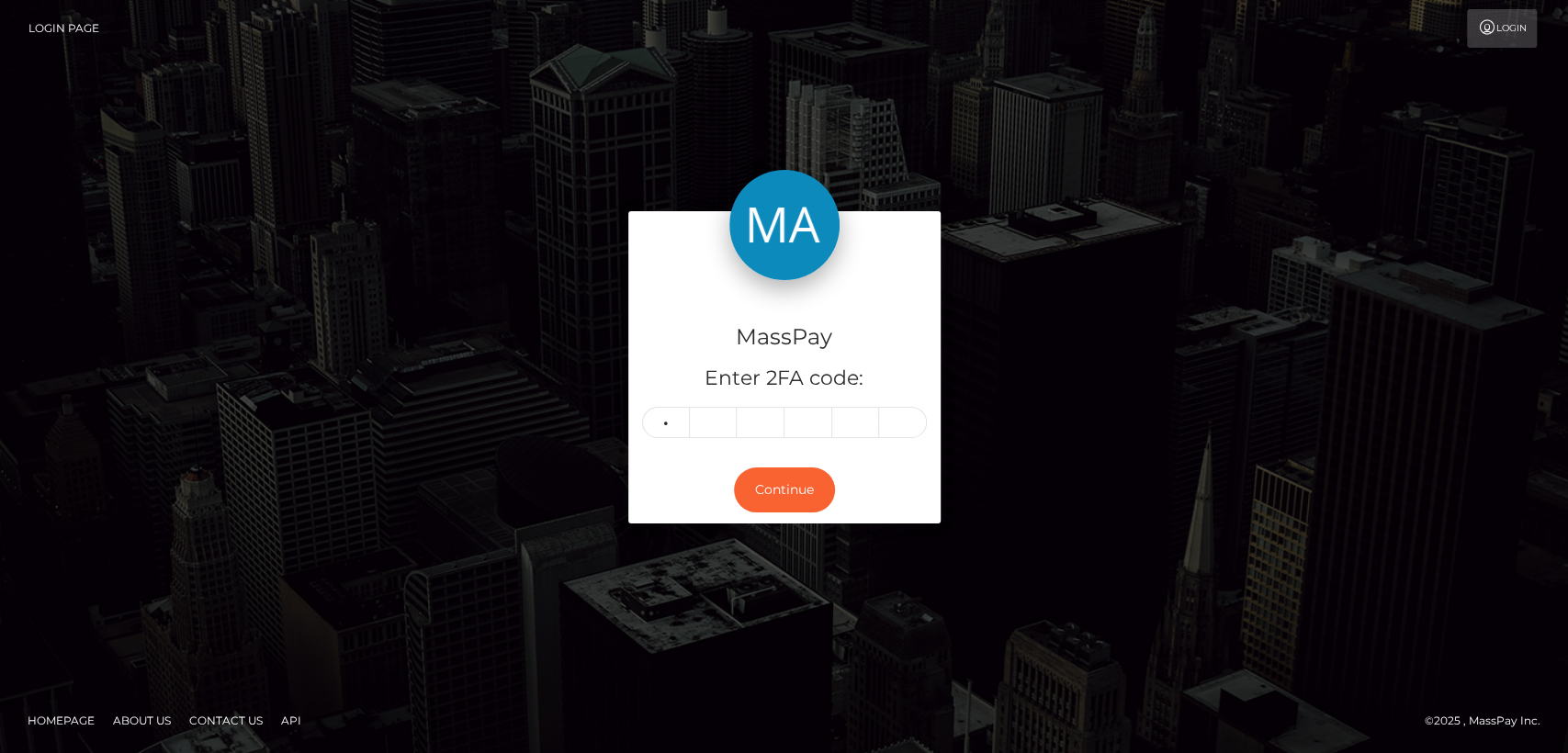
type input "0"
type input "8"
type input "6"
type input "0"
type input "4"
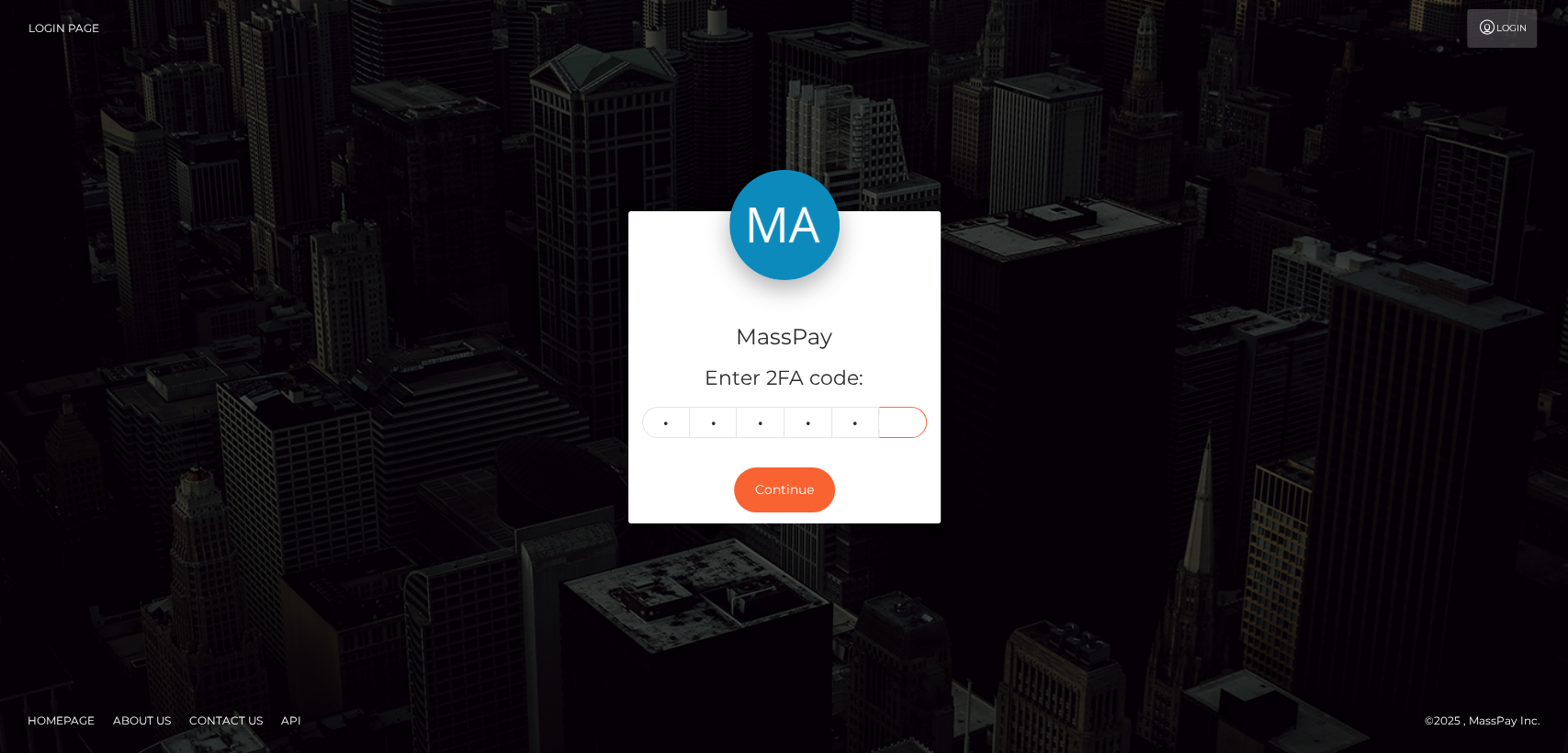
type input "0"
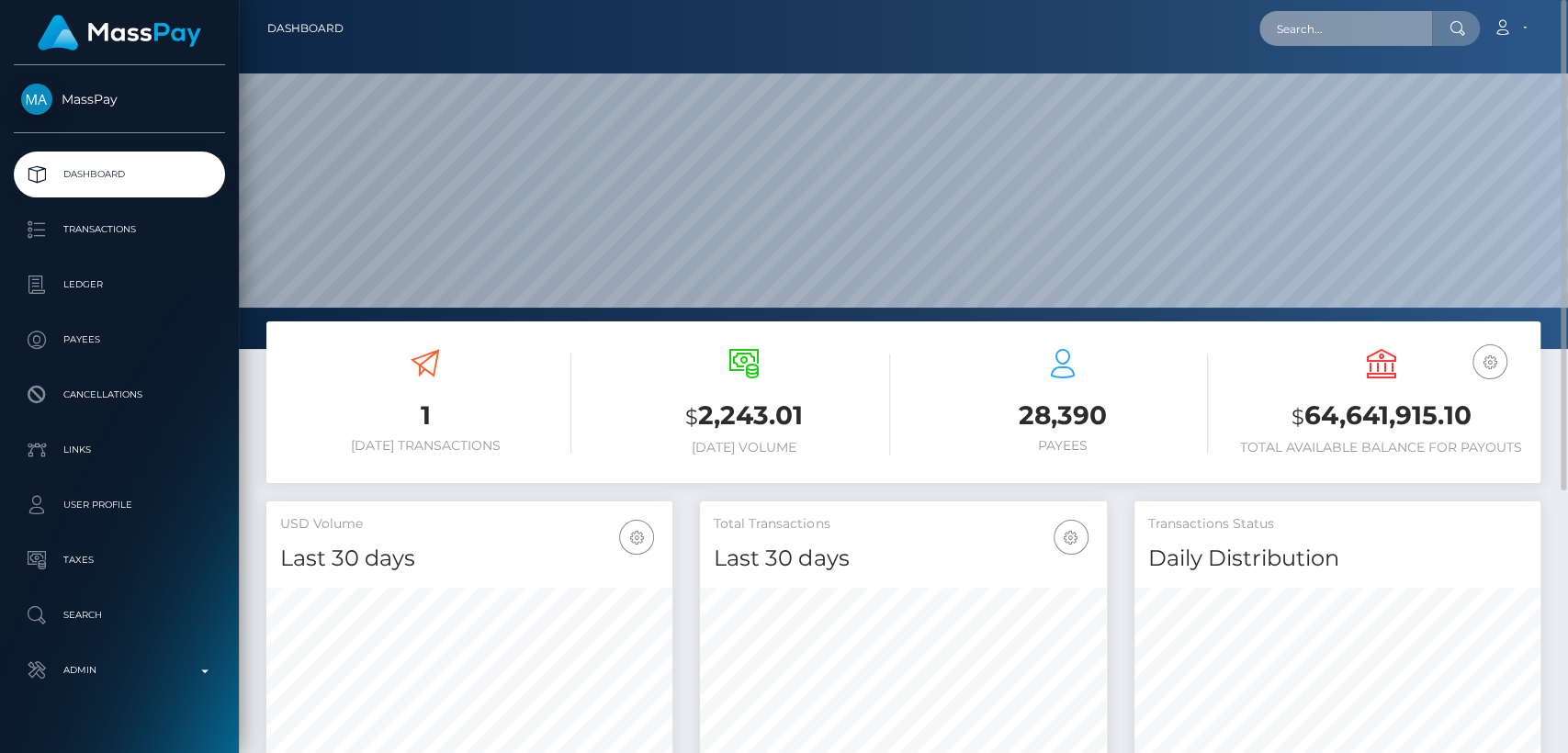
click at [1394, 29] on input "text" at bounding box center [1346, 29] width 173 height 35
paste input "[EMAIL_ADDRESS][PERSON_NAME][DOMAIN_NAME]"
click at [1339, 29] on input "crystal.schumacher@saintfrancisministries.org" at bounding box center [1346, 29] width 173 height 35
paste input "t-franci"
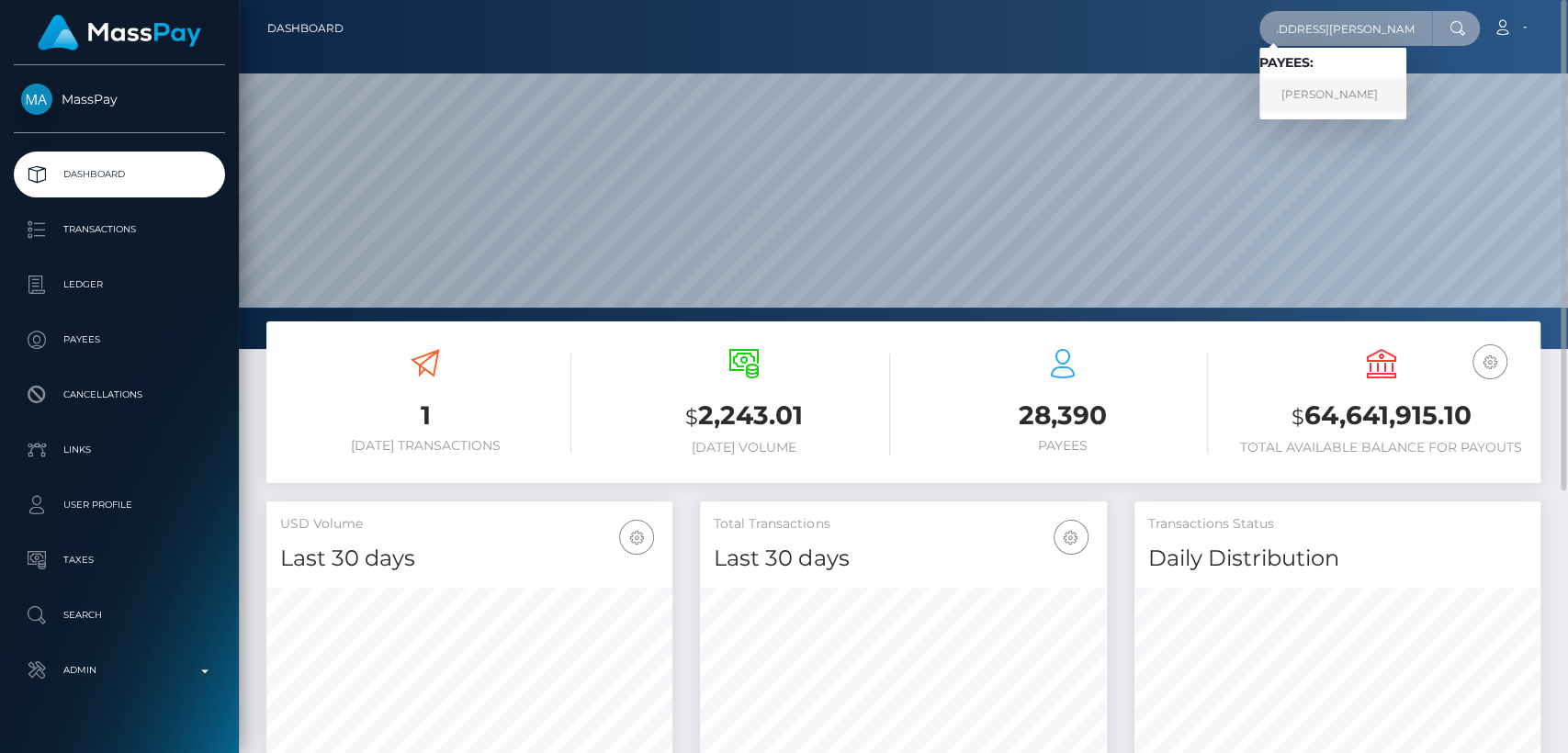
type input "[EMAIL_ADDRESS][PERSON_NAME][DOMAIN_NAME][PERSON_NAME]"
click at [1312, 95] on link "Chase Schumacher" at bounding box center [1333, 95] width 147 height 34
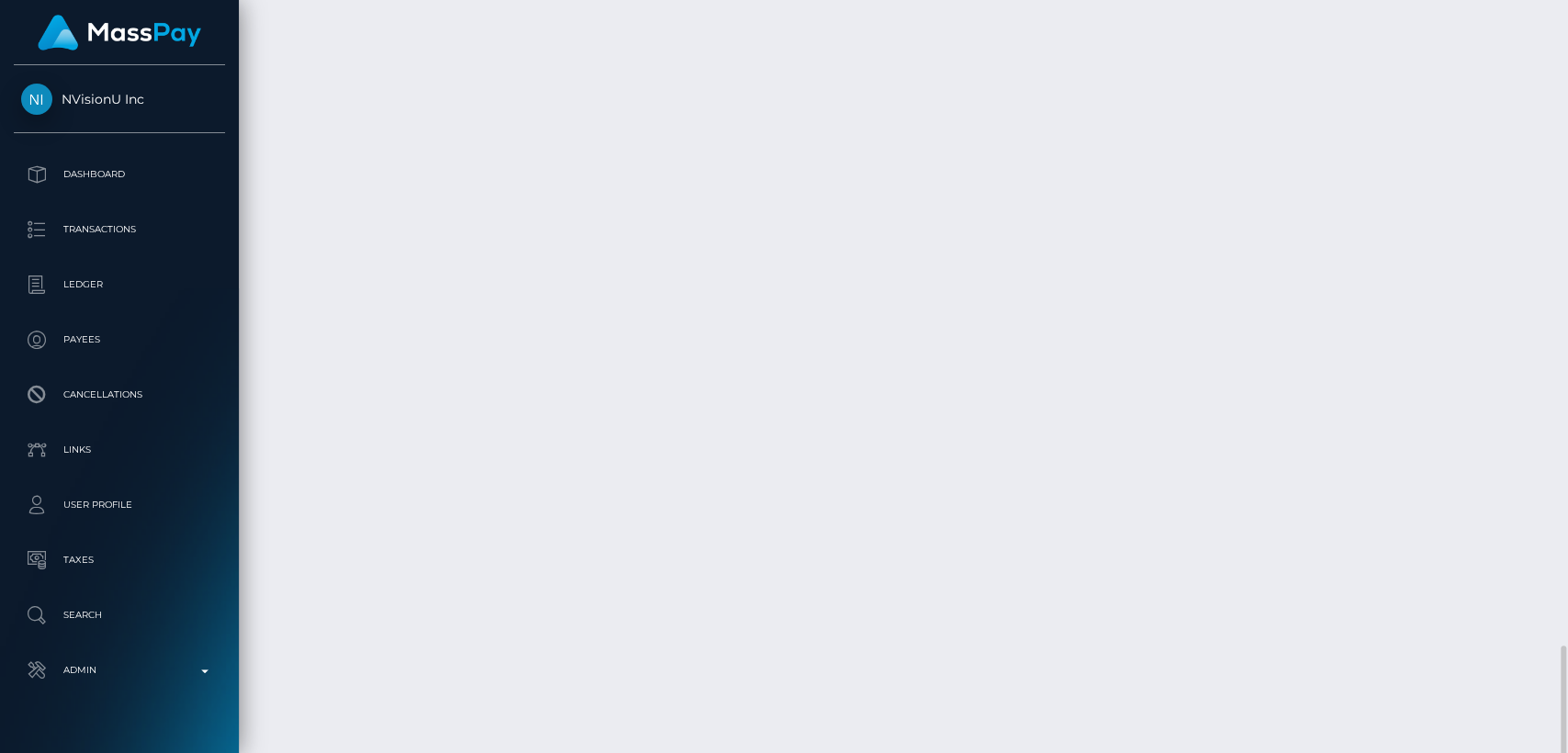
scroll to position [4278, 0]
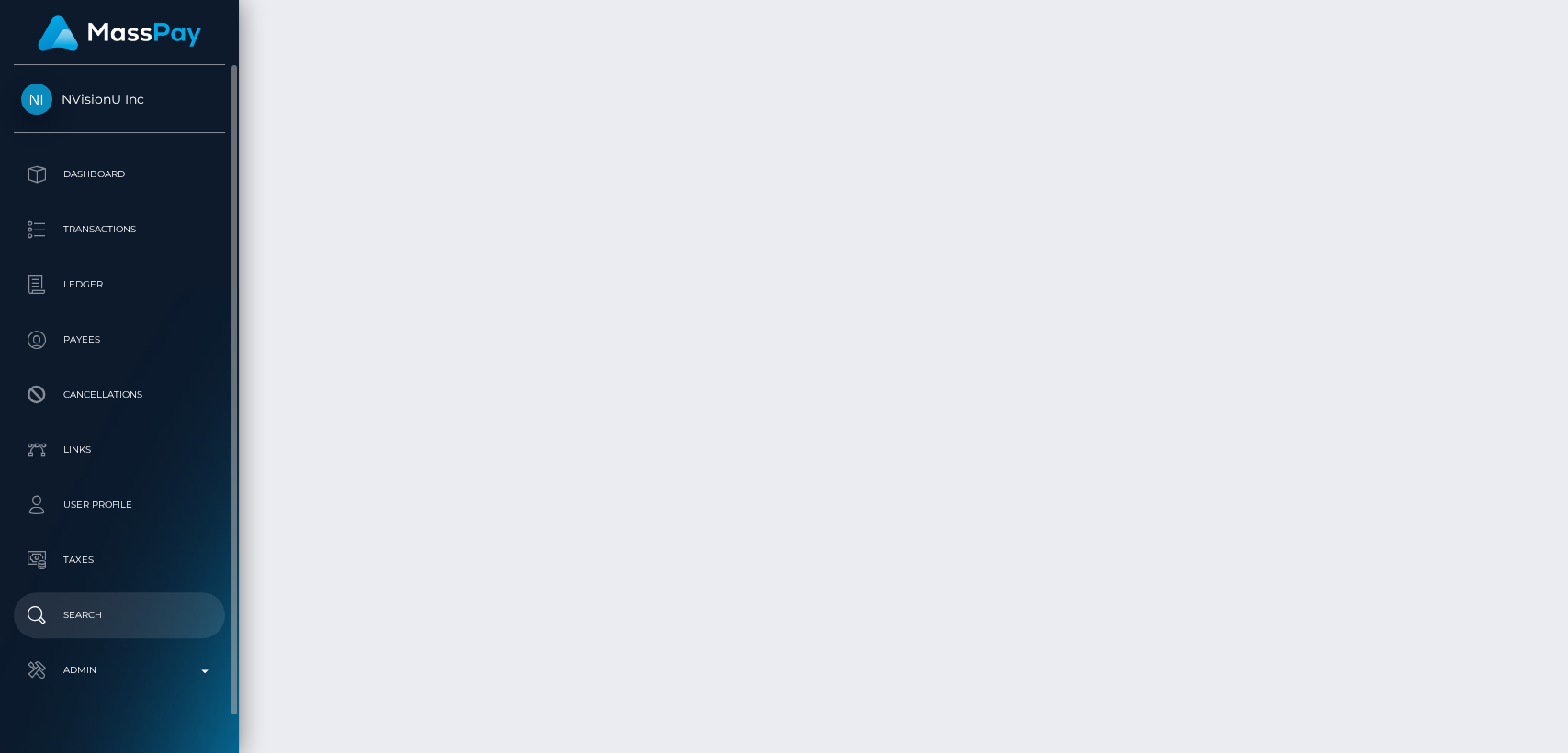
click at [81, 609] on p "Search" at bounding box center [119, 615] width 197 height 28
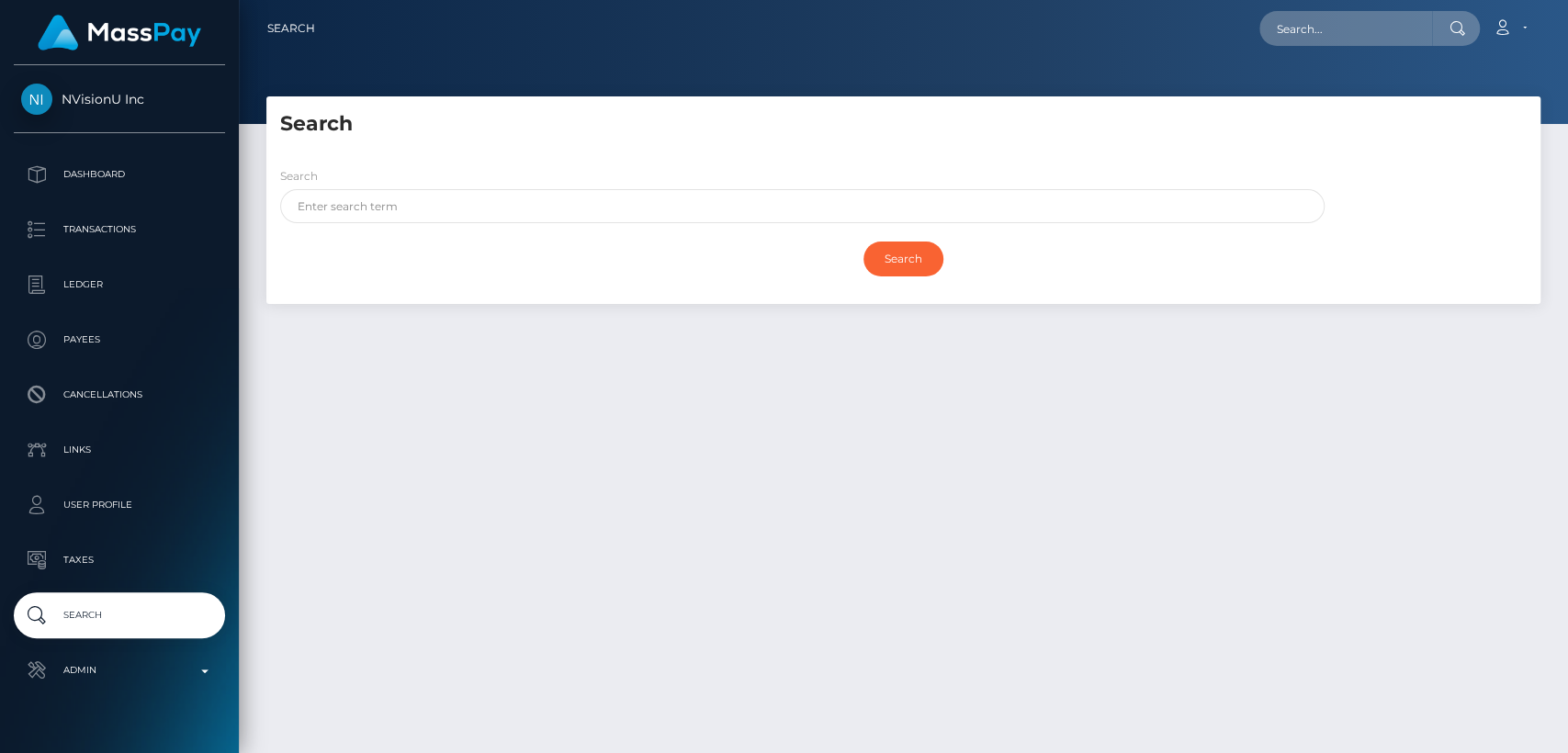
click at [650, 188] on div "Search" at bounding box center [802, 195] width 1044 height 57
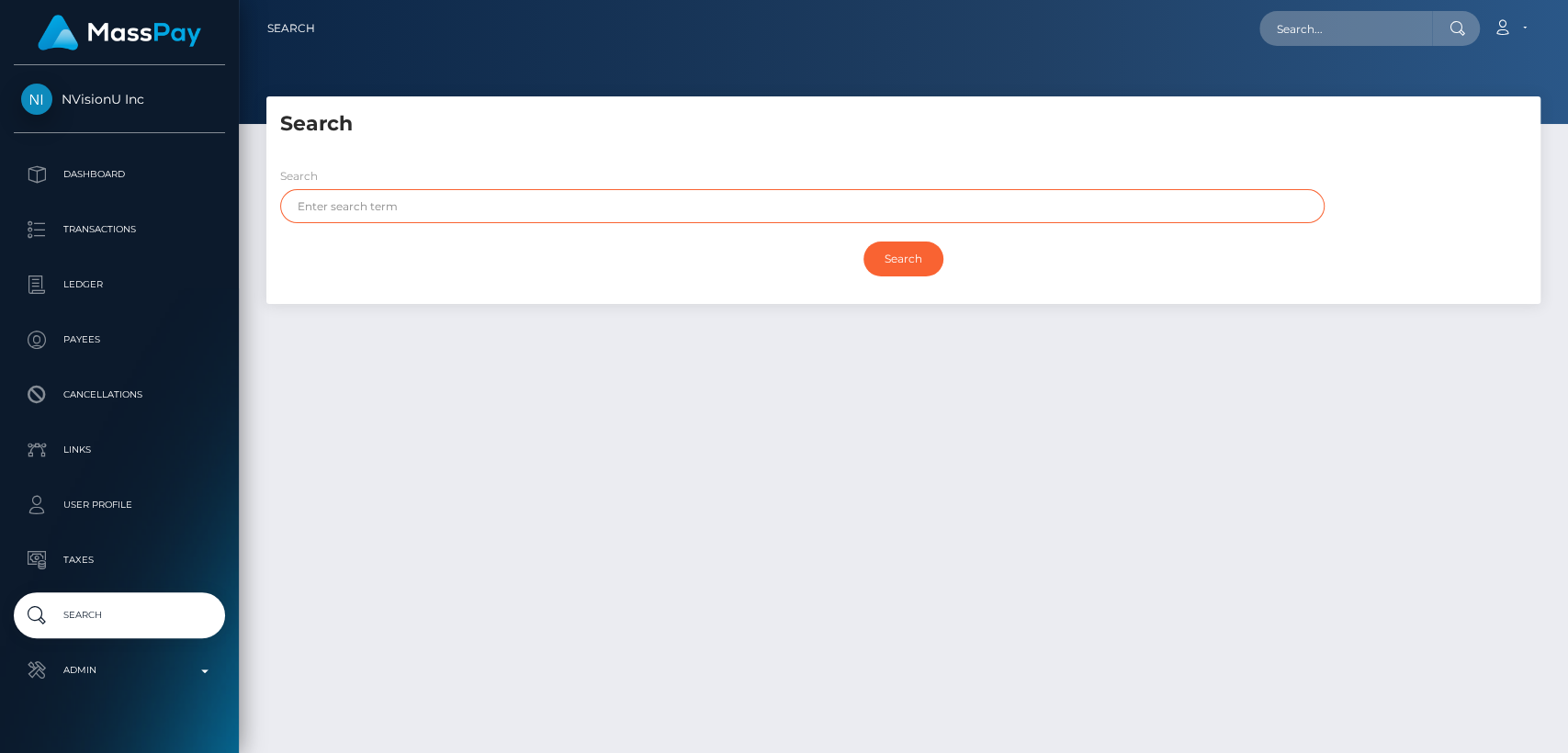
click at [649, 200] on input "text" at bounding box center [802, 206] width 1044 height 34
paste input "[PERSON_NAME]"
click at [863, 242] on input "Search" at bounding box center [903, 259] width 80 height 35
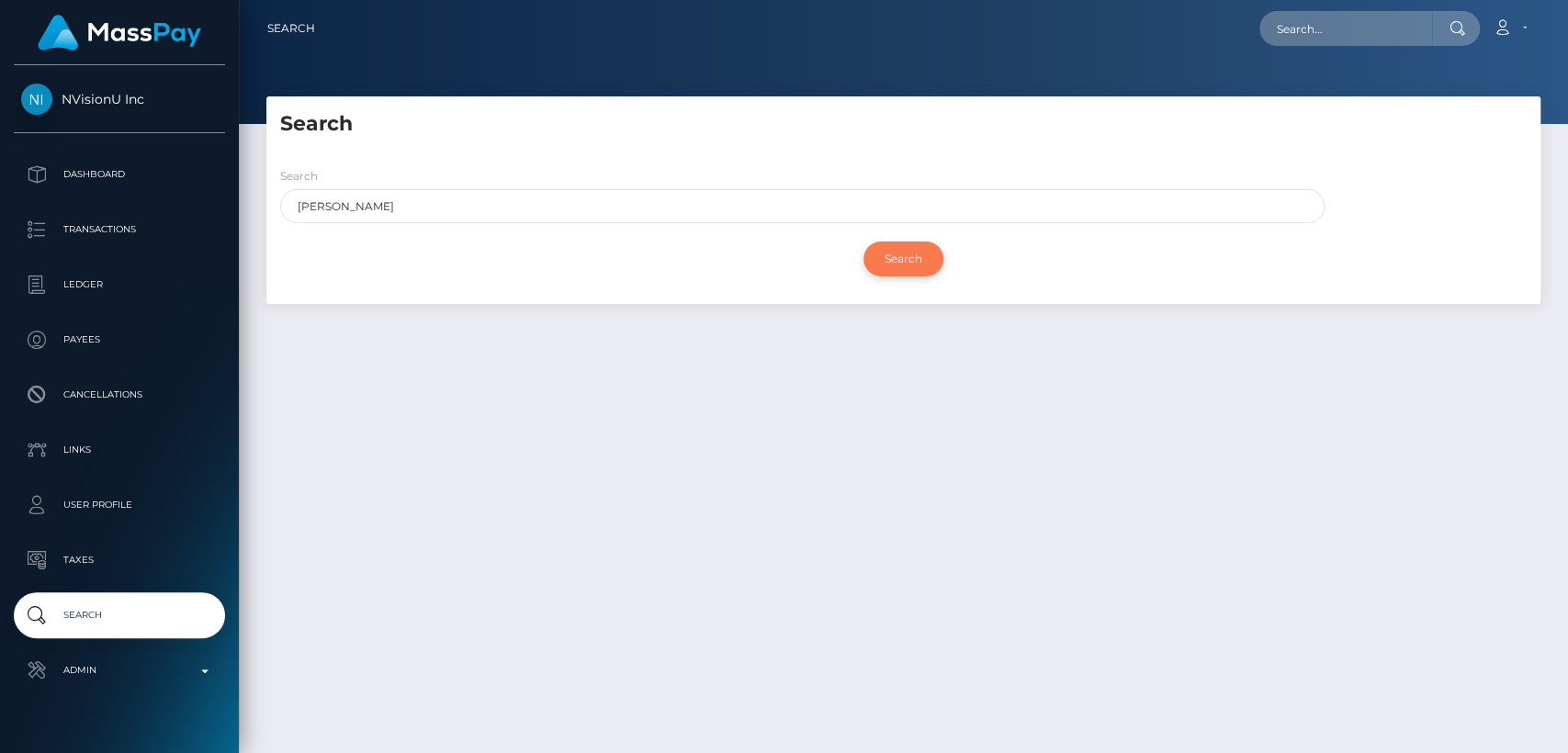
click at [911, 259] on input "Search" at bounding box center [903, 259] width 80 height 35
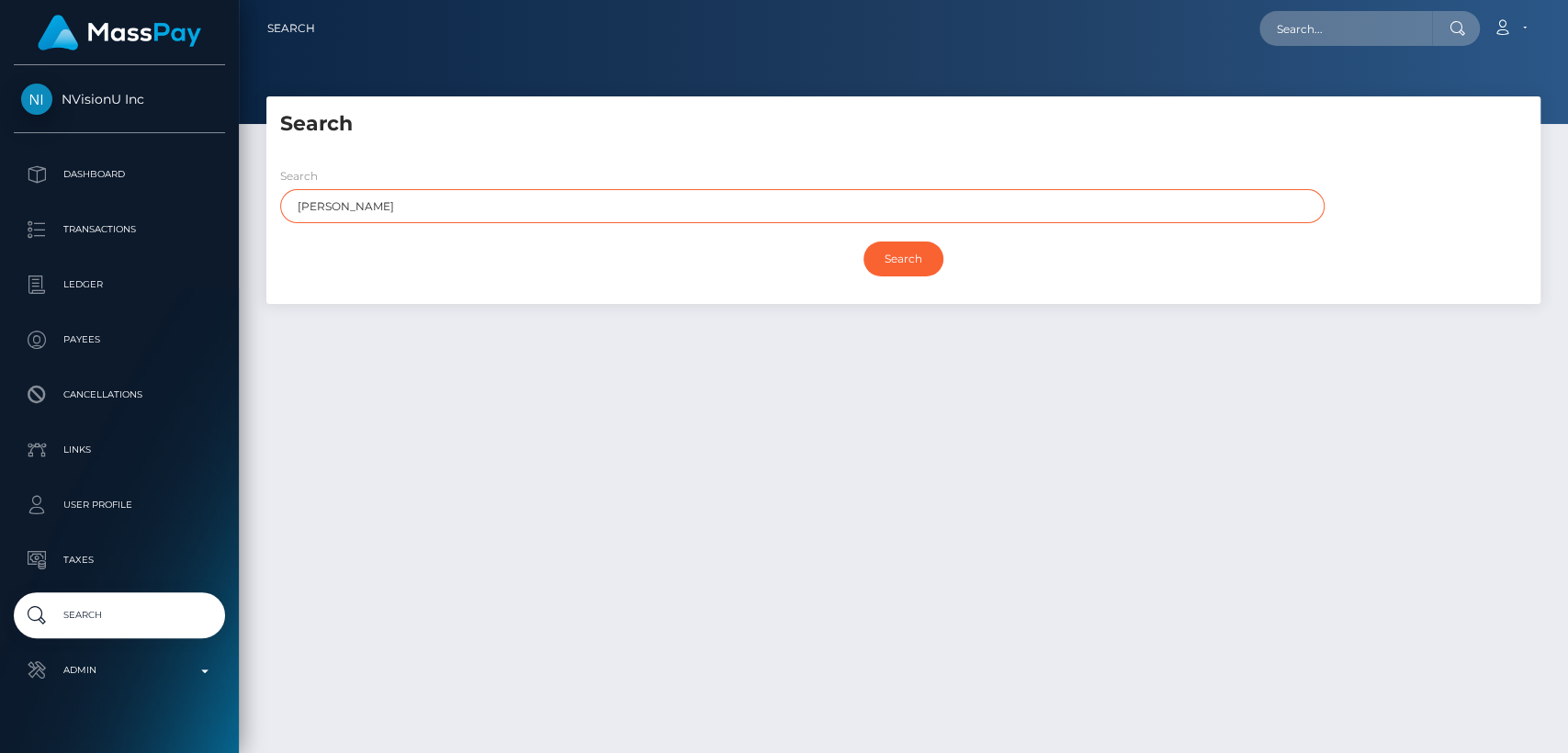
click at [640, 217] on input "Kevin" at bounding box center [802, 206] width 1044 height 34
click at [863, 242] on input "Search" at bounding box center [903, 259] width 80 height 35
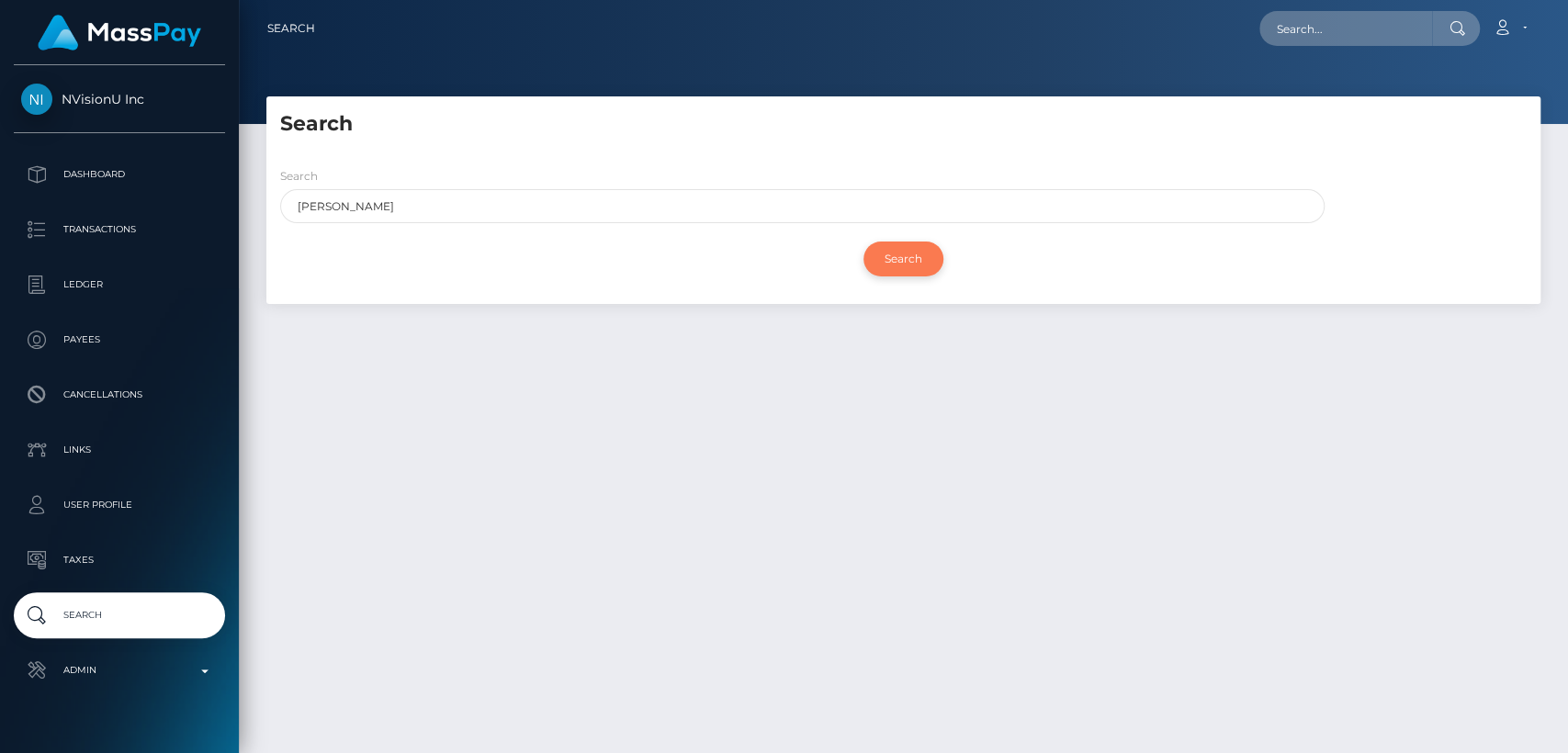
click at [886, 252] on input "Search" at bounding box center [903, 259] width 80 height 35
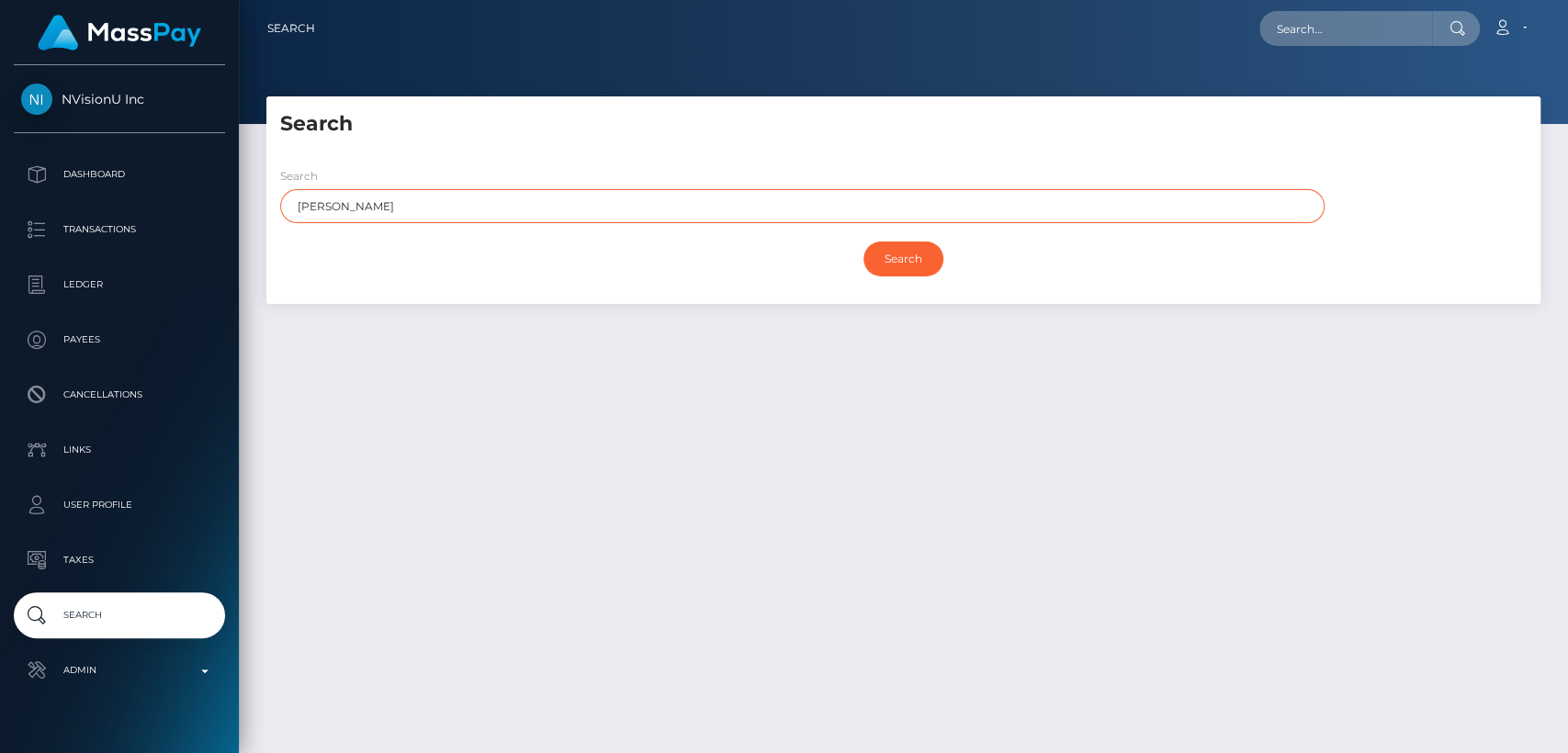
click at [778, 216] on input "Kevin" at bounding box center [802, 206] width 1044 height 34
click at [863, 242] on input "Search" at bounding box center [903, 259] width 80 height 35
type input "Kevin"
click at [863, 242] on input "Search" at bounding box center [903, 259] width 80 height 35
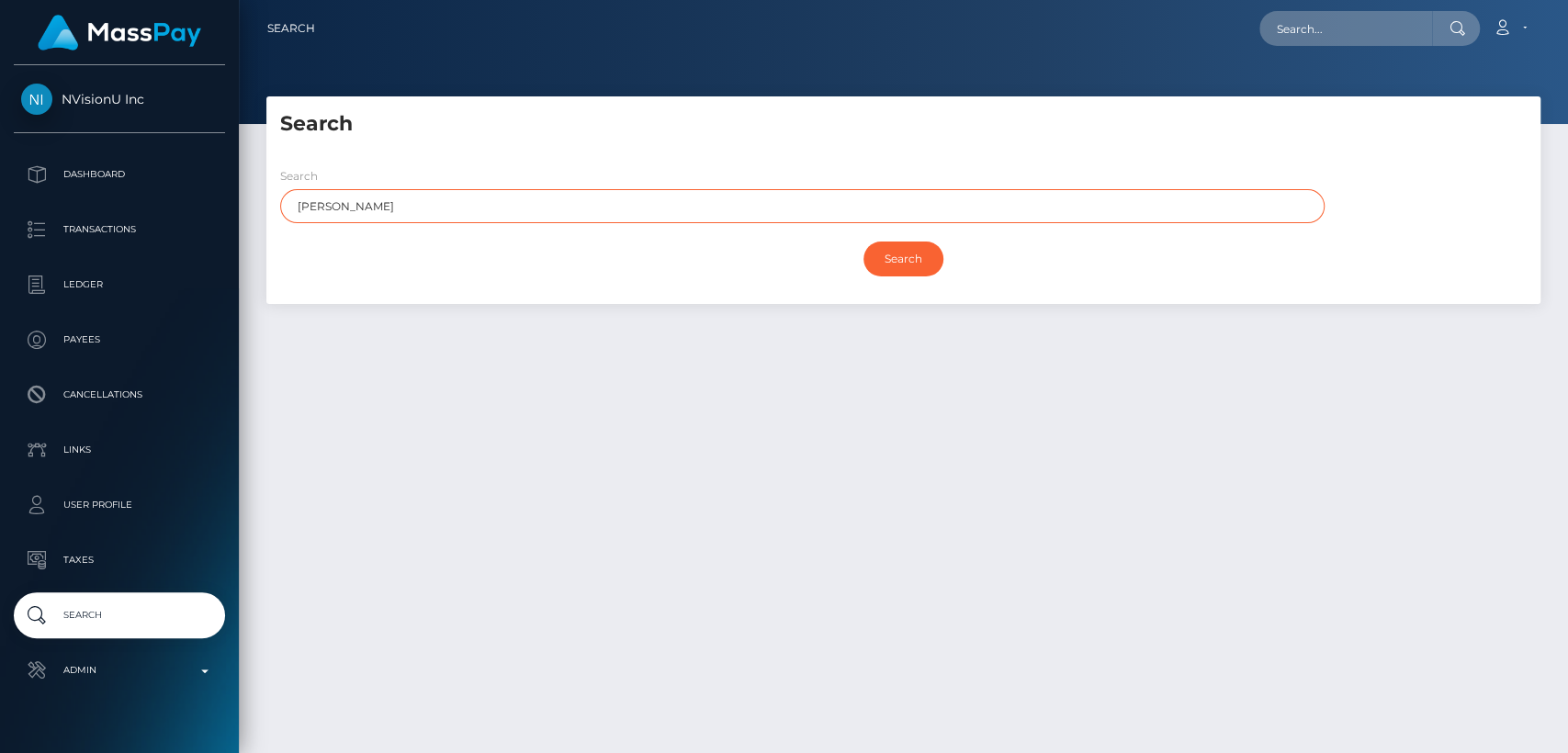
click at [863, 242] on input "Search" at bounding box center [903, 259] width 80 height 35
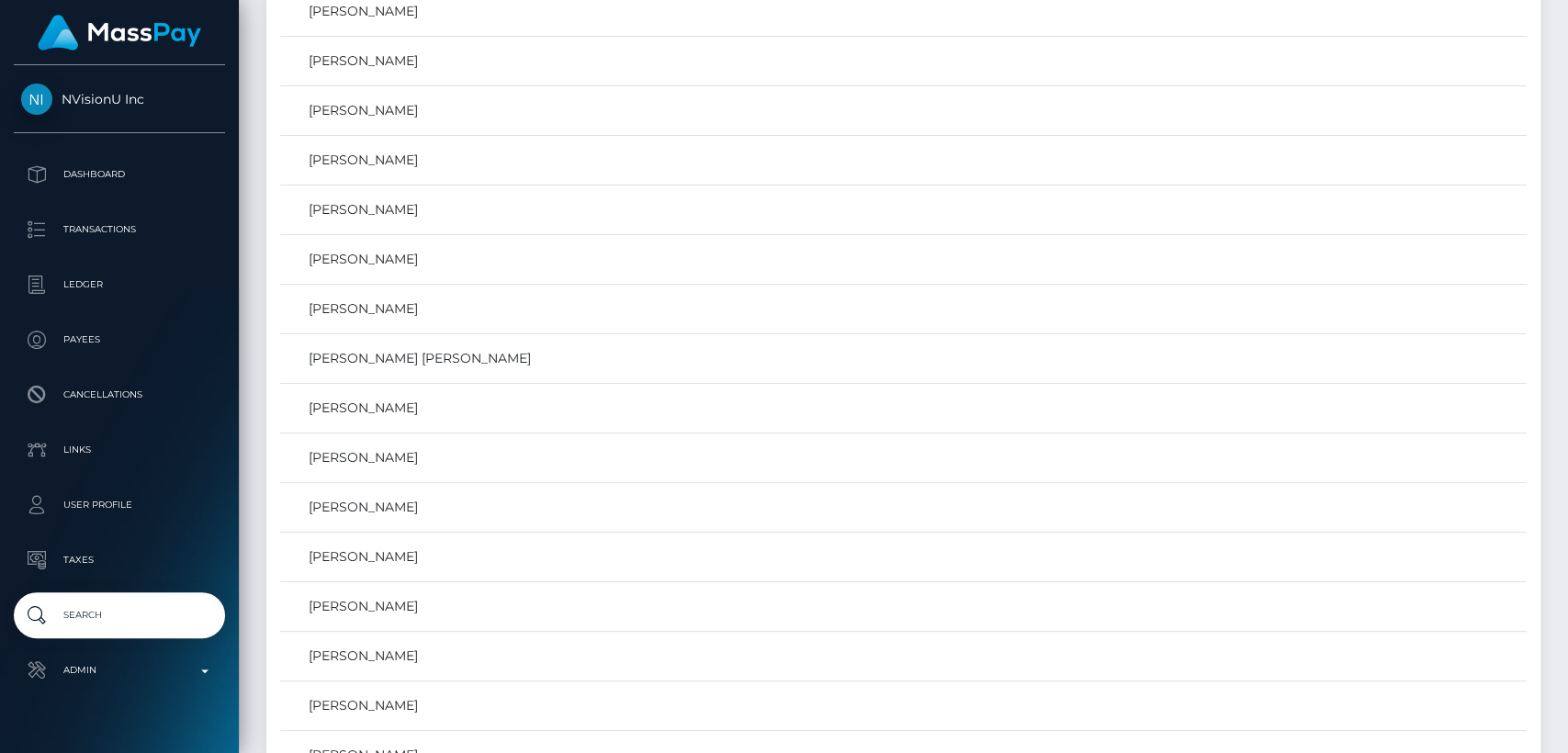
scroll to position [98576, 0]
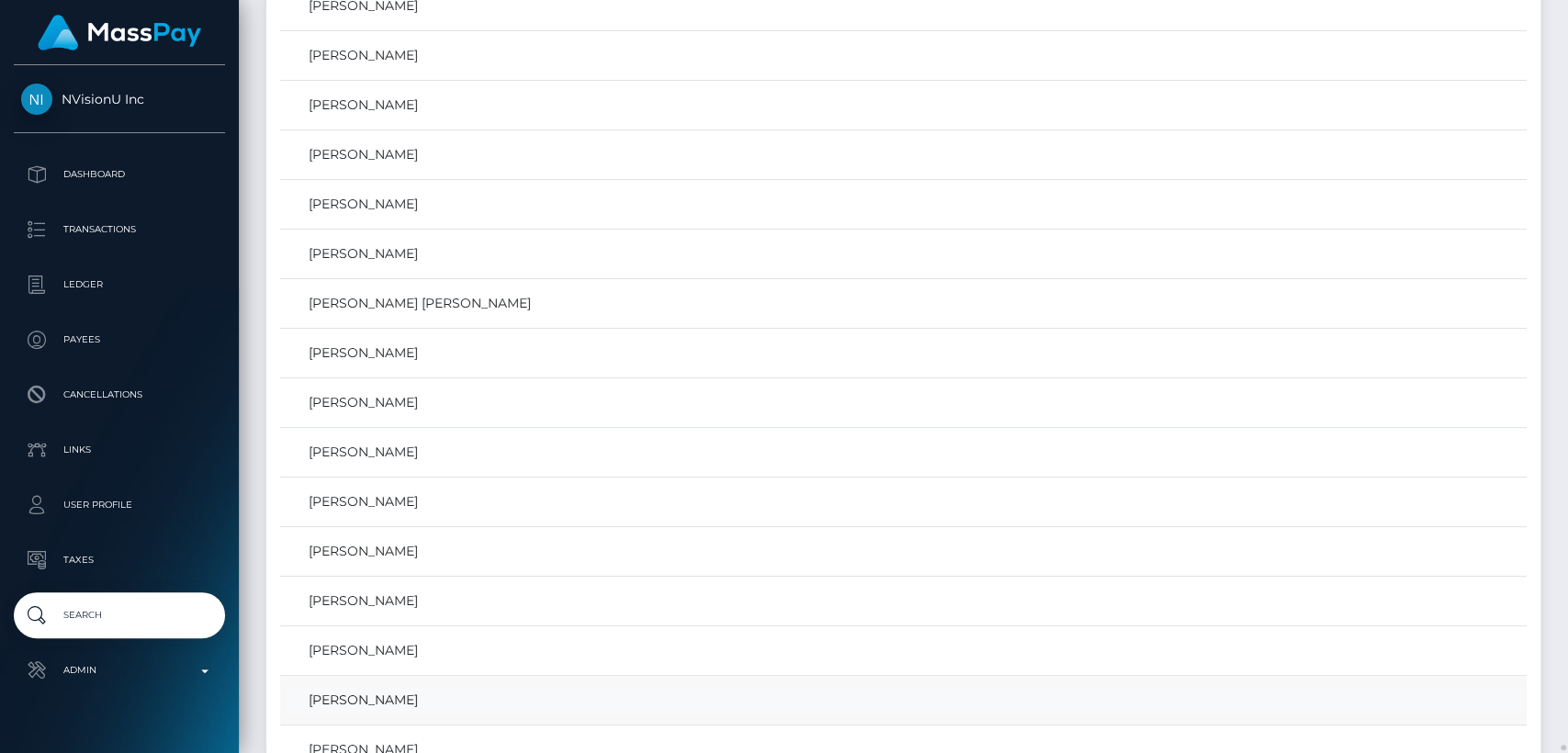
click at [408, 687] on link "KEVIN KIERDORF" at bounding box center [903, 700] width 1233 height 27
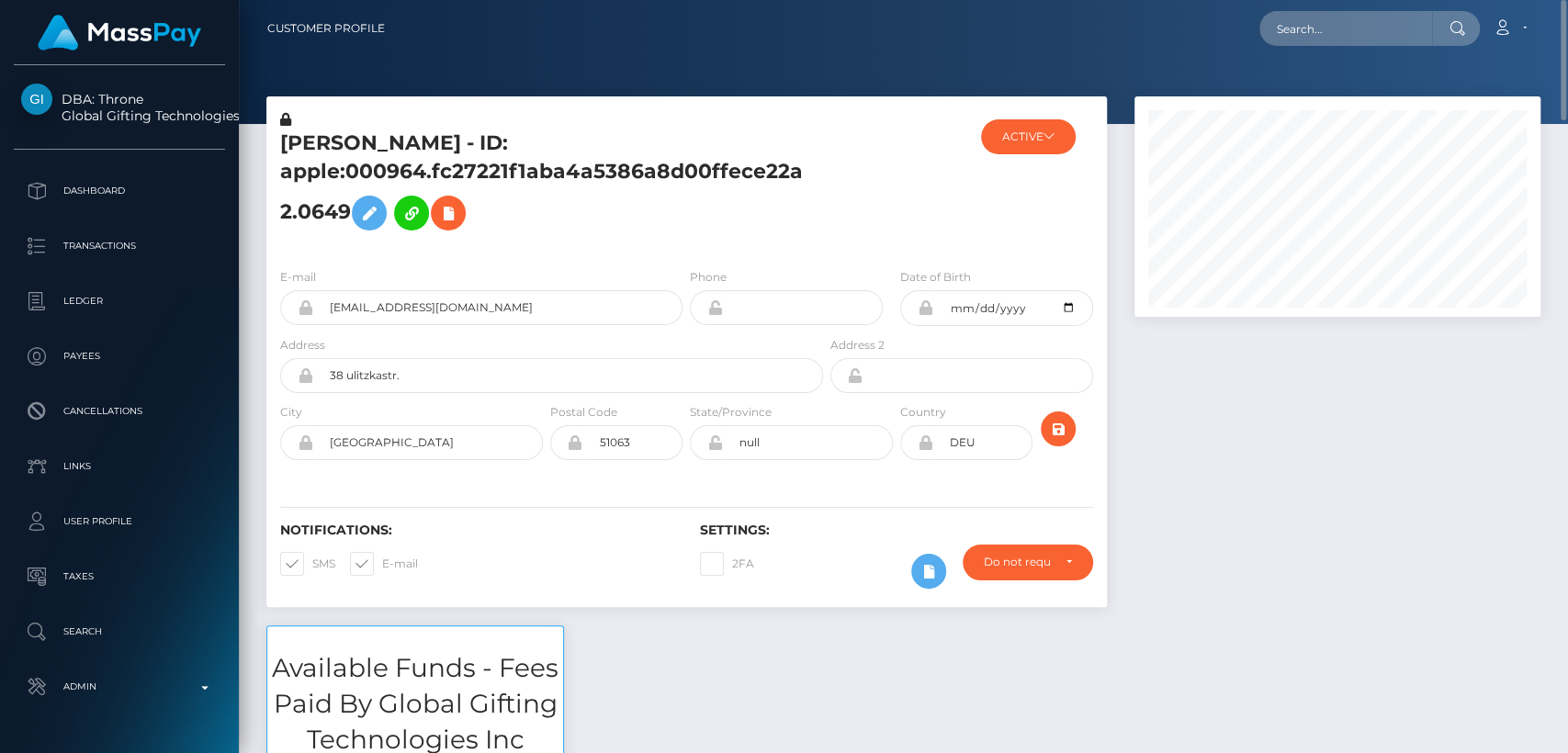
click at [313, 139] on h5 "[PERSON_NAME] - ID: apple:000964.fc27221f1aba4a5386a8d00ffece22a2.0649" at bounding box center [547, 185] width 533 height 110
copy h5 "[PERSON_NAME]"
drag, startPoint x: 553, startPoint y: 309, endPoint x: 307, endPoint y: 311, distance: 246.0
click at [307, 311] on div "[EMAIL_ADDRESS][DOMAIN_NAME]" at bounding box center [482, 308] width 403 height 35
